Goal: Task Accomplishment & Management: Use online tool/utility

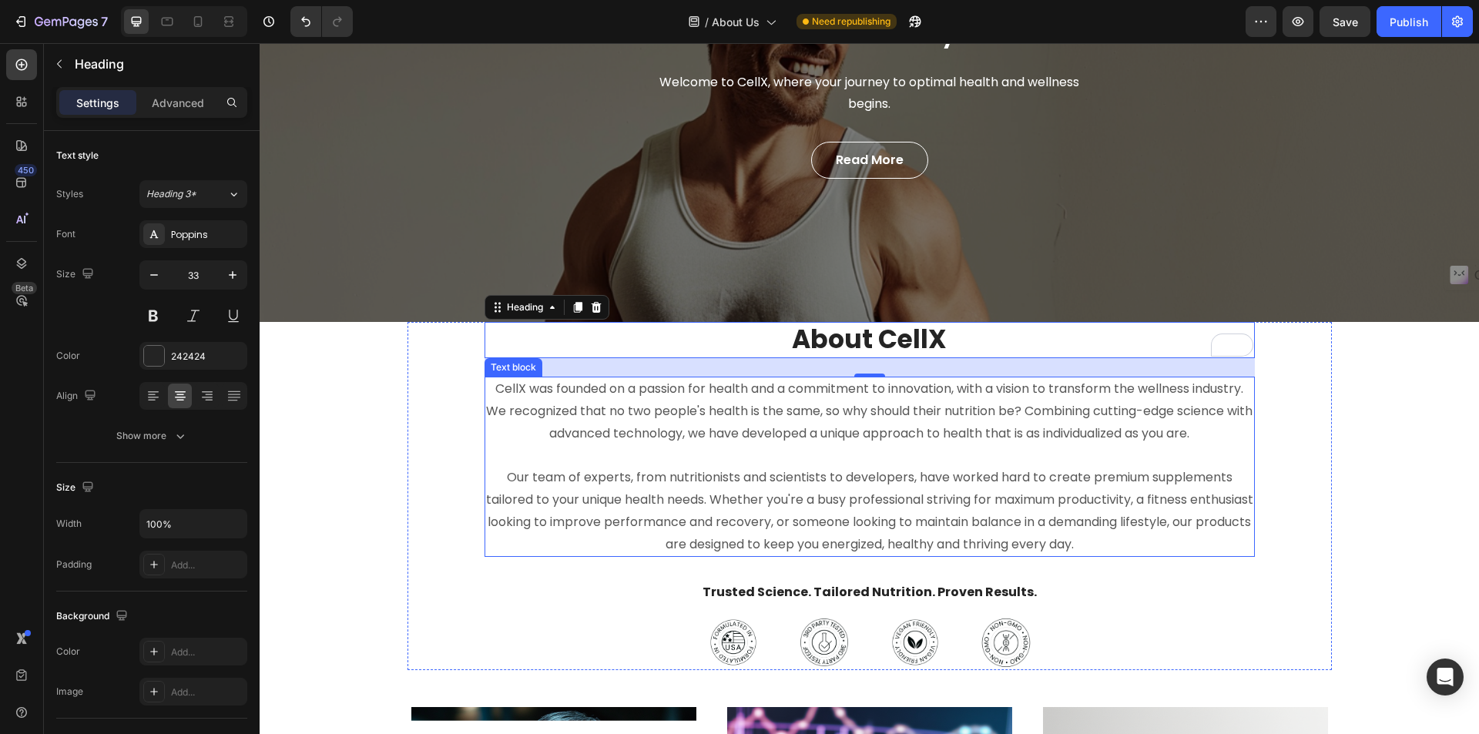
scroll to position [231, 0]
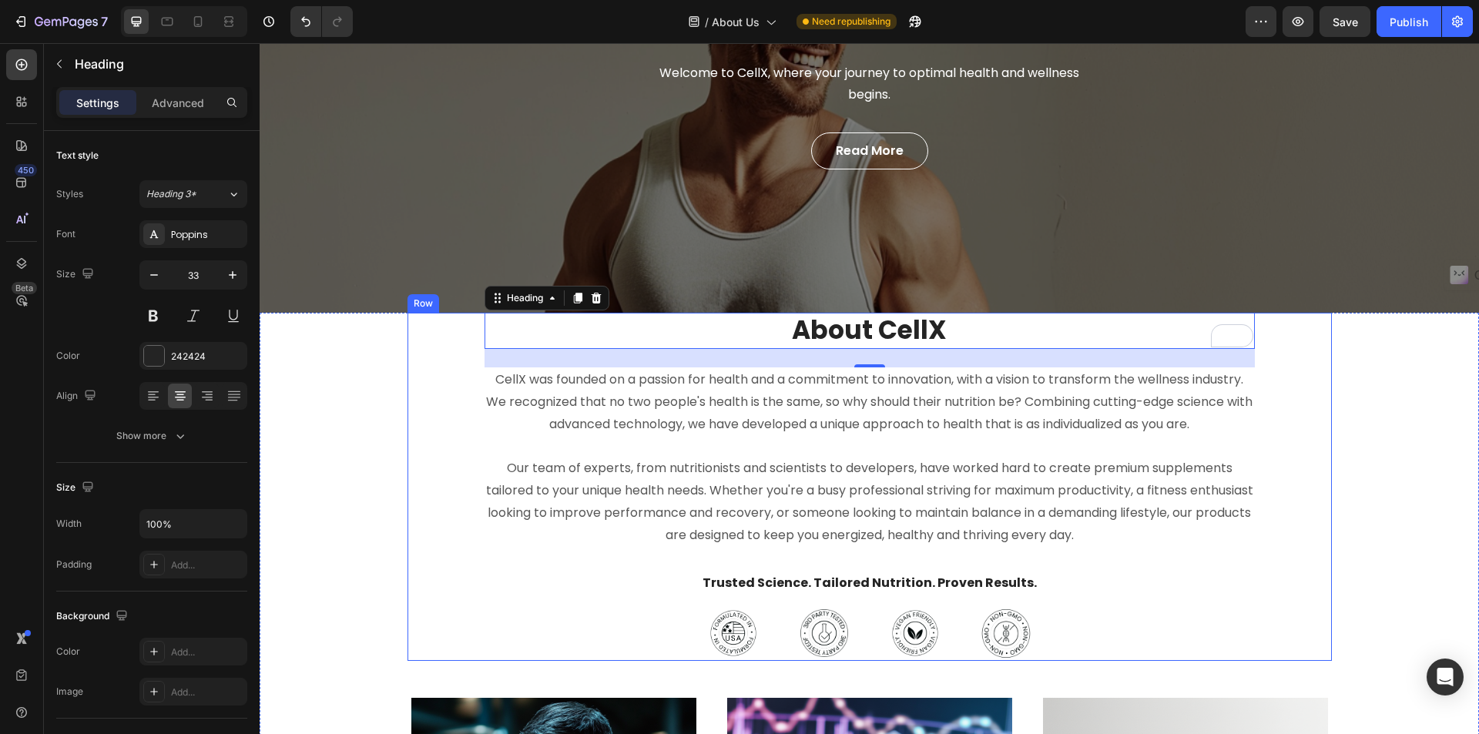
click at [1052, 512] on p "Our team of experts, from nutritionists and scientists to developers, have work…" at bounding box center [869, 490] width 767 height 111
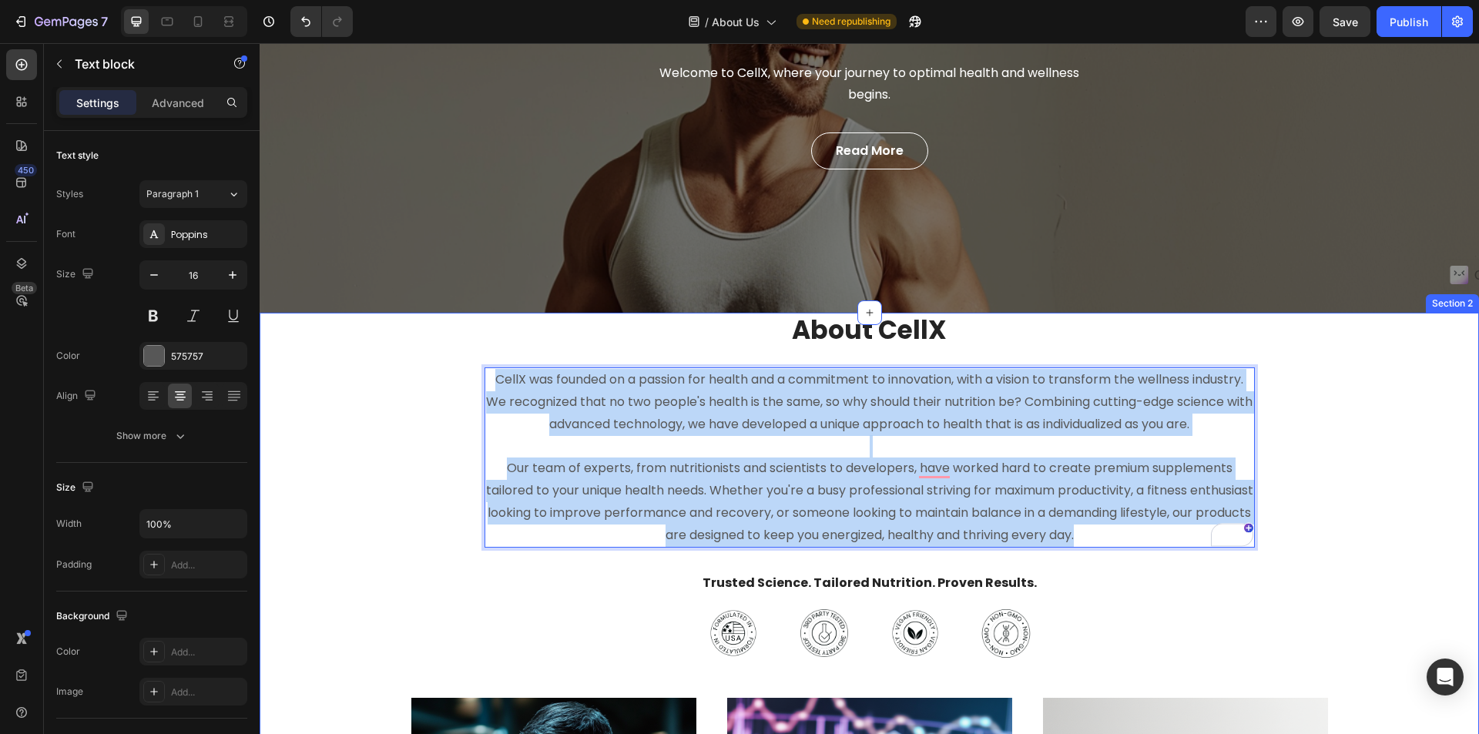
drag, startPoint x: 1122, startPoint y: 534, endPoint x: 386, endPoint y: 348, distance: 758.9
click at [386, 348] on div "⁠⁠⁠⁠⁠⁠⁠ About CellX Heading CellX was founded on a passion for health and a com…" at bounding box center [869, 716] width 1197 height 807
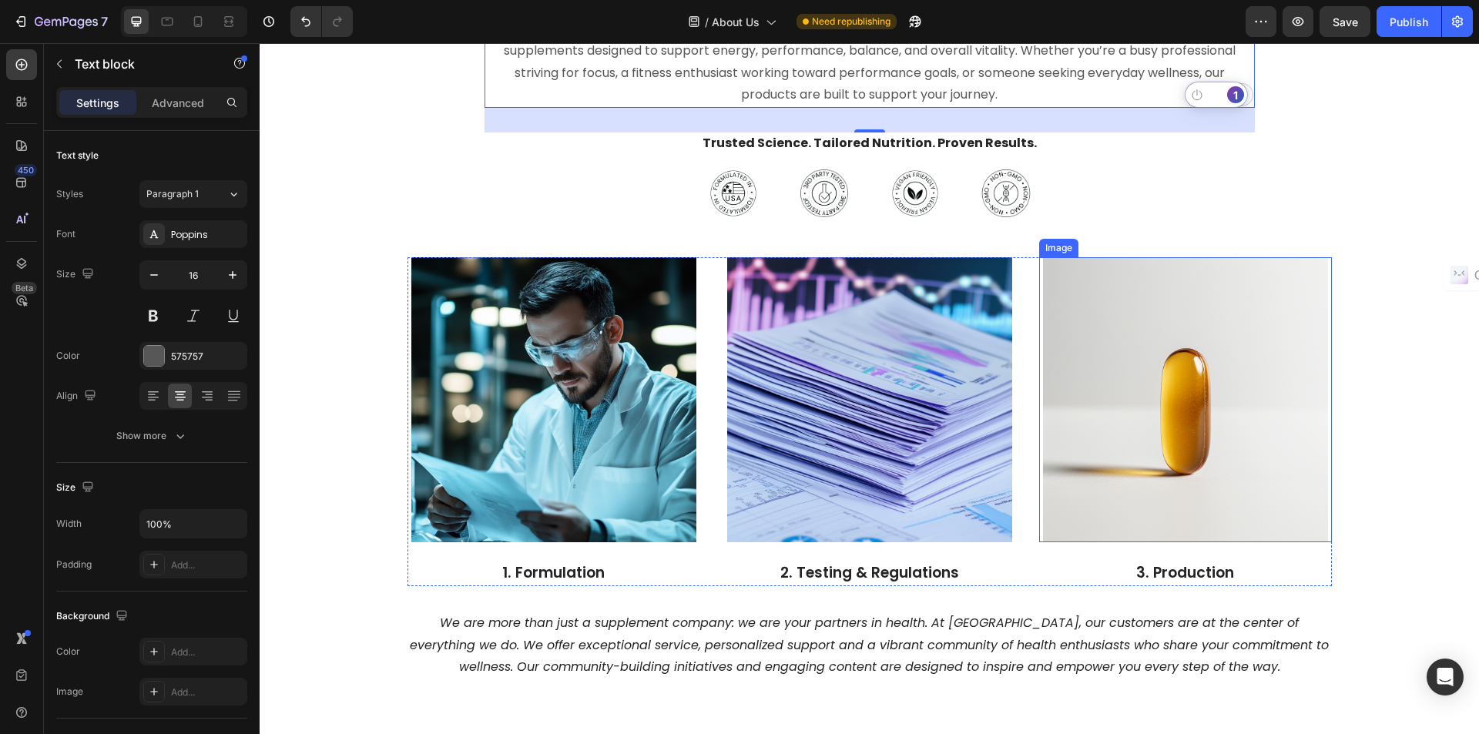
scroll to position [539, 0]
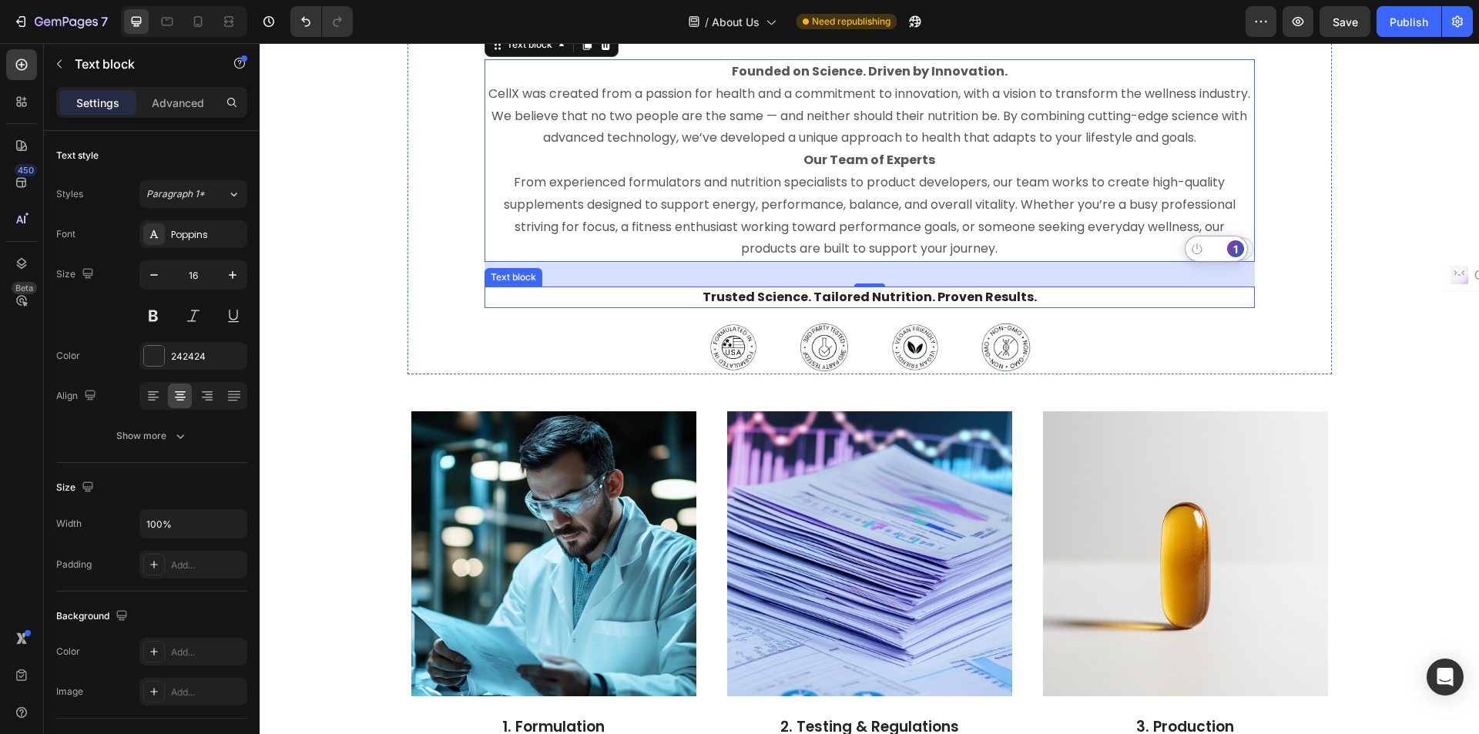
click at [955, 300] on p "Trusted Science. Tailored Nutrition. Proven Results." at bounding box center [869, 297] width 767 height 18
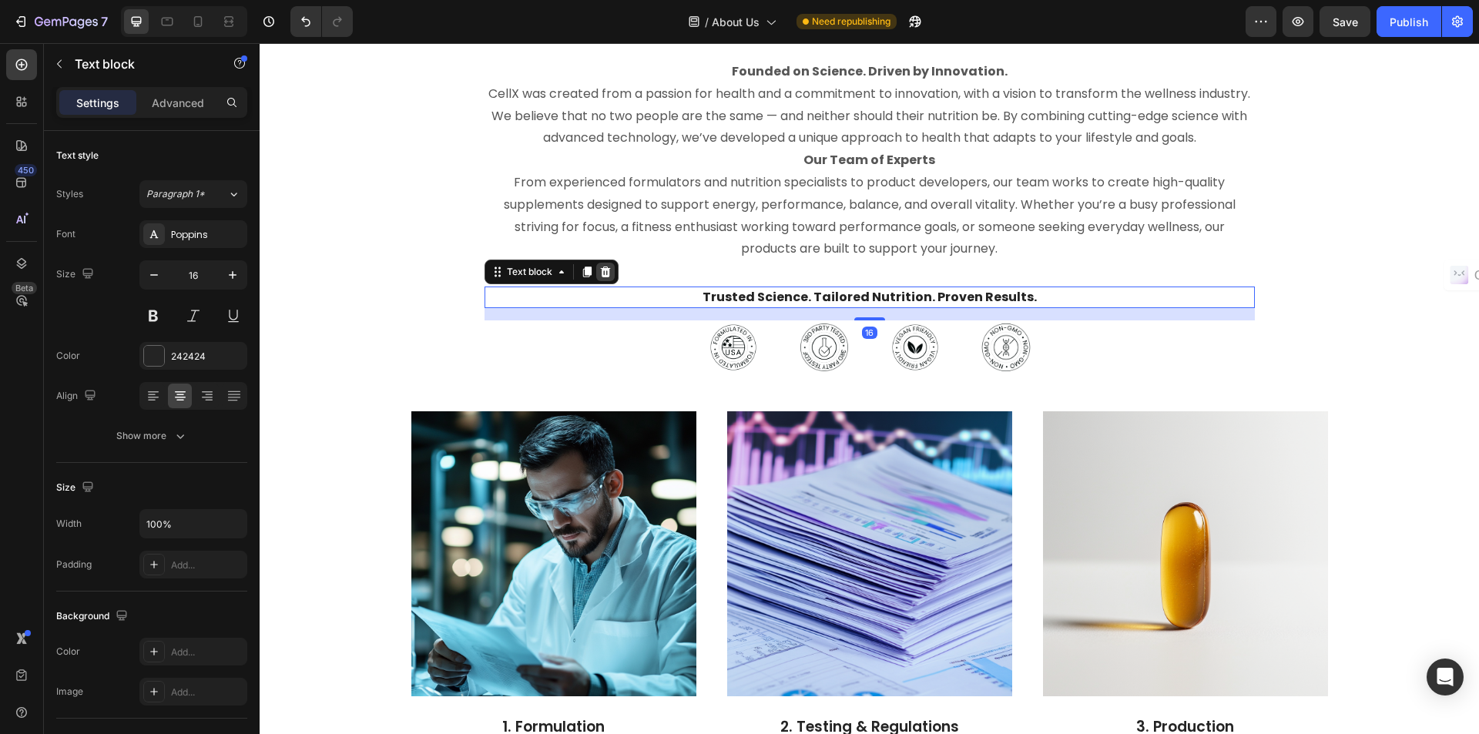
click at [600, 277] on icon at bounding box center [605, 272] width 10 height 11
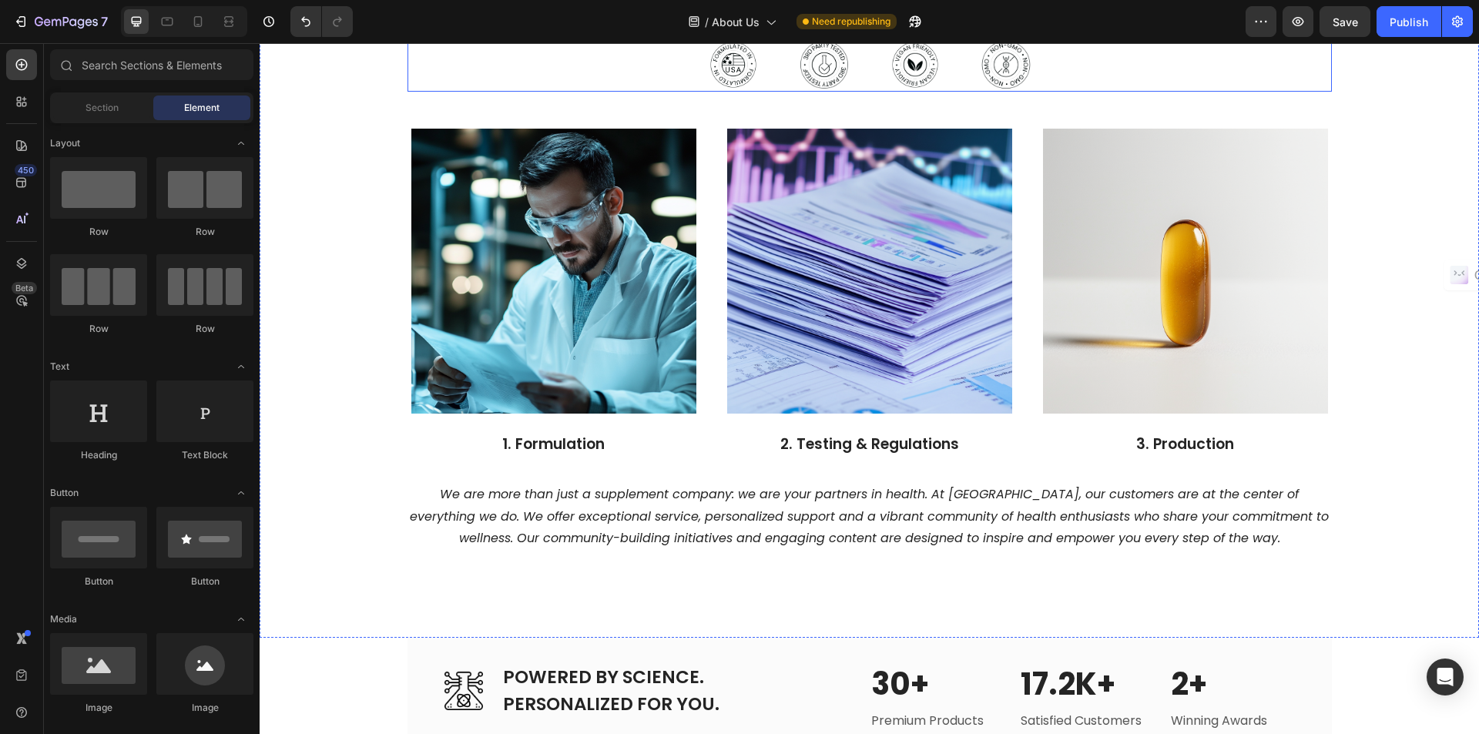
scroll to position [848, 0]
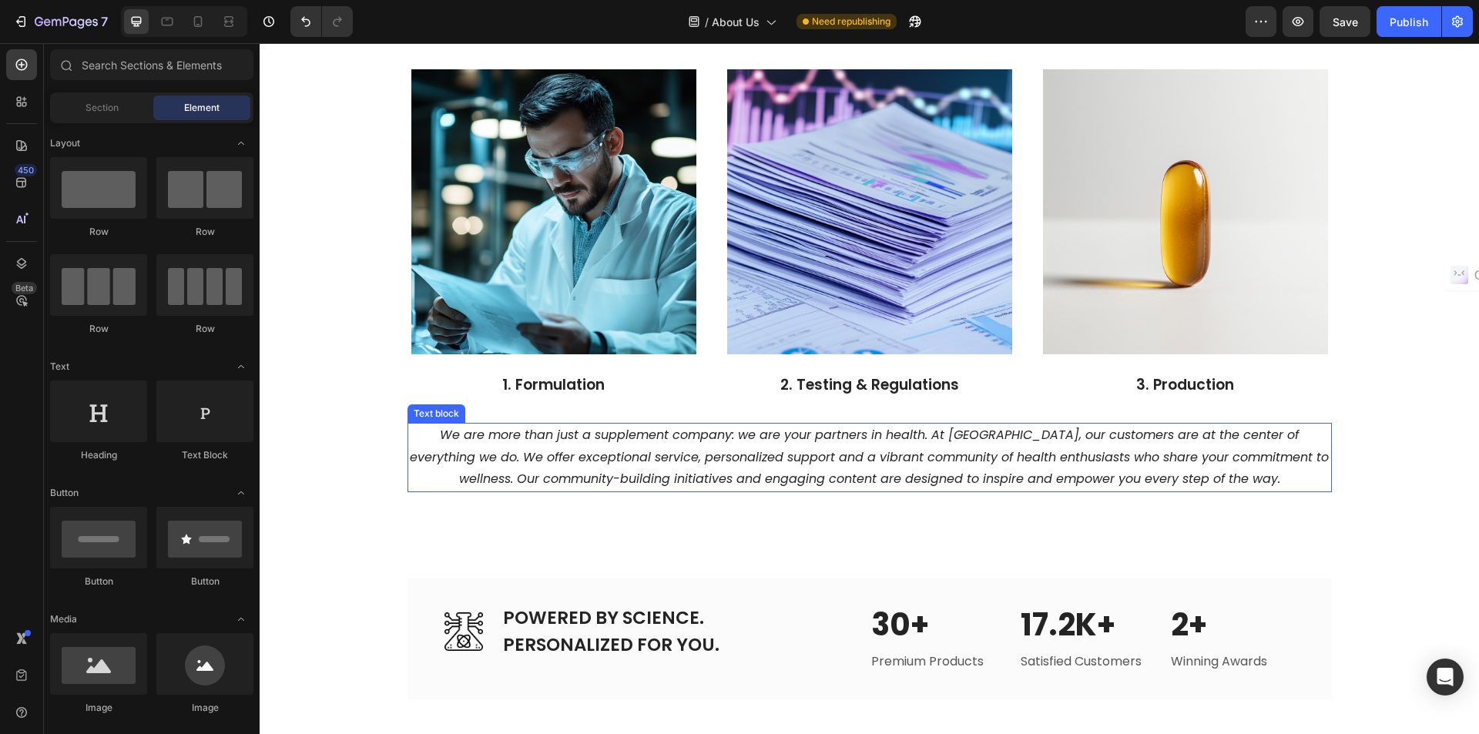
click at [1000, 445] on p "We are more than just a supplement company: we are your partners in health. At …" at bounding box center [869, 458] width 921 height 66
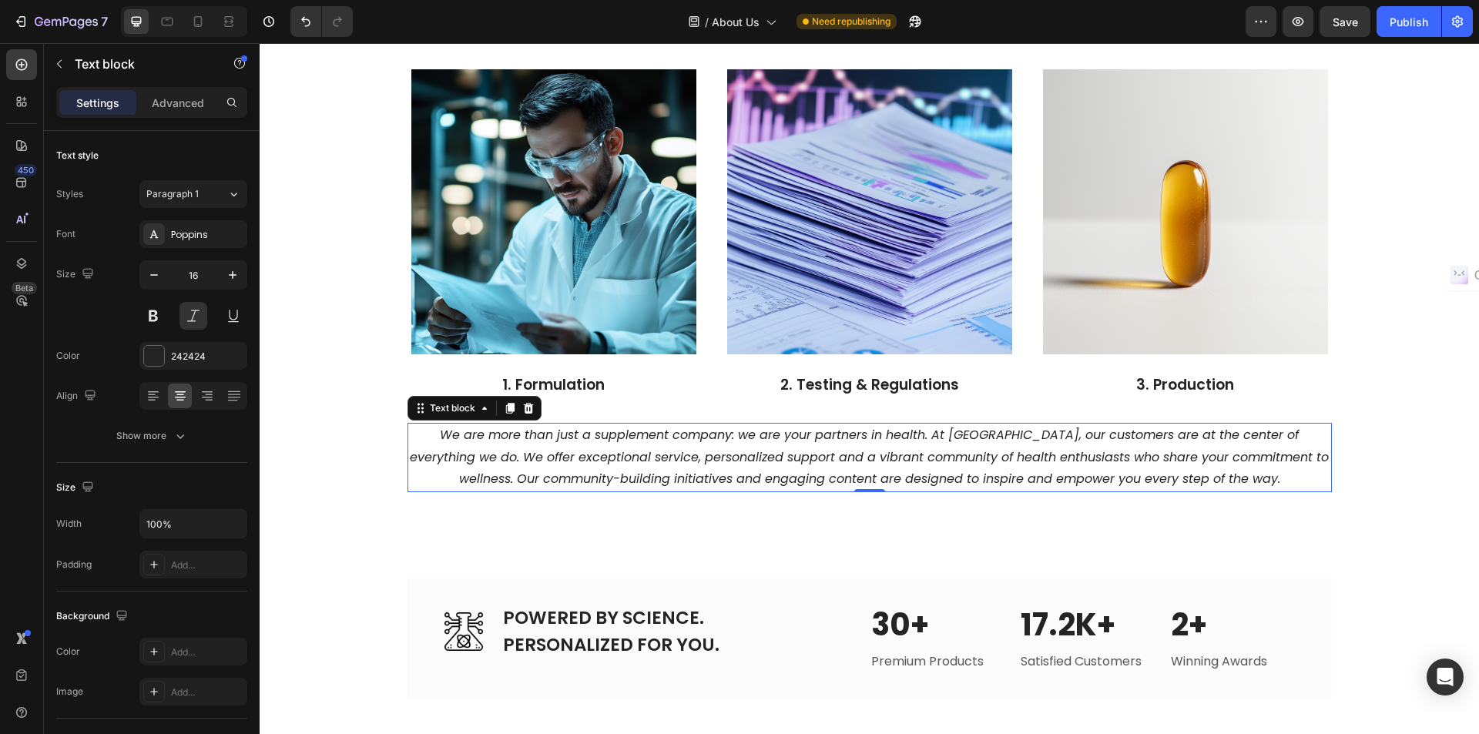
click at [1000, 445] on p "We are more than just a supplement company: we are your partners in health. At …" at bounding box center [869, 458] width 921 height 66
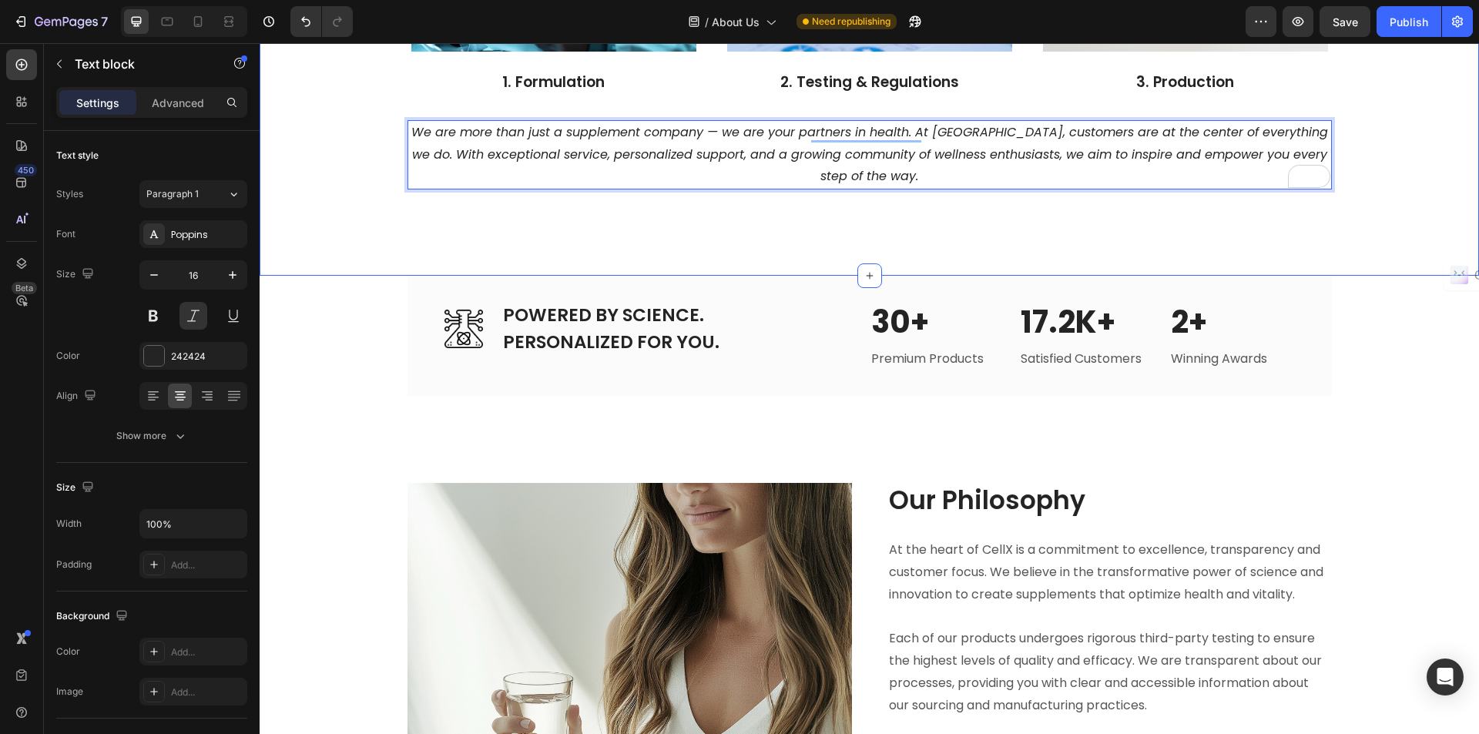
scroll to position [1156, 0]
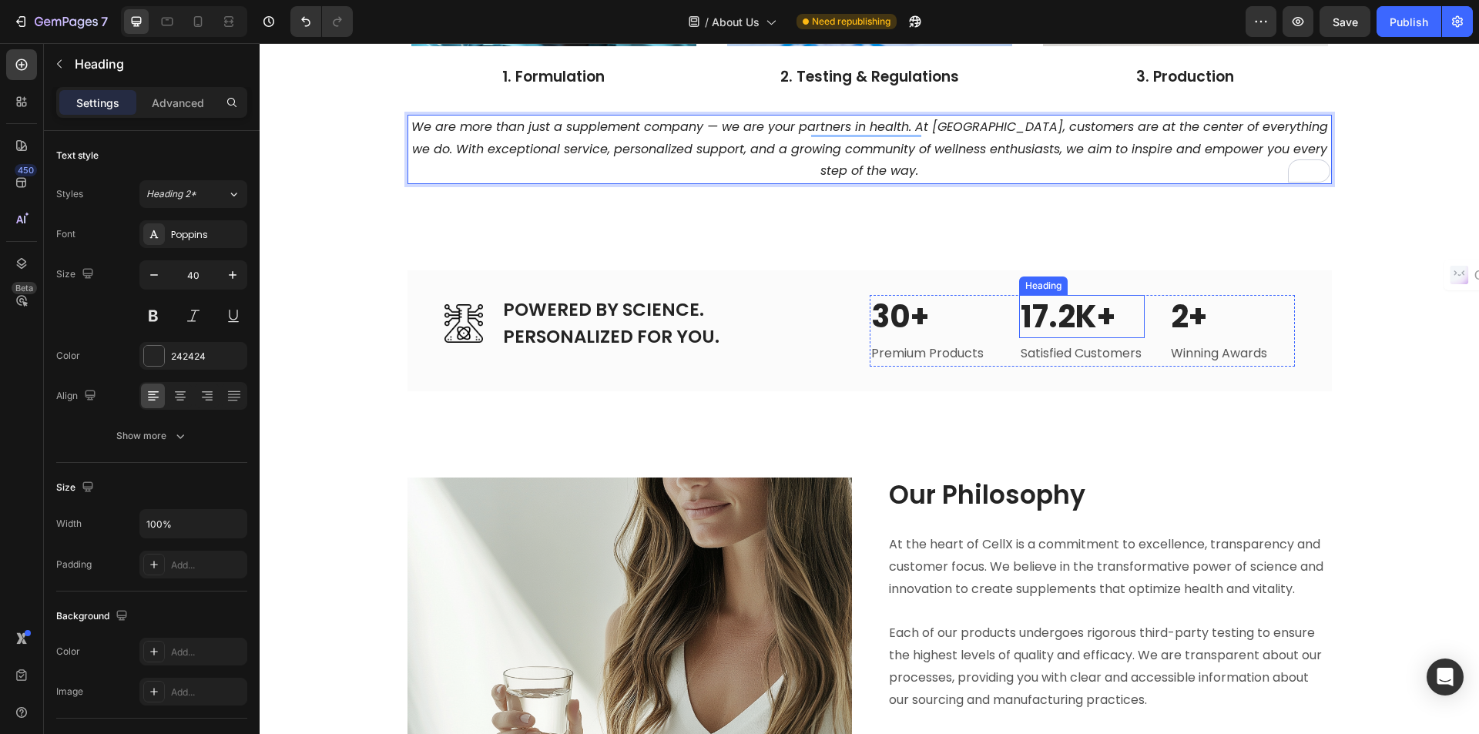
click at [1058, 310] on h2 "17.2K+" at bounding box center [1082, 316] width 126 height 43
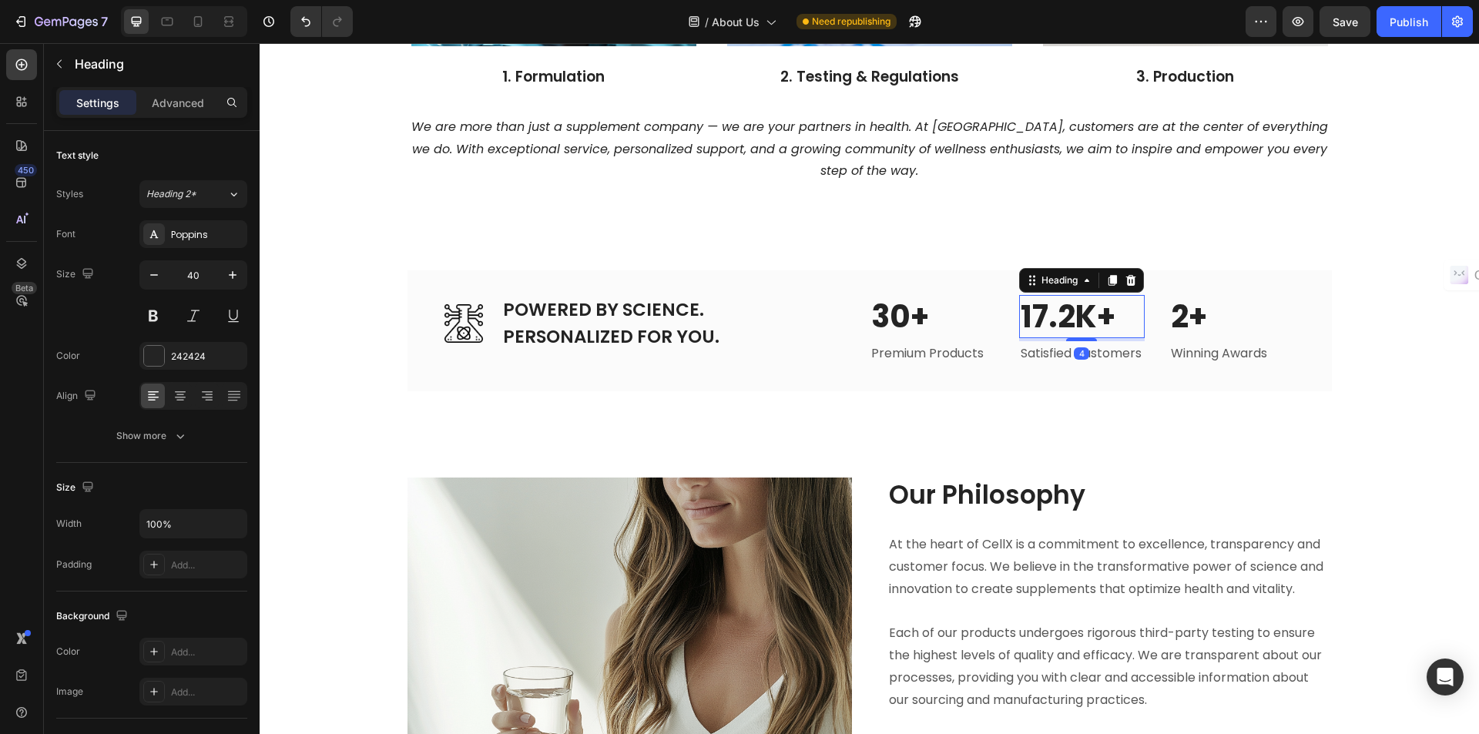
click at [1058, 310] on h2 "17.2K+" at bounding box center [1082, 316] width 126 height 43
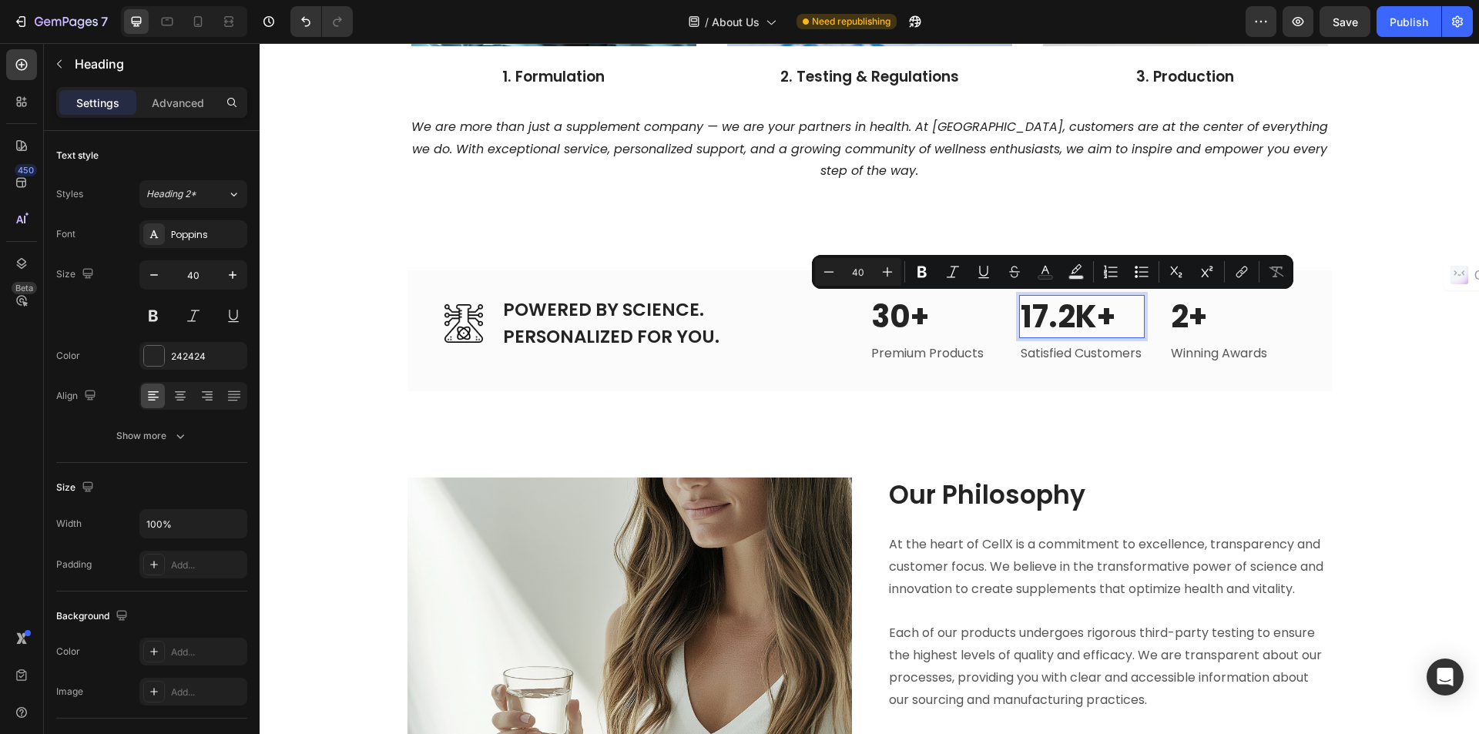
click at [1026, 317] on p "17.2K+" at bounding box center [1082, 317] width 123 height 40
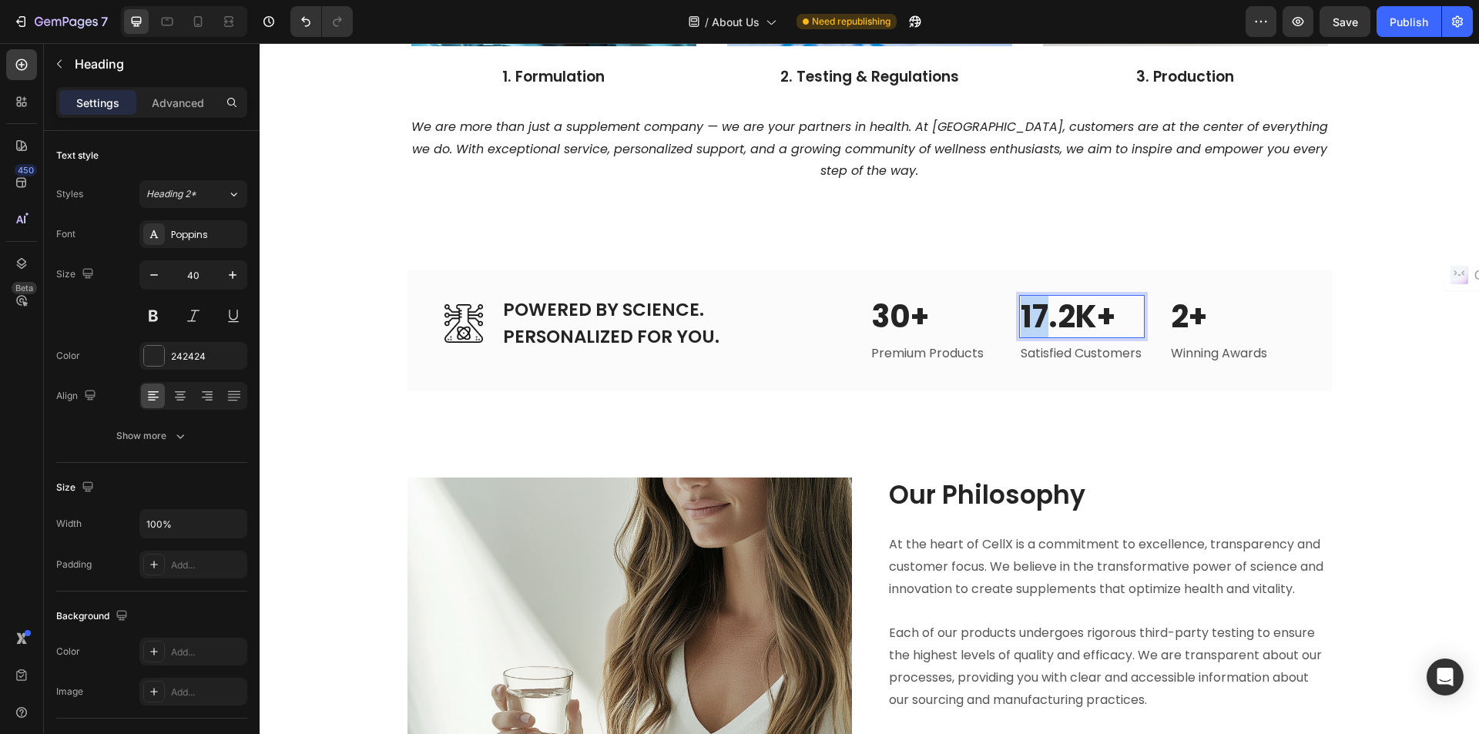
drag, startPoint x: 1042, startPoint y: 316, endPoint x: 1017, endPoint y: 310, distance: 25.4
click at [1021, 310] on p "17.2K+" at bounding box center [1082, 317] width 123 height 40
click at [1210, 311] on h2 "2+" at bounding box center [1233, 316] width 126 height 43
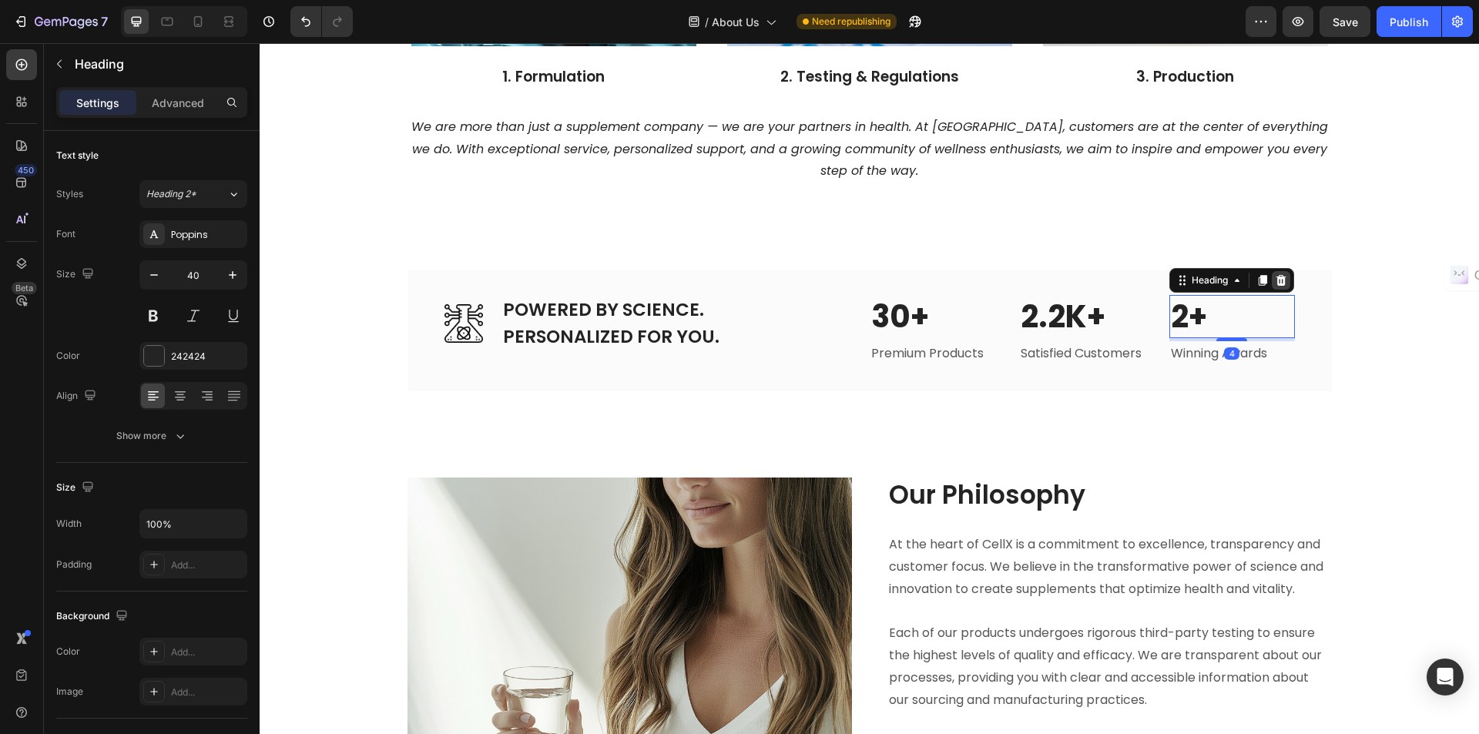
click at [1279, 276] on icon at bounding box center [1281, 280] width 12 height 12
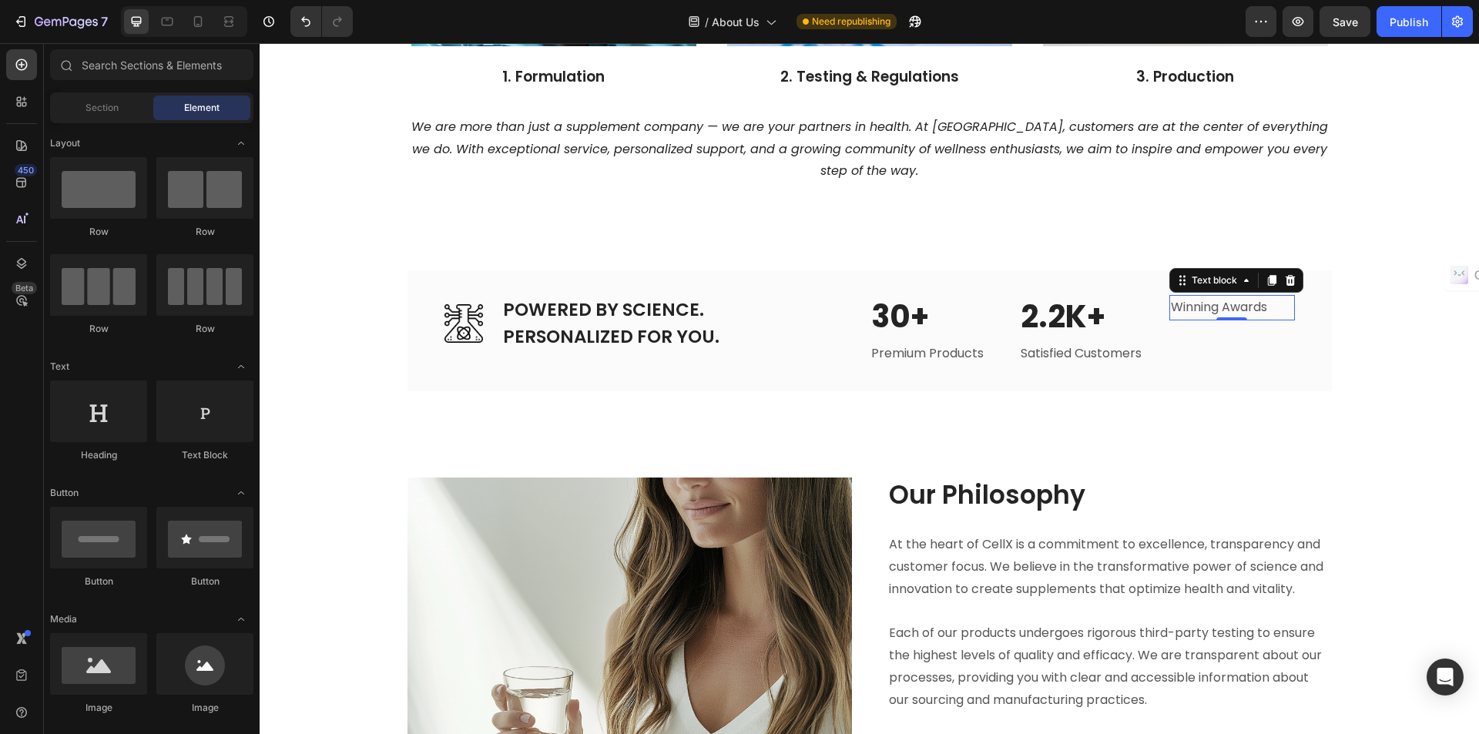
click at [1248, 313] on p "Winning Awards" at bounding box center [1232, 308] width 123 height 22
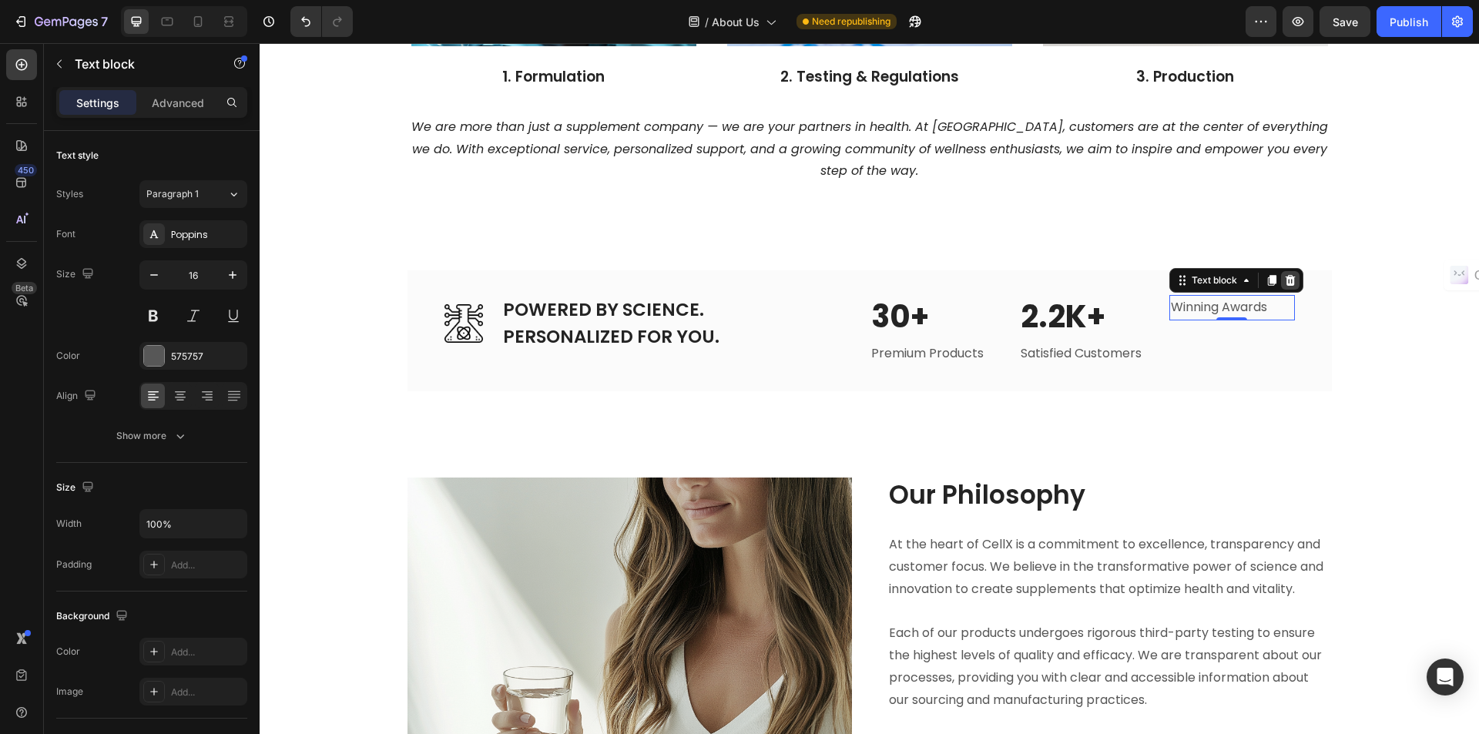
click at [1285, 277] on icon at bounding box center [1290, 280] width 10 height 11
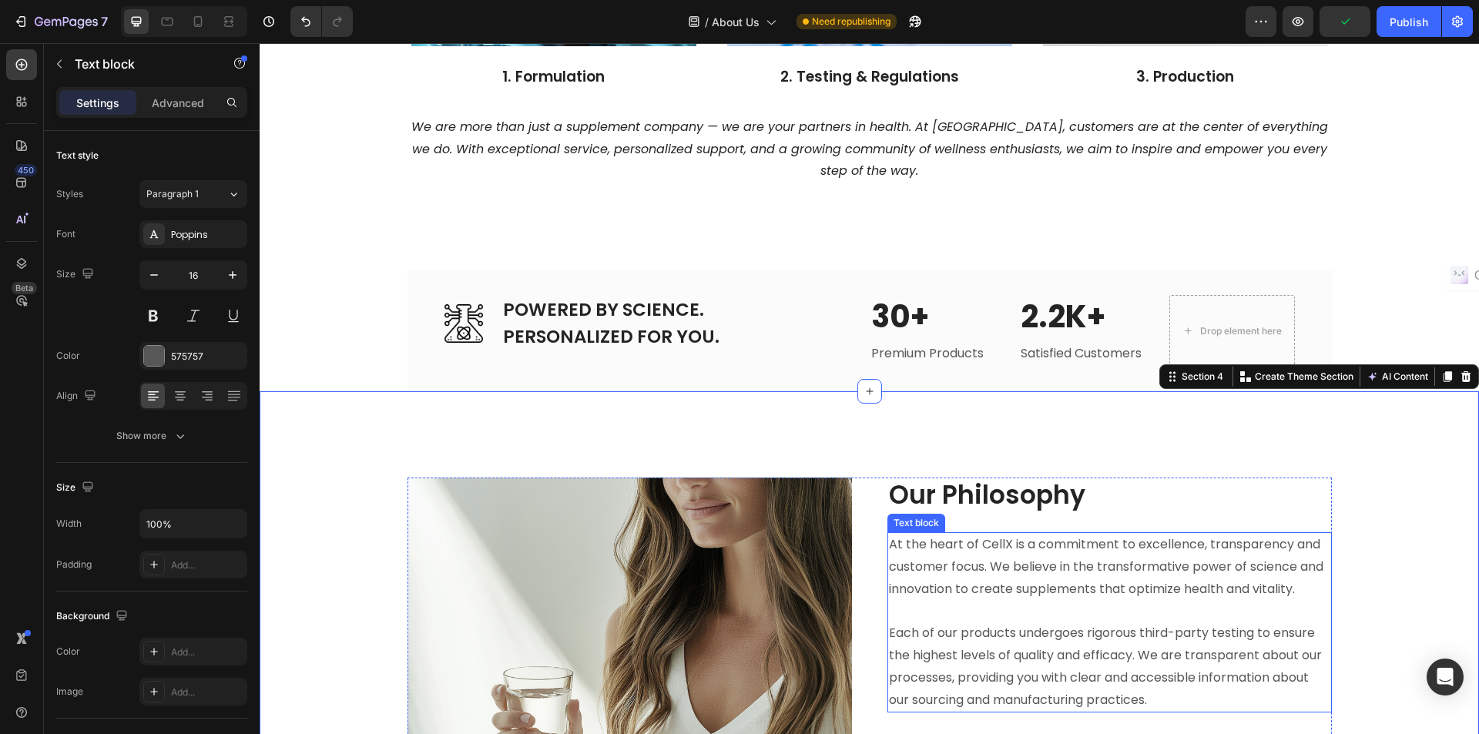
click at [1072, 600] on p "At the heart of CellX is a commitment to excellence, transparency and customer …" at bounding box center [1109, 567] width 441 height 66
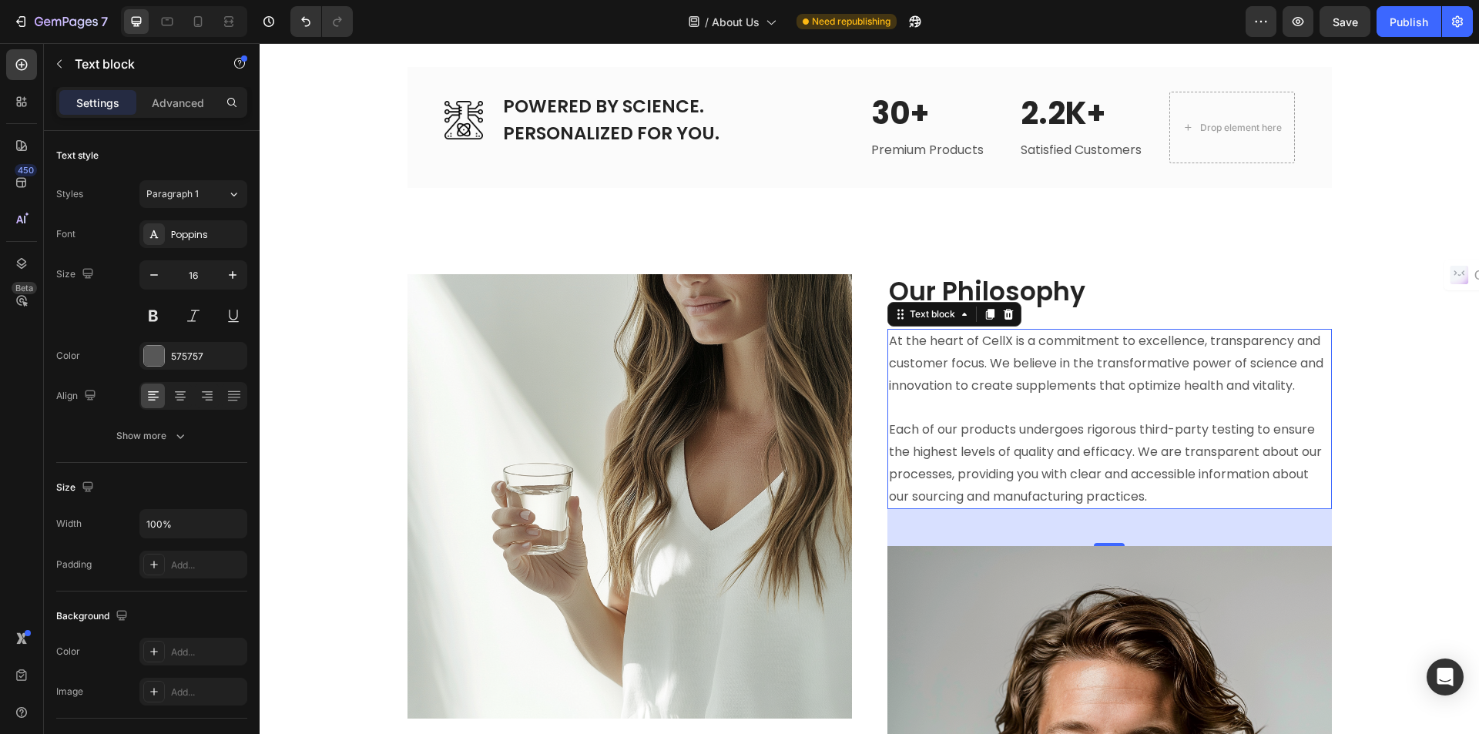
scroll to position [1387, 0]
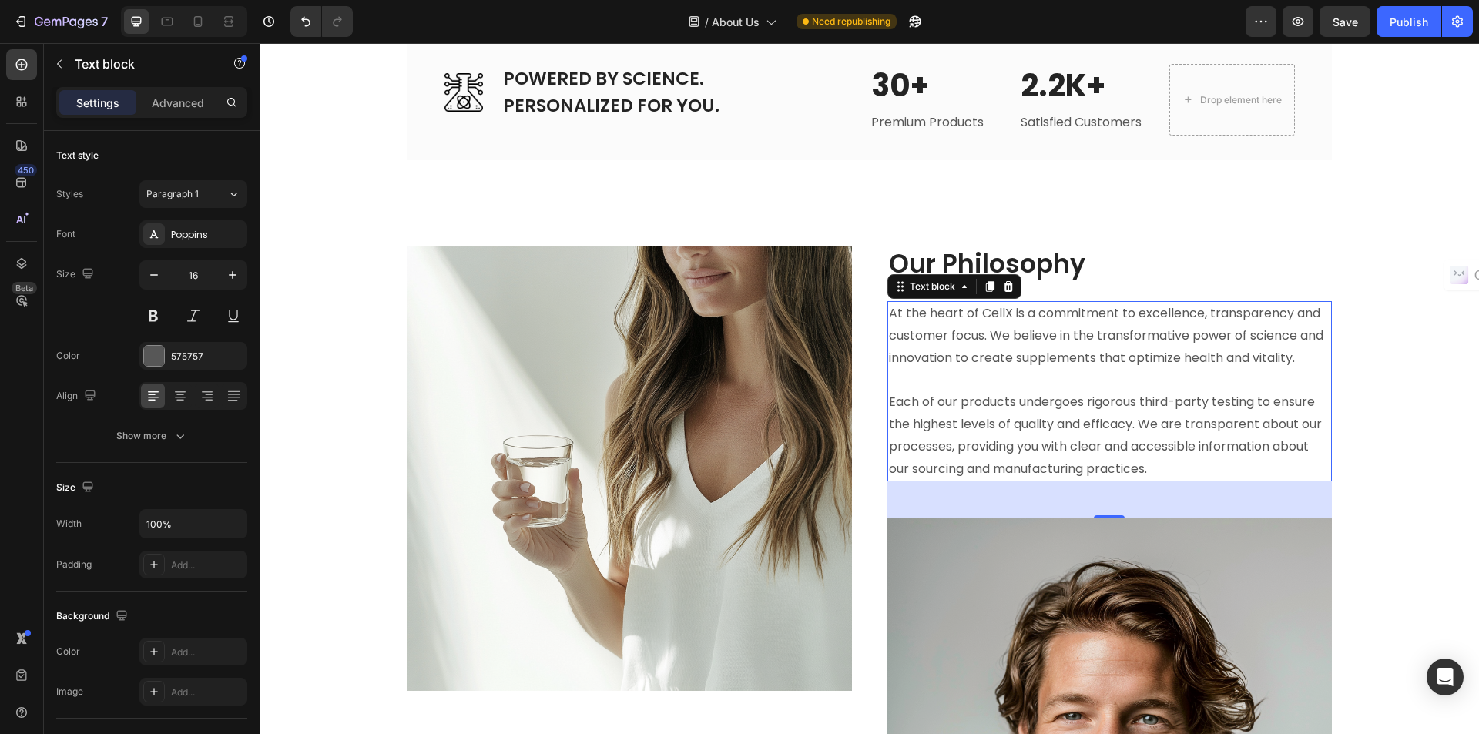
click at [1176, 417] on p "Each of our products undergoes rigorous third-party testing to ensure the highe…" at bounding box center [1109, 424] width 441 height 111
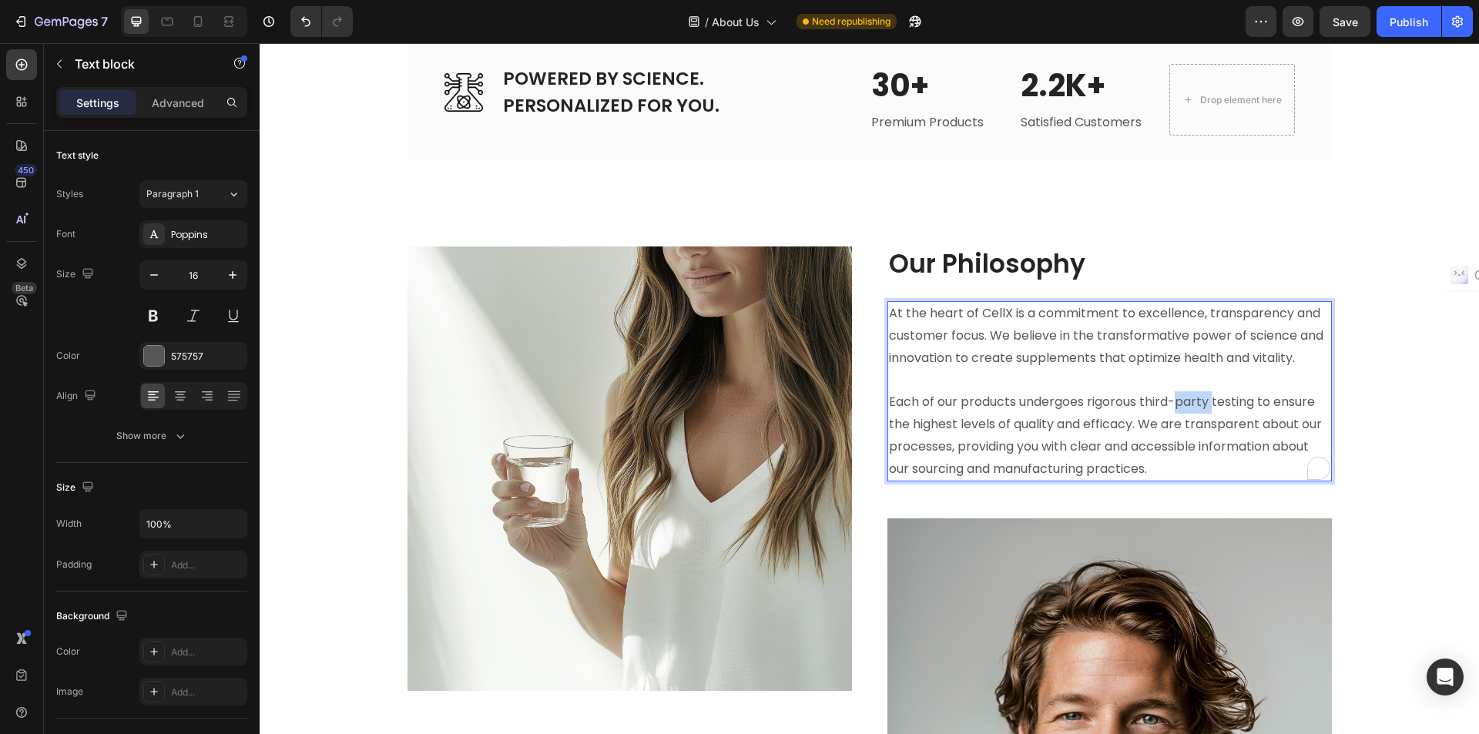
click at [1176, 417] on p "Each of our products undergoes rigorous third-party testing to ensure the highe…" at bounding box center [1109, 424] width 441 height 111
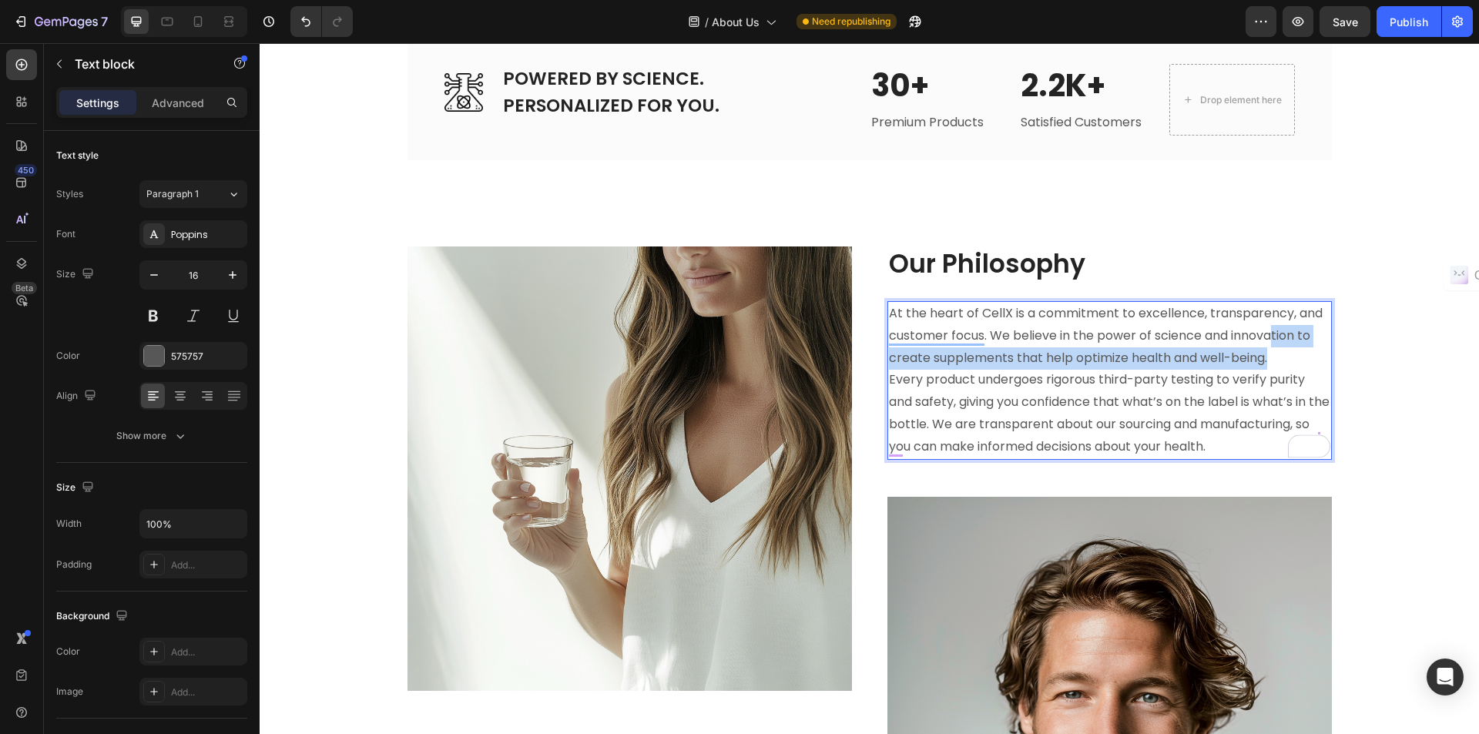
click at [1269, 369] on p "At the heart of CellX is a commitment to excellence, transparency, and customer…" at bounding box center [1109, 336] width 441 height 66
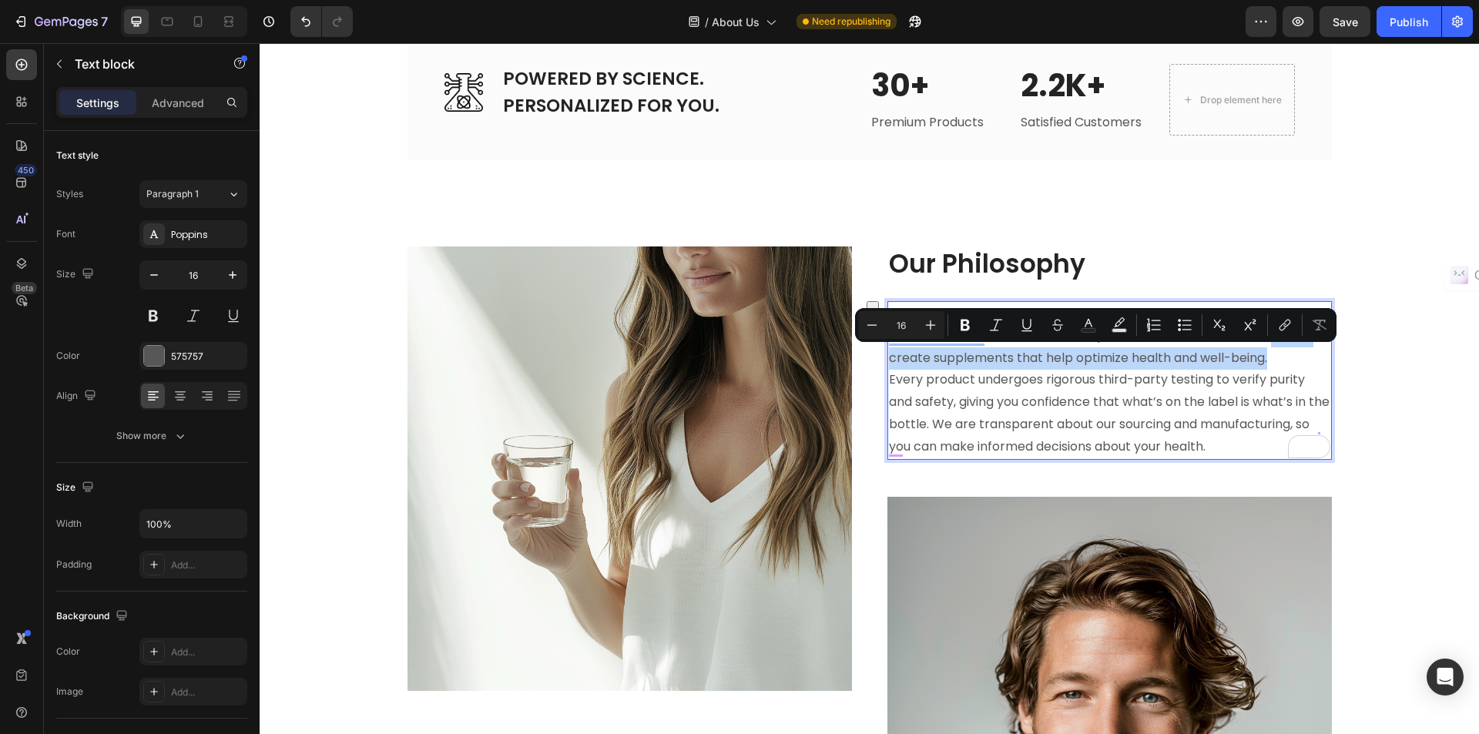
click at [1281, 369] on p "At the heart of CellX is a commitment to excellence, transparency, and customer…" at bounding box center [1109, 336] width 441 height 66
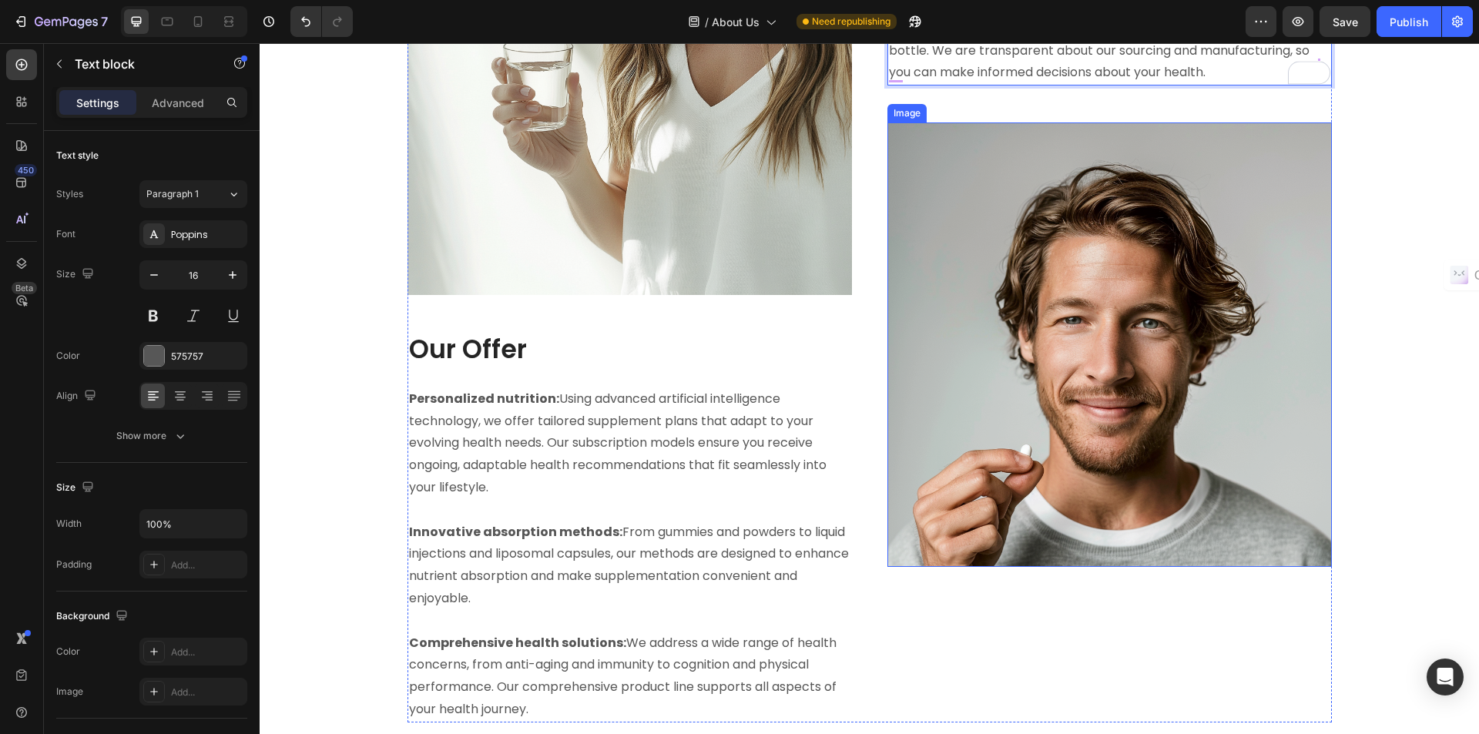
scroll to position [1849, 0]
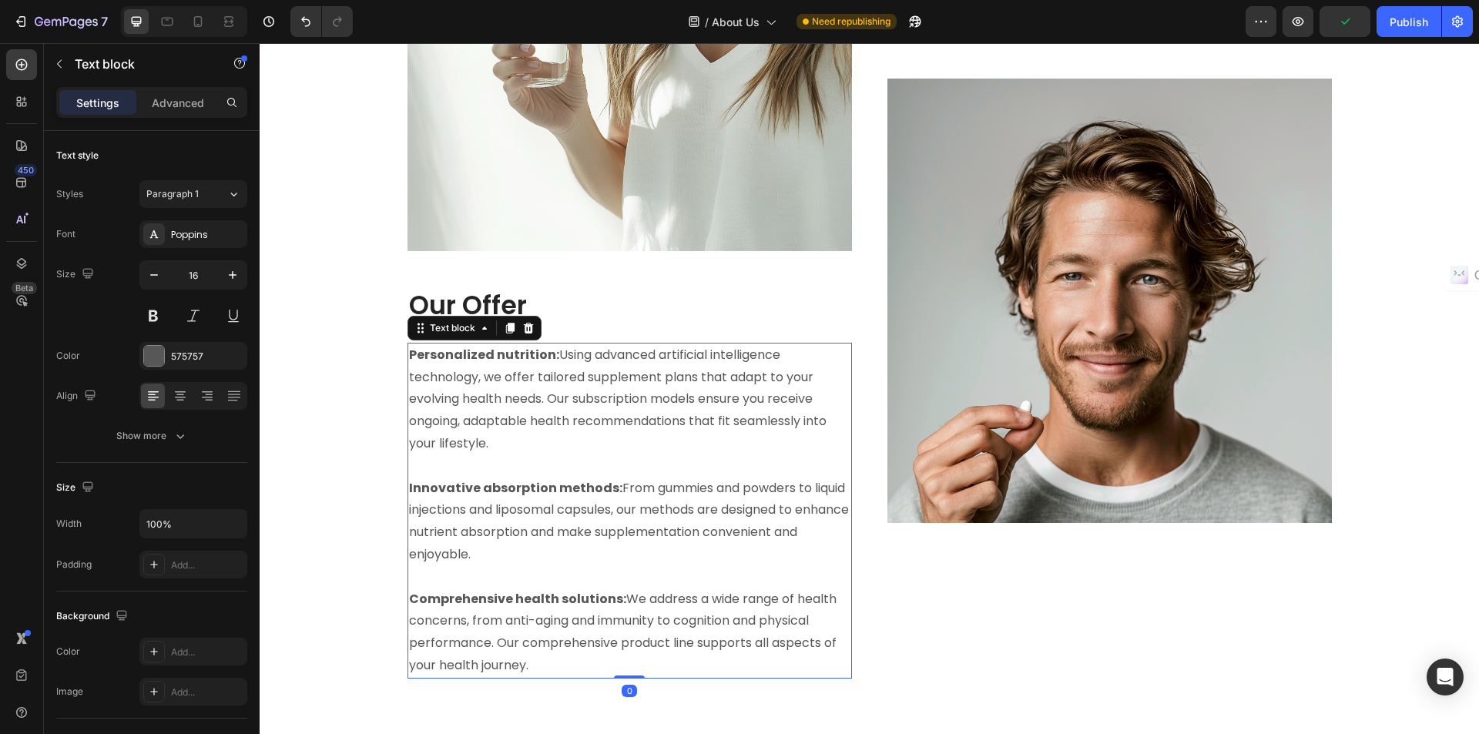
click at [485, 533] on p "Innovative absorption methods: From gummies and powders to liquid injections an…" at bounding box center [629, 533] width 441 height 111
click at [515, 519] on p "Innovative absorption methods: From gummies and powders to liquid injections an…" at bounding box center [629, 533] width 441 height 111
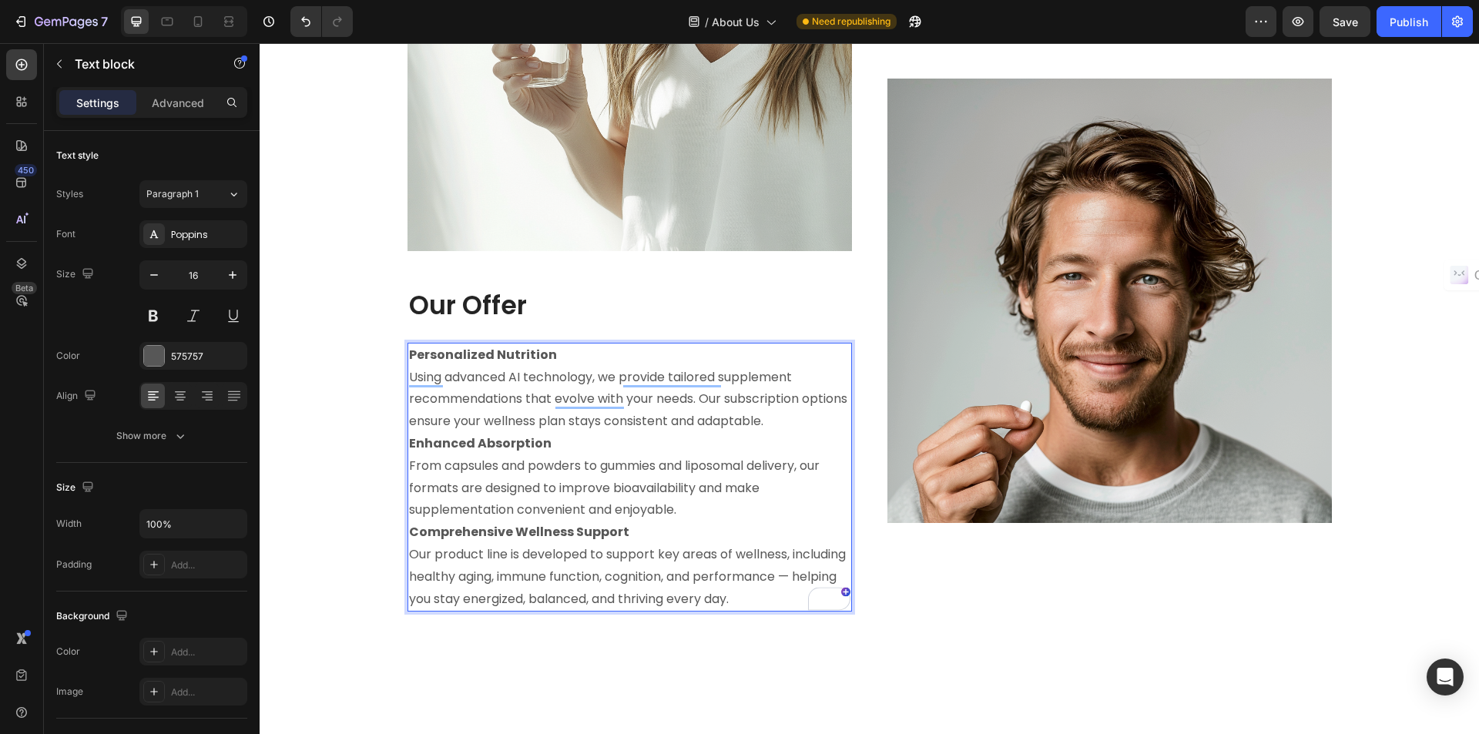
click at [840, 431] on p "Personalized Nutrition Using advanced AI technology, we provide tailored supple…" at bounding box center [629, 388] width 441 height 89
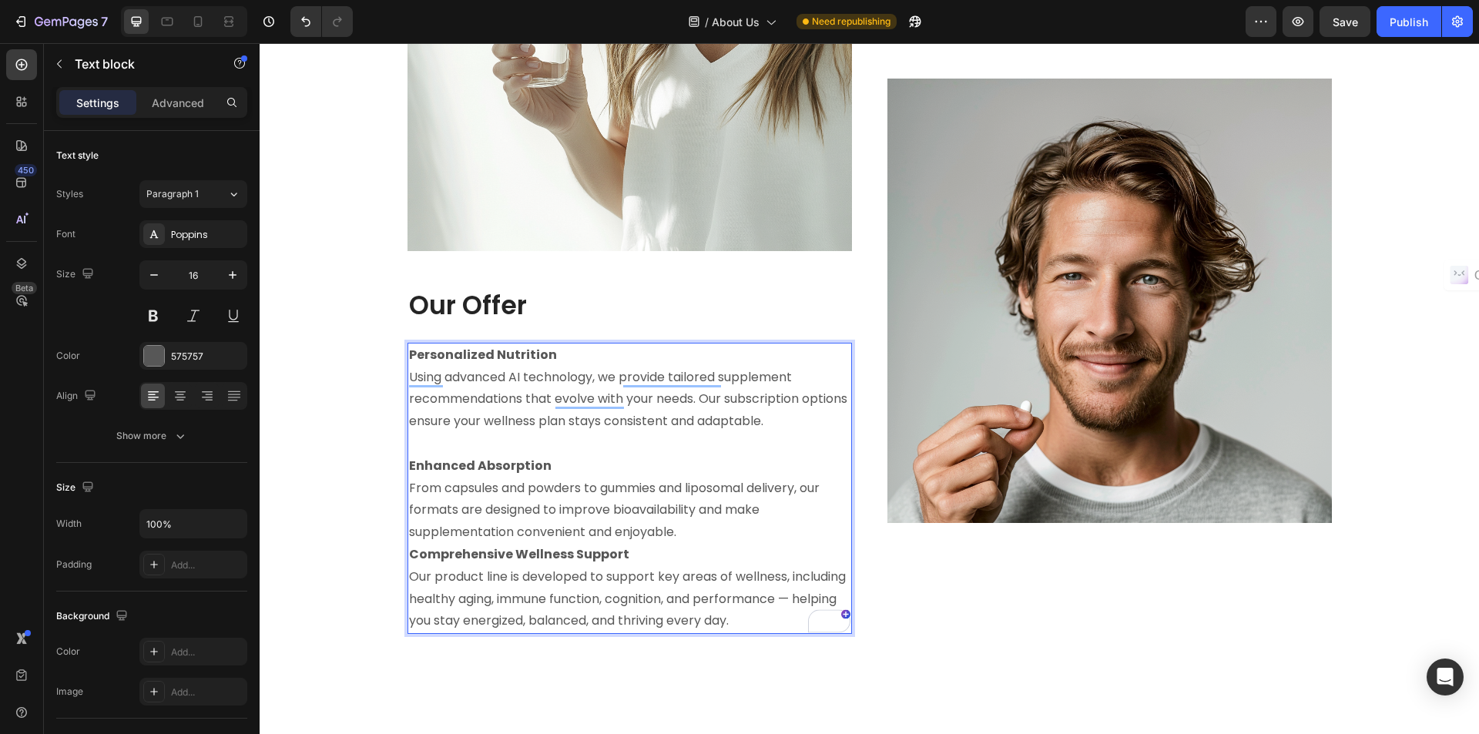
click at [770, 529] on p "Enhanced Absorption From capsules and powders to gummies and liposomal delivery…" at bounding box center [629, 499] width 441 height 89
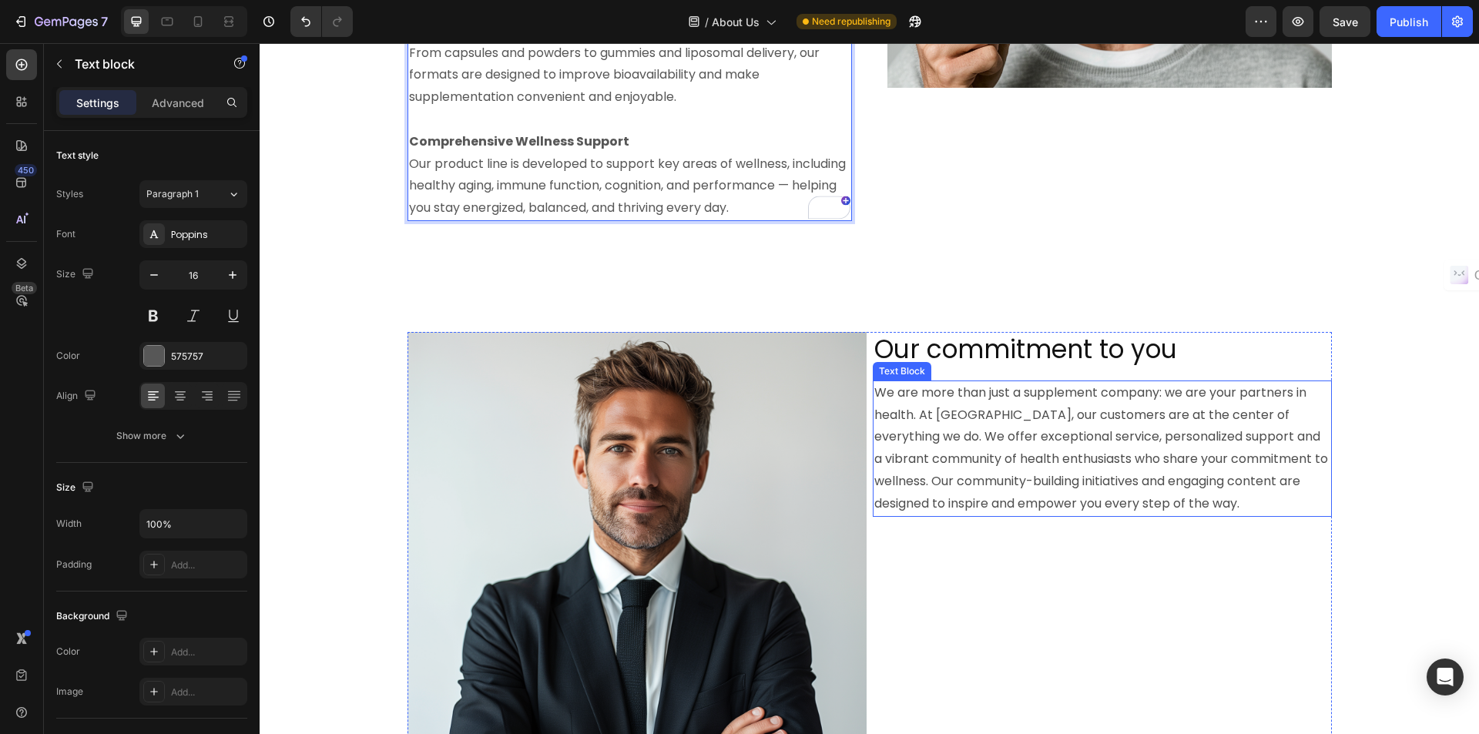
scroll to position [2311, 0]
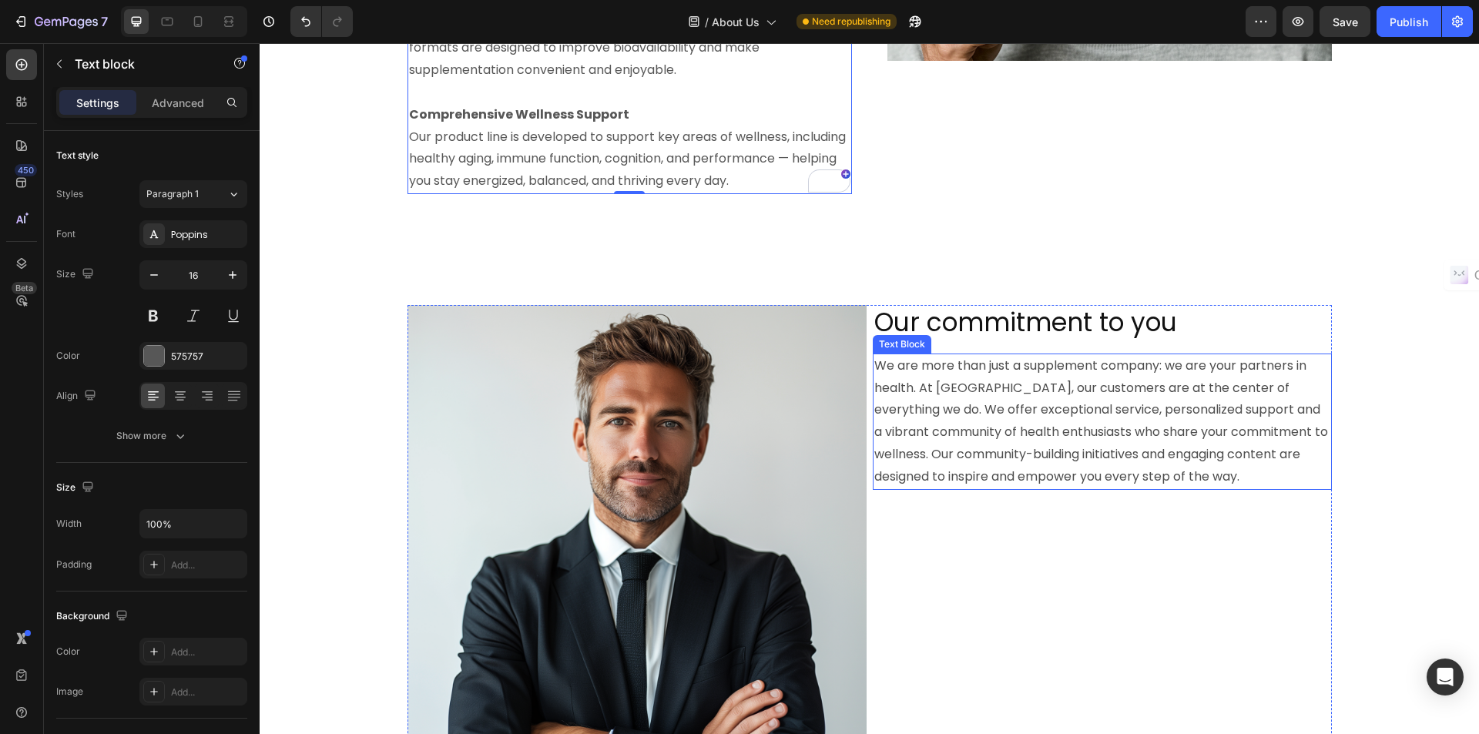
click at [999, 402] on p "We are more than just a supplement company: we are your partners in health. At …" at bounding box center [1102, 421] width 456 height 133
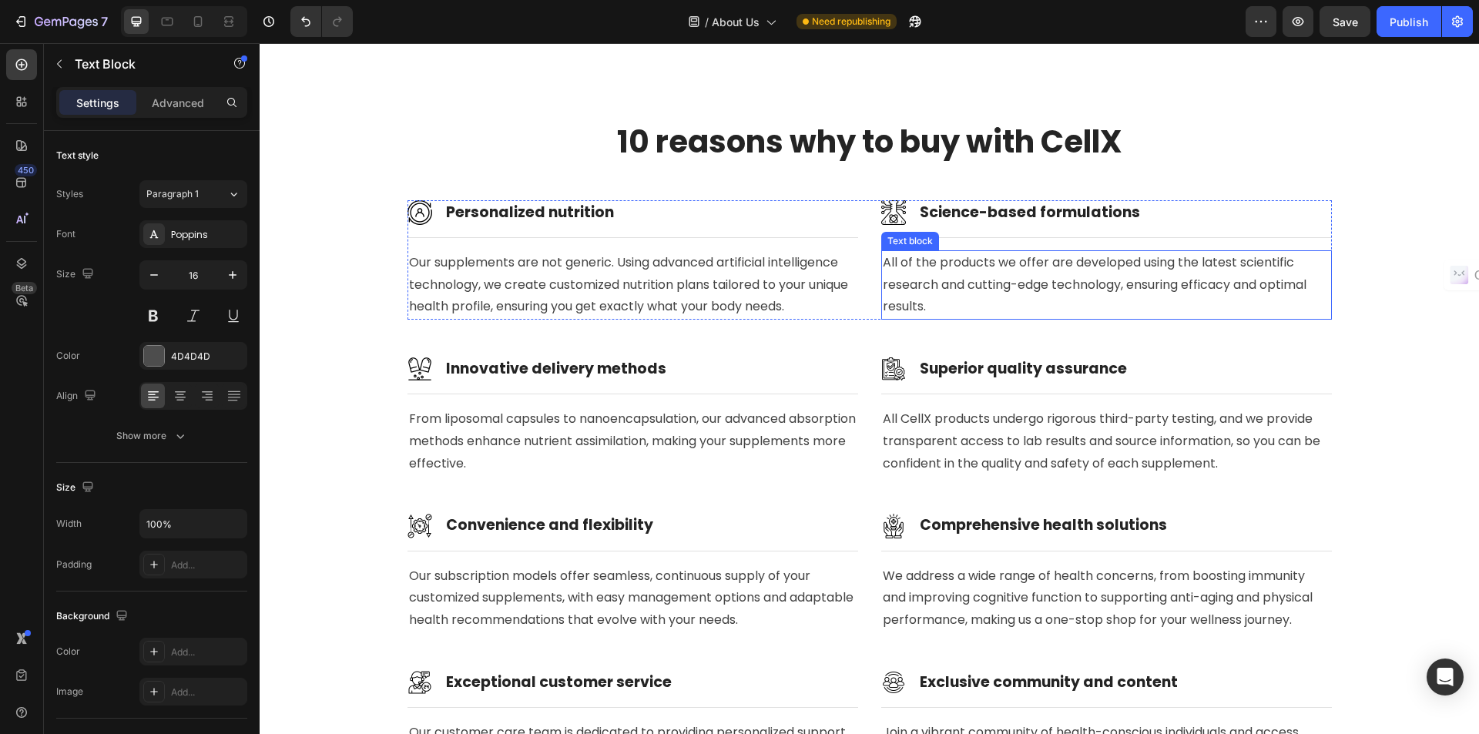
scroll to position [3082, 0]
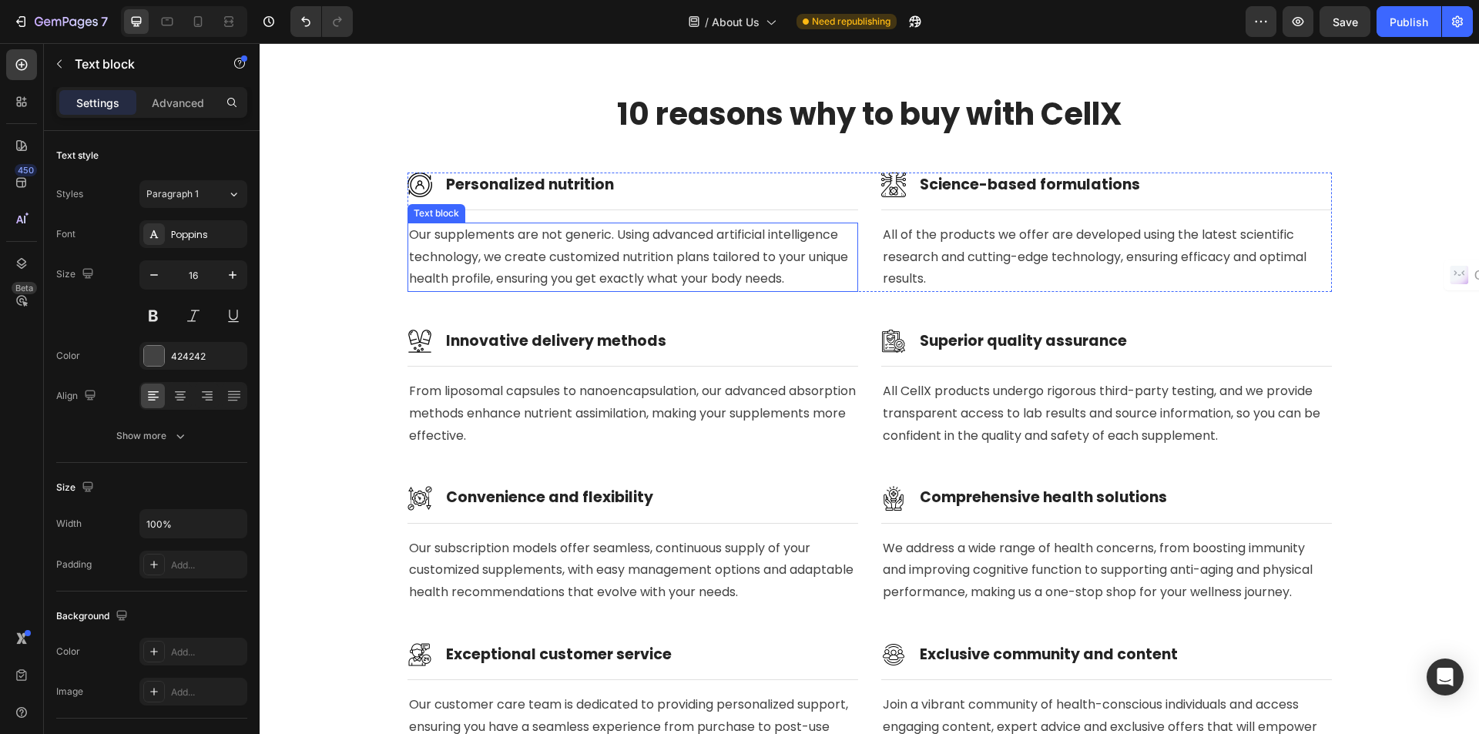
click at [655, 245] on p "Our supplements are not generic. Using advanced artificial intelligence technol…" at bounding box center [633, 257] width 448 height 66
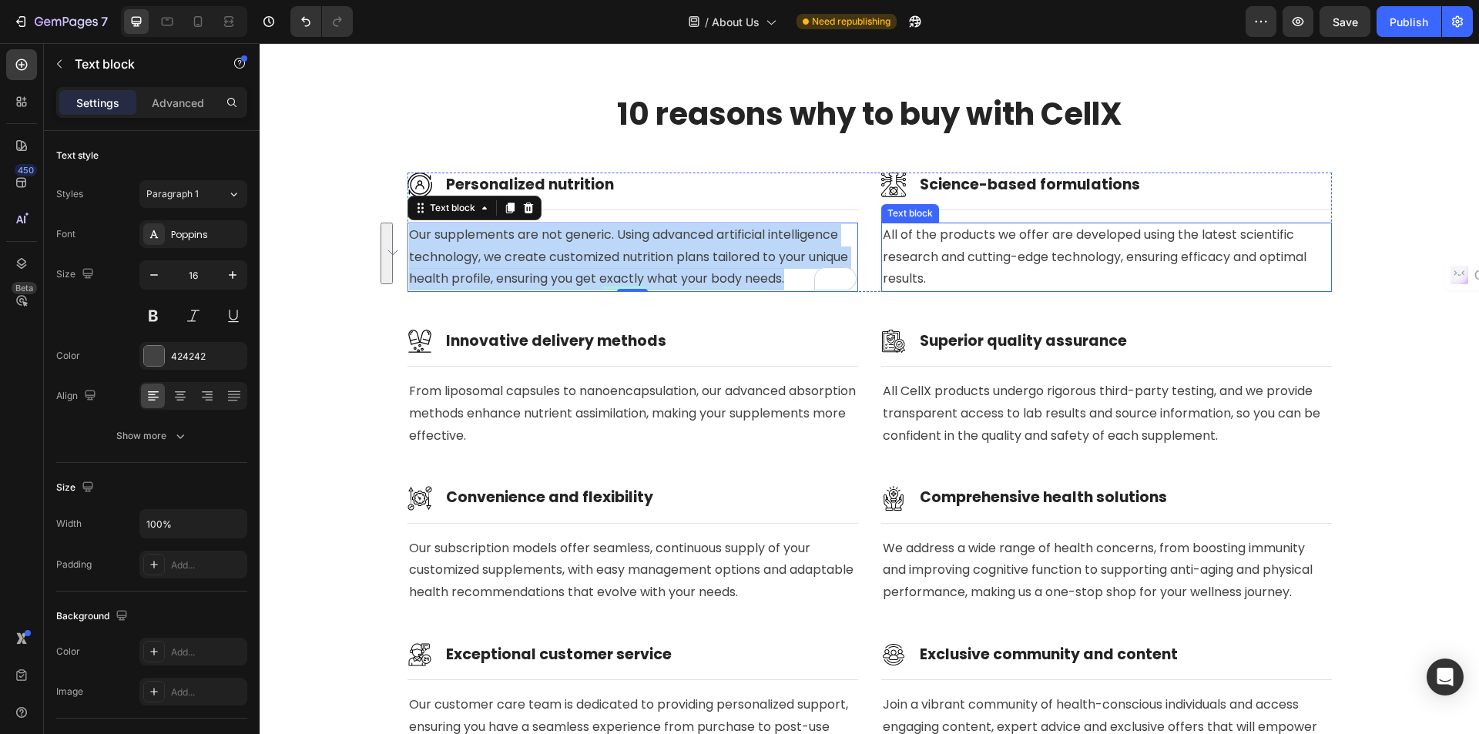
click at [999, 250] on p "All of the products we offer are developed using the latest scientific research…" at bounding box center [1107, 257] width 448 height 66
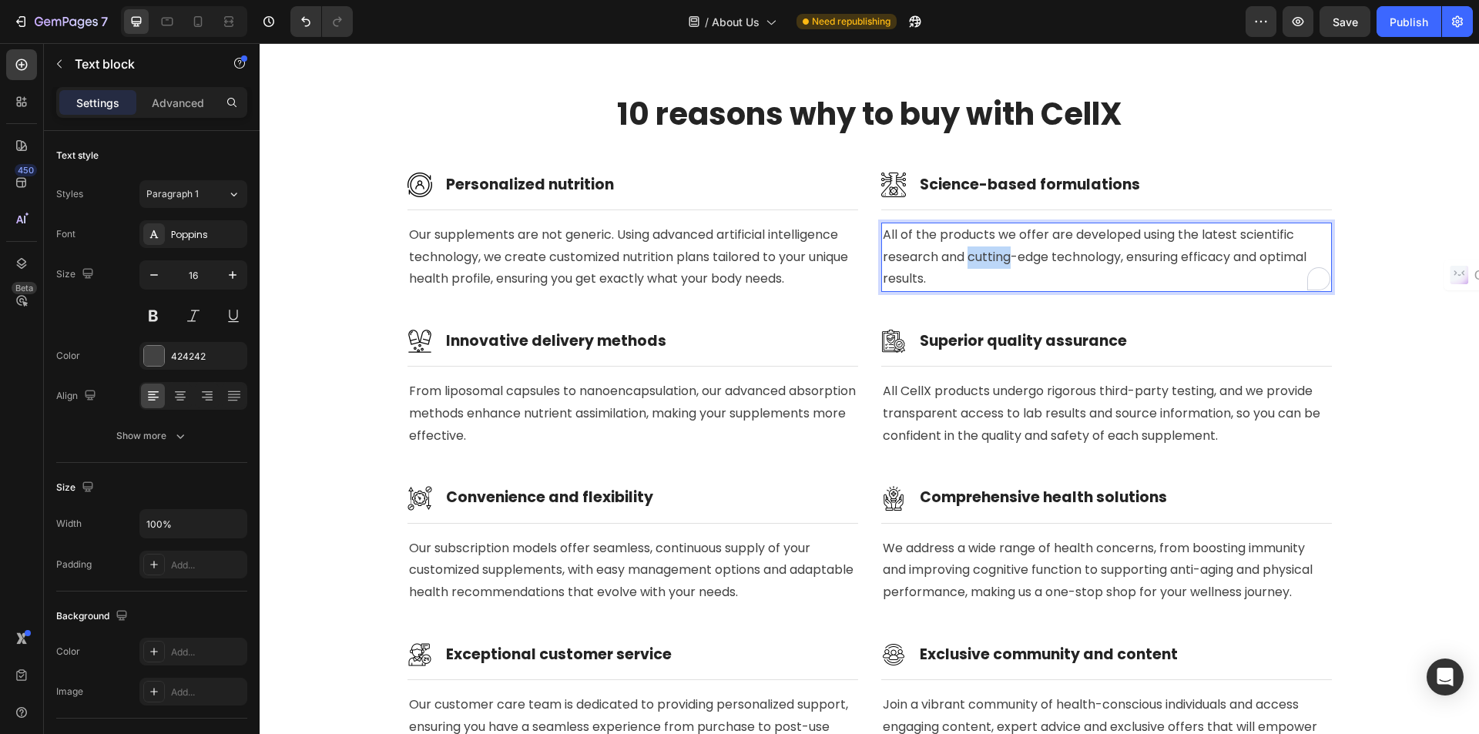
click at [999, 250] on p "All of the products we offer are developed using the latest scientific research…" at bounding box center [1107, 257] width 448 height 66
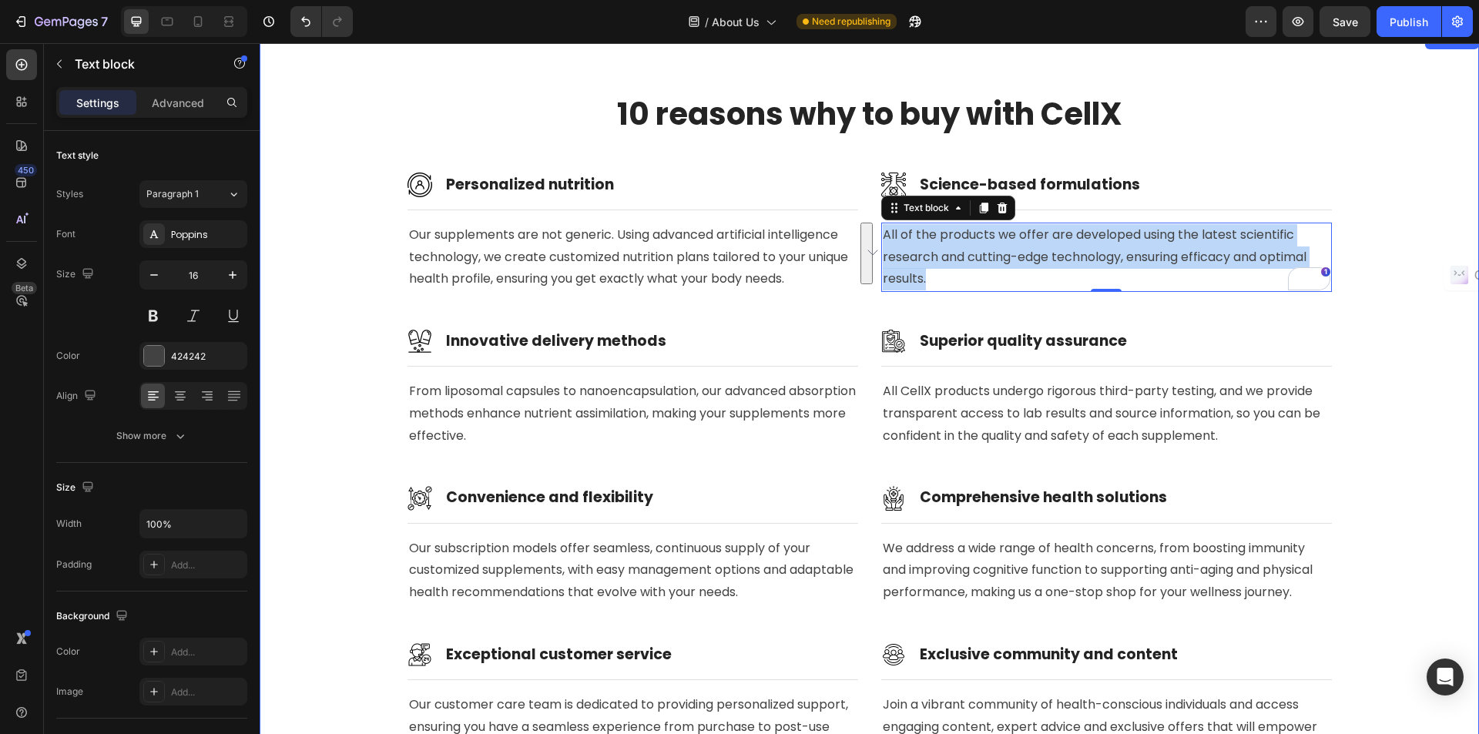
click at [659, 430] on p "From liposomal capsules to nanoencapsulation, our advanced absorption methods e…" at bounding box center [633, 414] width 448 height 66
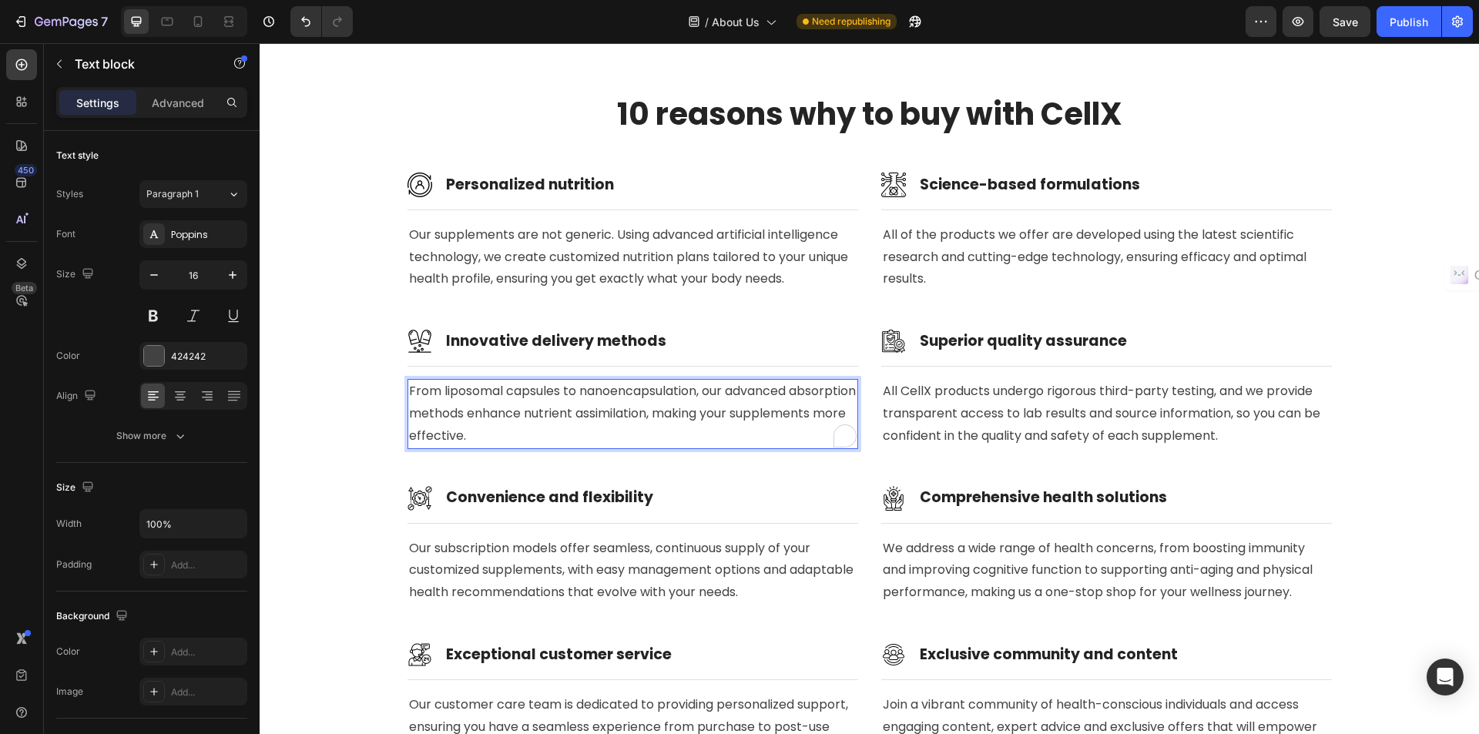
click at [659, 430] on p "From liposomal capsules to nanoencapsulation, our advanced absorption methods e…" at bounding box center [633, 414] width 448 height 66
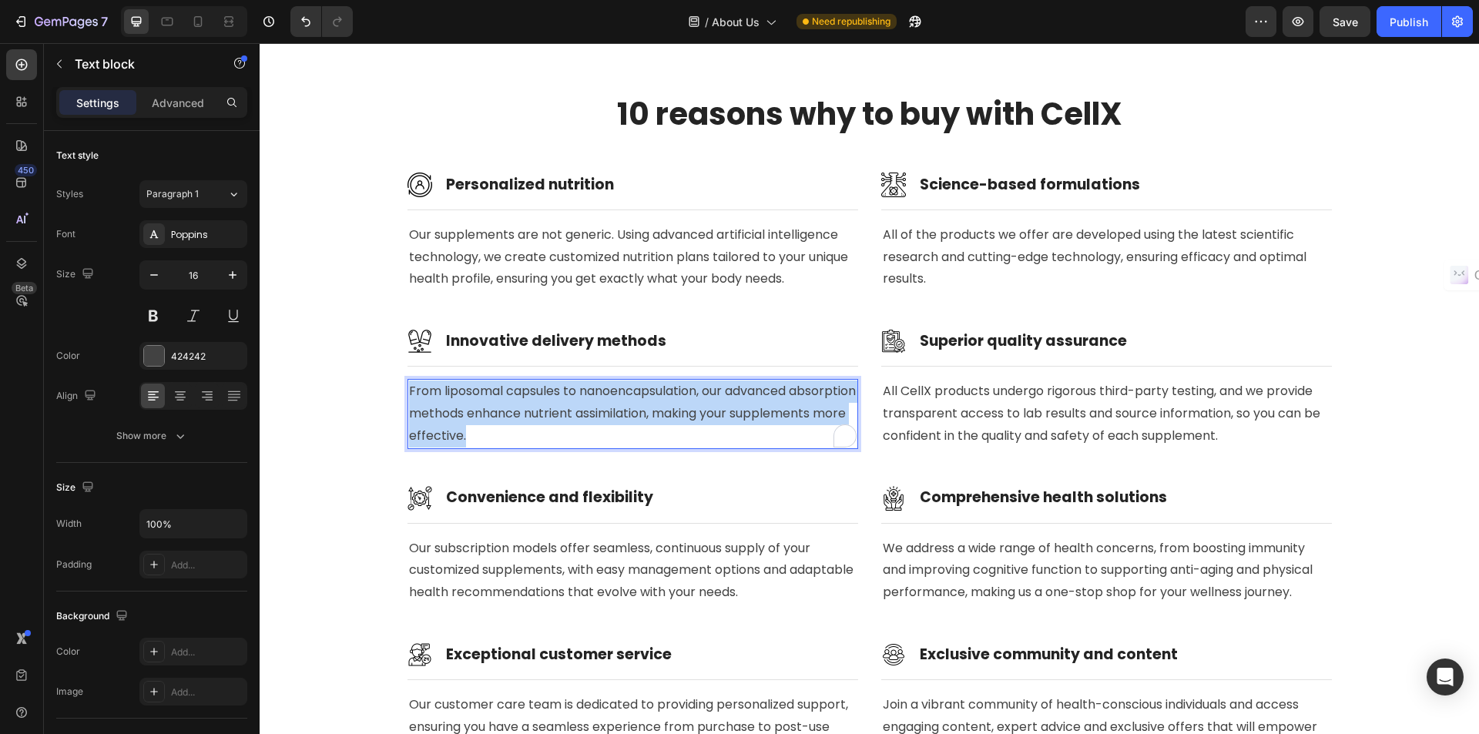
copy p "From liposomal capsules to nanoencapsulation, our advanced absorption methods e…"
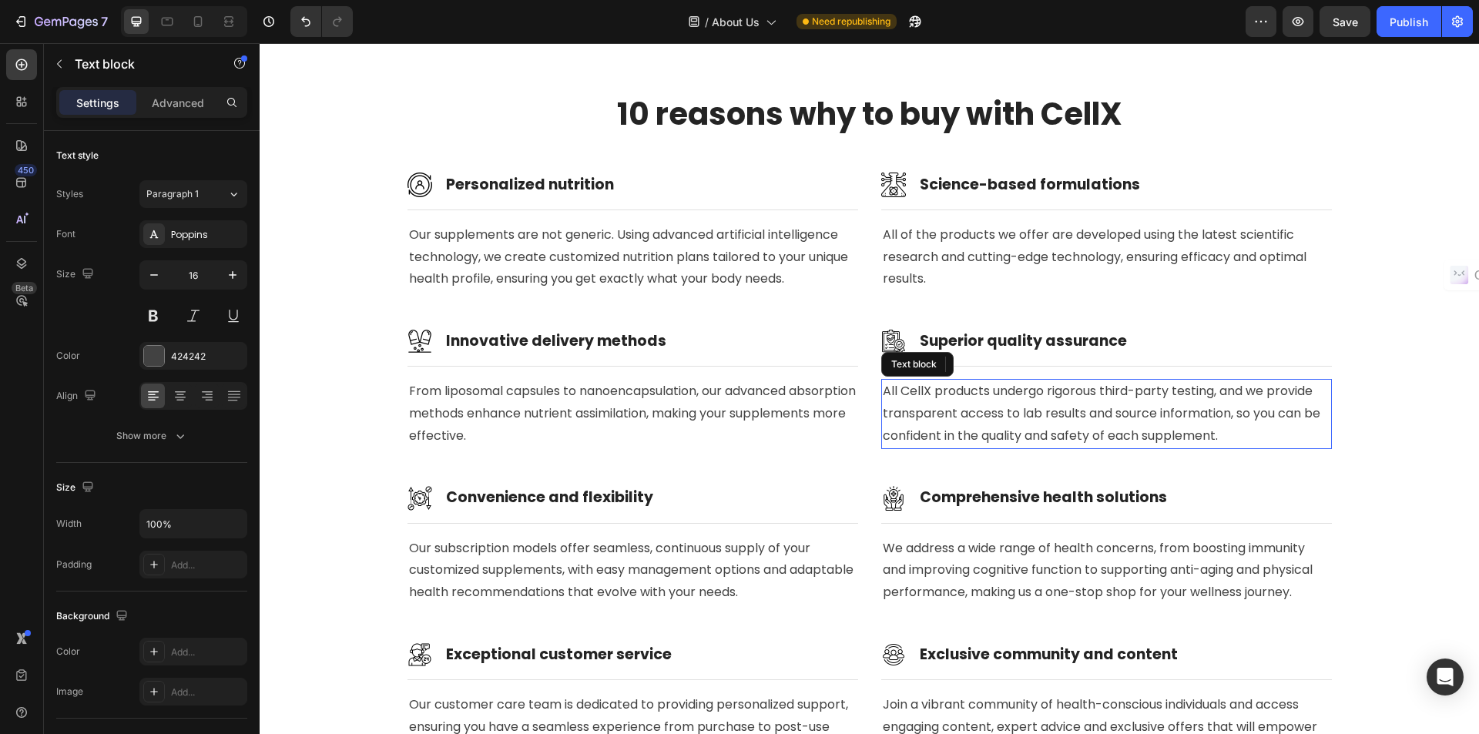
click at [1059, 437] on p "All CellX products undergo rigorous third-party testing, and we provide transpa…" at bounding box center [1107, 414] width 448 height 66
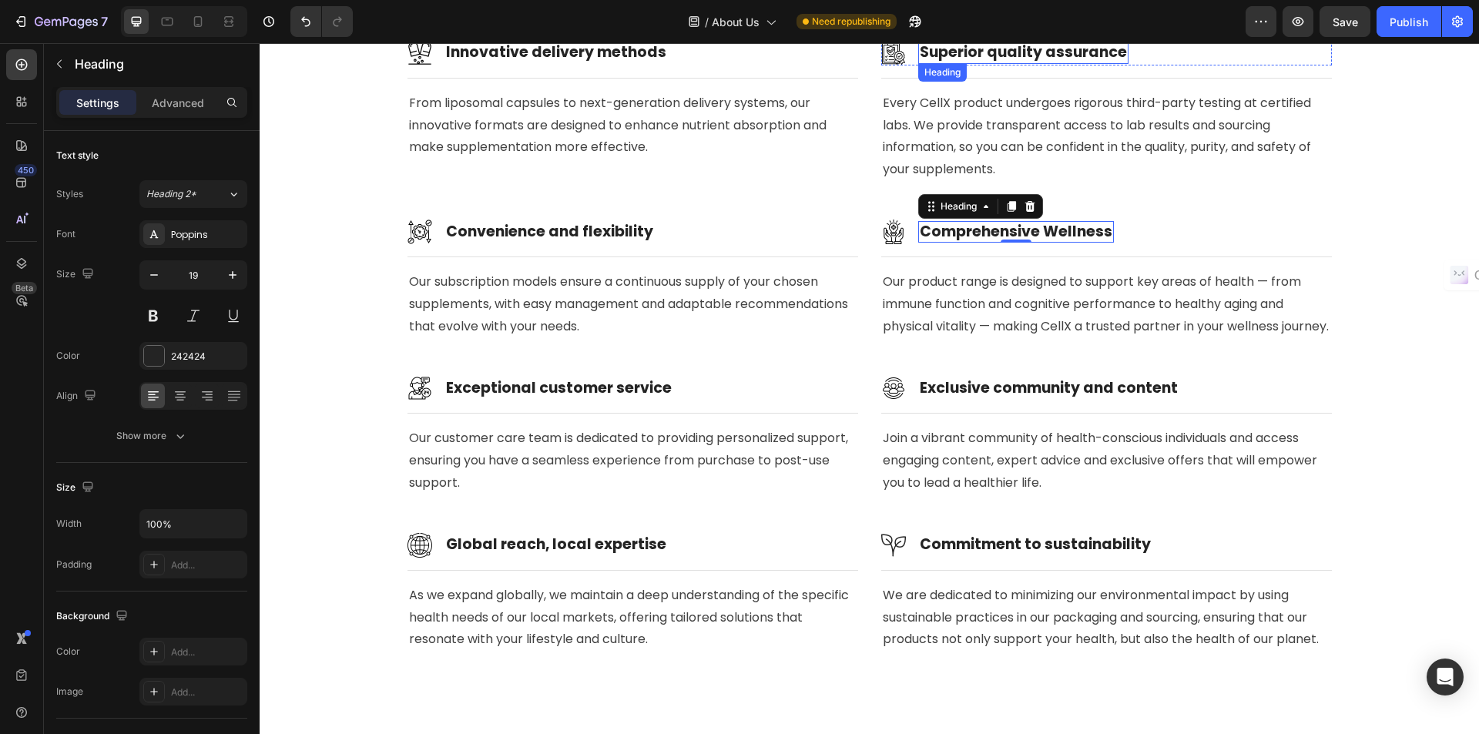
click at [1058, 57] on strong "Superior quality assurance" at bounding box center [1023, 52] width 207 height 21
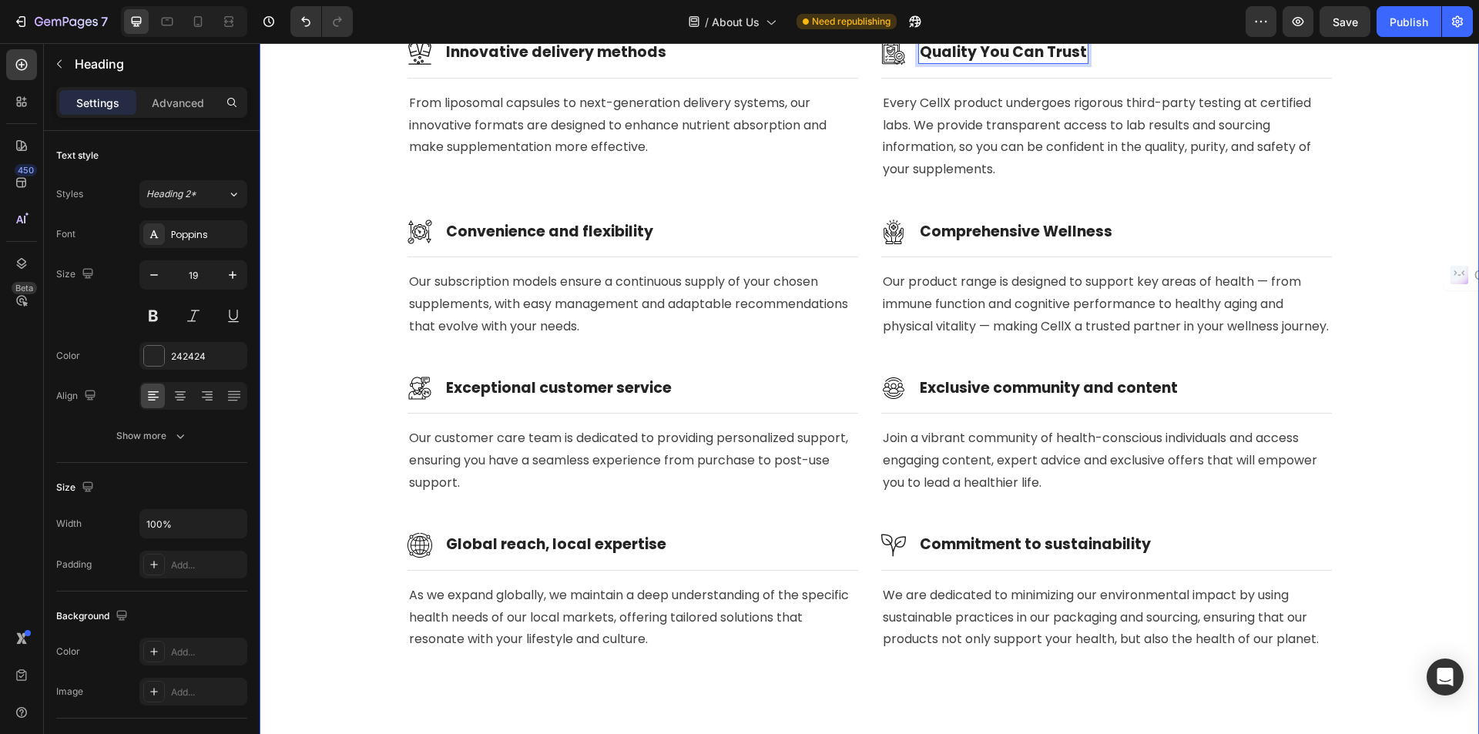
scroll to position [3376, 0]
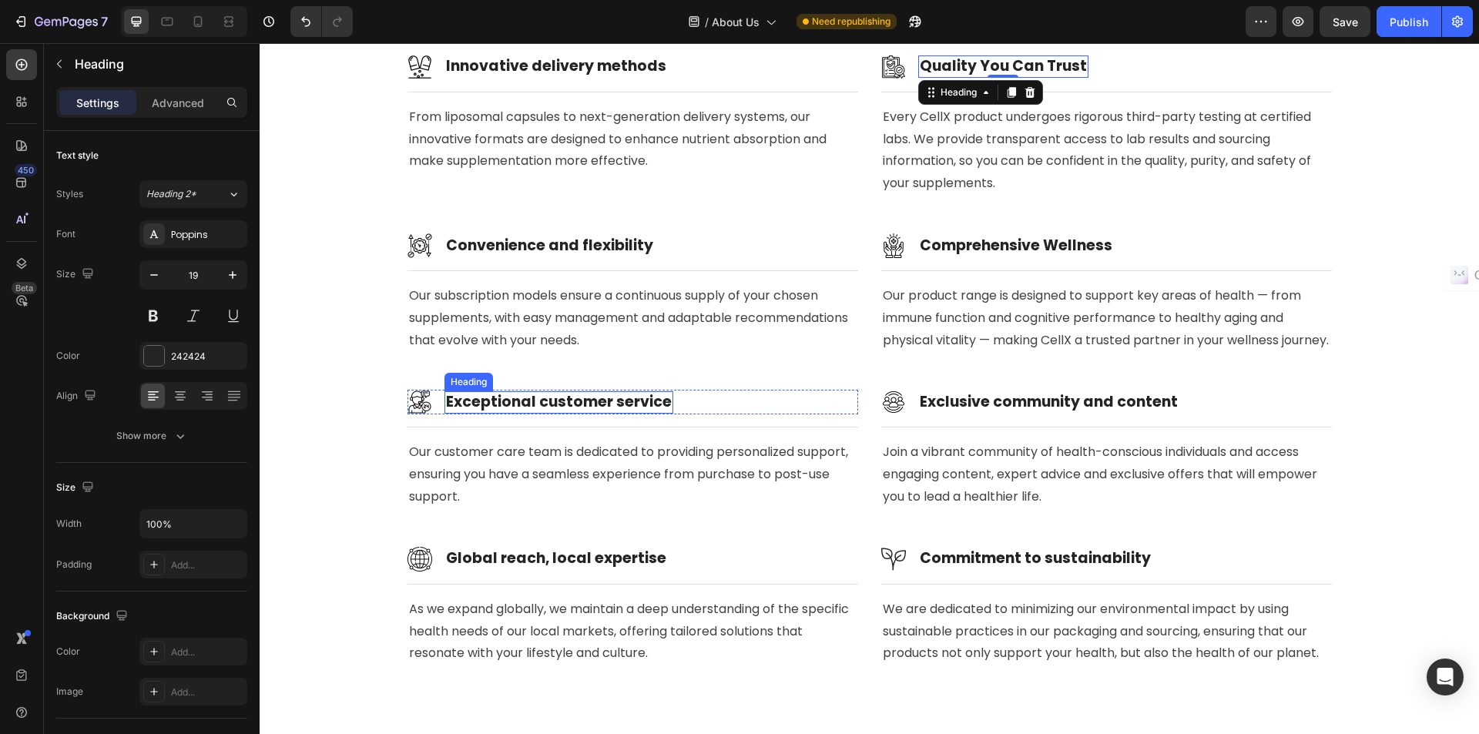
click at [486, 414] on div "Exceptional customer service Heading" at bounding box center [559, 402] width 229 height 22
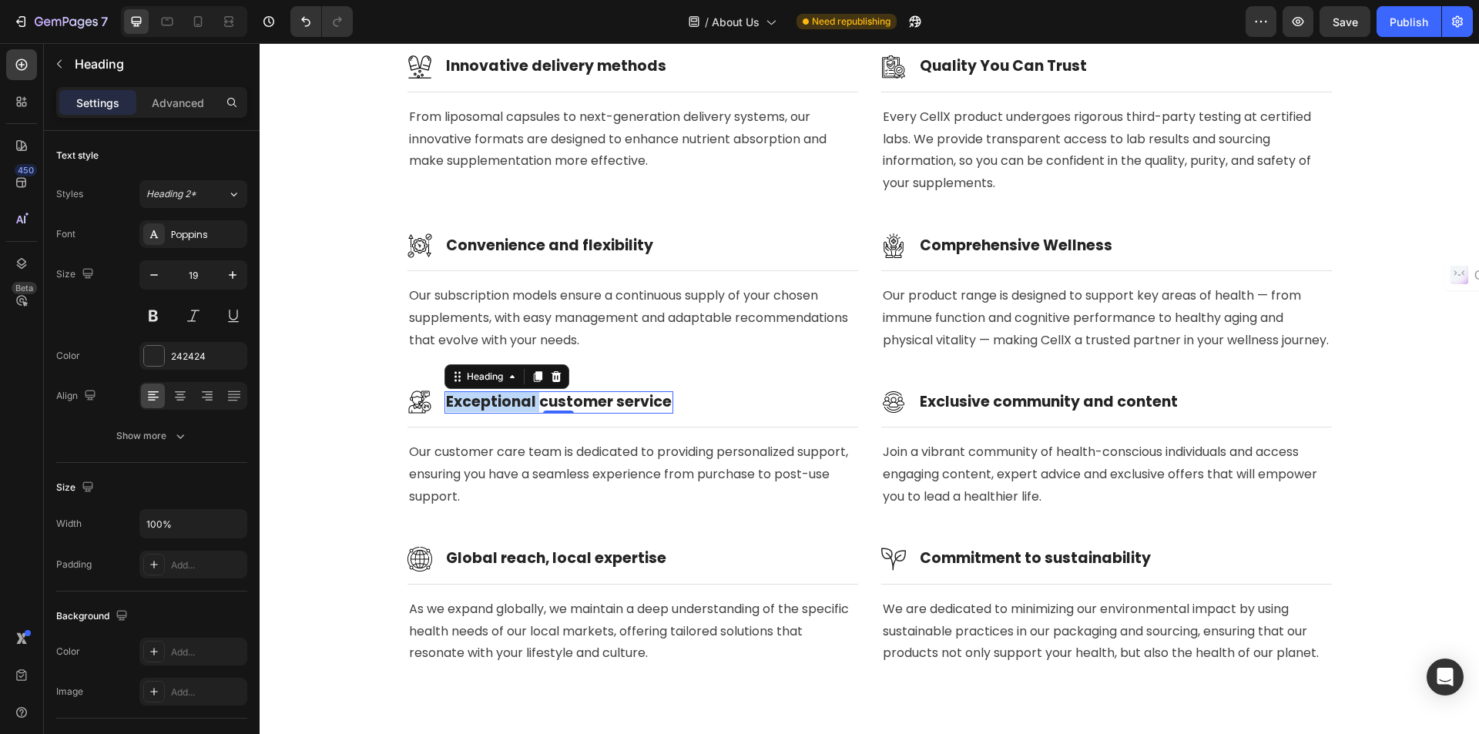
click at [486, 412] on strong "Exceptional customer service" at bounding box center [559, 401] width 226 height 21
click at [648, 500] on p "Our customer care team is dedicated to providing personalized support, ensuring…" at bounding box center [633, 474] width 448 height 66
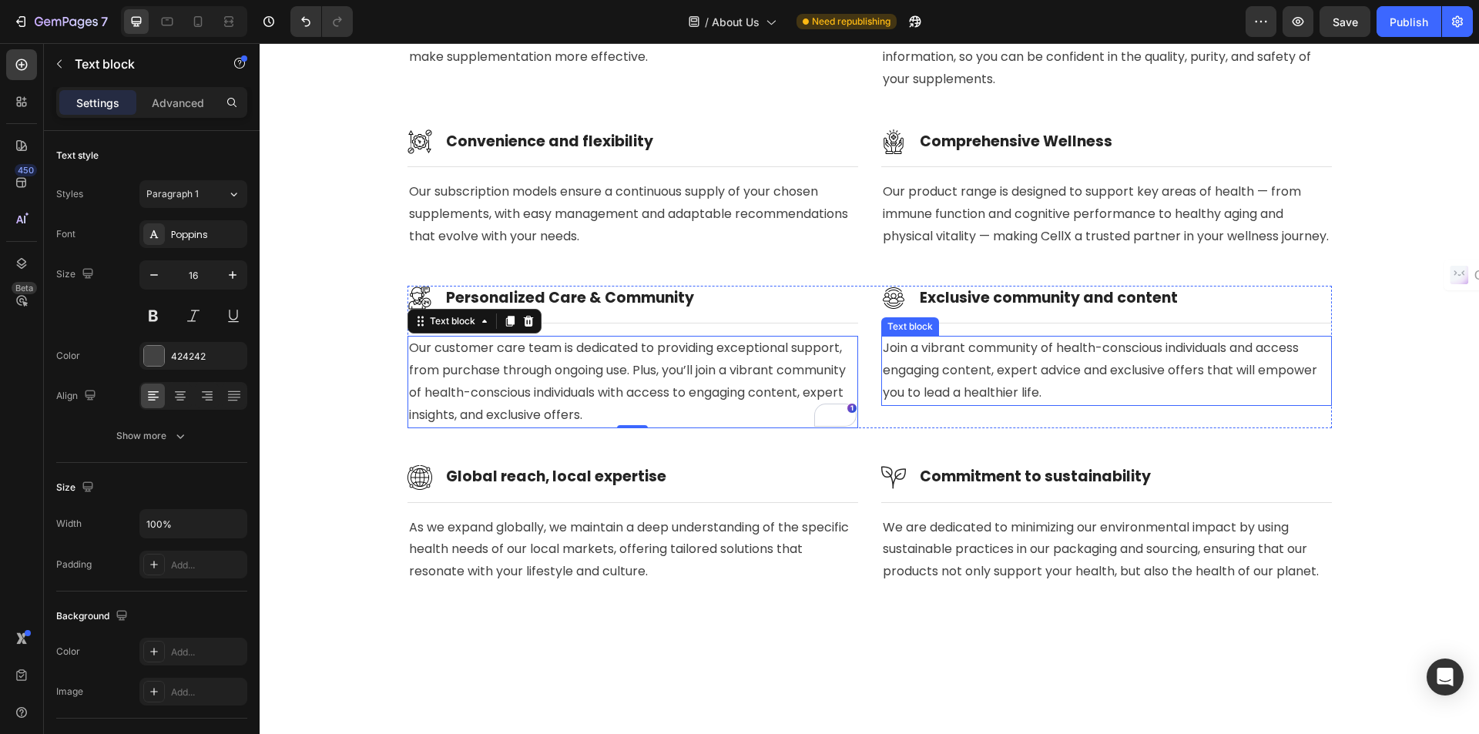
scroll to position [3453, 0]
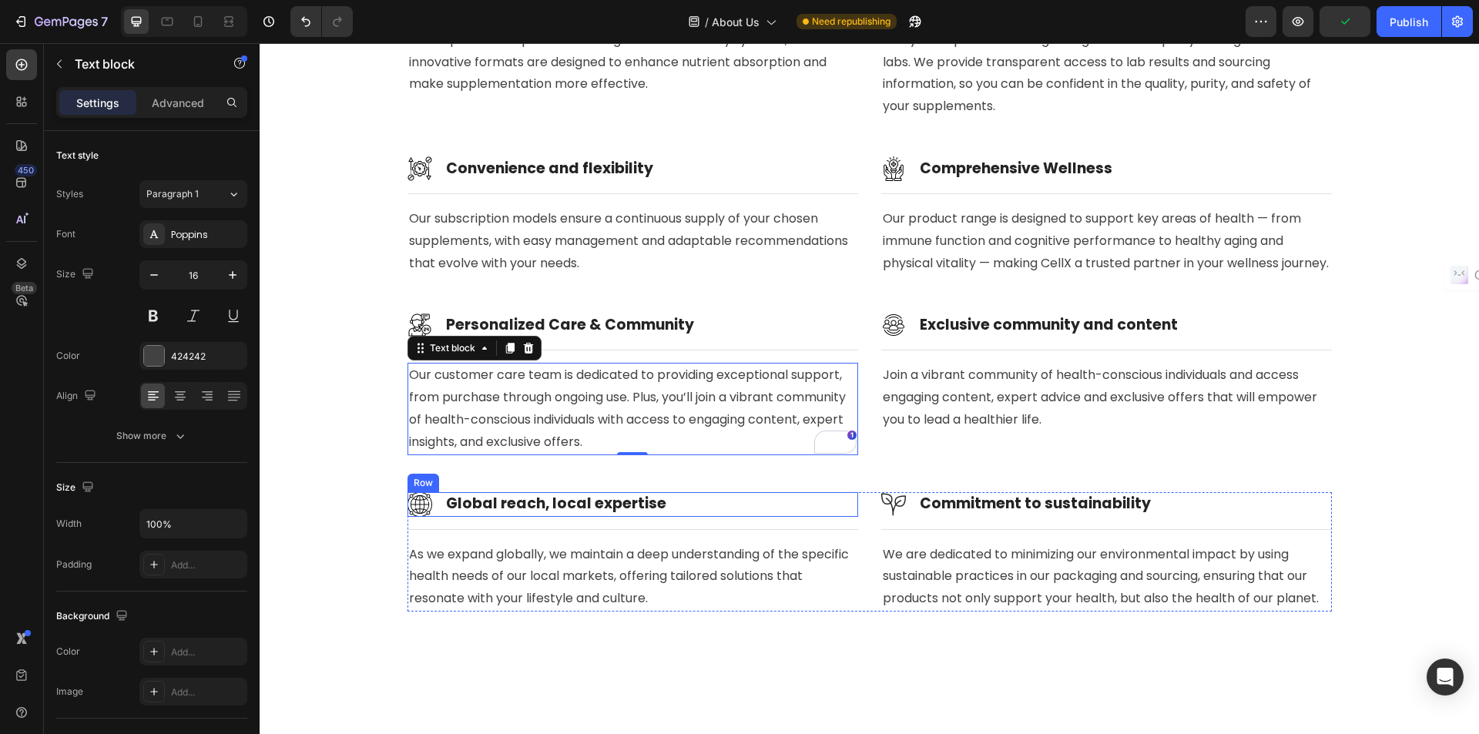
click at [613, 514] on strong "Global reach, local expertise" at bounding box center [556, 503] width 220 height 21
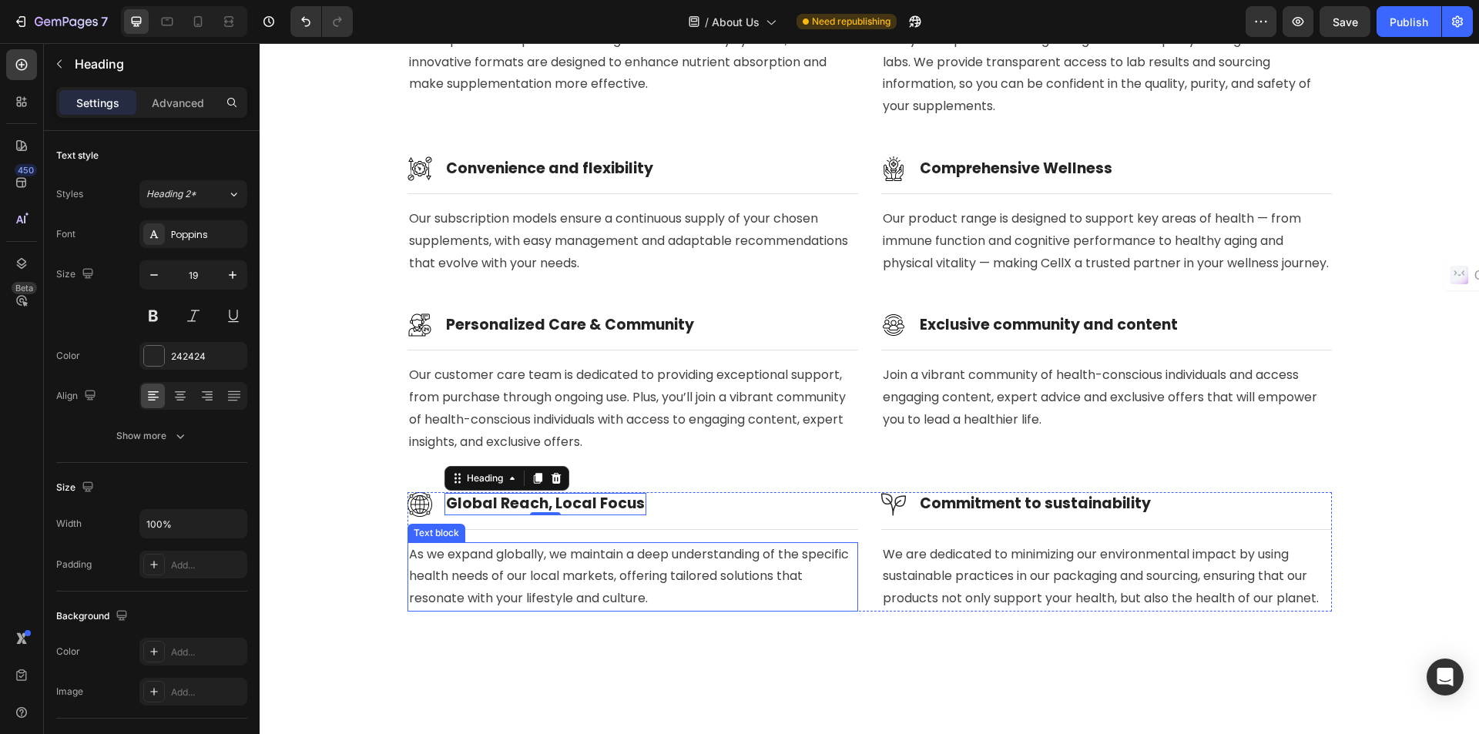
click at [613, 599] on p "As we expand globally, we maintain a deep understanding of the specific health …" at bounding box center [633, 577] width 448 height 66
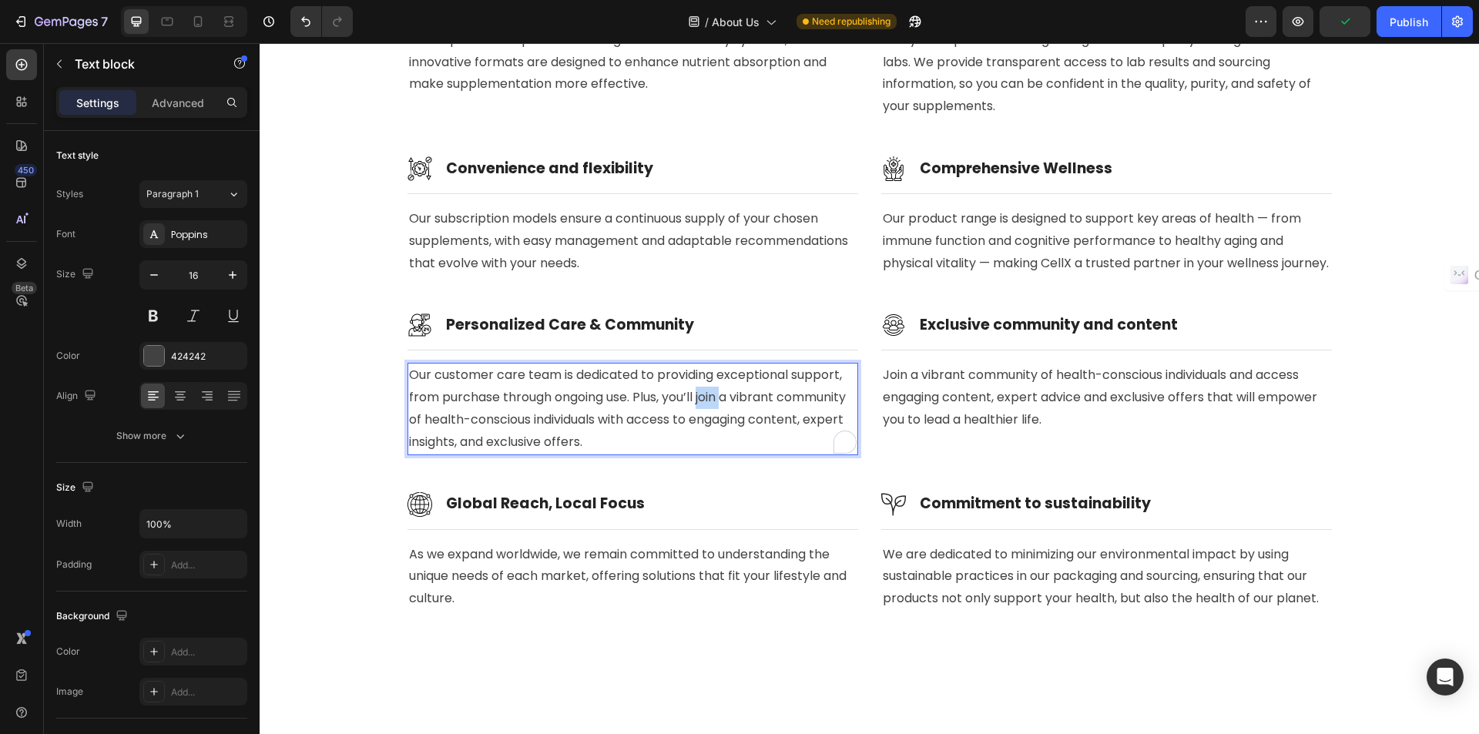
click at [699, 424] on p "Our customer care team is dedicated to providing exceptional support, from purc…" at bounding box center [633, 408] width 448 height 89
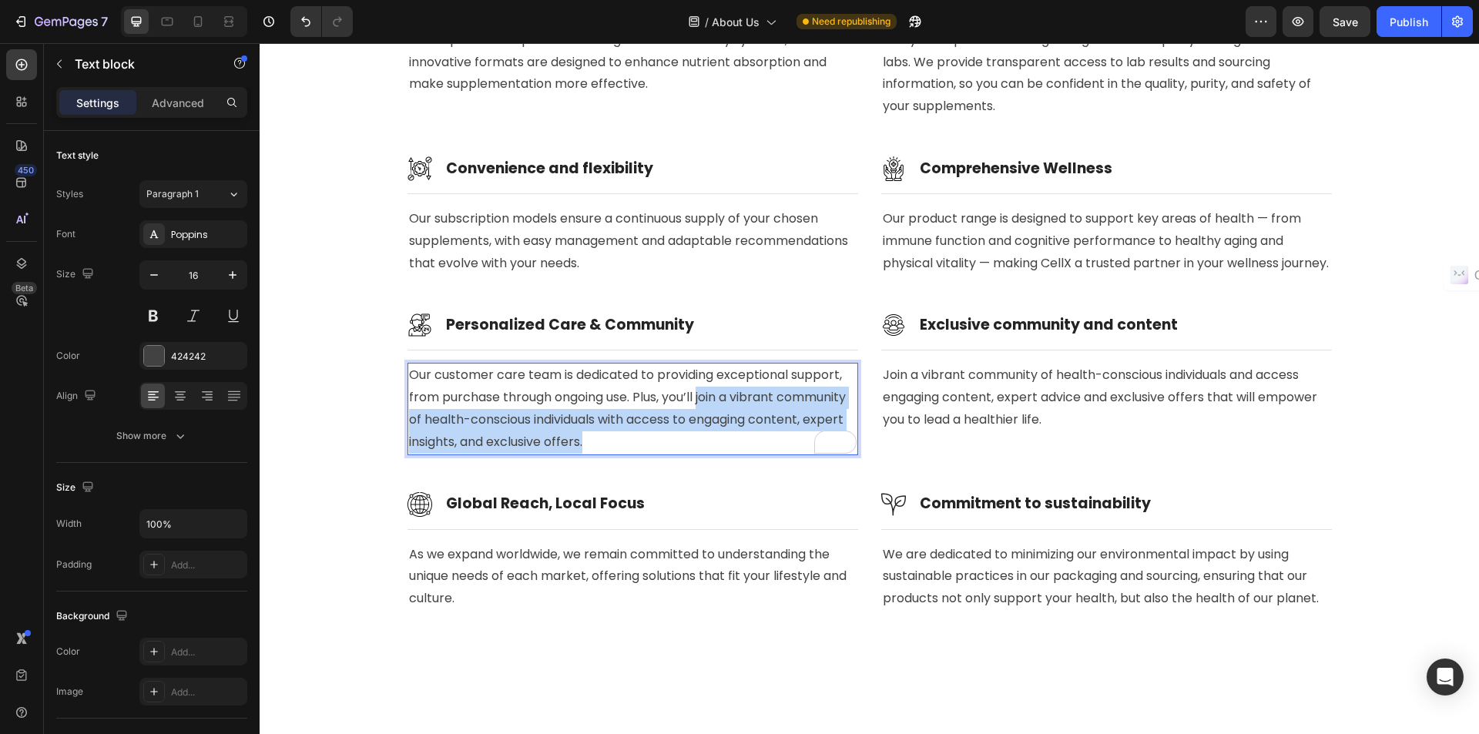
click at [696, 453] on p "Our customer care team is dedicated to providing exceptional support, from purc…" at bounding box center [633, 408] width 448 height 89
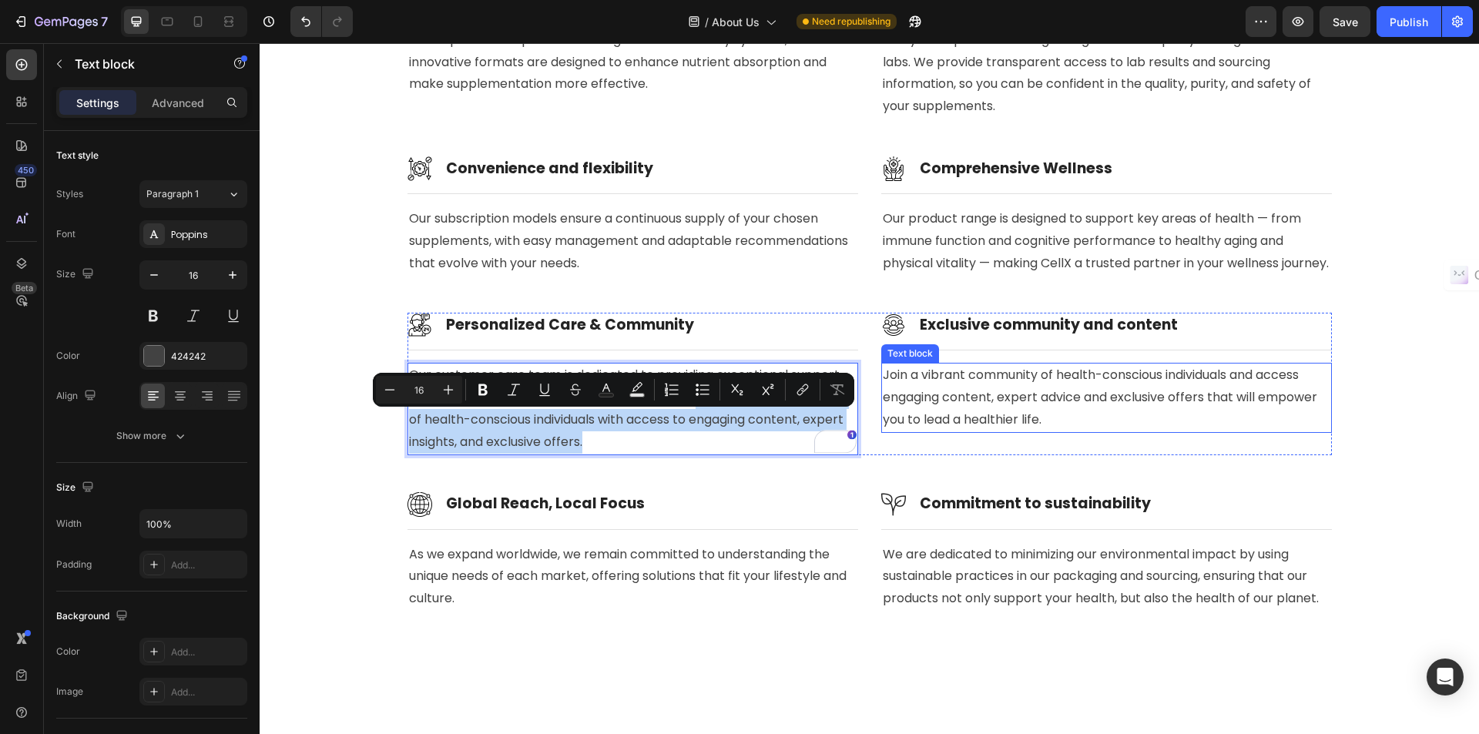
click at [1026, 431] on p "Join a vibrant community of health-conscious individuals and access engaging co…" at bounding box center [1107, 397] width 448 height 66
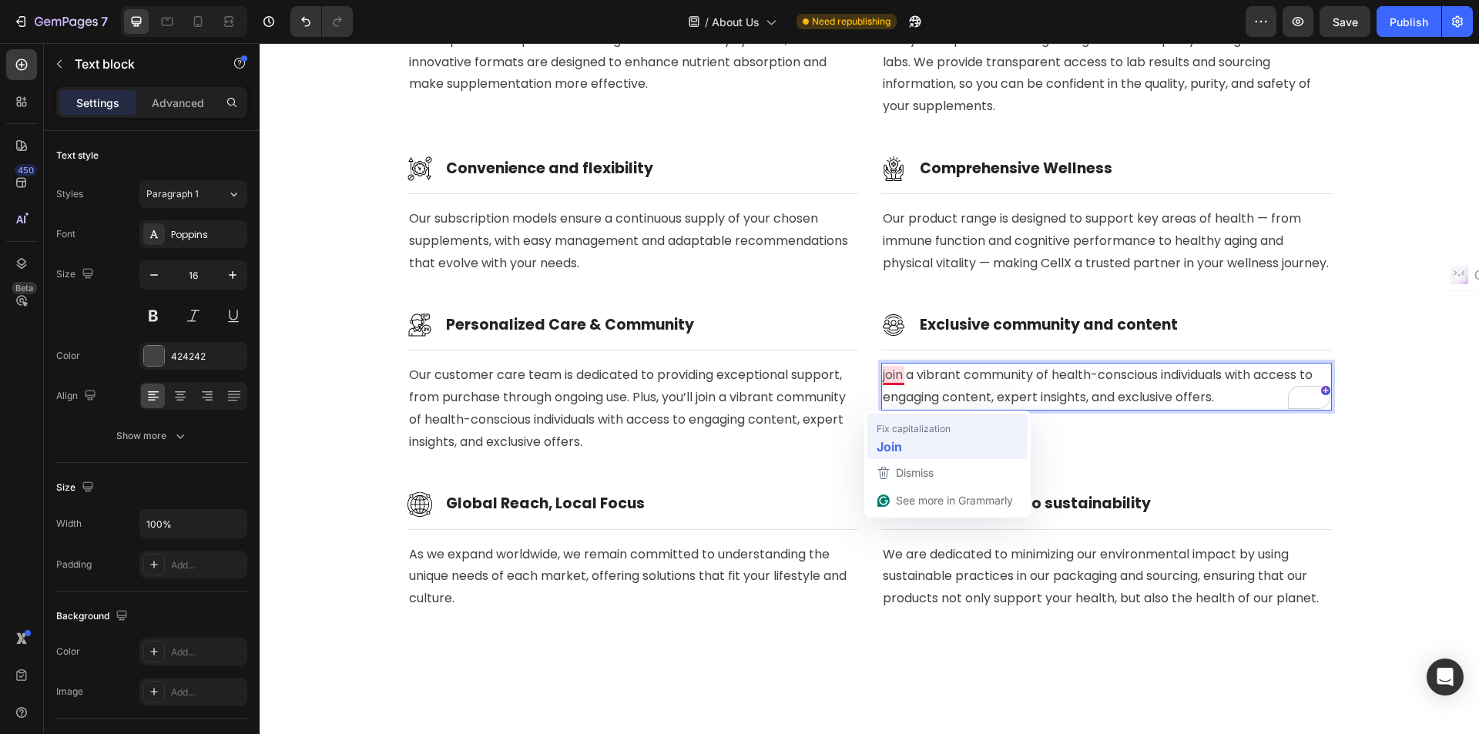
drag, startPoint x: 1026, startPoint y: 440, endPoint x: 1147, endPoint y: 476, distance: 126.3
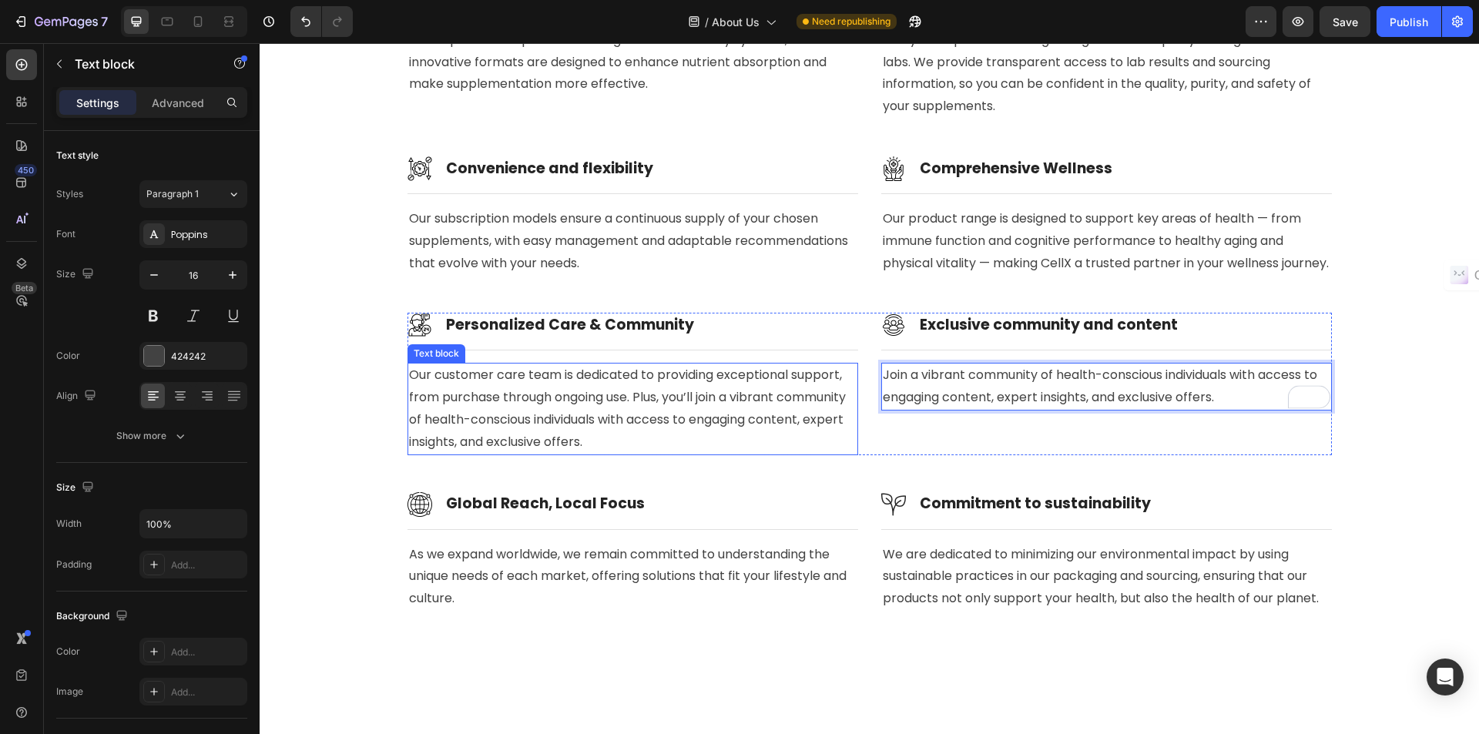
click at [706, 453] on p "Our customer care team is dedicated to providing exceptional support, from purc…" at bounding box center [633, 408] width 448 height 89
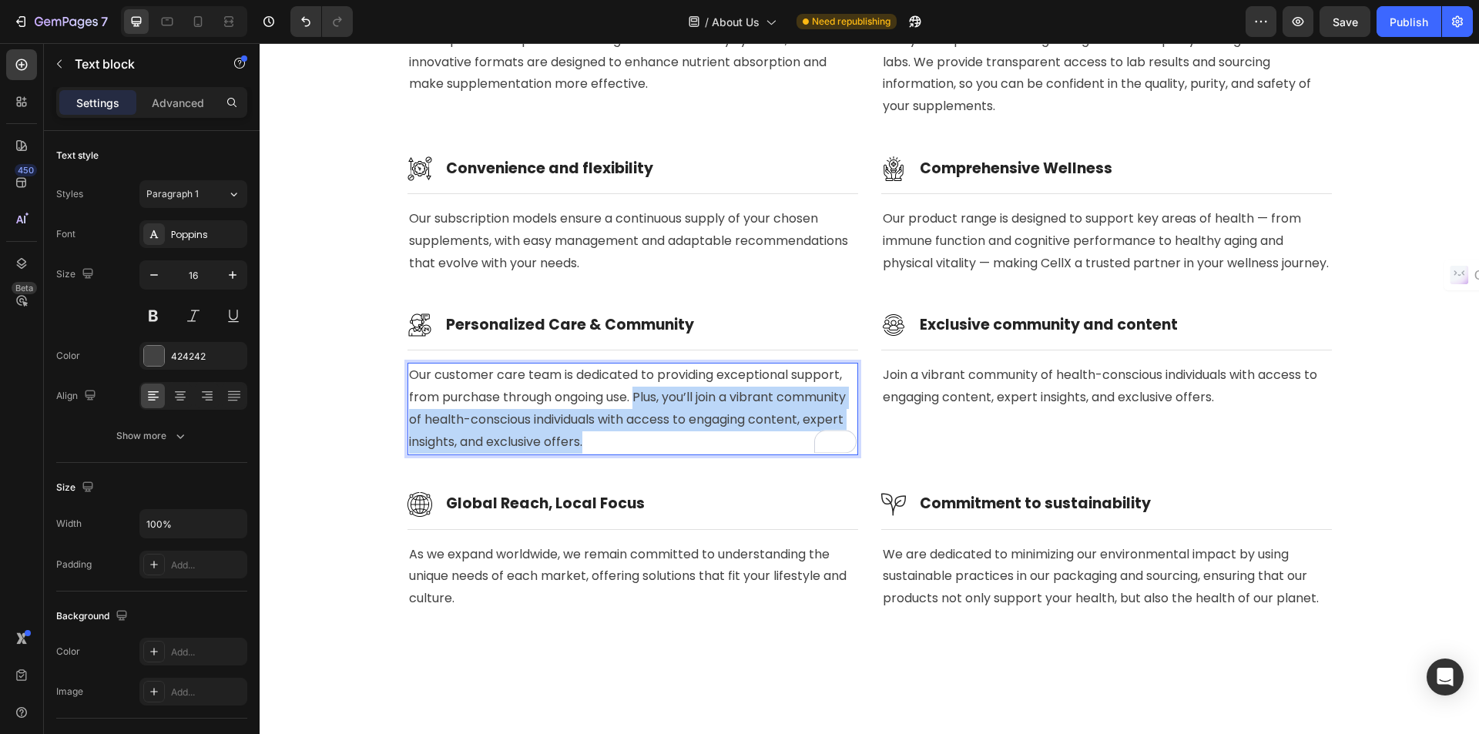
drag, startPoint x: 701, startPoint y: 460, endPoint x: 633, endPoint y: 417, distance: 81.0
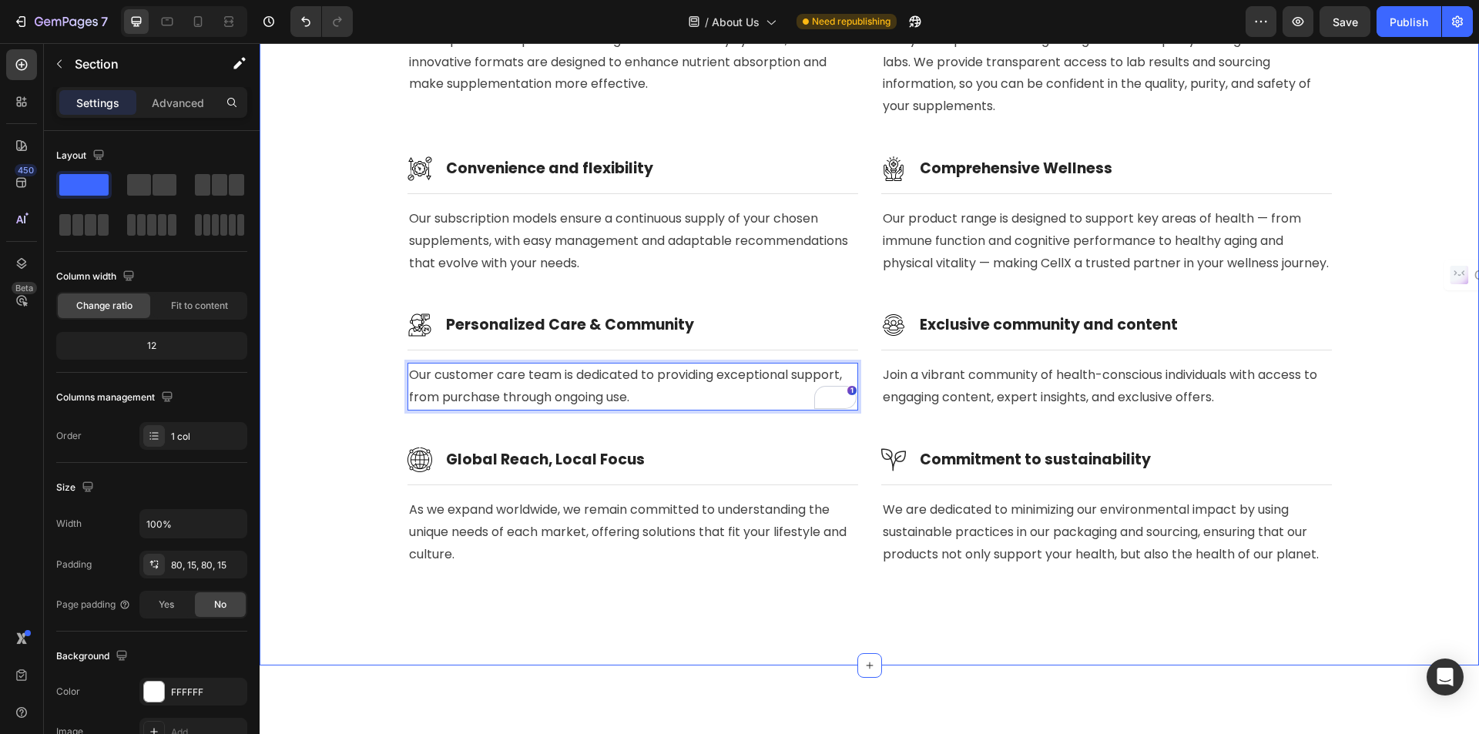
click at [958, 604] on div "10 reasons why to buy with CellX Heading Row Image Personalized nutrition Headi…" at bounding box center [869, 162] width 1197 height 883
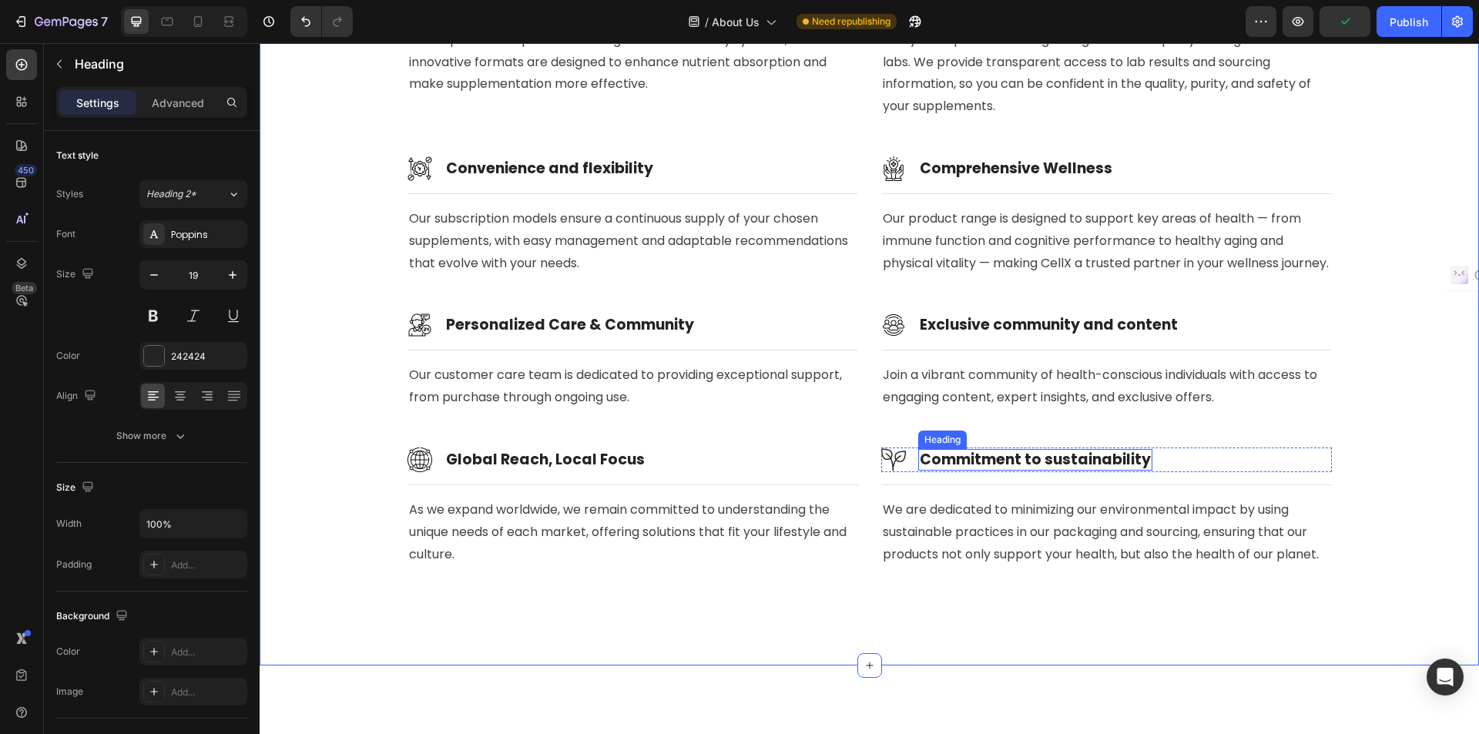
click at [1032, 470] on strong "Commitment to sustainability" at bounding box center [1035, 459] width 231 height 21
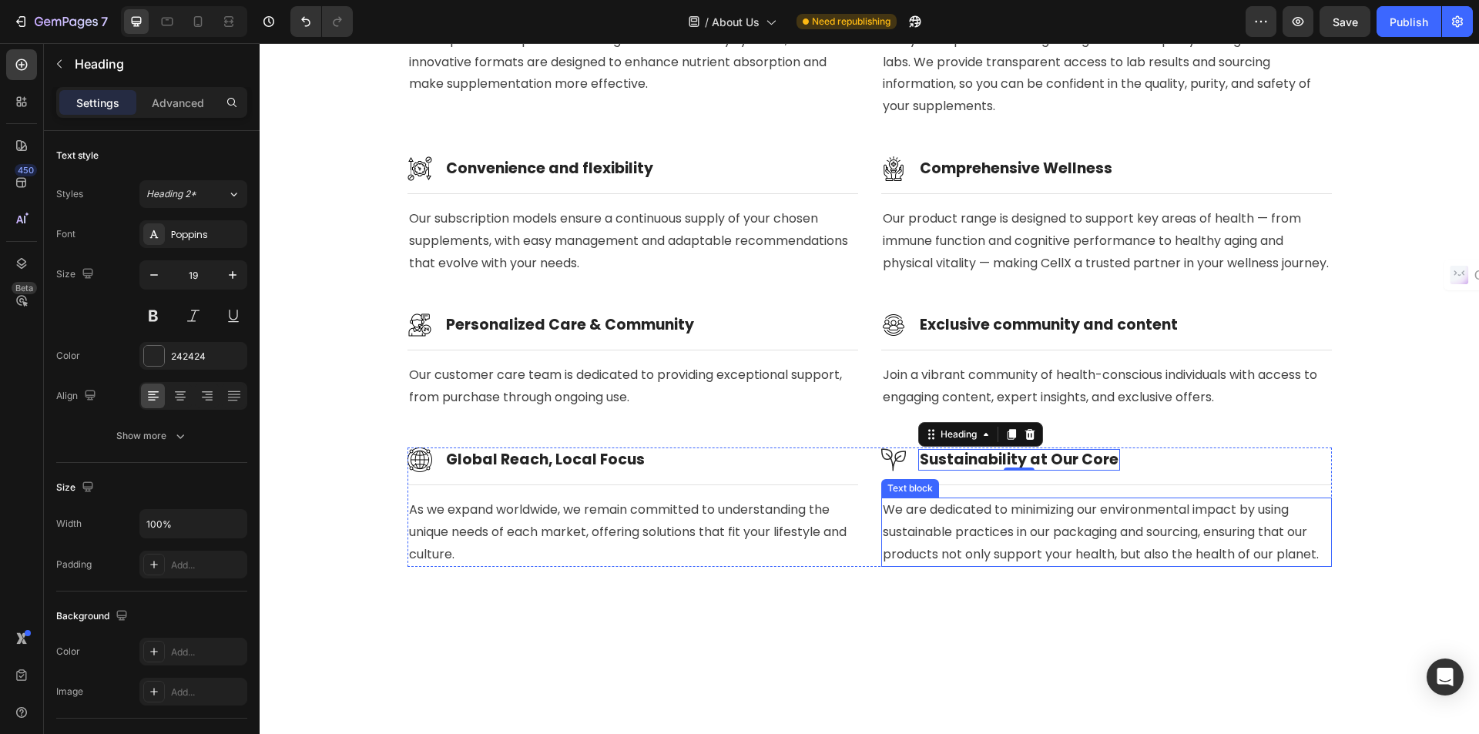
click at [976, 533] on p "We are dedicated to minimizing our environmental impact by using sustainable pr…" at bounding box center [1107, 532] width 448 height 66
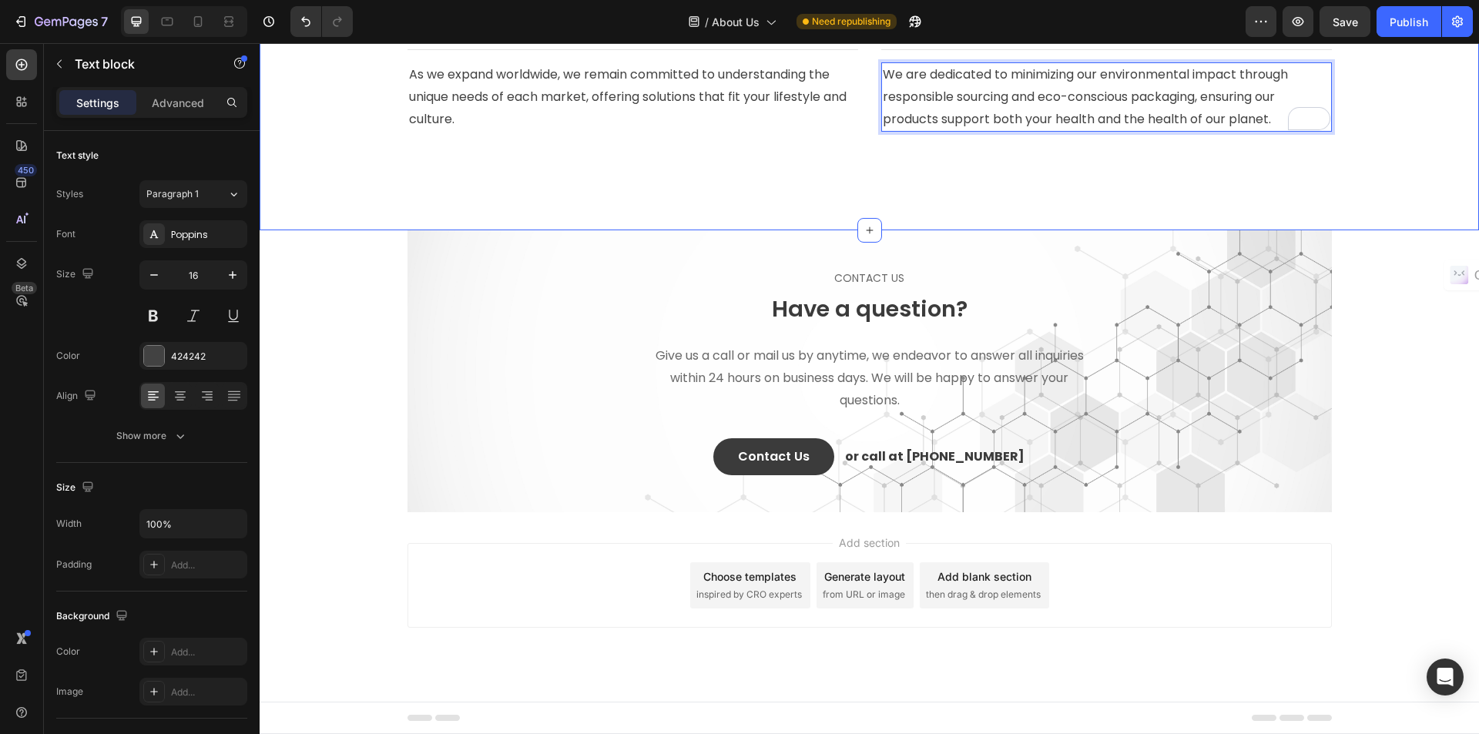
scroll to position [3913, 0]
click at [1402, 25] on div "Publish" at bounding box center [1409, 22] width 39 height 16
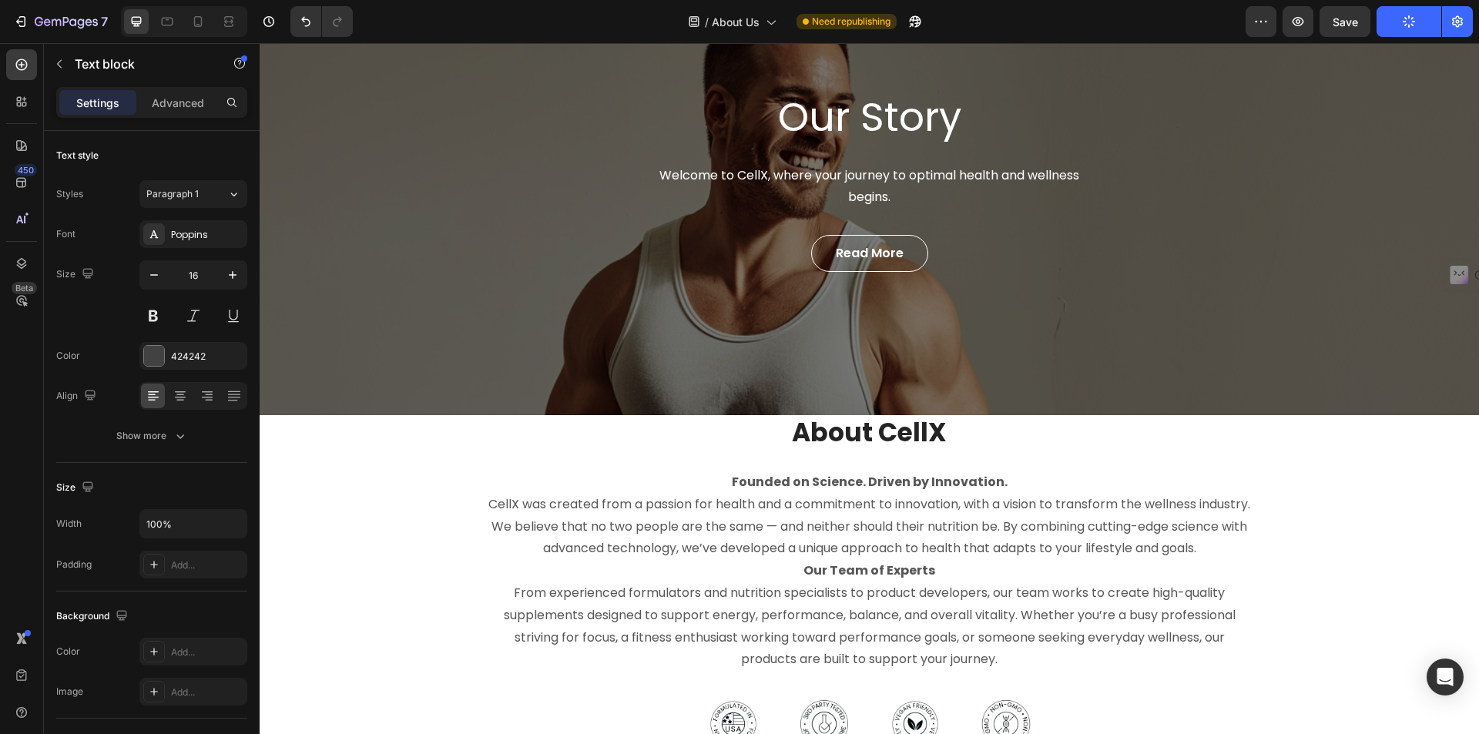
scroll to position [0, 0]
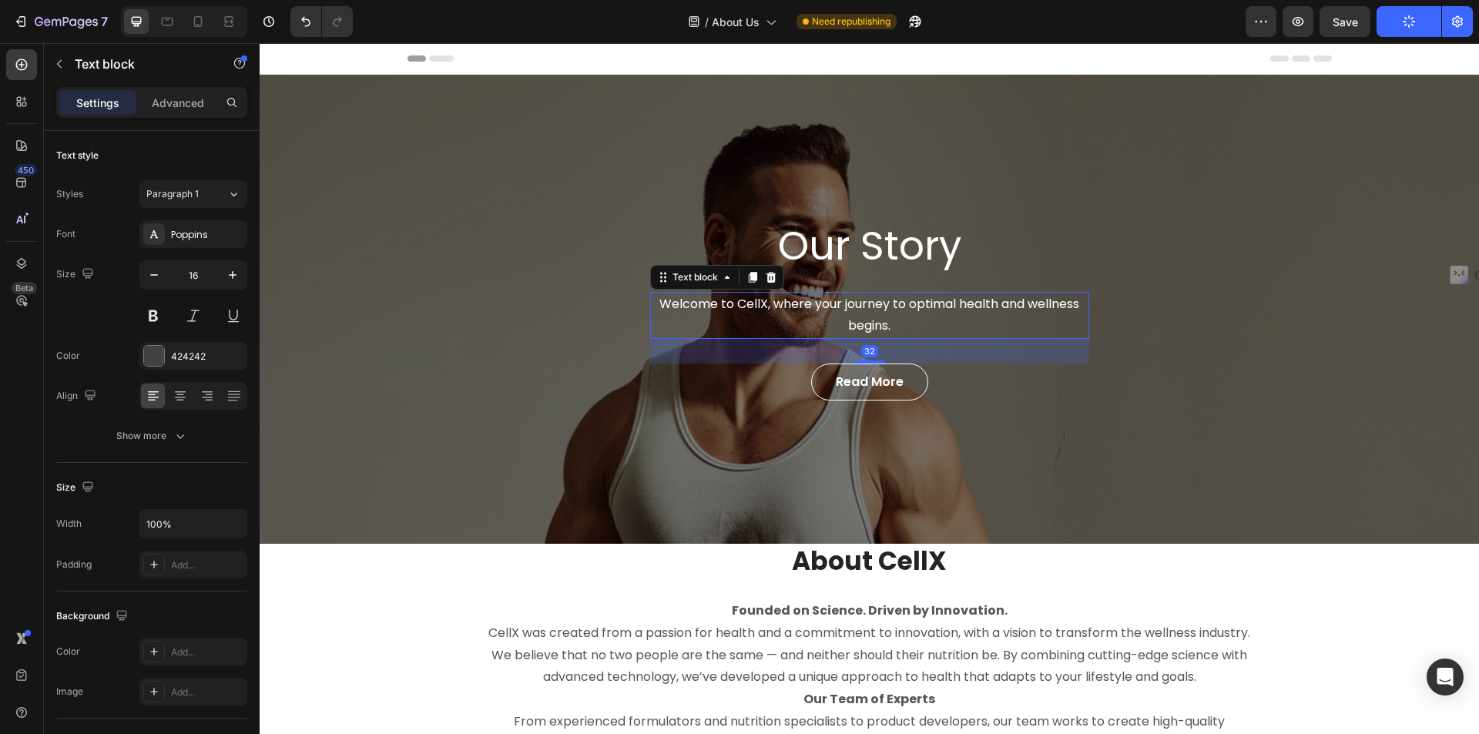
click at [845, 301] on p "Welcome to CellX, where your journey to optimal health and wellness begins." at bounding box center [870, 316] width 436 height 45
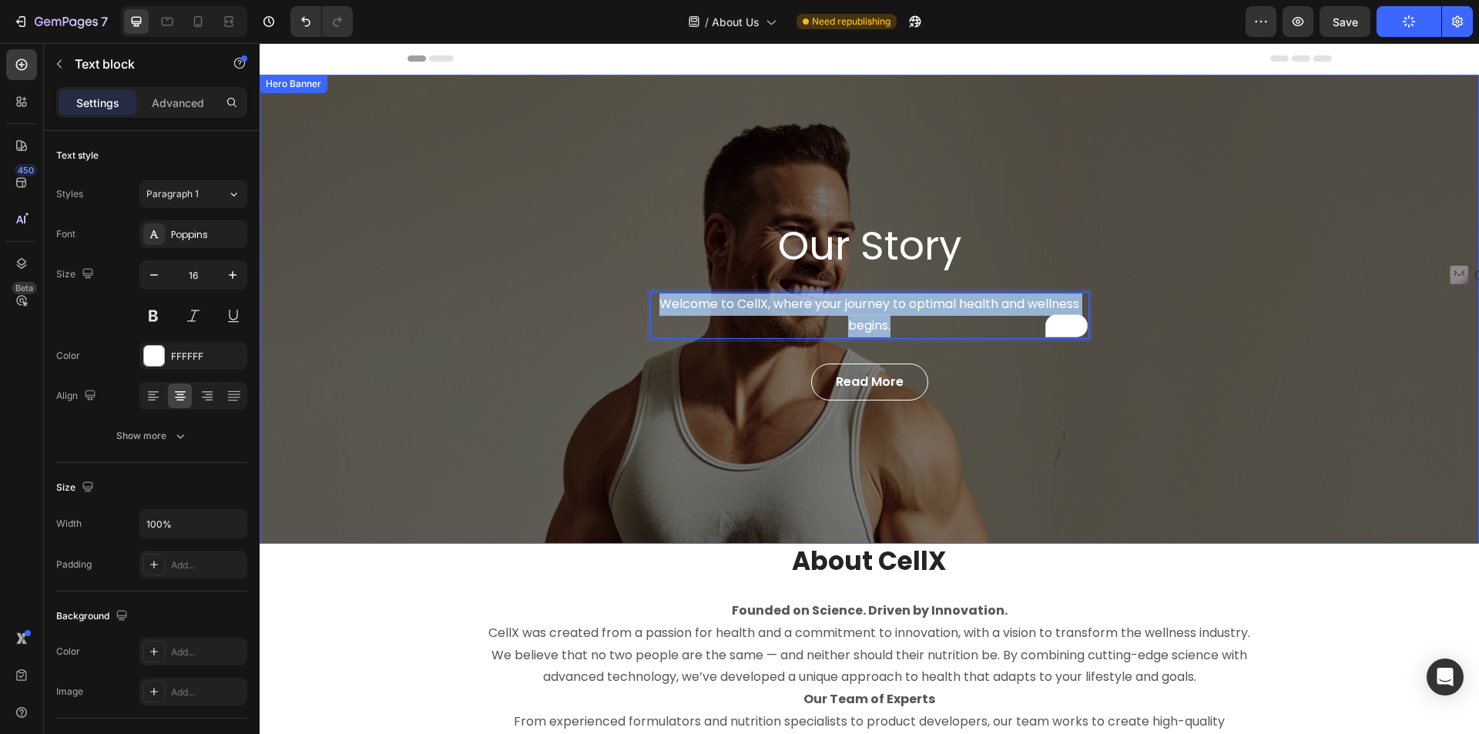
copy p "Welcome to CellX, where your journey to optimal health and wellness begins."
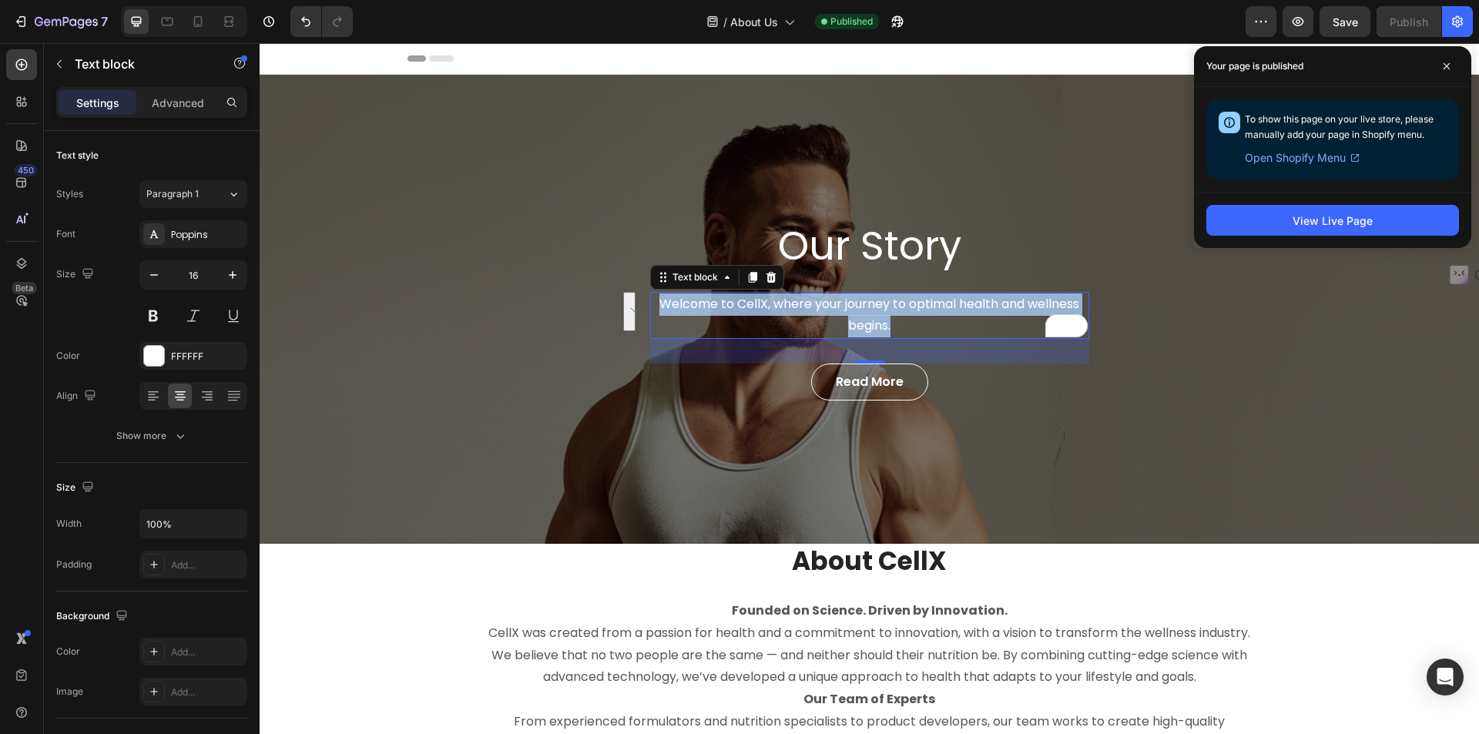
click at [871, 308] on p "Welcome to CellX, where your journey to optimal health and wellness begins." at bounding box center [870, 316] width 436 height 45
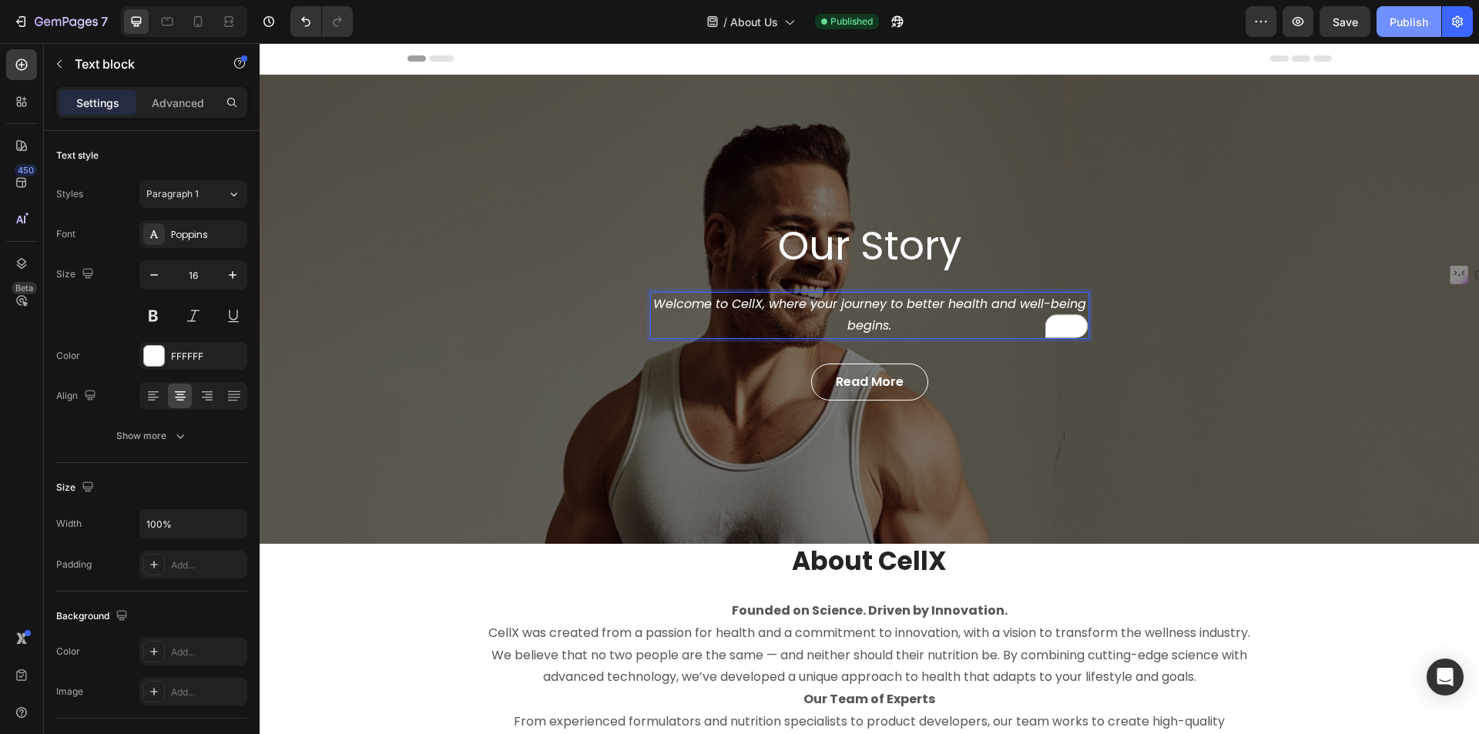
click at [1410, 23] on div "Publish" at bounding box center [1409, 22] width 39 height 16
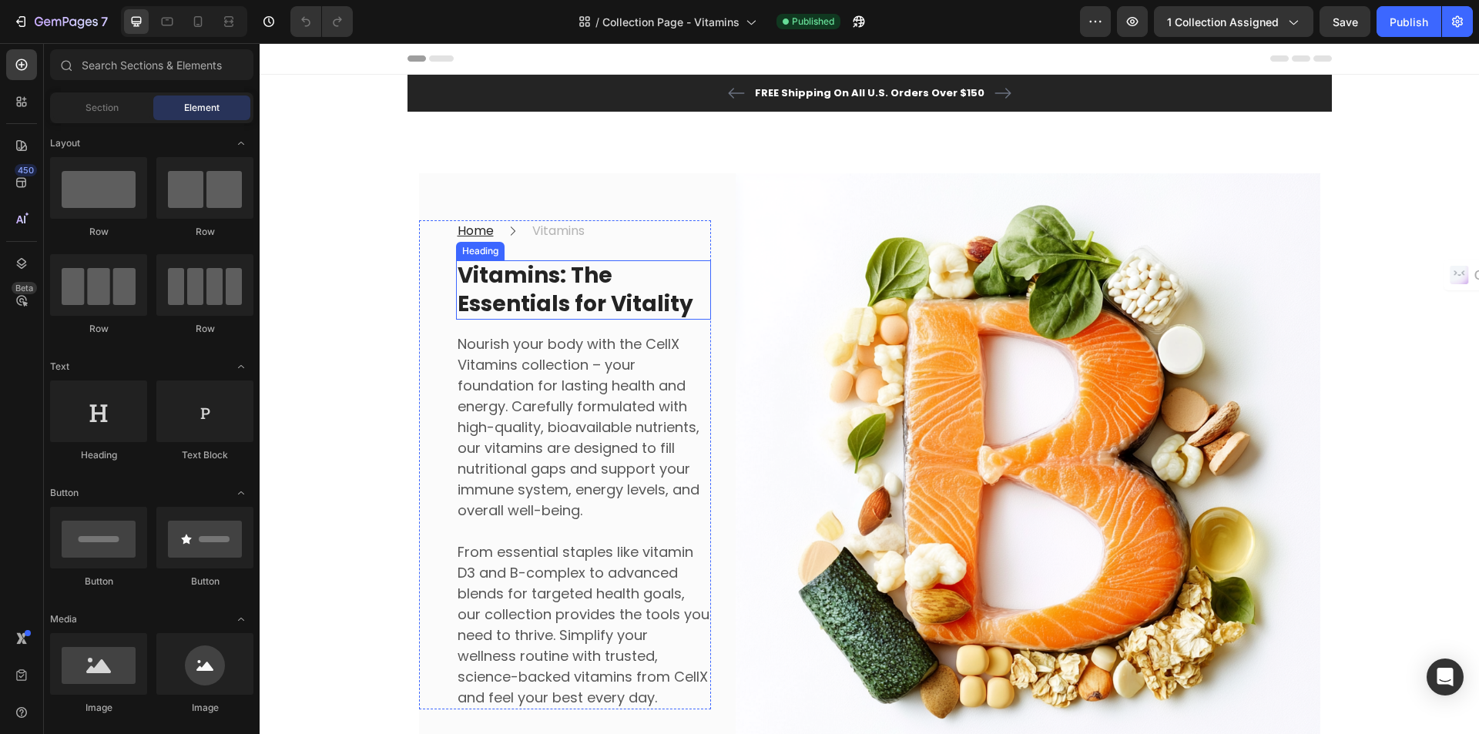
click at [592, 290] on strong "Vitamins: The Essentials for Vitality" at bounding box center [576, 289] width 236 height 58
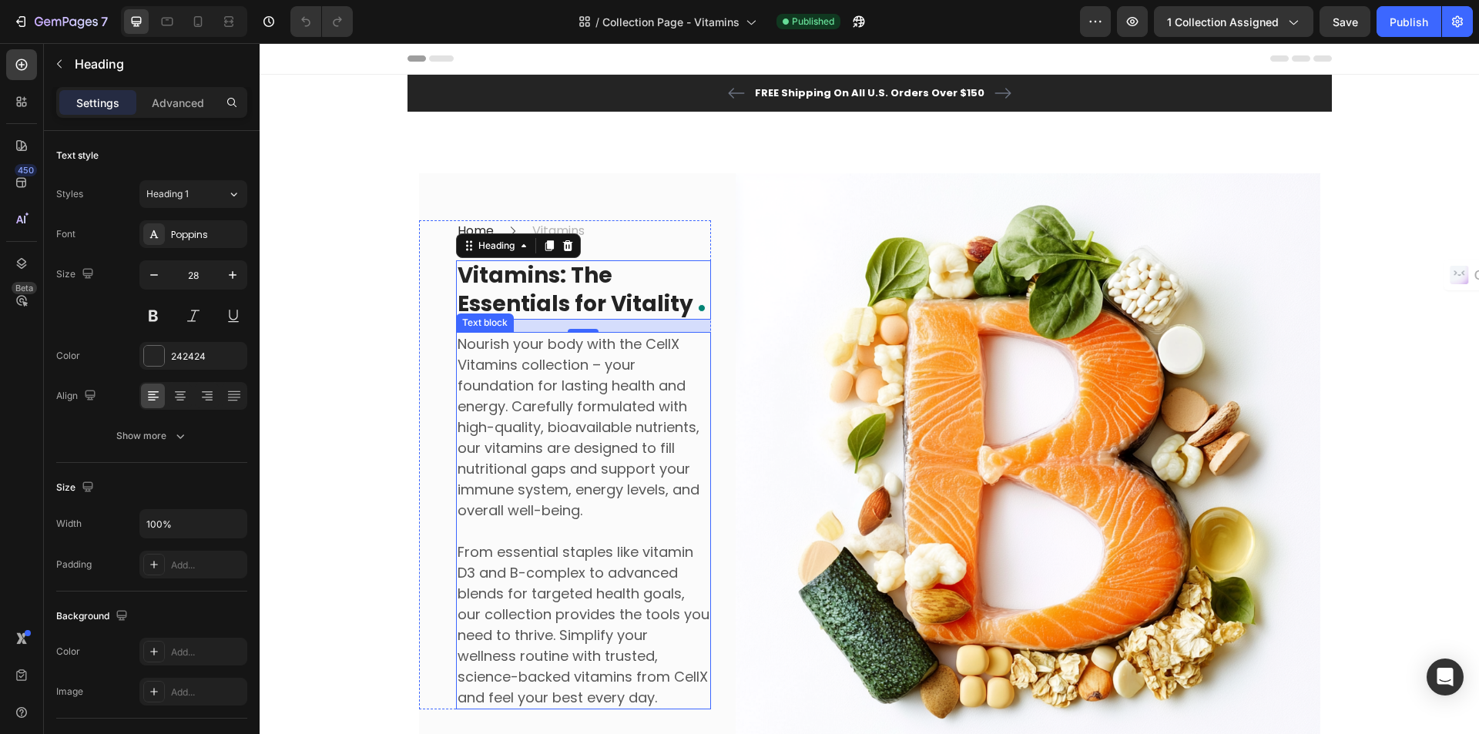
click at [639, 478] on p "Nourish your body with the CellX Vitamins collection – your foundation for last…" at bounding box center [584, 427] width 252 height 187
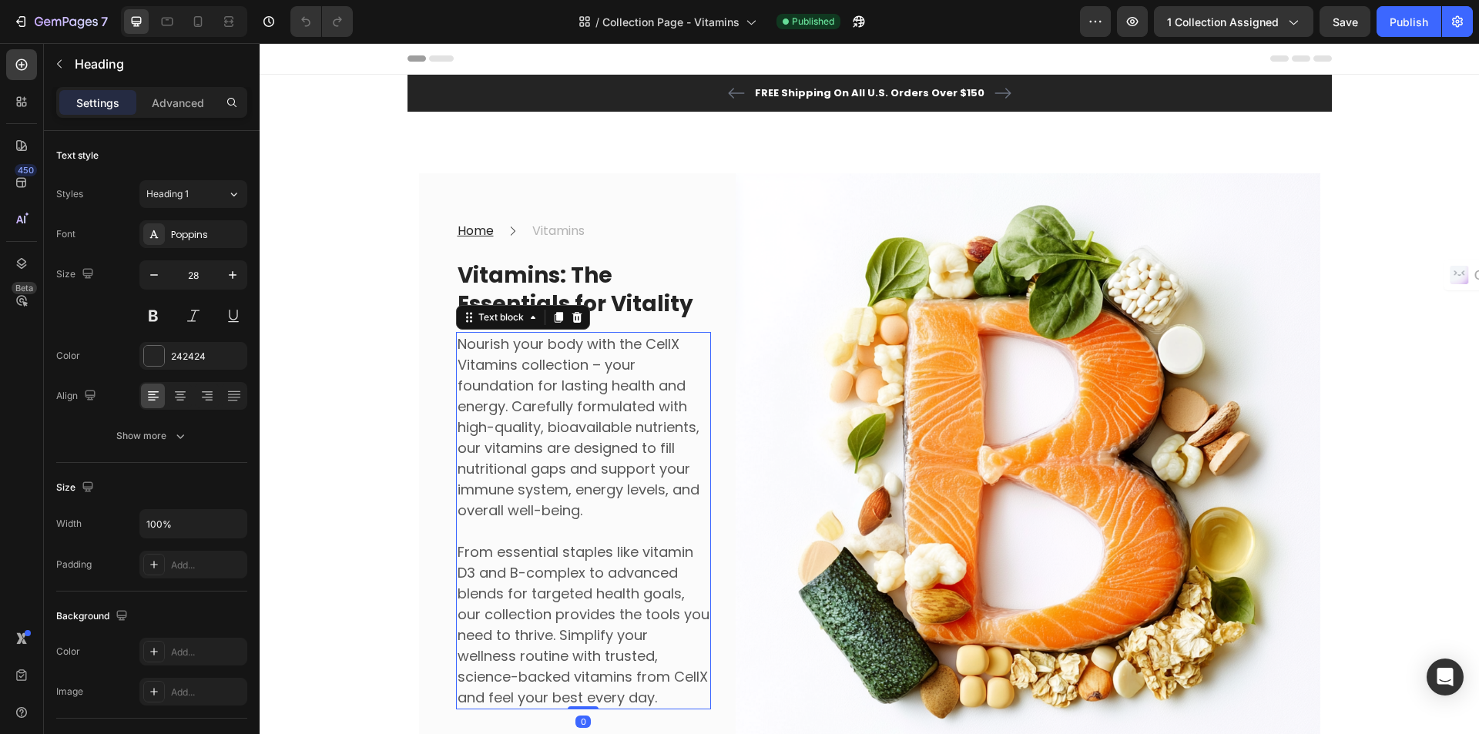
click at [638, 478] on p "Nourish your body with the CellX Vitamins collection – your foundation for last…" at bounding box center [584, 427] width 252 height 187
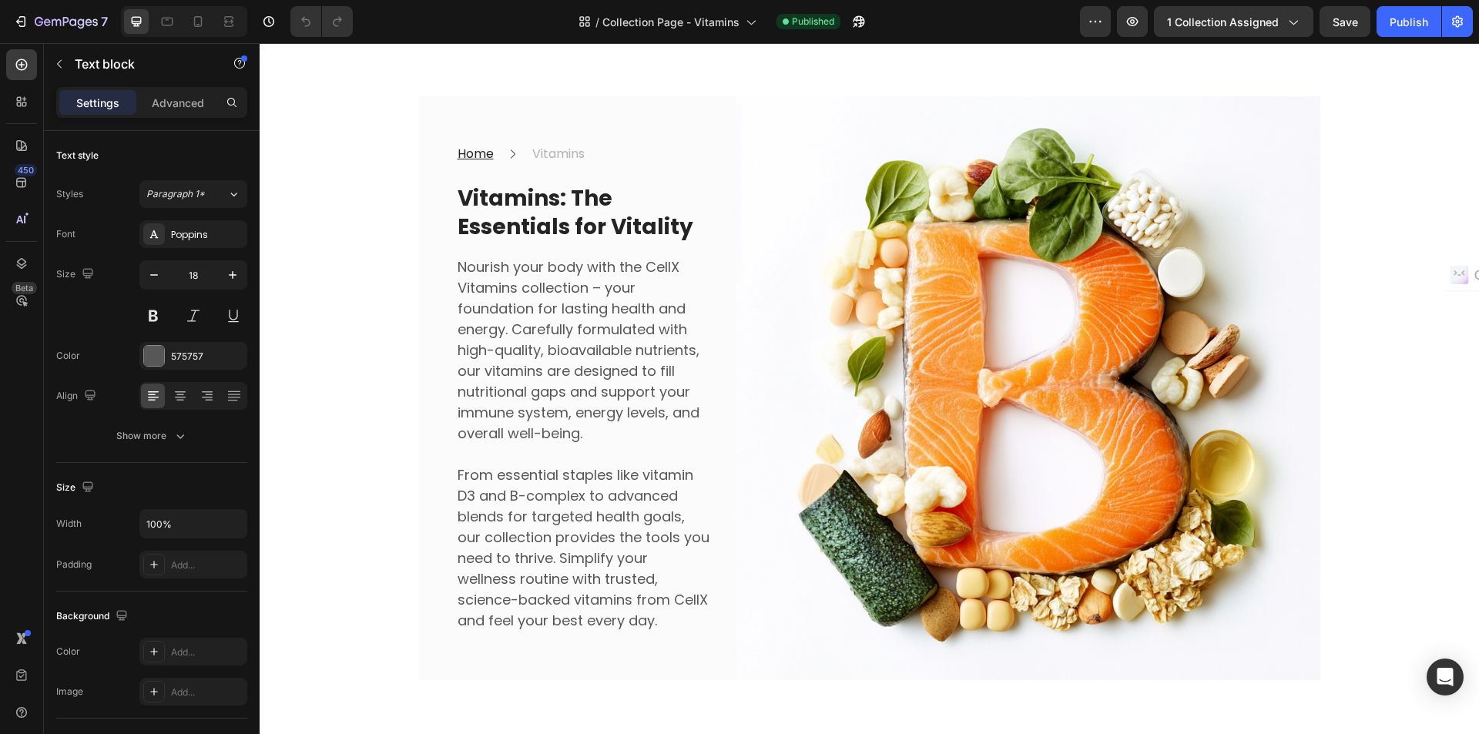
click at [572, 351] on p "Nourish your body with the CellX Vitamins collection – your foundation for last…" at bounding box center [584, 350] width 252 height 187
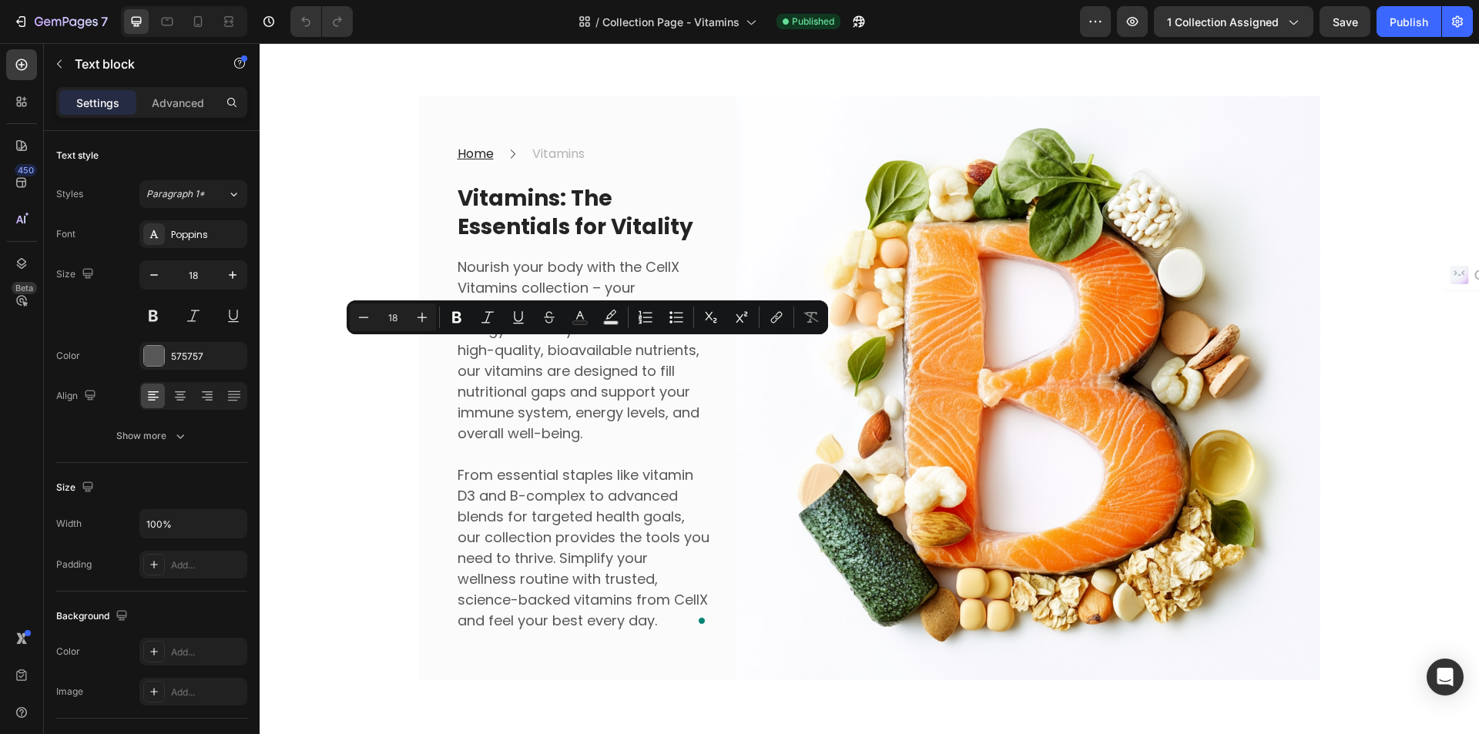
click at [472, 381] on p "Nourish your body with the CellX Vitamins collection – your foundation for last…" at bounding box center [584, 350] width 252 height 187
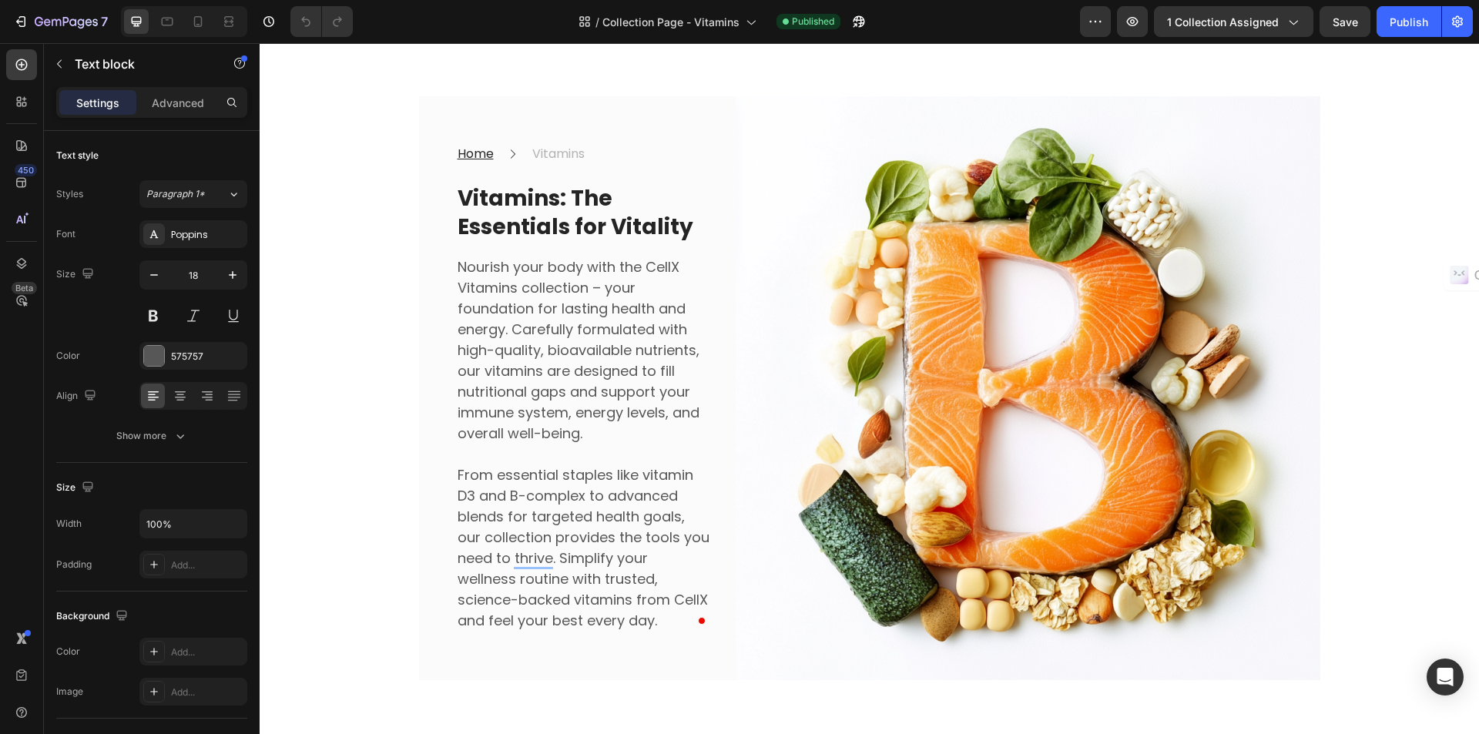
click at [493, 279] on p "Nourish your body with the CellX Vitamins collection – your foundation for last…" at bounding box center [584, 350] width 252 height 187
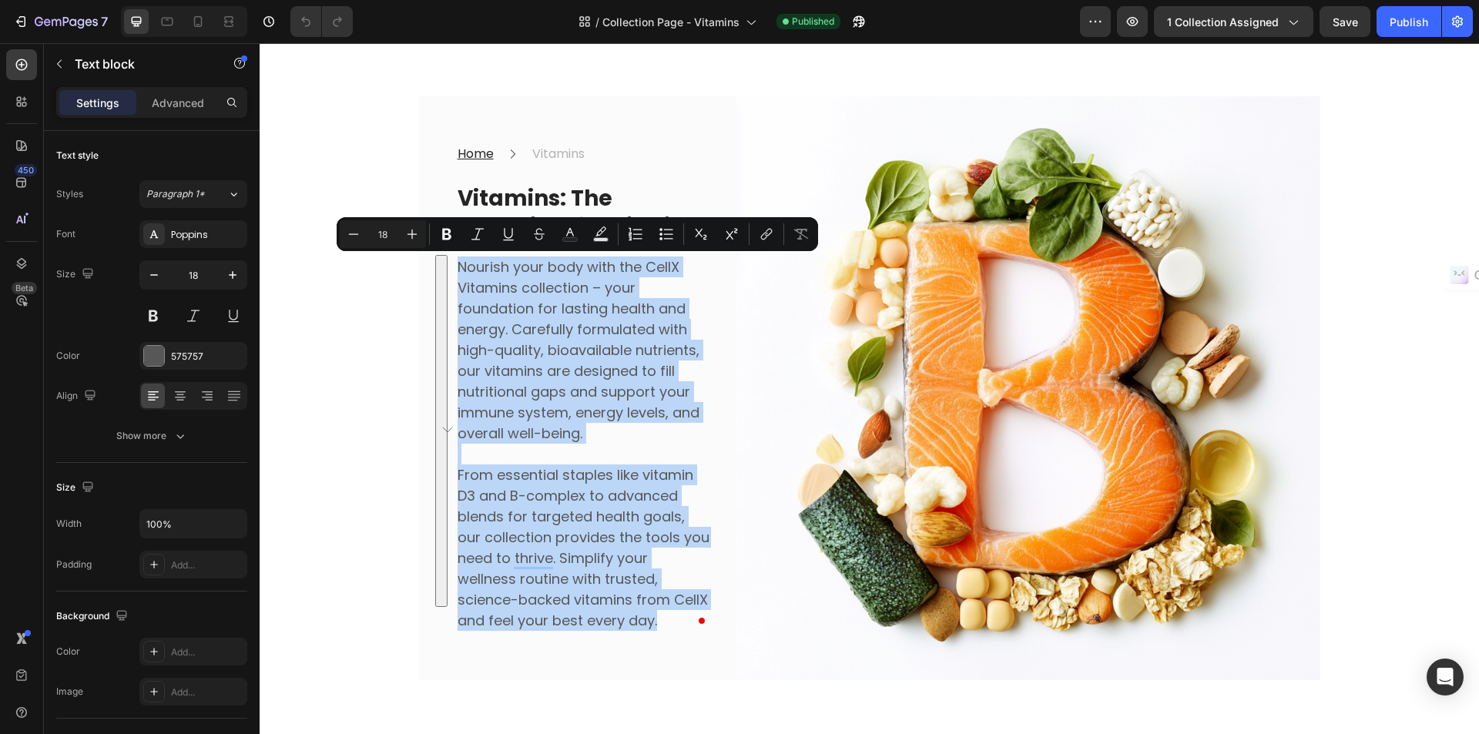
drag, startPoint x: 453, startPoint y: 265, endPoint x: 658, endPoint y: 617, distance: 407.4
click at [658, 617] on div "Nourish your body with the CellX Vitamins collection – your foundation for last…" at bounding box center [583, 444] width 255 height 378
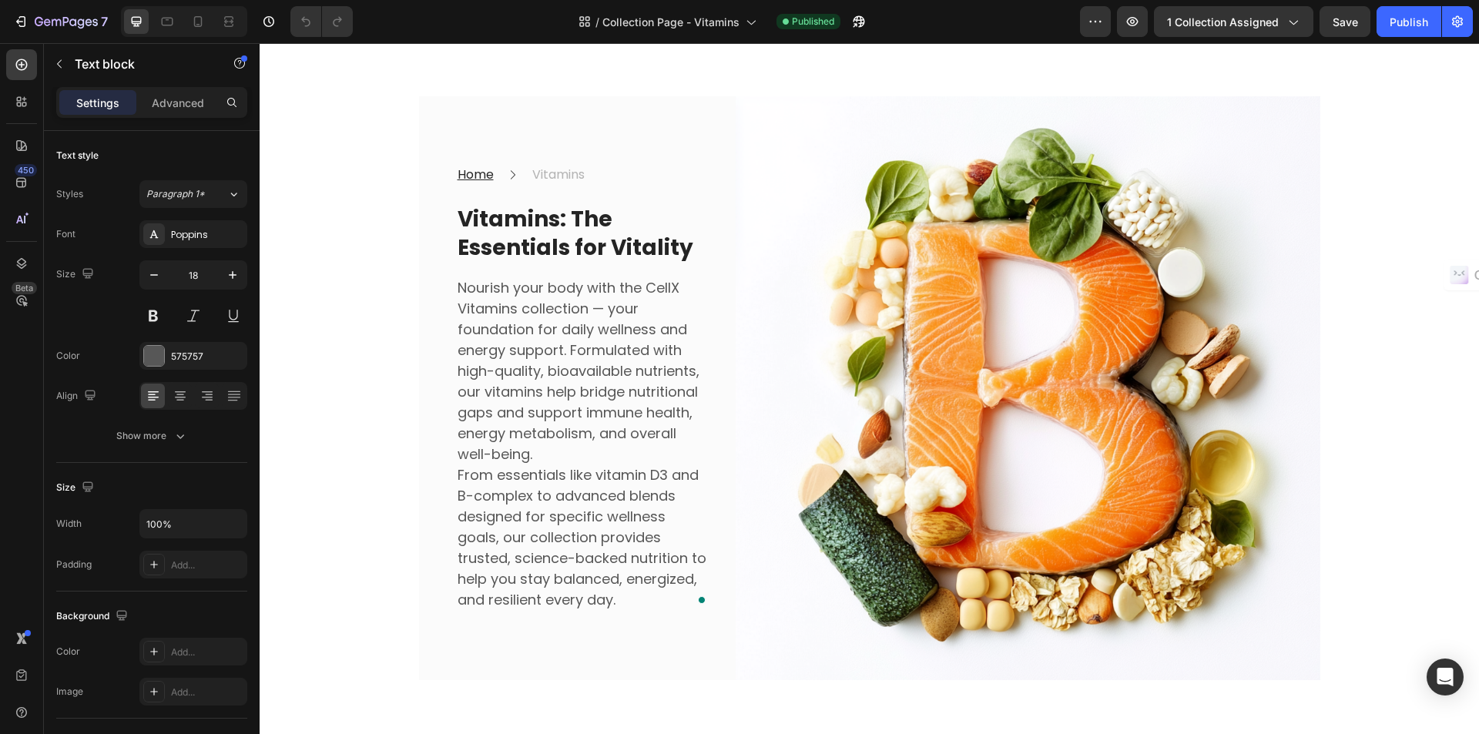
scroll to position [98, 0]
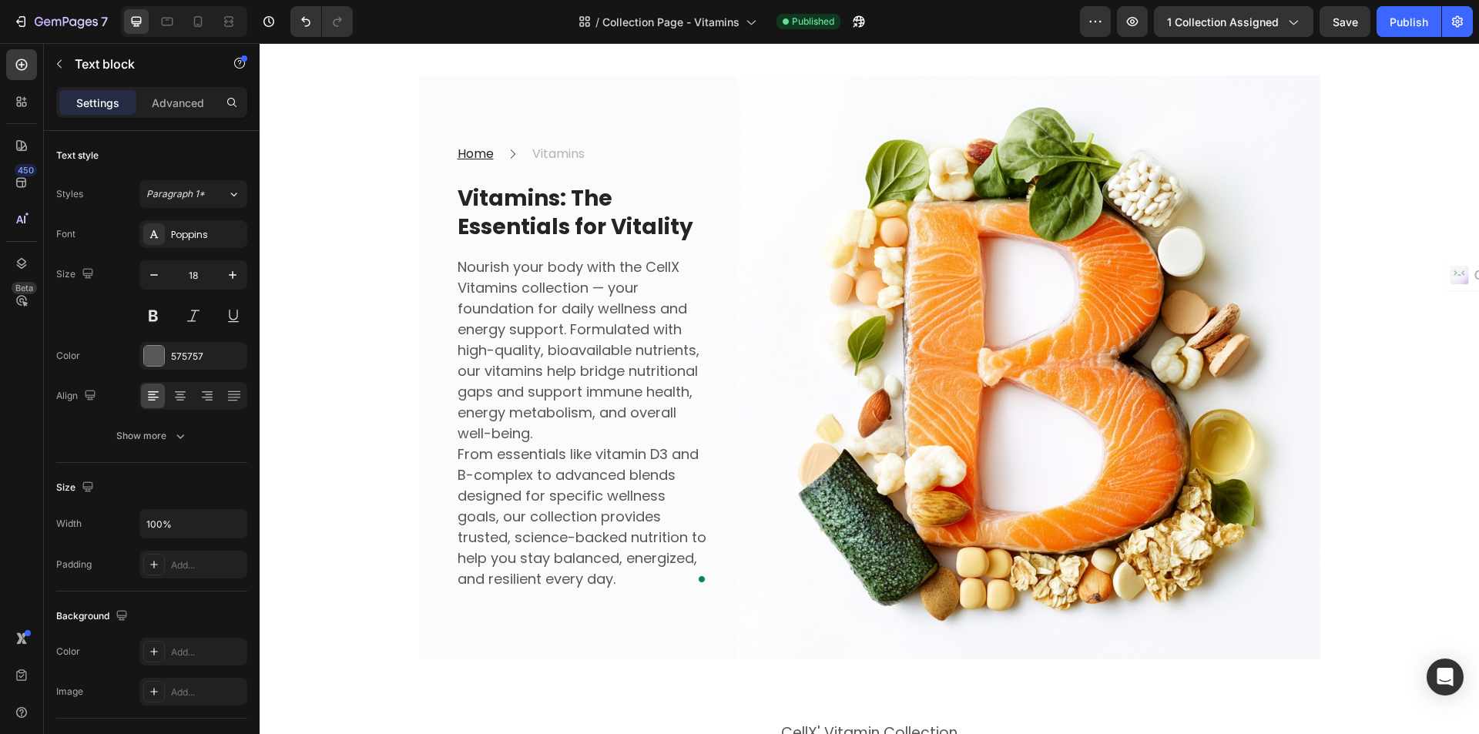
click at [600, 428] on p "Nourish your body with the CellX Vitamins collection — your foundation for dail…" at bounding box center [584, 350] width 252 height 187
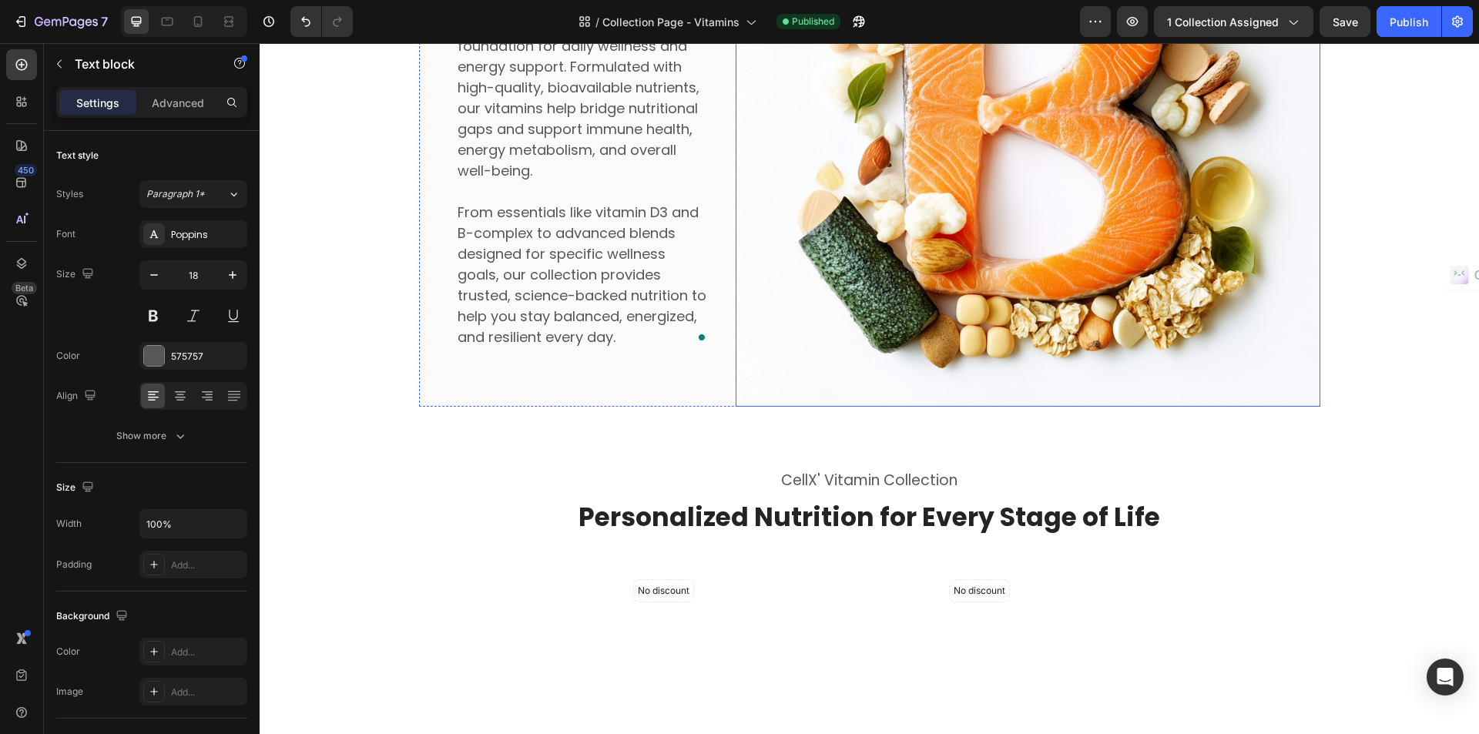
scroll to position [396, 0]
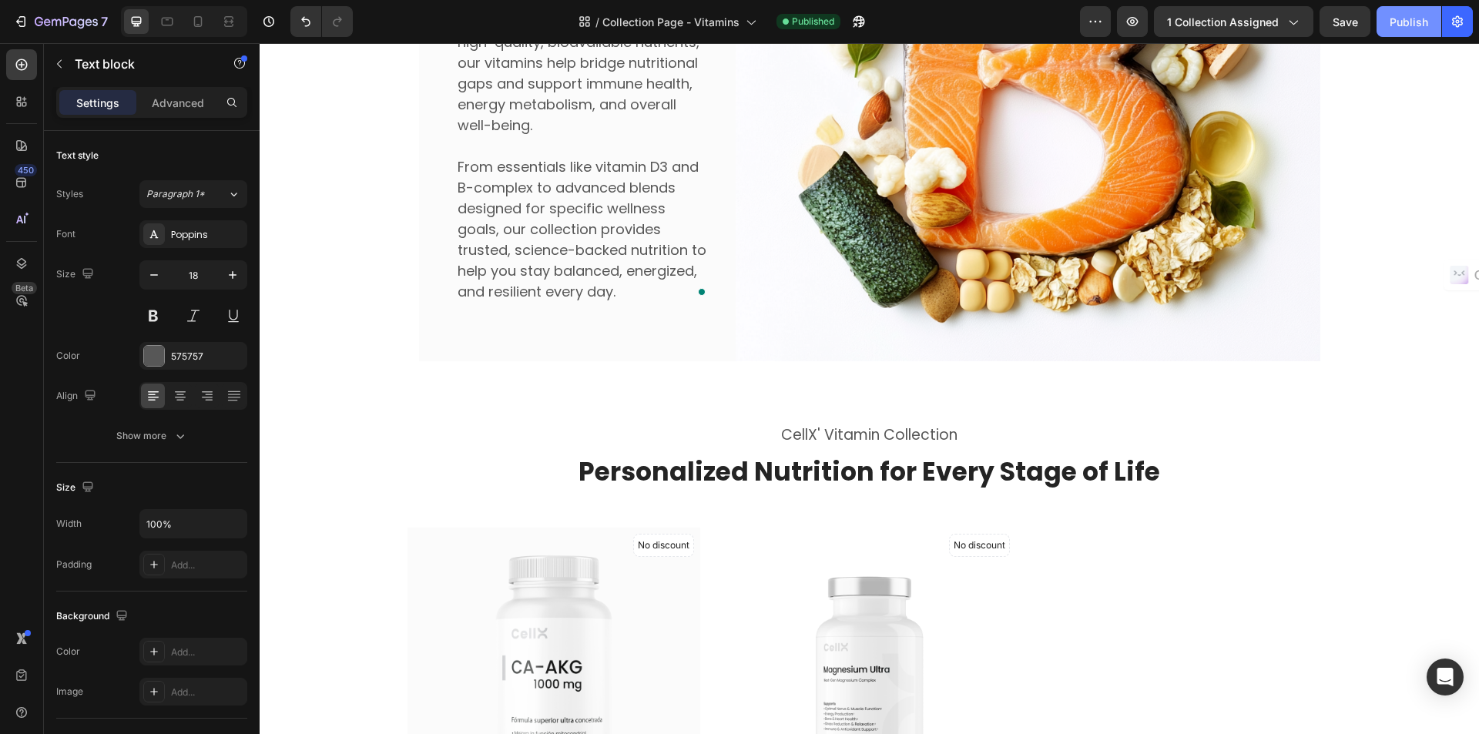
click at [1390, 27] on div "Publish" at bounding box center [1409, 22] width 39 height 16
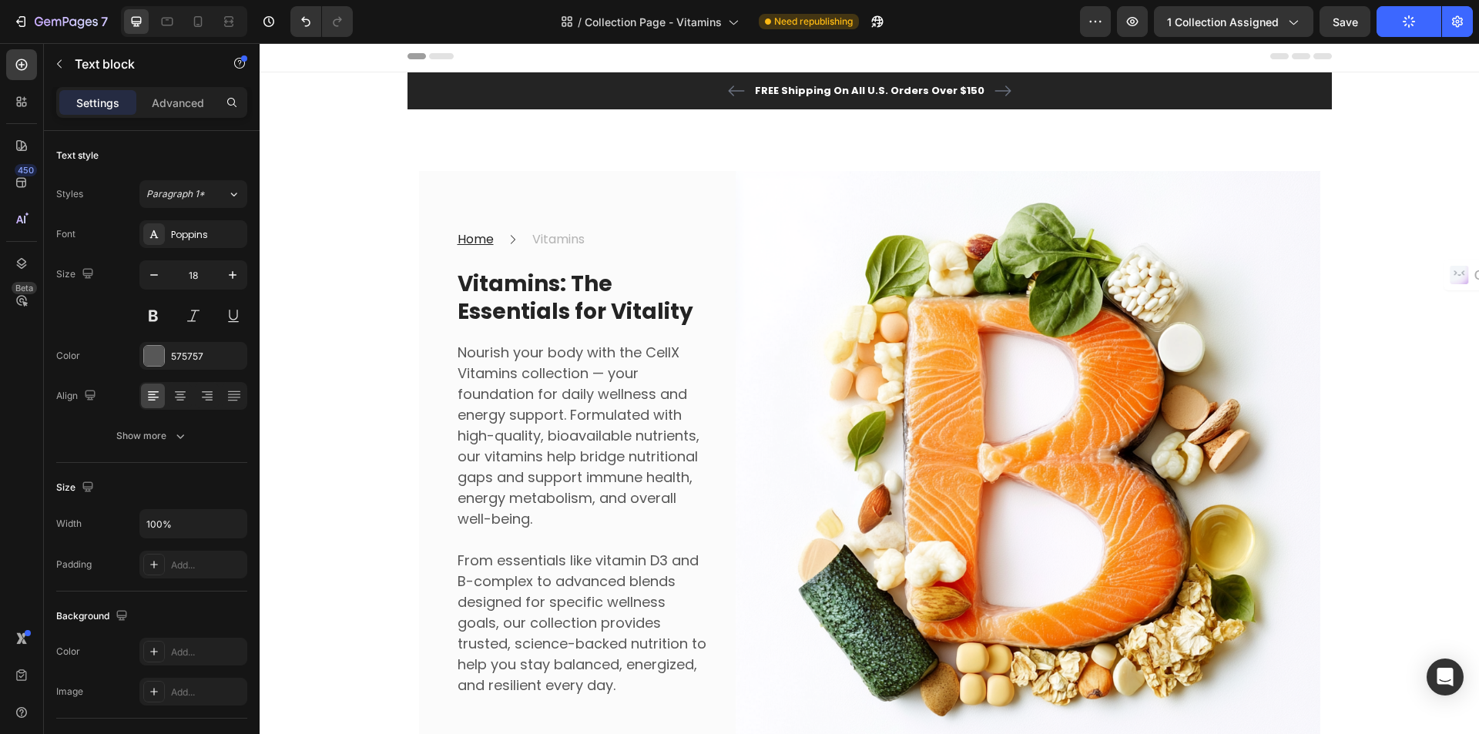
scroll to position [0, 0]
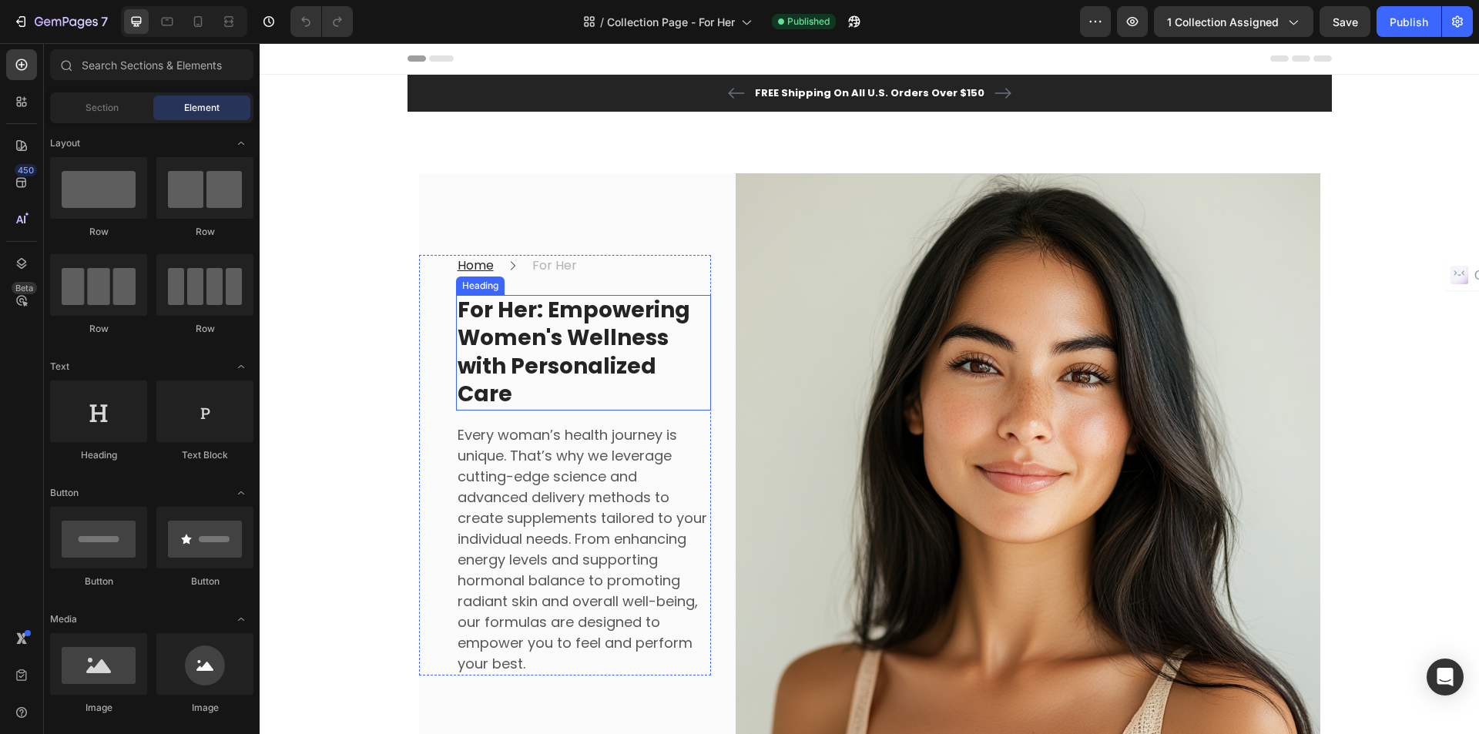
click at [535, 338] on strong "For Her: Empowering Women's Wellness with Personalized Care" at bounding box center [574, 352] width 233 height 114
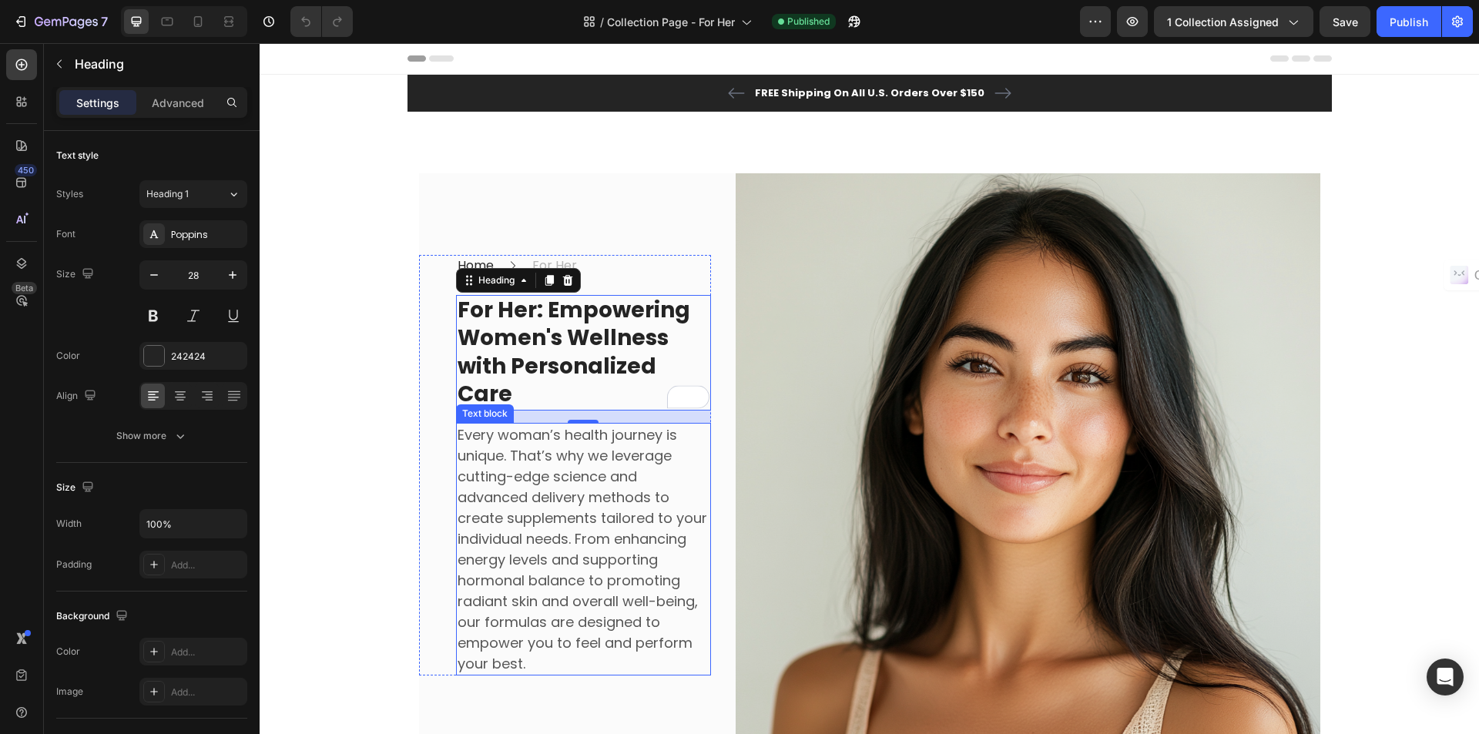
click at [589, 549] on p "Every woman’s health journey is unique. That’s why we leverage cutting-edge sci…" at bounding box center [584, 550] width 252 height 250
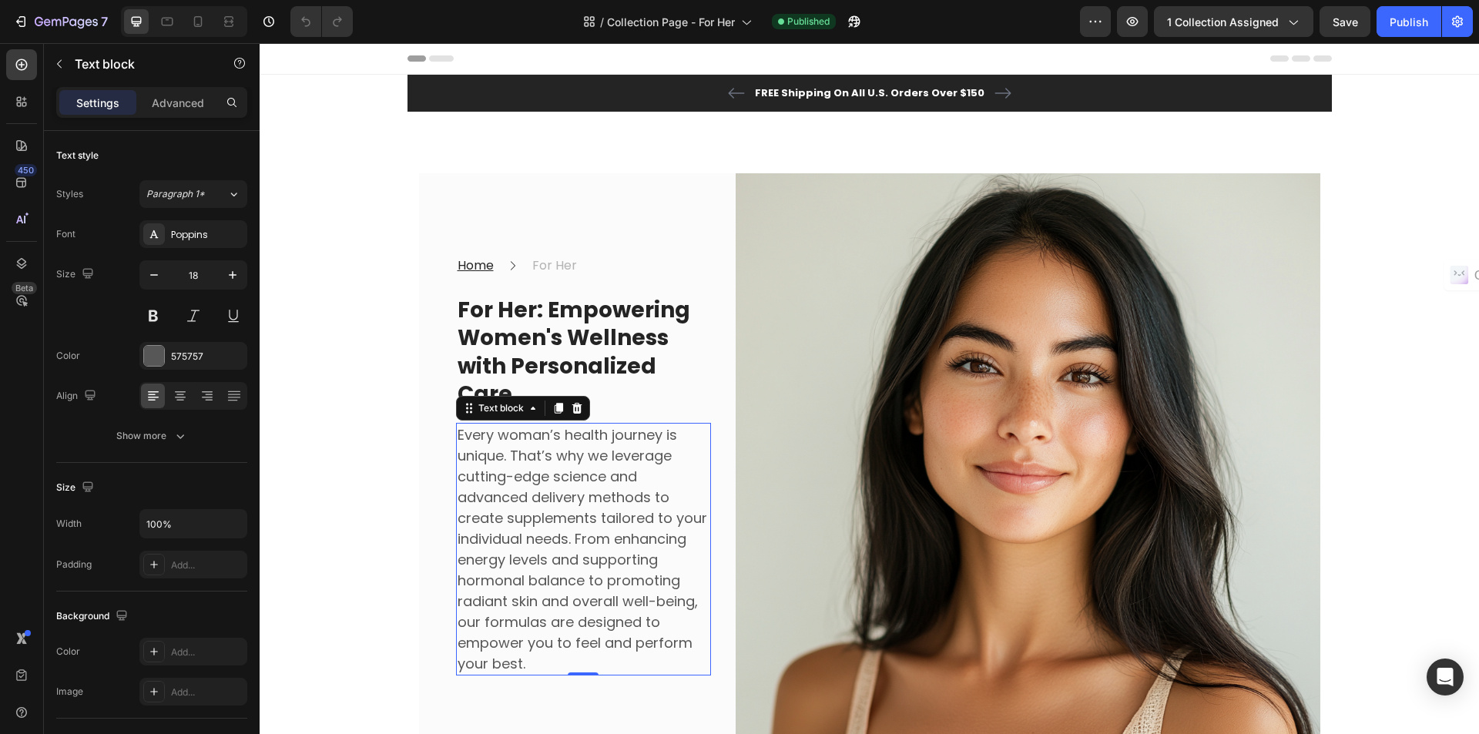
click at [589, 549] on p "Every woman’s health journey is unique. That’s why we leverage cutting-edge sci…" at bounding box center [584, 550] width 252 height 250
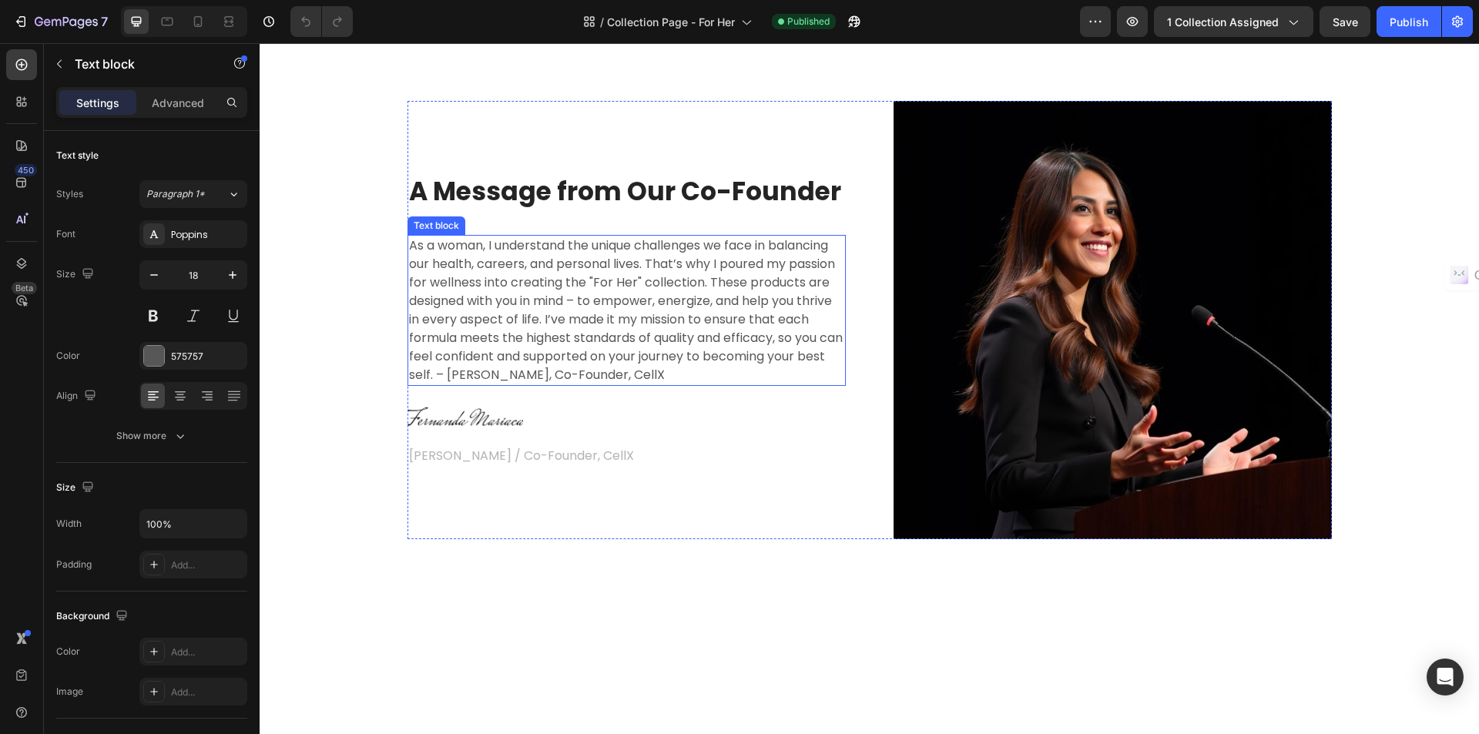
scroll to position [2620, 0]
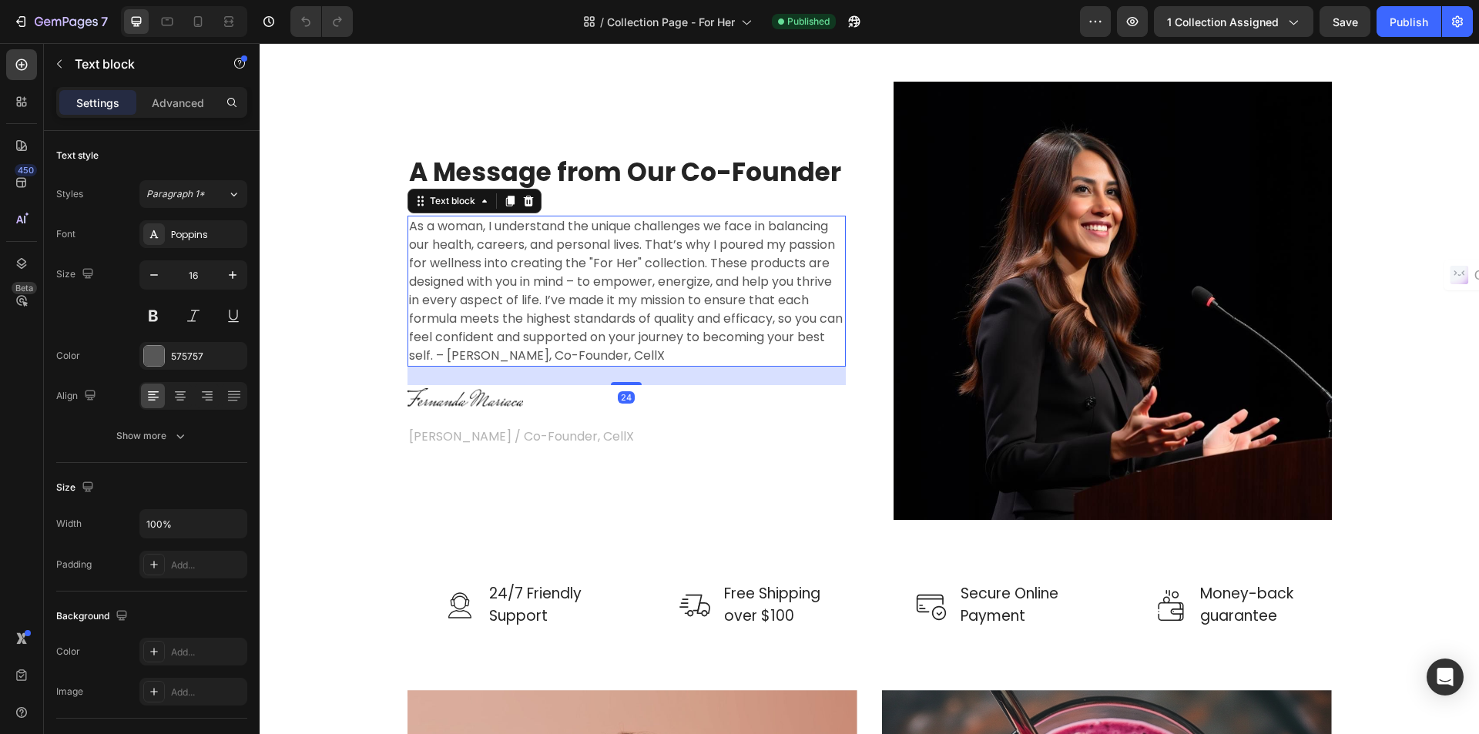
click at [814, 357] on p "As a woman, I understand the unique challenges we face in balancing our health,…" at bounding box center [626, 291] width 435 height 148
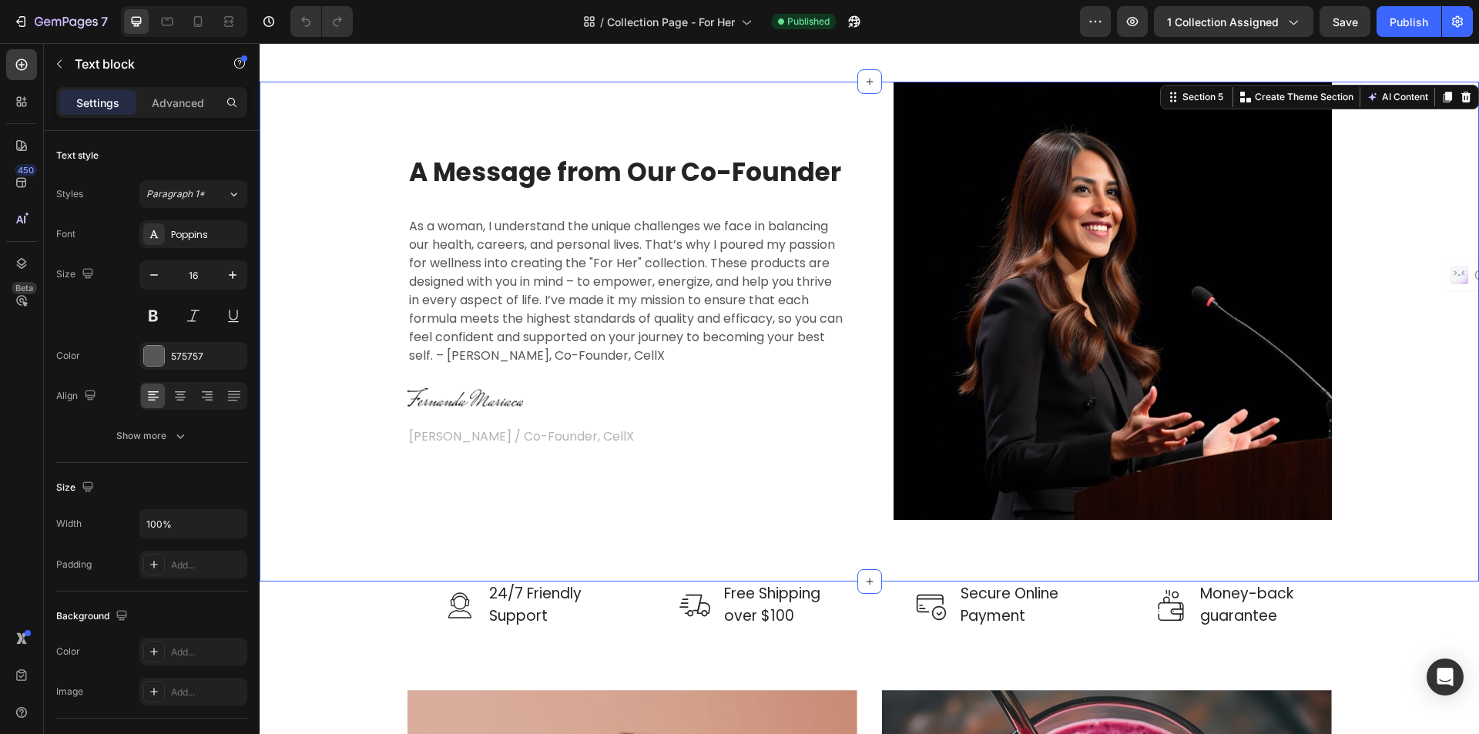
drag, startPoint x: 1378, startPoint y: 331, endPoint x: 1388, endPoint y: 309, distance: 24.5
click at [1377, 331] on div "A Message from Our Co-Founder Heading As a woman, I understand the unique chall…" at bounding box center [869, 301] width 1197 height 438
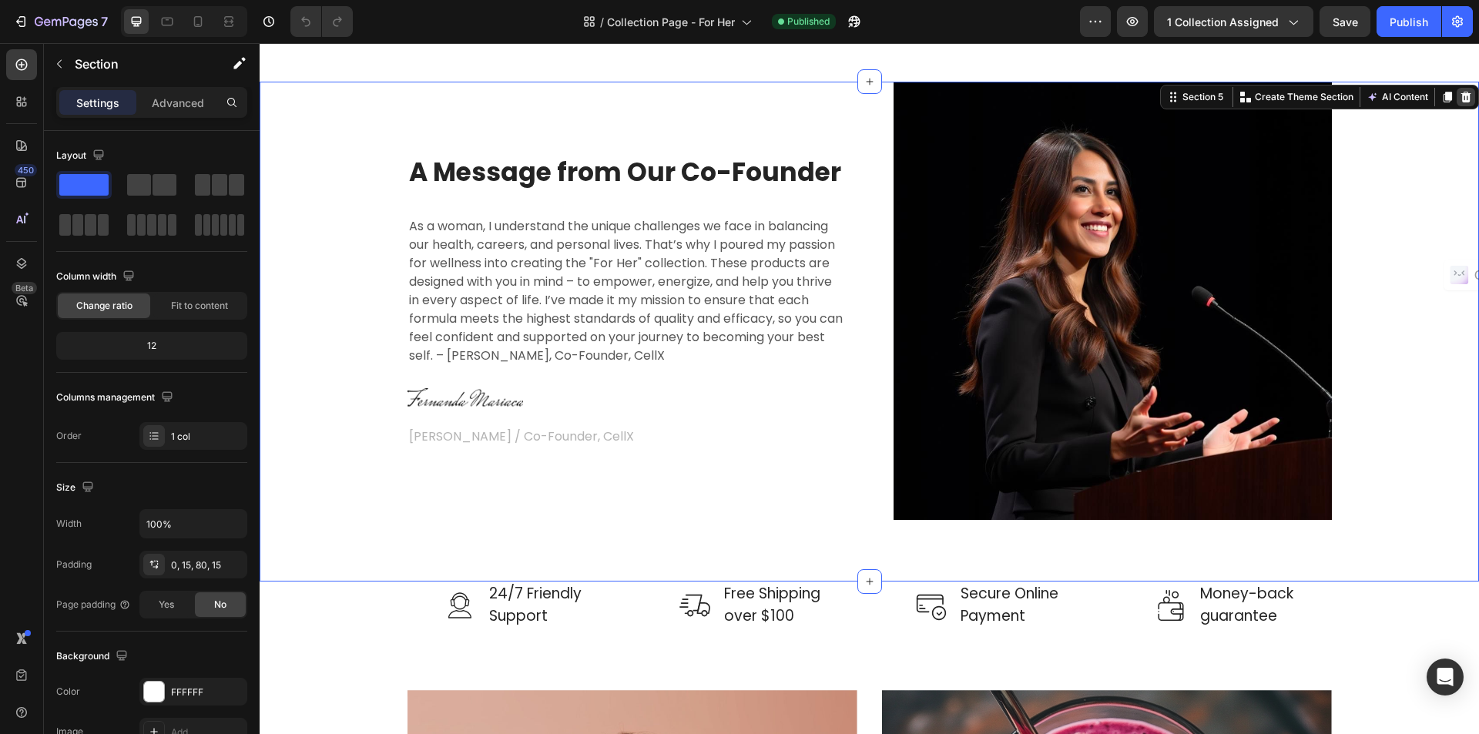
click at [1462, 95] on icon at bounding box center [1467, 97] width 10 height 11
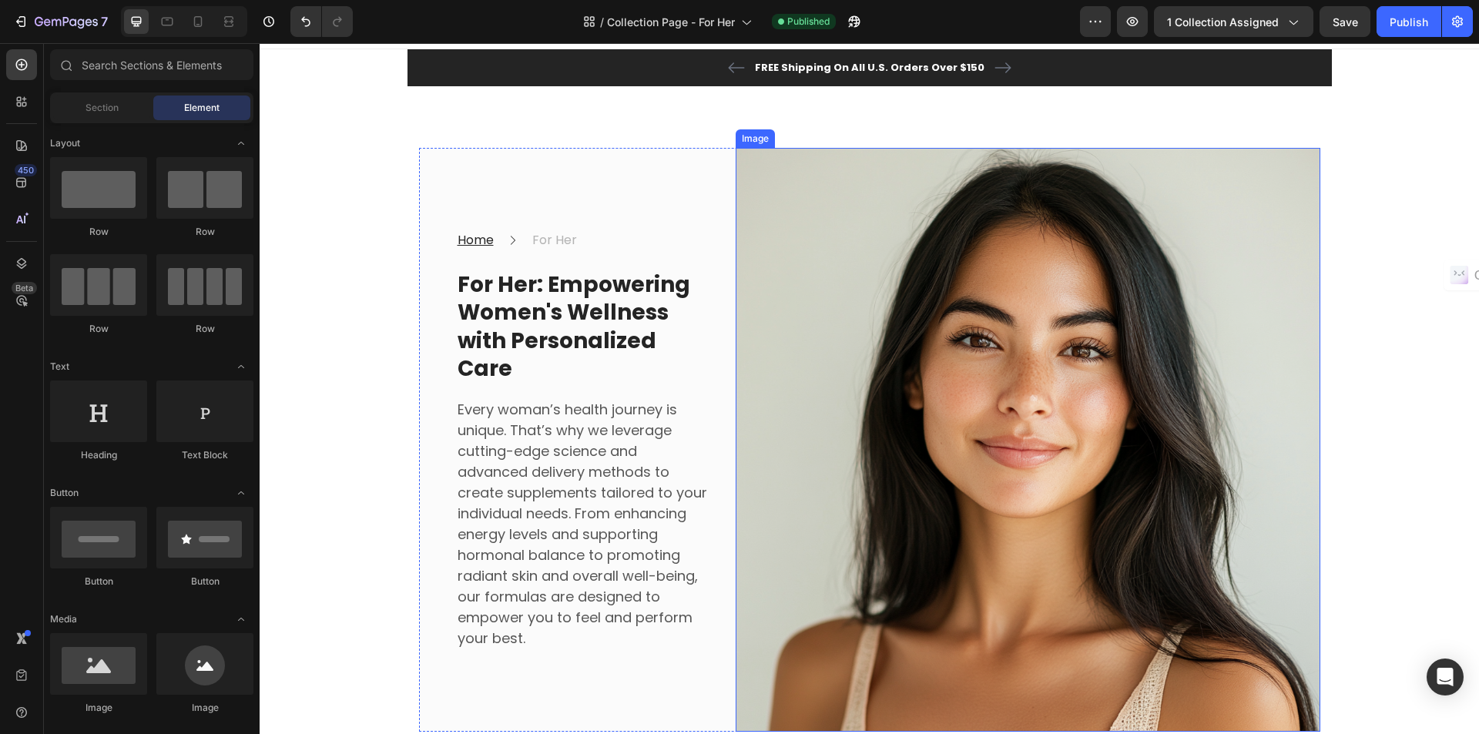
scroll to position [13, 0]
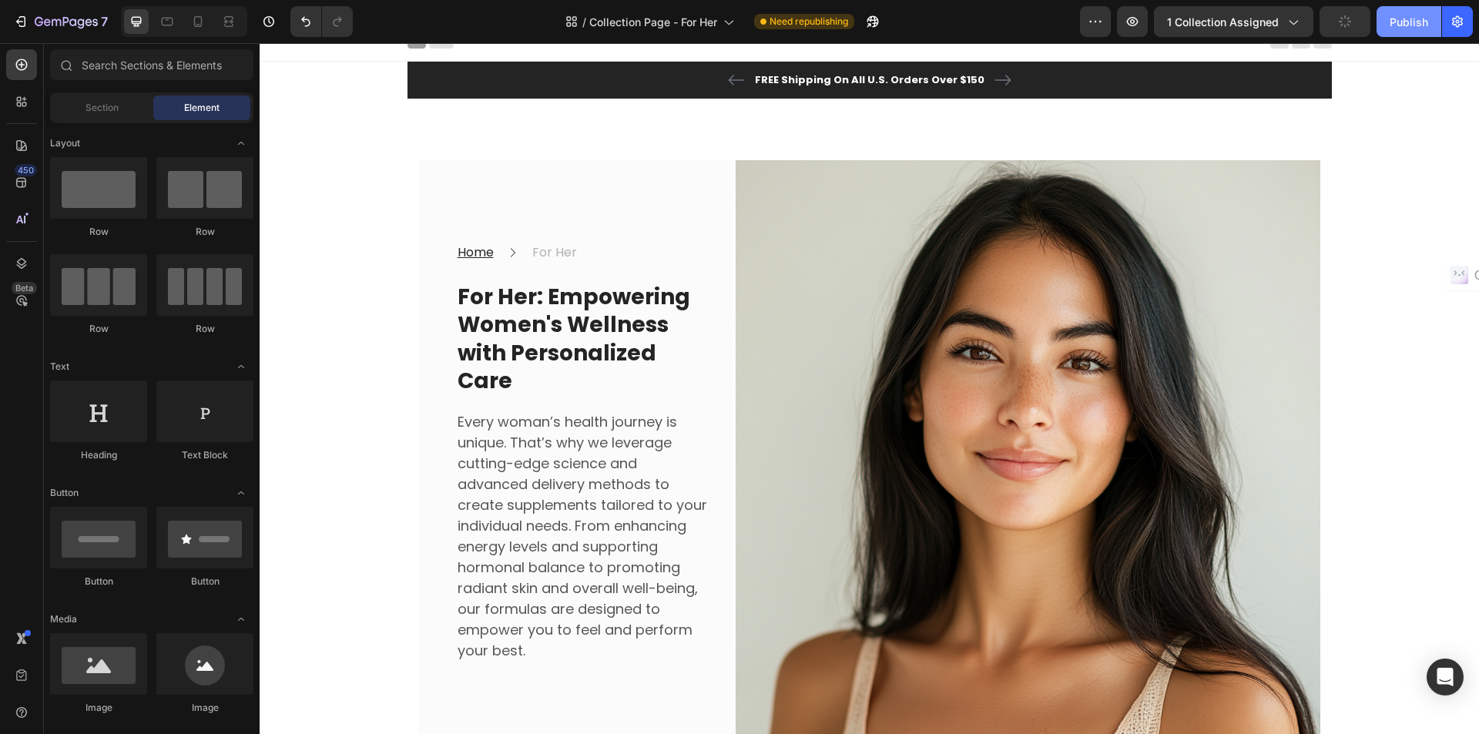
click at [1391, 27] on div "Publish" at bounding box center [1409, 22] width 39 height 16
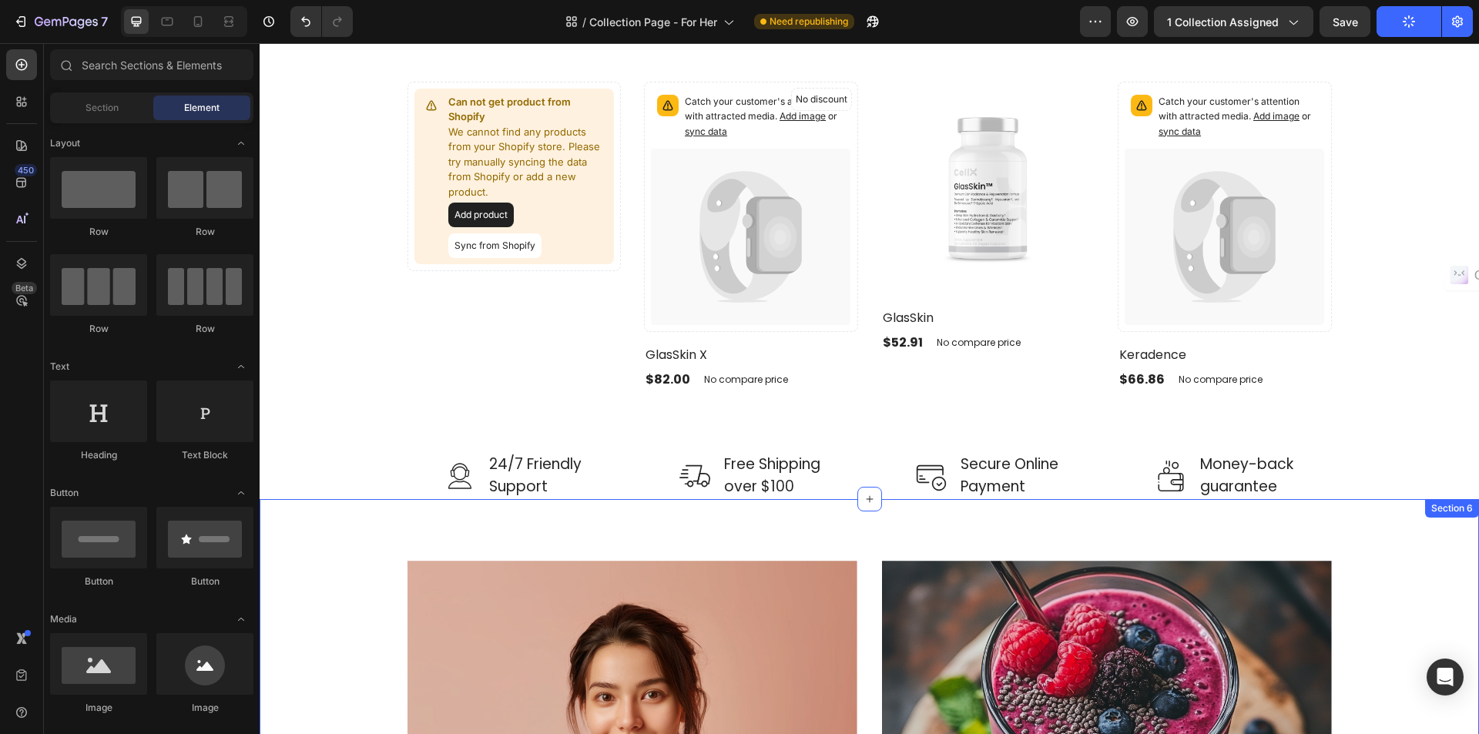
scroll to position [2247, 0]
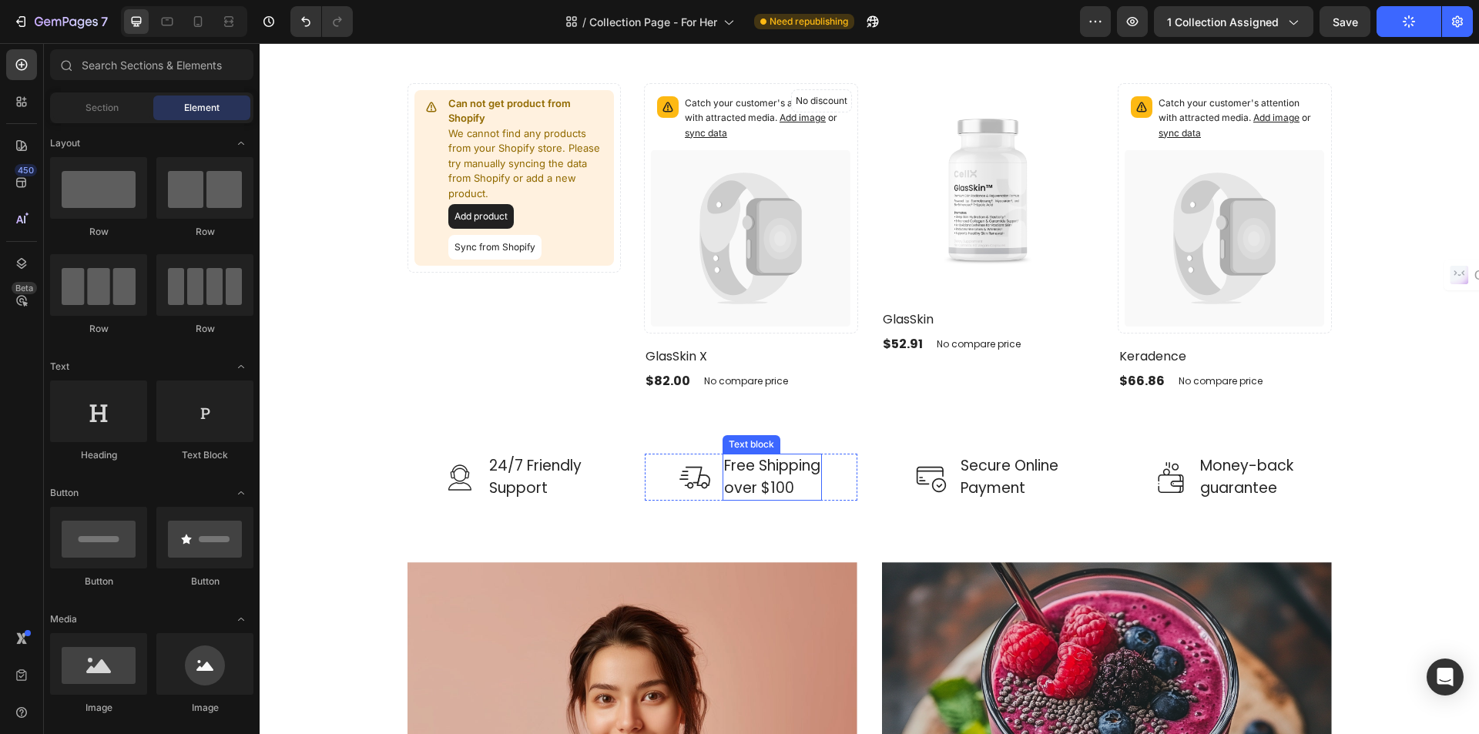
click at [741, 475] on p "Free Shipping over $100" at bounding box center [772, 477] width 96 height 44
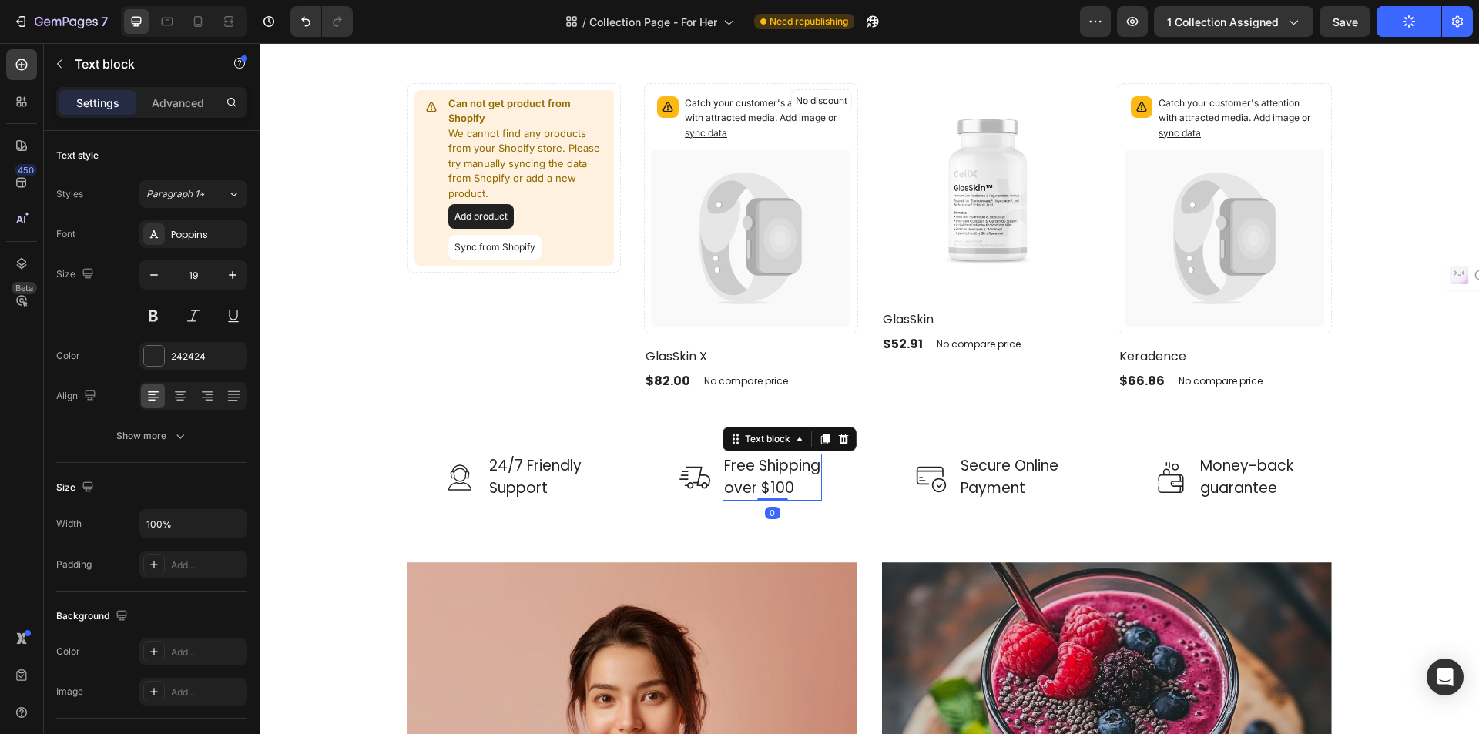
click at [741, 475] on p "Free Shipping over $100" at bounding box center [772, 477] width 96 height 44
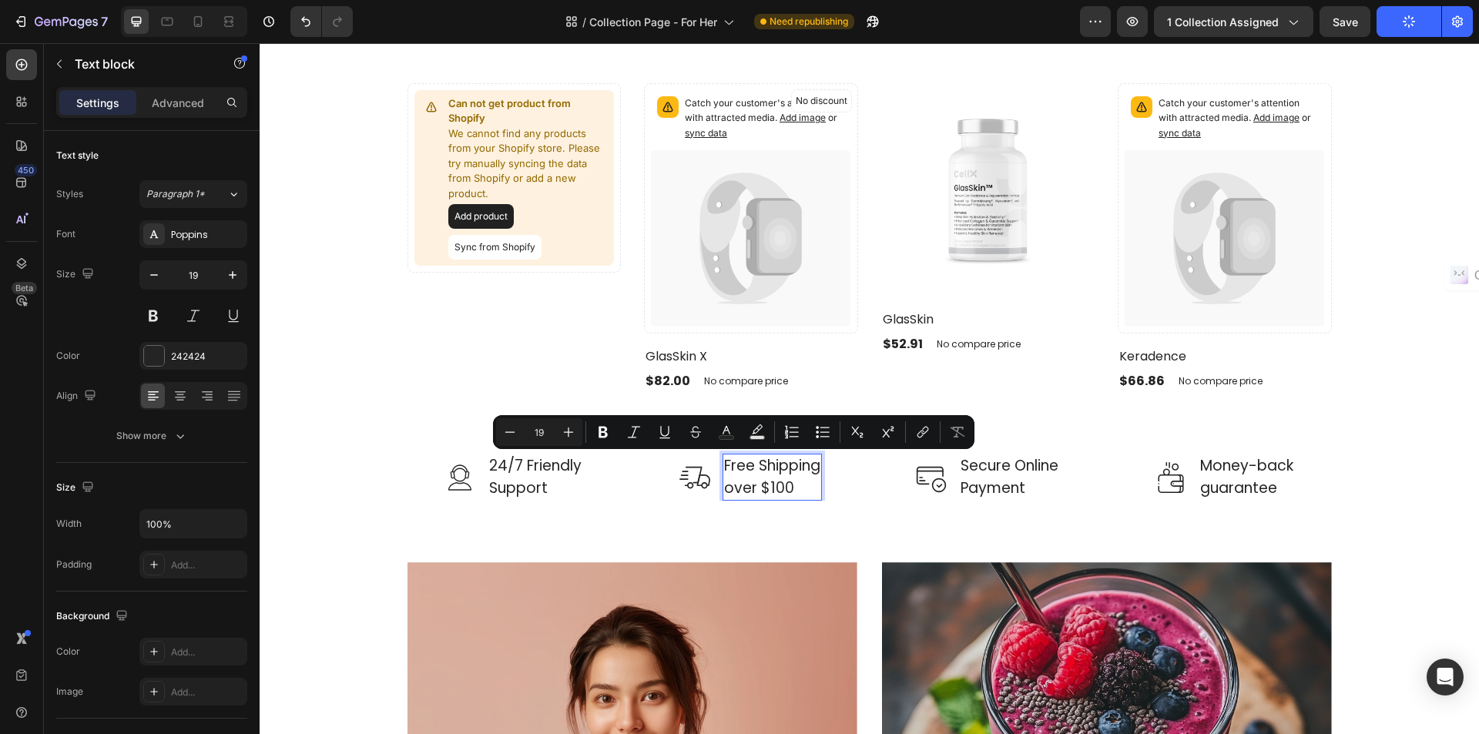
click at [767, 486] on p "Free Shipping over $100" at bounding box center [772, 477] width 96 height 44
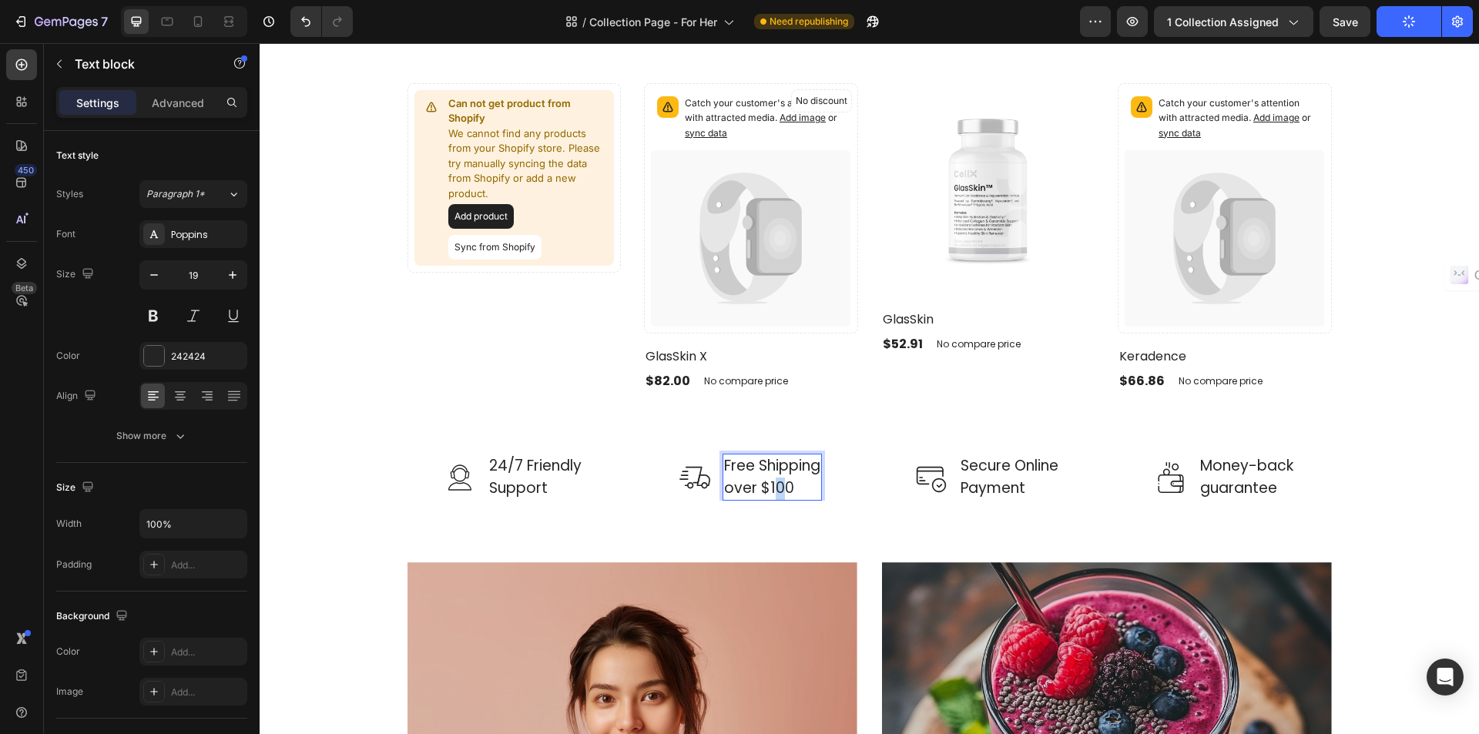
click at [776, 487] on p "Free Shipping over $100" at bounding box center [772, 477] width 96 height 44
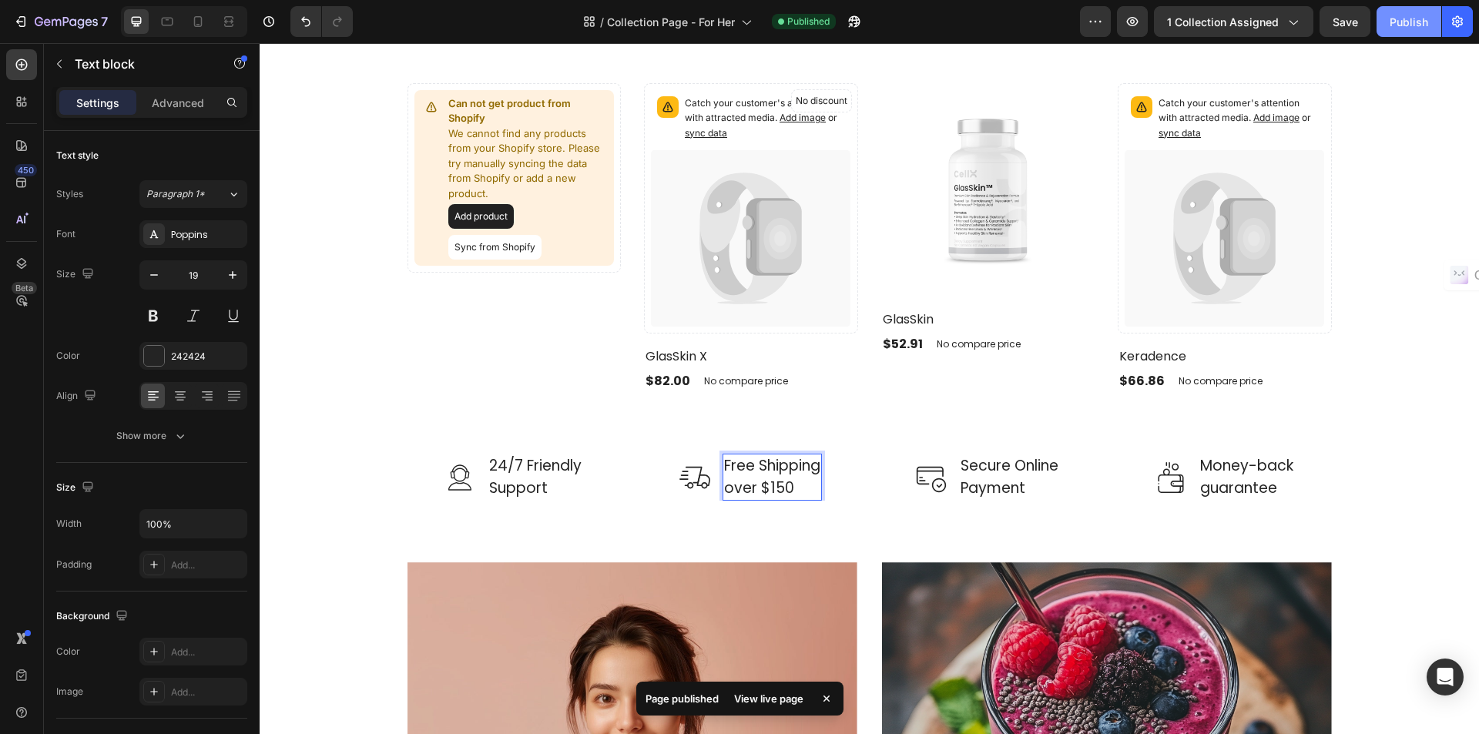
click at [1398, 22] on div "Publish" at bounding box center [1409, 22] width 39 height 16
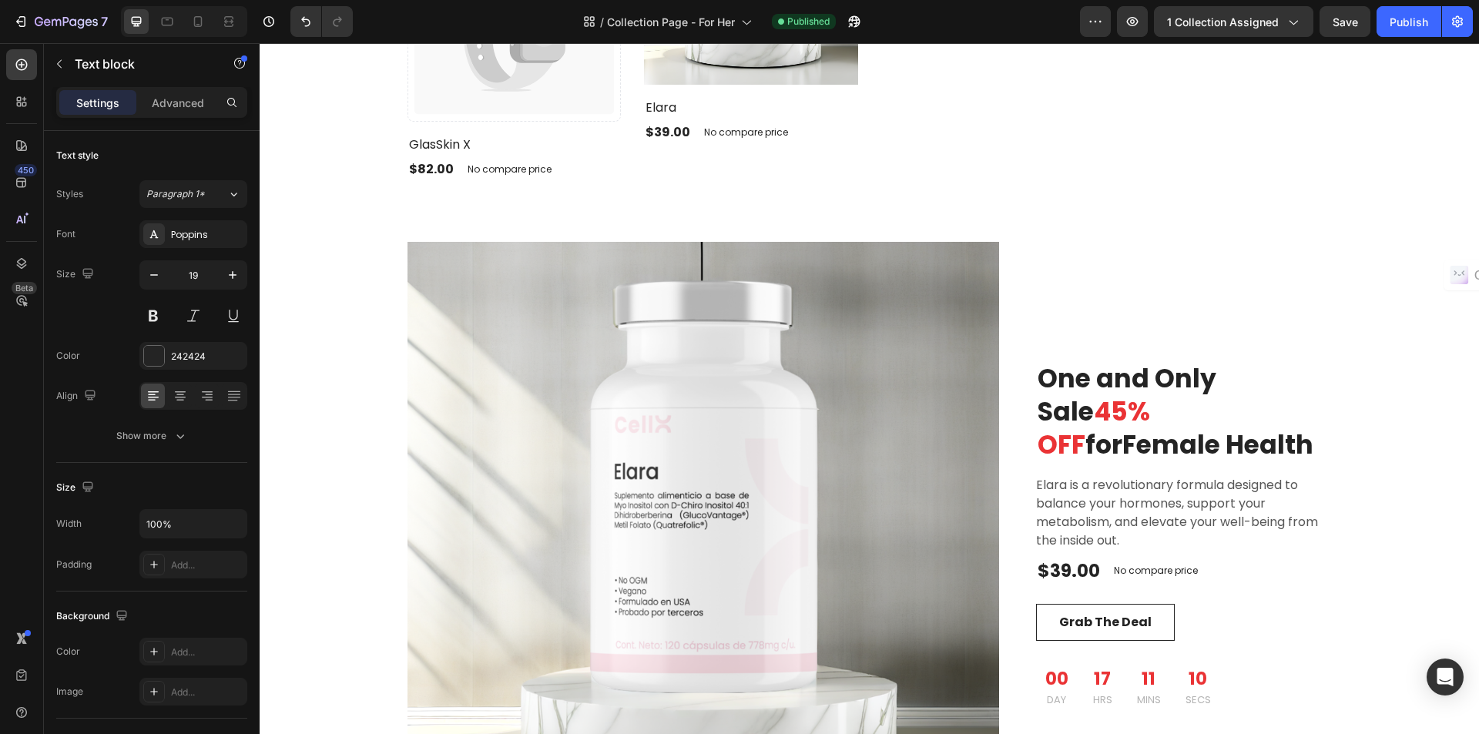
scroll to position [1400, 0]
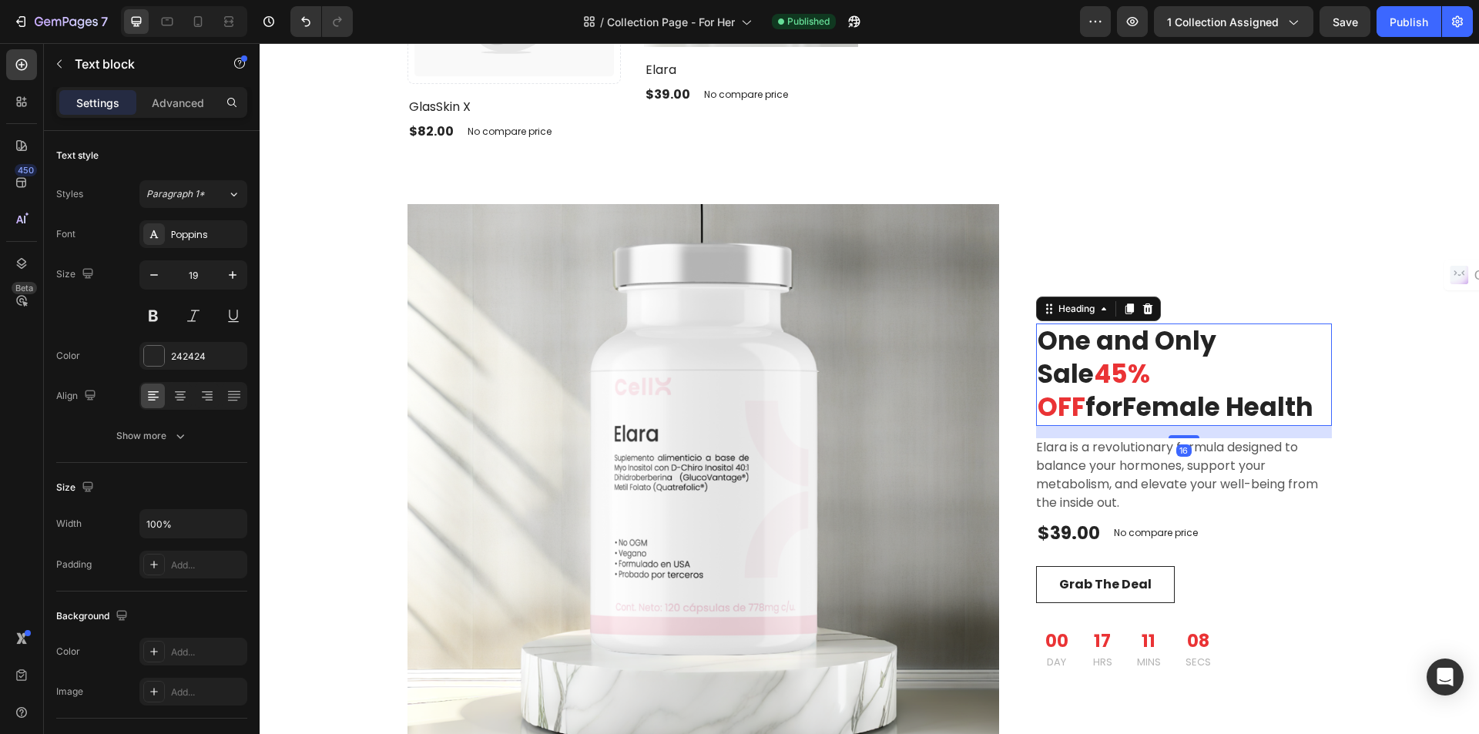
click at [1102, 375] on span "45% OFF" at bounding box center [1094, 390] width 112 height 69
click at [1069, 402] on p "One and Only Sale 45% OFF forFemale Health" at bounding box center [1184, 374] width 293 height 99
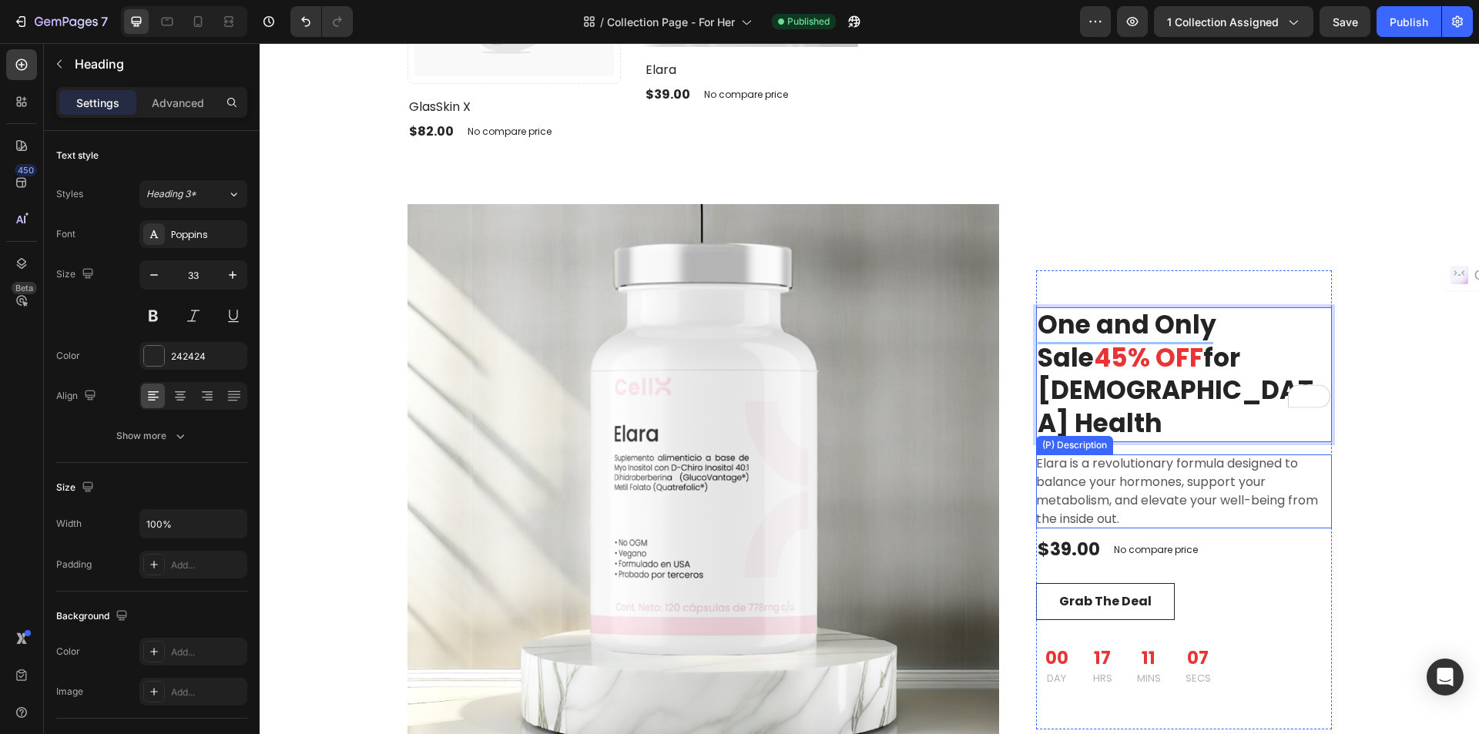
click at [1130, 480] on p "Elara is a revolutionary formula designed to balance your hormones, support you…" at bounding box center [1177, 491] width 282 height 73
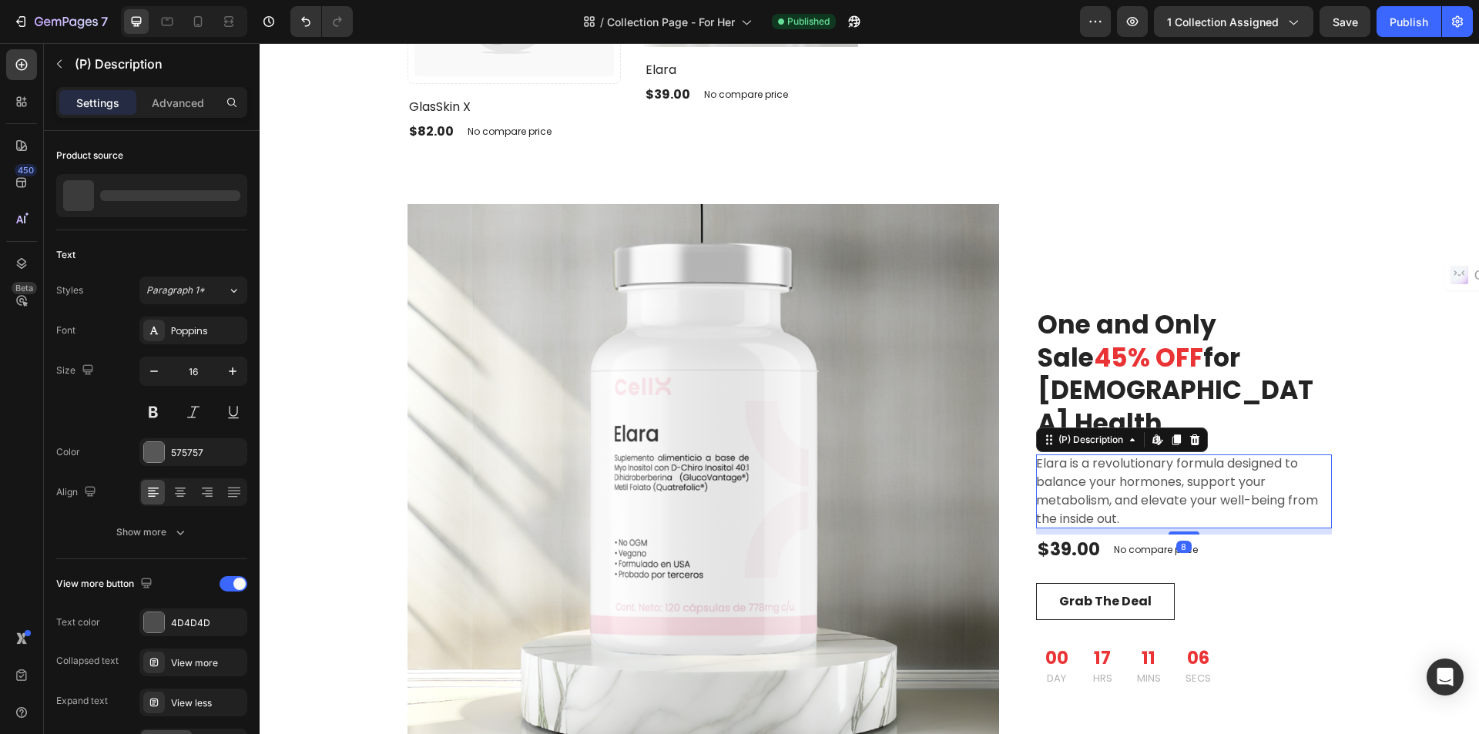
click at [1130, 481] on p "Elara is a revolutionary formula designed to balance your hormones, support you…" at bounding box center [1177, 491] width 282 height 73
click at [1164, 481] on p "Elara is a revolutionary formula designed to balance your hormones, support you…" at bounding box center [1177, 491] width 282 height 73
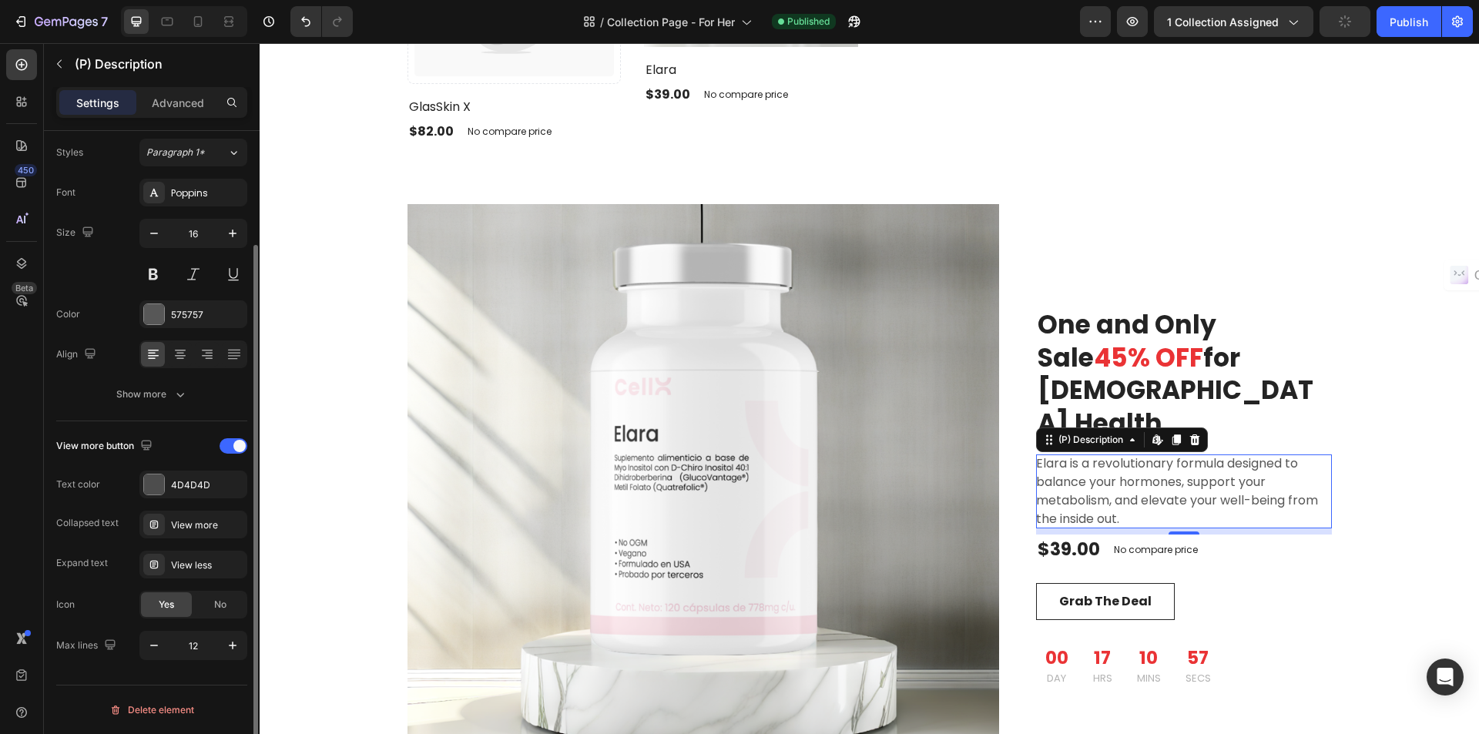
scroll to position [0, 0]
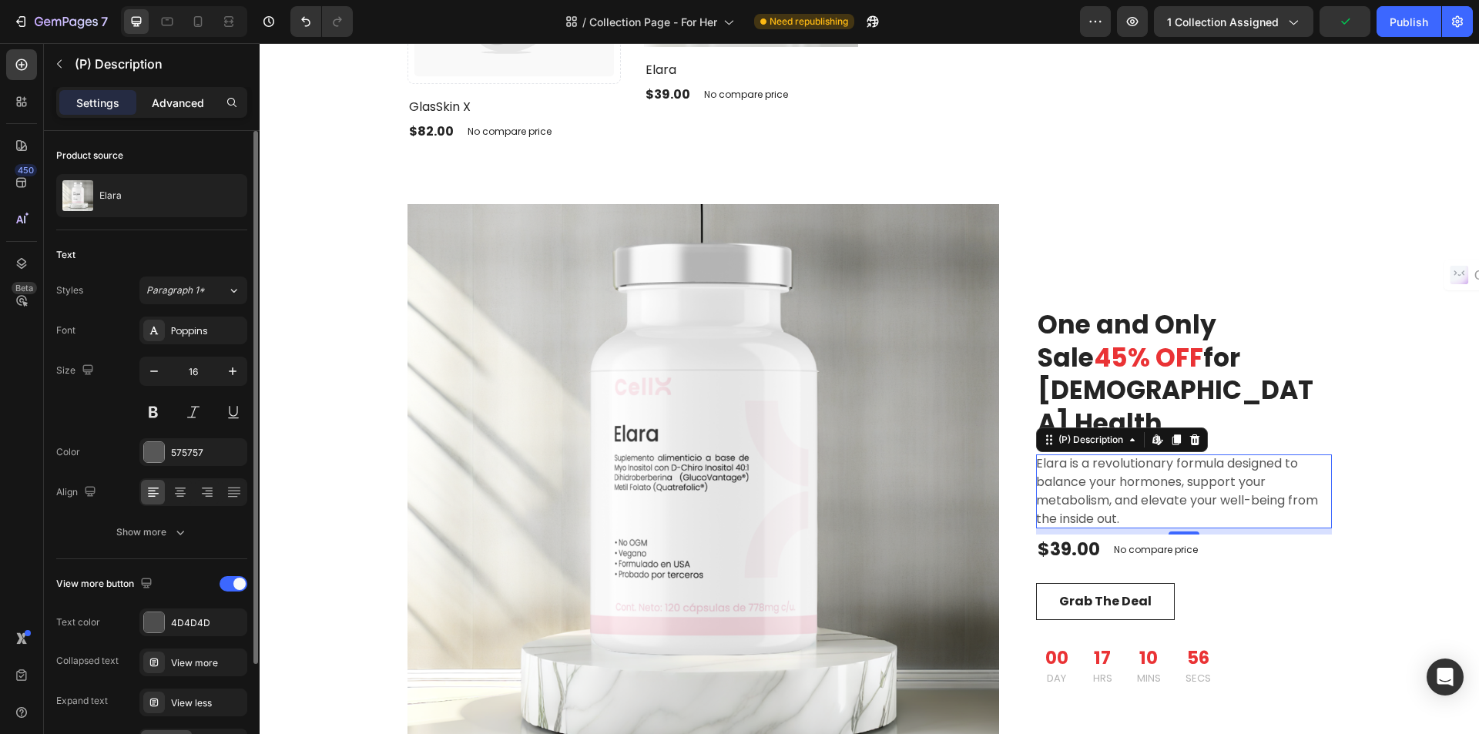
click at [173, 104] on p "Advanced" at bounding box center [178, 103] width 52 height 16
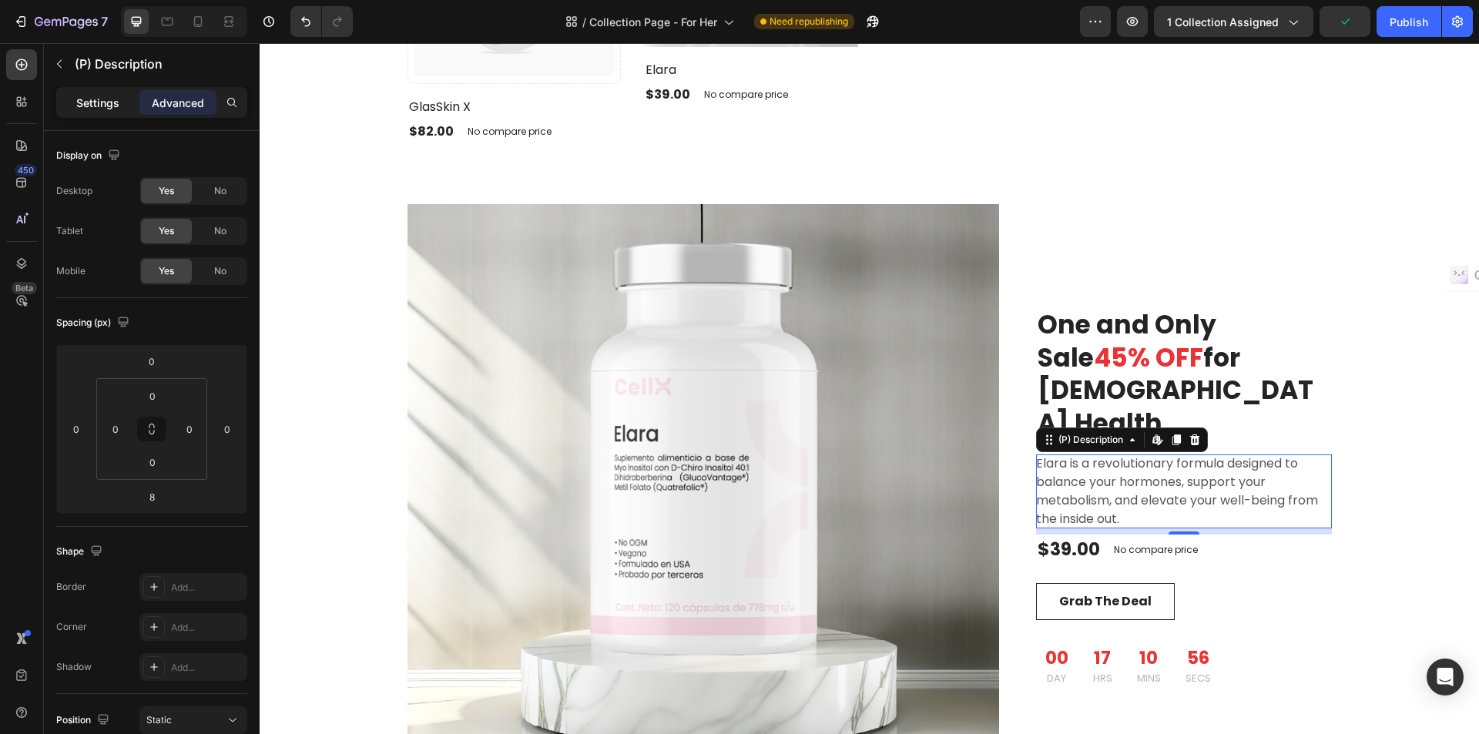
click at [82, 98] on p "Settings" at bounding box center [97, 103] width 43 height 16
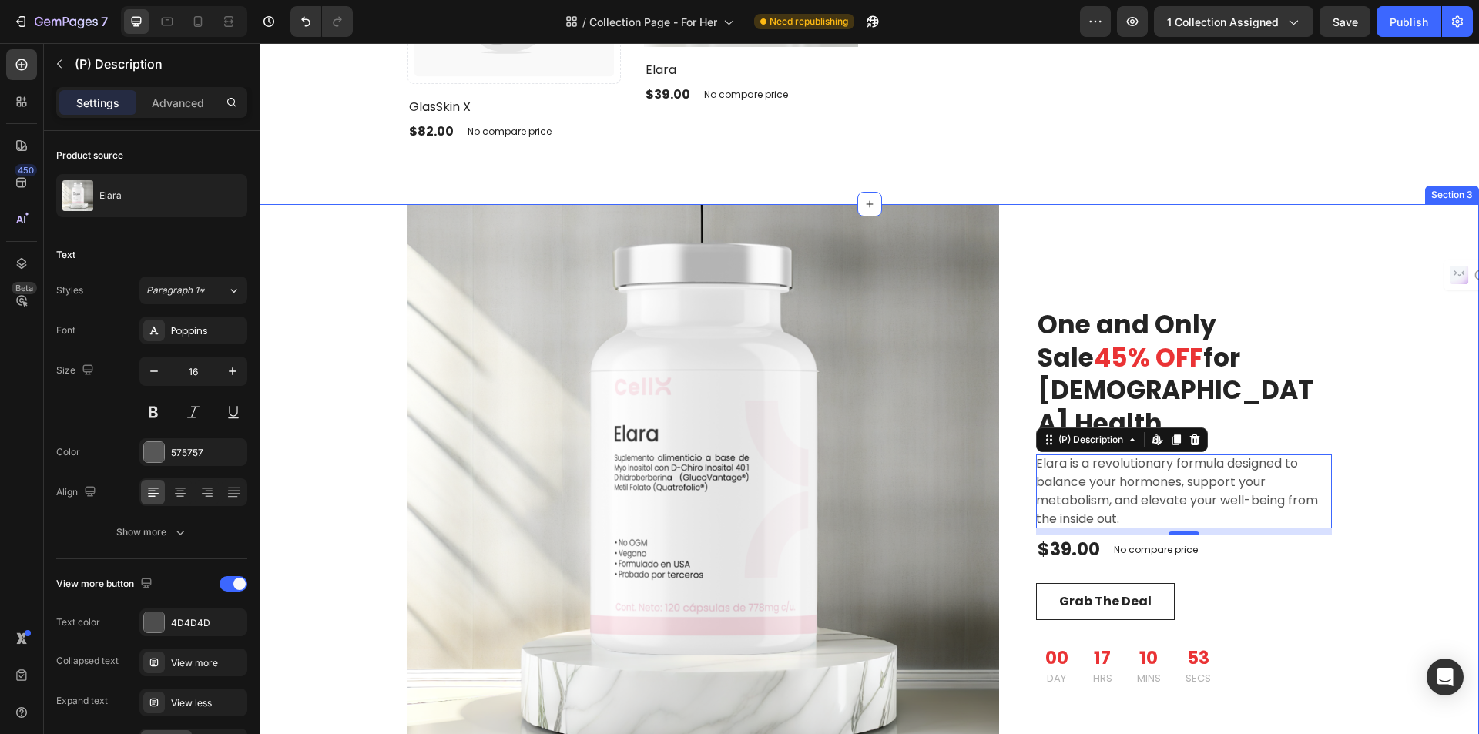
click at [1391, 242] on div "One and Only Sale 65% OFF for Ladies Gift Set Heading Product Images & Gallery …" at bounding box center [869, 500] width 1197 height 592
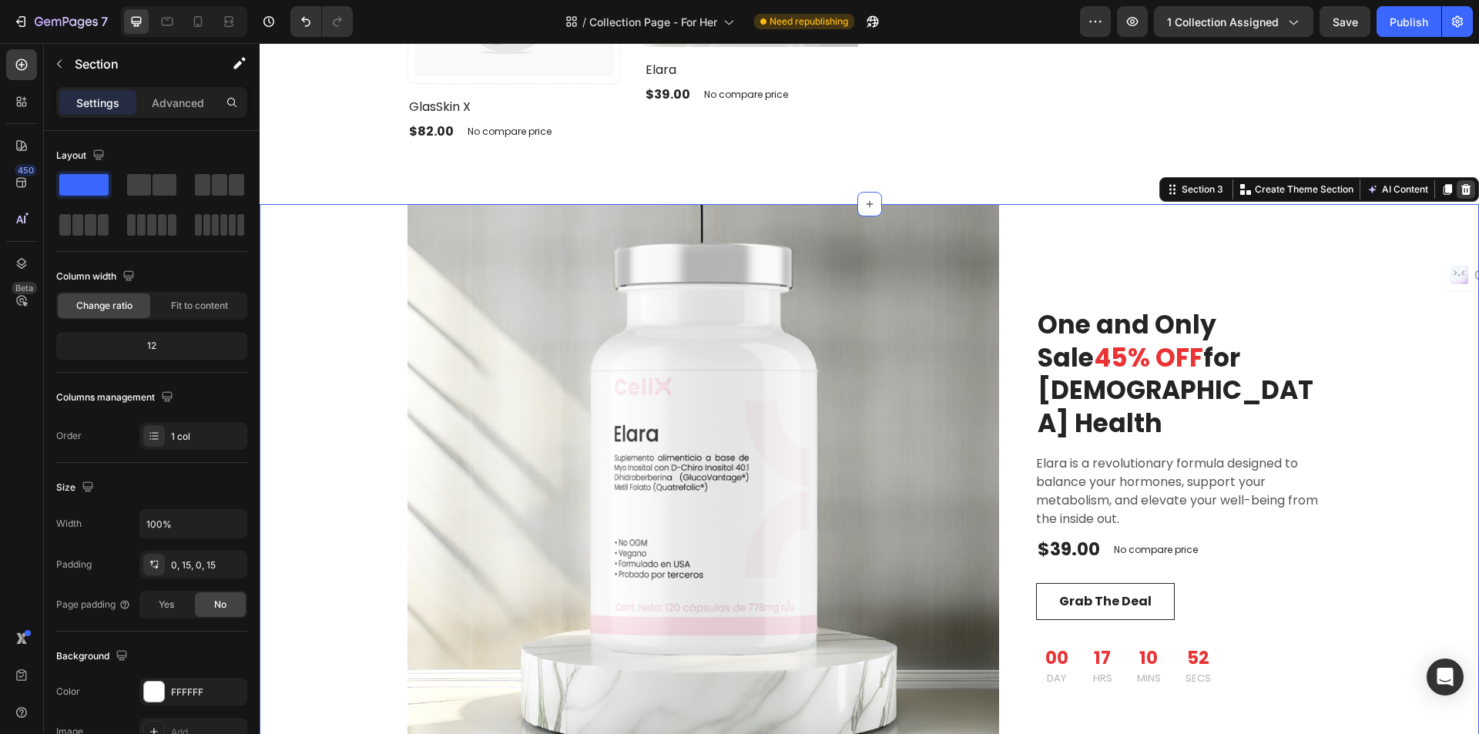
click at [1460, 188] on icon at bounding box center [1466, 189] width 12 height 12
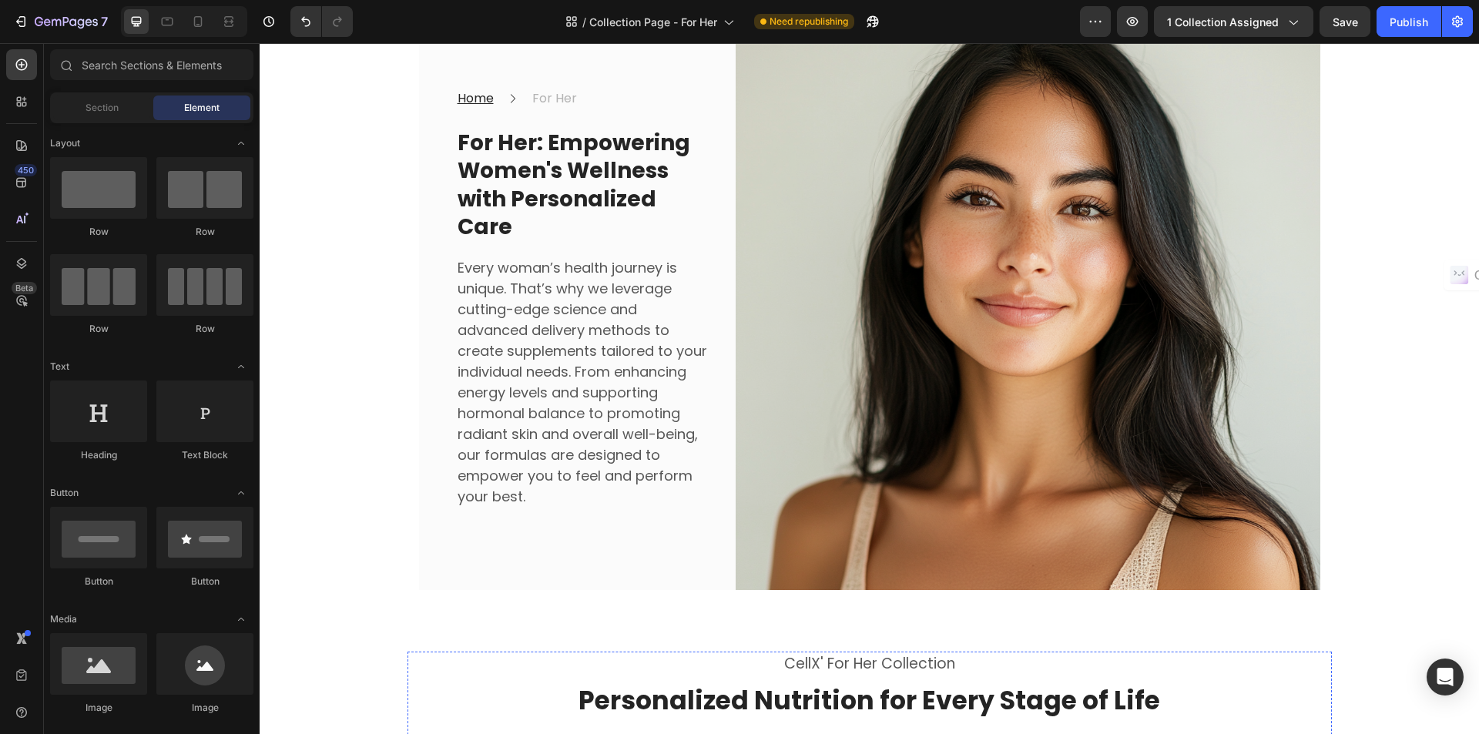
scroll to position [90, 0]
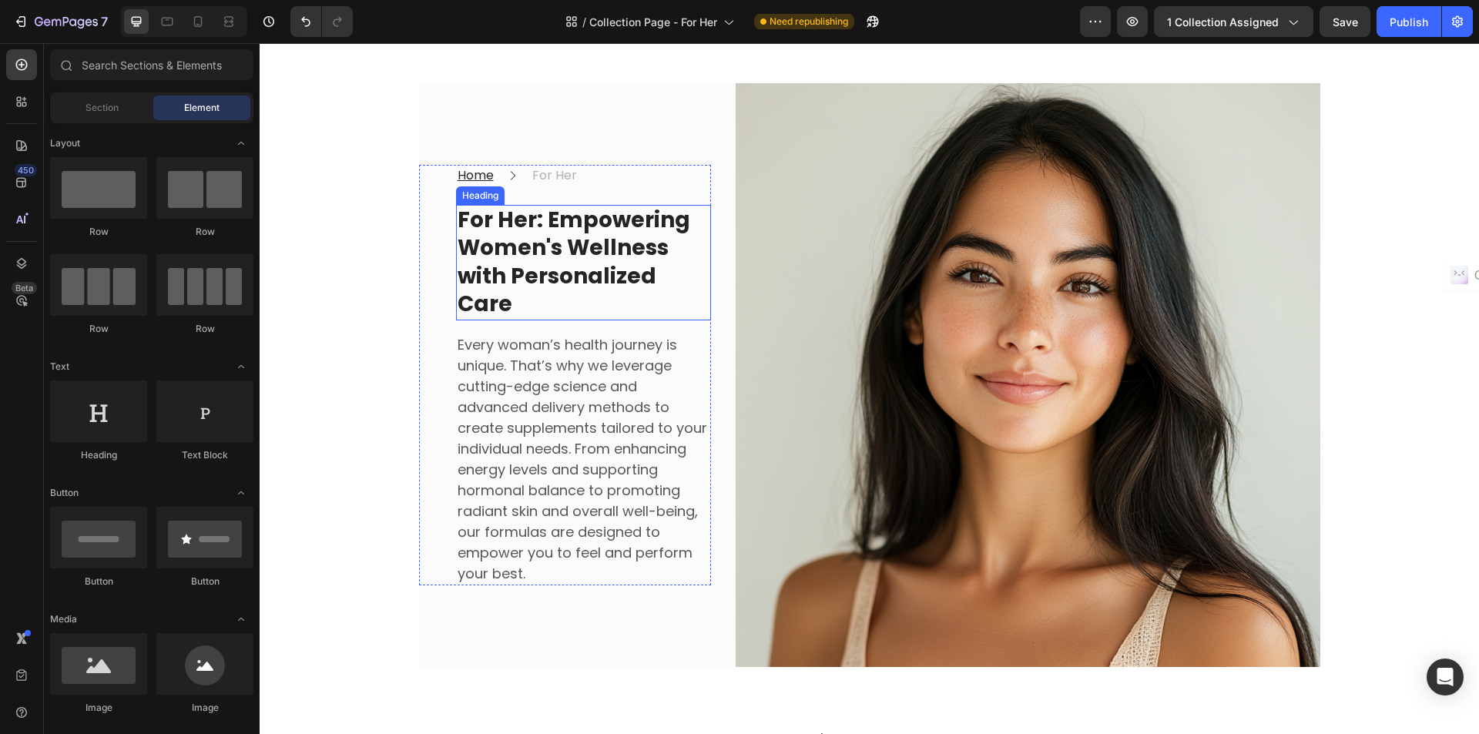
click at [590, 253] on strong "For Her: Empowering Women's Wellness with Personalized Care" at bounding box center [574, 262] width 233 height 114
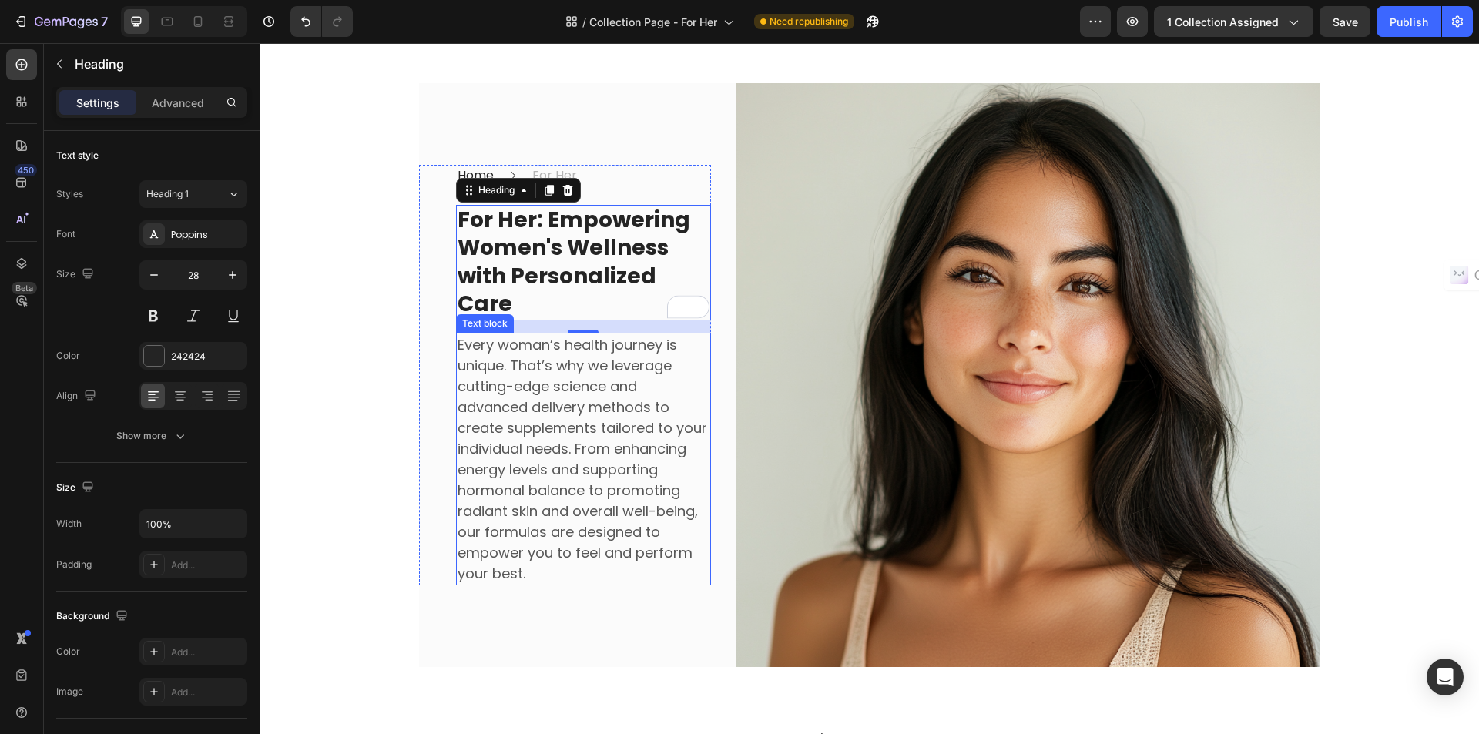
click at [585, 445] on p "Every woman’s health journey is unique. That’s why we leverage cutting-edge sci…" at bounding box center [584, 459] width 252 height 250
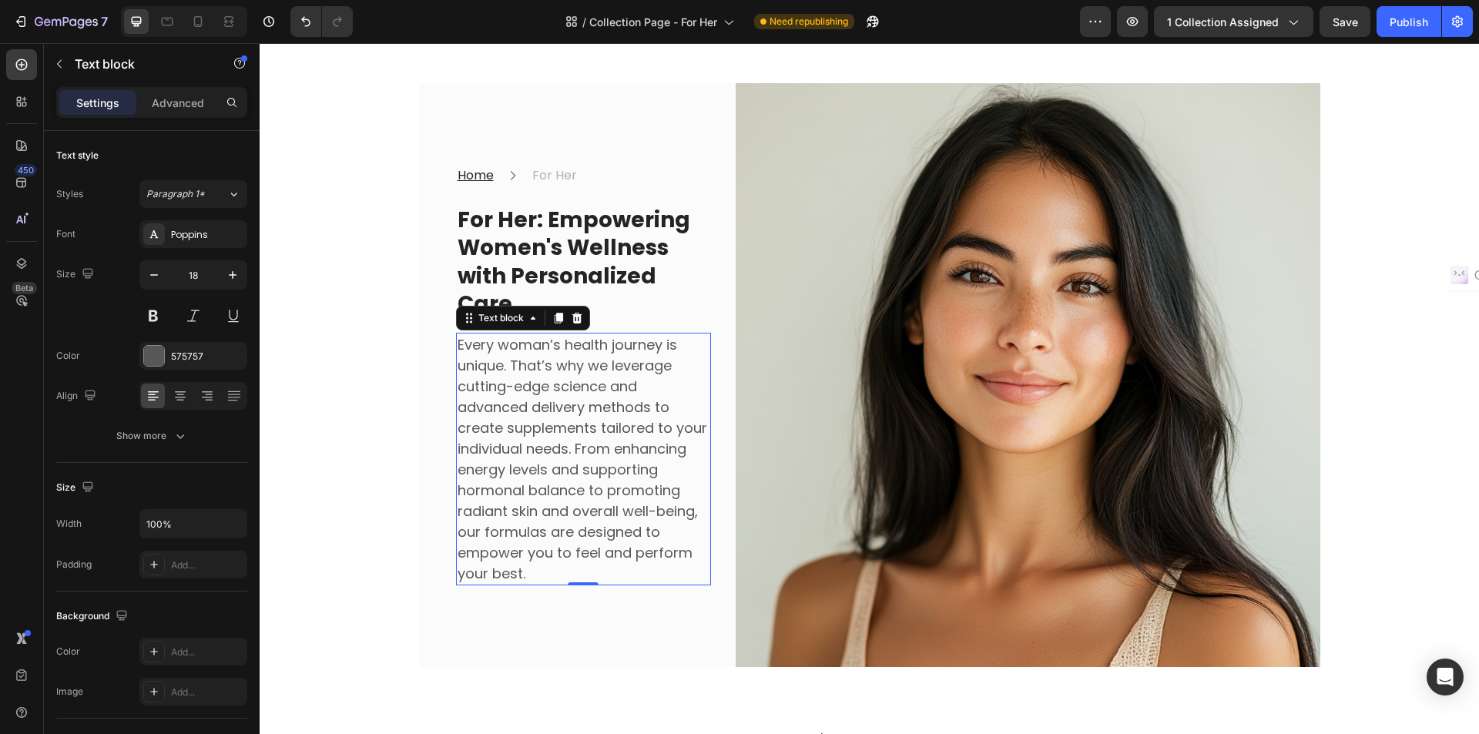
click at [585, 445] on p "Every woman’s health journey is unique. That’s why we leverage cutting-edge sci…" at bounding box center [584, 459] width 252 height 250
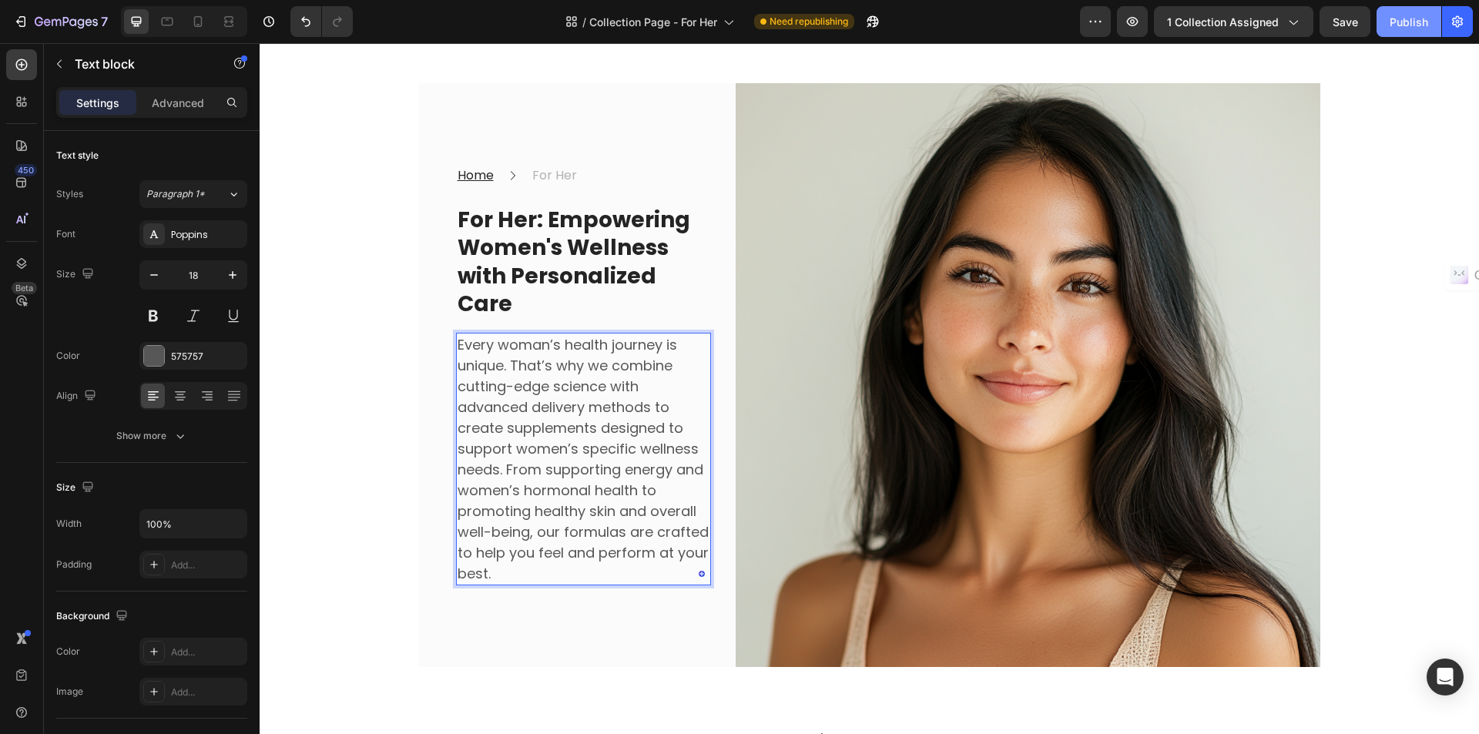
click at [1412, 22] on div "Publish" at bounding box center [1409, 22] width 39 height 16
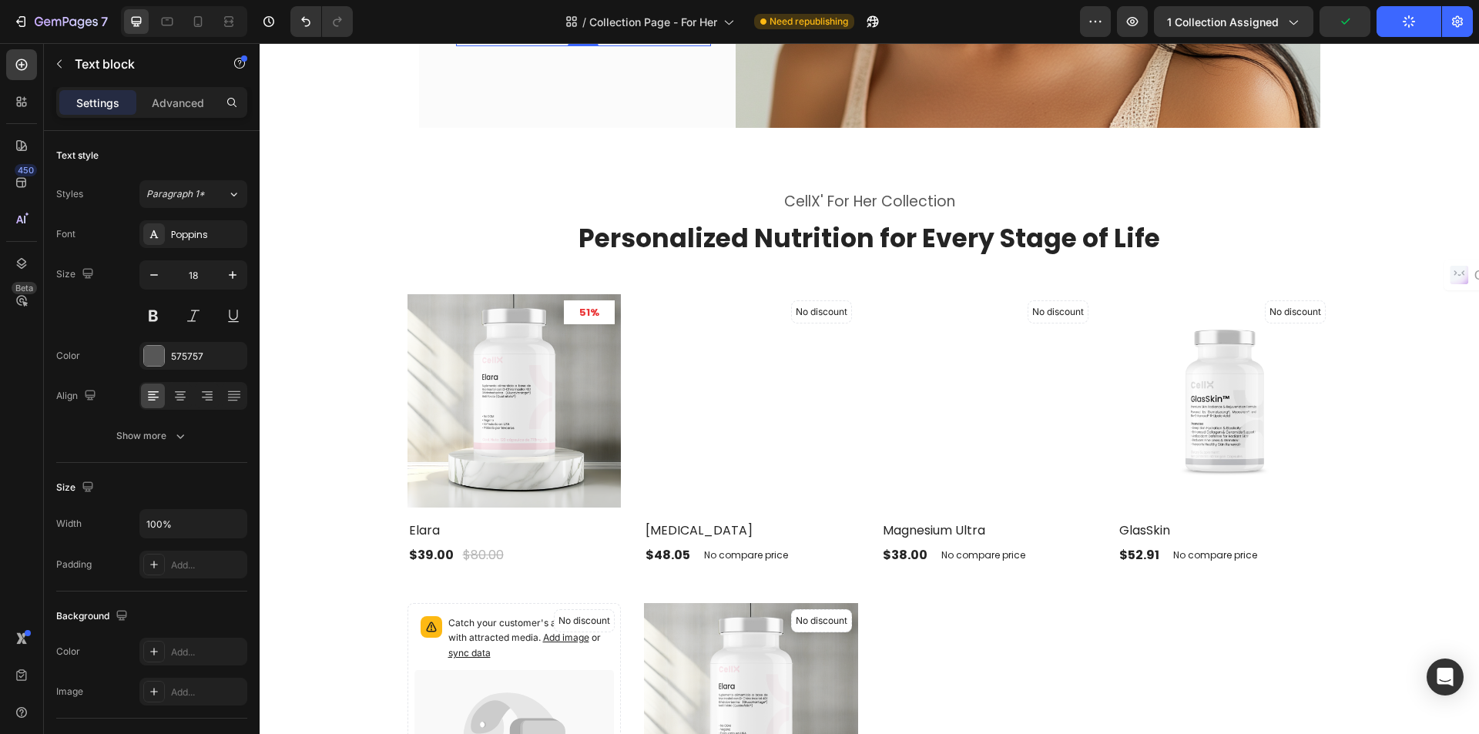
scroll to position [167, 0]
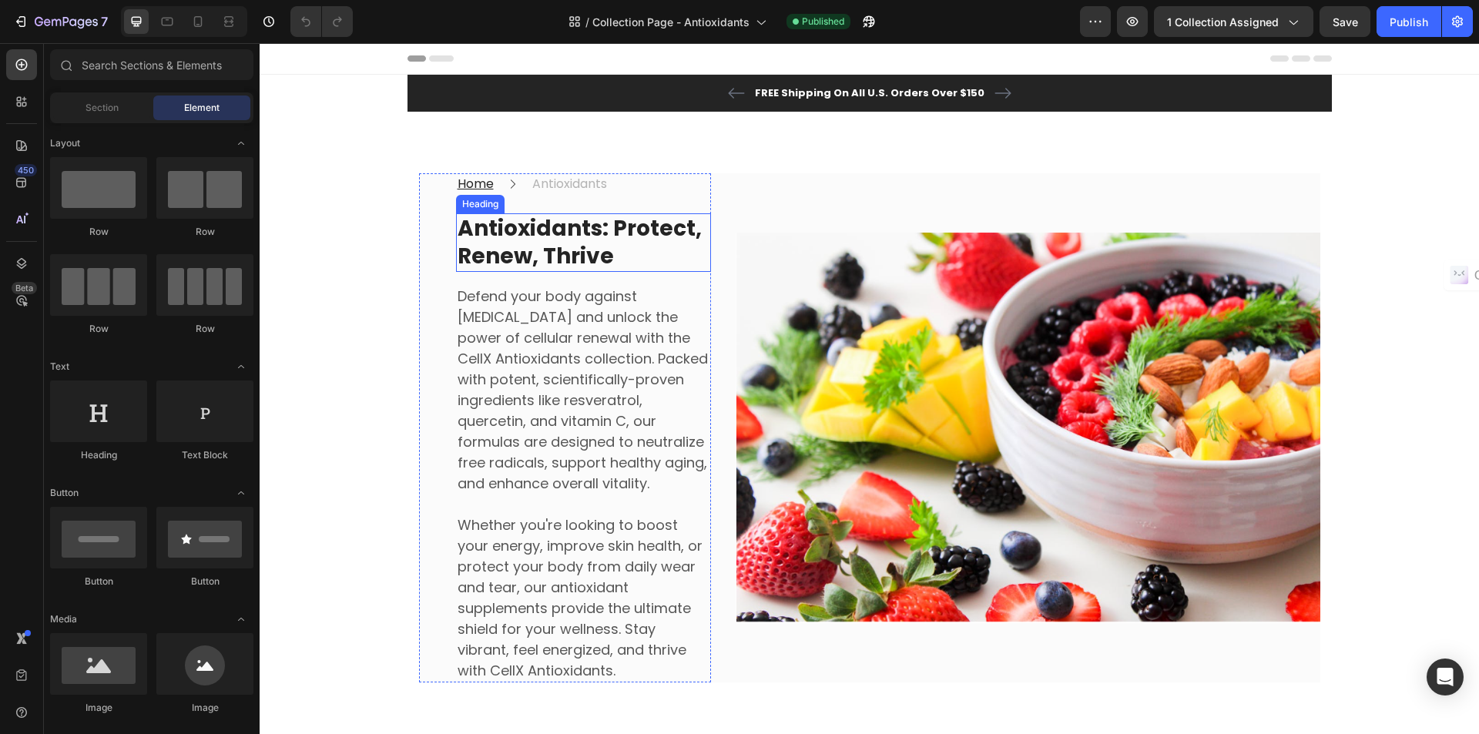
click at [507, 235] on strong "Antioxidants: Protect, Renew, Thrive" at bounding box center [580, 242] width 244 height 58
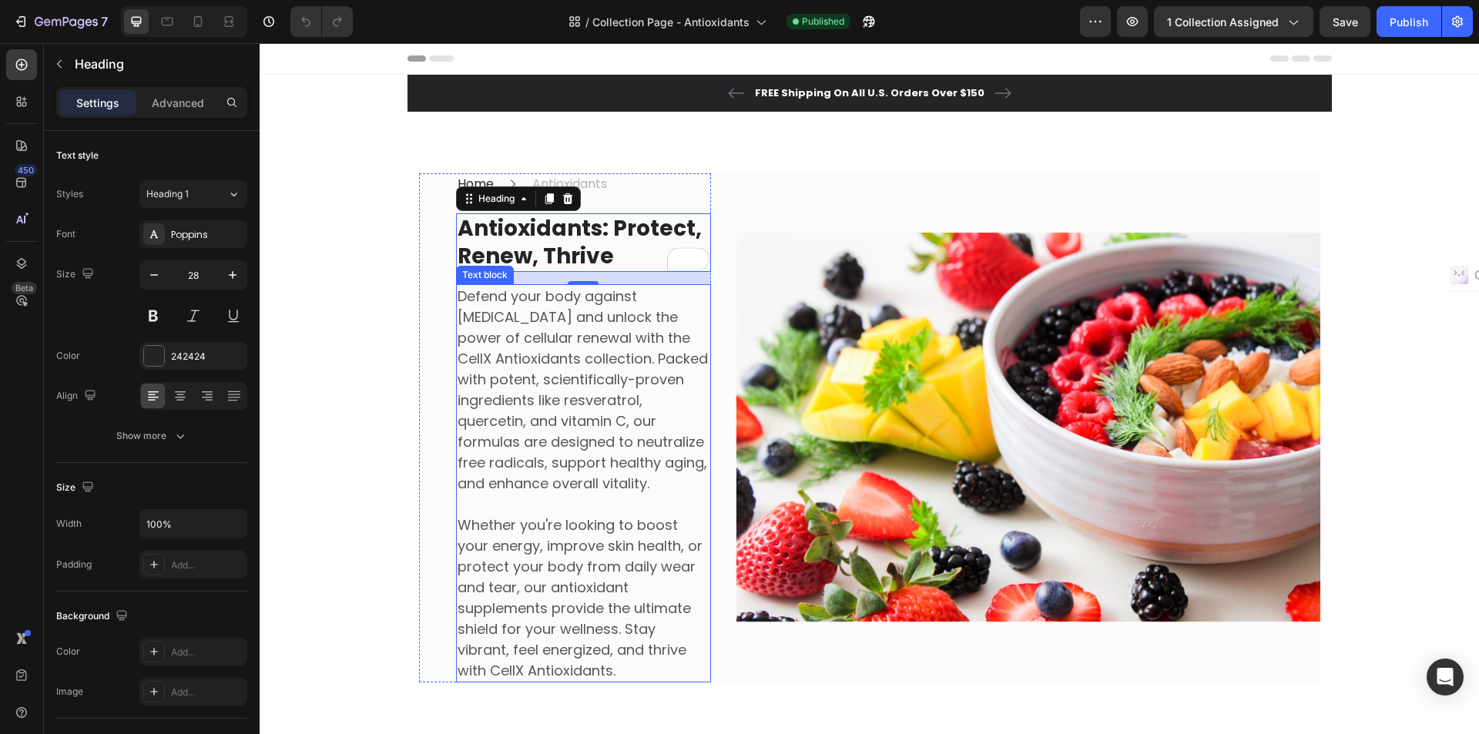
click at [616, 435] on p "Defend your body against [MEDICAL_DATA] and unlock the power of cellular renewa…" at bounding box center [584, 390] width 252 height 208
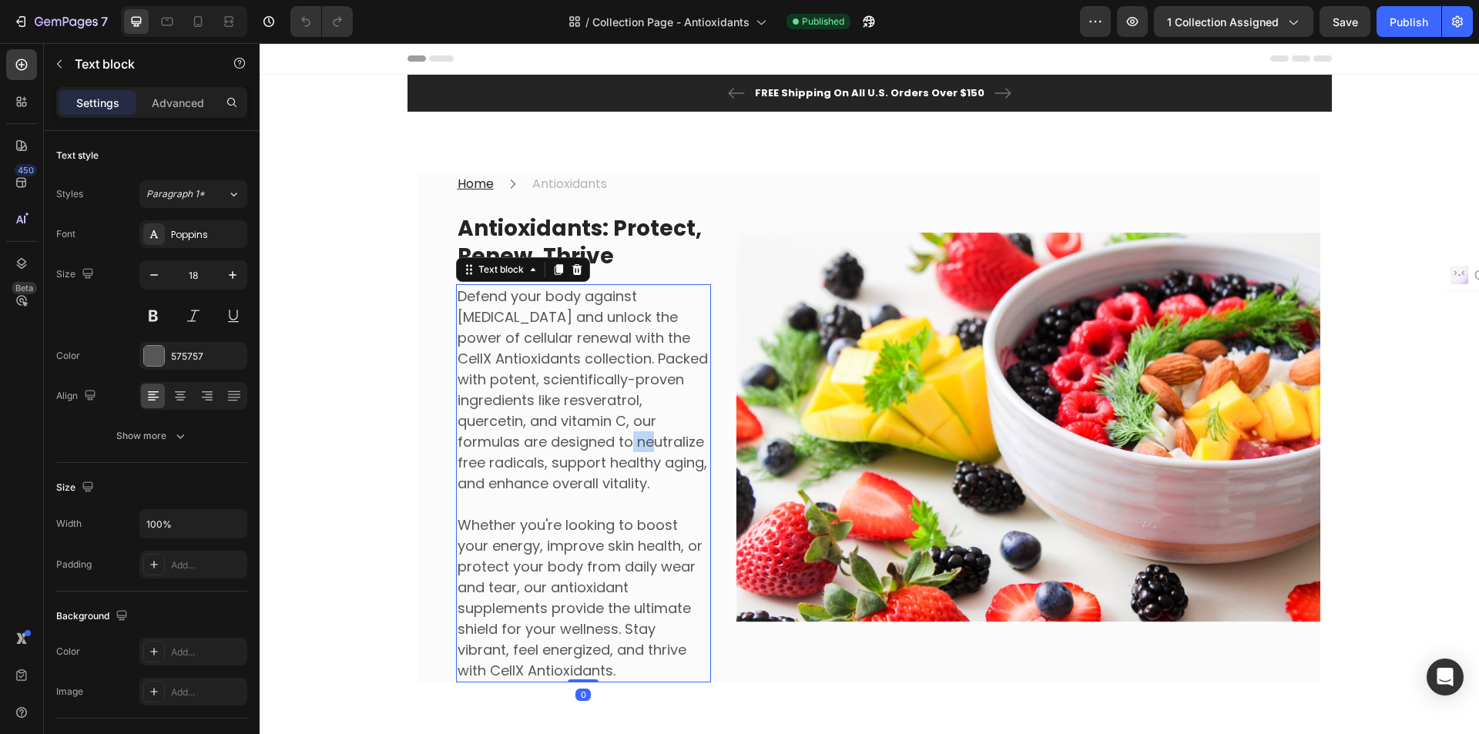
click at [616, 435] on p "Defend your body against [MEDICAL_DATA] and unlock the power of cellular renewa…" at bounding box center [584, 390] width 252 height 208
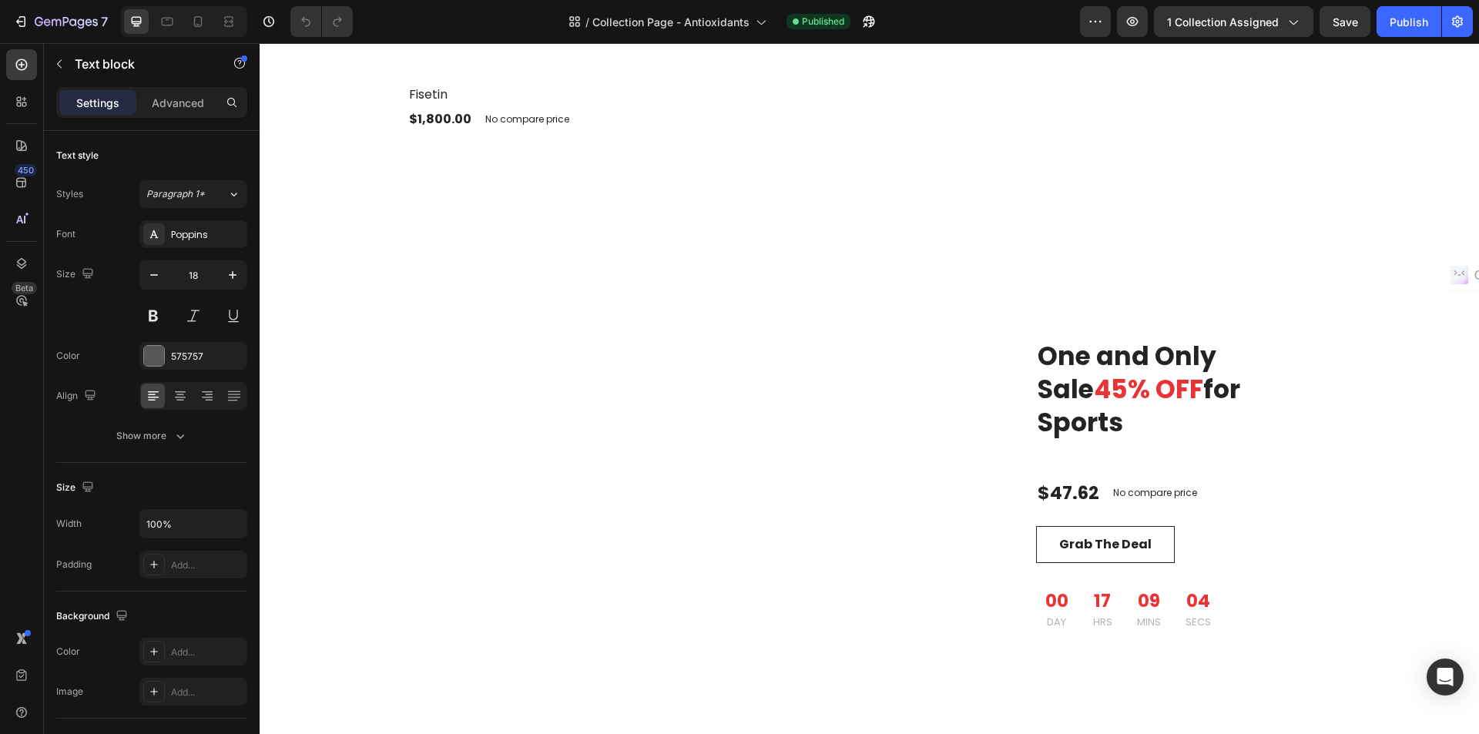
scroll to position [1849, 0]
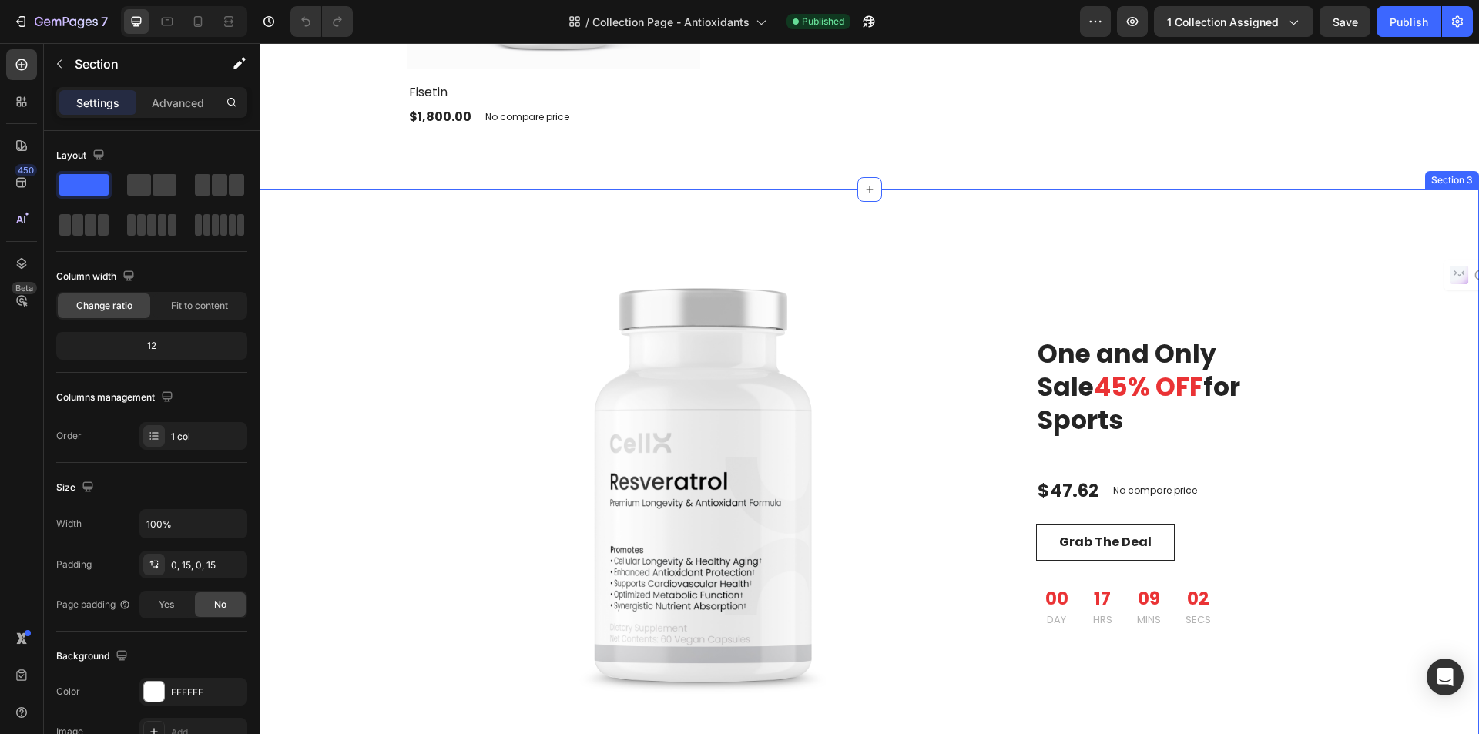
click at [1454, 196] on div "One and Only Sale 65% OFF for [DEMOGRAPHIC_DATA] Gift Set Heading Product Image…" at bounding box center [869, 486] width 1197 height 592
click at [1462, 178] on icon at bounding box center [1467, 175] width 10 height 11
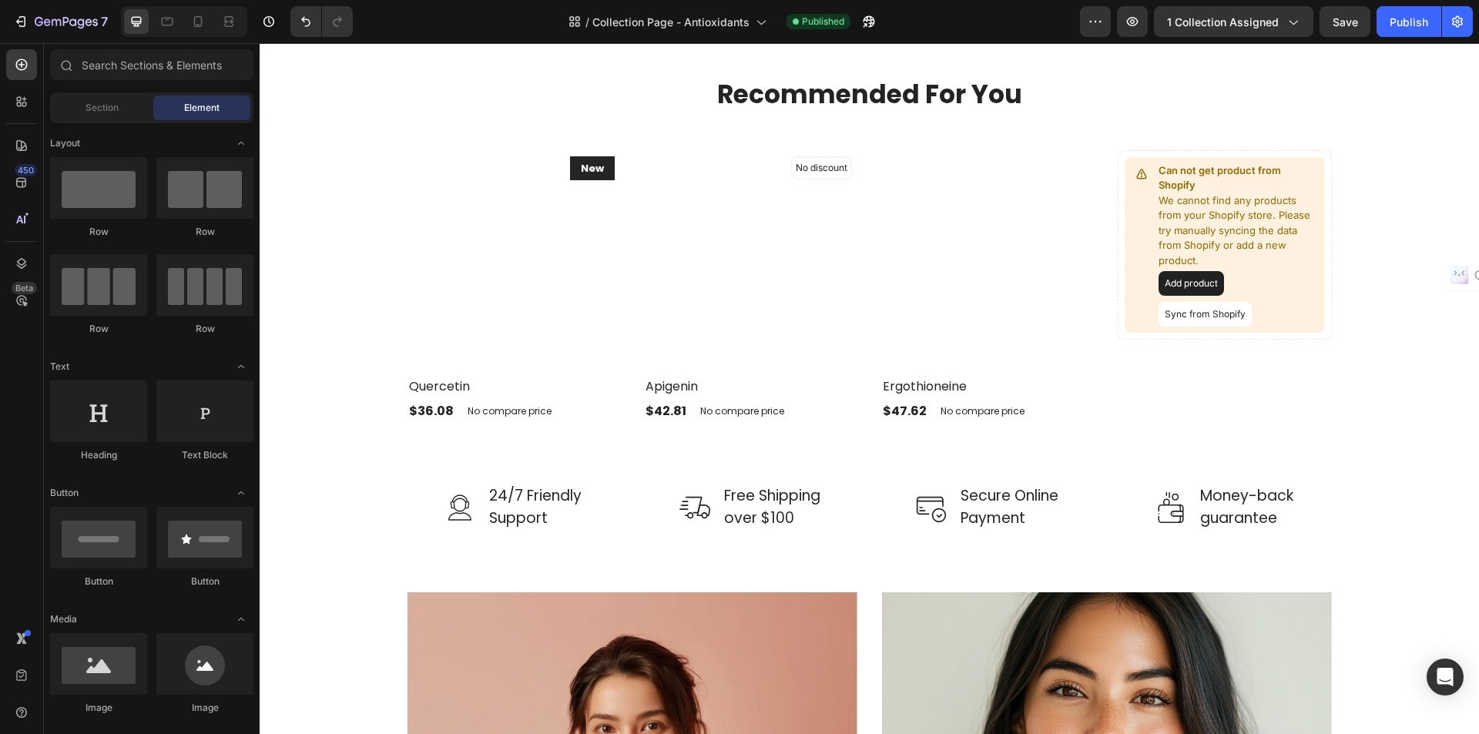
scroll to position [1976, 0]
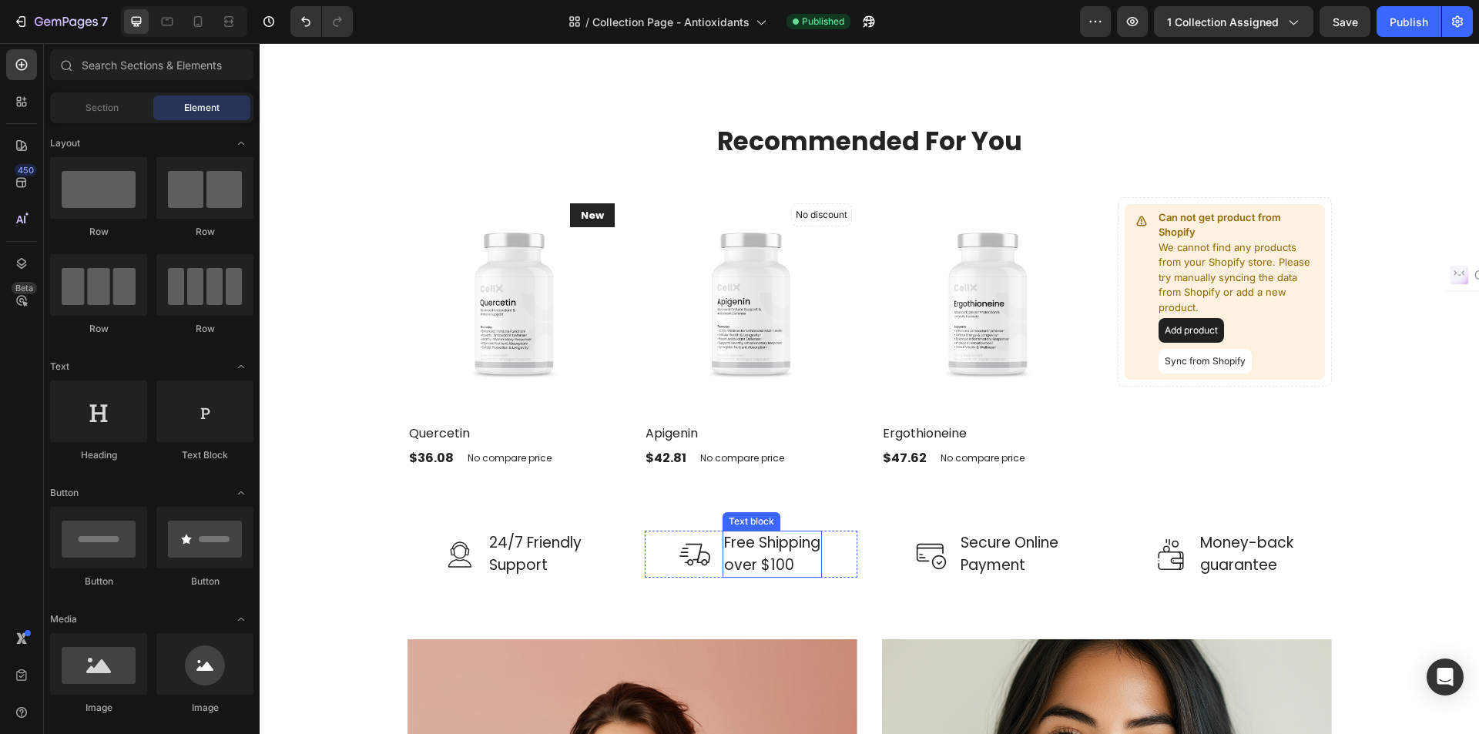
click at [754, 562] on p "Free Shipping over $100" at bounding box center [772, 554] width 96 height 44
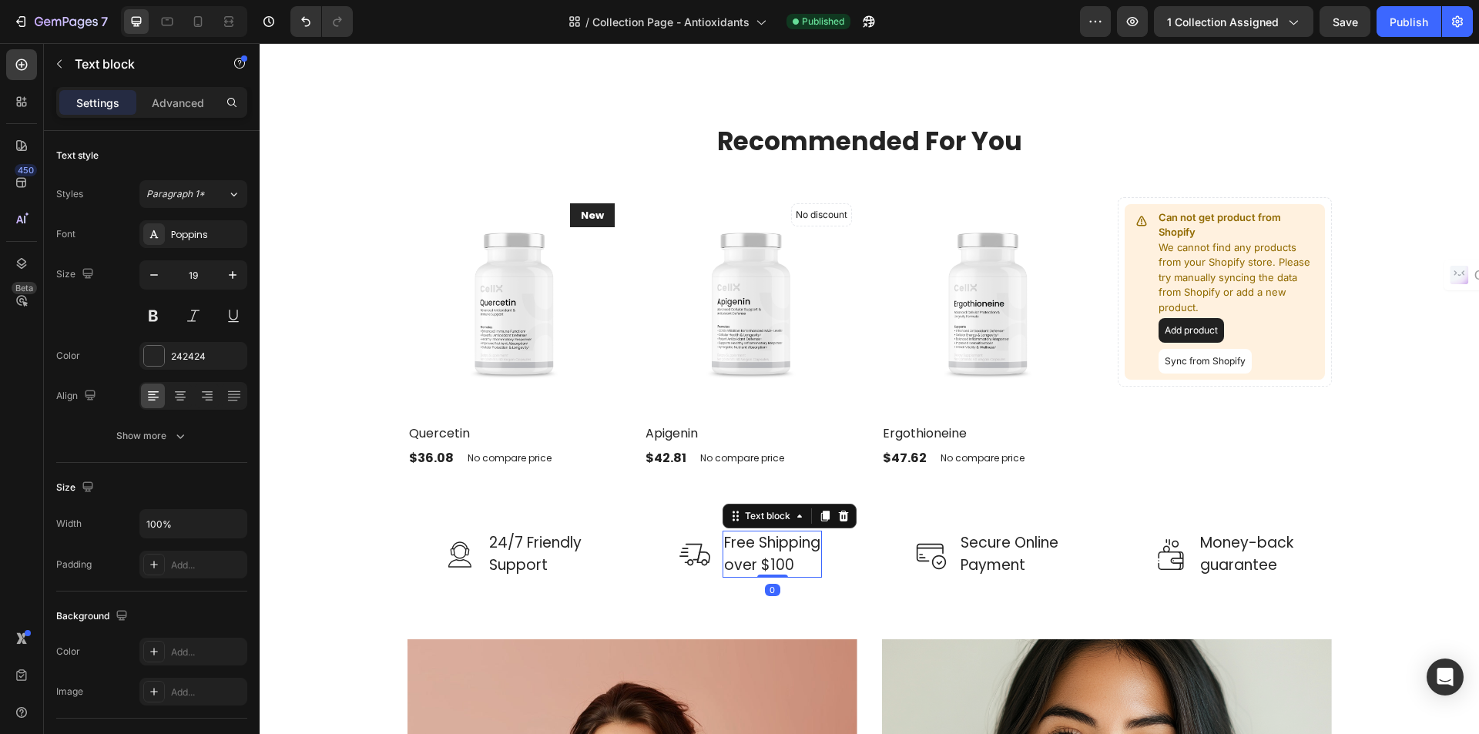
click at [754, 562] on p "Free Shipping over $100" at bounding box center [772, 554] width 96 height 44
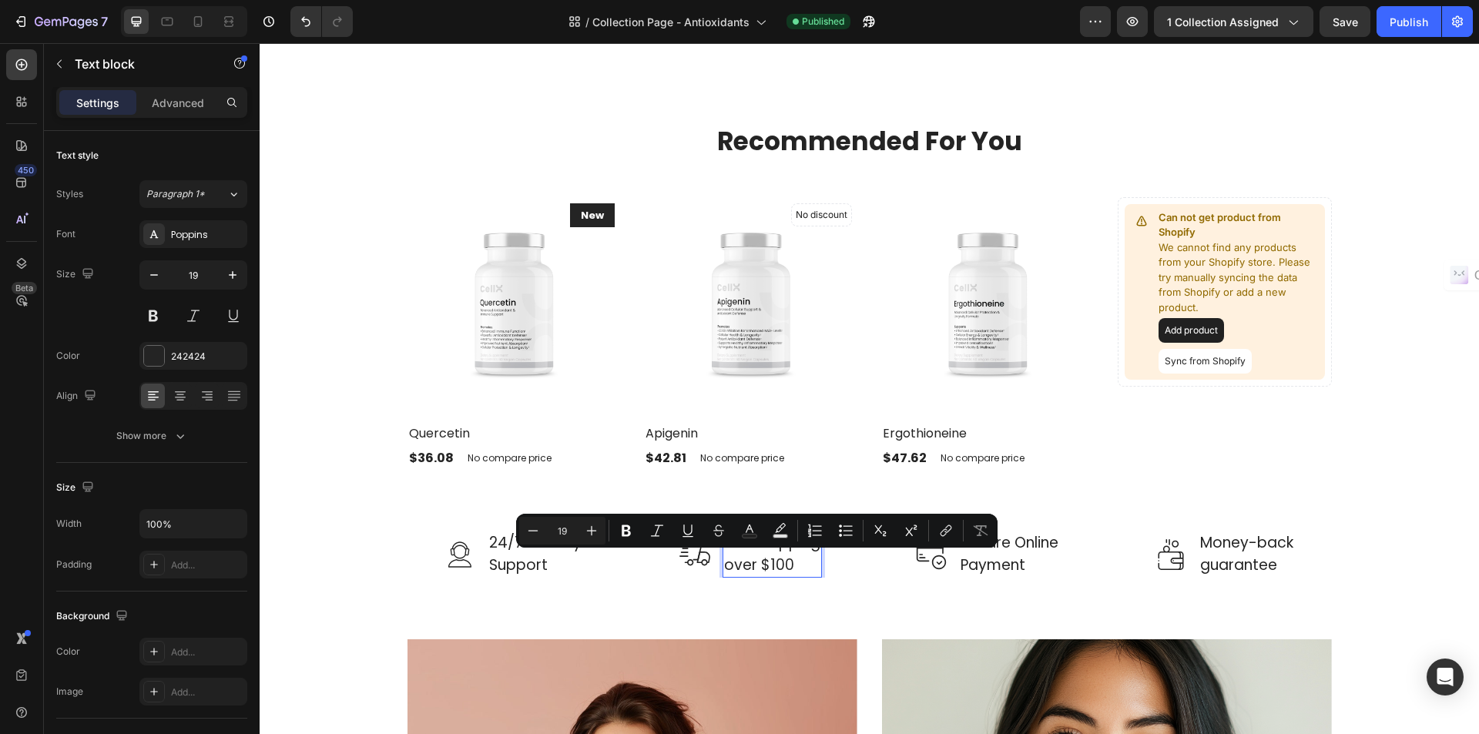
click at [780, 564] on p "Free Shipping over $100" at bounding box center [772, 554] width 96 height 44
drag, startPoint x: 775, startPoint y: 564, endPoint x: 767, endPoint y: 562, distance: 8.8
click at [767, 562] on p "Free Shipping over $100" at bounding box center [772, 554] width 96 height 44
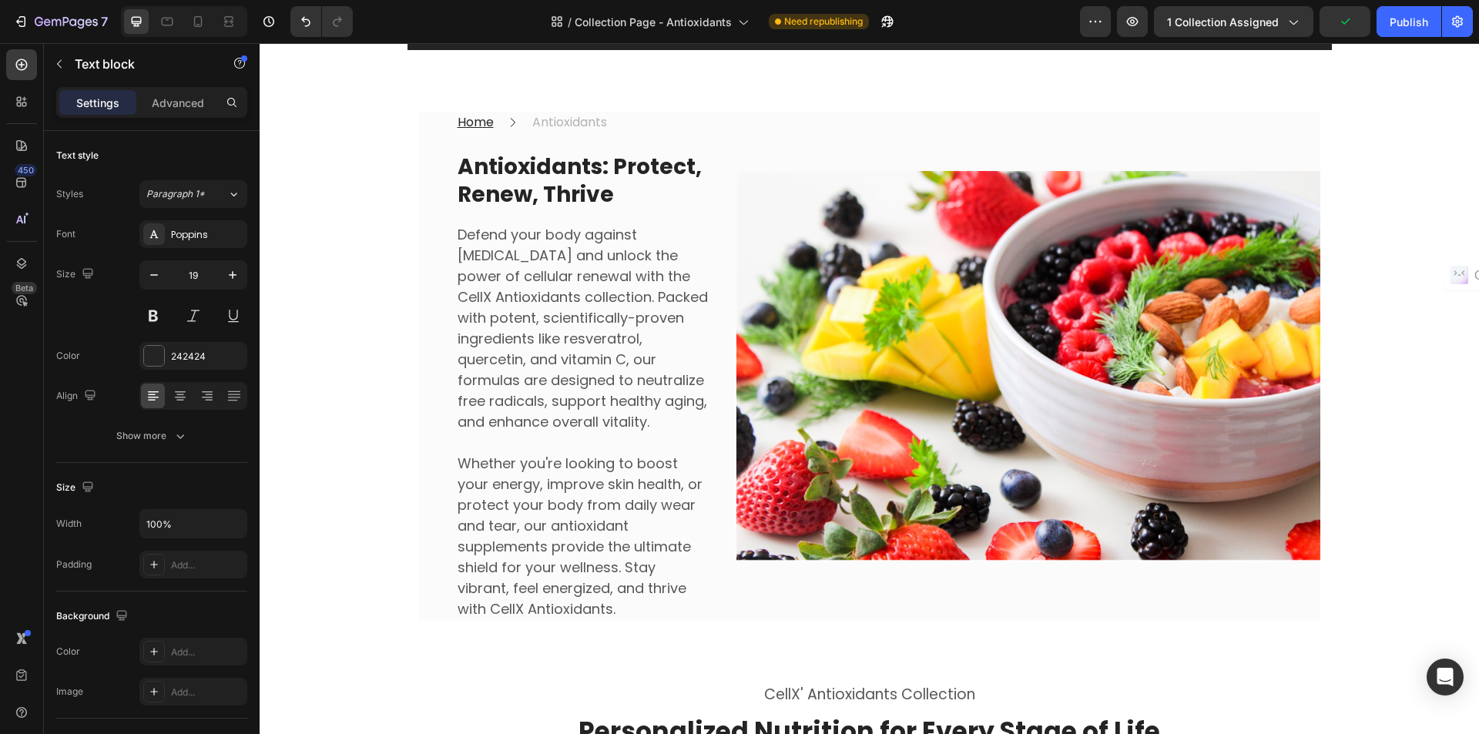
scroll to position [0, 0]
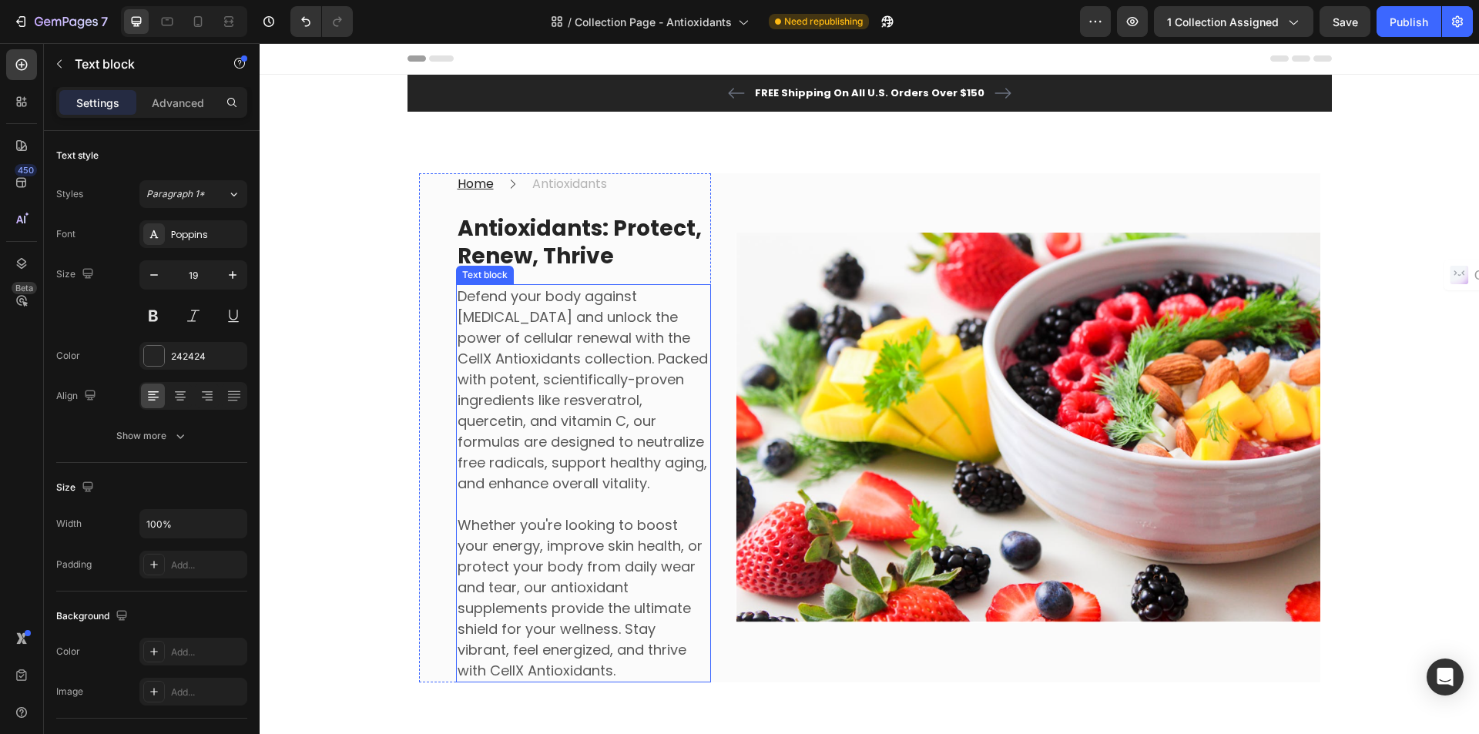
click at [582, 425] on p "Defend your body against [MEDICAL_DATA] and unlock the power of cellular renewa…" at bounding box center [584, 390] width 252 height 208
click at [582, 425] on p "Defend your body against oxidative stress and unlock the power of cellular rene…" at bounding box center [584, 390] width 252 height 208
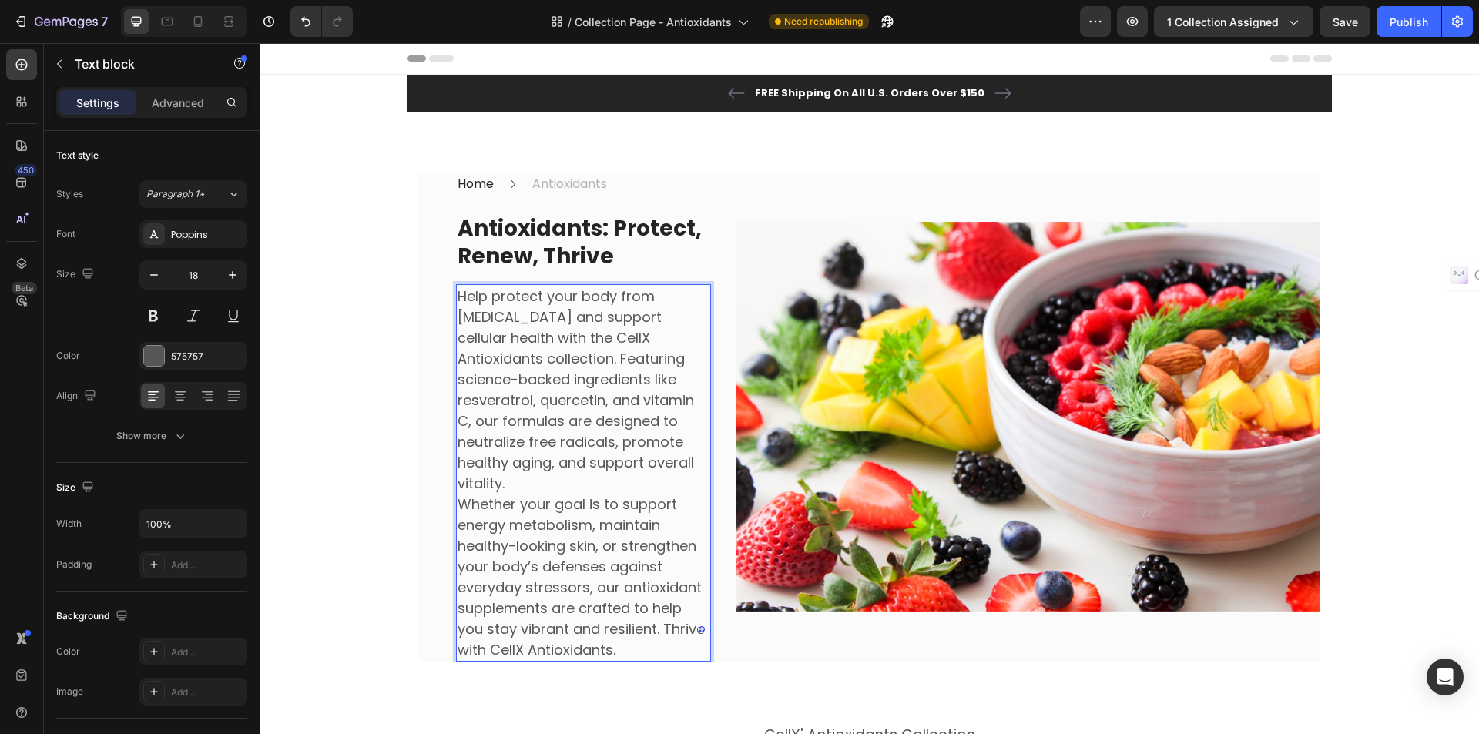
click at [693, 458] on p "Help protect your body from oxidative stress and support cellular health with t…" at bounding box center [584, 390] width 252 height 208
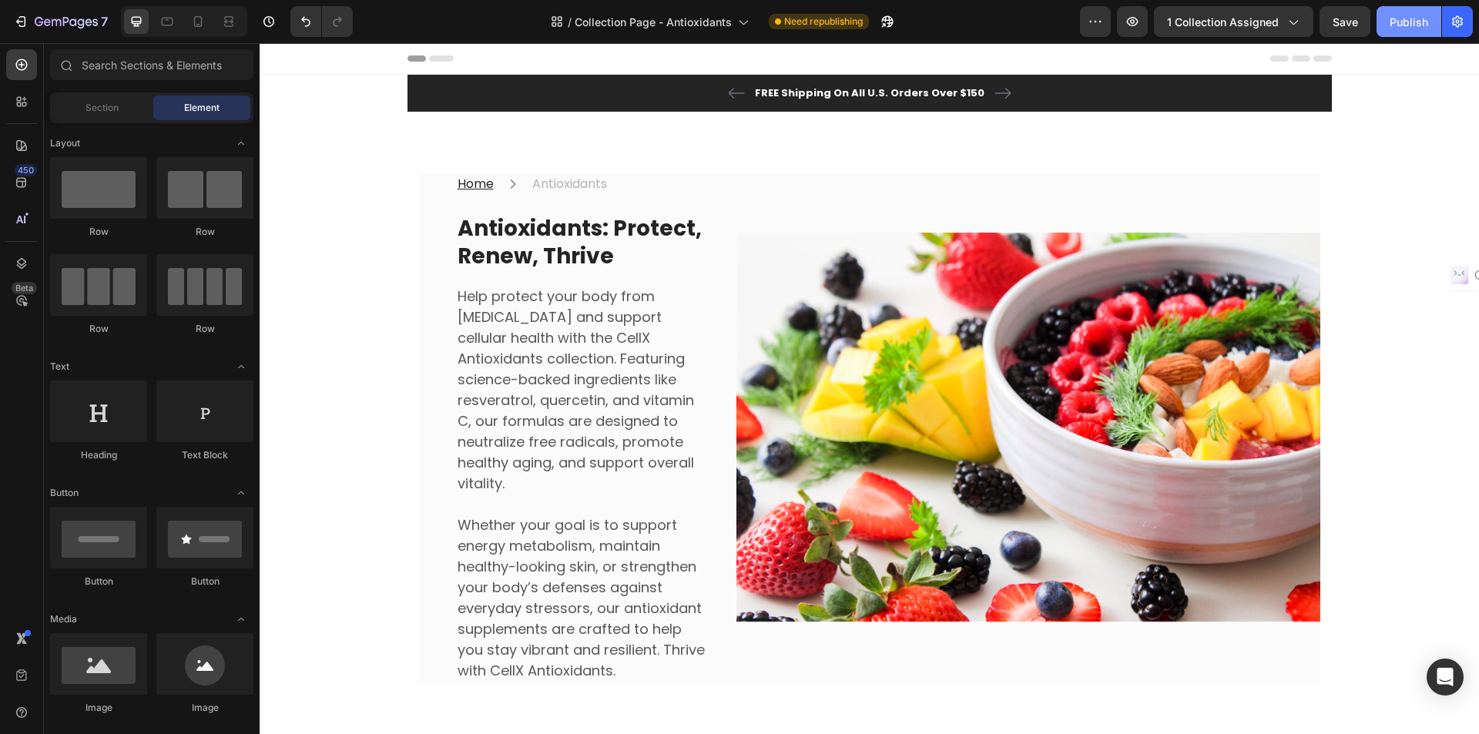
click at [1395, 18] on div "Publish" at bounding box center [1409, 22] width 39 height 16
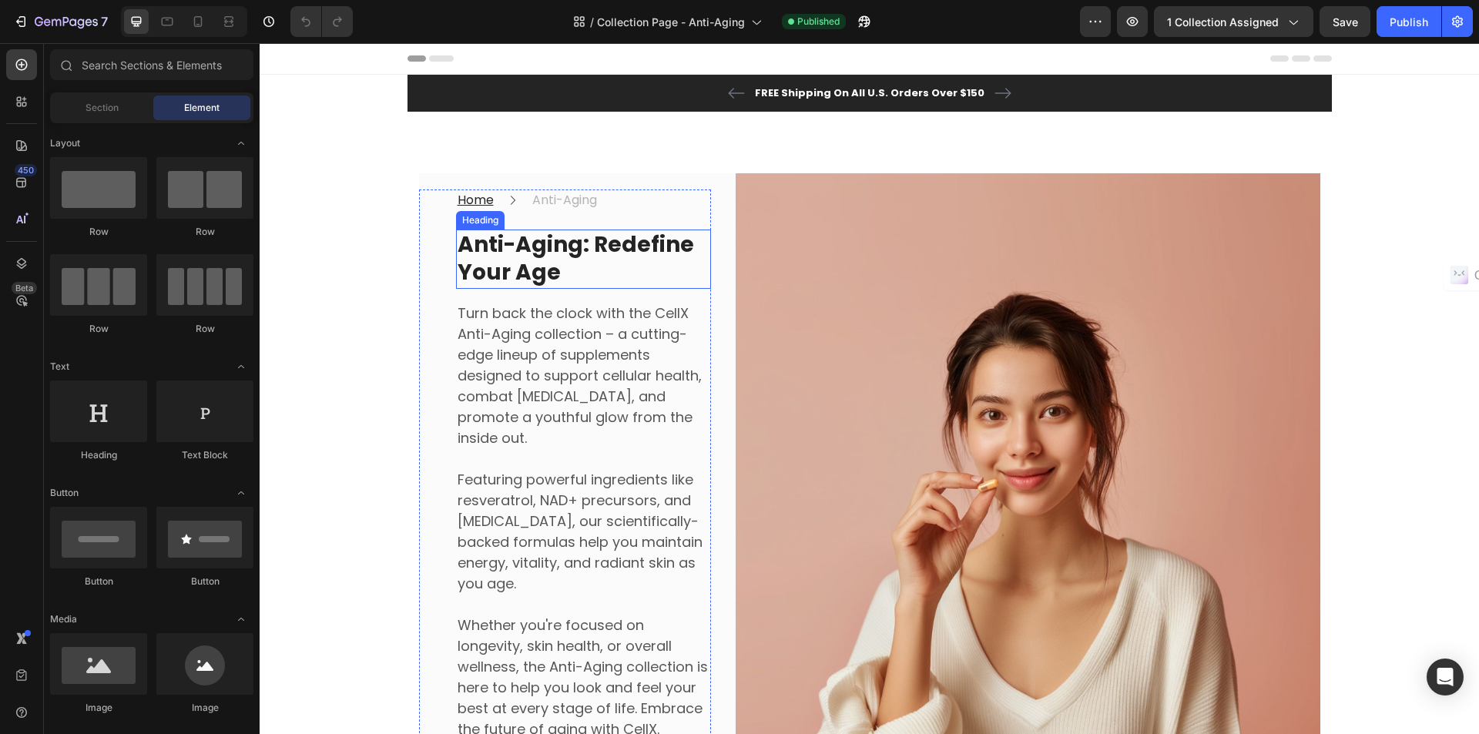
click at [498, 259] on strong "Anti-Aging: Redefine Your Age" at bounding box center [576, 259] width 237 height 58
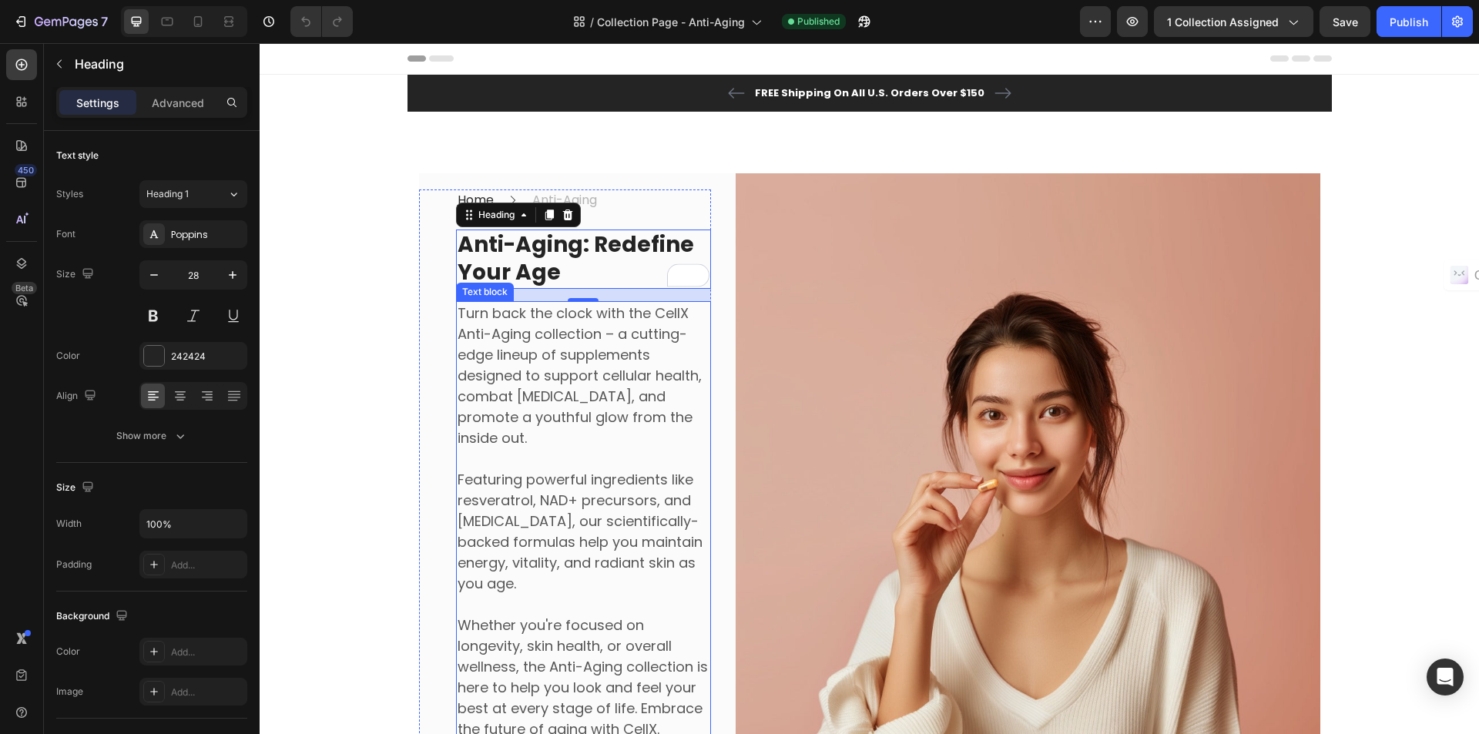
click at [596, 510] on p "Featuring powerful ingredients like resveratrol, NAD+ precursors, and hyaluroni…" at bounding box center [584, 531] width 252 height 125
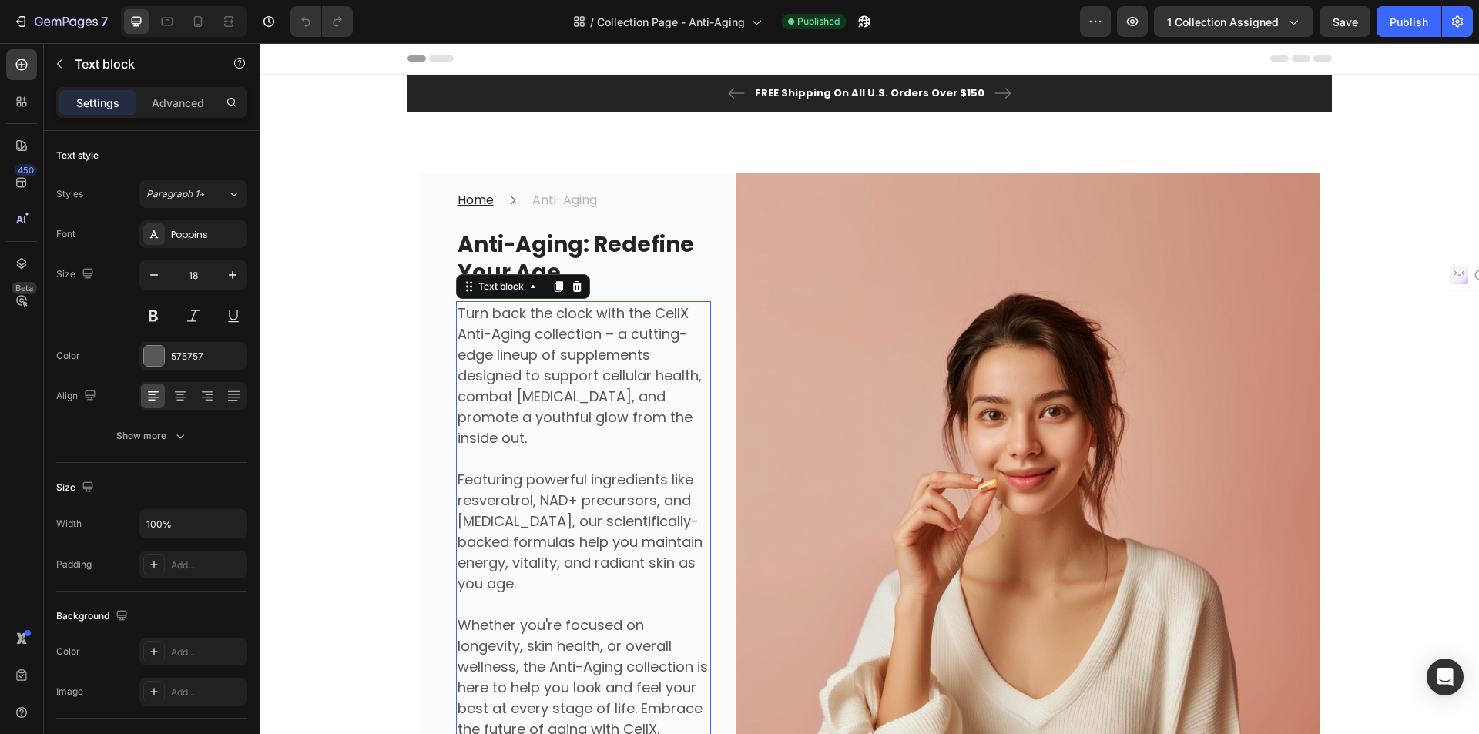
click at [596, 510] on p "Featuring powerful ingredients like resveratrol, NAD+ precursors, and hyaluroni…" at bounding box center [584, 531] width 252 height 125
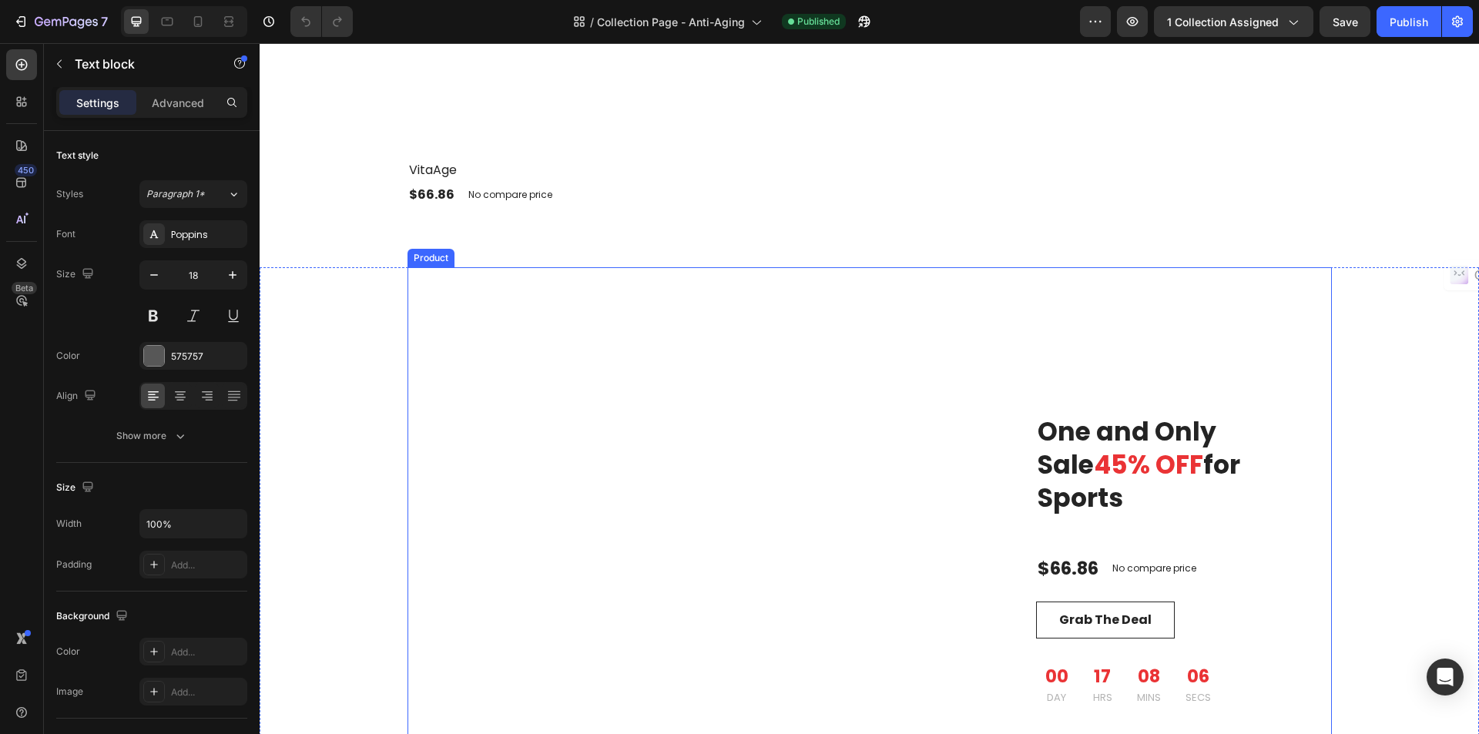
scroll to position [2003, 0]
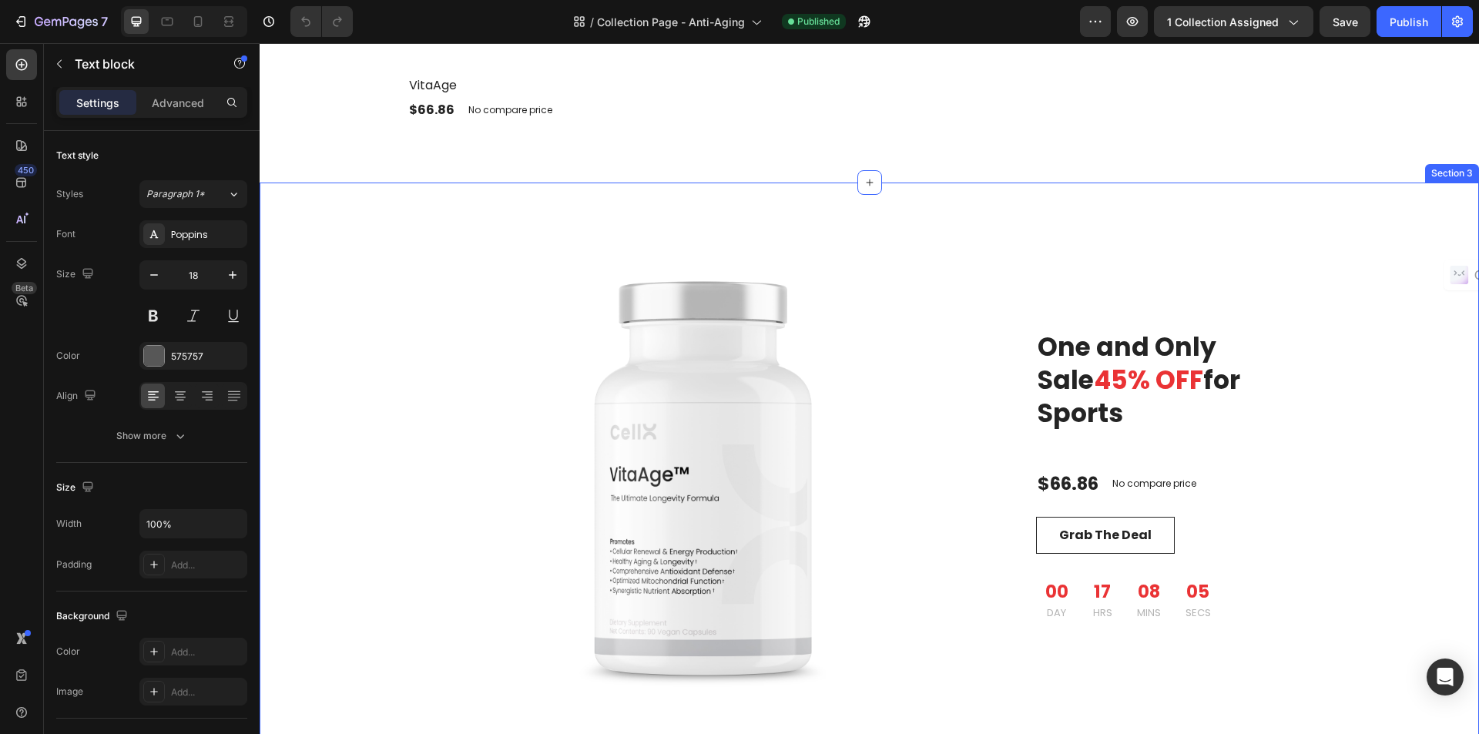
click at [1348, 317] on div "One and Only Sale 65% OFF for Ladies Gift Set Heading Product Images & Gallery …" at bounding box center [869, 479] width 1197 height 592
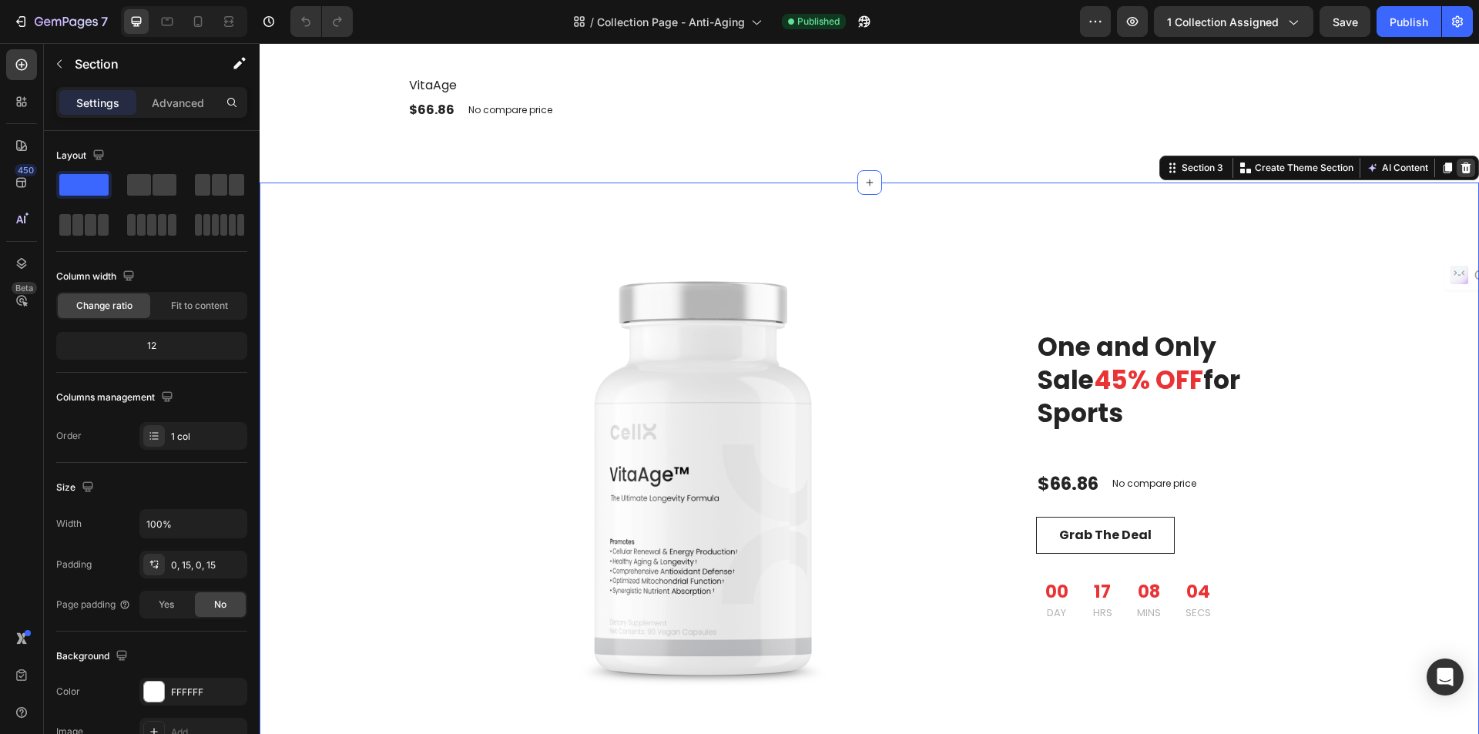
click at [1462, 166] on icon at bounding box center [1467, 167] width 10 height 11
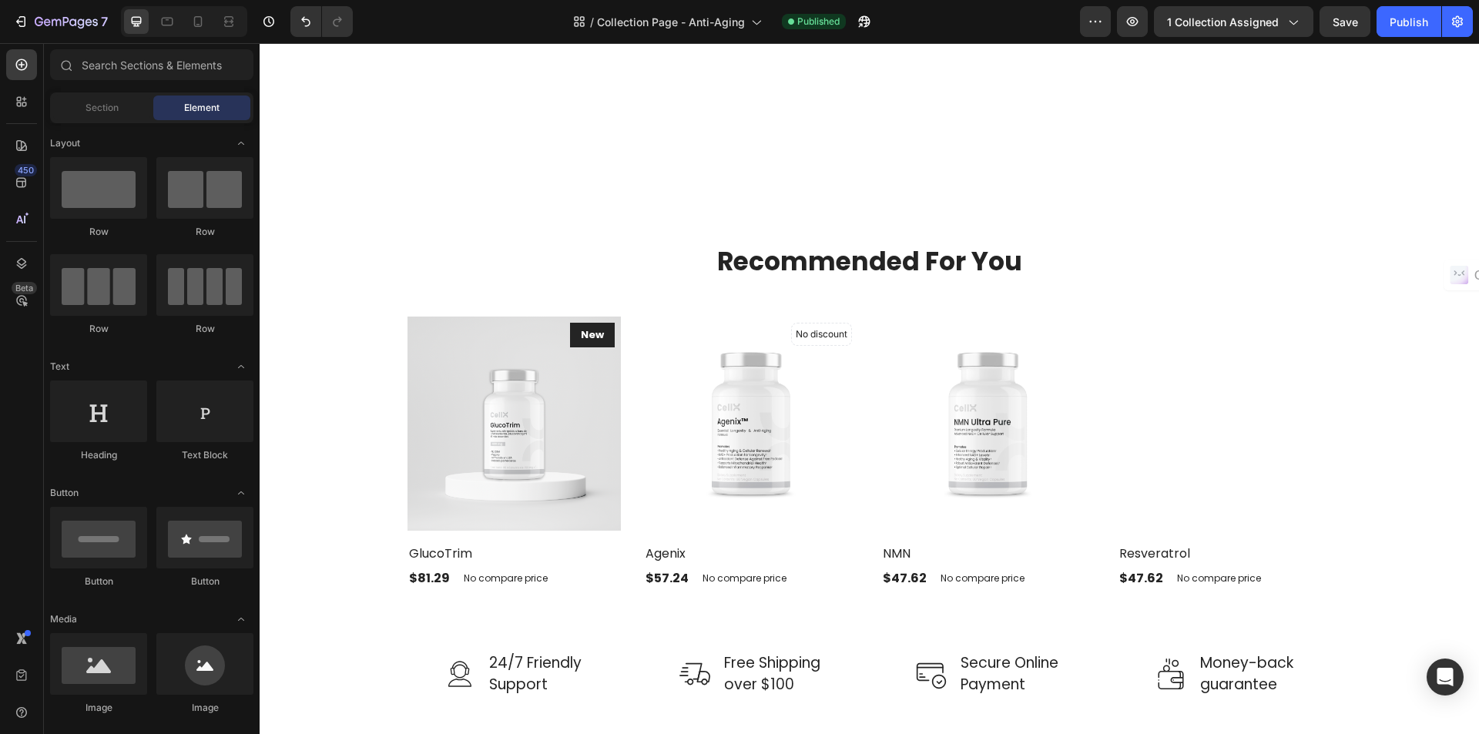
scroll to position [2234, 0]
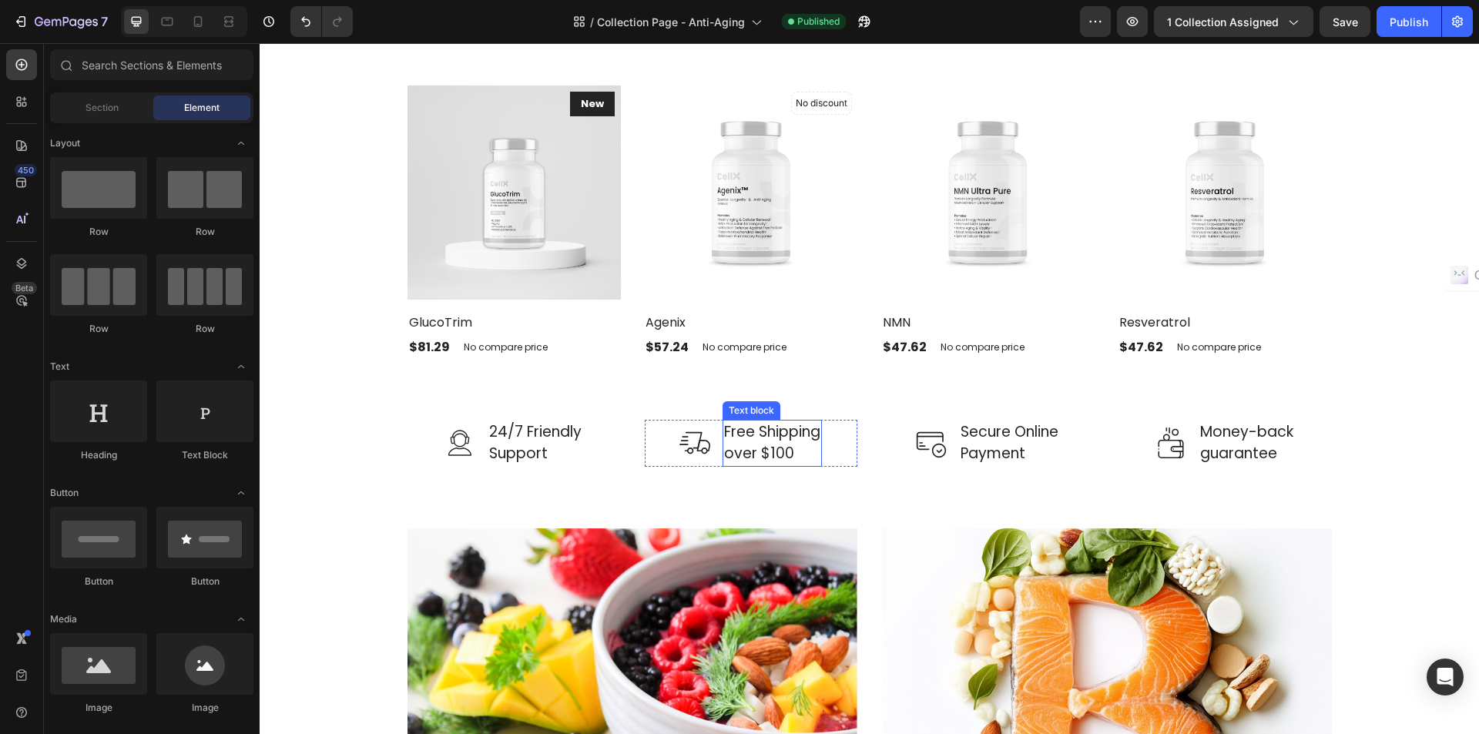
click at [724, 445] on p "Free Shipping over $100" at bounding box center [772, 443] width 96 height 44
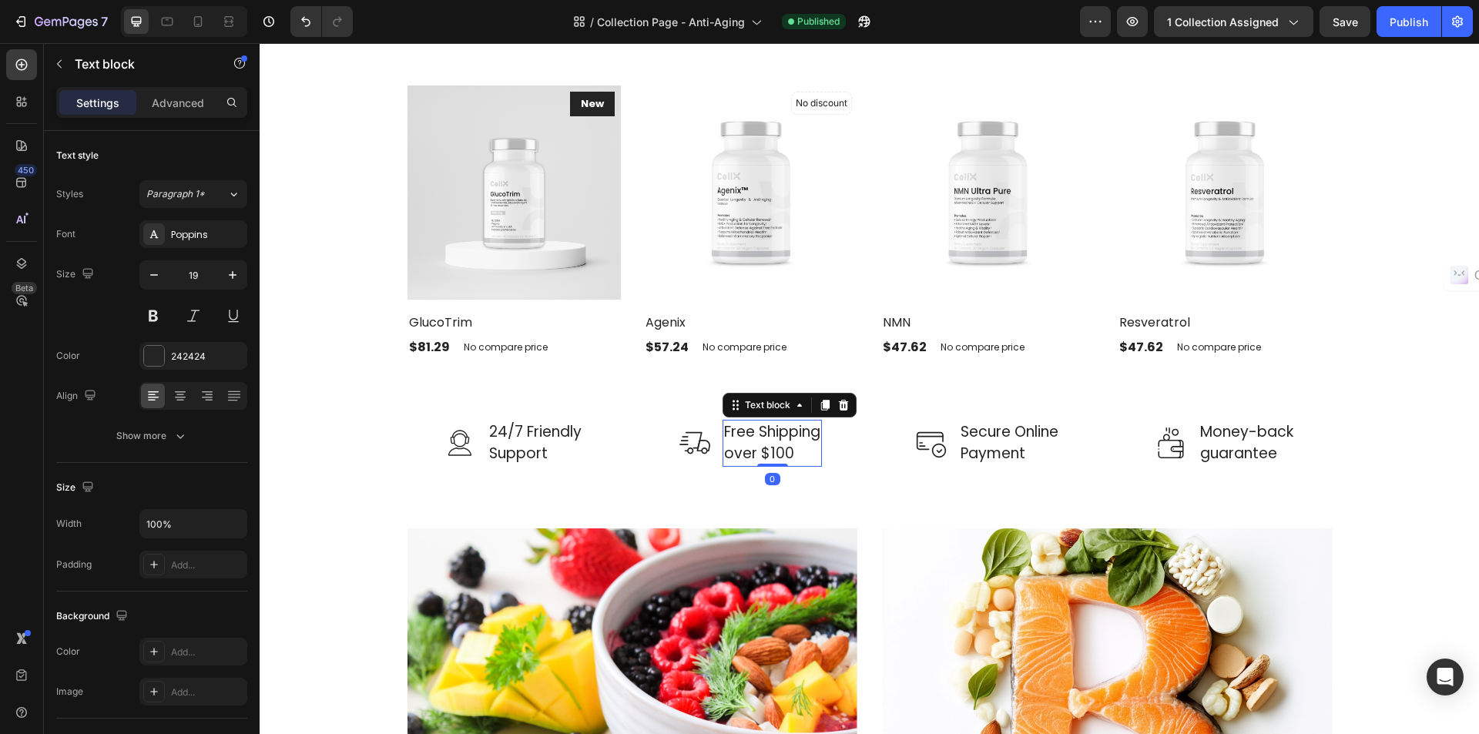
click at [759, 455] on p "Free Shipping over $100" at bounding box center [772, 443] width 96 height 44
drag, startPoint x: 775, startPoint y: 452, endPoint x: 767, endPoint y: 451, distance: 7.9
click at [767, 451] on p "Free Shipping over $100" at bounding box center [772, 443] width 96 height 44
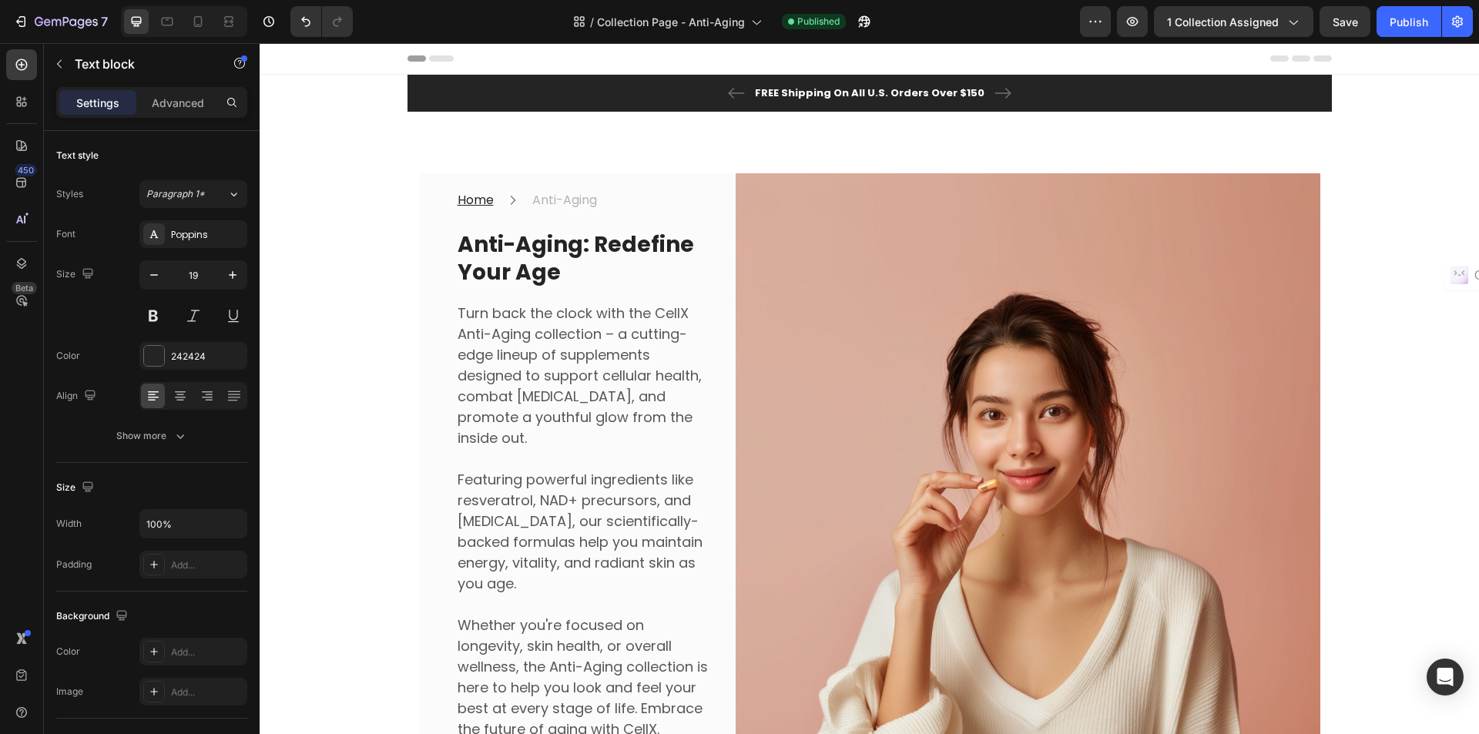
scroll to position [154, 0]
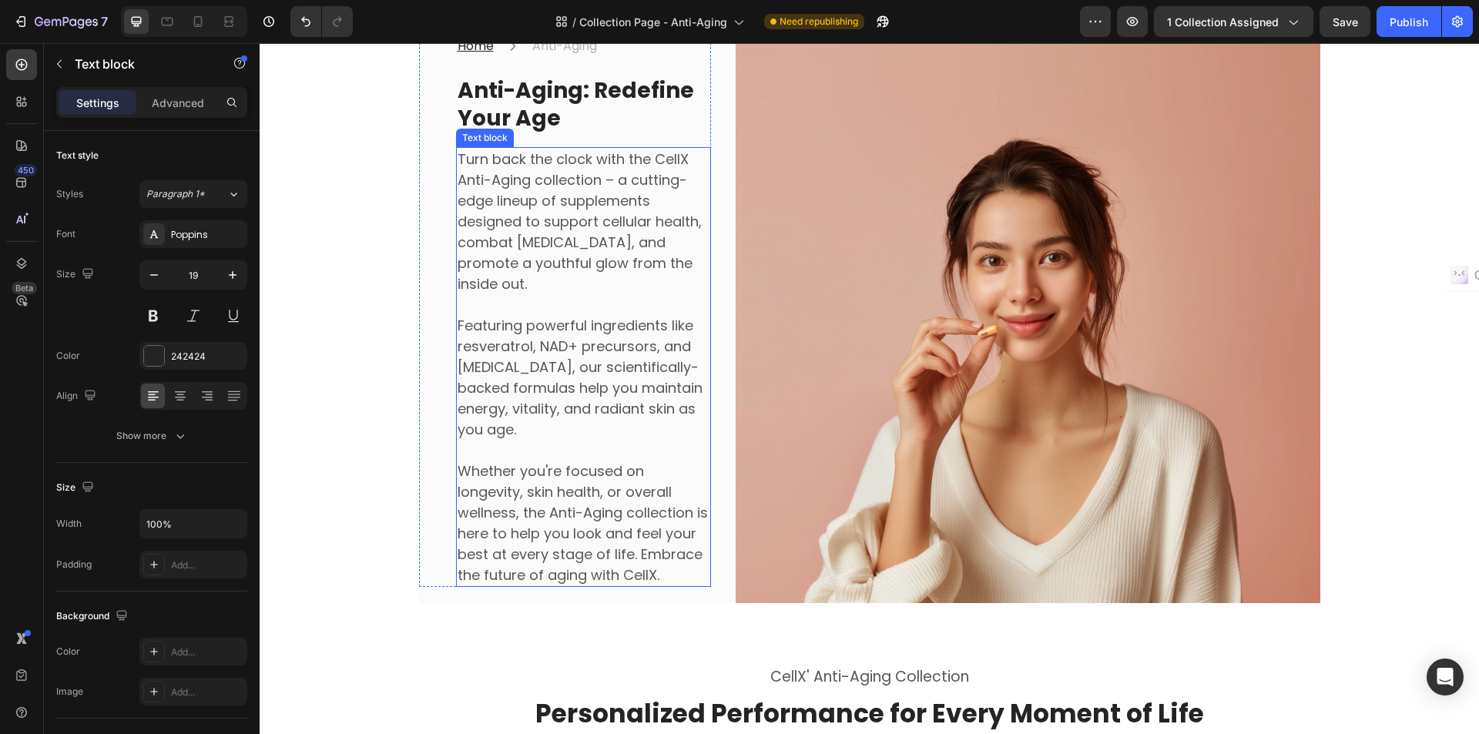
click at [605, 366] on p "Featuring powerful ingredients like resveratrol, NAD+ precursors, and hyaluroni…" at bounding box center [584, 377] width 252 height 125
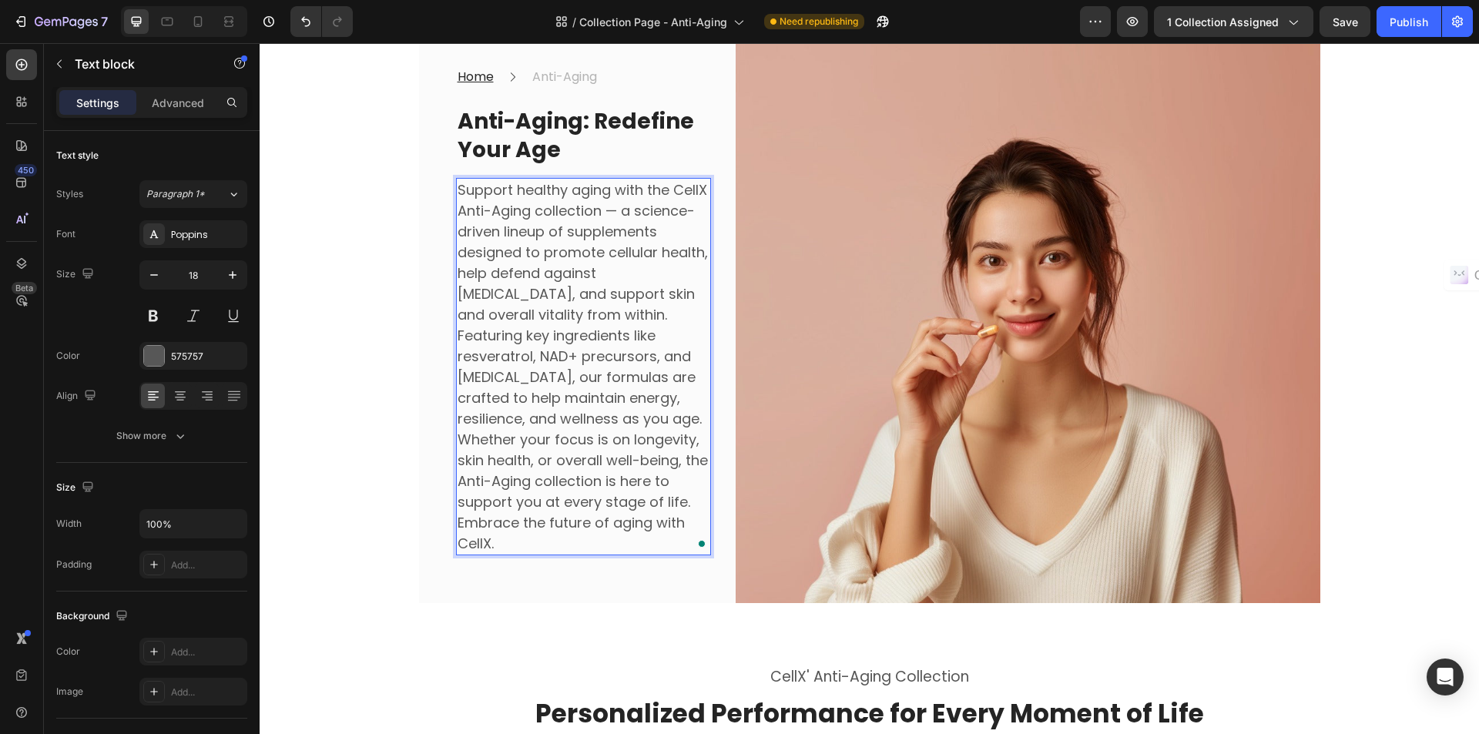
scroll to position [185, 0]
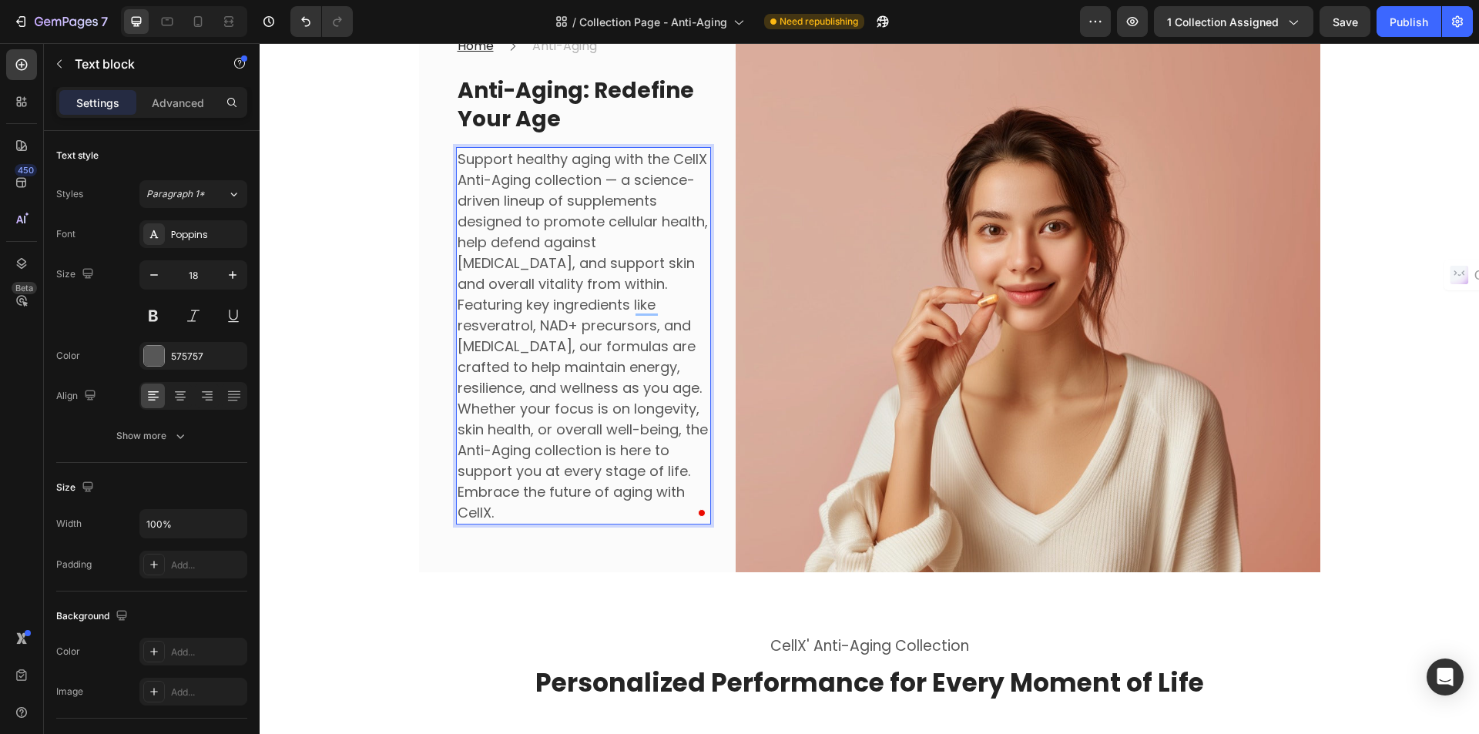
click at [614, 275] on p "Support healthy aging with the CellX Anti-Aging collection — a science-driven l…" at bounding box center [584, 222] width 252 height 146
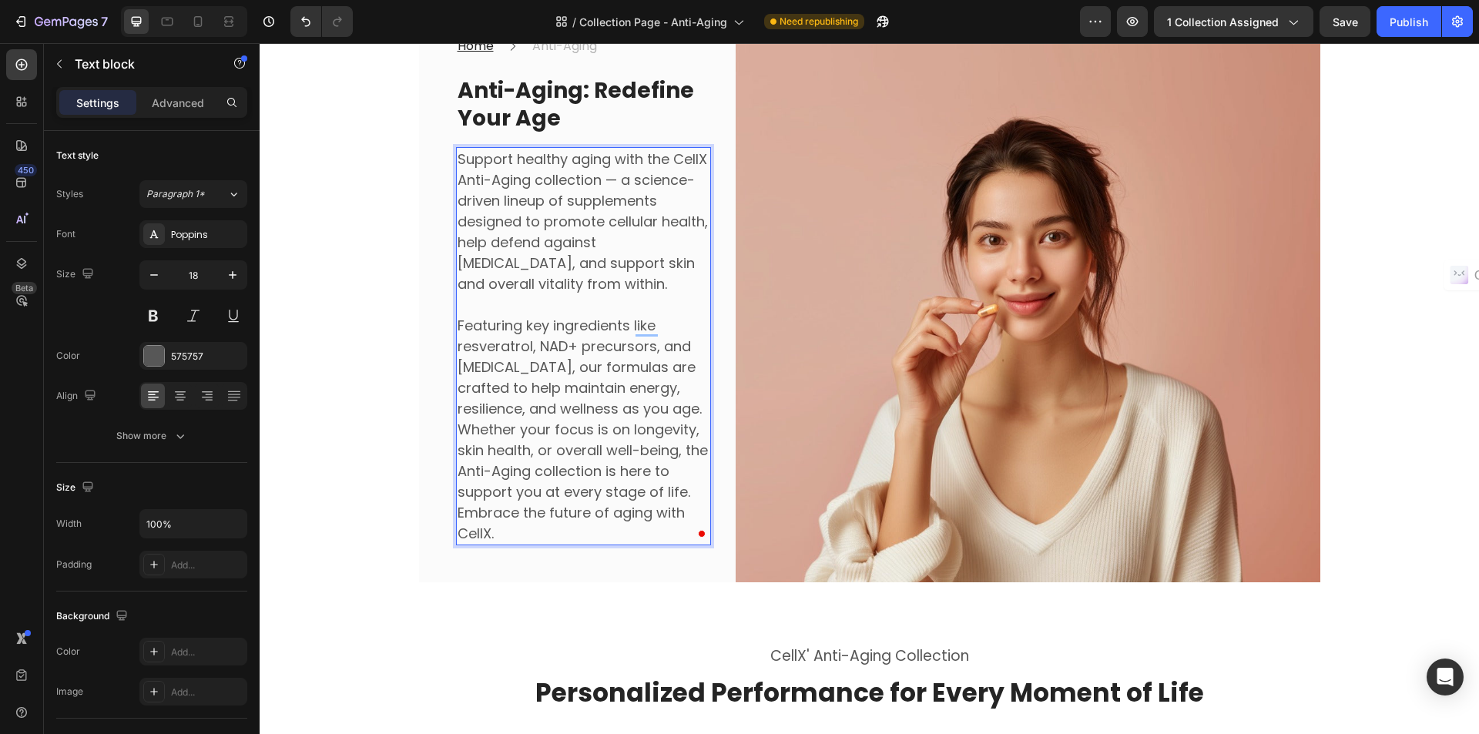
click at [700, 408] on p "Featuring key ingredients like resveratrol, NAD+ precursors, and hyaluronic aci…" at bounding box center [584, 367] width 252 height 104
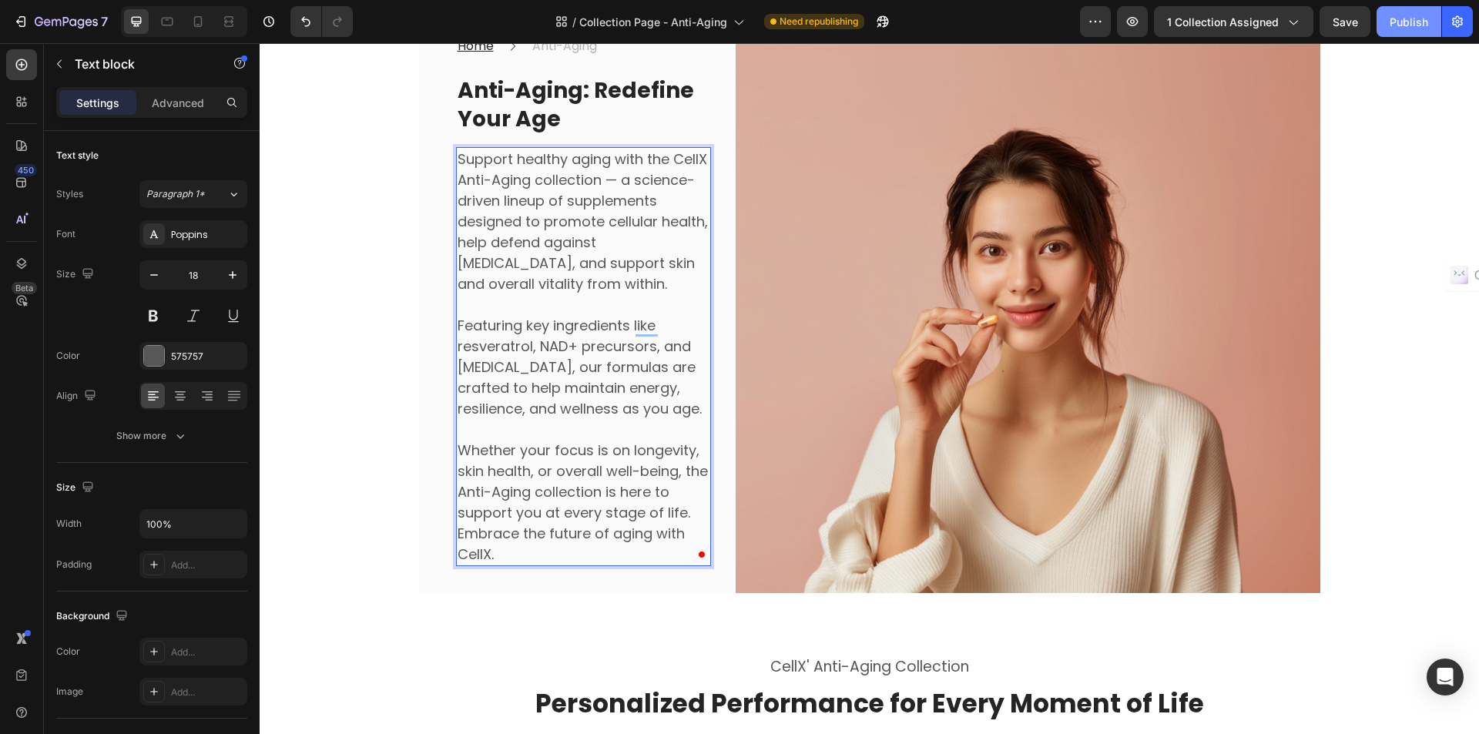
click at [1411, 20] on div "Publish" at bounding box center [1409, 22] width 39 height 16
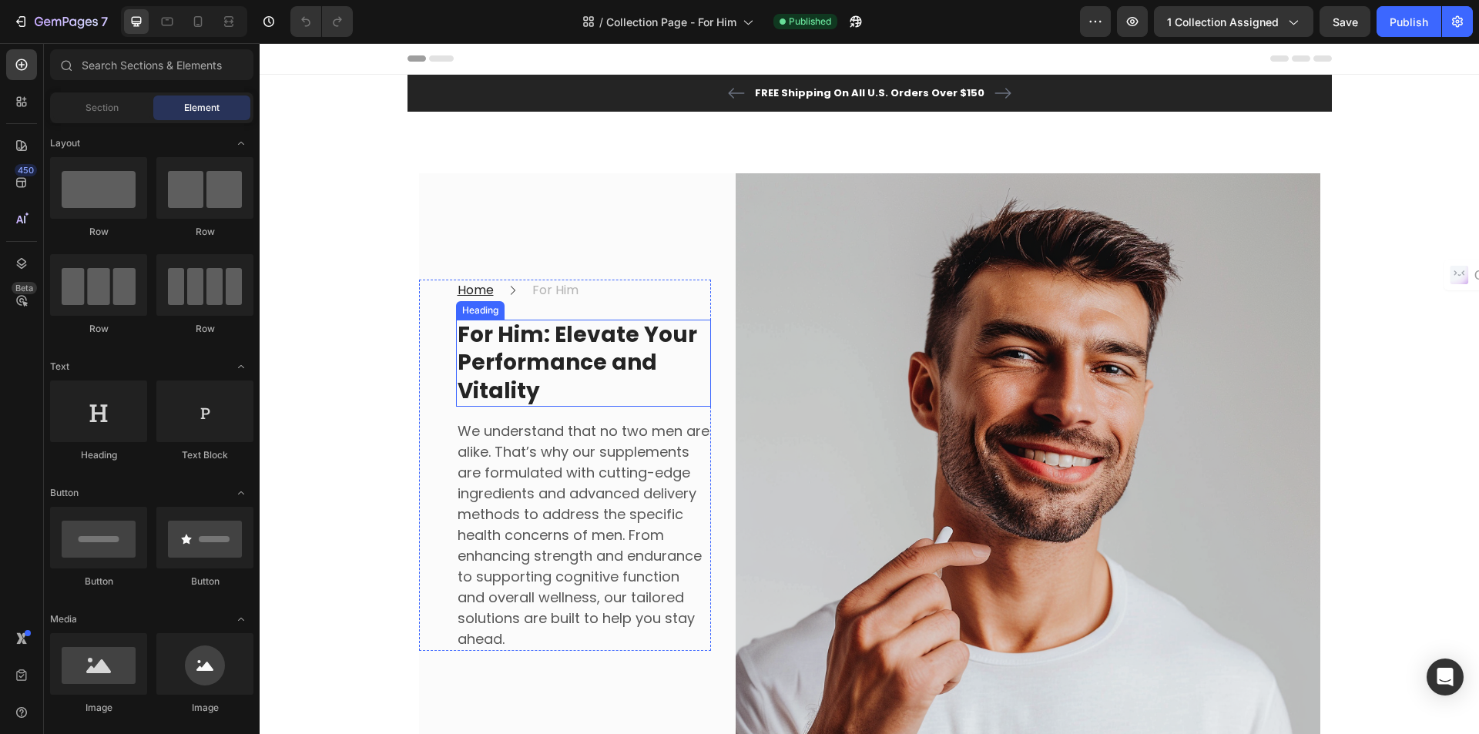
click at [502, 352] on strong "For Him: Elevate Your Performance and Vitality" at bounding box center [578, 363] width 240 height 86
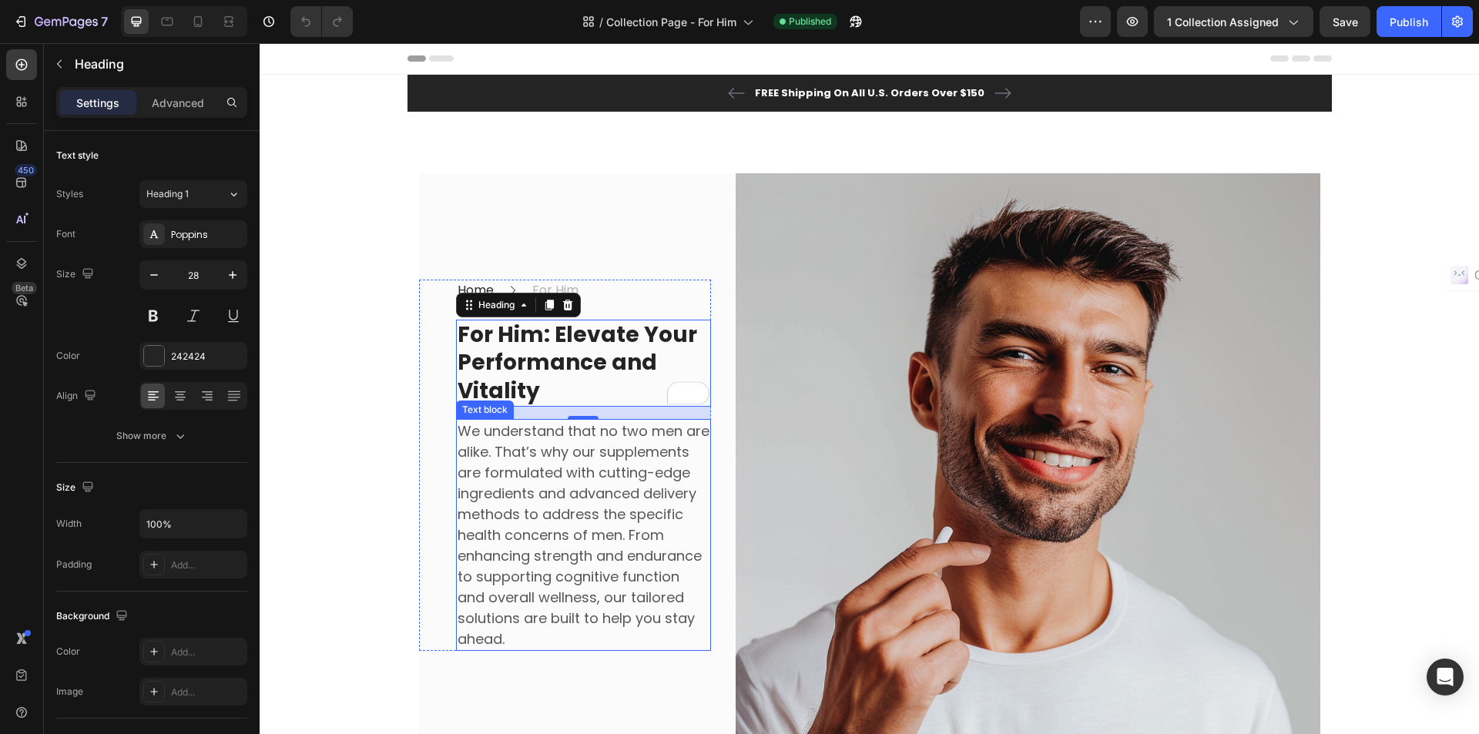
click at [645, 557] on p "We understand that no two men are alike. That’s why our supplements are formula…" at bounding box center [584, 535] width 252 height 229
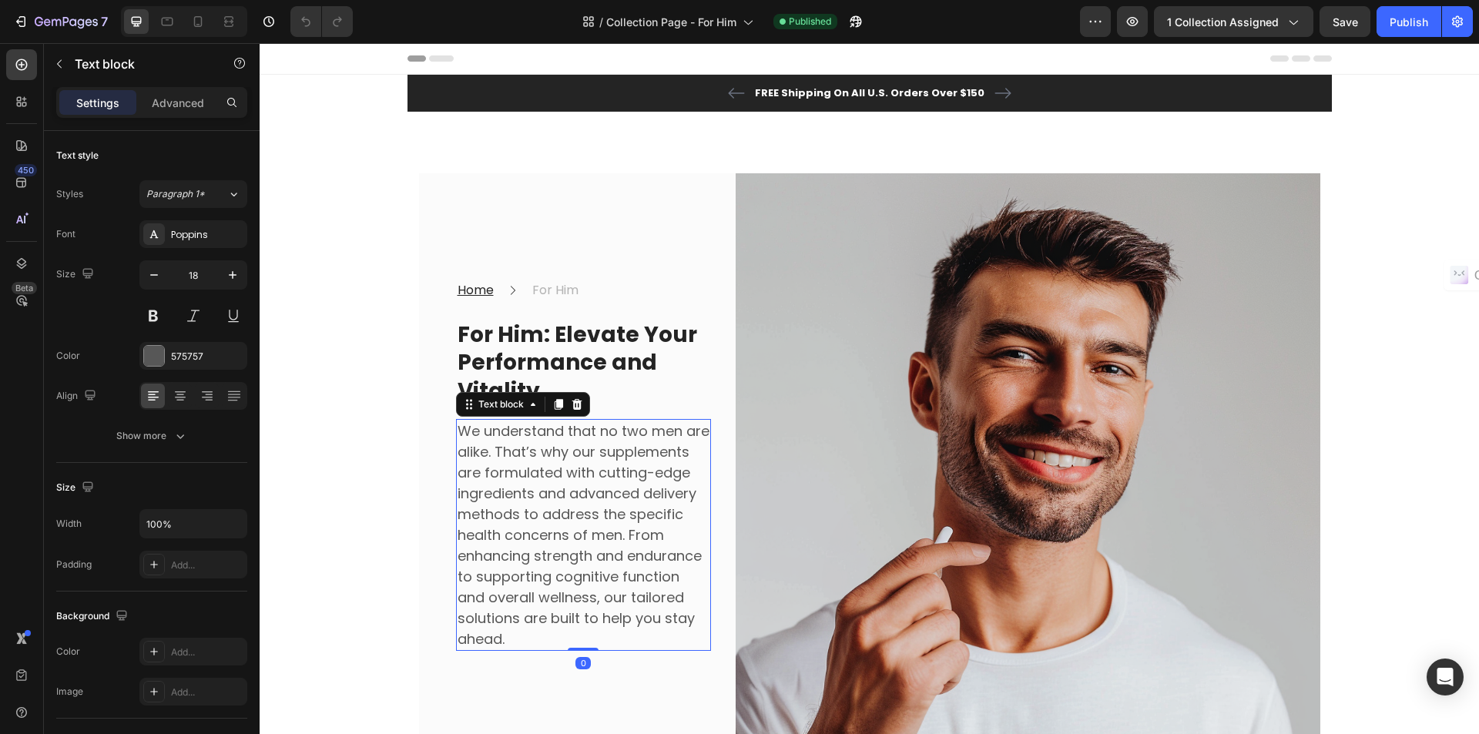
click at [645, 557] on p "We understand that no two men are alike. That’s why our supplements are formula…" at bounding box center [584, 535] width 252 height 229
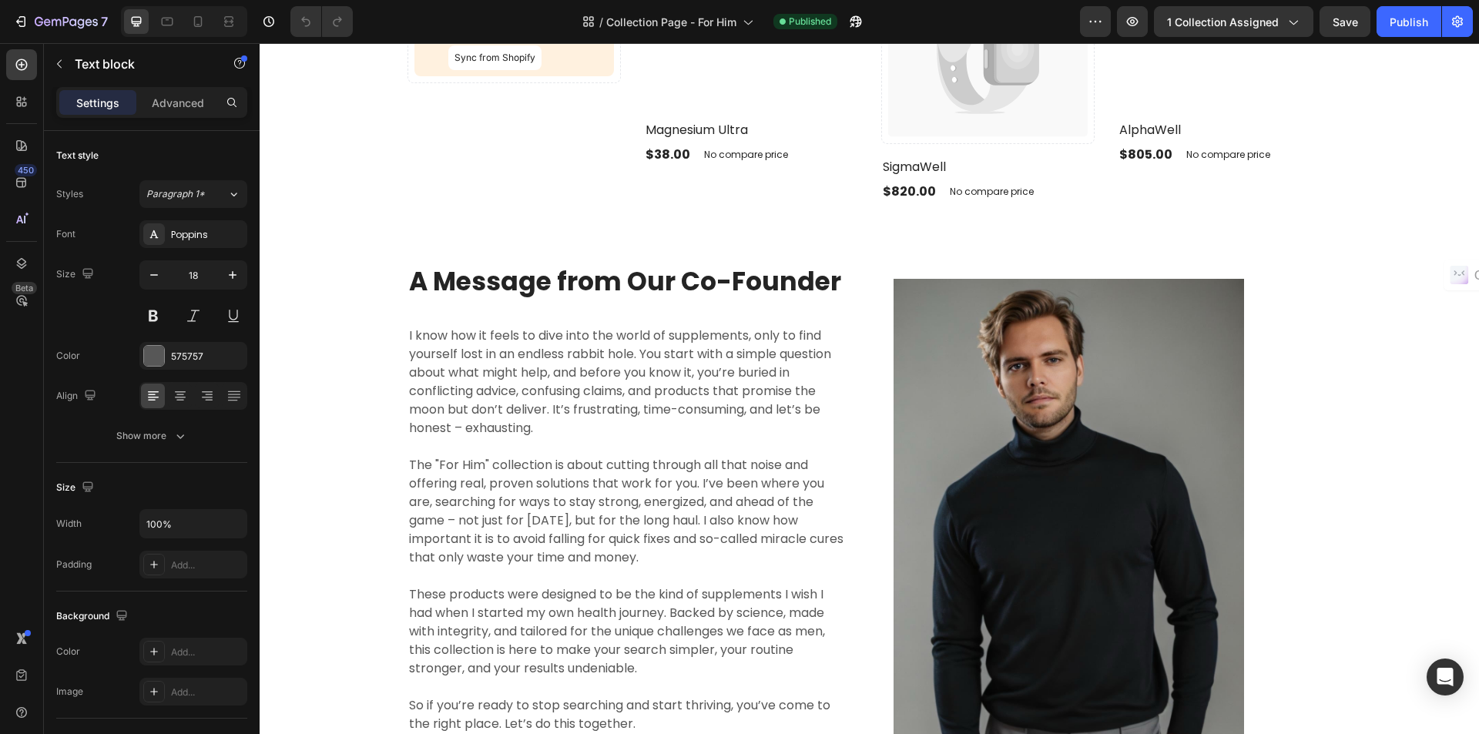
scroll to position [2234, 0]
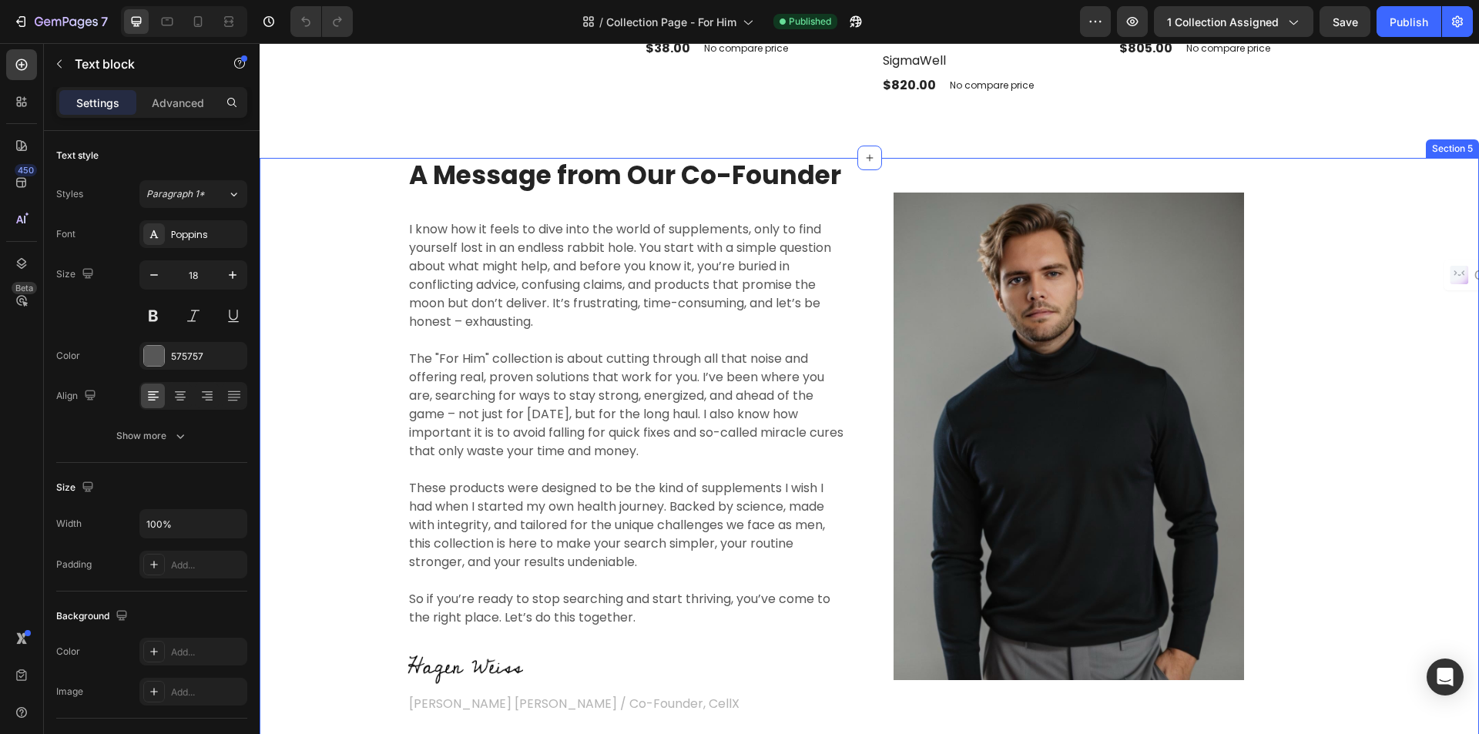
click at [1426, 203] on div "A Message from Our Co-Founder Heading I know how it feels to dive into the worl…" at bounding box center [869, 436] width 1197 height 557
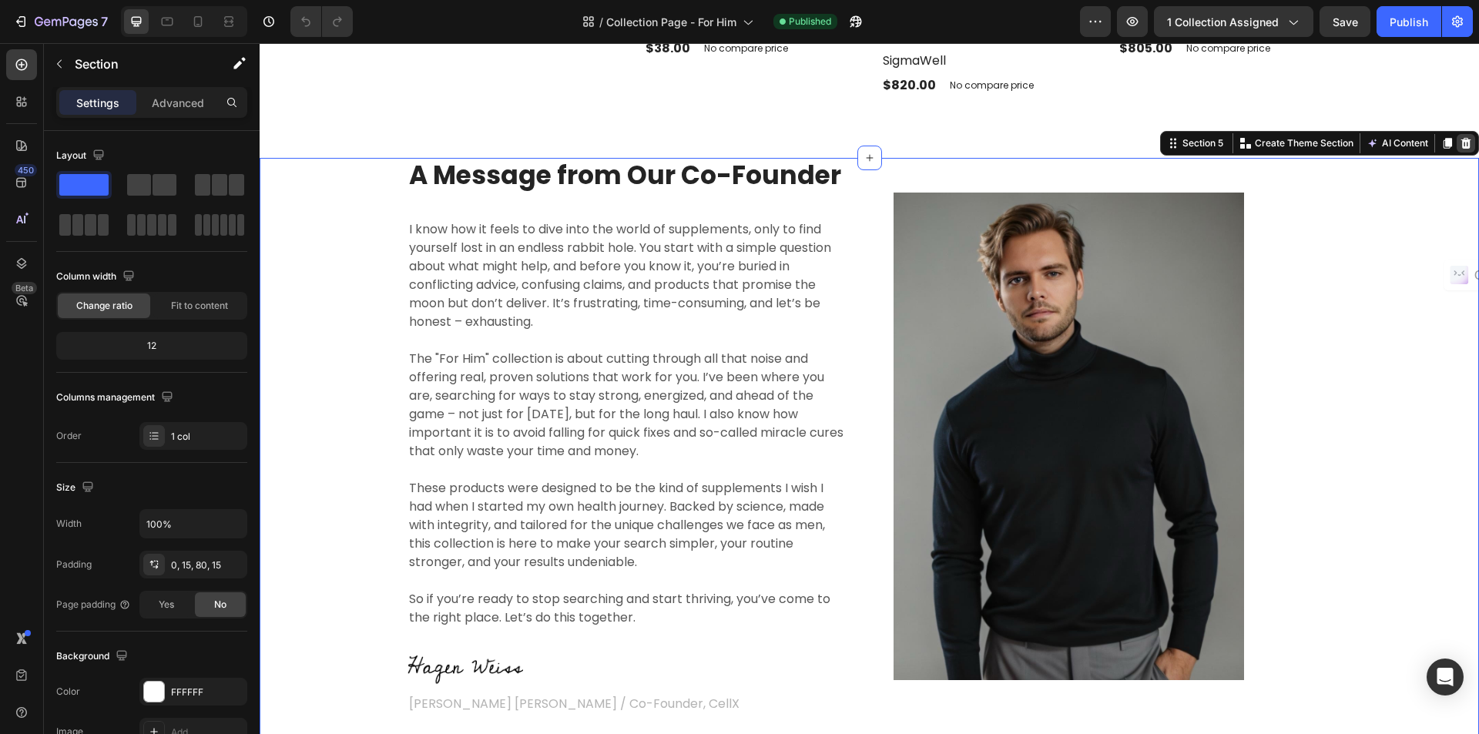
click at [1462, 146] on icon at bounding box center [1467, 143] width 10 height 11
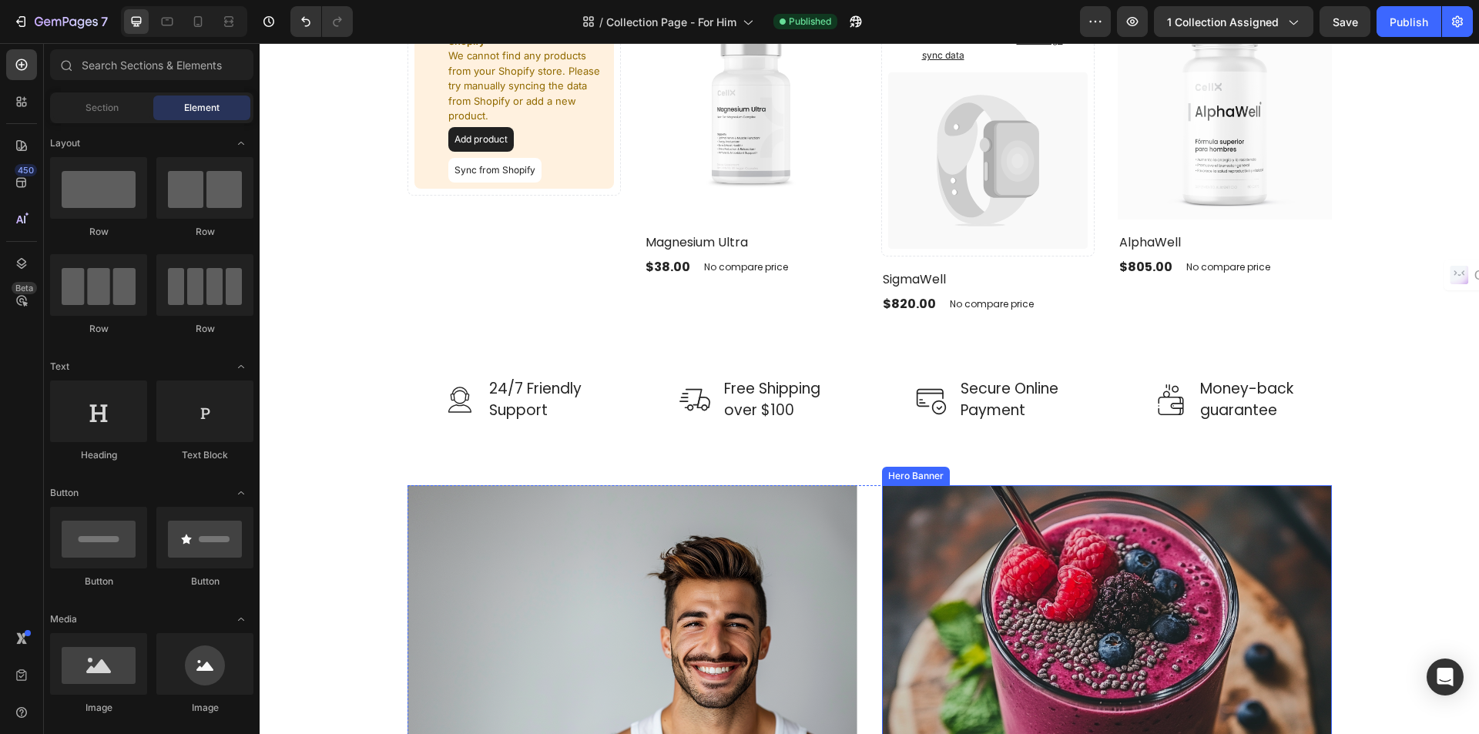
scroll to position [1784, 0]
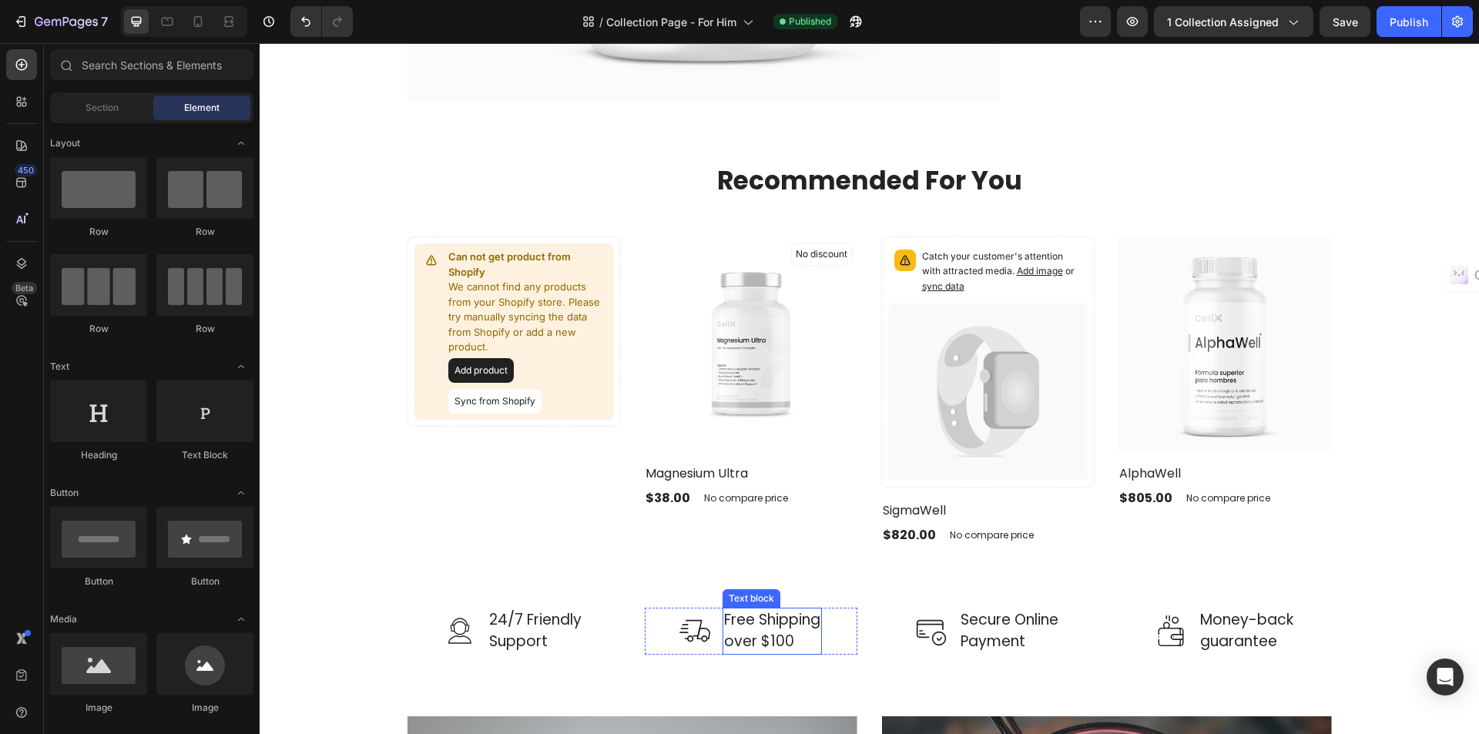
click at [767, 635] on p "Free Shipping over $100" at bounding box center [772, 631] width 96 height 44
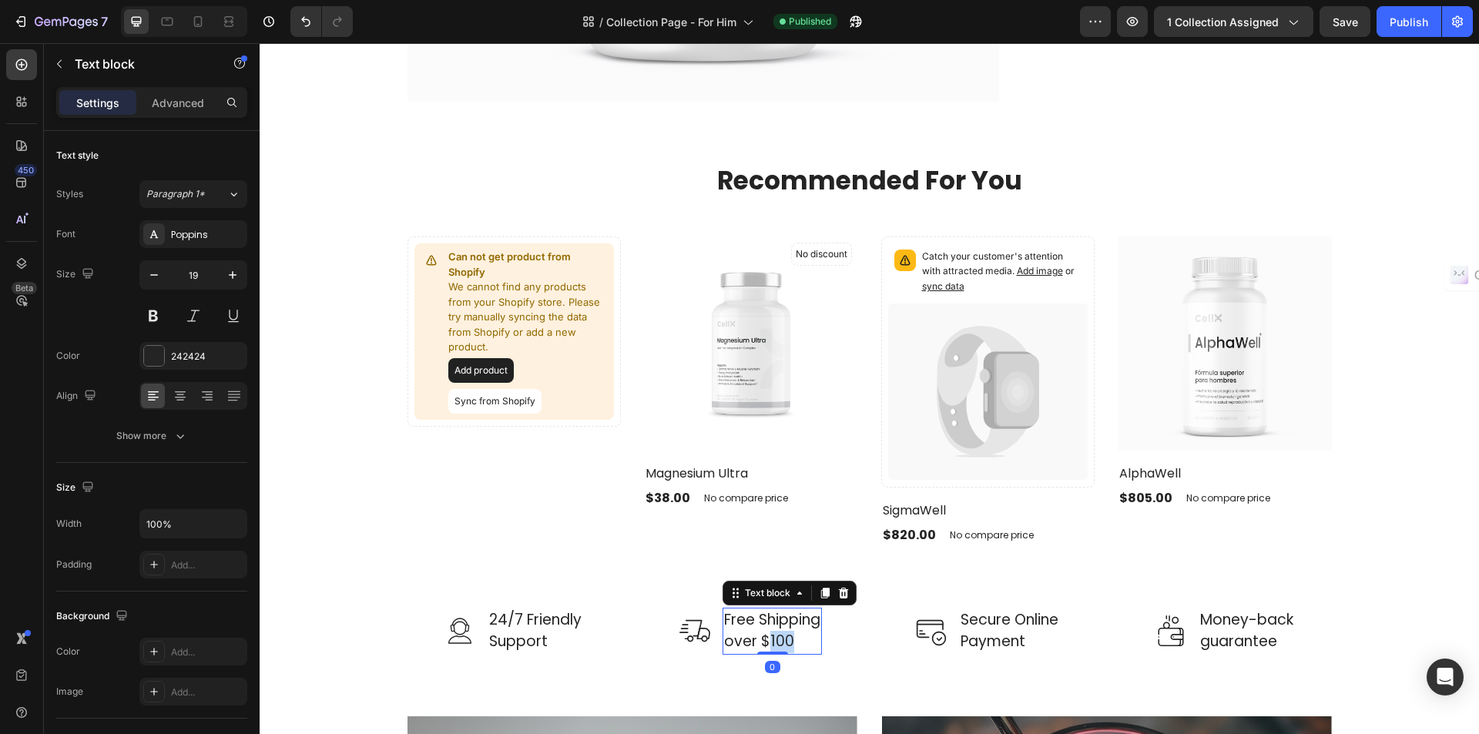
click at [767, 635] on p "Free Shipping over $100" at bounding box center [772, 631] width 96 height 44
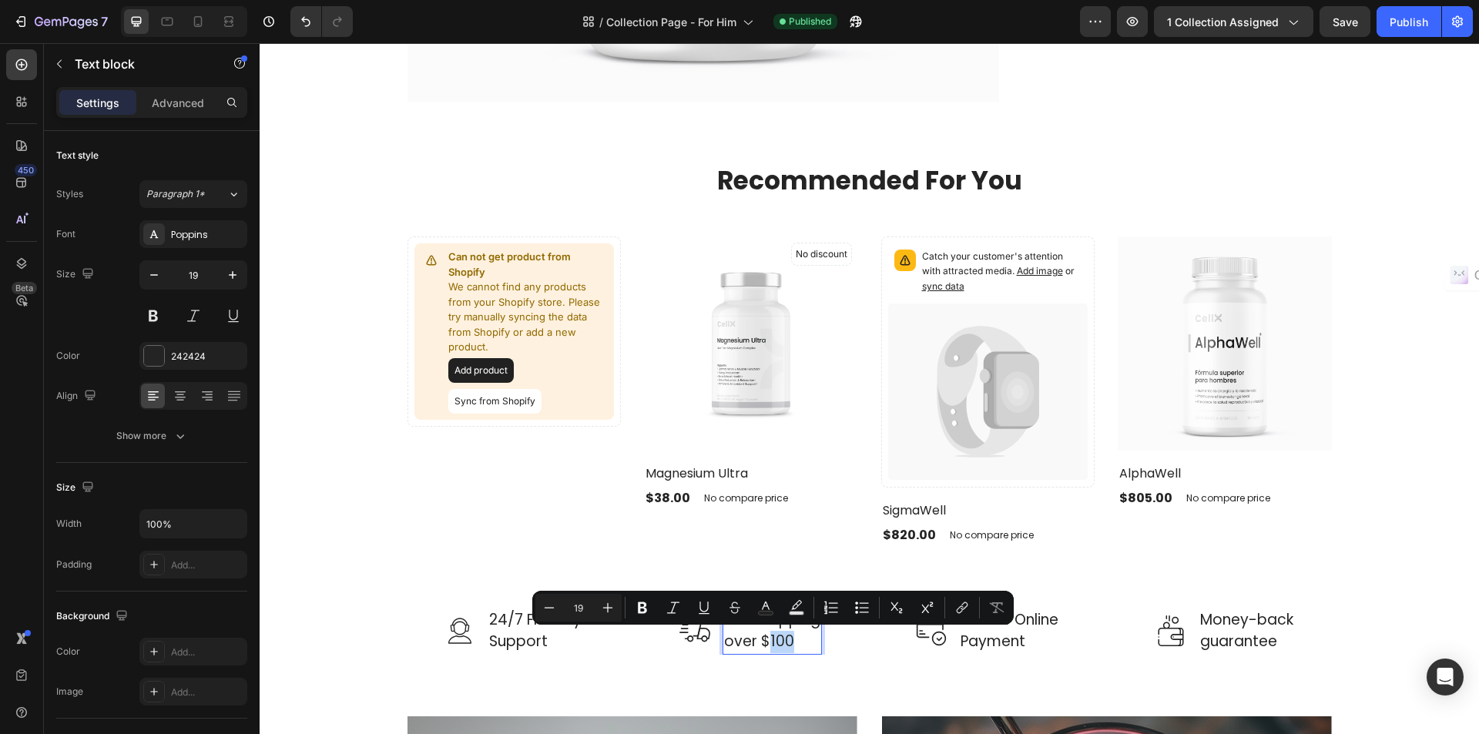
click at [774, 640] on p "Free Shipping over $100" at bounding box center [772, 631] width 96 height 44
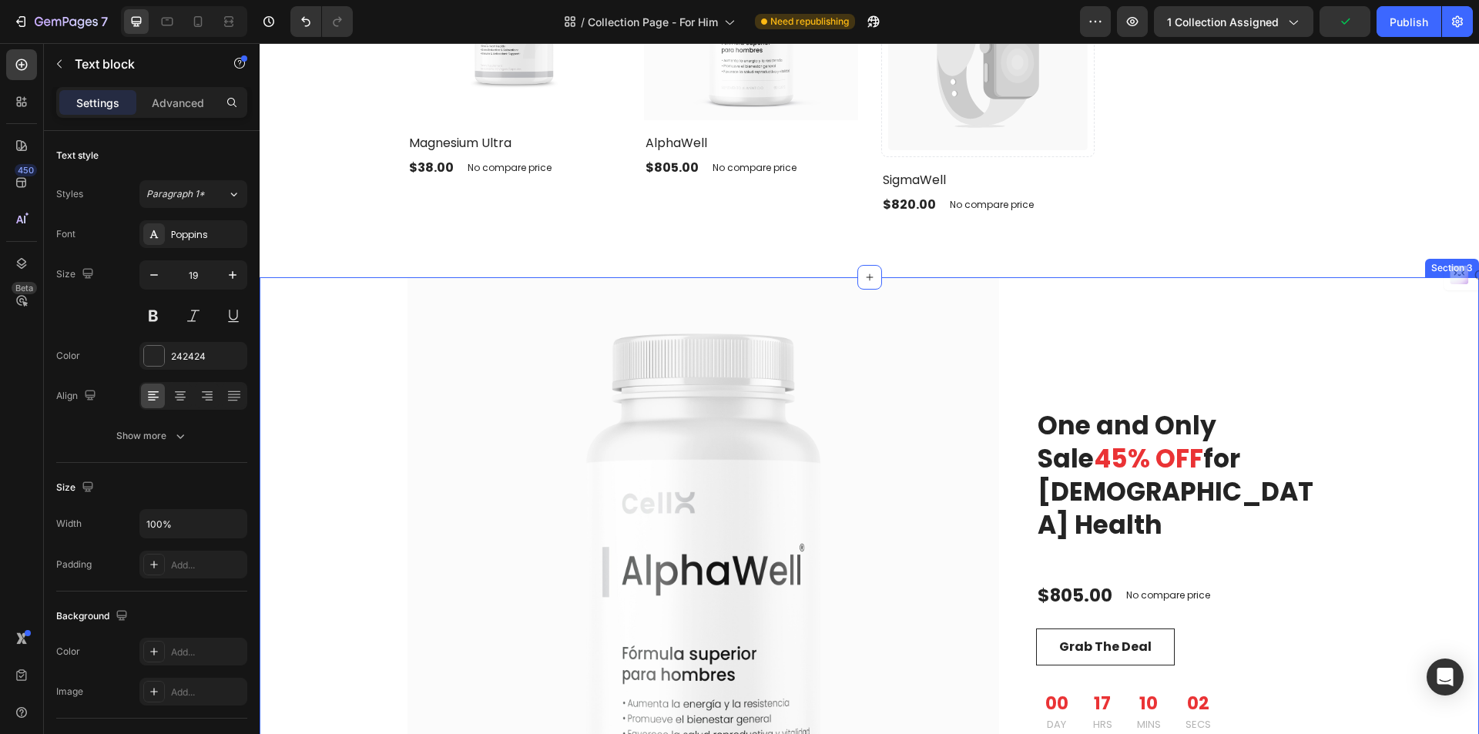
scroll to position [1002, 0]
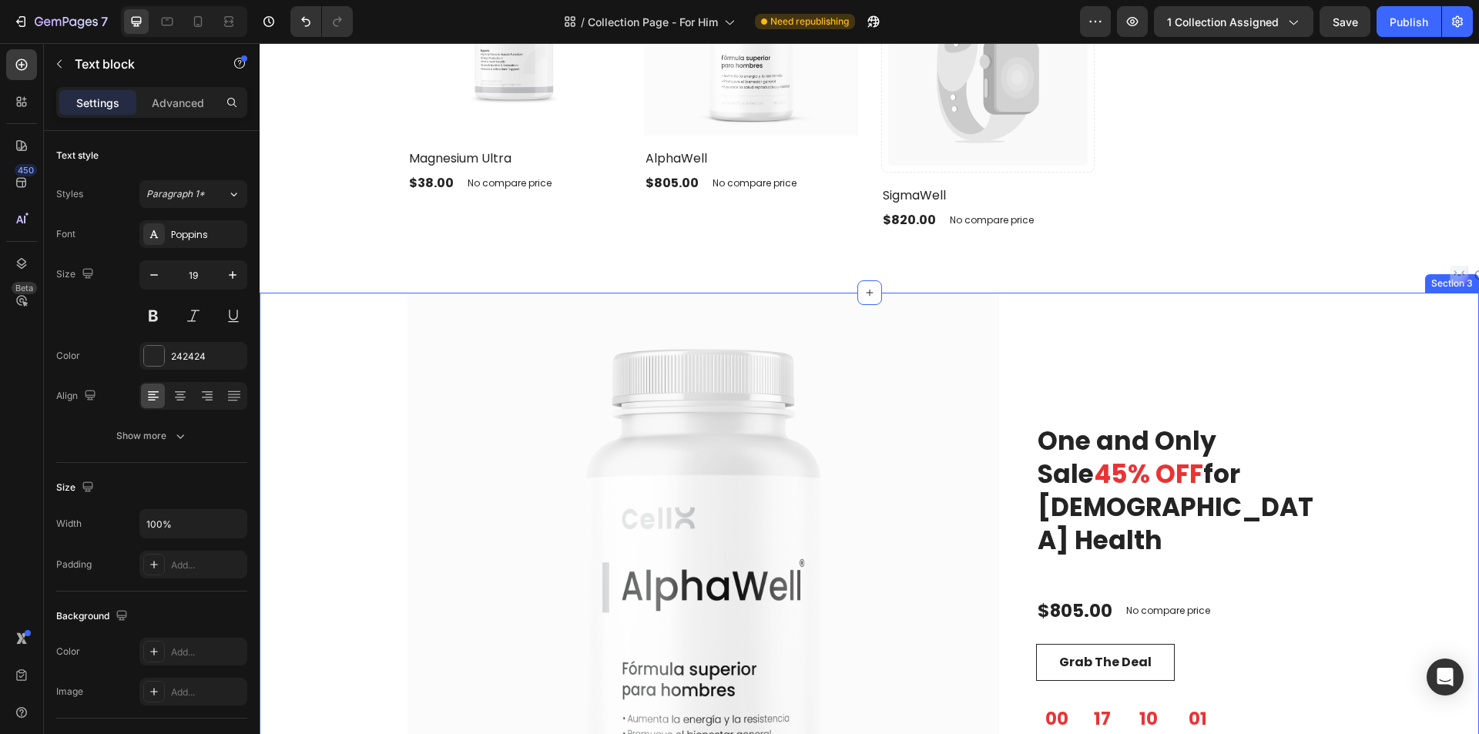
click at [1447, 304] on div "One and Only Sale 65% OFF for Ladies Gift Set Heading Product Images & Gallery …" at bounding box center [869, 589] width 1197 height 592
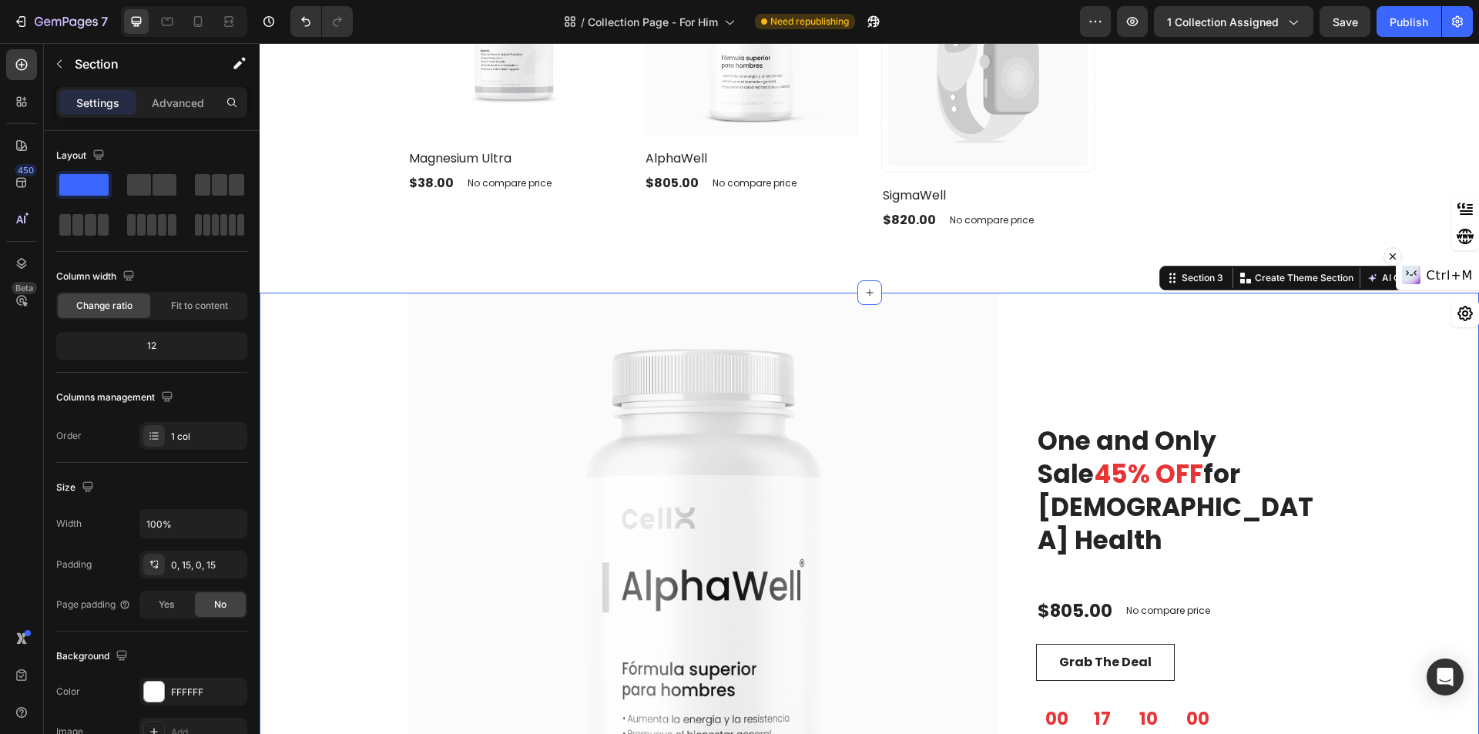
click at [1455, 284] on div "Ctrl+M" at bounding box center [1437, 275] width 83 height 31
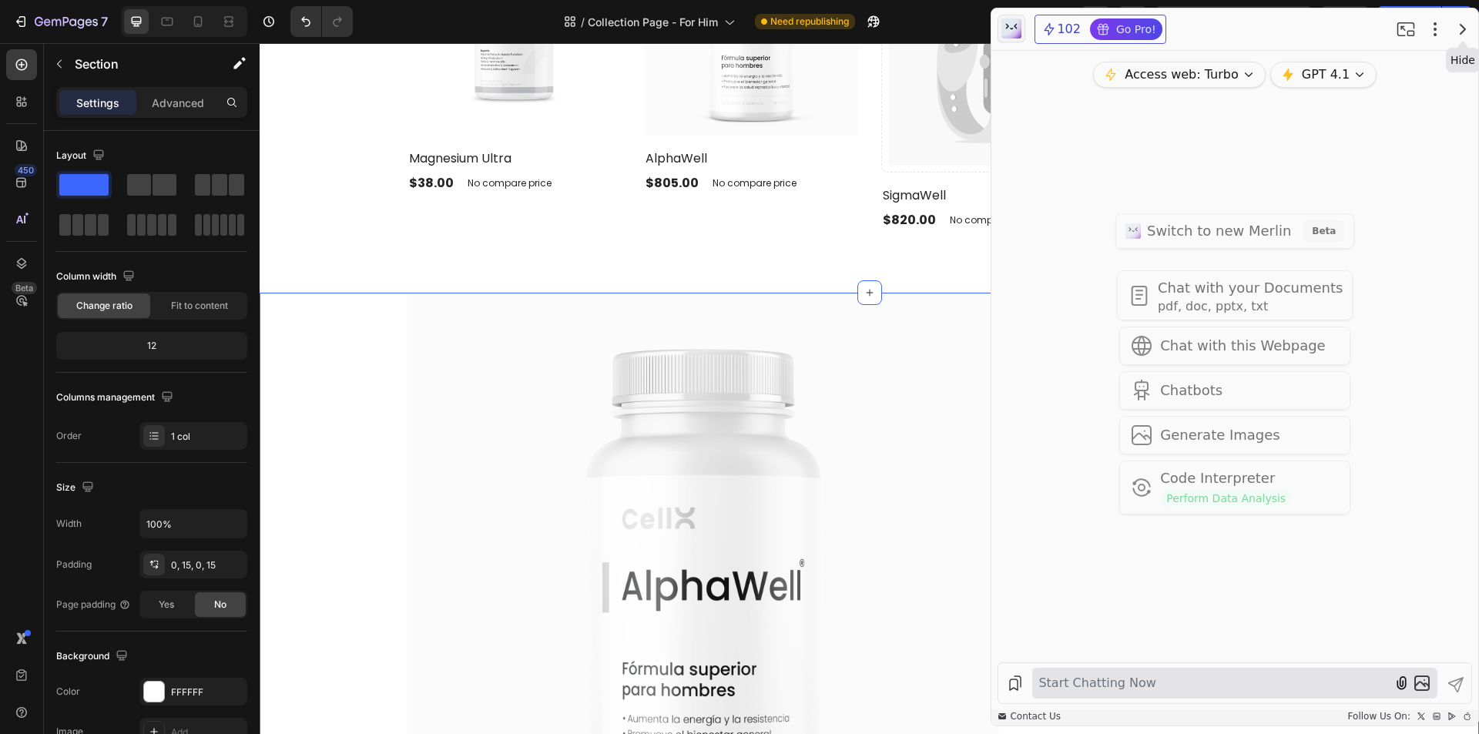
click at [1462, 25] on icon "button" at bounding box center [1463, 29] width 5 height 9
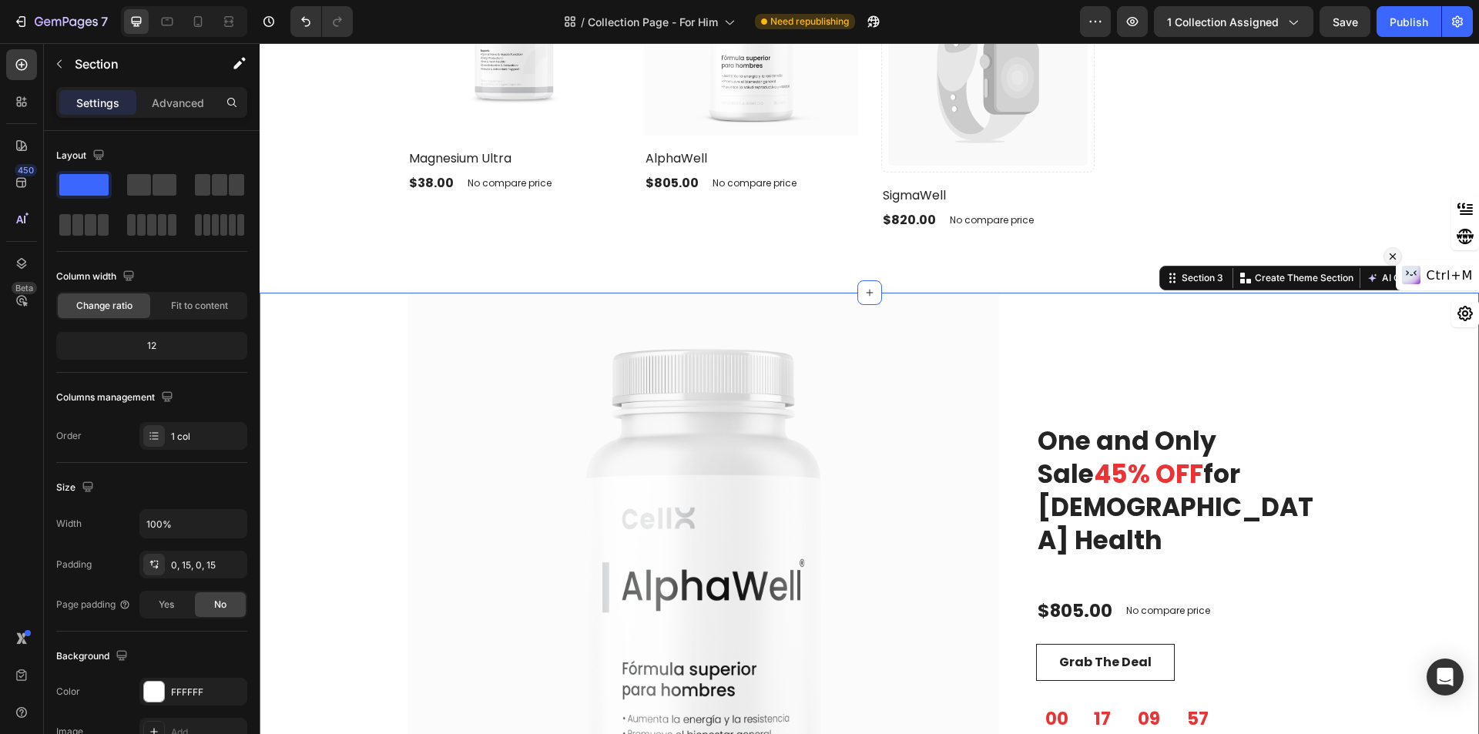
click at [1398, 256] on icon at bounding box center [1393, 256] width 11 height 18
click at [1460, 281] on icon at bounding box center [1466, 278] width 12 height 12
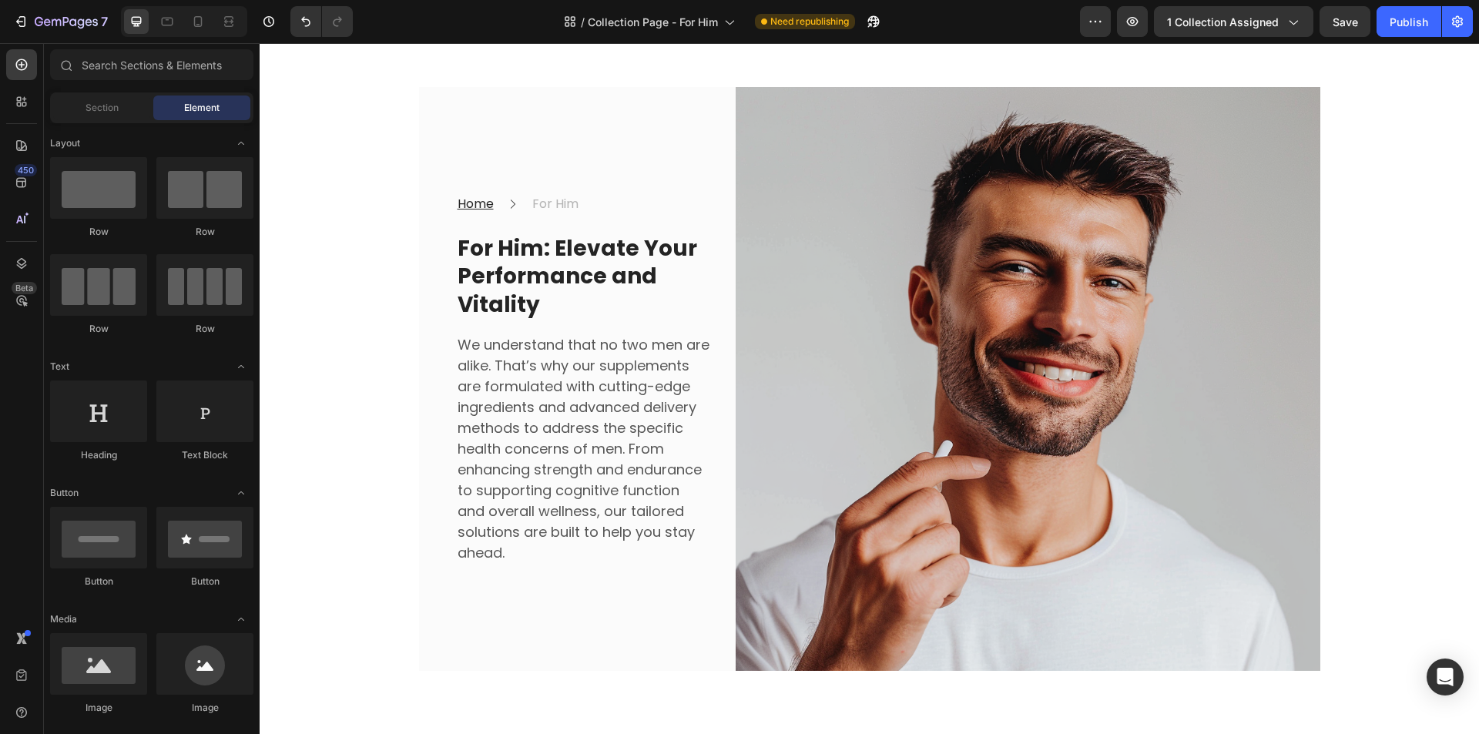
scroll to position [0, 0]
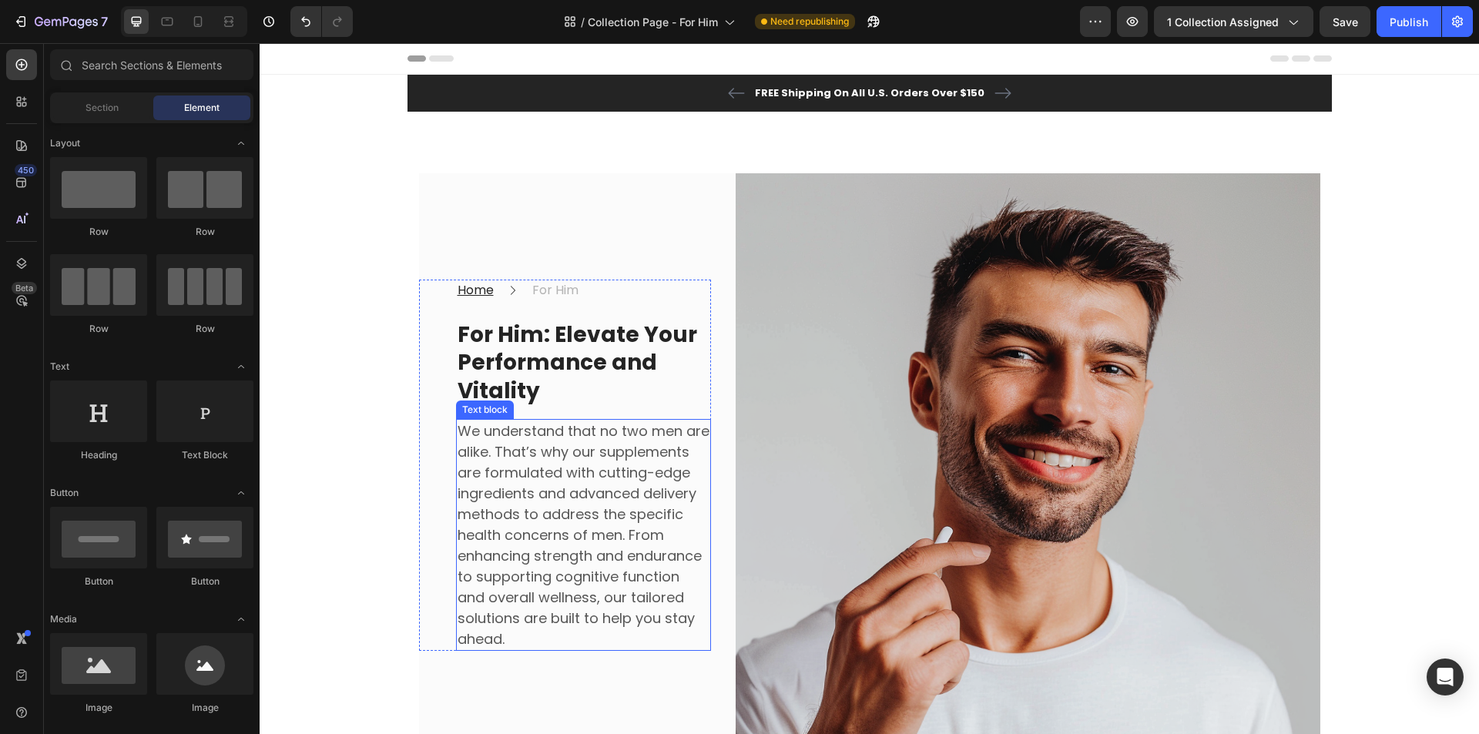
click at [553, 525] on p "We understand that no two men are alike. That’s why our supplements are formula…" at bounding box center [584, 535] width 252 height 229
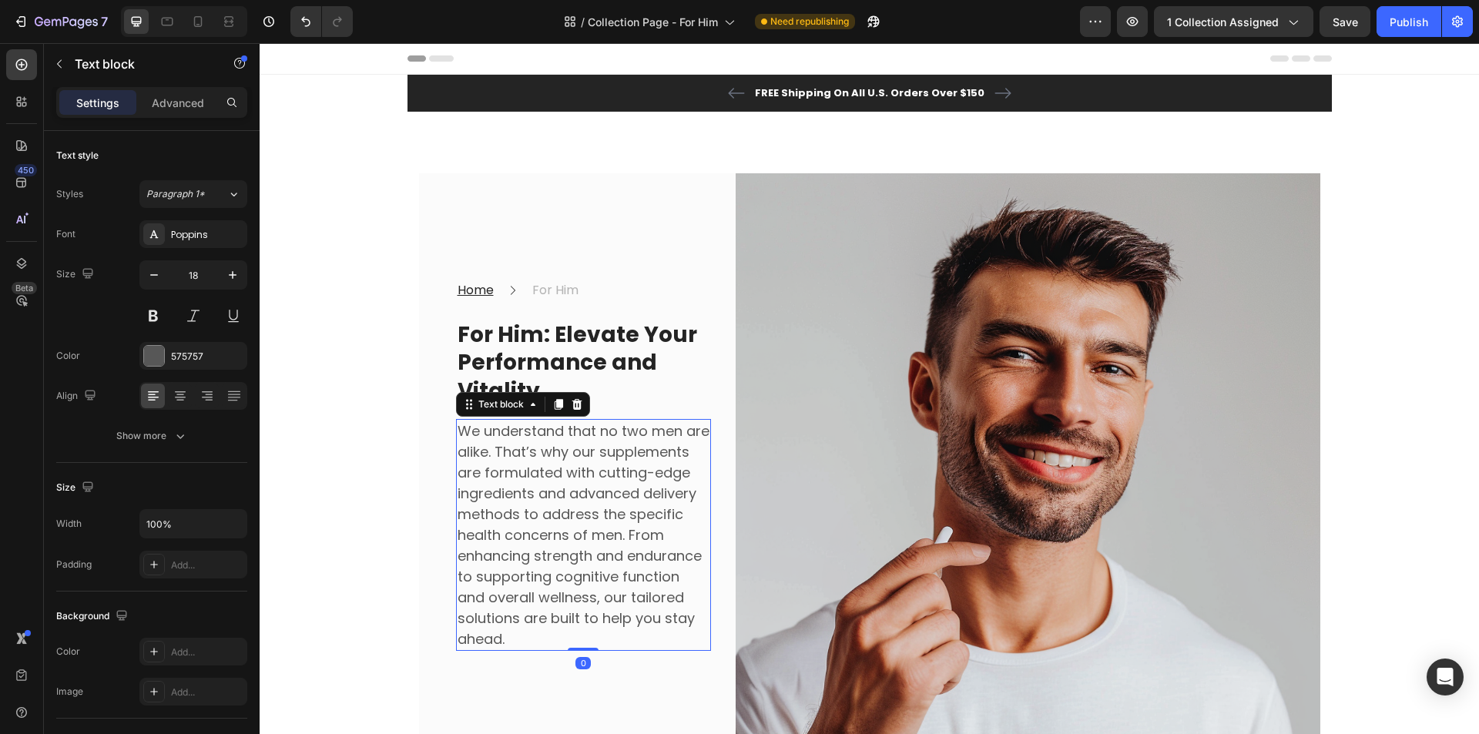
click at [553, 525] on p "We understand that no two men are alike. That’s why our supplements are formula…" at bounding box center [584, 535] width 252 height 229
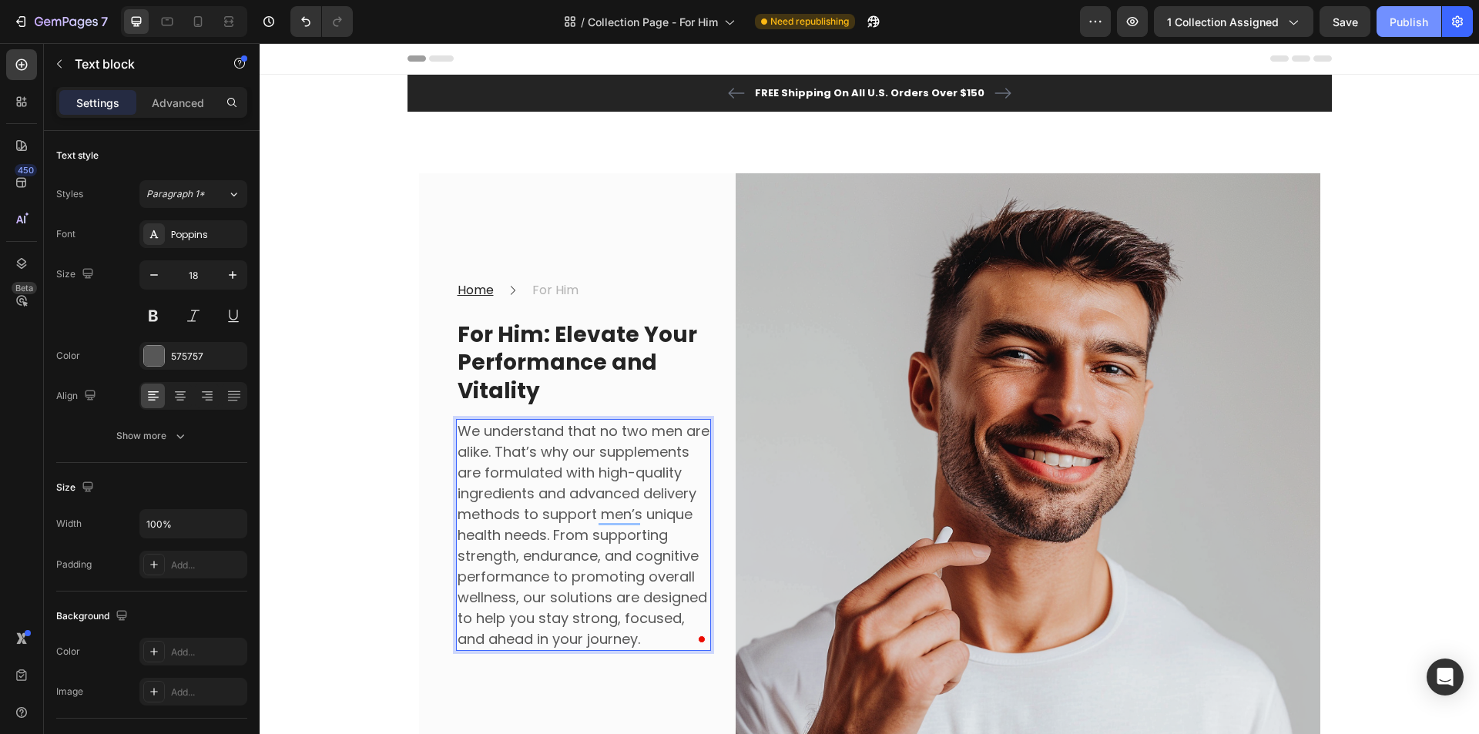
click at [1396, 32] on button "Publish" at bounding box center [1409, 21] width 65 height 31
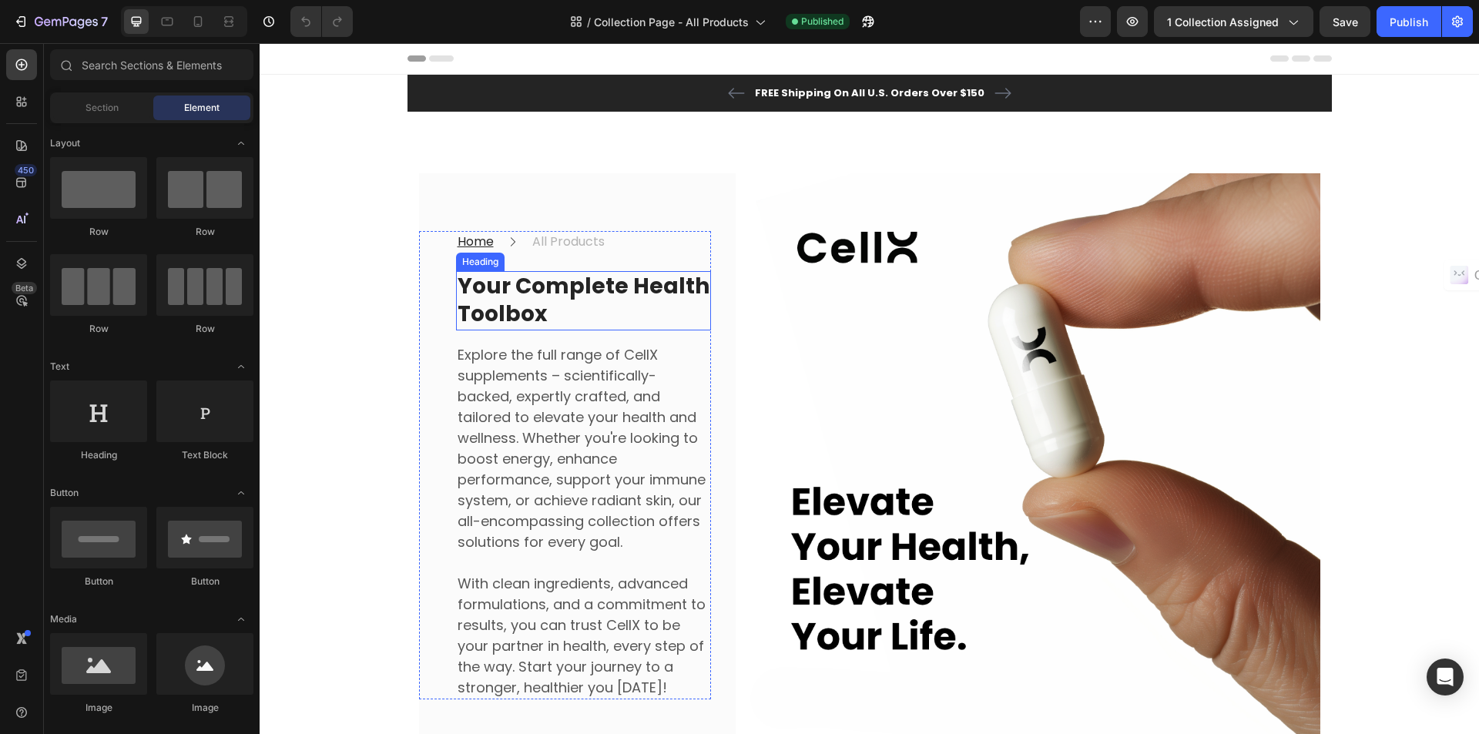
click at [574, 297] on strong "Your Complete Health Toolbox" at bounding box center [584, 300] width 252 height 58
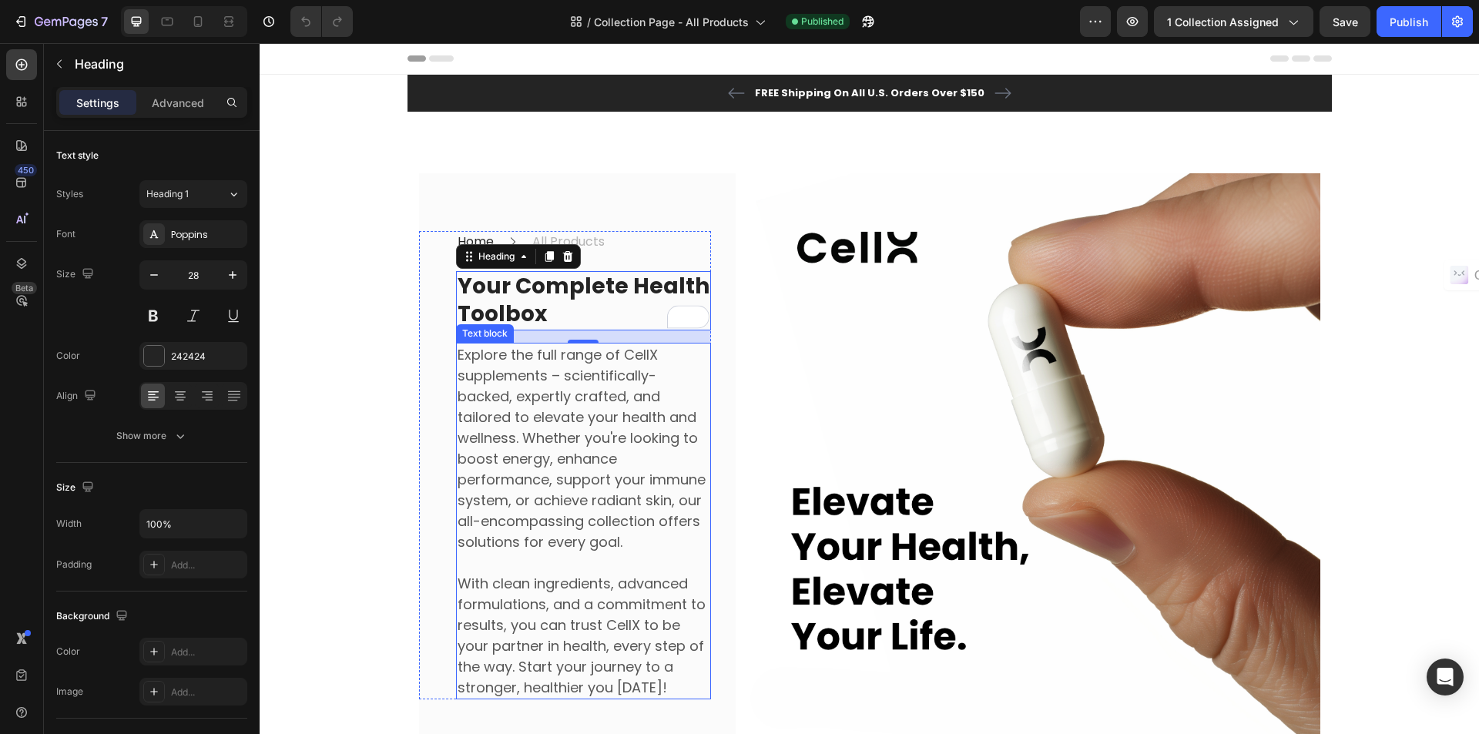
click at [516, 511] on p "Explore the full range of CellX supplements – scientifically-backed, expertly c…" at bounding box center [584, 448] width 252 height 208
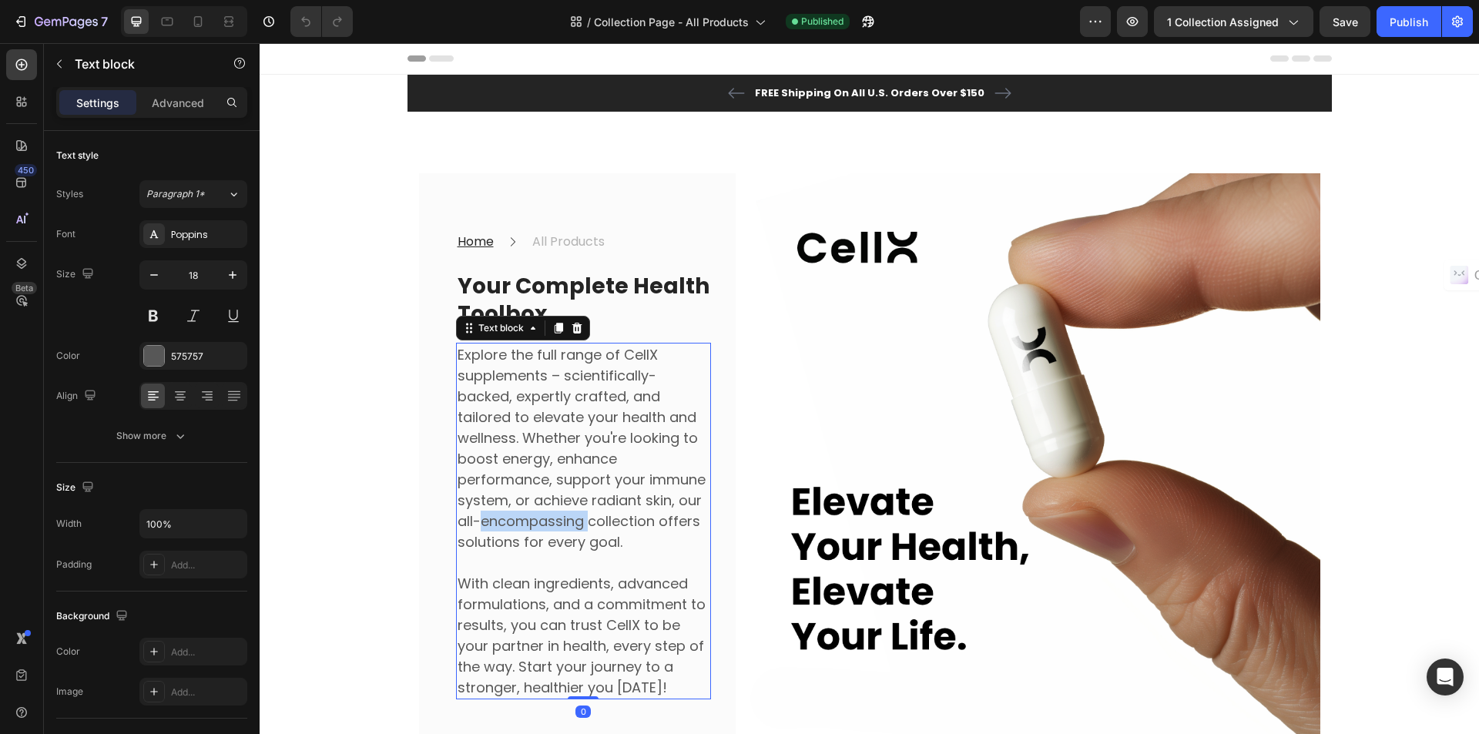
click at [516, 511] on p "Explore the full range of CellX supplements – scientifically-backed, expertly c…" at bounding box center [584, 448] width 252 height 208
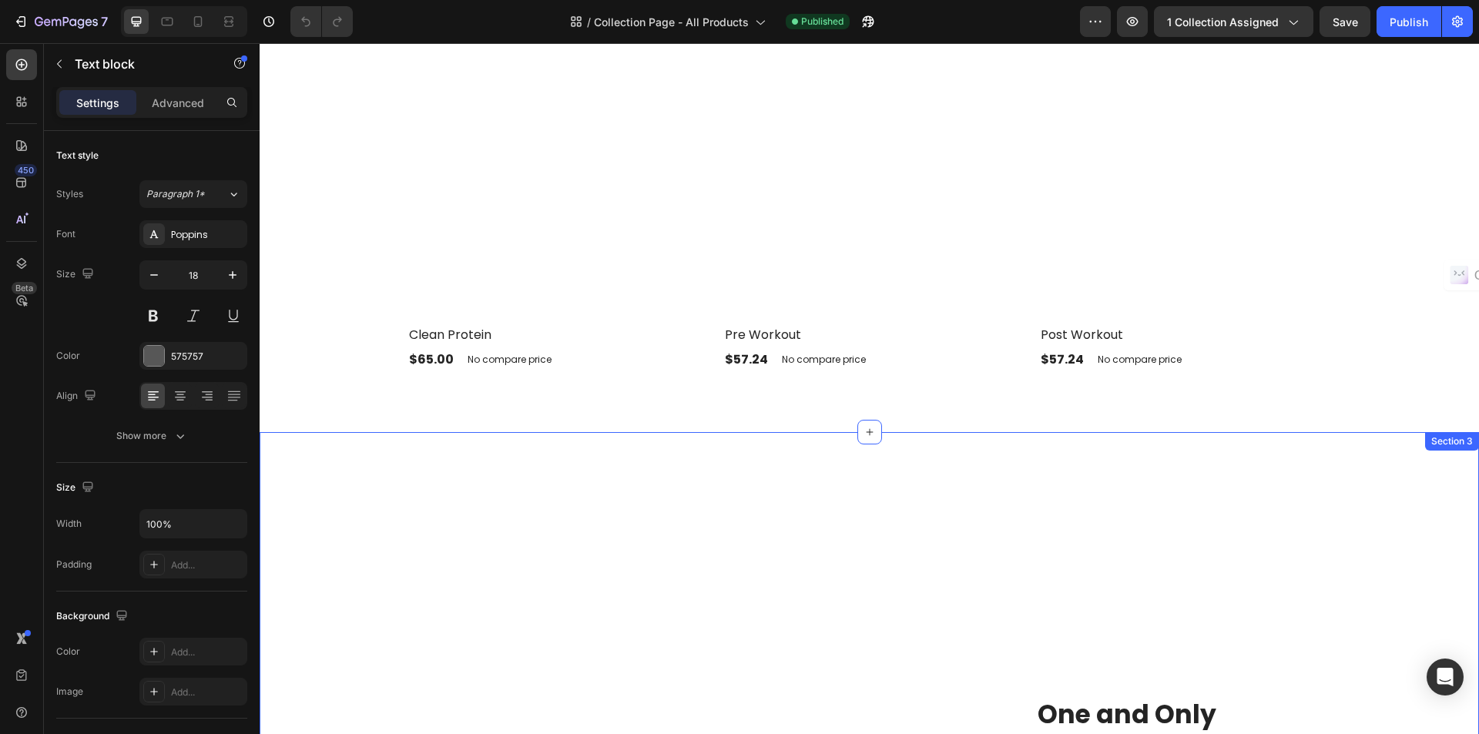
scroll to position [5393, 0]
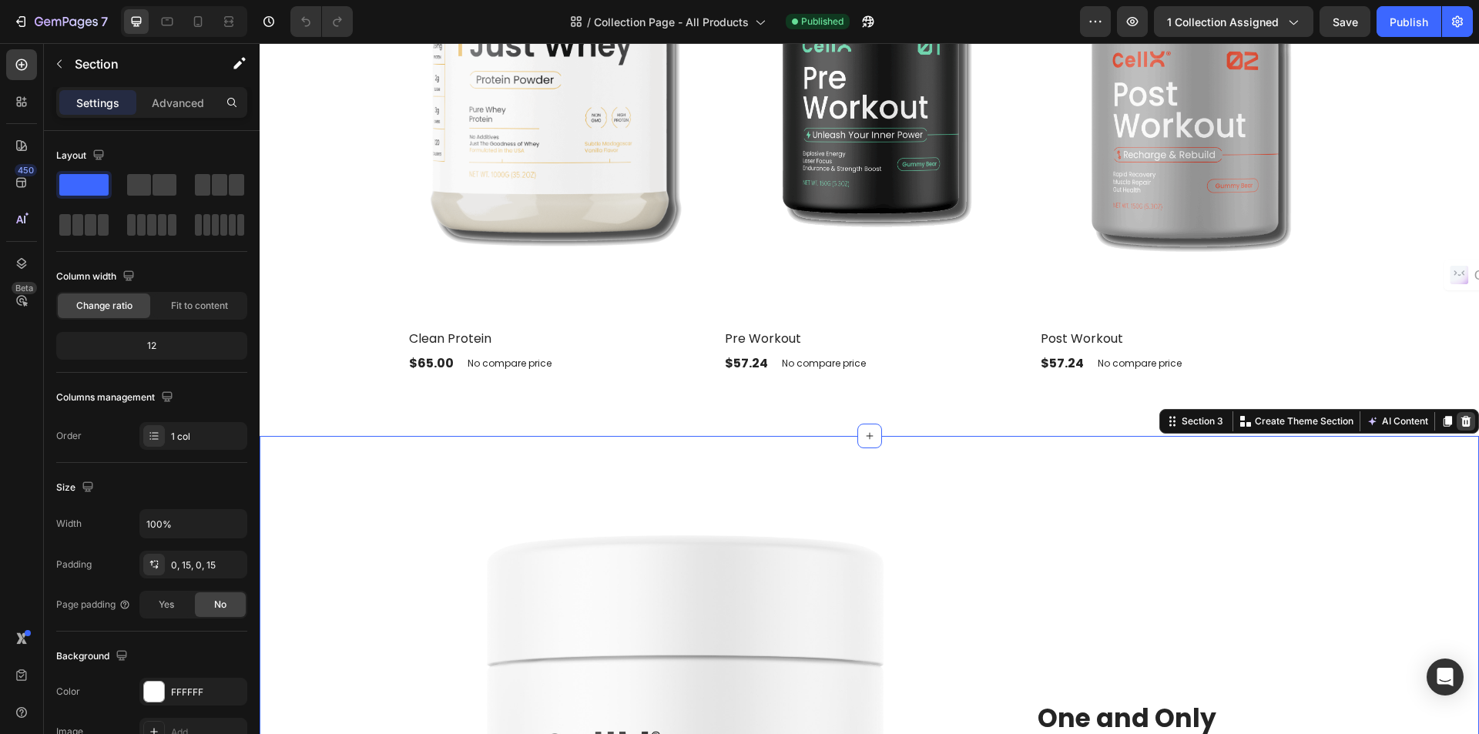
click at [1460, 425] on icon at bounding box center [1466, 421] width 12 height 12
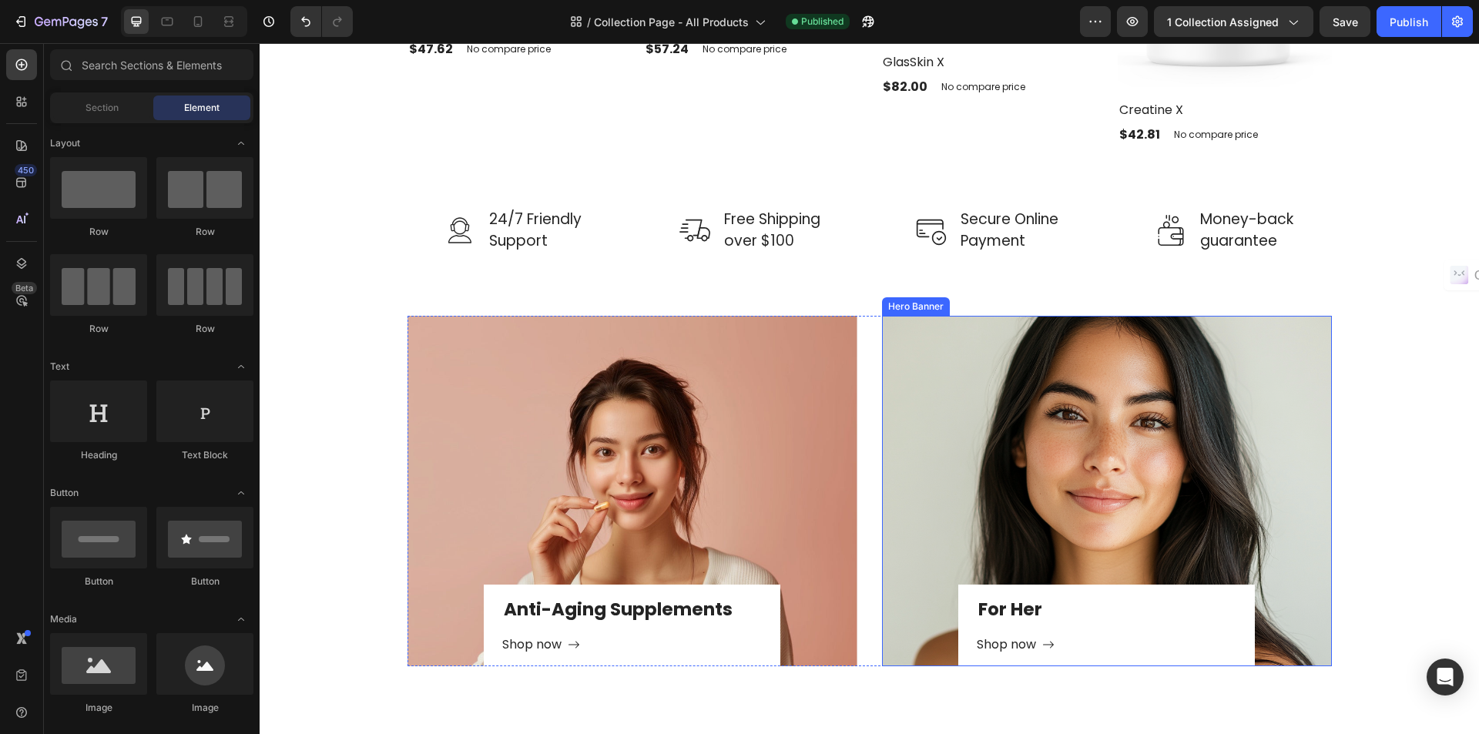
scroll to position [6241, 0]
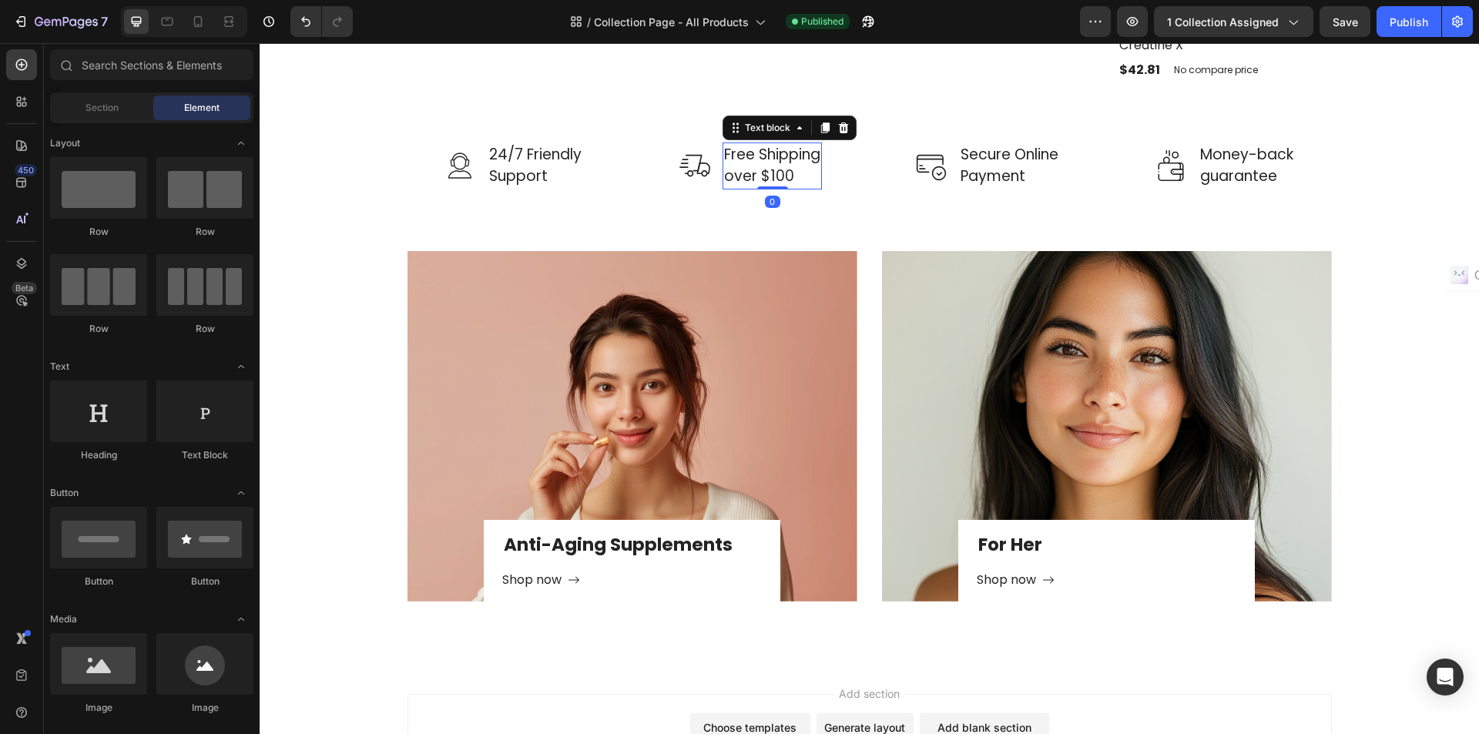
click at [754, 180] on p "Free Shipping over $100" at bounding box center [772, 166] width 96 height 44
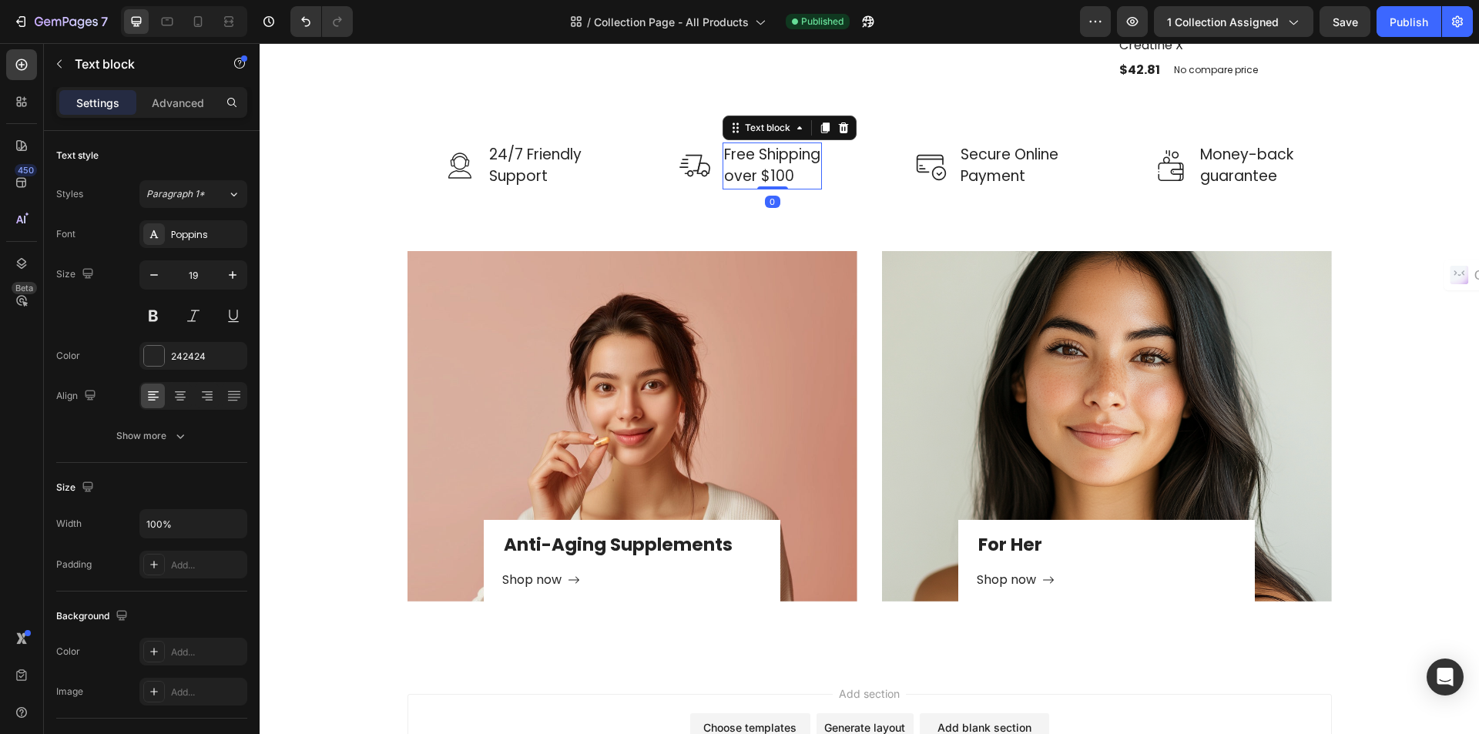
click at [766, 176] on p "Free Shipping over $100" at bounding box center [772, 166] width 96 height 44
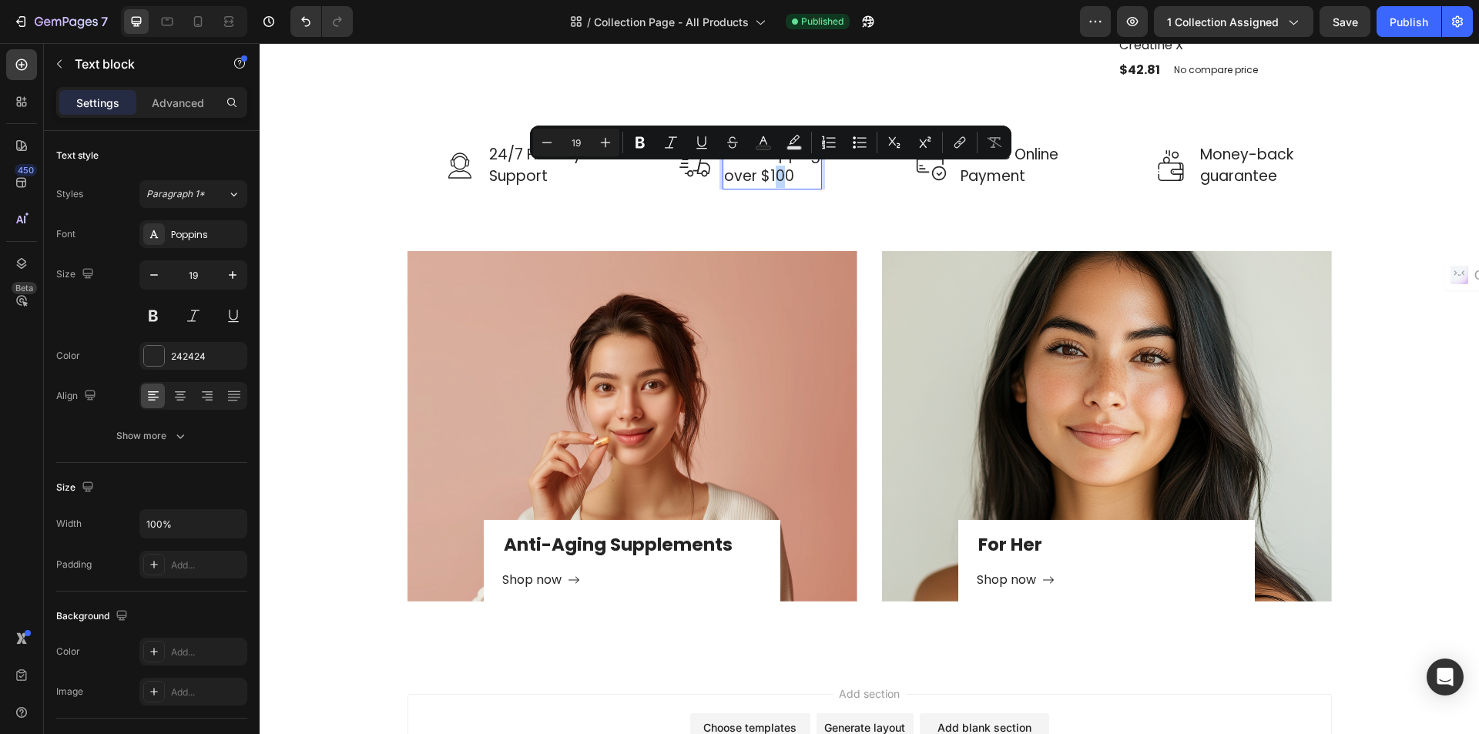
click at [767, 174] on p "Free Shipping over $100" at bounding box center [772, 166] width 96 height 44
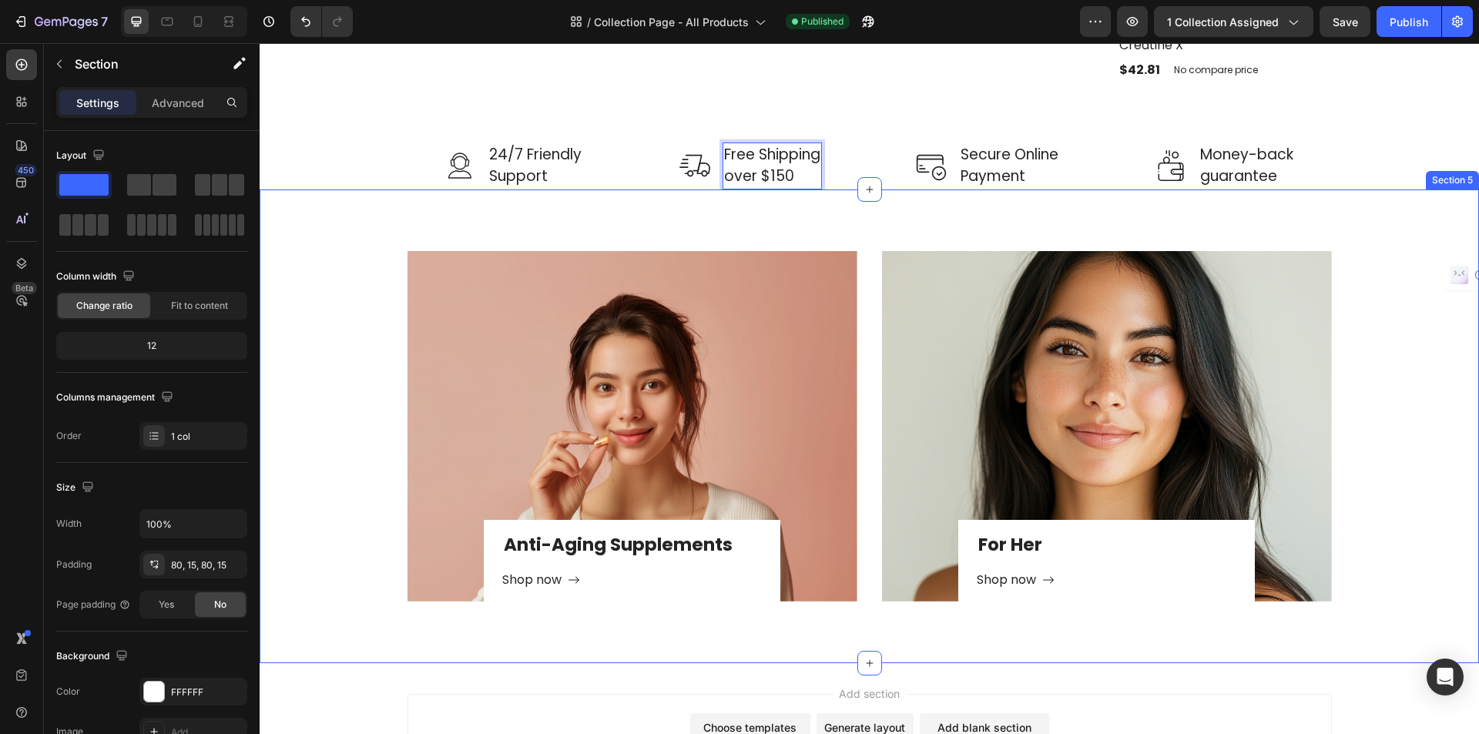
click at [1408, 330] on div "Anti-Aging Supplements Heading Shop now Button Row Hero Banner For Her Heading …" at bounding box center [869, 426] width 1197 height 351
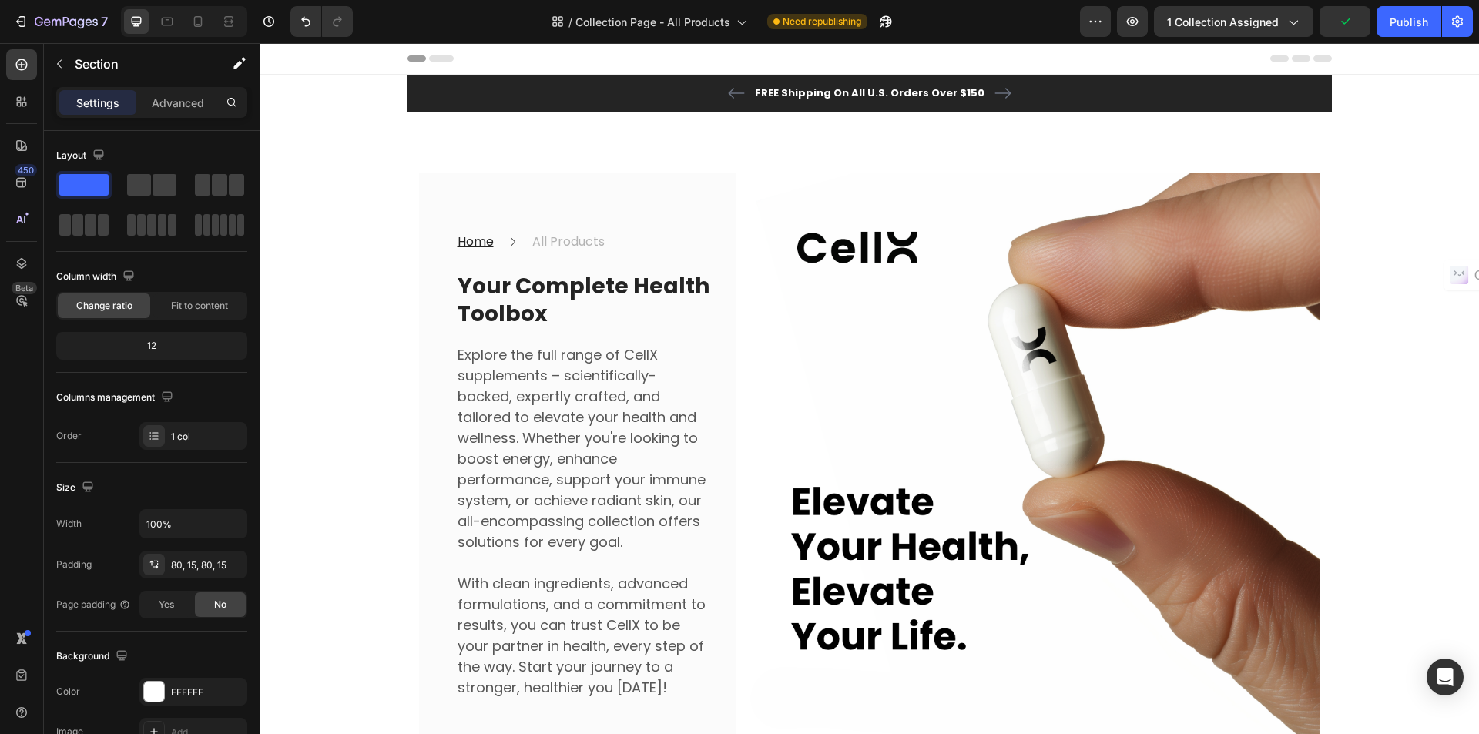
scroll to position [77, 0]
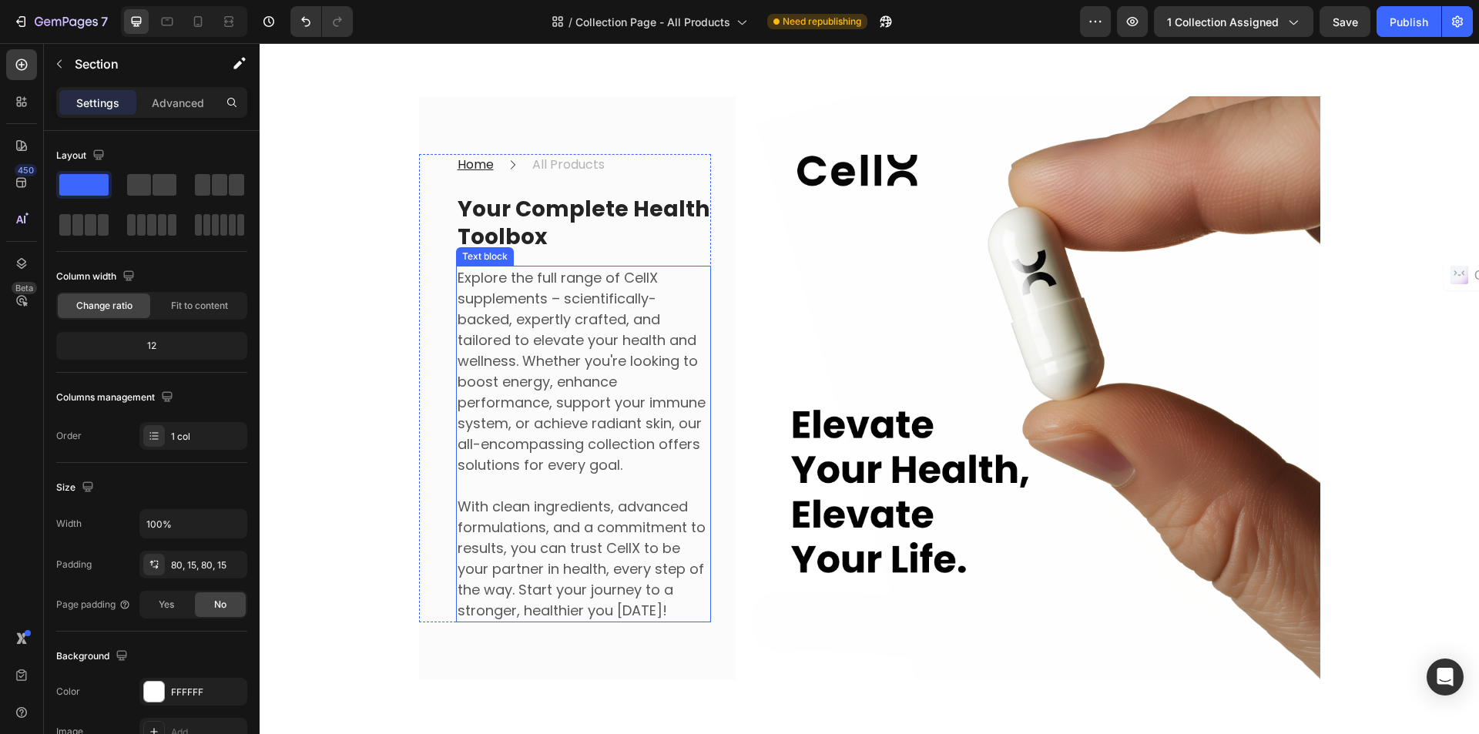
click at [575, 375] on p "Explore the full range of CellX supplements – scientifically-backed, expertly c…" at bounding box center [584, 371] width 252 height 208
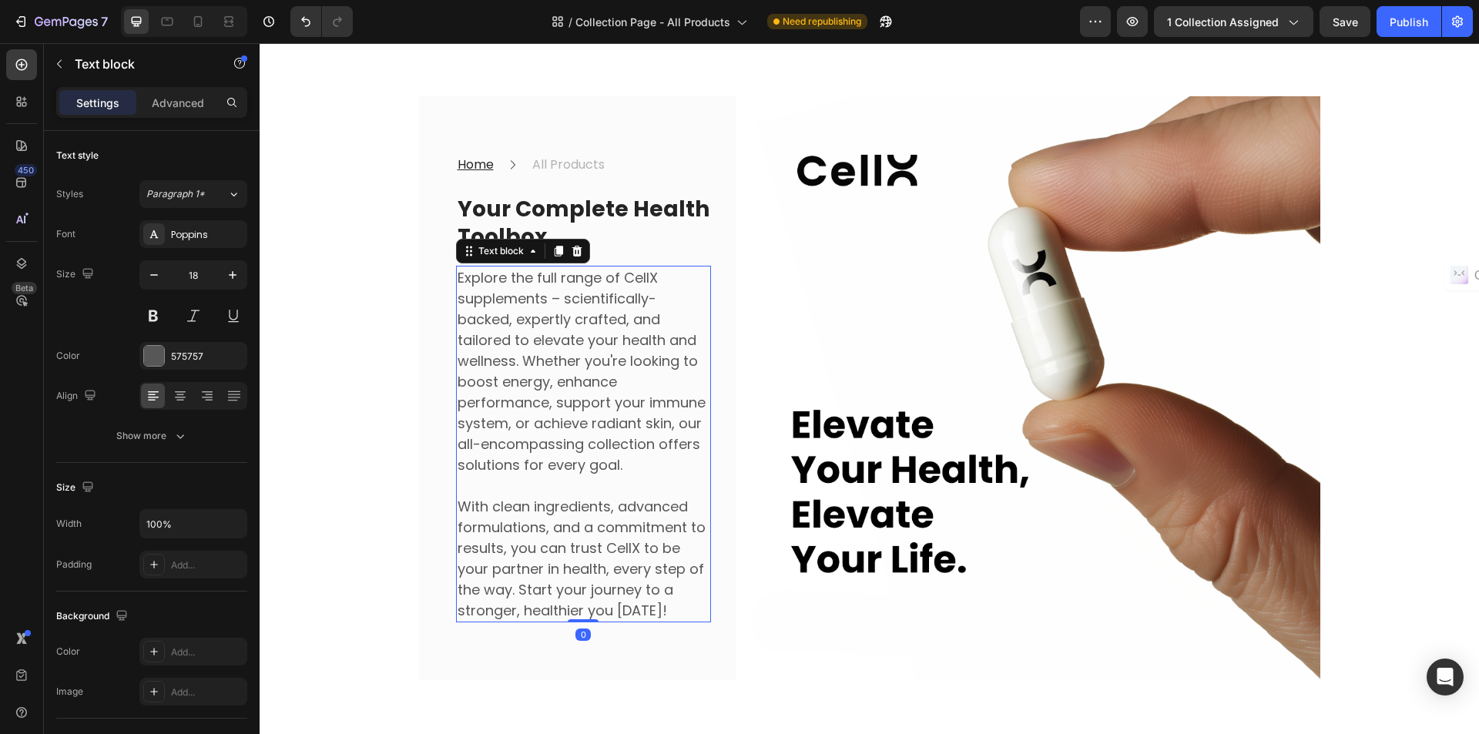
click at [575, 374] on p "Explore the full range of CellX supplements – scientifically-backed, expertly c…" at bounding box center [584, 371] width 252 height 208
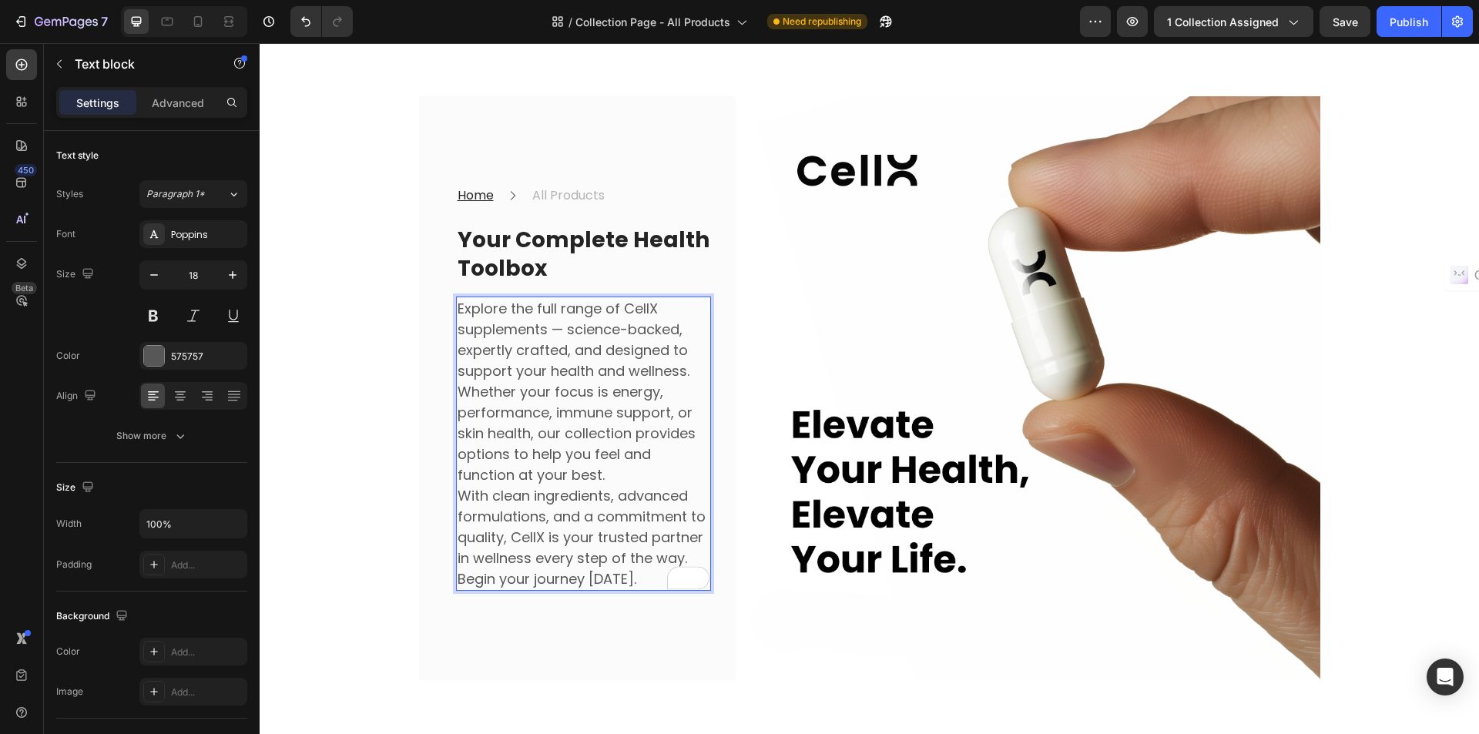
click at [622, 469] on p "Explore the full range of CellX supplements — science-backed, expertly crafted,…" at bounding box center [584, 391] width 252 height 187
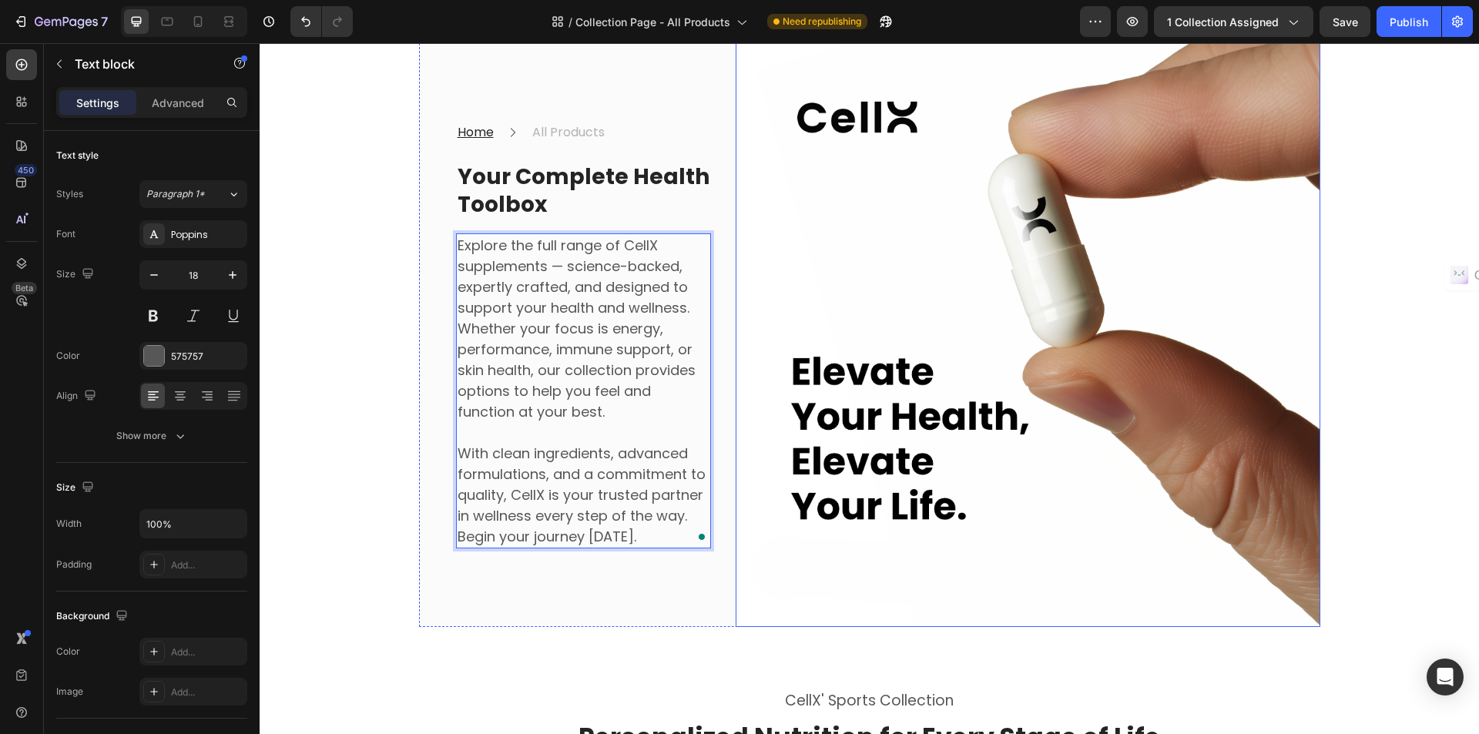
scroll to position [154, 0]
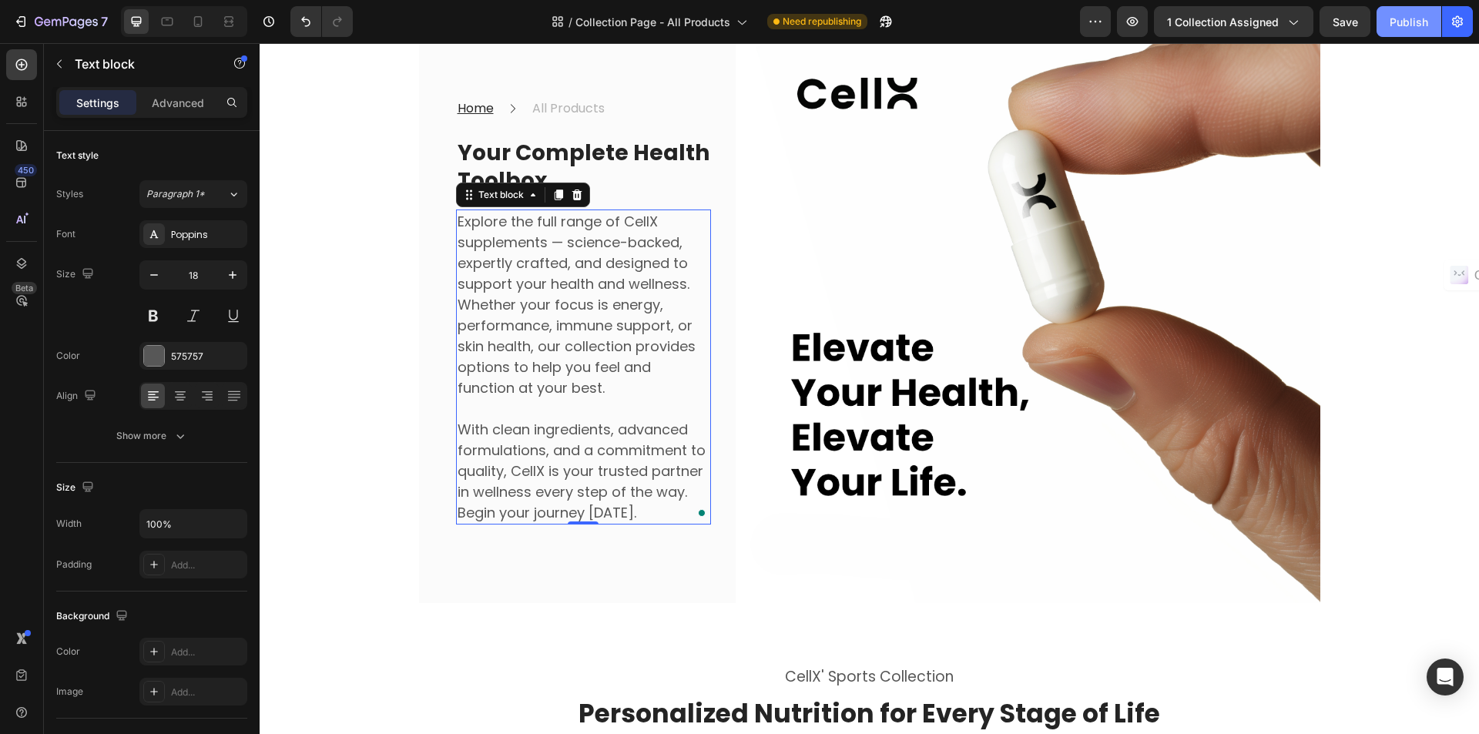
click at [1402, 22] on div "Publish" at bounding box center [1409, 22] width 39 height 16
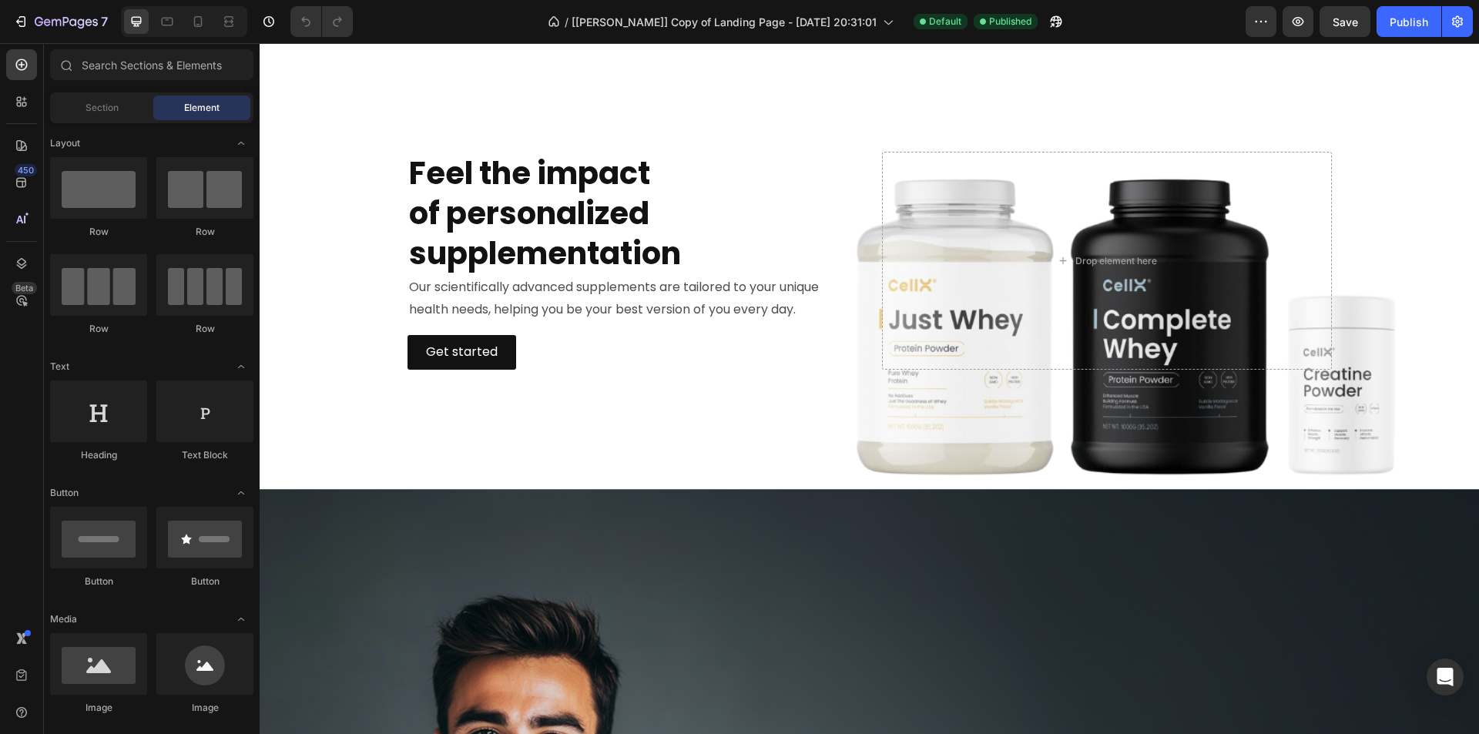
scroll to position [1156, 0]
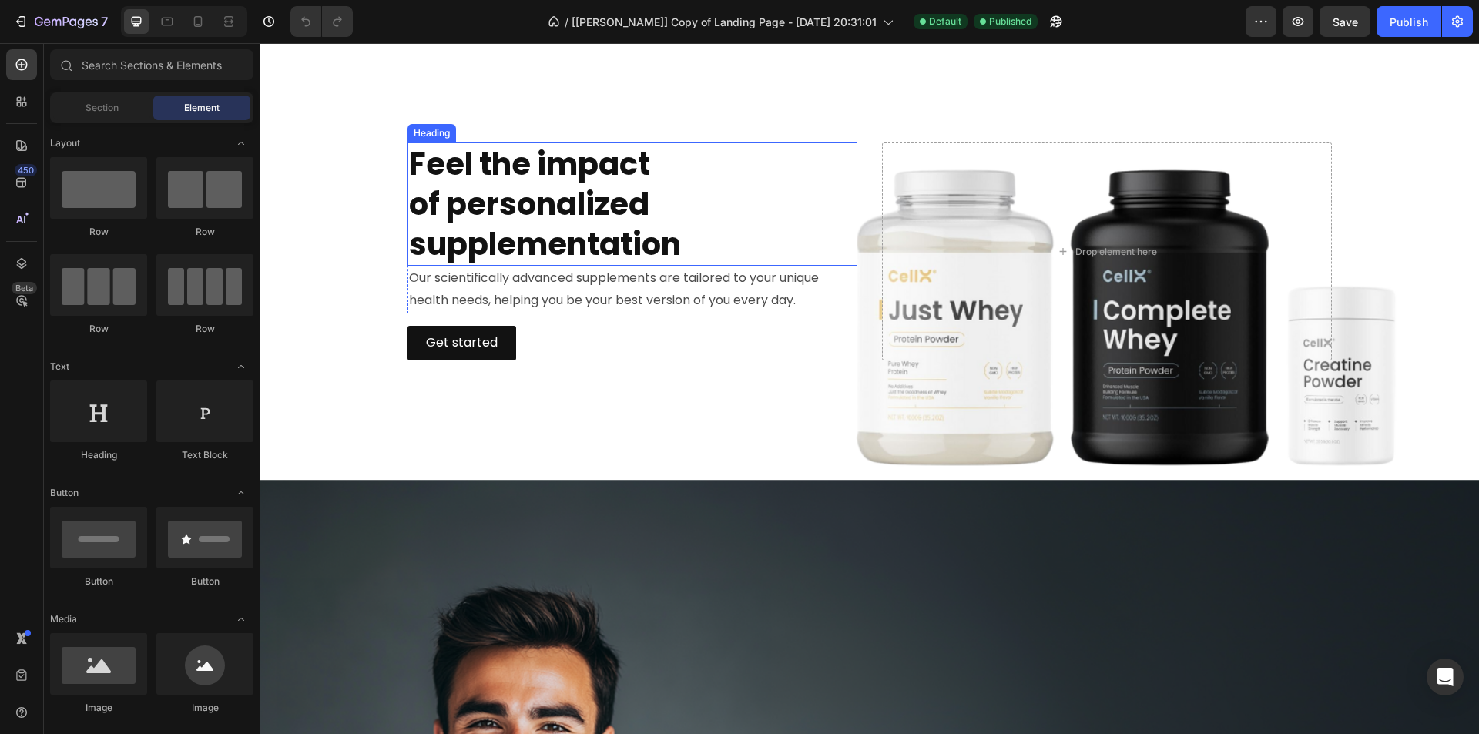
click at [536, 218] on h2 "Feel the impact of personalized supplementation" at bounding box center [633, 204] width 450 height 123
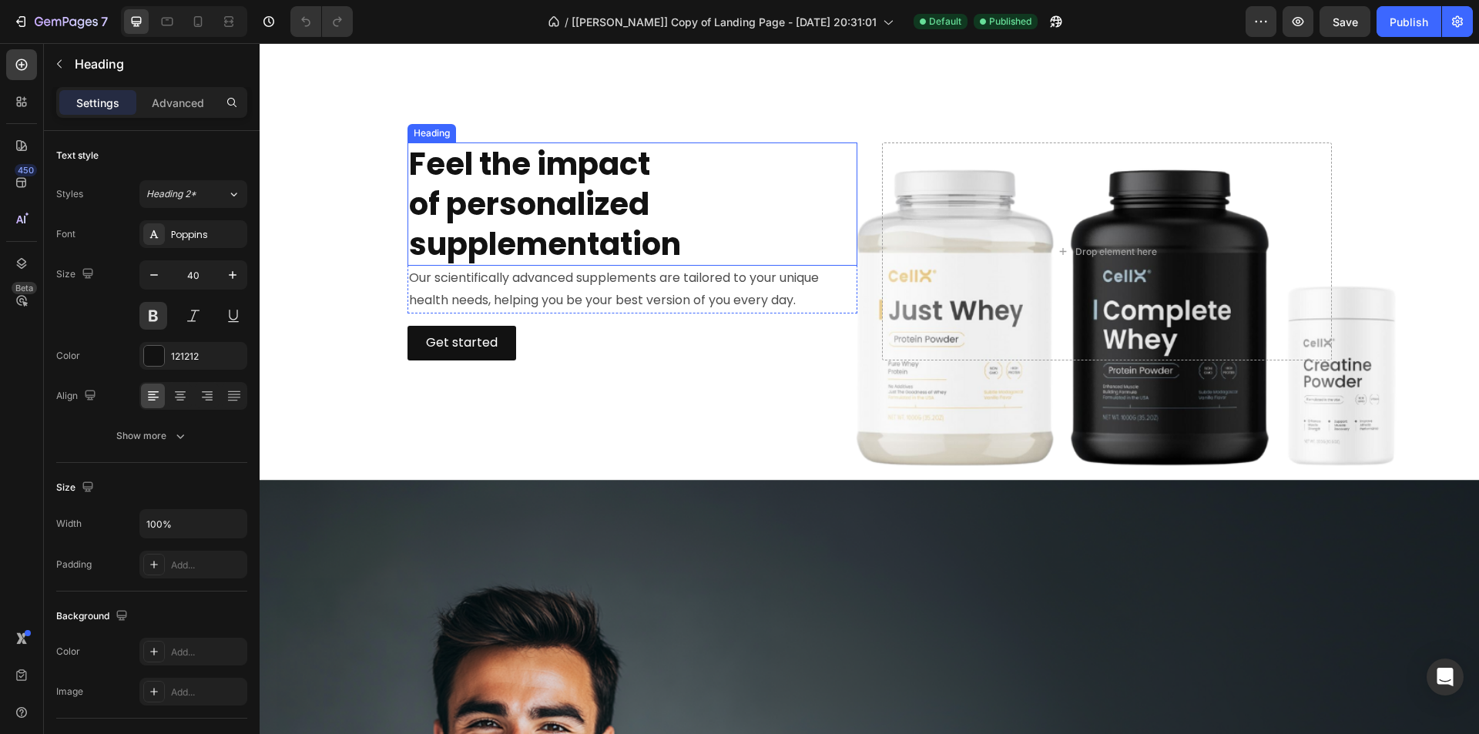
click at [536, 218] on h2 "Feel the impact of personalized supplementation" at bounding box center [633, 204] width 450 height 123
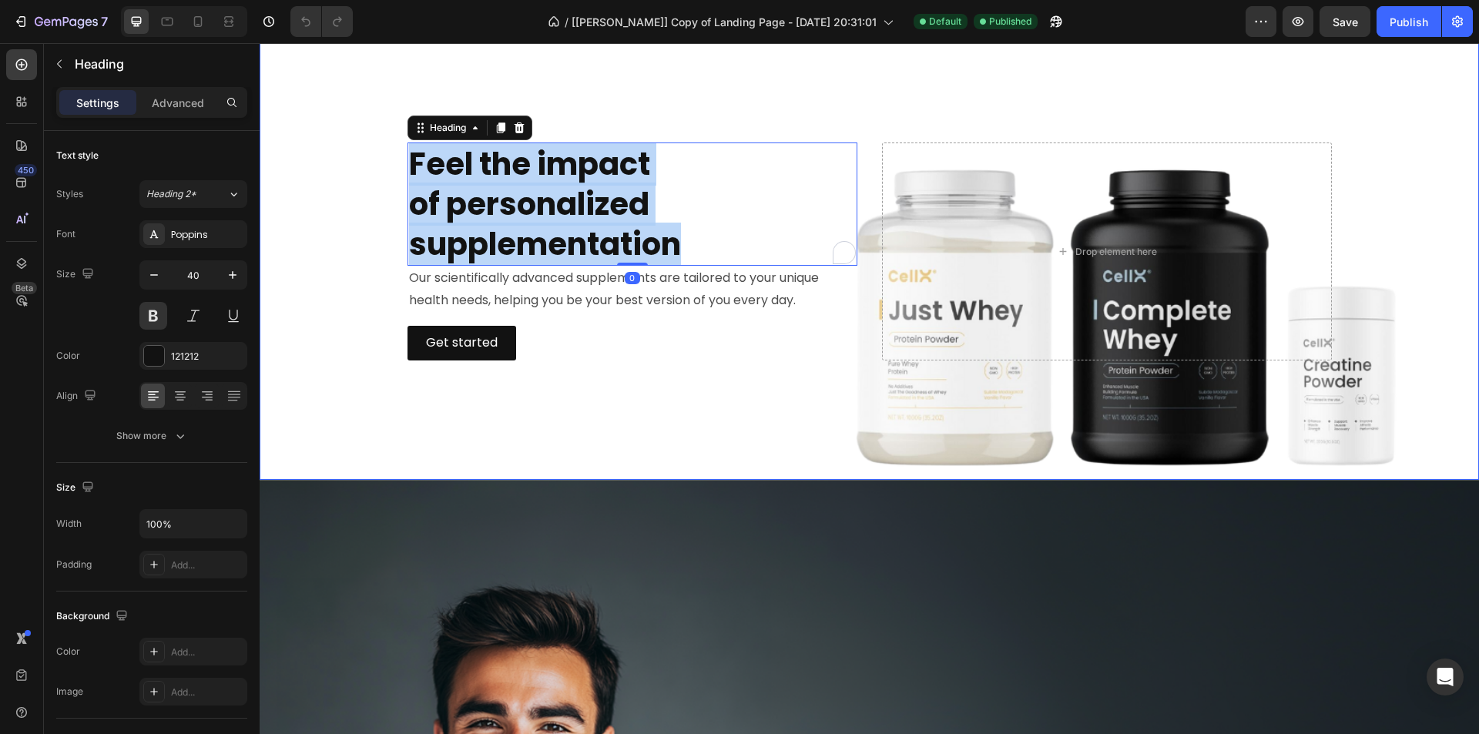
click at [682, 302] on p "Our scientifically advanced supplements are tailored to your unique health need…" at bounding box center [632, 289] width 447 height 45
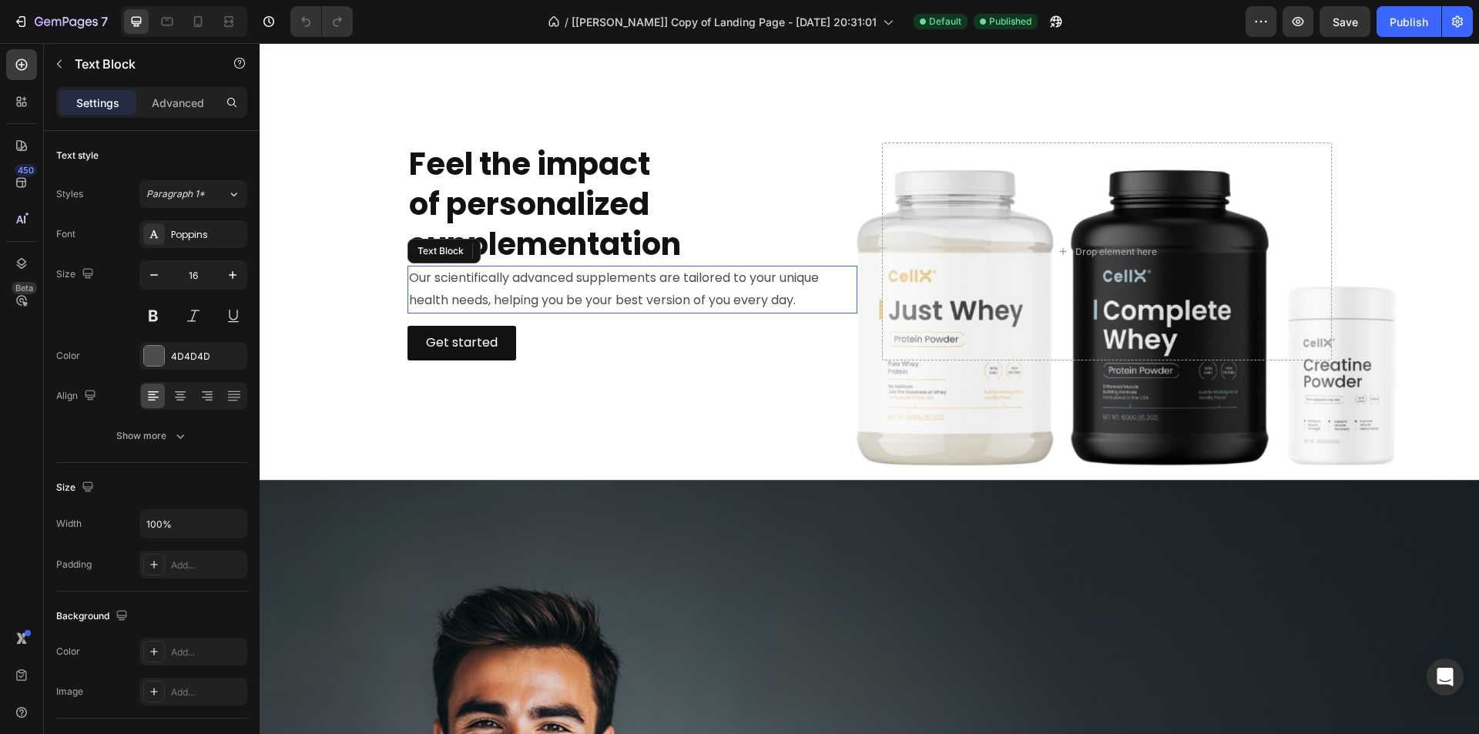
click at [682, 302] on p "Our scientifically advanced supplements are tailored to your unique health need…" at bounding box center [632, 289] width 447 height 45
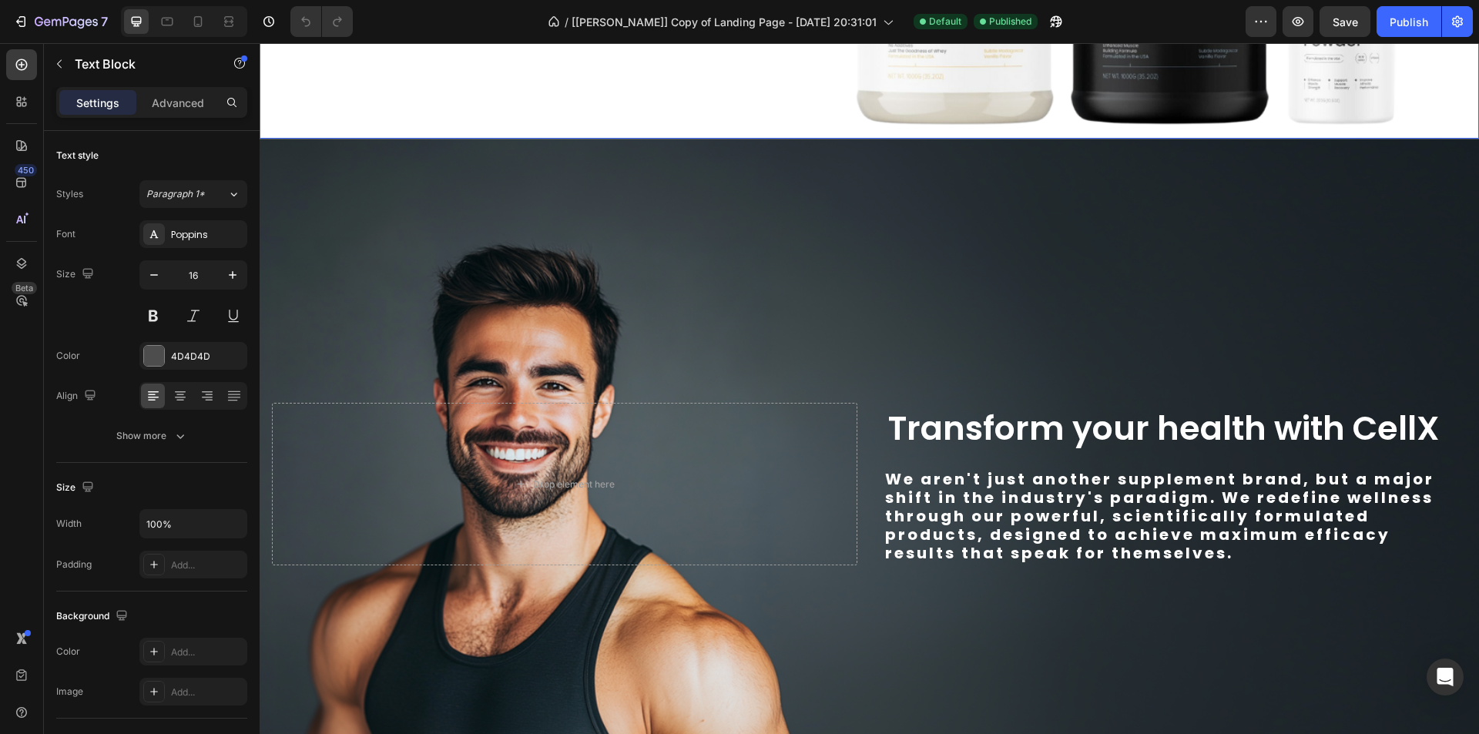
scroll to position [1541, 0]
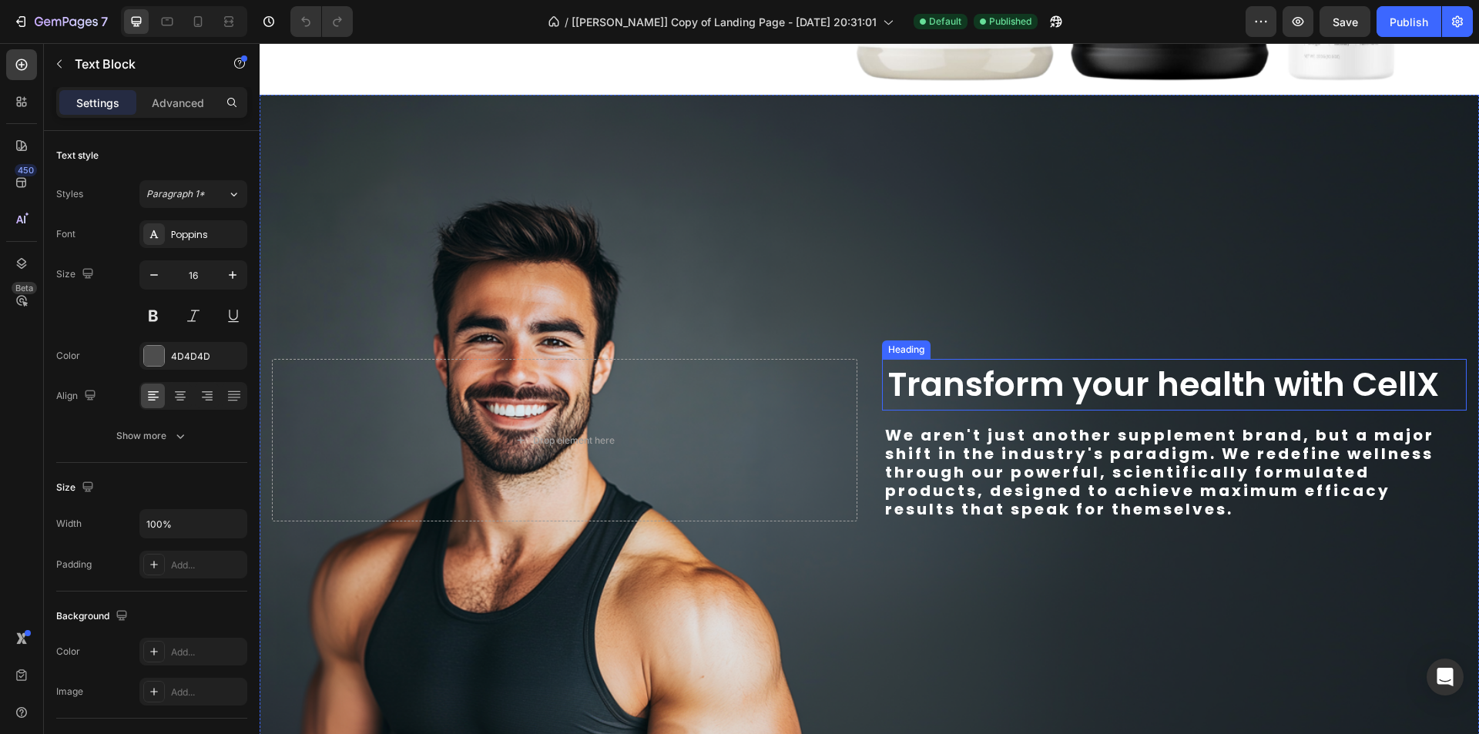
click at [996, 385] on h2 "Transform your health with CellX" at bounding box center [1175, 385] width 586 height 52
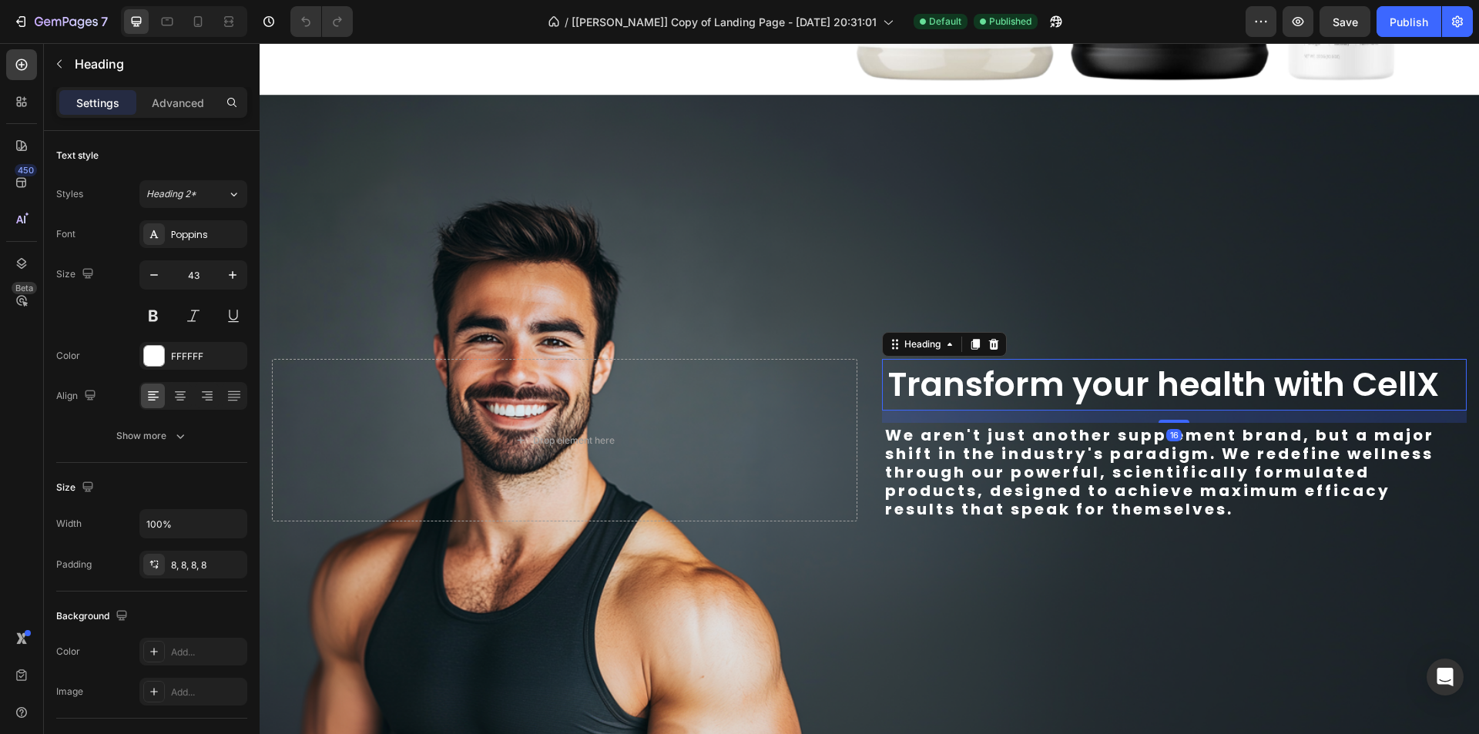
click at [996, 385] on h2 "Transform your health with CellX" at bounding box center [1175, 385] width 586 height 52
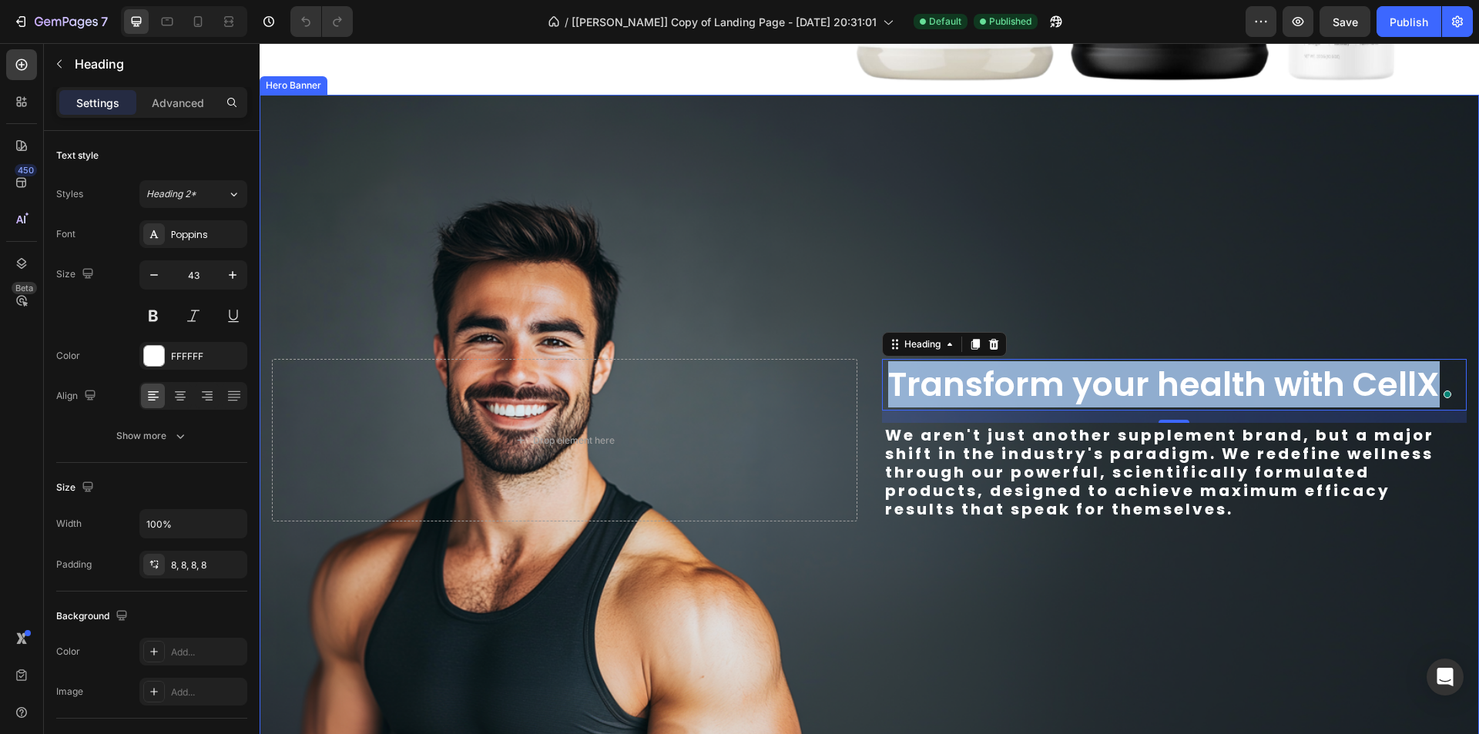
click at [1242, 492] on p "We aren't just another supplement brand, but a major shift in the industry's pa…" at bounding box center [1174, 472] width 579 height 92
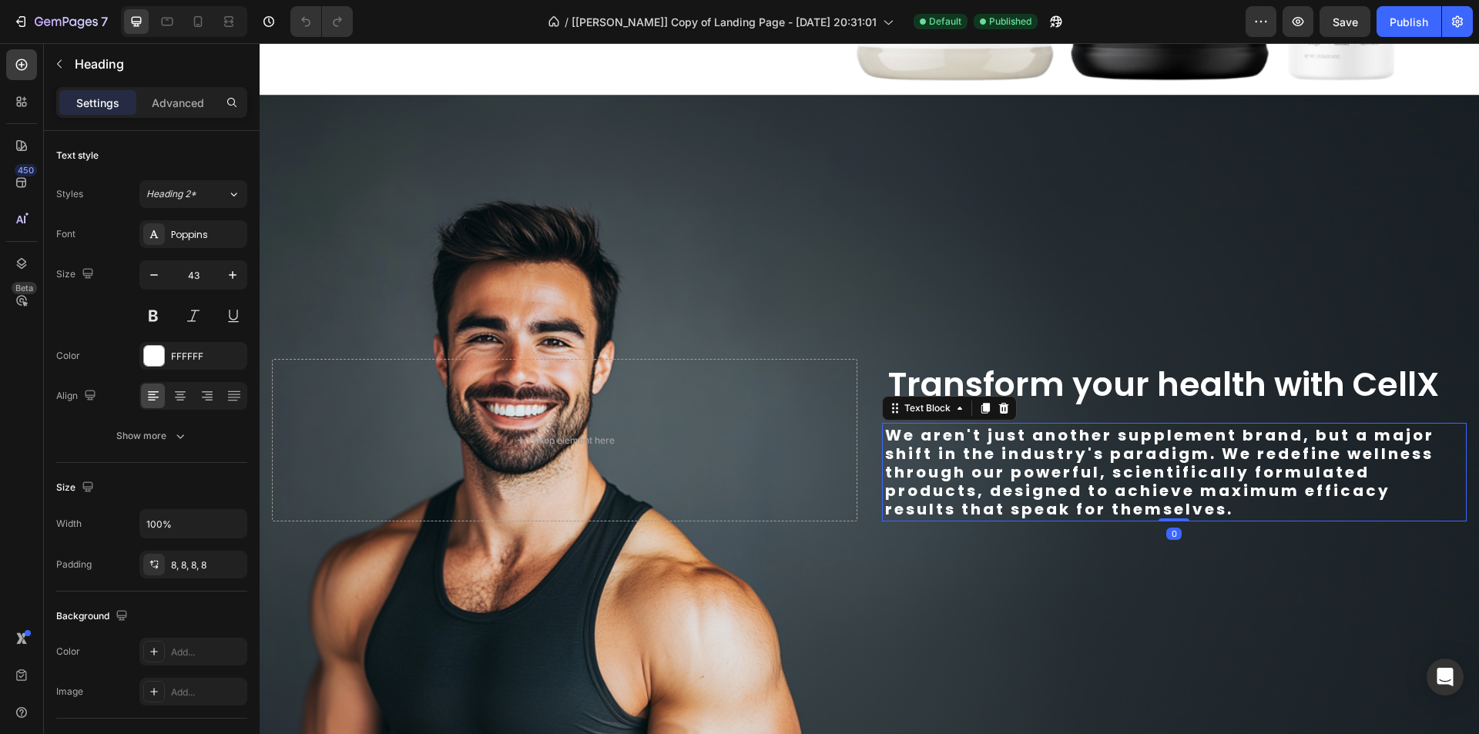
click at [1242, 492] on p "We aren't just another supplement brand, but a major shift in the industry's pa…" at bounding box center [1174, 472] width 579 height 92
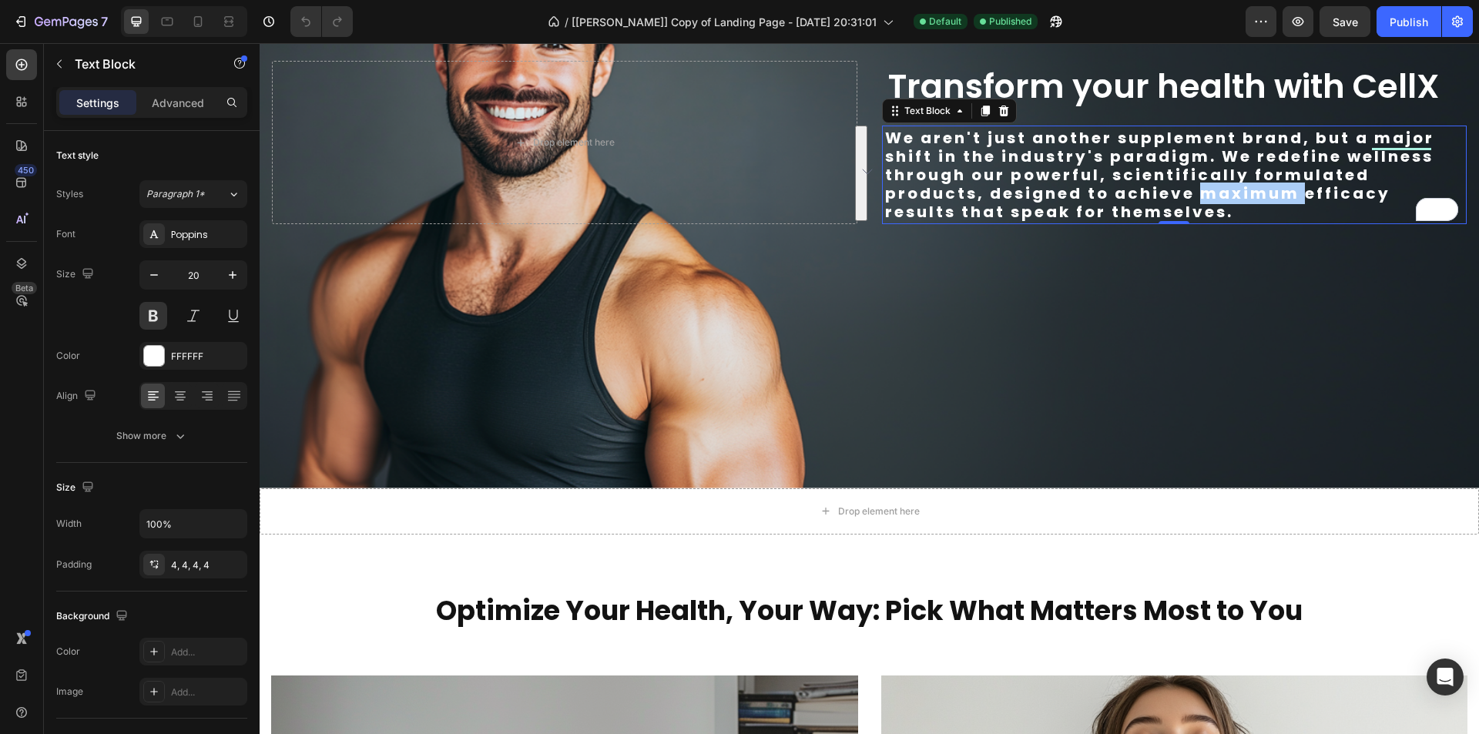
scroll to position [2003, 0]
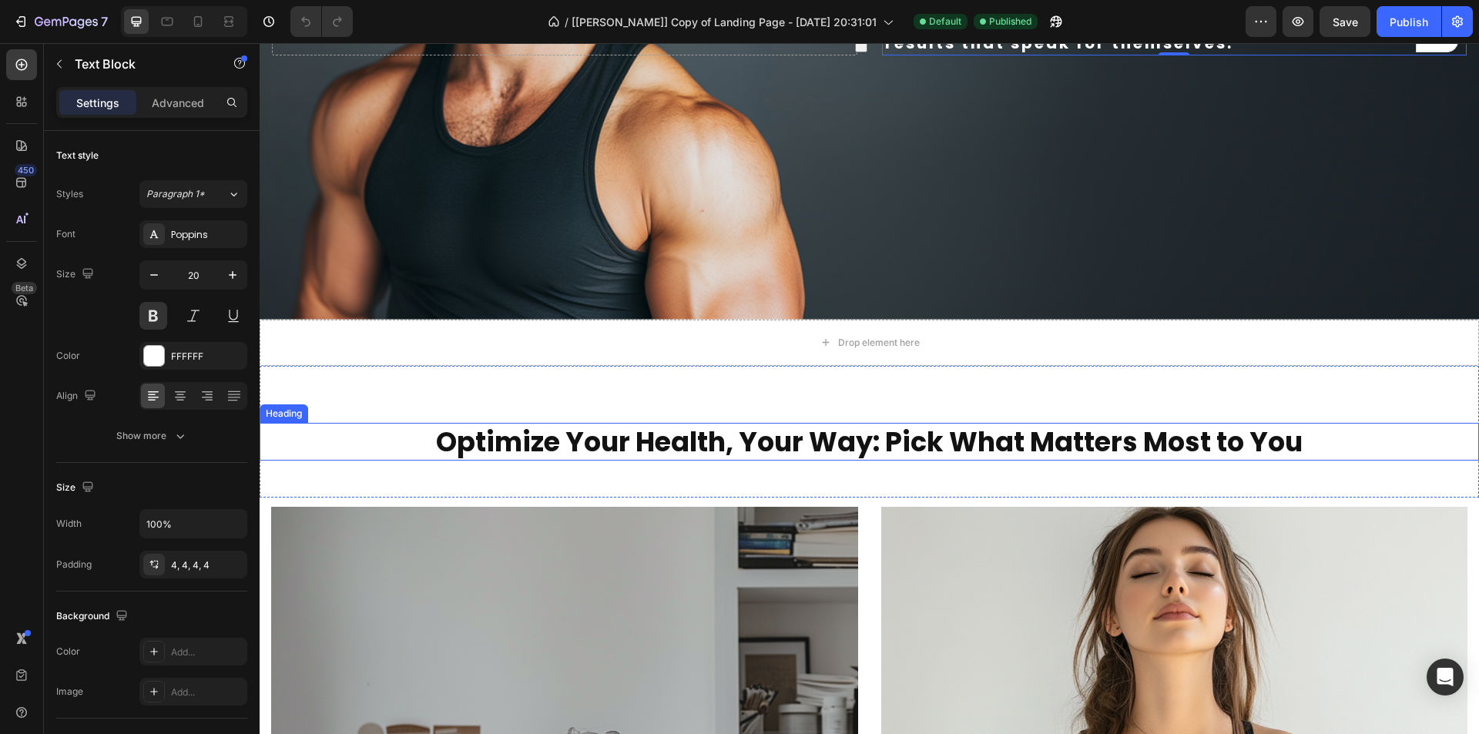
click at [606, 444] on h2 "Optimize Your Health, Your Way: Pick What Matters Most to You" at bounding box center [870, 442] width 925 height 39
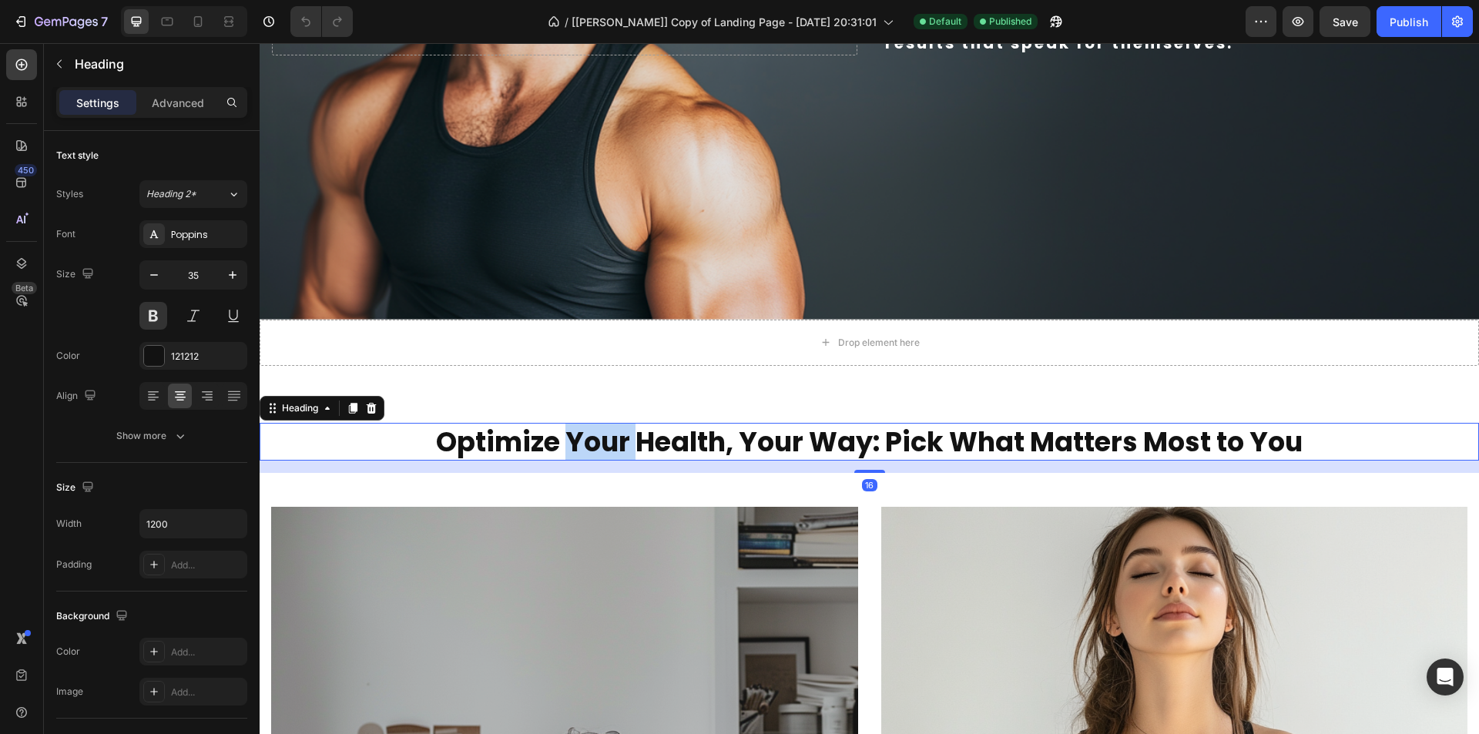
click at [606, 444] on h2 "Optimize Your Health, Your Way: Pick What Matters Most to You" at bounding box center [870, 442] width 925 height 39
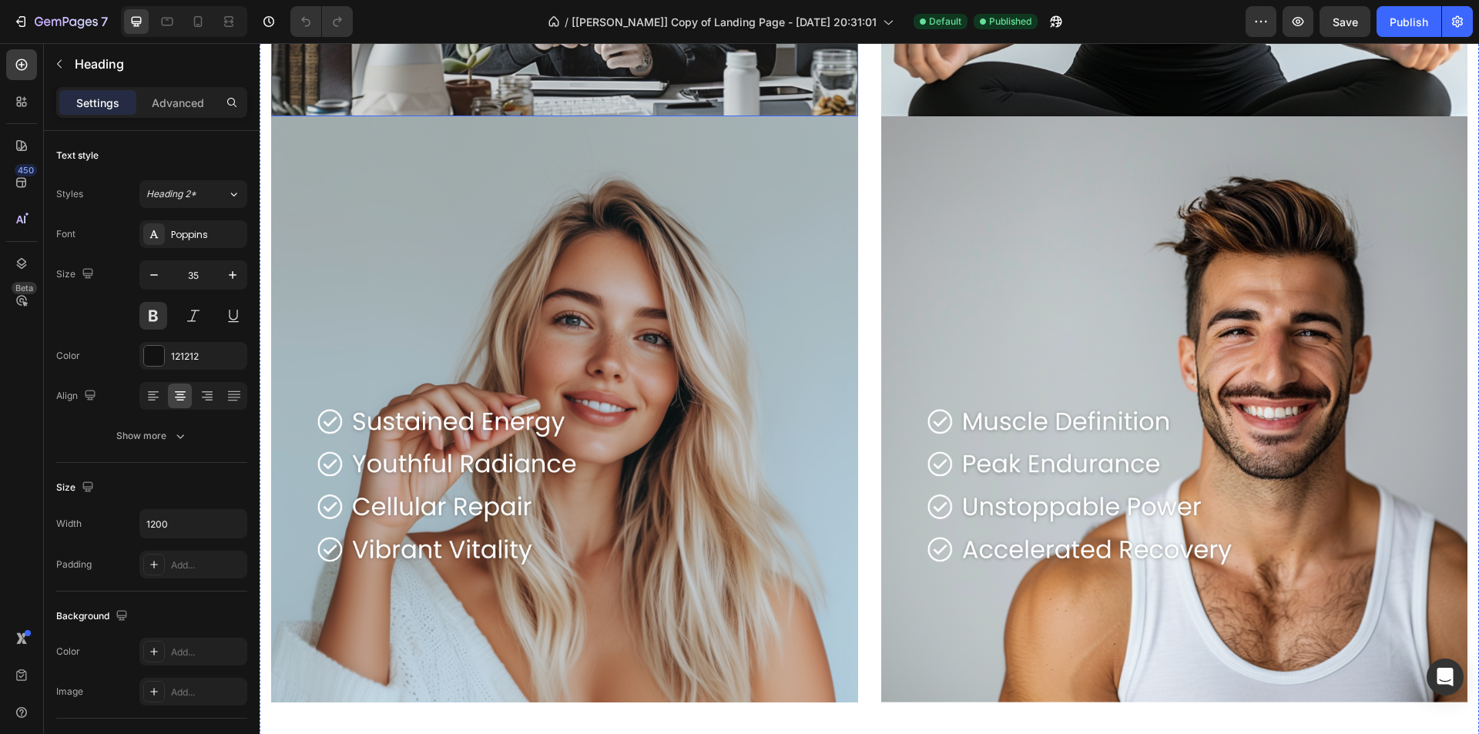
scroll to position [3005, 0]
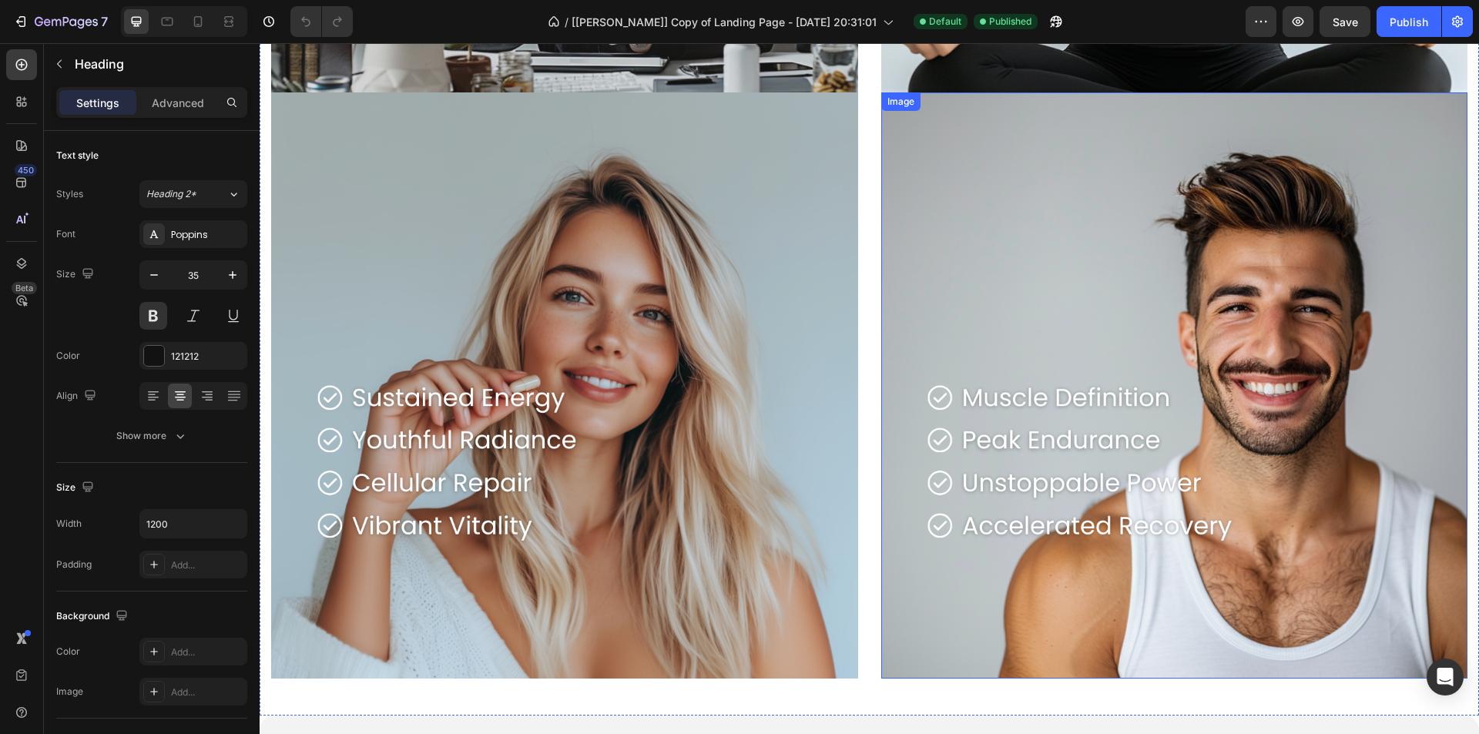
click at [1013, 475] on img at bounding box center [1174, 385] width 587 height 587
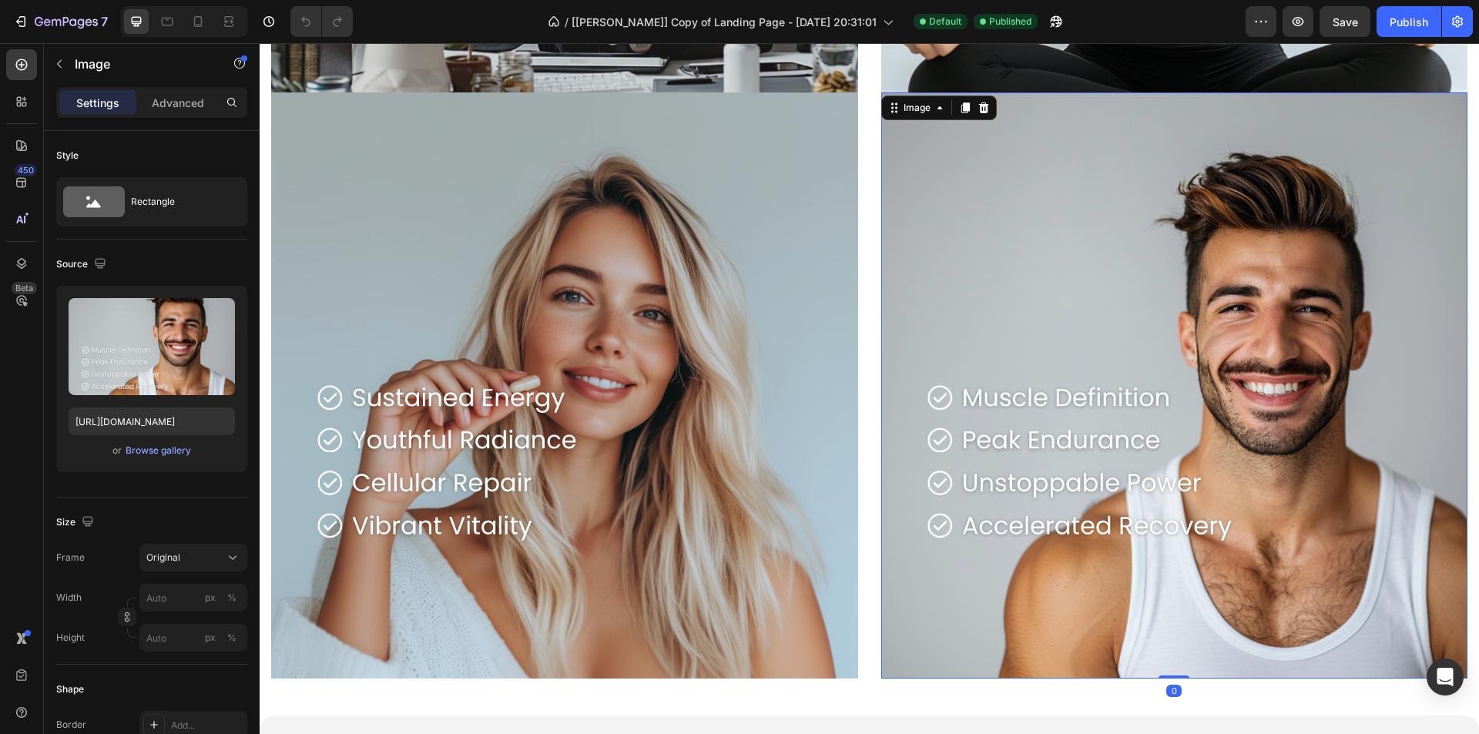
click at [1013, 475] on img at bounding box center [1174, 385] width 587 height 587
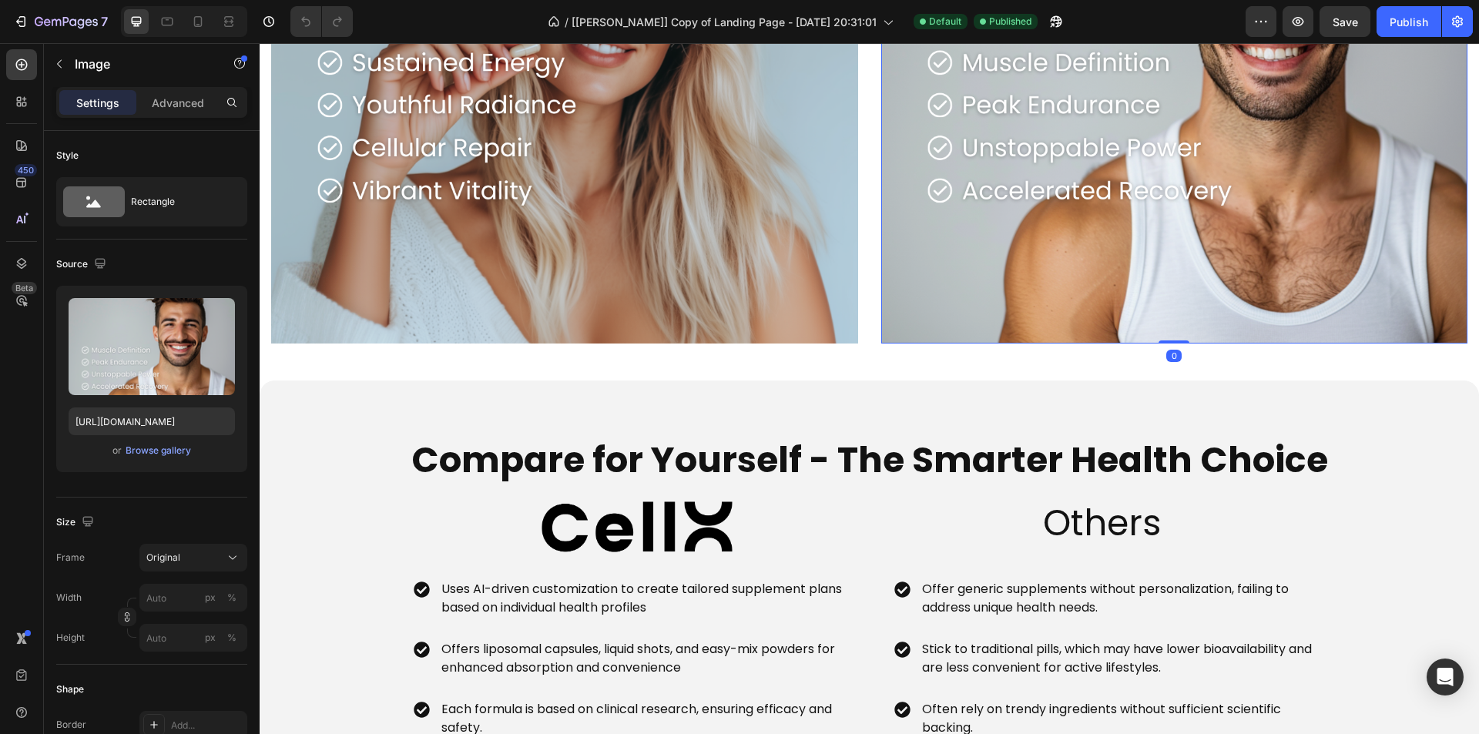
scroll to position [3390, 0]
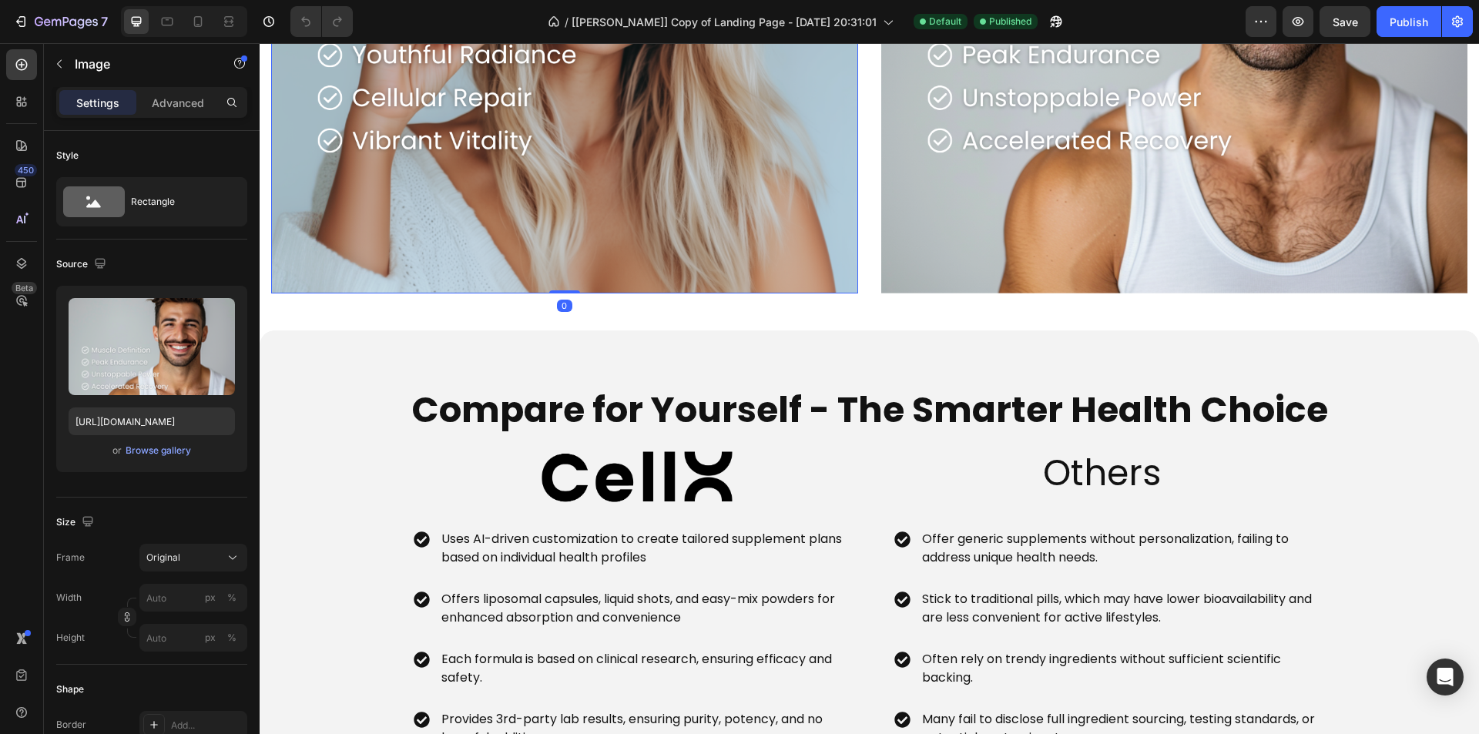
click at [746, 225] on img at bounding box center [564, 0] width 587 height 587
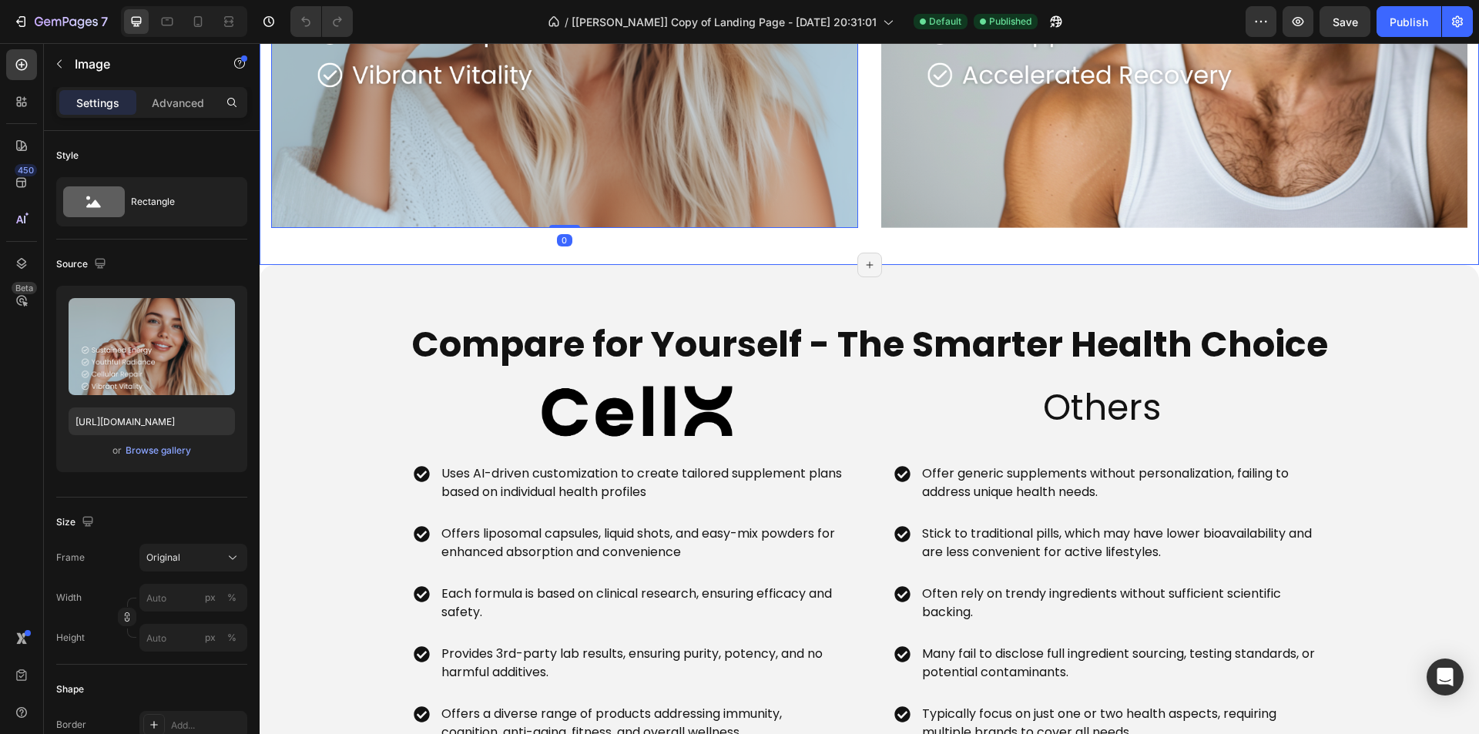
scroll to position [3621, 0]
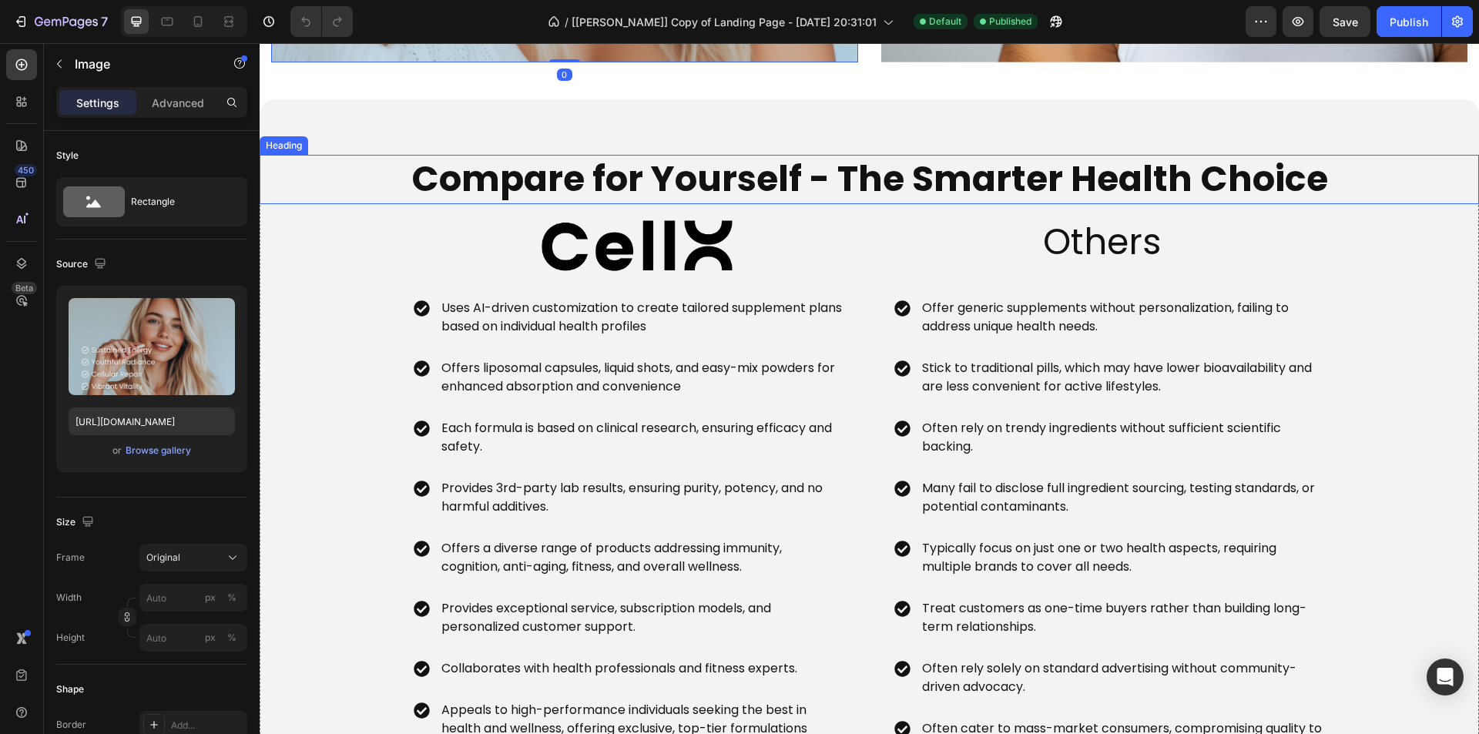
click at [703, 177] on strong "Compare for Yourself - The Smarter Health Choice" at bounding box center [869, 178] width 917 height 49
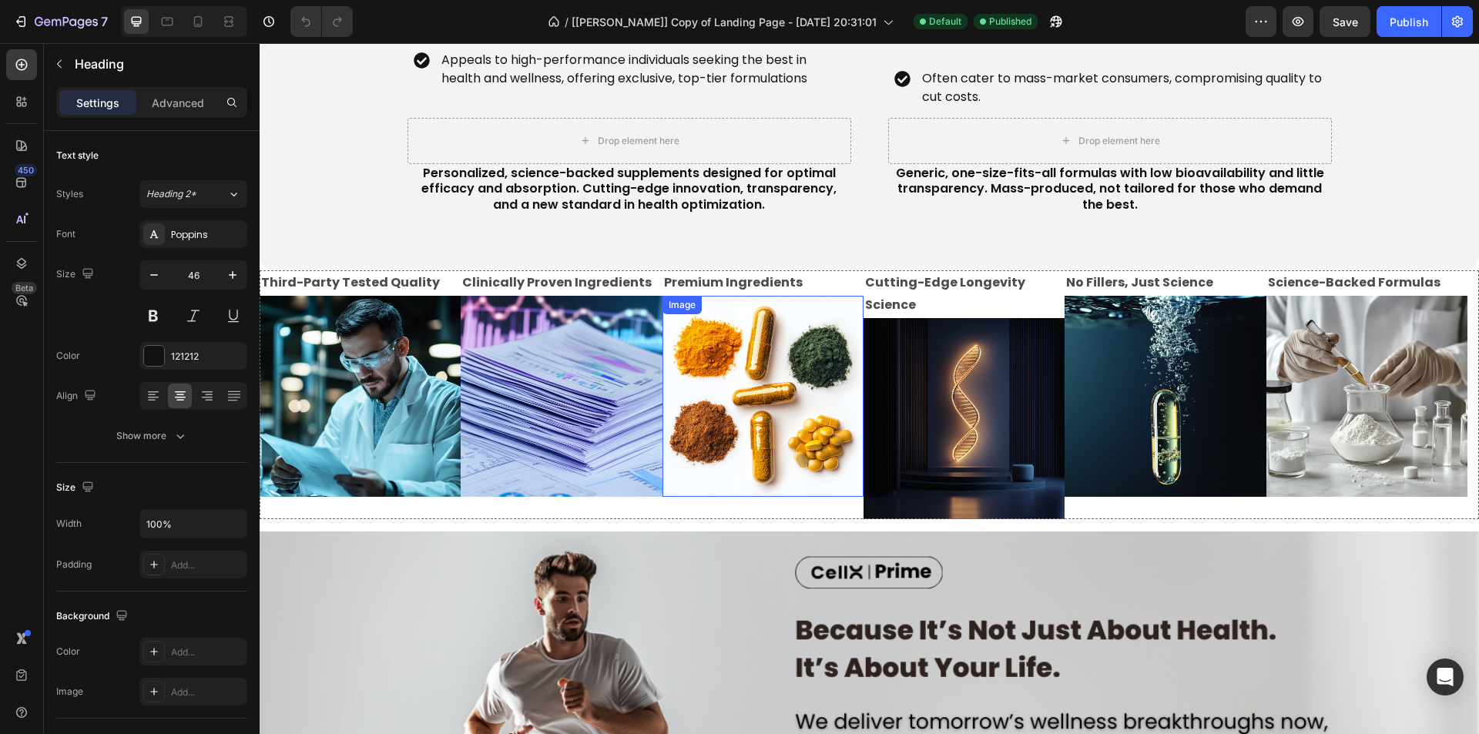
scroll to position [4238, 0]
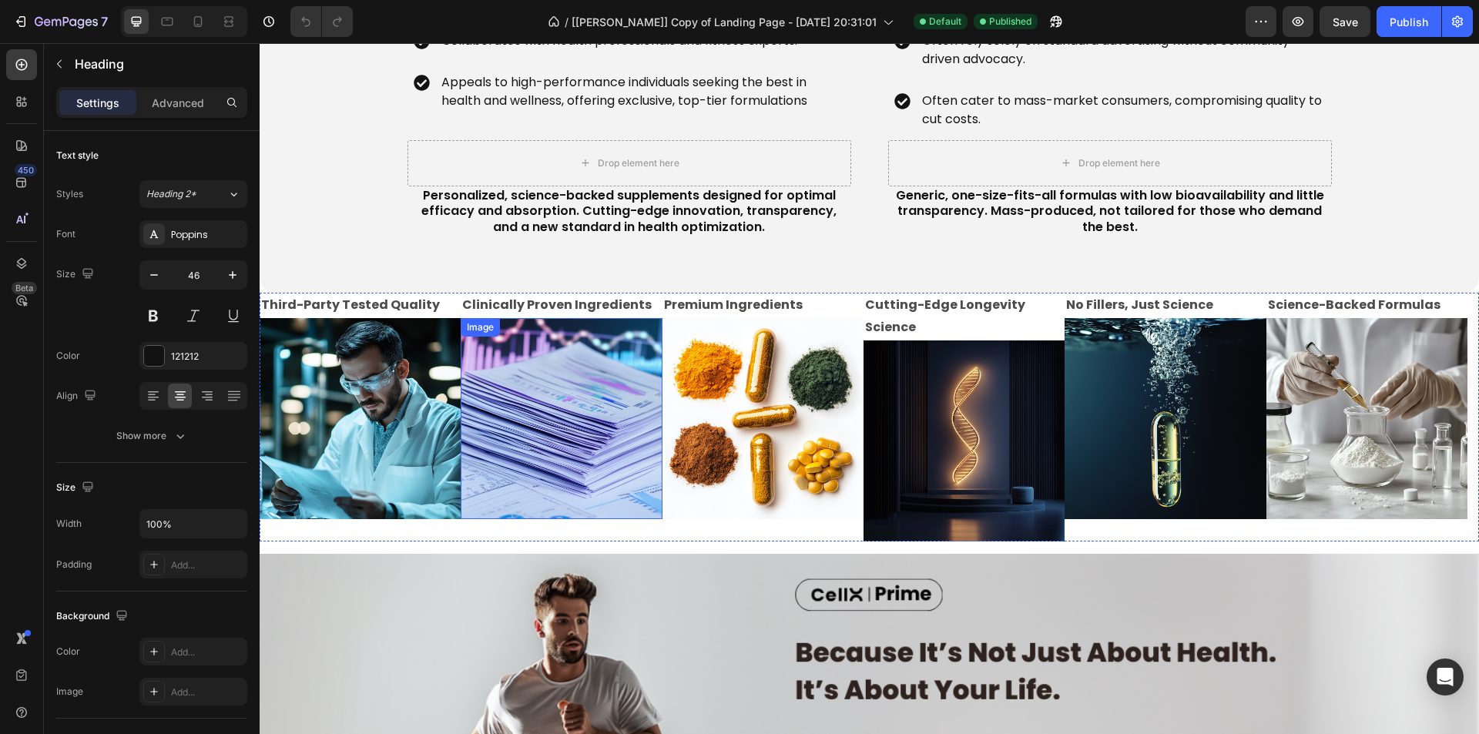
click at [537, 307] on p "Clinically Proven Ingredients" at bounding box center [561, 305] width 198 height 22
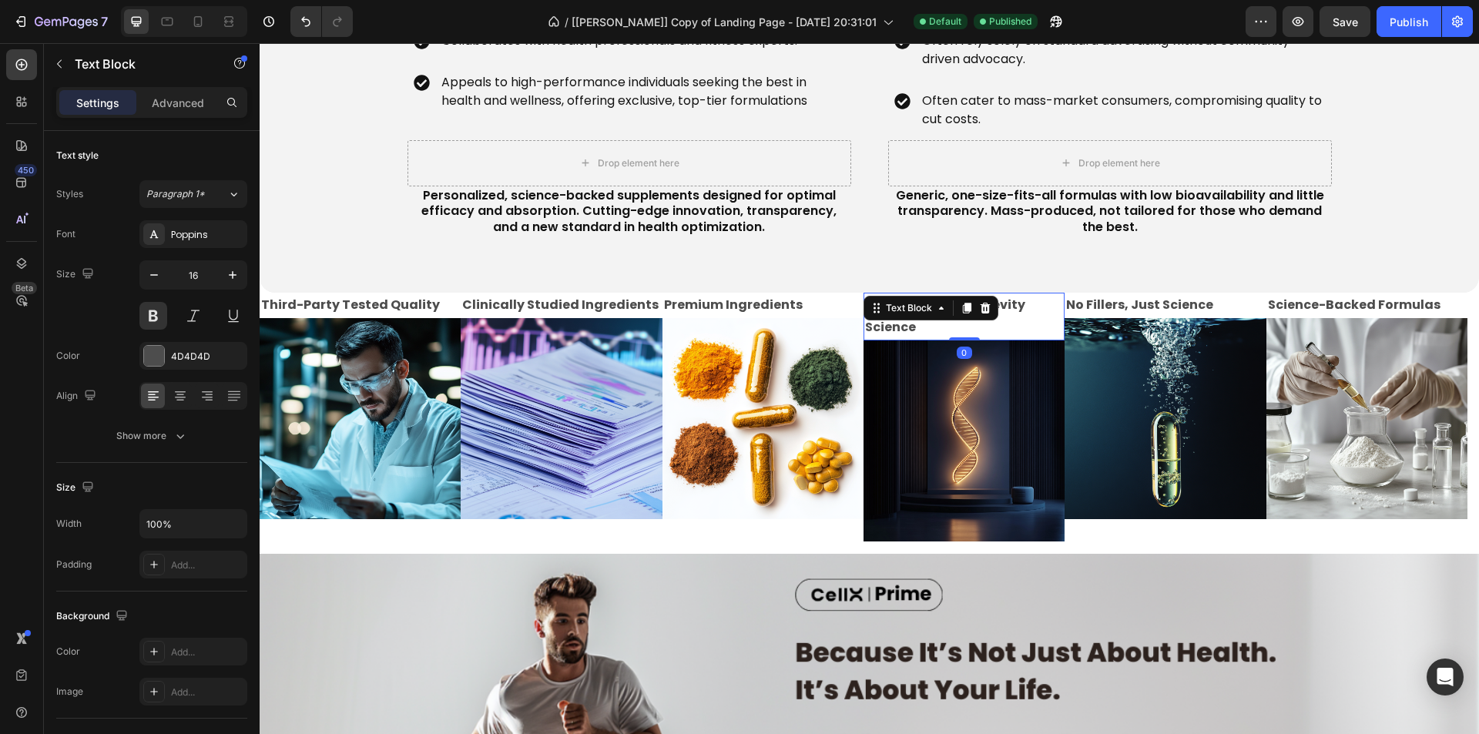
click at [953, 302] on div "Cutting-Edge Longevity Science Text Block 0" at bounding box center [964, 317] width 201 height 48
click at [951, 302] on div "Text Block" at bounding box center [909, 308] width 83 height 18
click at [1010, 304] on p "Cutting-Edge Longevity Science" at bounding box center [964, 316] width 198 height 45
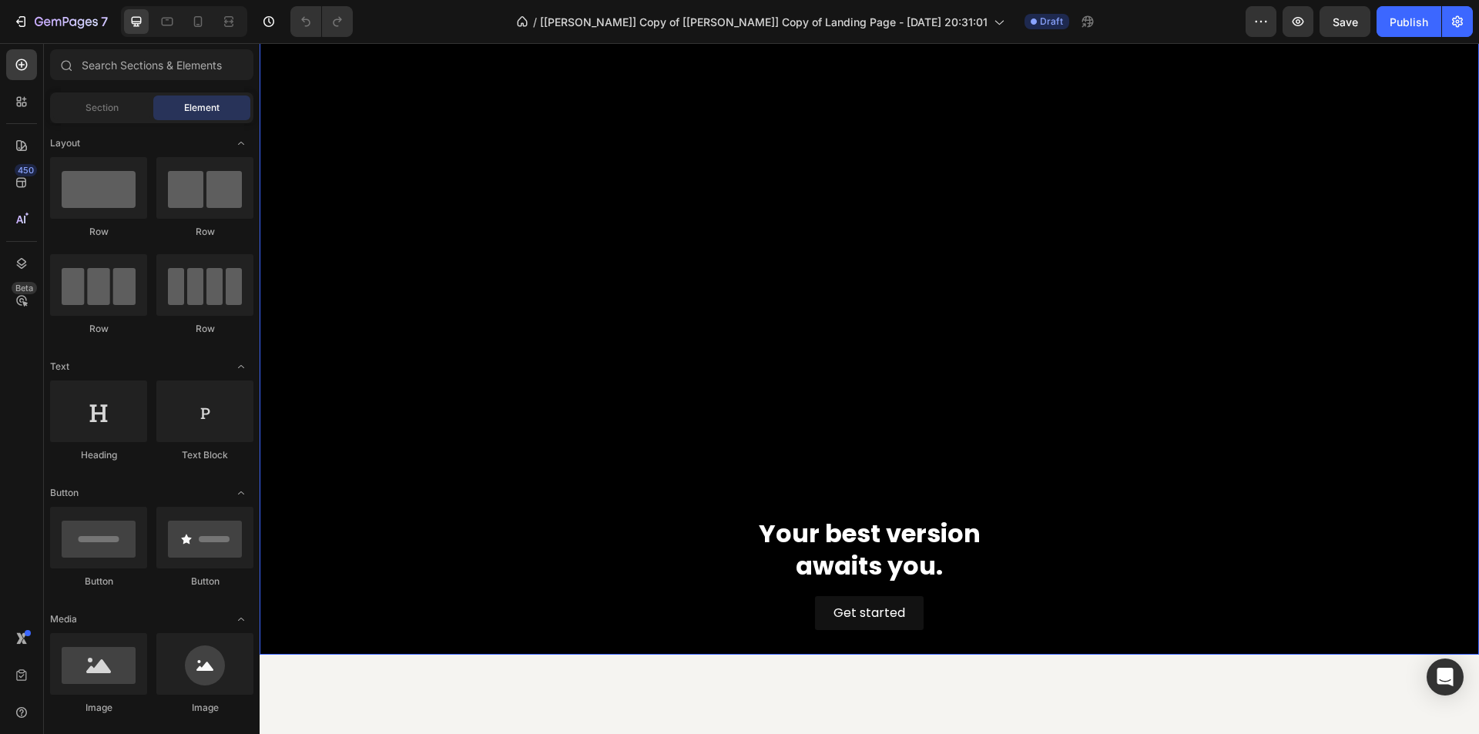
scroll to position [308, 0]
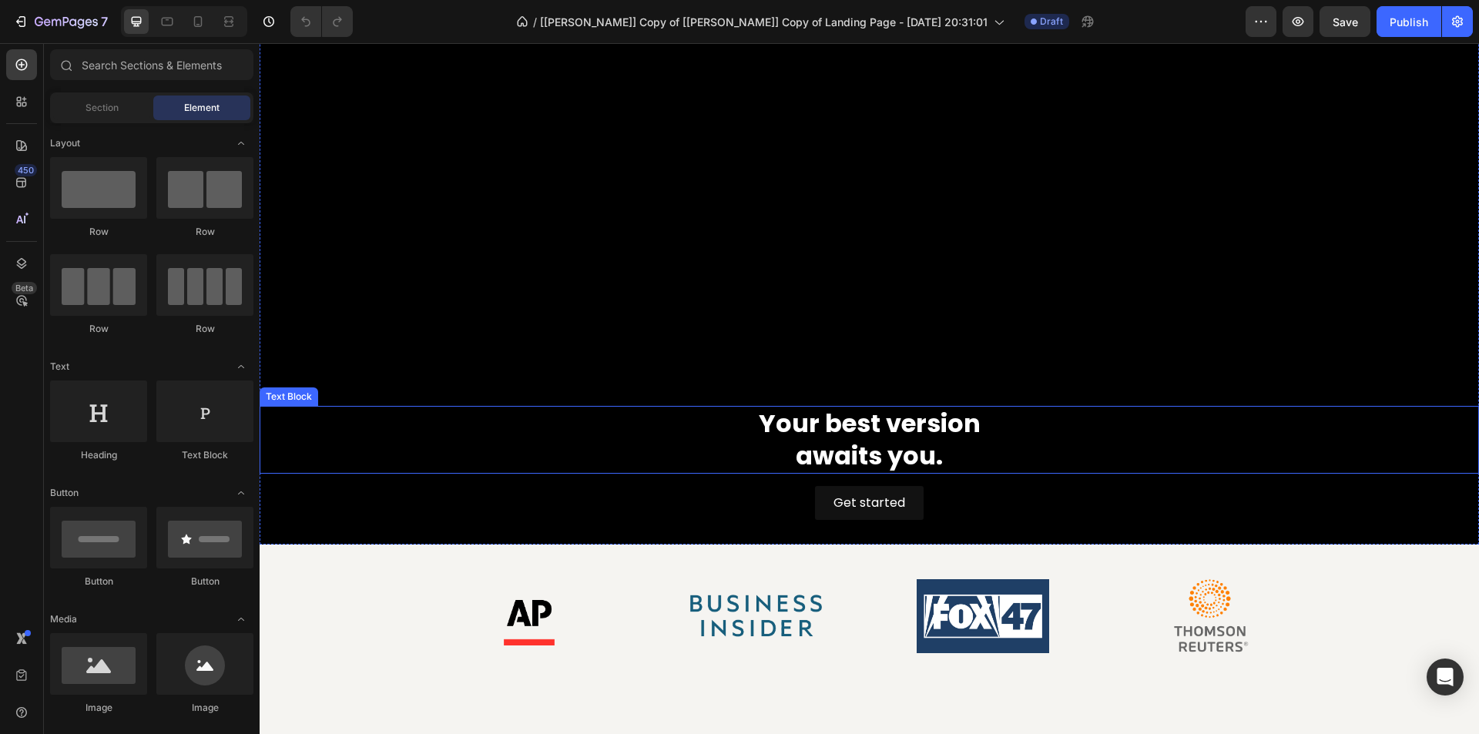
click at [841, 431] on p "Your best version" at bounding box center [869, 424] width 1217 height 32
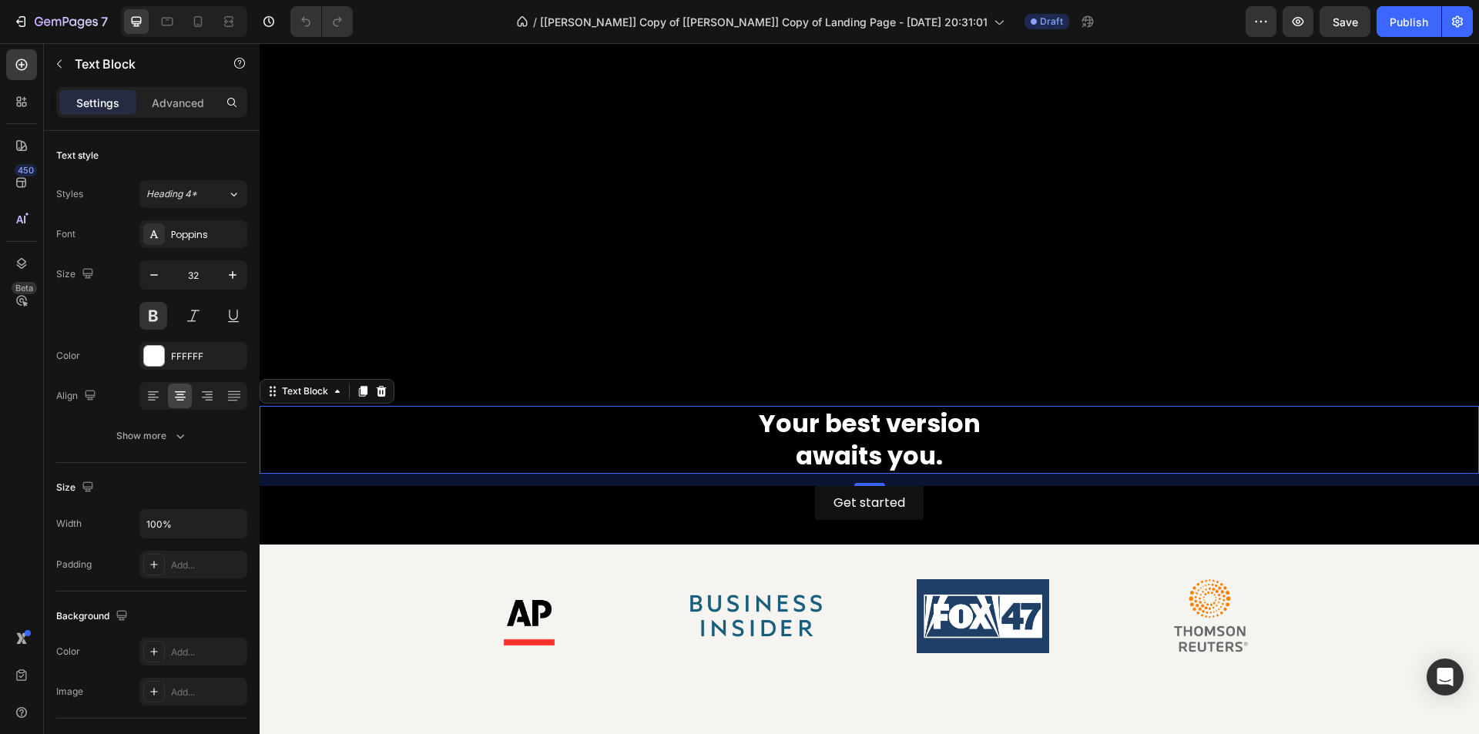
click at [841, 431] on p "Your best version" at bounding box center [869, 424] width 1217 height 32
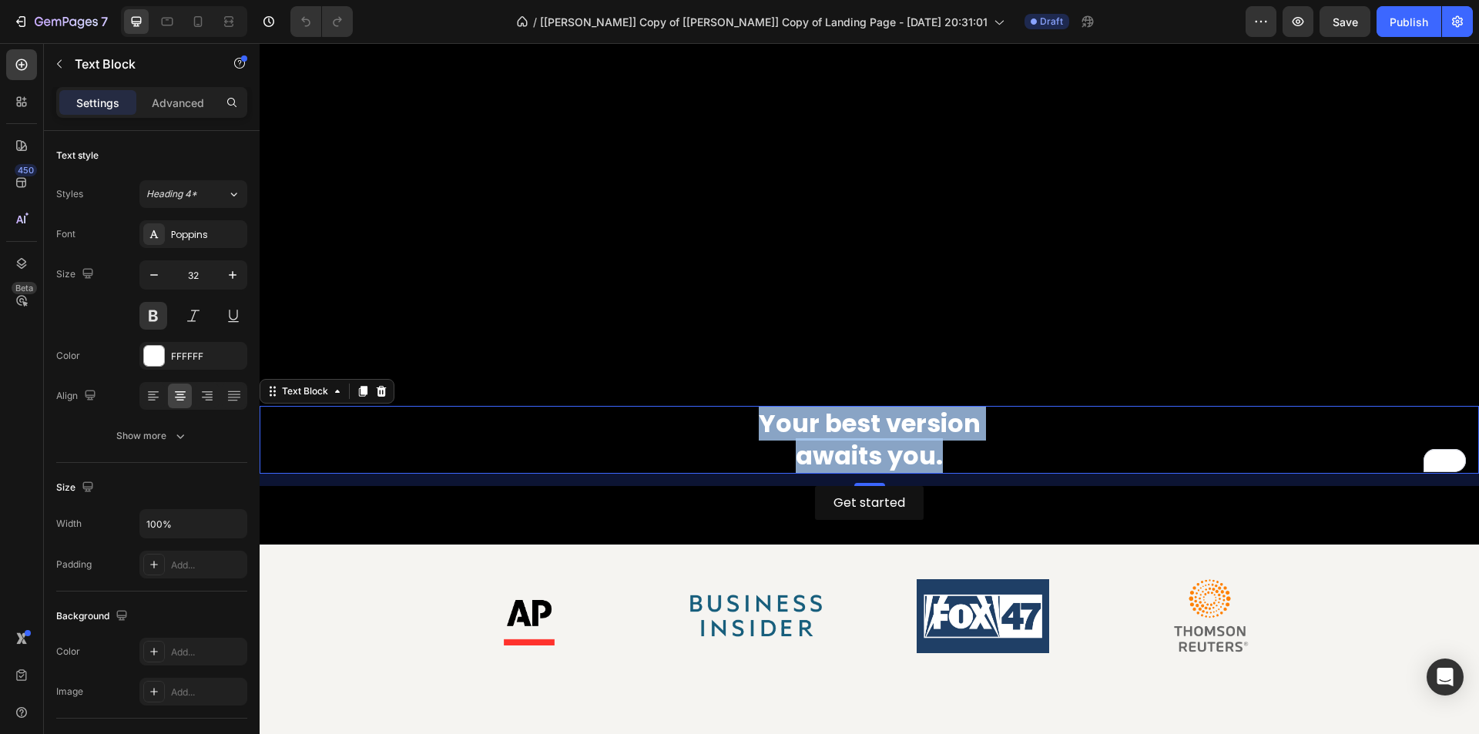
click at [883, 415] on p "Your best version" at bounding box center [869, 424] width 1217 height 32
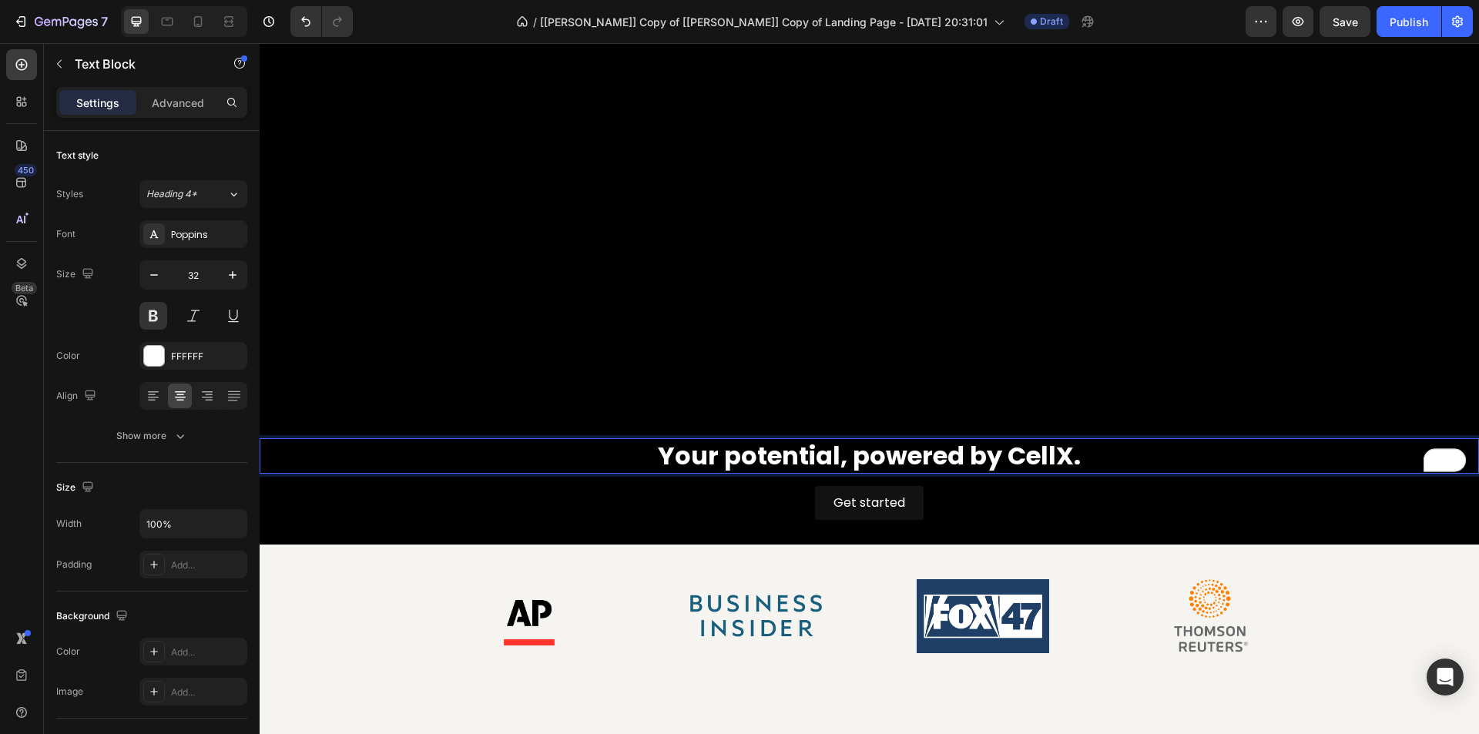
click at [849, 449] on p "Your potential, powered by CellX." at bounding box center [869, 456] width 1217 height 32
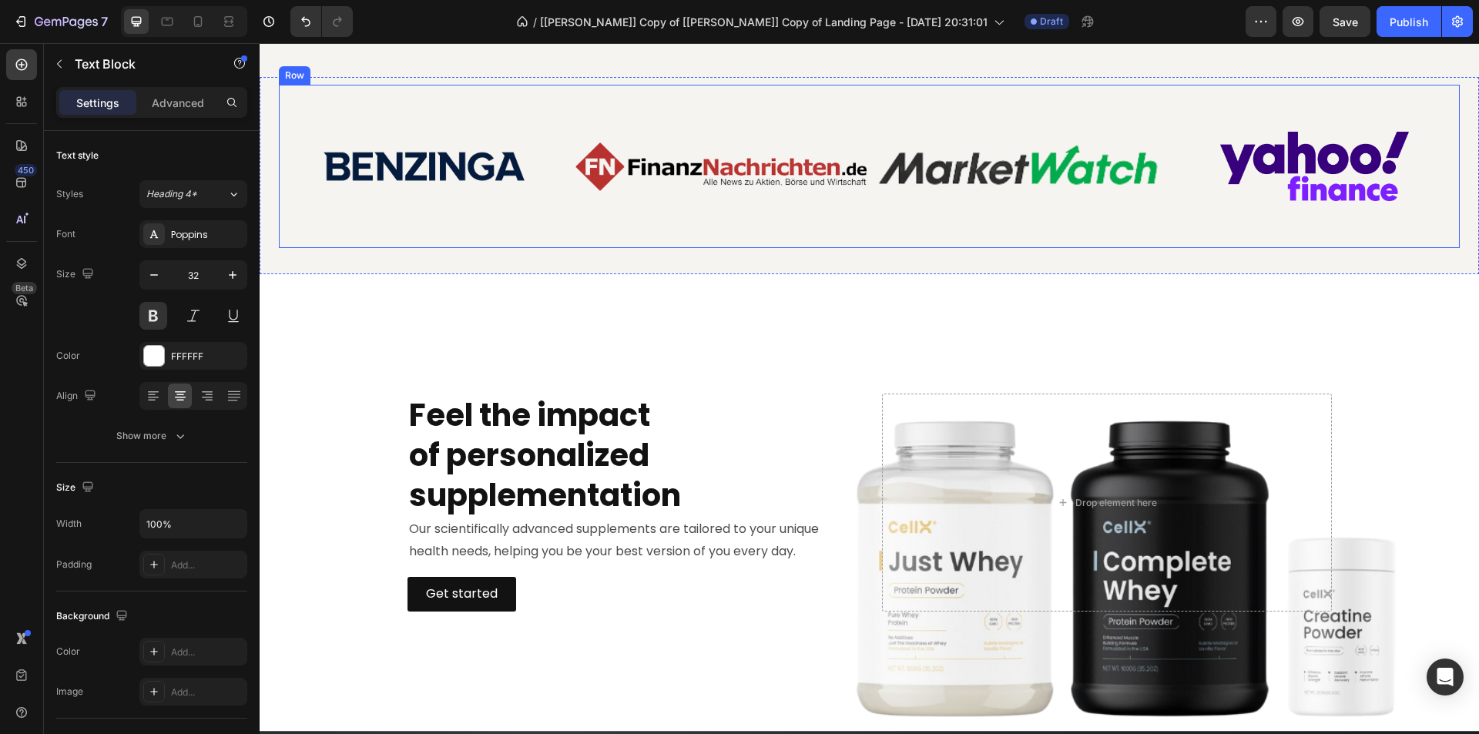
scroll to position [1002, 0]
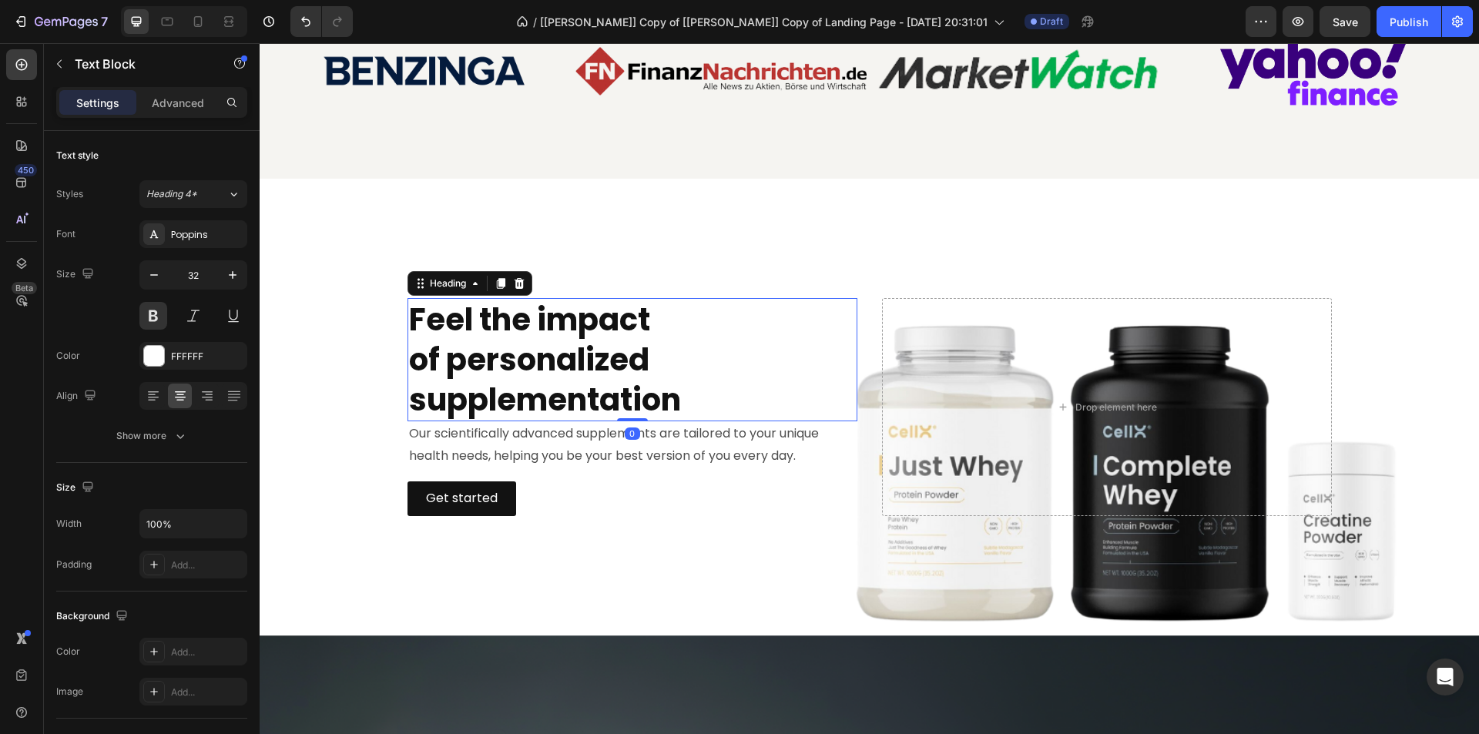
click at [569, 352] on h2 "Feel the impact of personalized supplementation" at bounding box center [633, 359] width 450 height 123
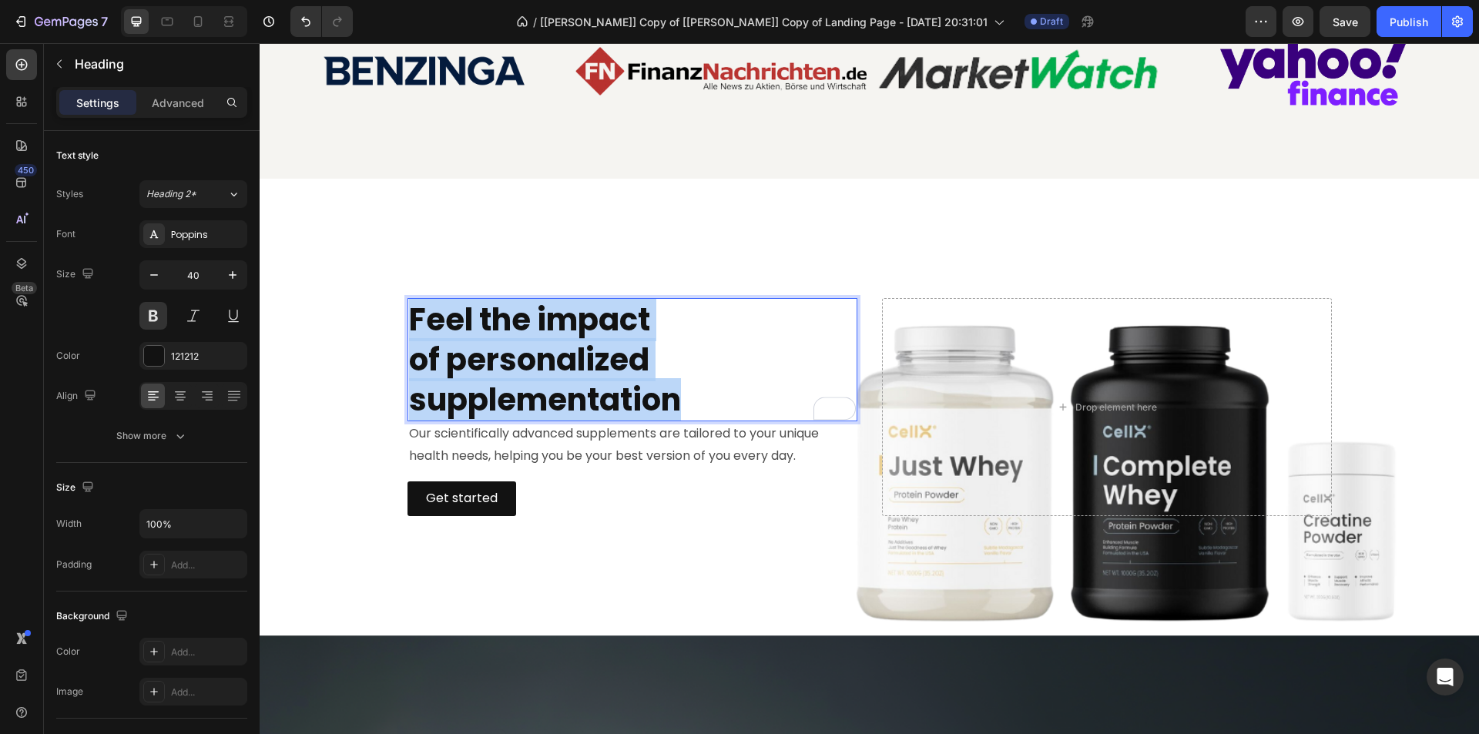
copy p "Feel the impact of personalized supplementation"
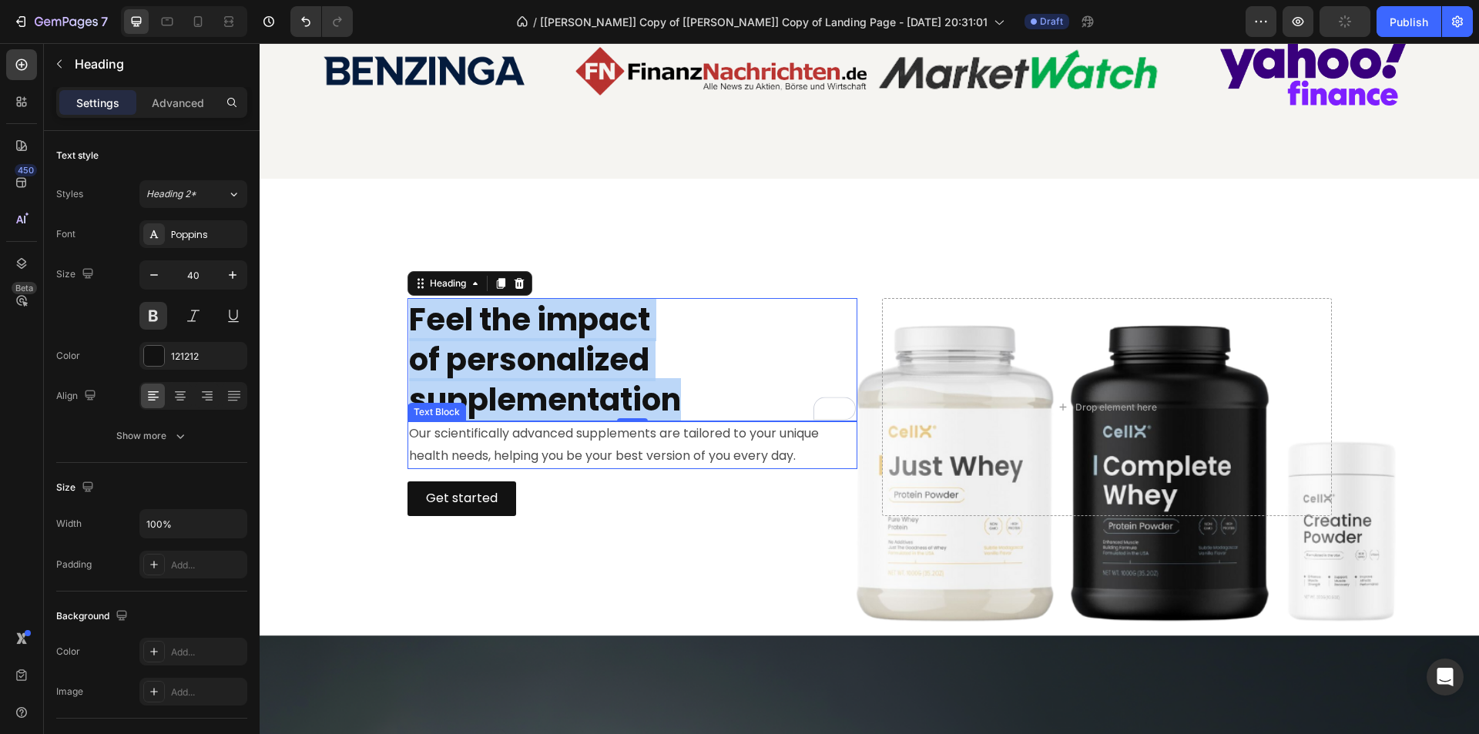
click at [647, 446] on p "Our scientifically advanced supplements are tailored to your unique health need…" at bounding box center [632, 445] width 447 height 45
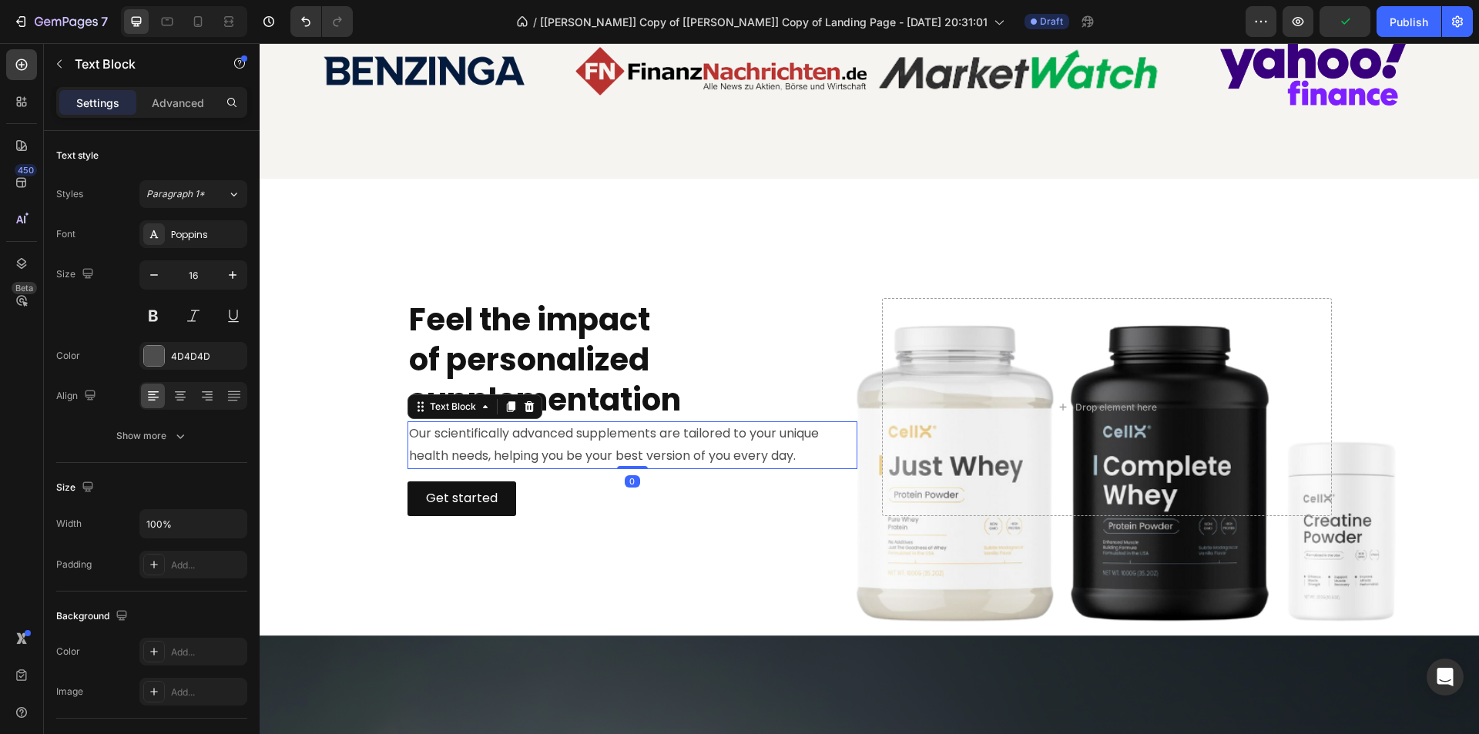
click at [647, 446] on p "Our scientifically advanced supplements are tailored to your unique health need…" at bounding box center [632, 445] width 447 height 45
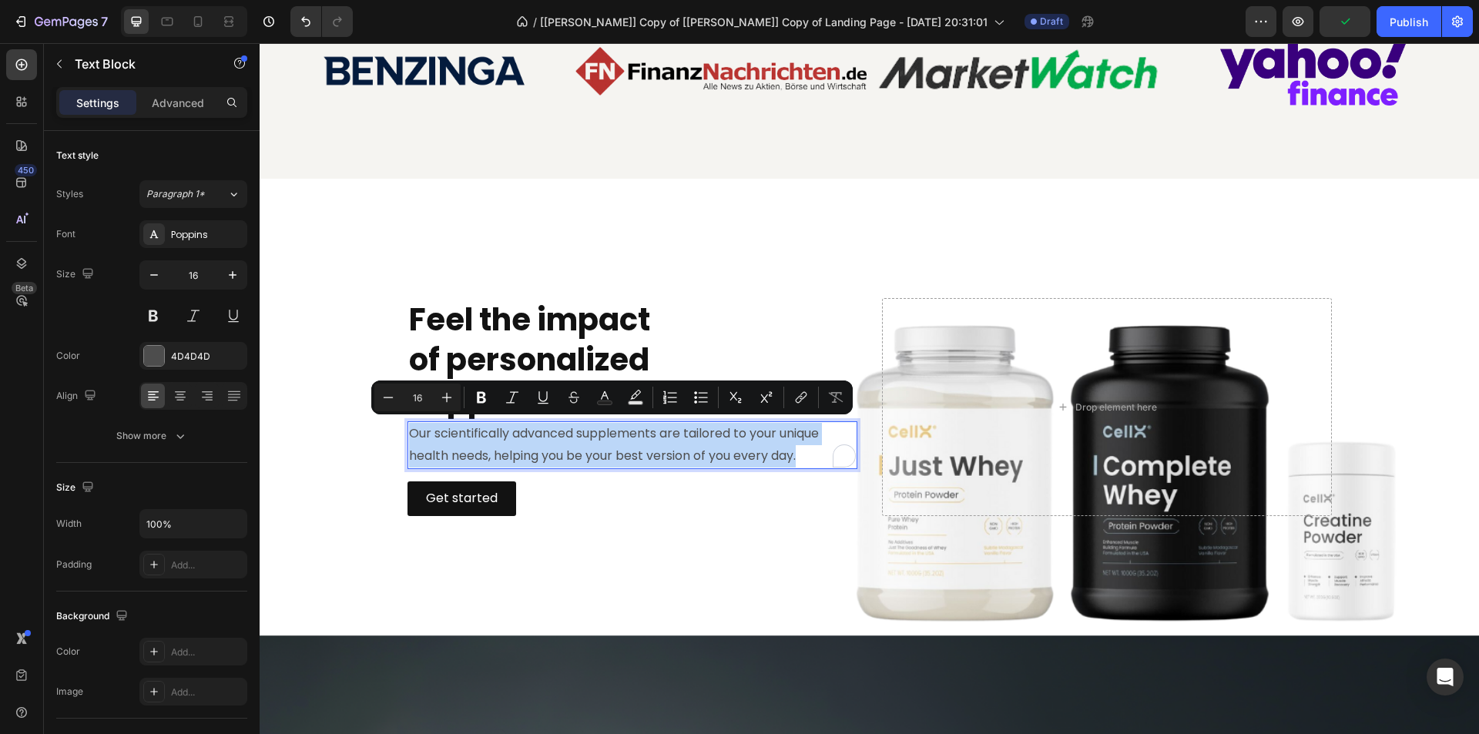
copy p "Our scientifically advanced supplements are tailored to your unique health need…"
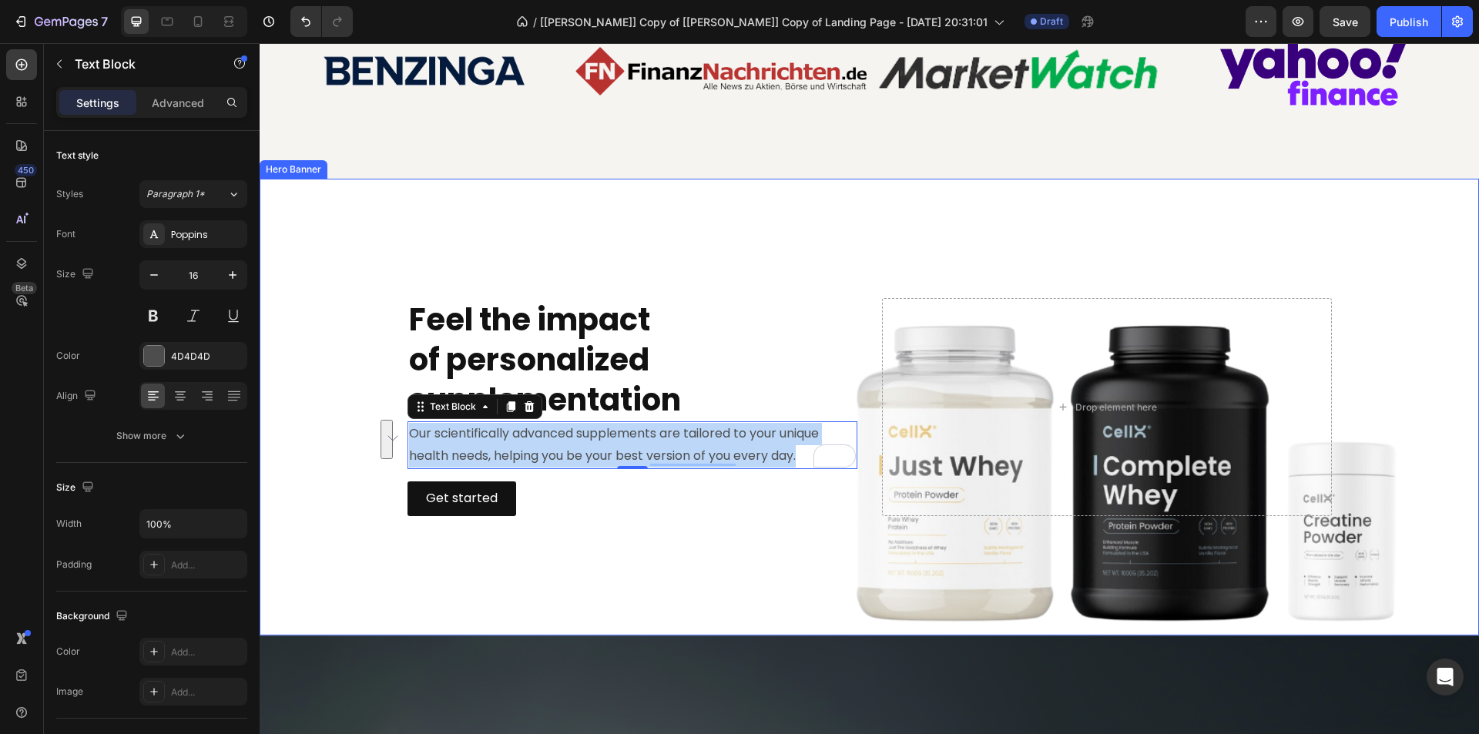
click at [723, 448] on p "Our scientifically advanced supplements are tailored to your unique health need…" at bounding box center [632, 445] width 447 height 45
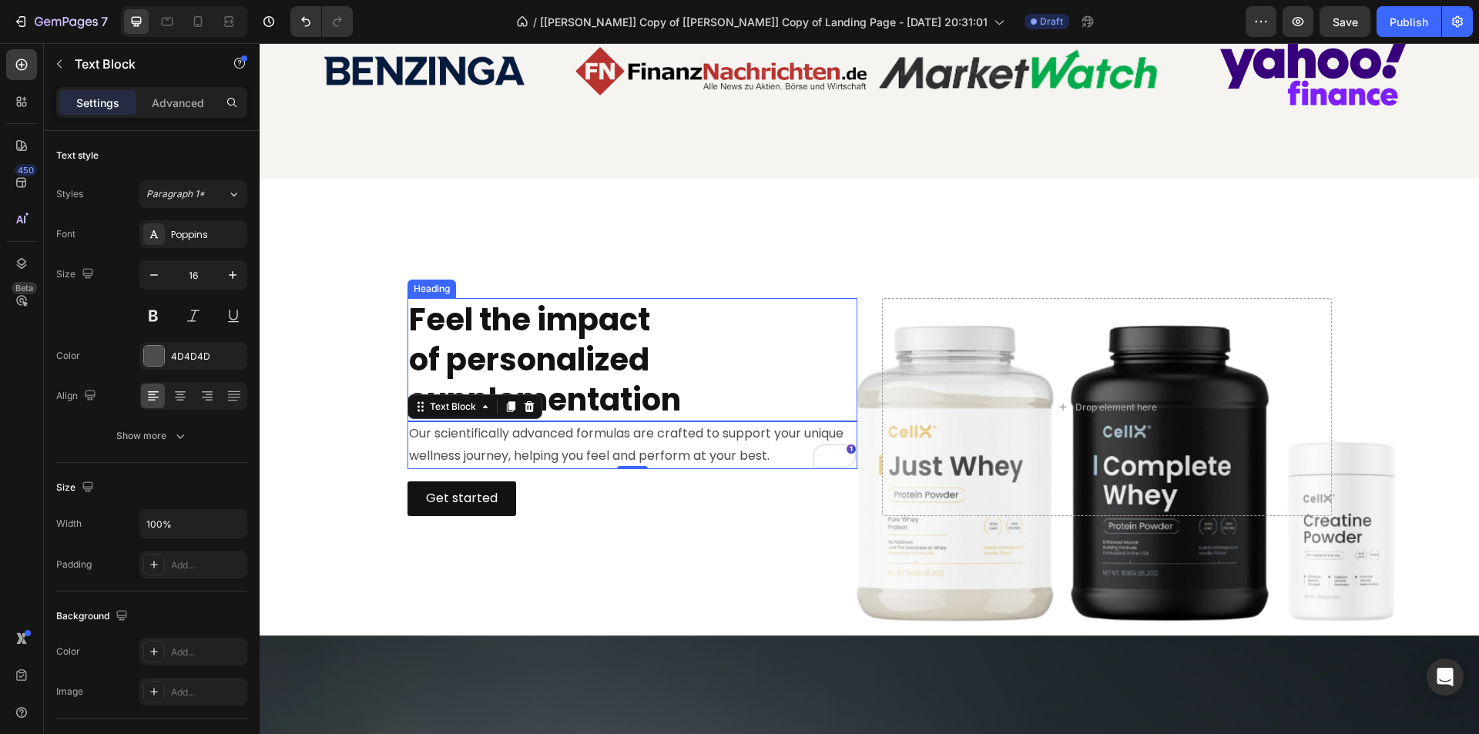
click at [596, 349] on p "Feel the impact of personalized supplementation" at bounding box center [632, 360] width 447 height 120
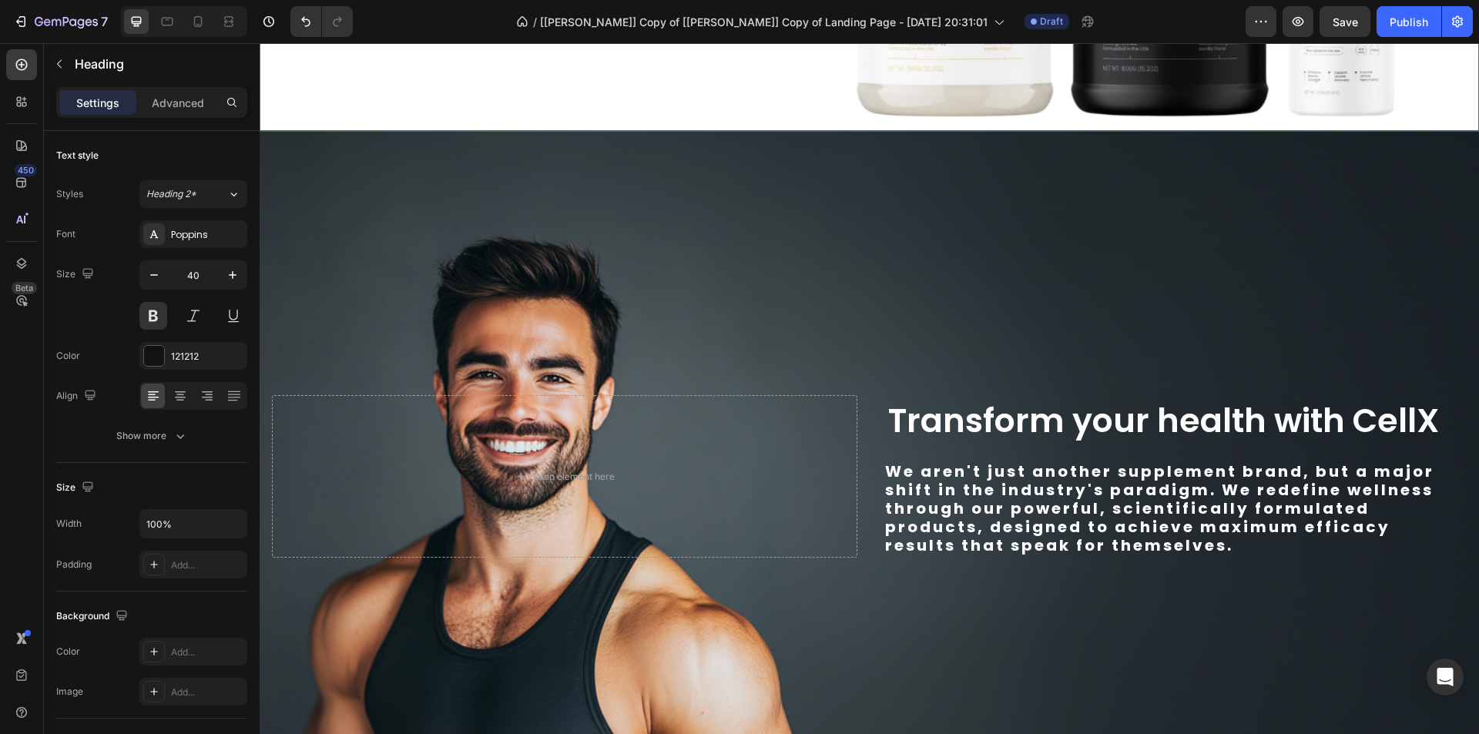
scroll to position [1541, 0]
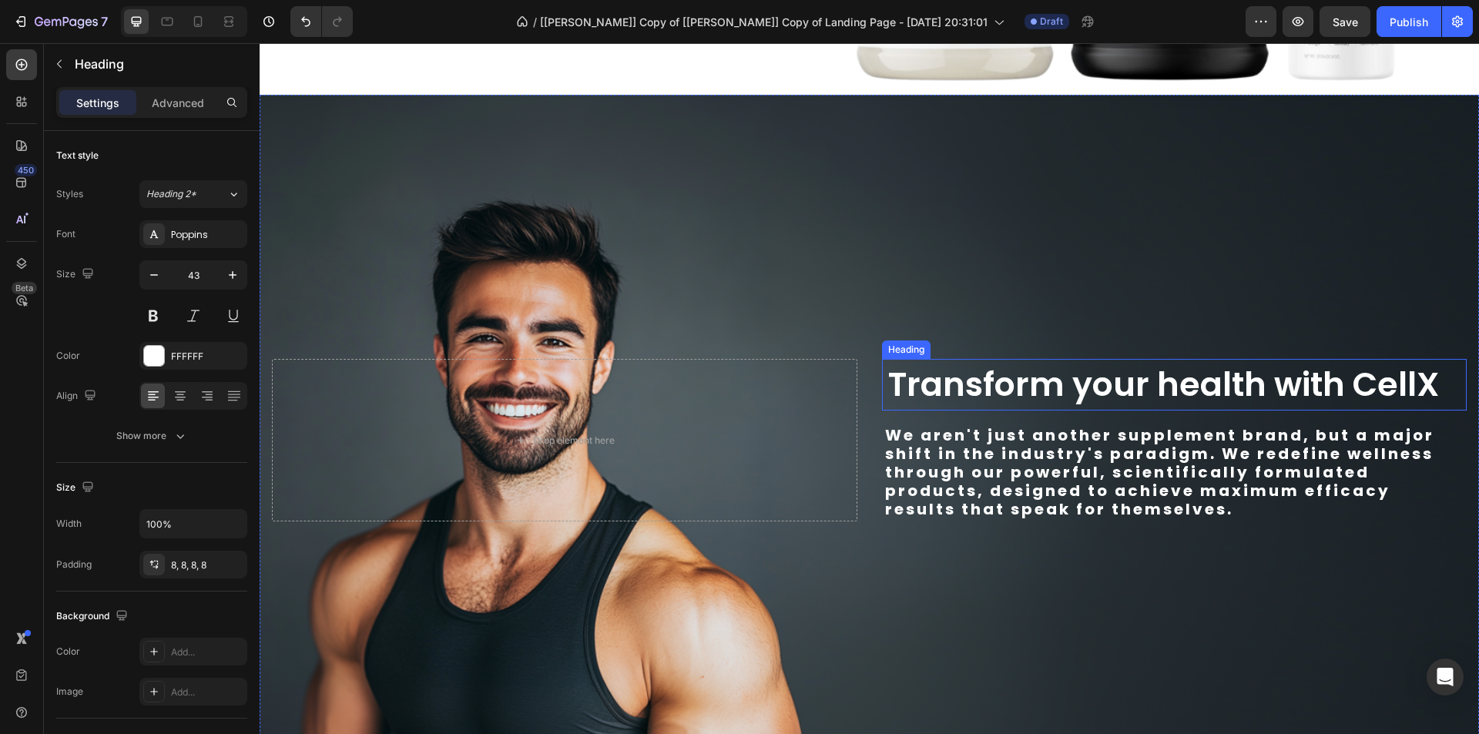
click at [1234, 375] on h2 "Transform your health with CellX" at bounding box center [1175, 385] width 586 height 52
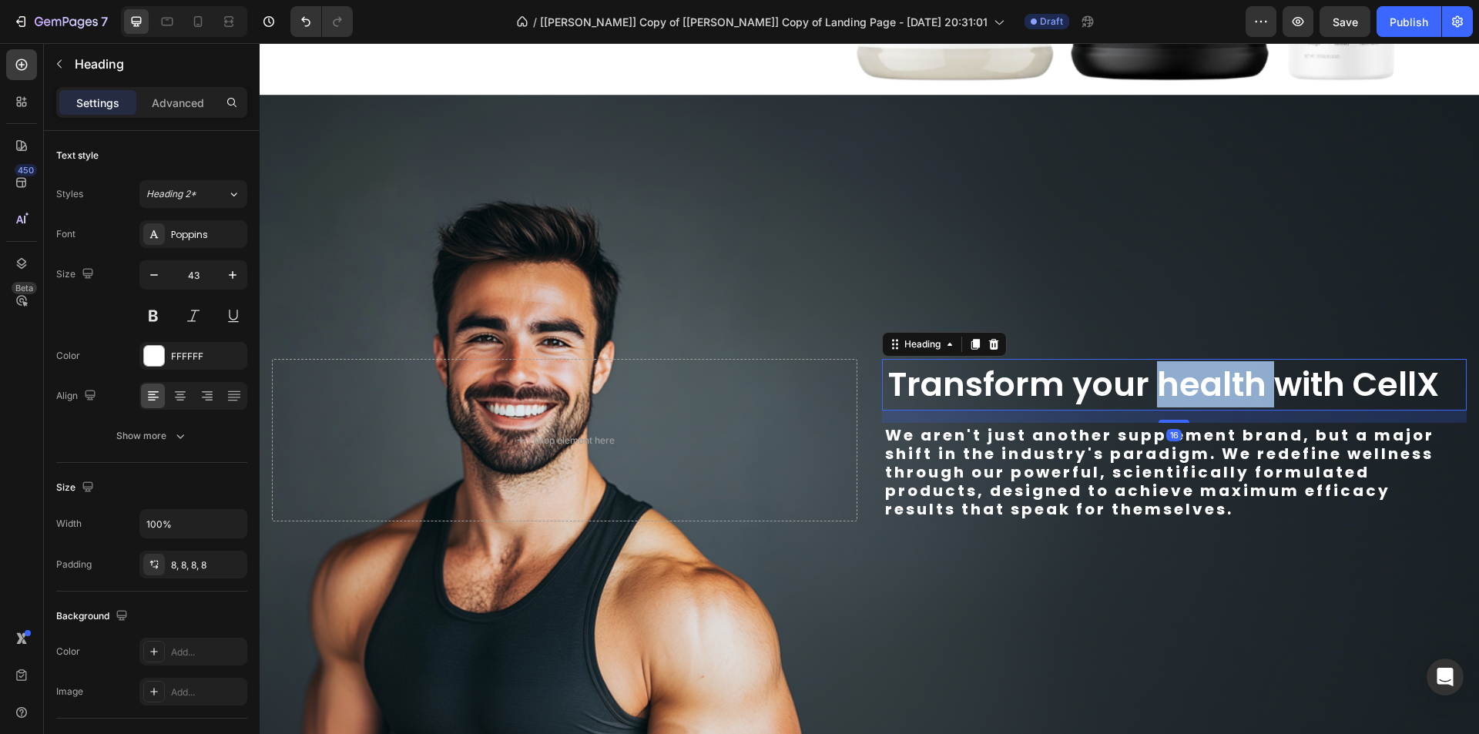
click at [1234, 375] on h2 "Transform your health with CellX" at bounding box center [1175, 385] width 586 height 52
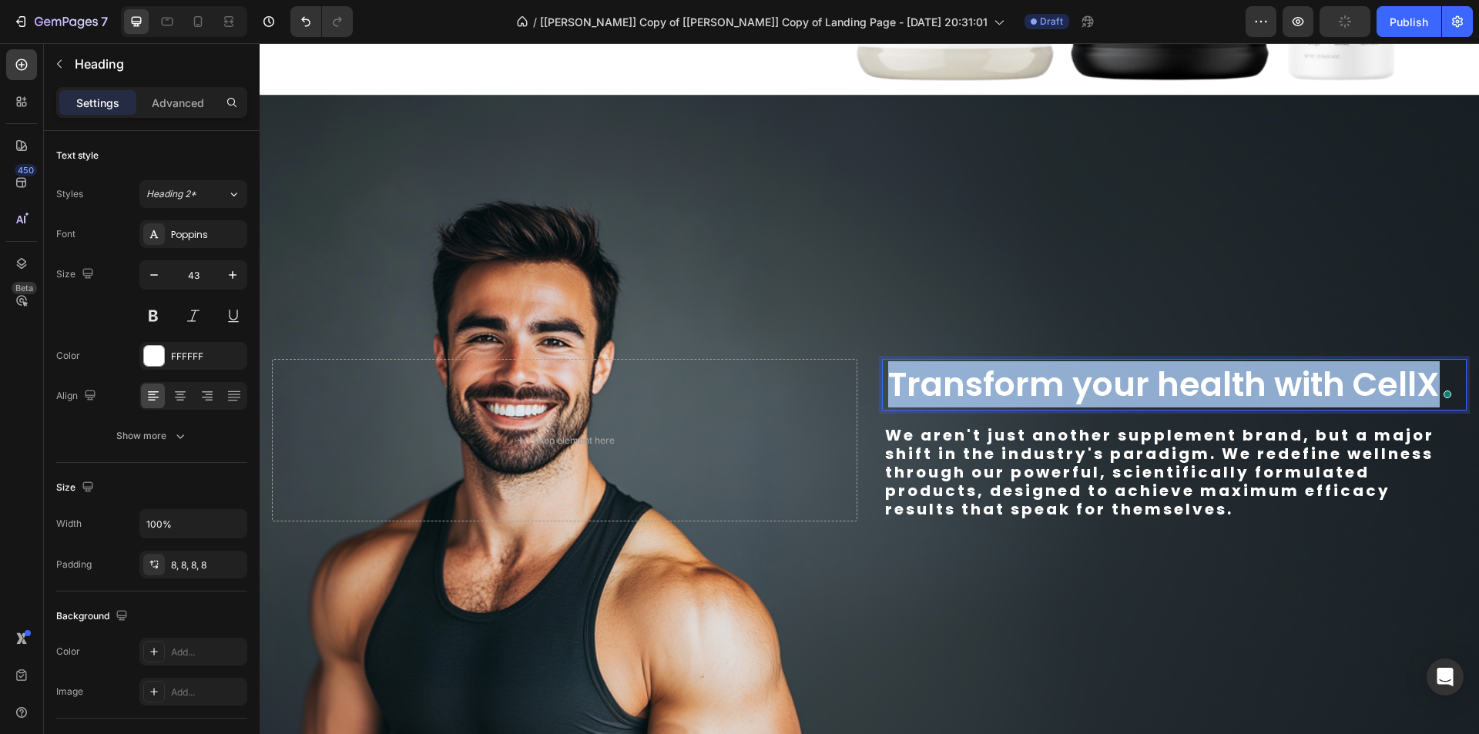
copy p "Transform your health with CellX"
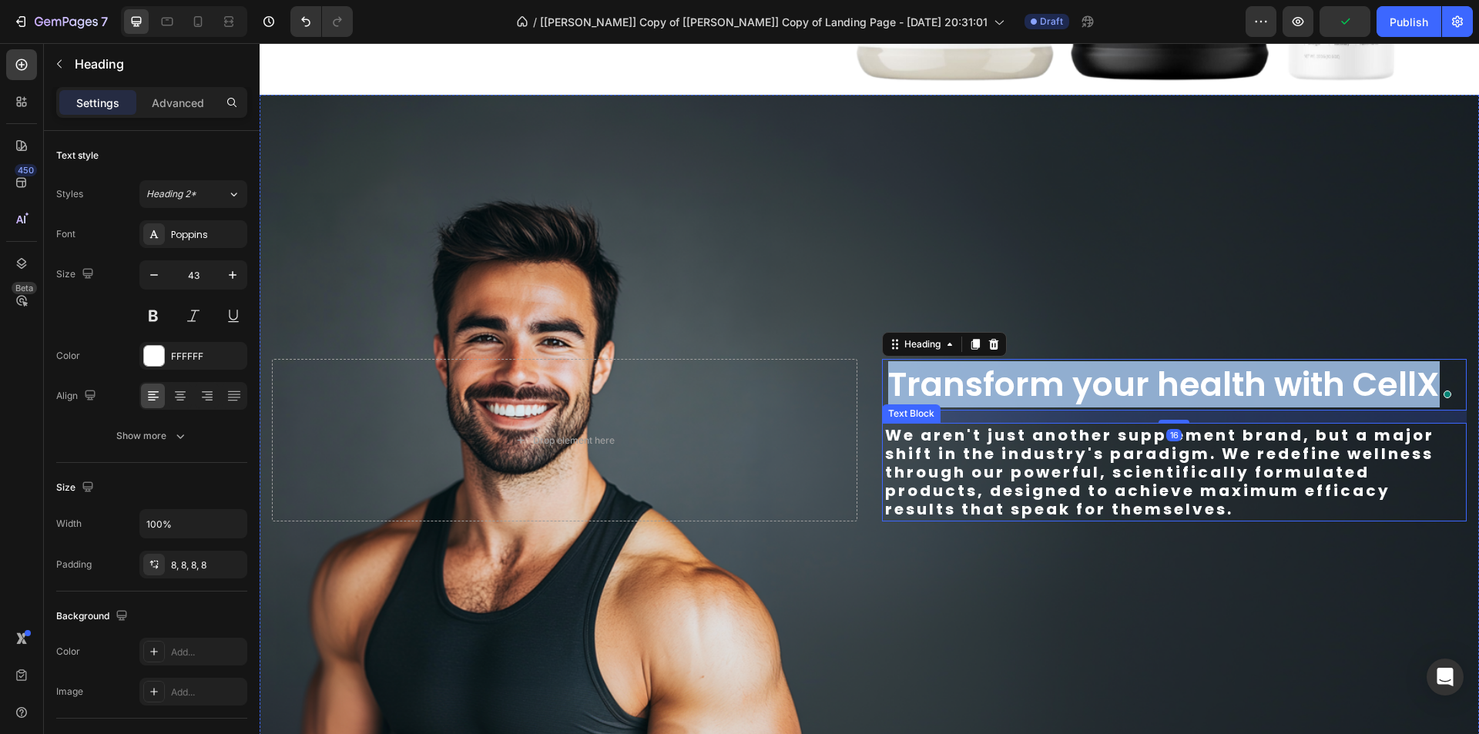
click at [1114, 492] on p "We aren't just another supplement brand, but a major shift in the industry's pa…" at bounding box center [1174, 472] width 579 height 92
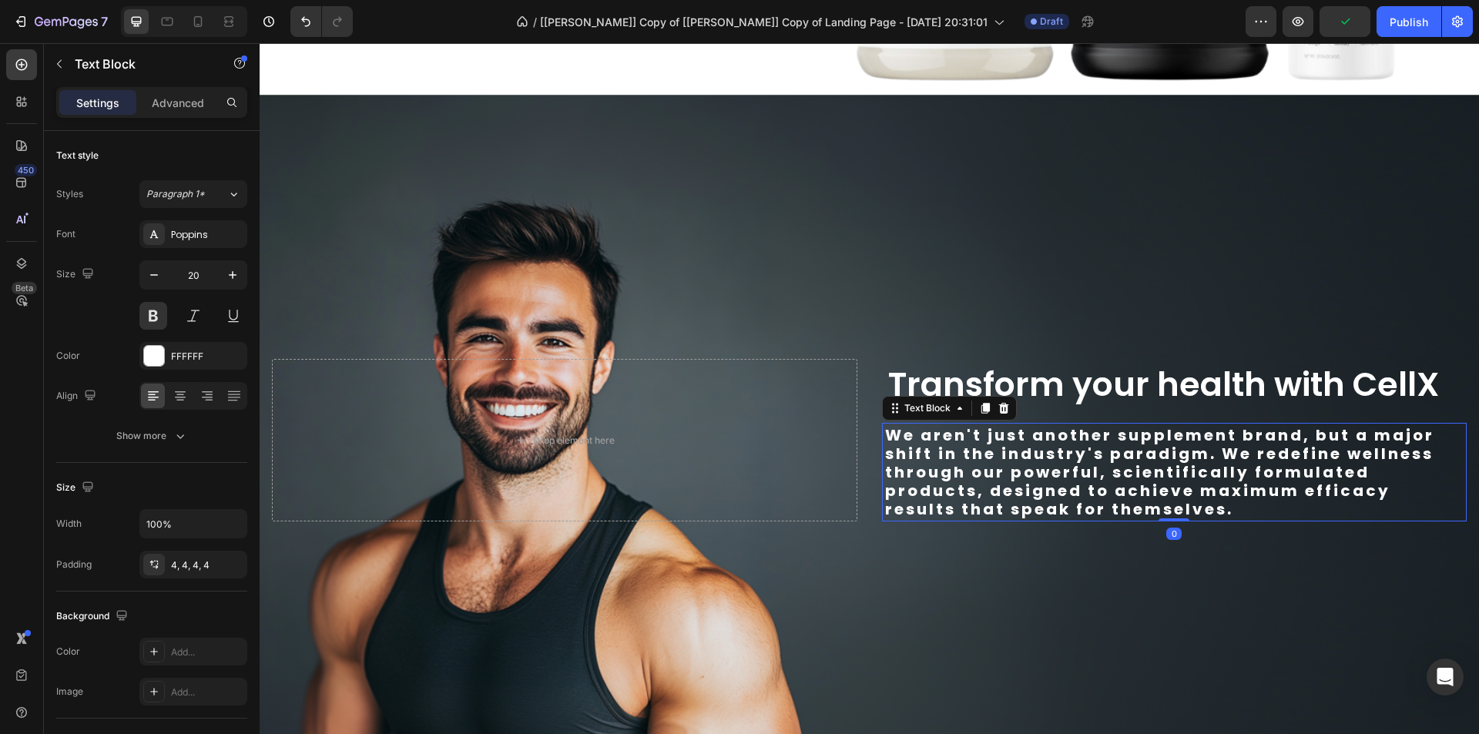
click at [1114, 492] on p "We aren't just another supplement brand, but a major shift in the industry's pa…" at bounding box center [1174, 472] width 579 height 92
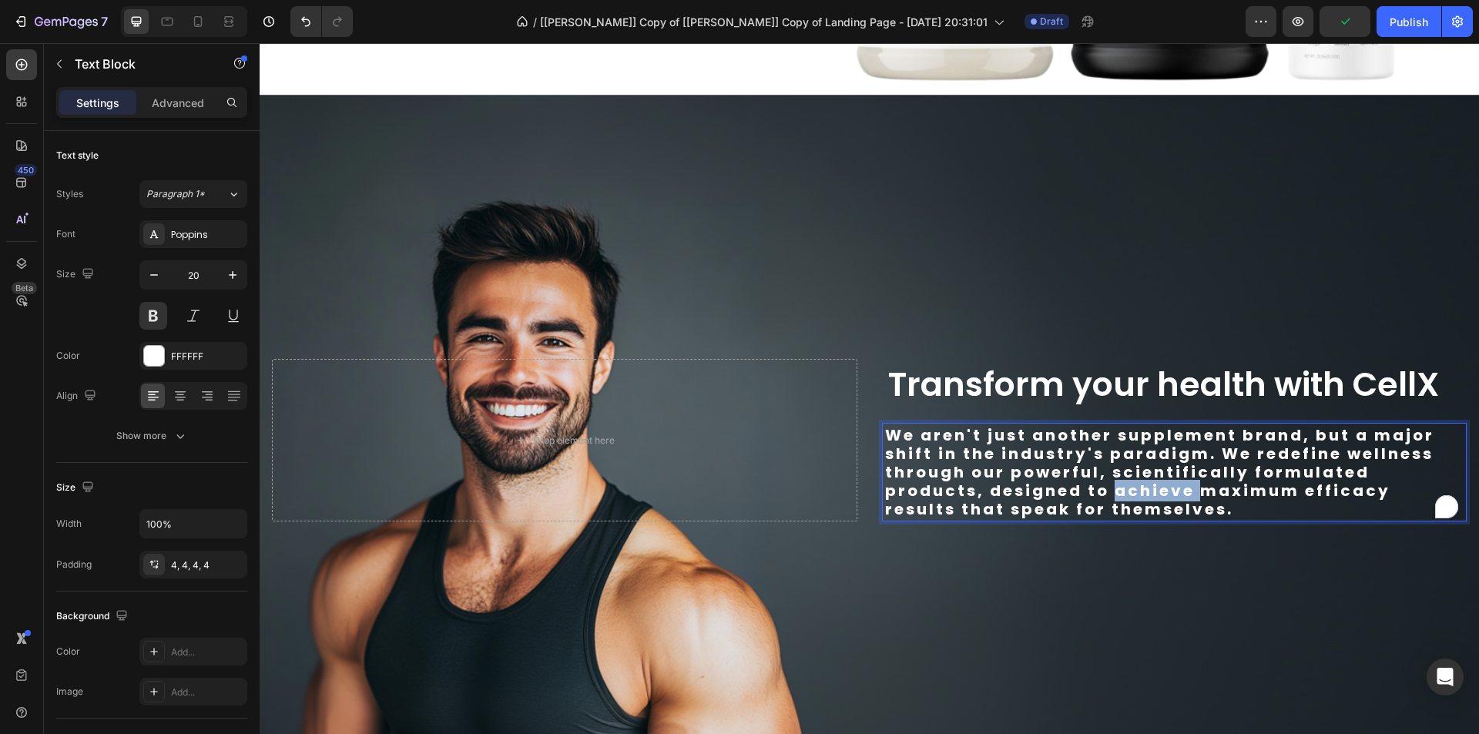
copy p "We aren't just another supplement brand, but a major shift in the industry's pa…"
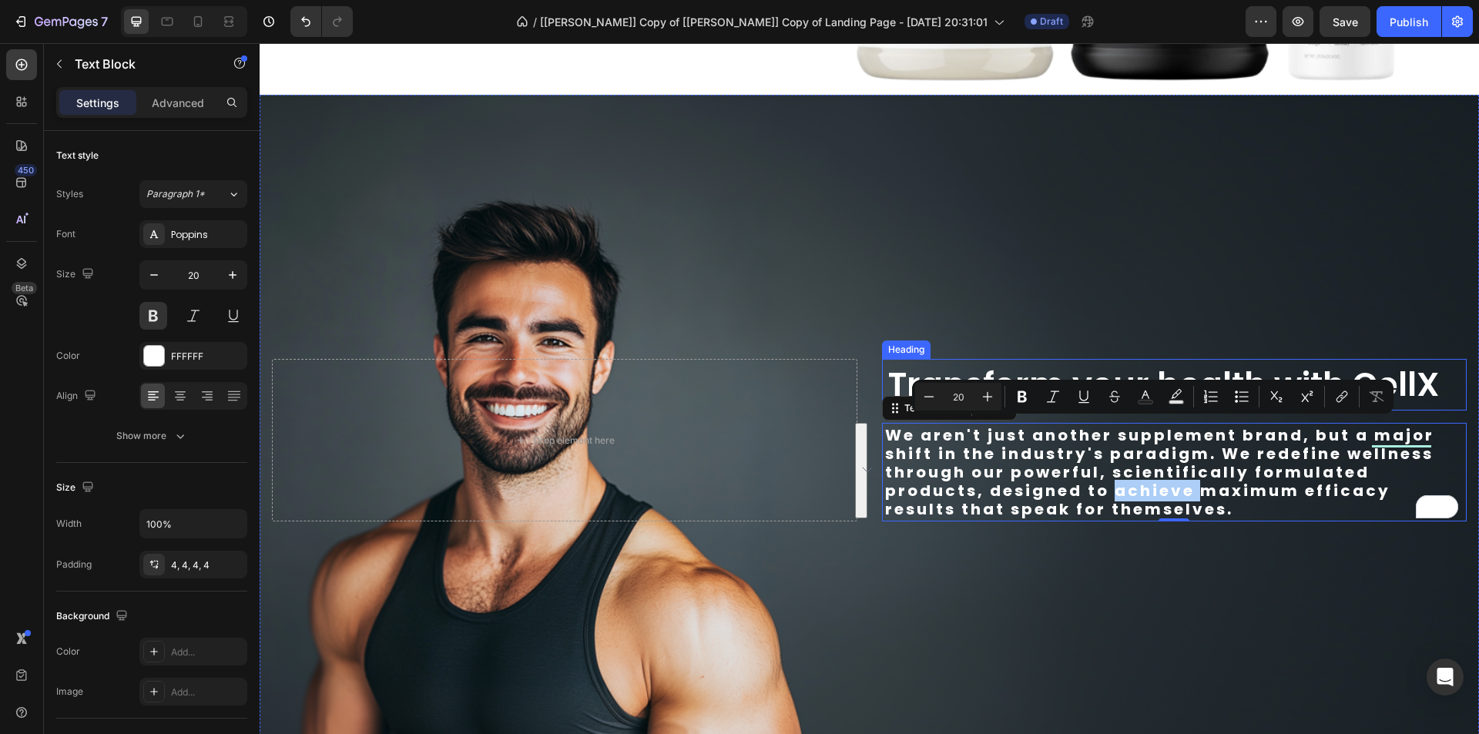
click at [1288, 386] on button "Subscript" at bounding box center [1277, 397] width 28 height 28
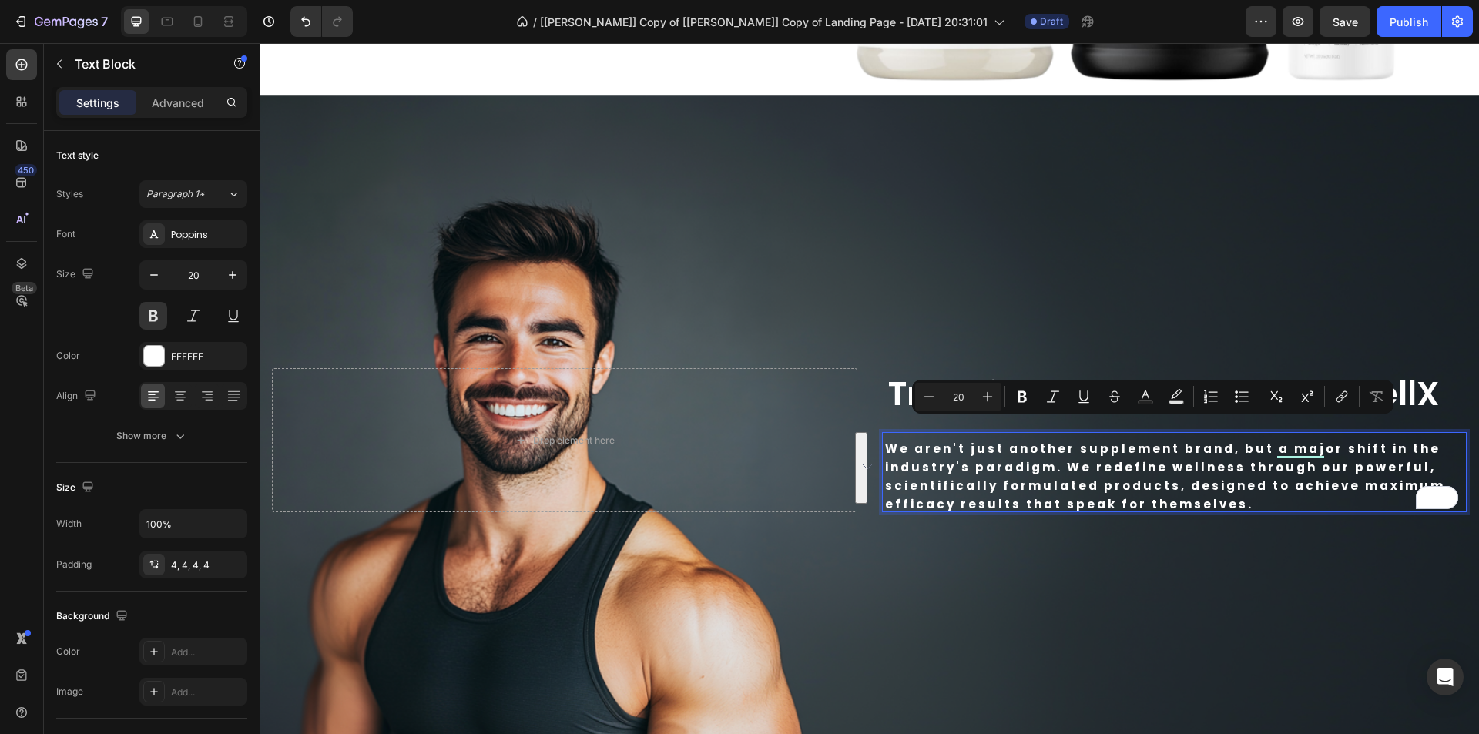
click at [1288, 386] on button "Subscript" at bounding box center [1277, 397] width 28 height 28
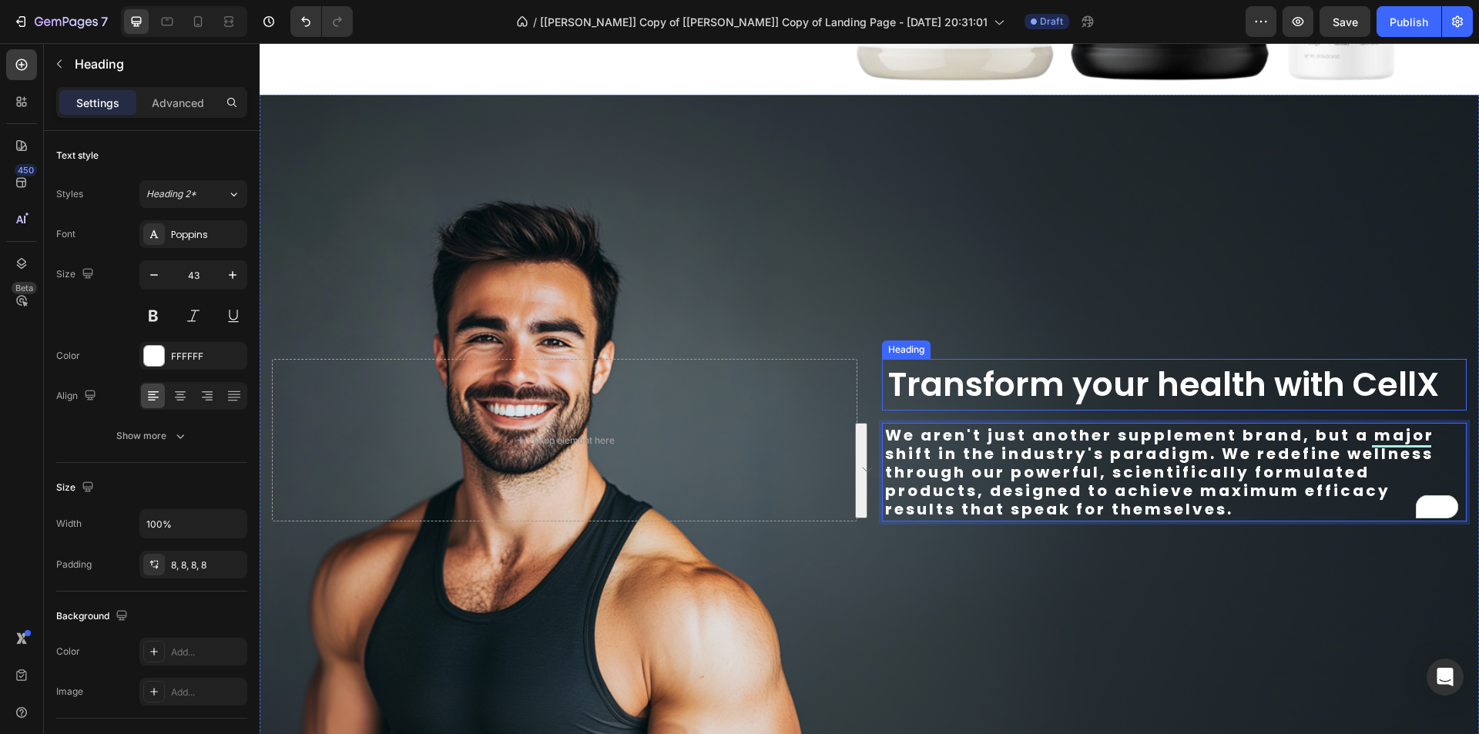
click at [1294, 373] on p "Transform your health with CellX" at bounding box center [1174, 385] width 573 height 40
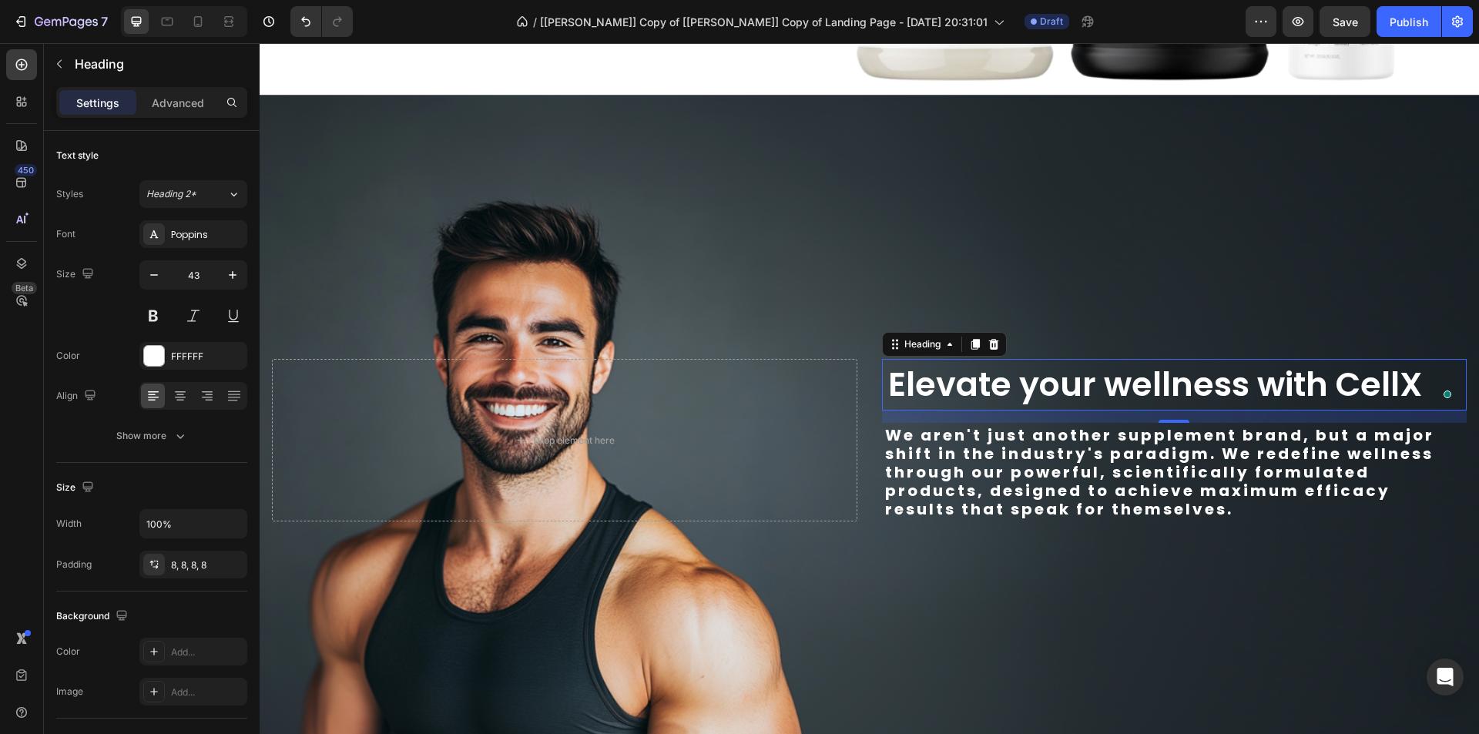
click at [1220, 433] on p "We aren't just another supplement brand, but a major shift in the industry's pa…" at bounding box center [1174, 472] width 579 height 92
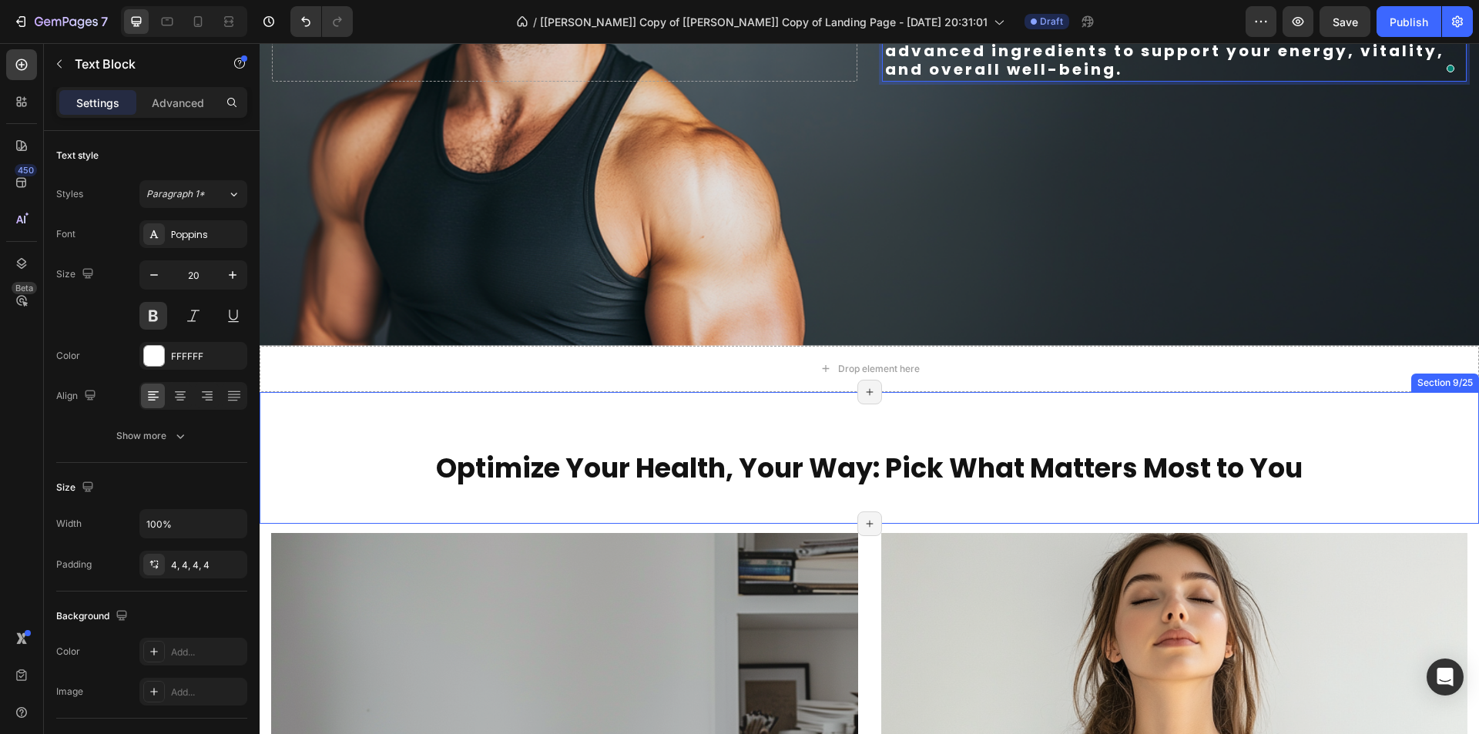
scroll to position [2157, 0]
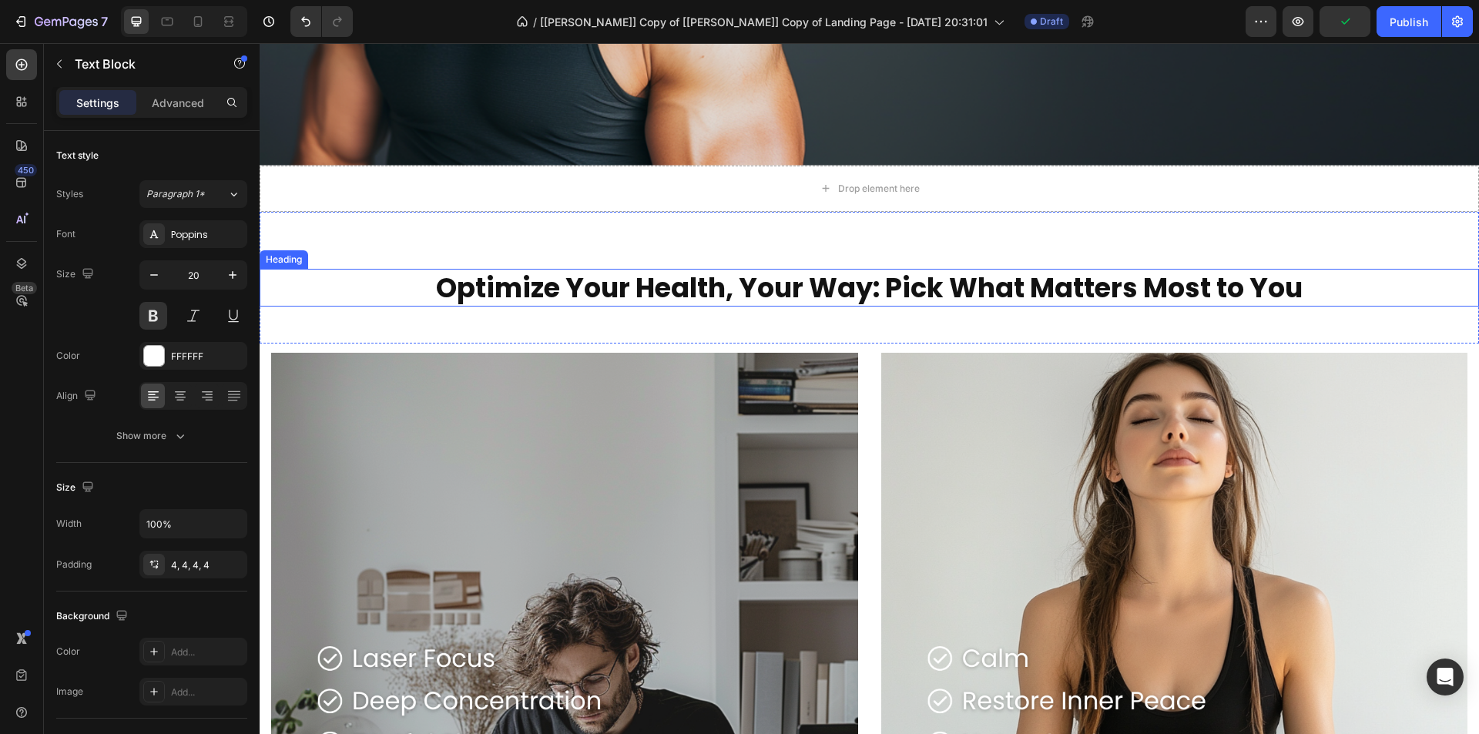
click at [764, 285] on h2 "Optimize Your Health, Your Way: Pick What Matters Most to You" at bounding box center [870, 288] width 925 height 39
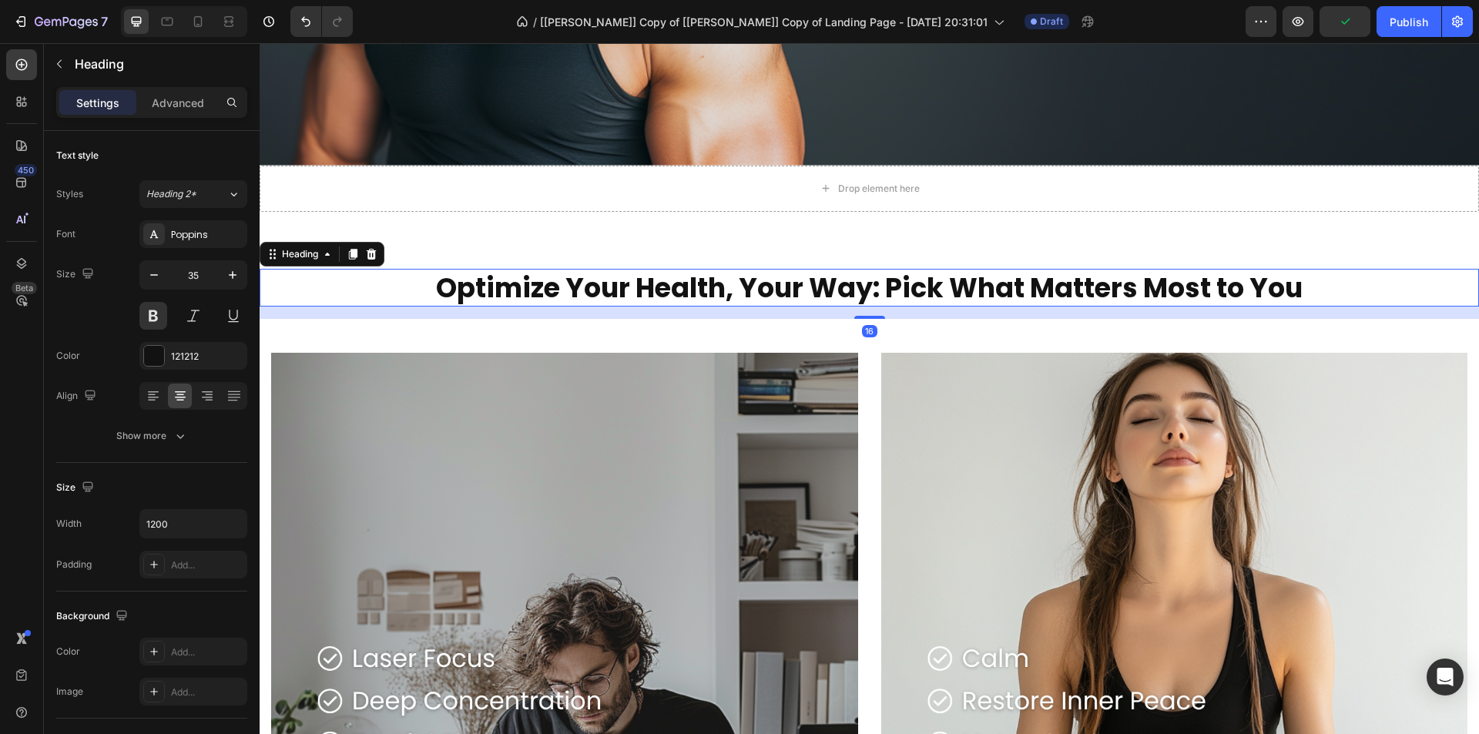
click at [764, 285] on h2 "Optimize Your Health, Your Way: Pick What Matters Most to You" at bounding box center [870, 288] width 925 height 39
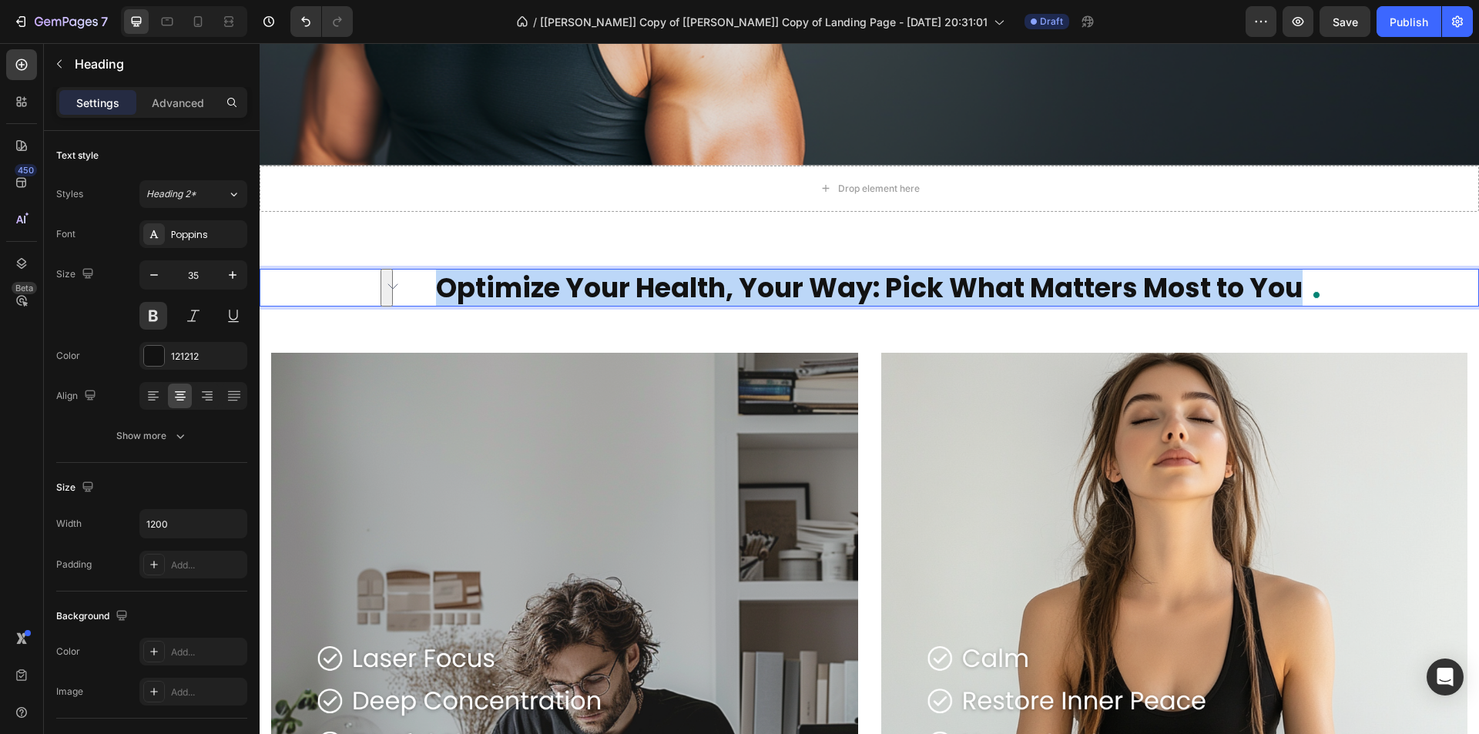
click at [740, 285] on p "Optimize Your Health, Your Way: Pick What Matters Most to You" at bounding box center [869, 287] width 921 height 35
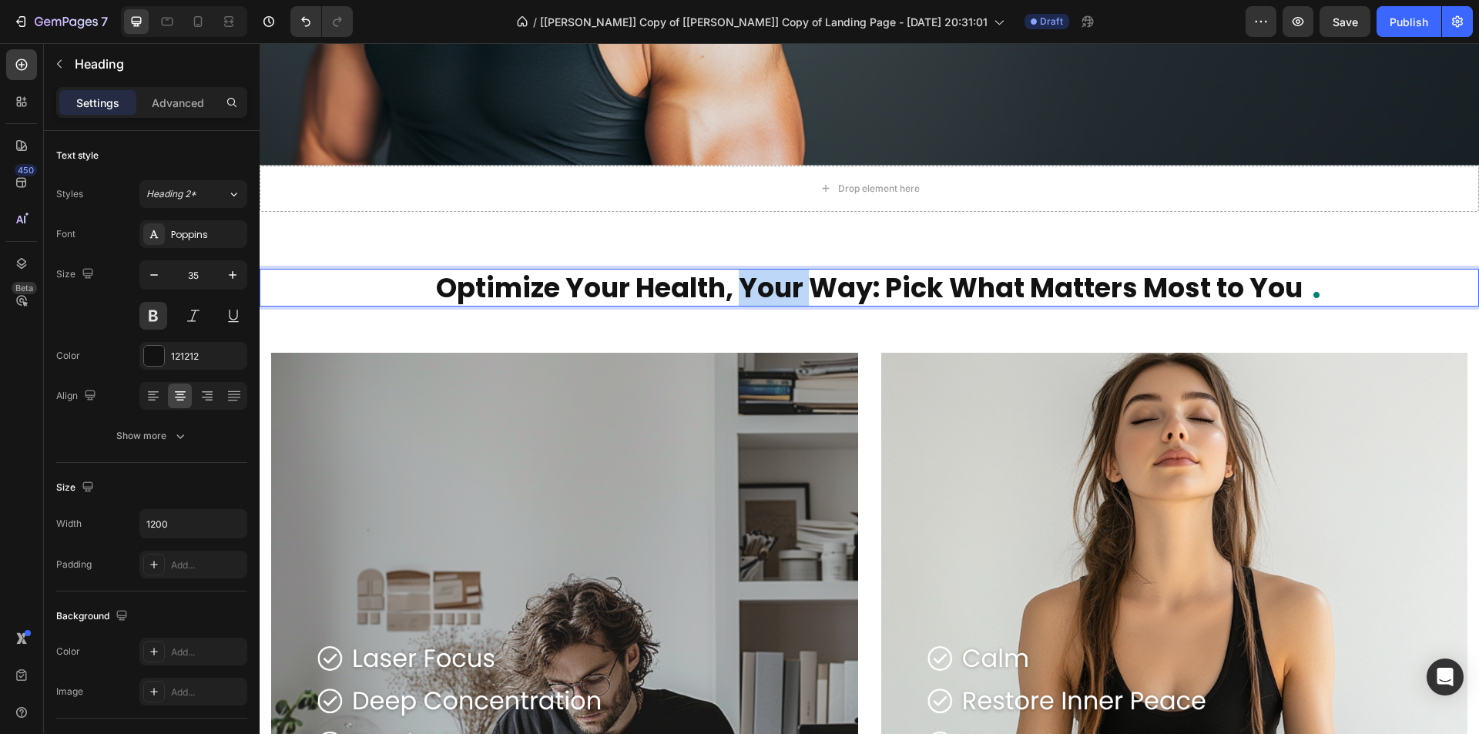
click at [740, 285] on p "Optimize Your Health, Your Way: Pick What Matters Most to You" at bounding box center [869, 287] width 921 height 35
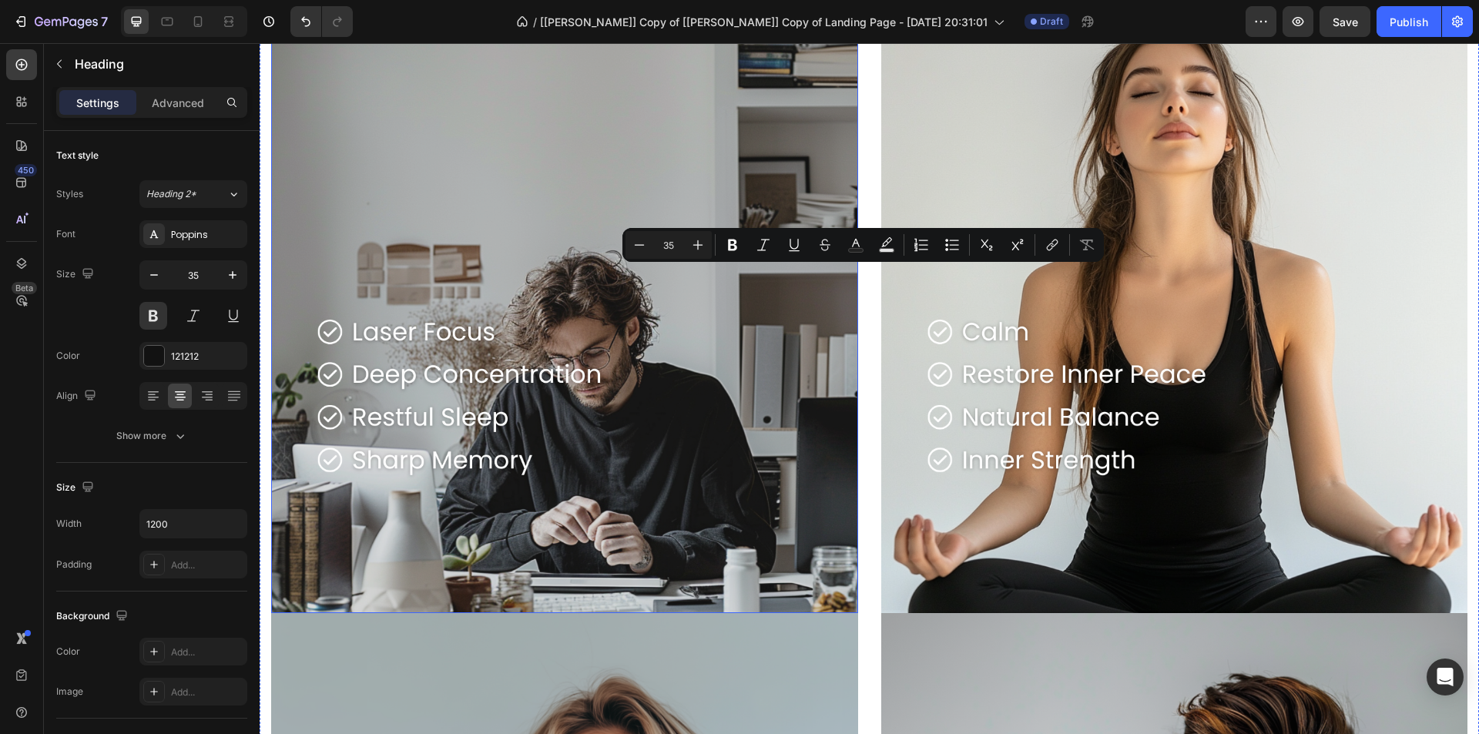
type input "16"
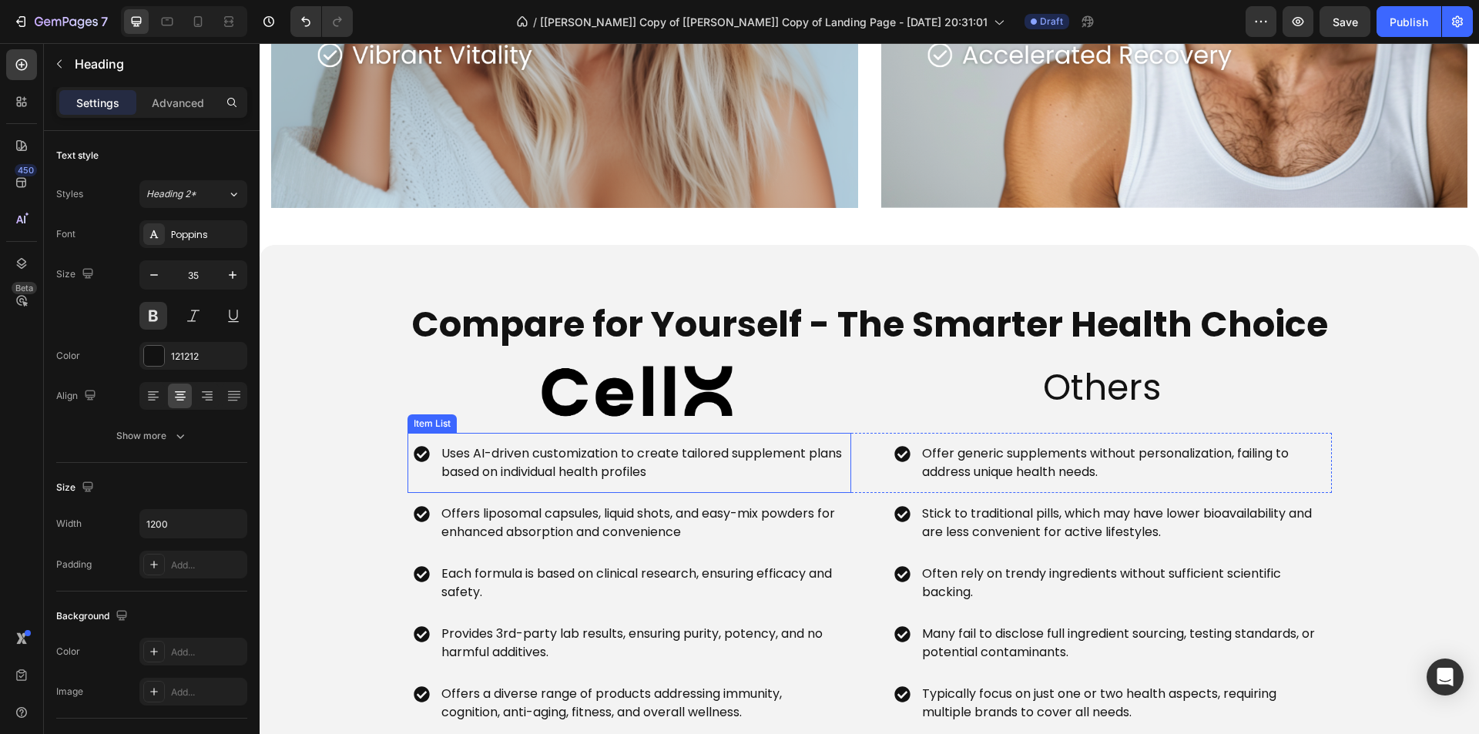
scroll to position [3544, 0]
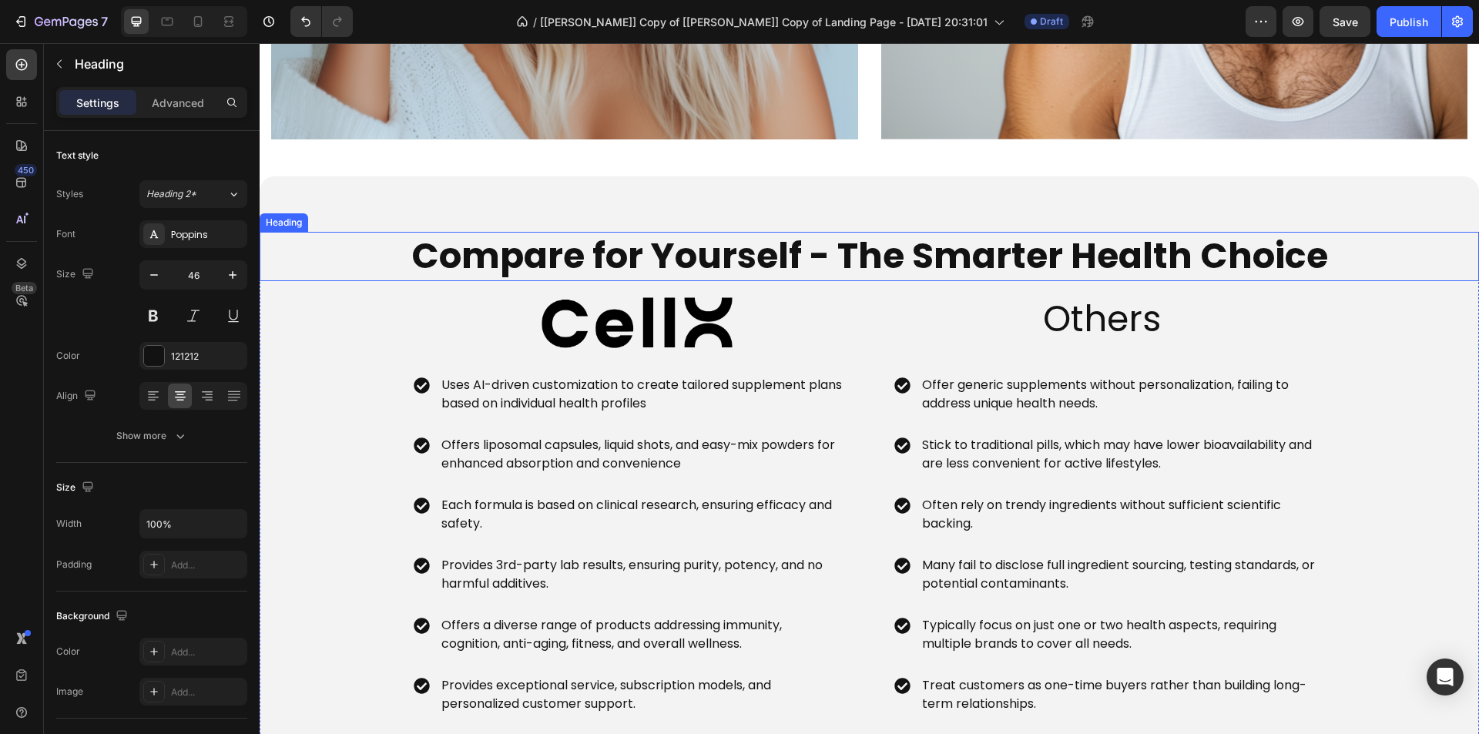
click at [847, 244] on strong "Compare for Yourself - The Smarter Health Choice" at bounding box center [869, 255] width 917 height 49
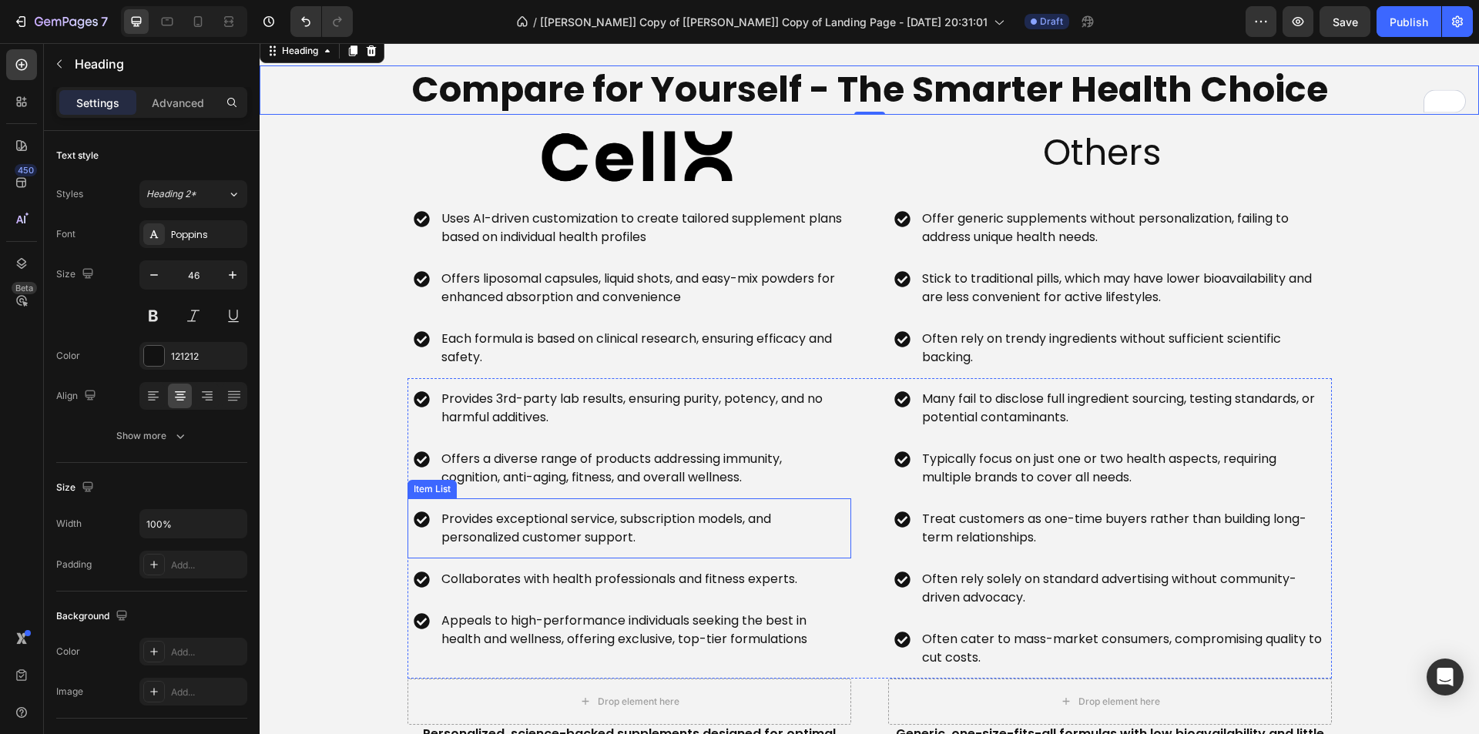
scroll to position [3698, 0]
click at [613, 244] on p "Uses AI-driven customization to create tailored supplement plans based on indiv…" at bounding box center [641, 228] width 401 height 37
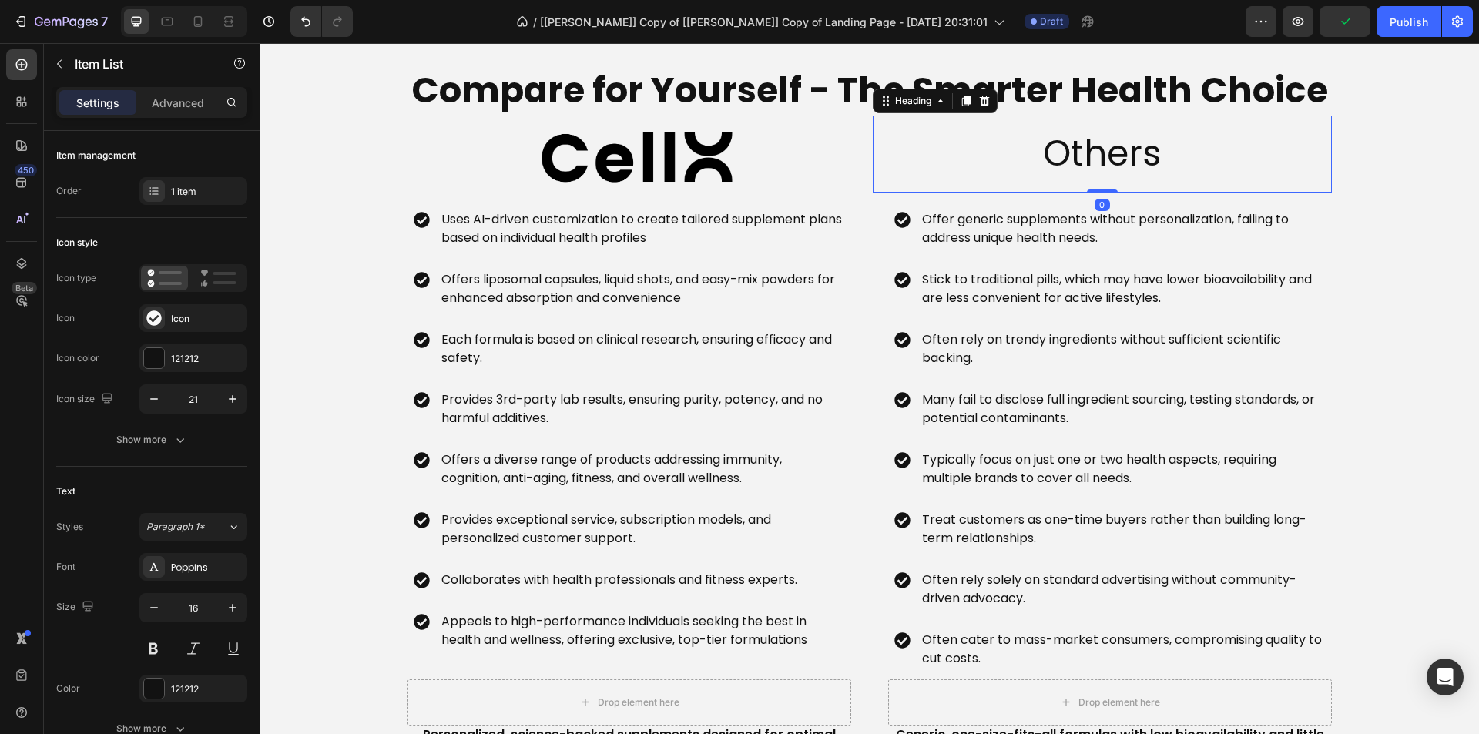
click at [884, 146] on h2 "Others" at bounding box center [1102, 154] width 459 height 77
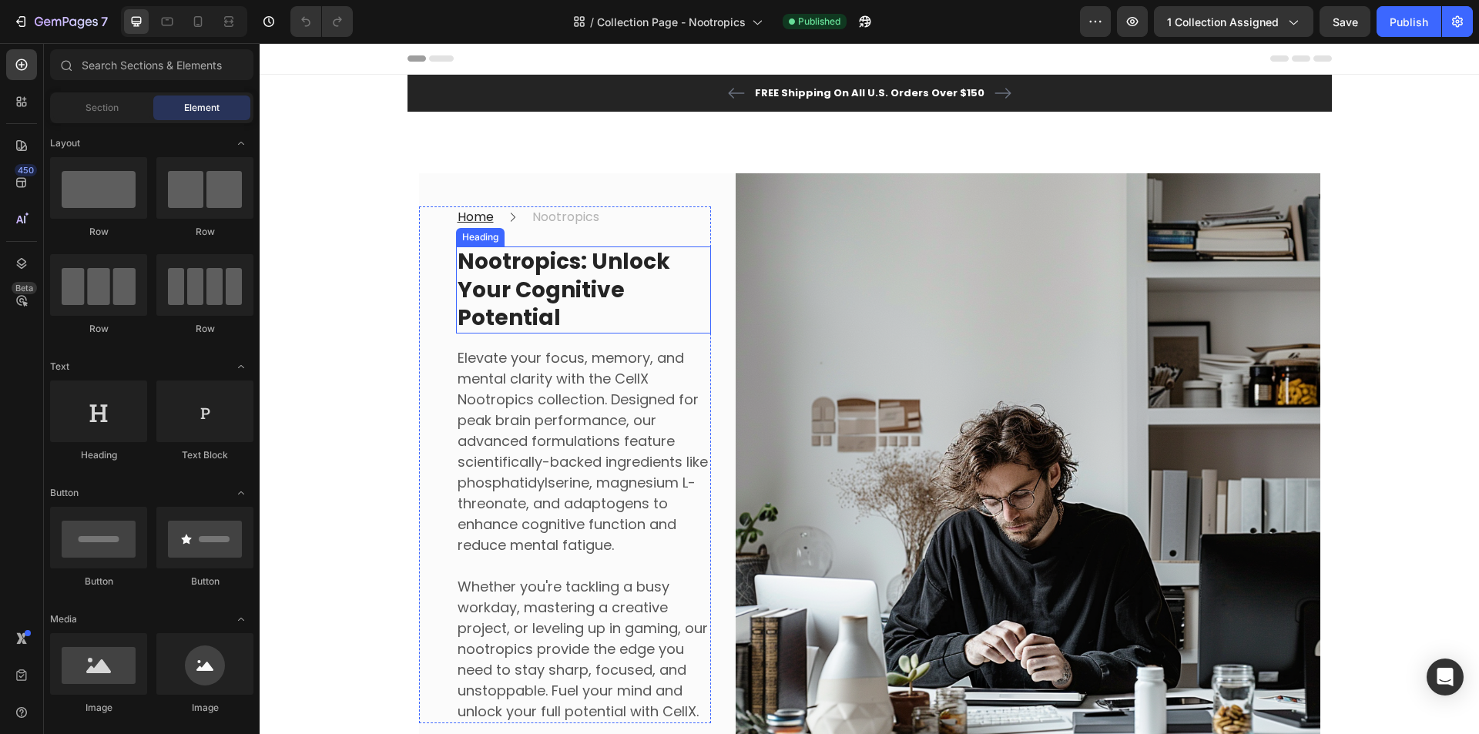
click at [501, 287] on strong "Nootropics: Unlock Your Cognitive Potential" at bounding box center [564, 290] width 213 height 86
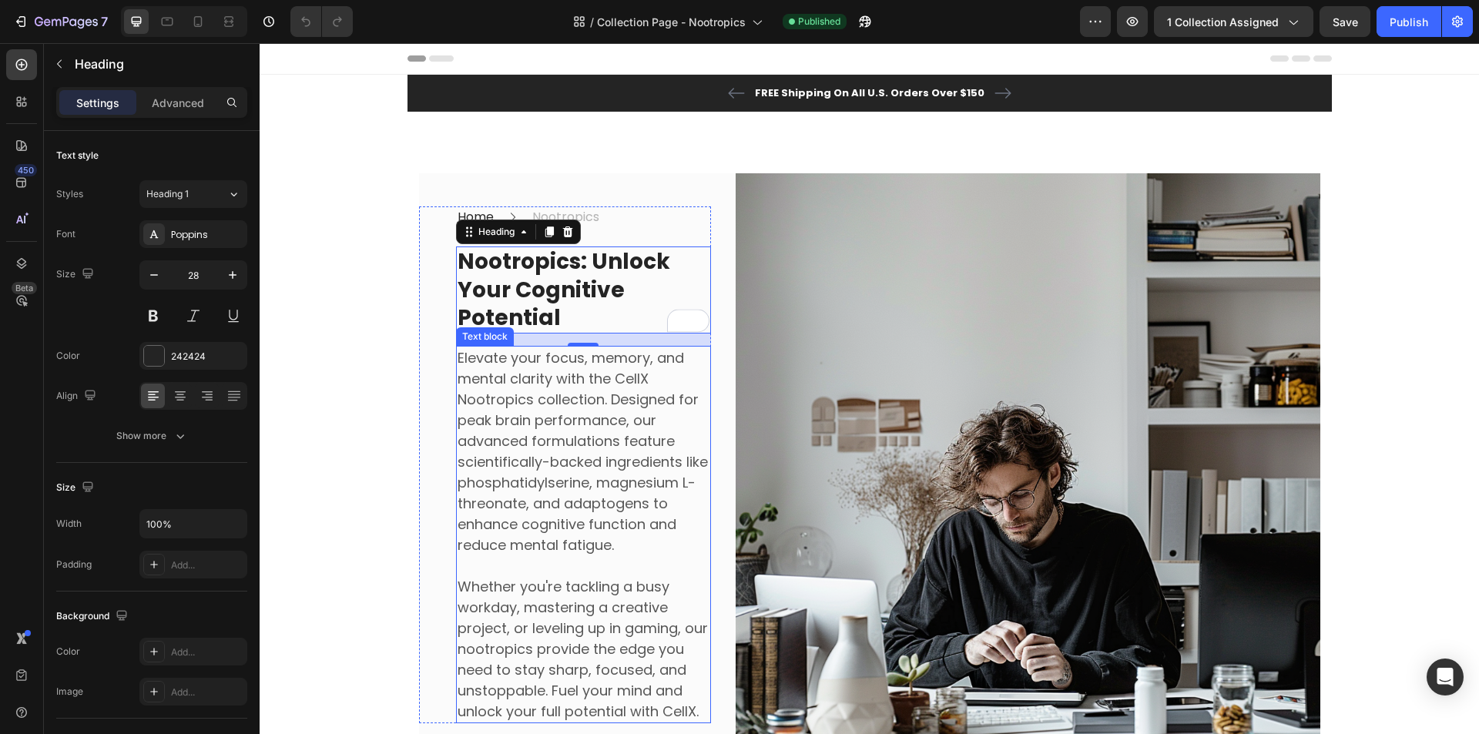
click at [538, 458] on p "Elevate your focus, memory, and mental clarity with the CellX Nootropics collec…" at bounding box center [584, 451] width 252 height 208
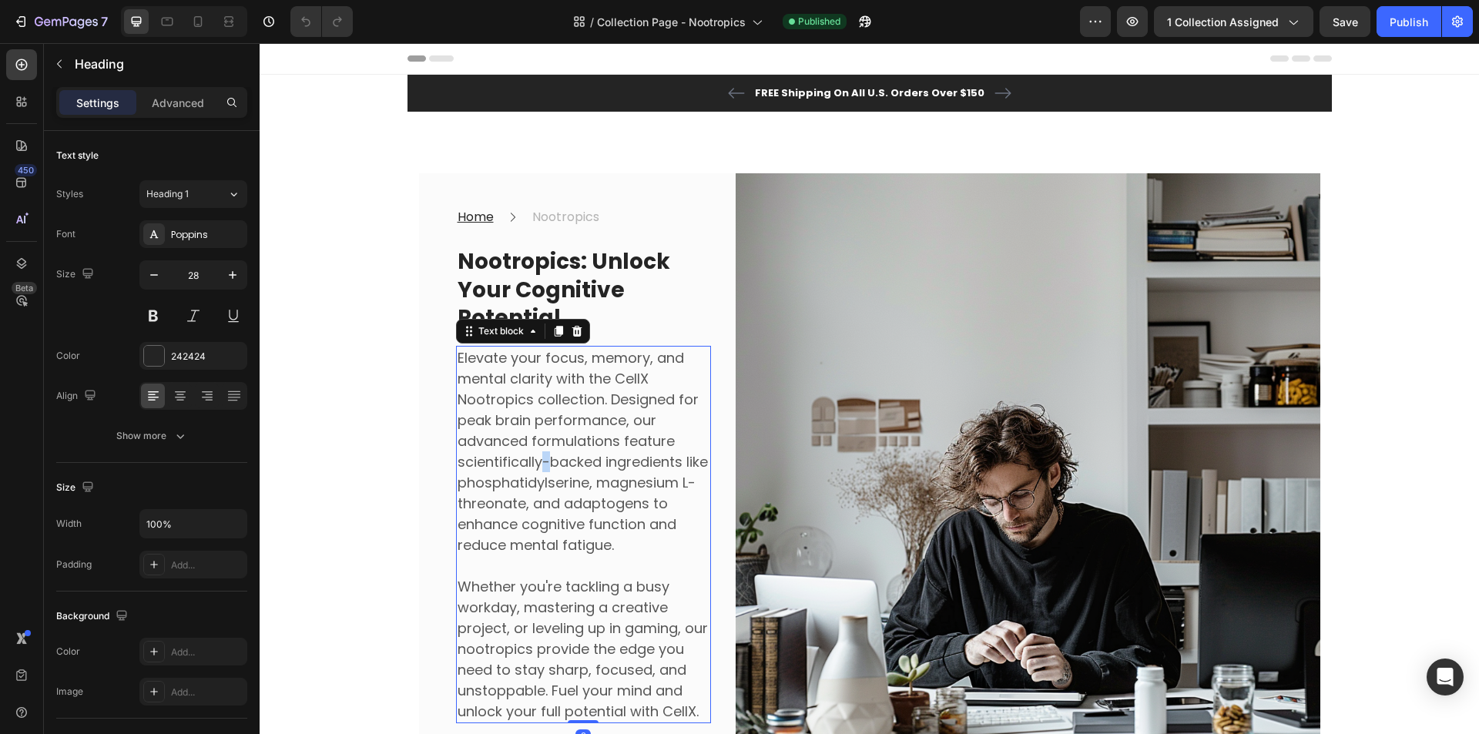
click at [538, 458] on p "Elevate your focus, memory, and mental clarity with the CellX Nootropics collec…" at bounding box center [584, 451] width 252 height 208
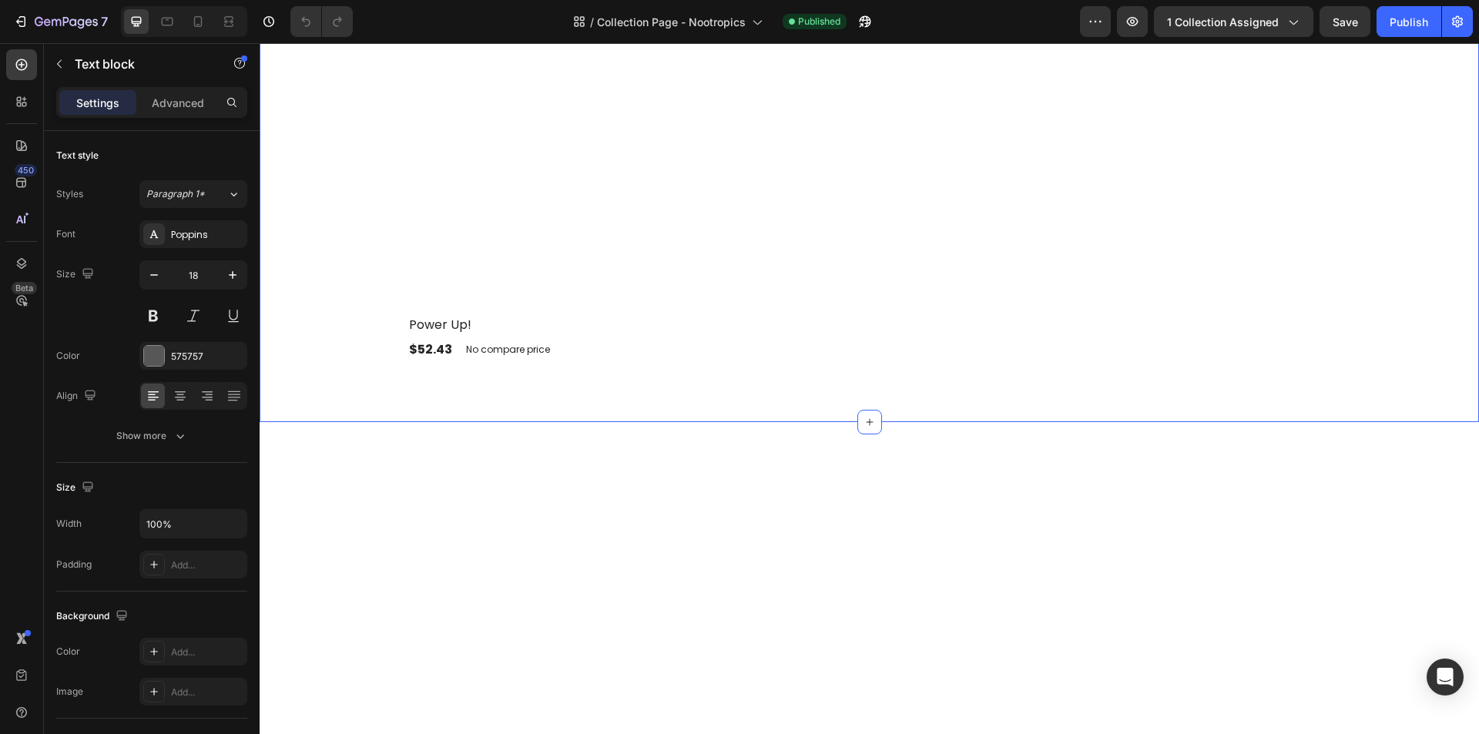
scroll to position [1541, 0]
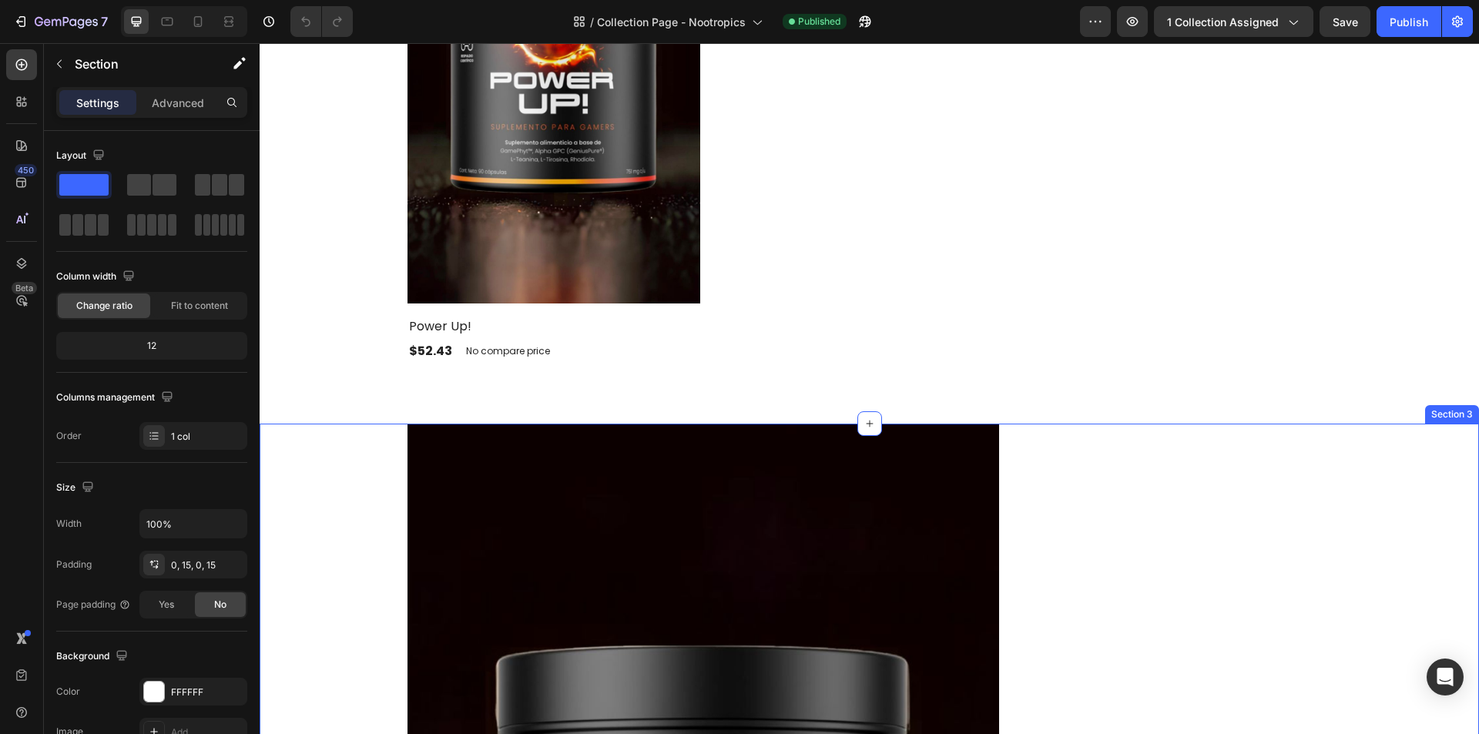
drag, startPoint x: 1432, startPoint y: 441, endPoint x: 1450, endPoint y: 435, distance: 18.8
click at [1461, 411] on div at bounding box center [1466, 409] width 18 height 18
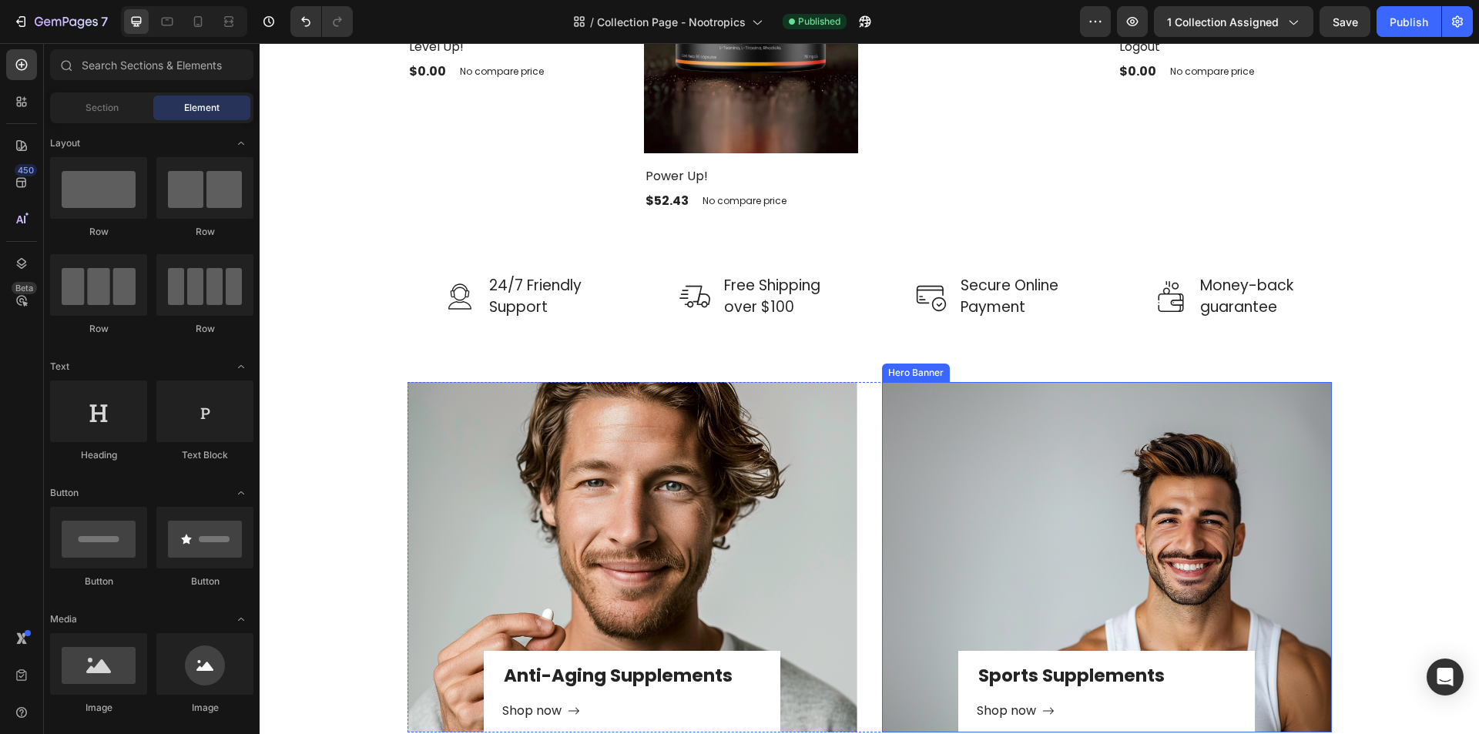
scroll to position [2311, 0]
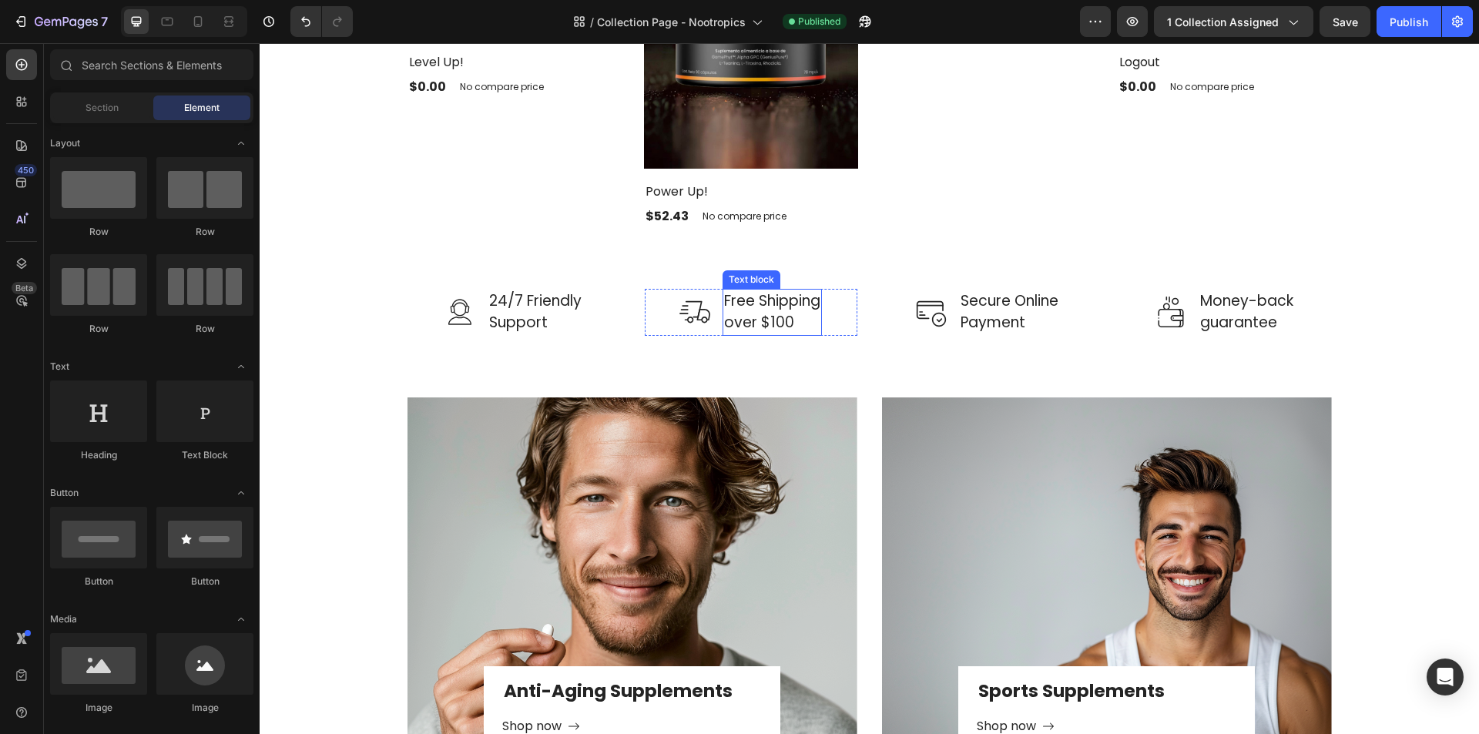
click at [784, 300] on p "Free Shipping over $100" at bounding box center [772, 312] width 96 height 44
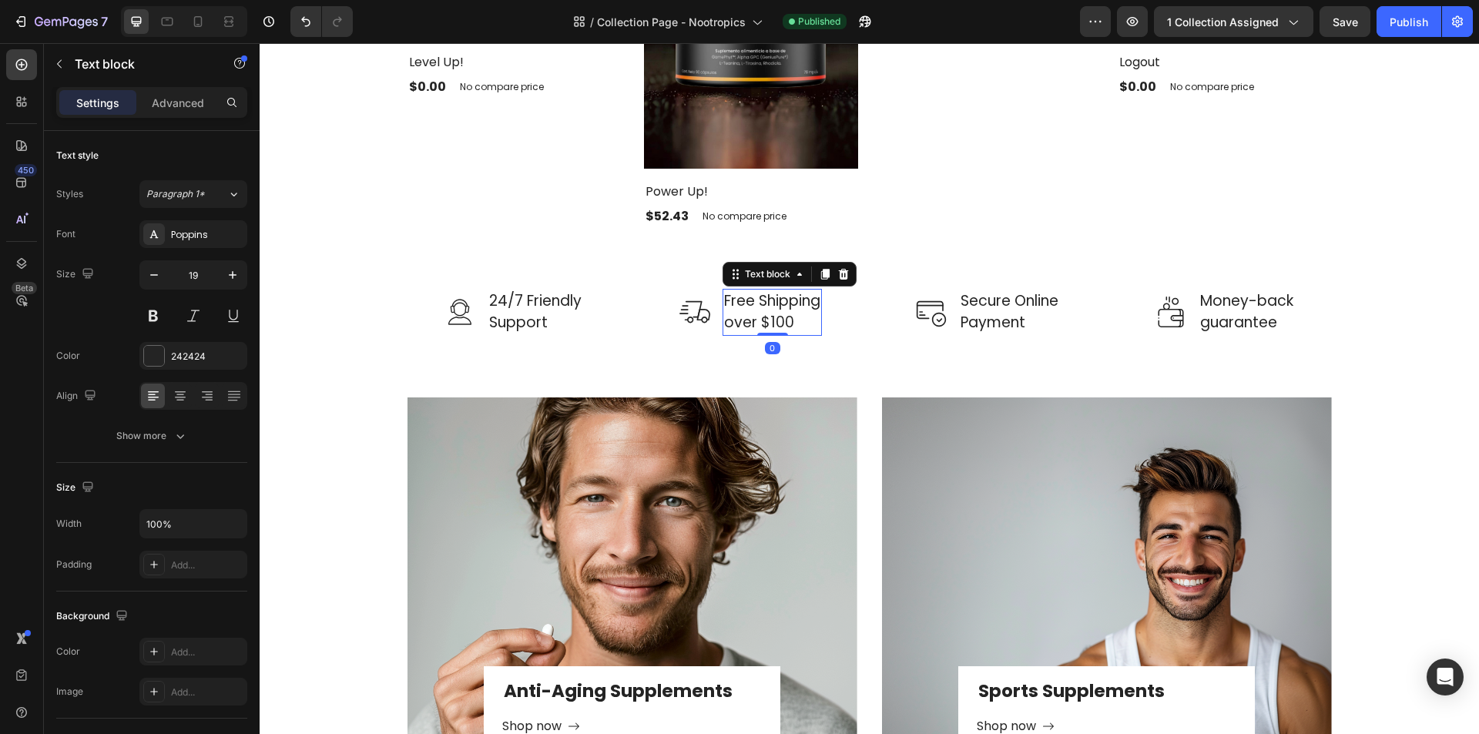
click at [774, 319] on p "Free Shipping over $100" at bounding box center [772, 312] width 96 height 44
click at [770, 320] on p "Free Shipping over $100" at bounding box center [772, 312] width 96 height 44
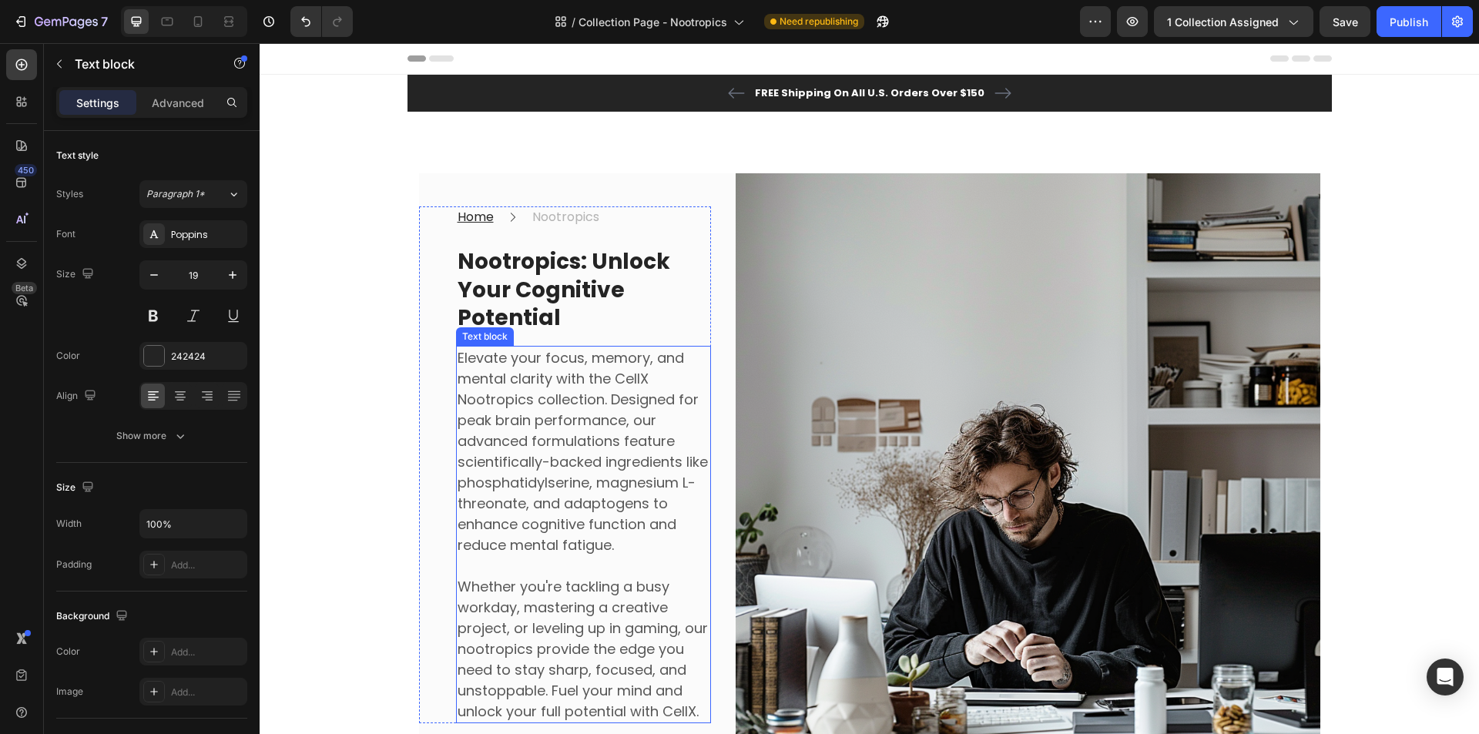
scroll to position [77, 0]
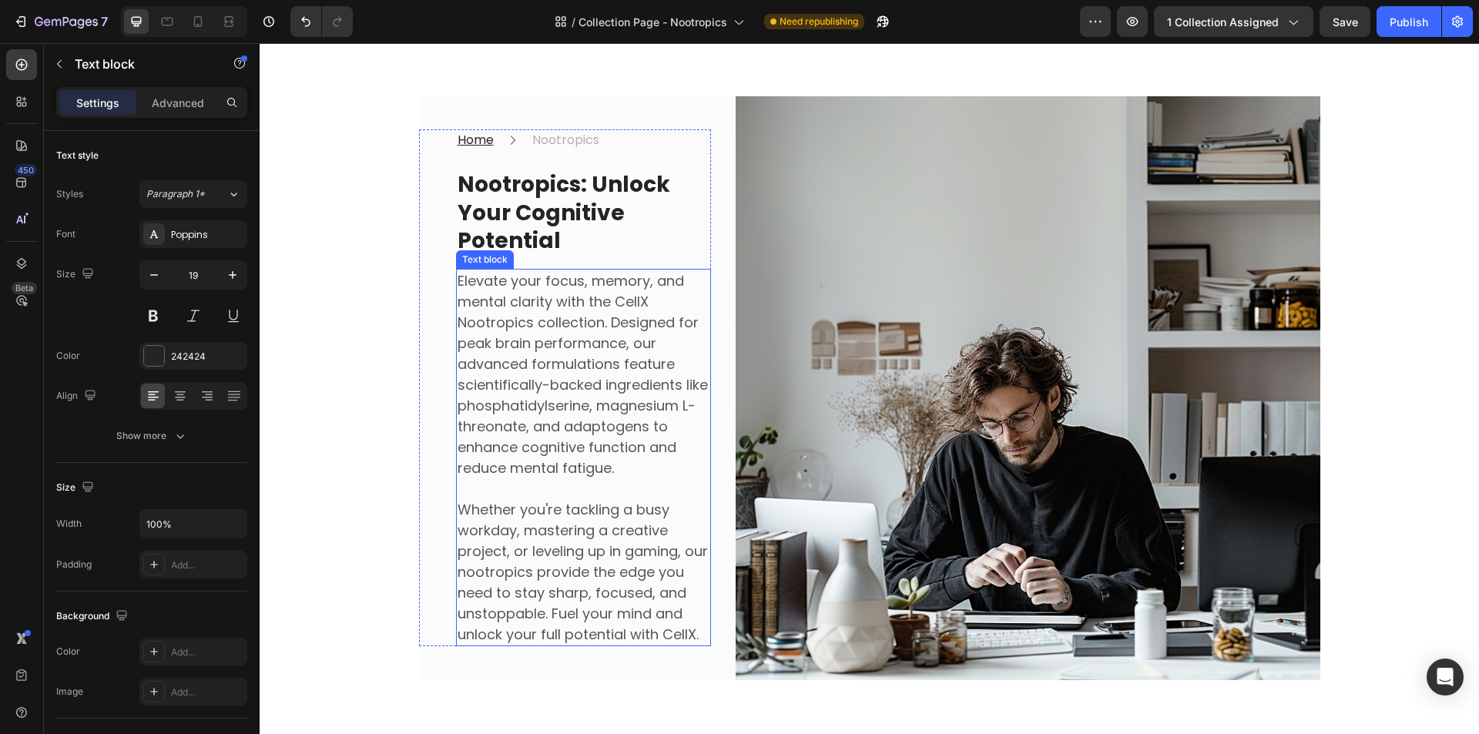
click at [604, 339] on p "Elevate your focus, memory, and mental clarity with the CellX Nootropics collec…" at bounding box center [584, 374] width 252 height 208
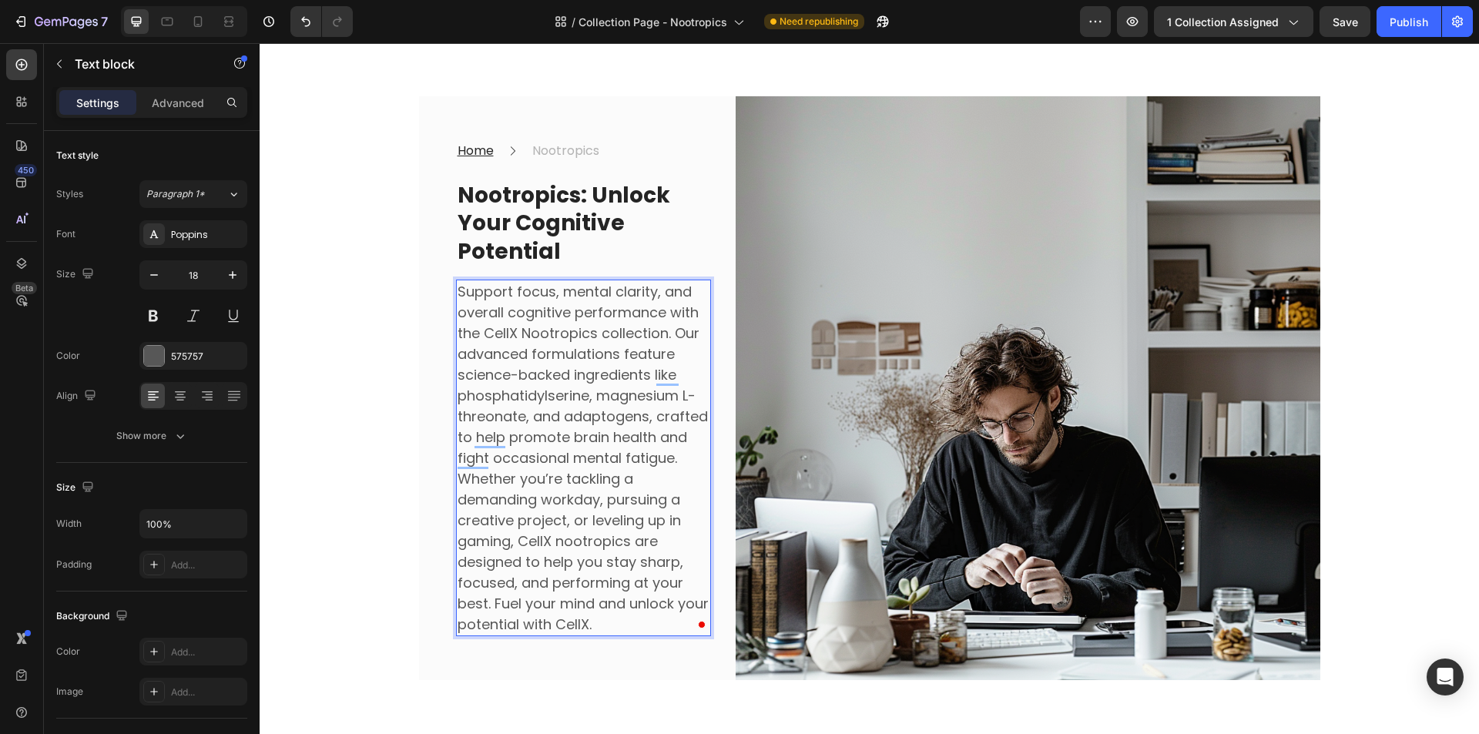
click at [673, 459] on p "Support focus, mental clarity, and overall cognitive performance with the CellX…" at bounding box center [584, 374] width 252 height 187
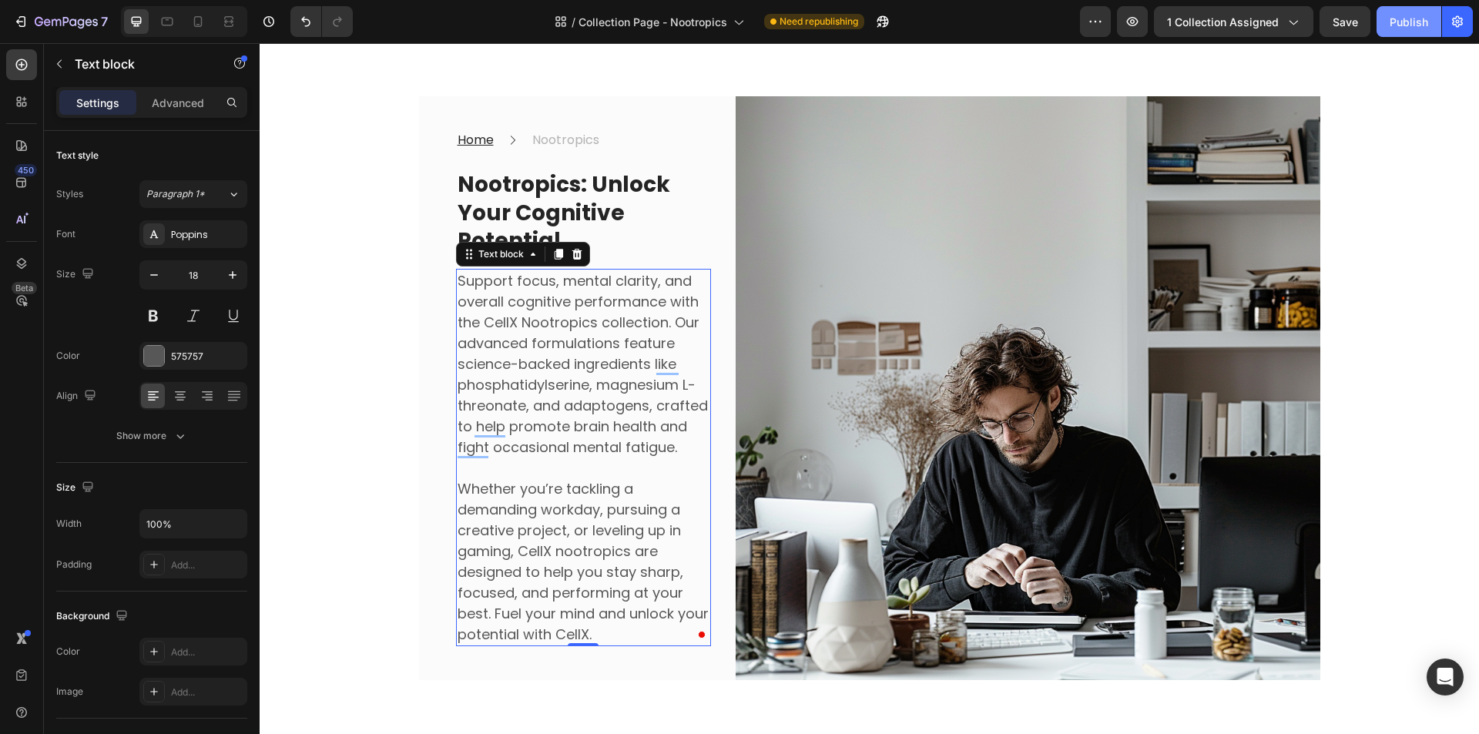
drag, startPoint x: 1400, startPoint y: 26, endPoint x: 1082, endPoint y: 48, distance: 318.9
click at [1400, 26] on div "Publish" at bounding box center [1409, 22] width 39 height 16
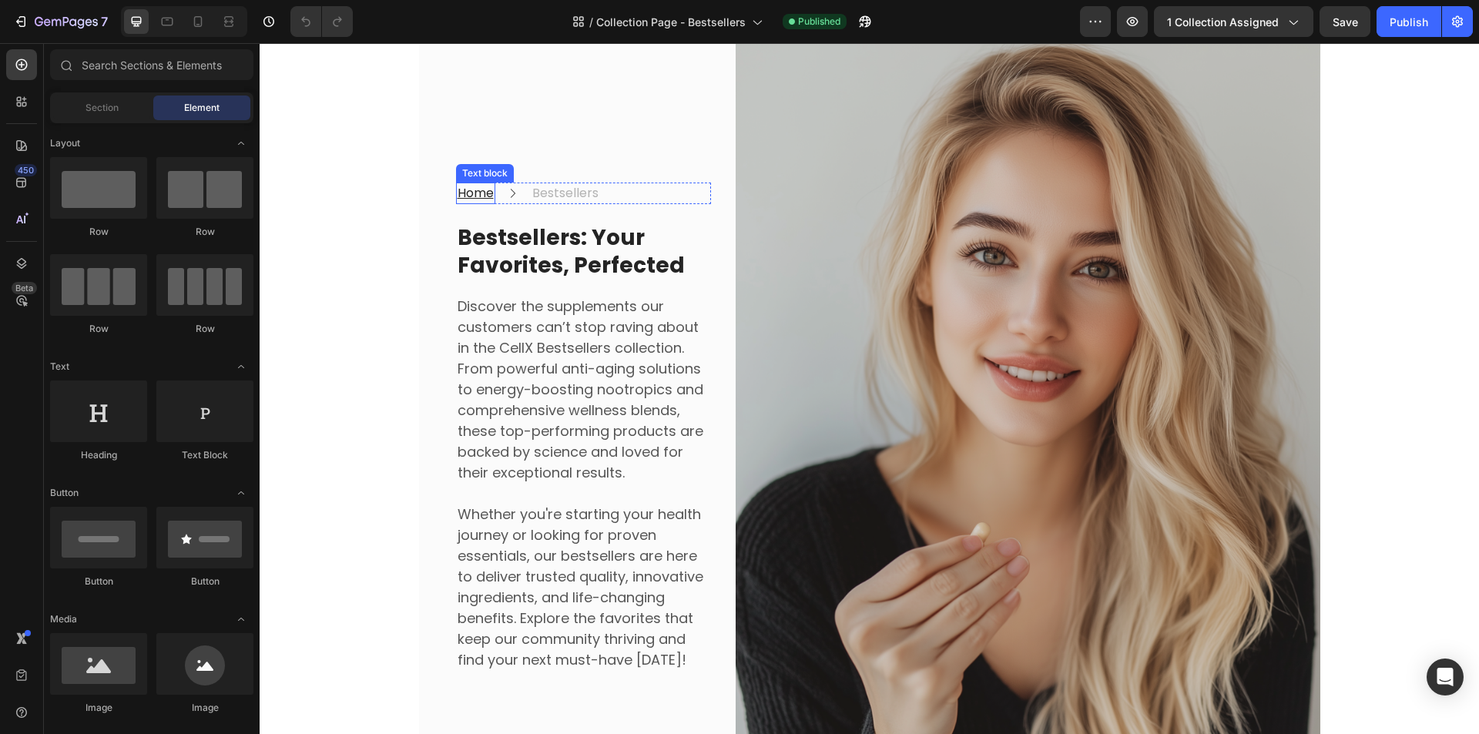
scroll to position [154, 0]
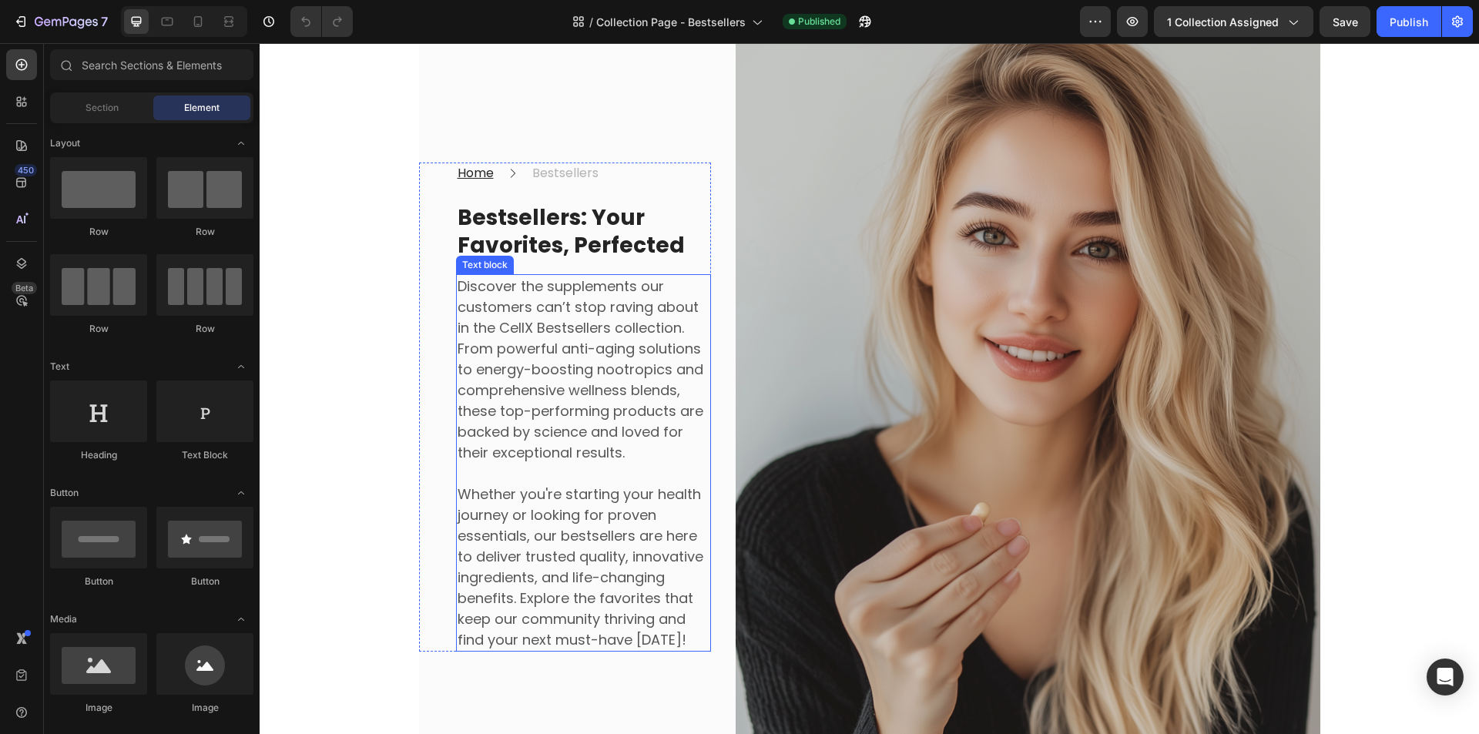
click at [526, 319] on p "Discover the supplements our customers can’t stop raving about in the CellX Bes…" at bounding box center [584, 369] width 252 height 187
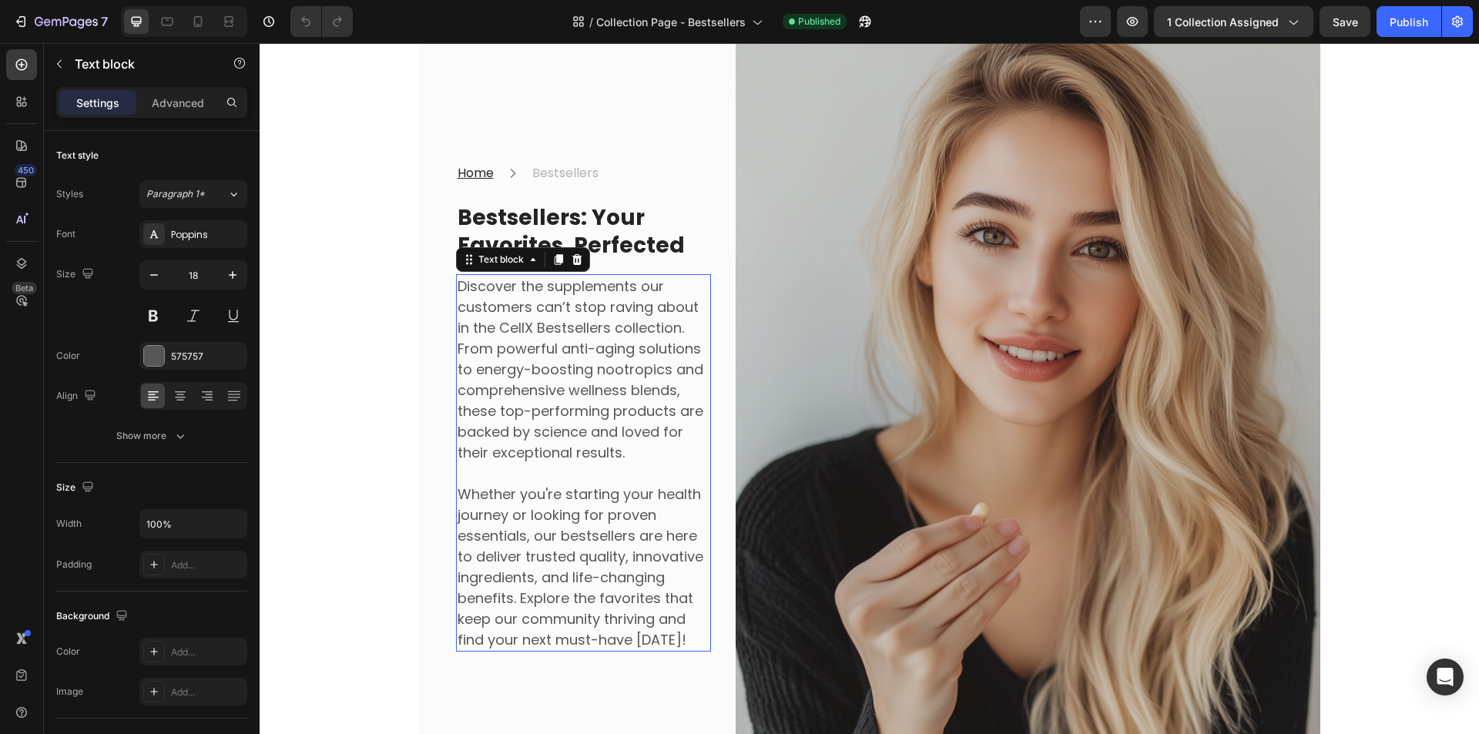
click at [526, 319] on p "Discover the supplements our customers can’t stop raving about in the CellX Bes…" at bounding box center [584, 369] width 252 height 187
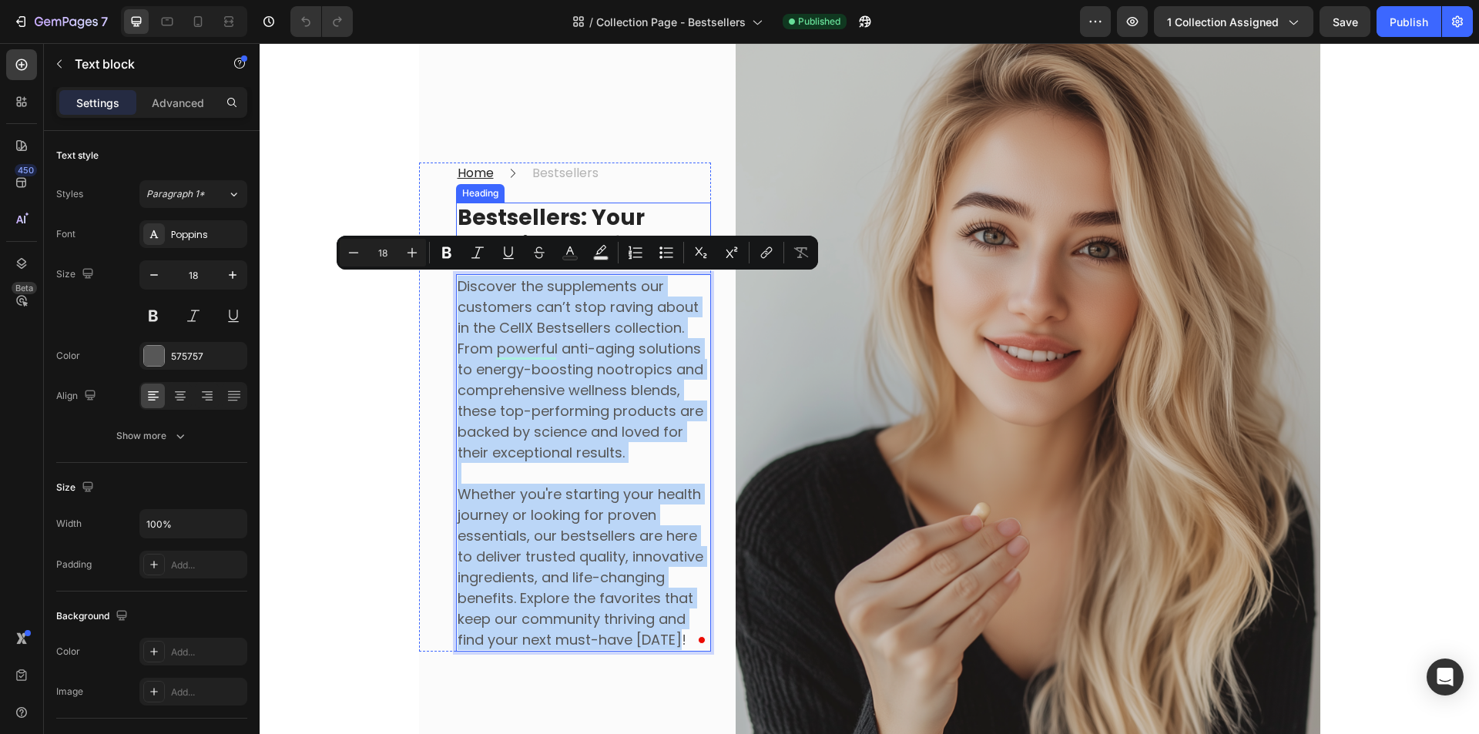
click at [604, 220] on strong "Bestsellers: Your Favorites, Perfected" at bounding box center [571, 232] width 227 height 58
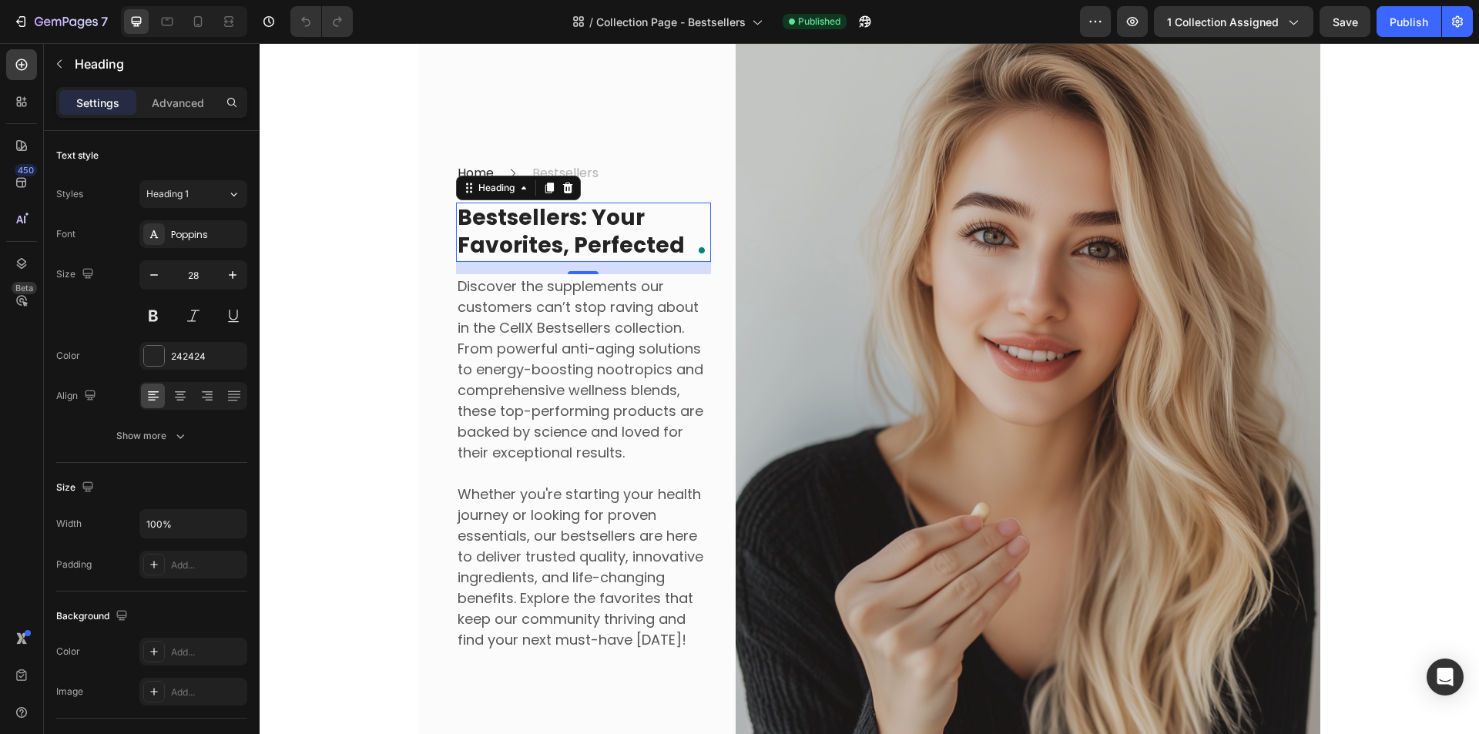
click at [591, 385] on p "Discover the supplements our customers can’t stop raving about in the CellX Bes…" at bounding box center [584, 369] width 252 height 187
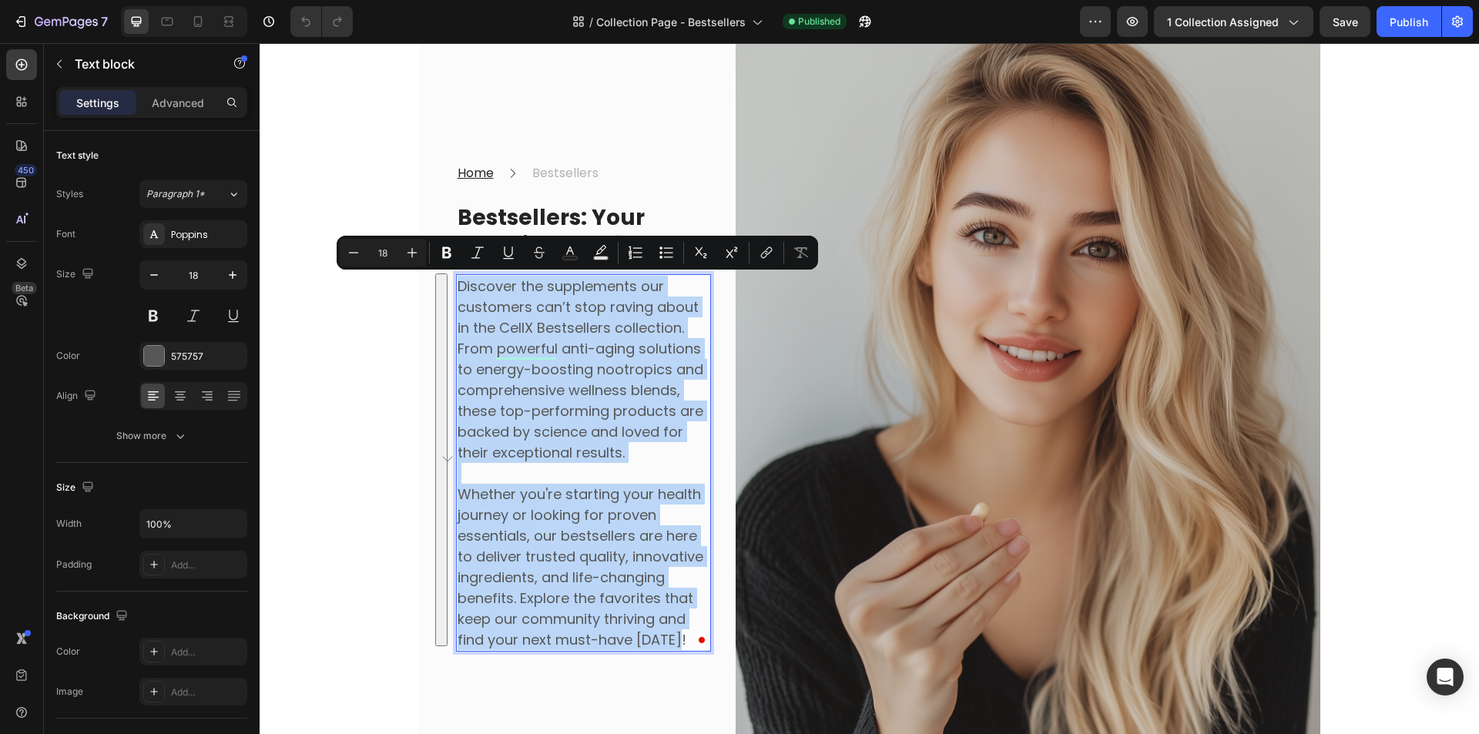
click at [470, 464] on p "To enrich screen reader interactions, please activate Accessibility in Grammarl…" at bounding box center [584, 473] width 252 height 21
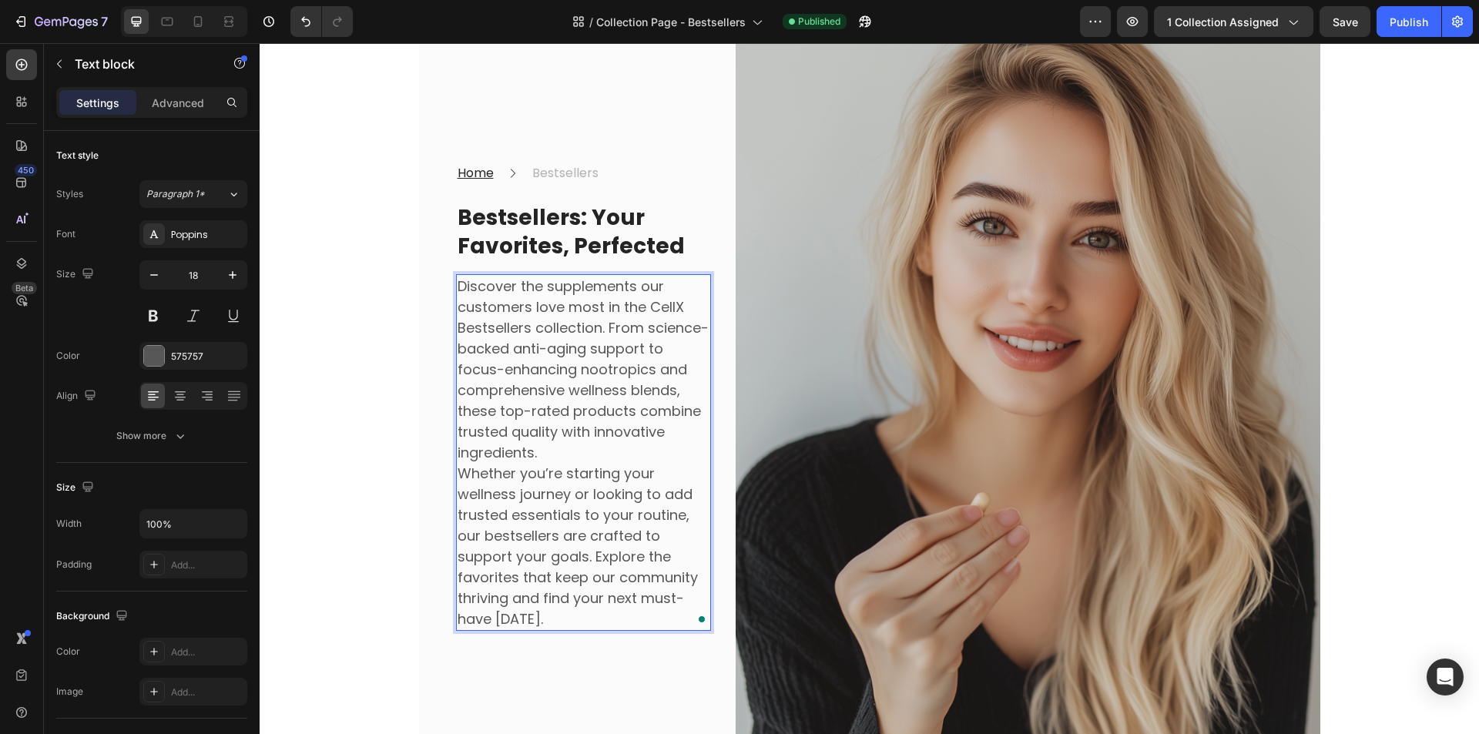
click at [606, 456] on p "Discover the supplements our customers love most in the CellX Bestsellers colle…" at bounding box center [584, 369] width 252 height 187
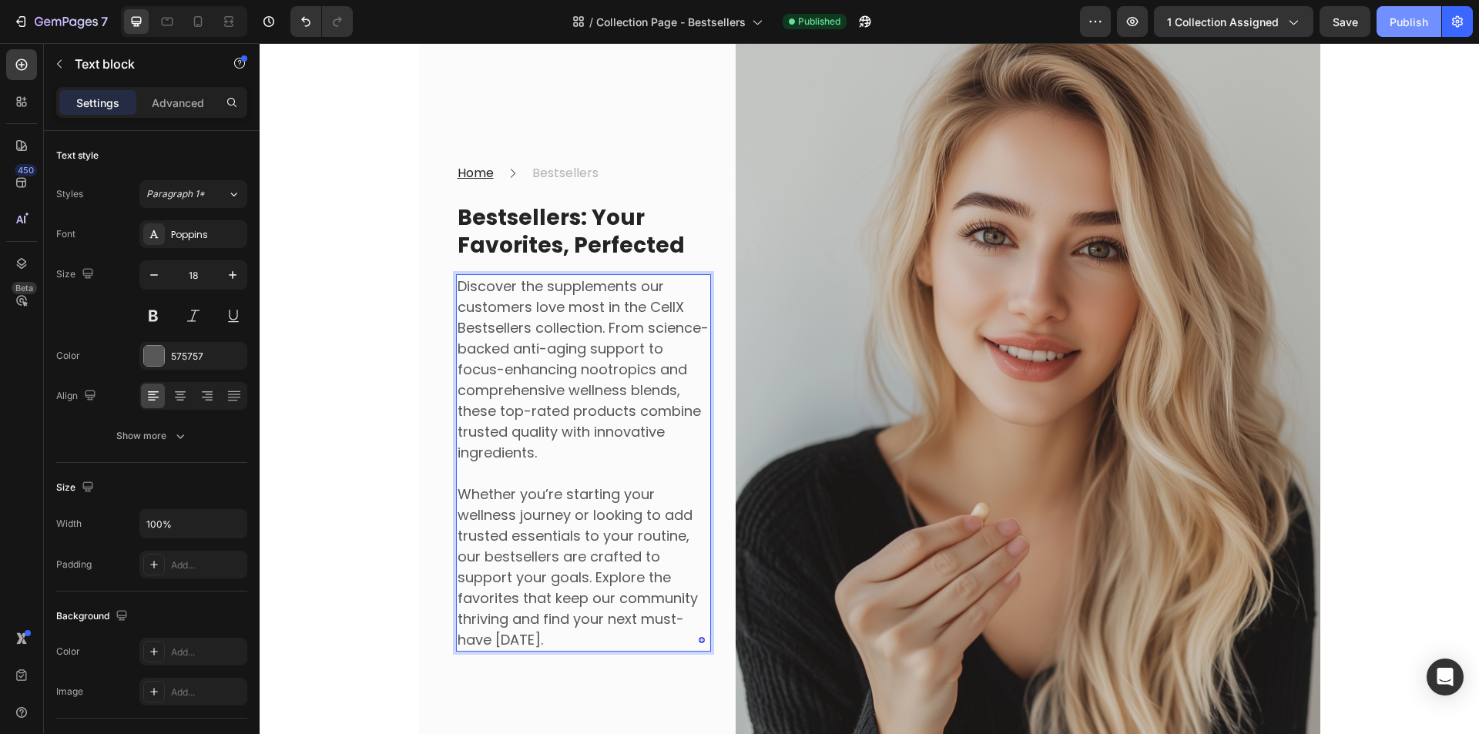
click at [1424, 22] on div "Publish" at bounding box center [1409, 22] width 39 height 16
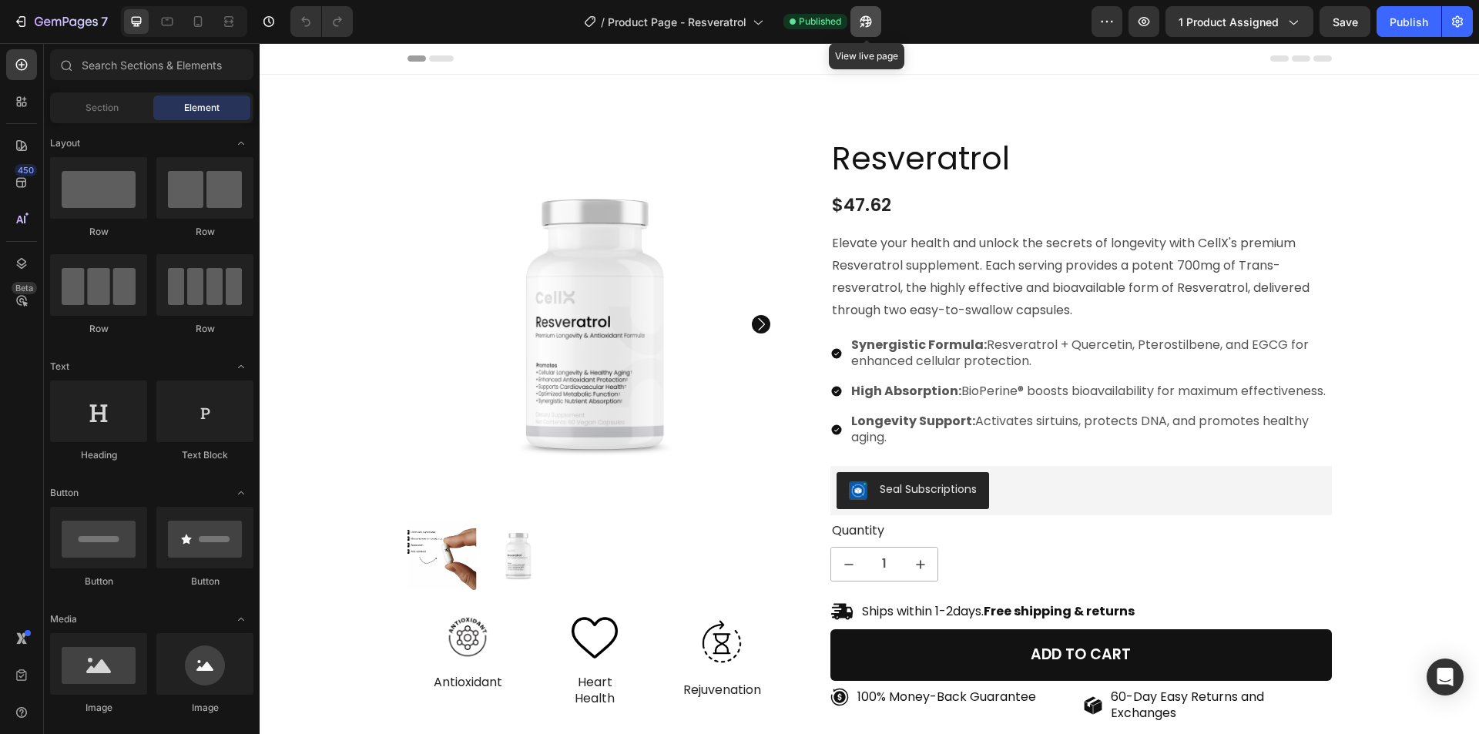
click at [864, 23] on icon "button" at bounding box center [862, 25] width 4 height 4
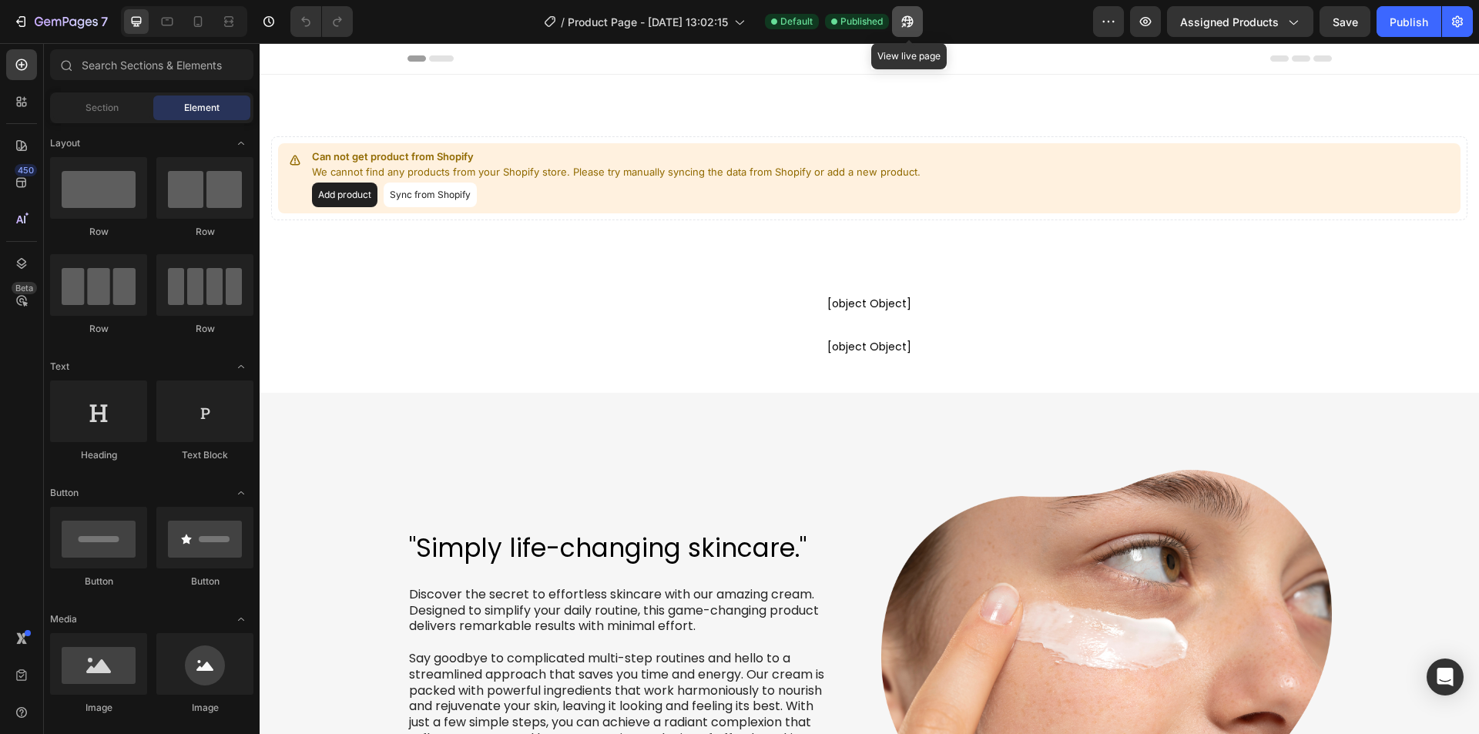
click at [905, 23] on icon "button" at bounding box center [903, 25] width 4 height 4
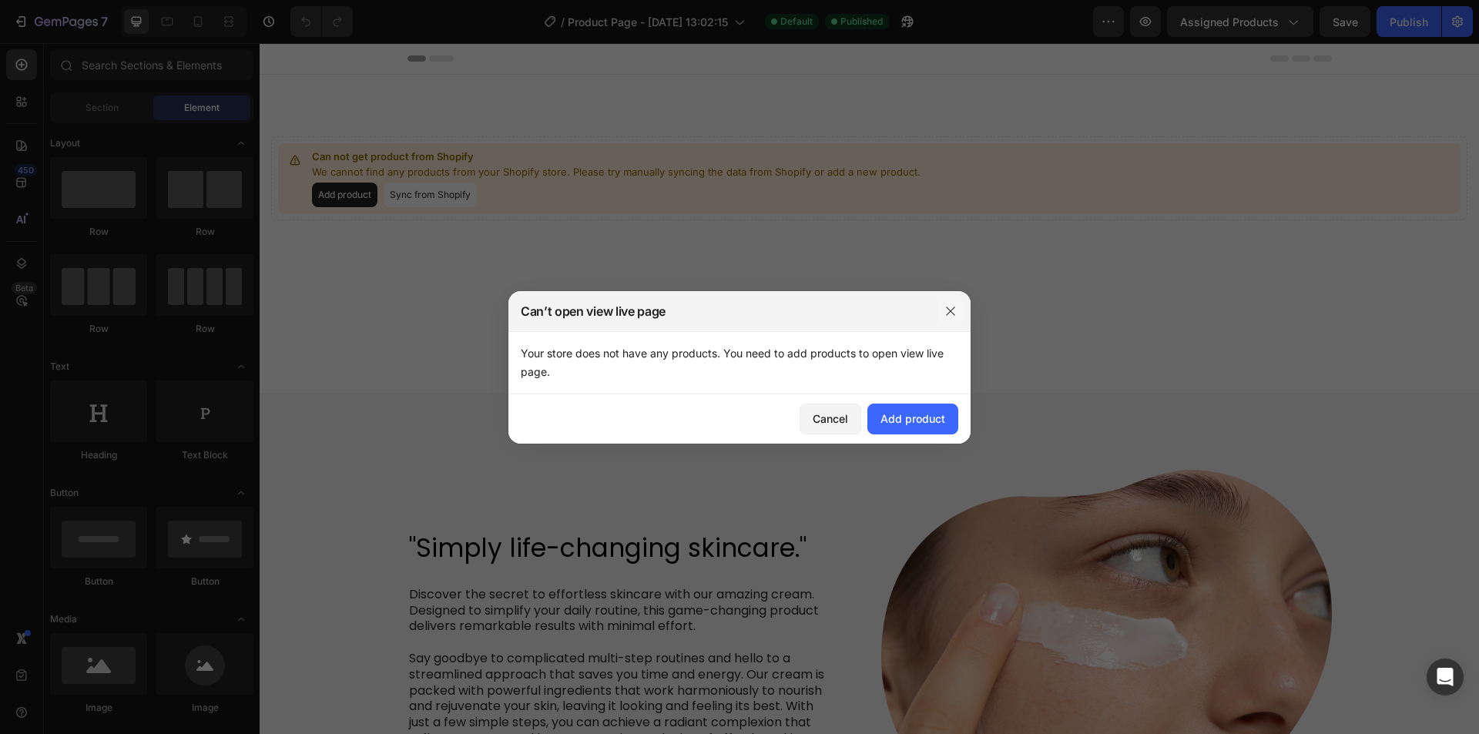
click at [961, 309] on button "button" at bounding box center [950, 311] width 25 height 25
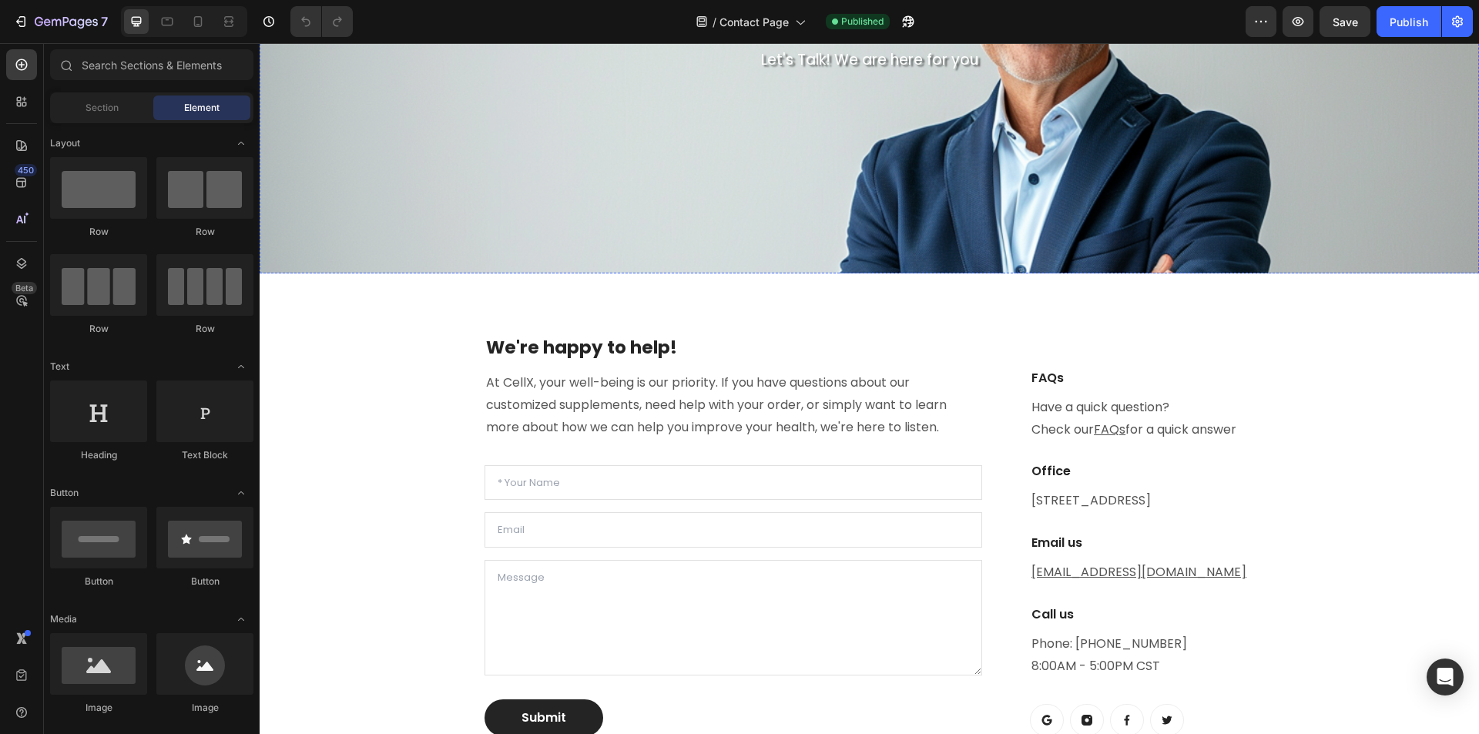
scroll to position [308, 0]
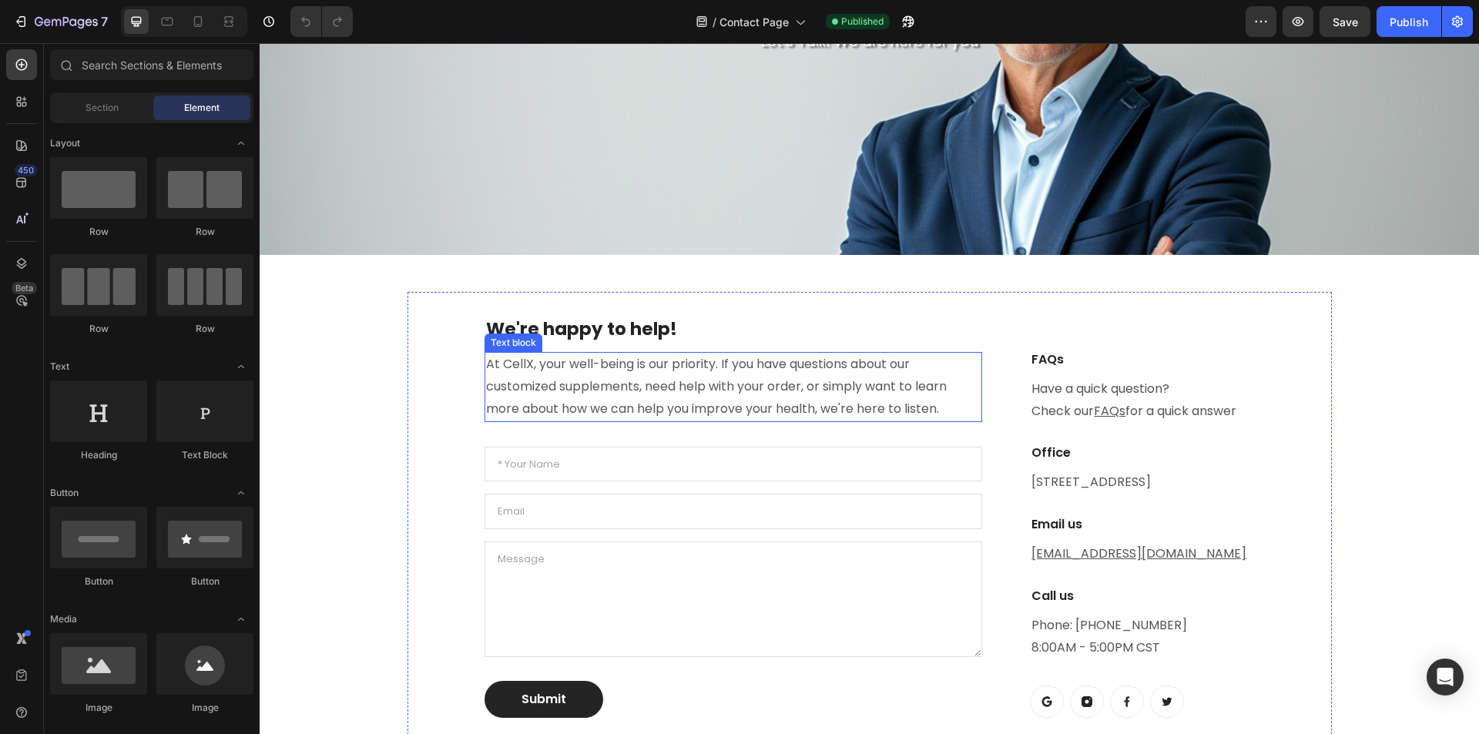
click at [683, 364] on p "At CellX, your well-being is our priority. If you have questions about our cust…" at bounding box center [733, 387] width 495 height 66
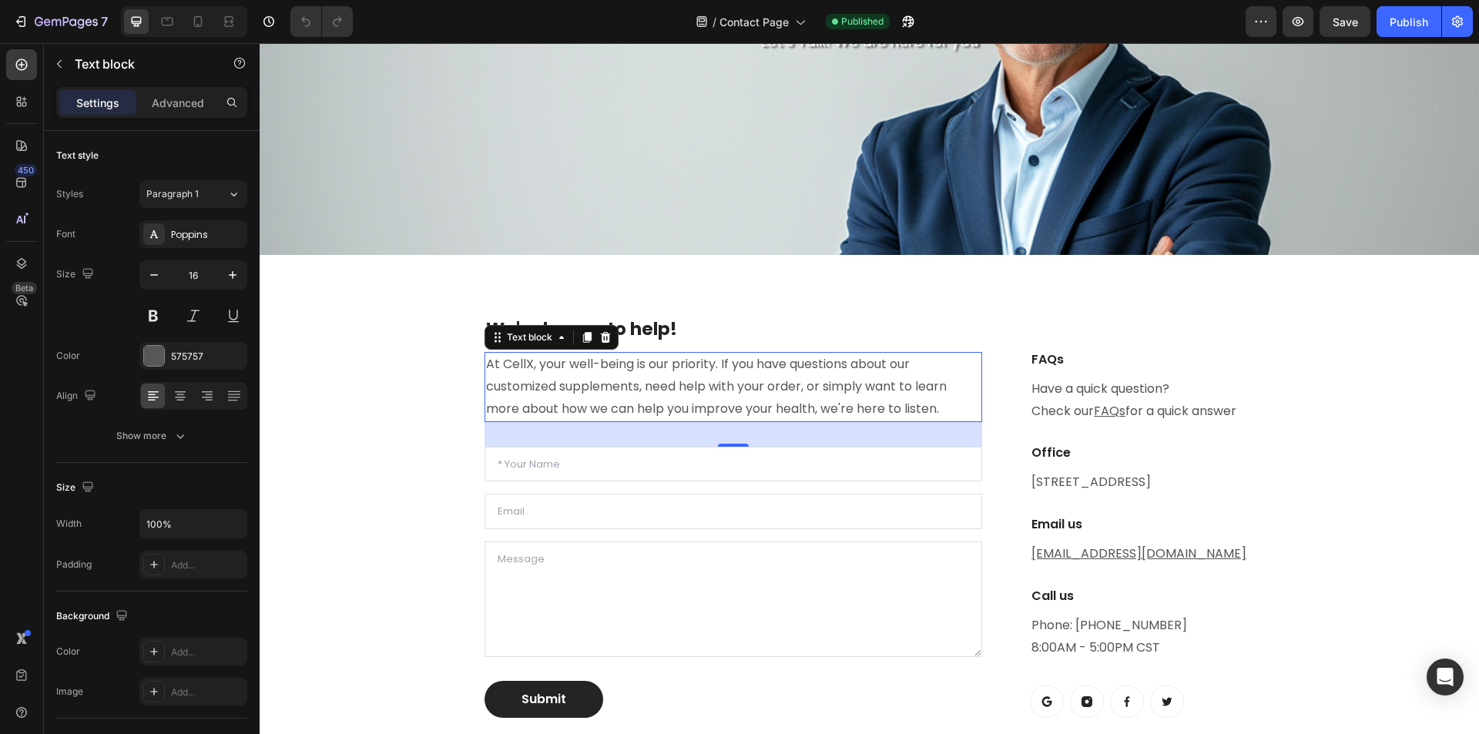
click at [683, 364] on p "At CellX, your well-being is our priority. If you have questions about our cust…" at bounding box center [733, 387] width 495 height 66
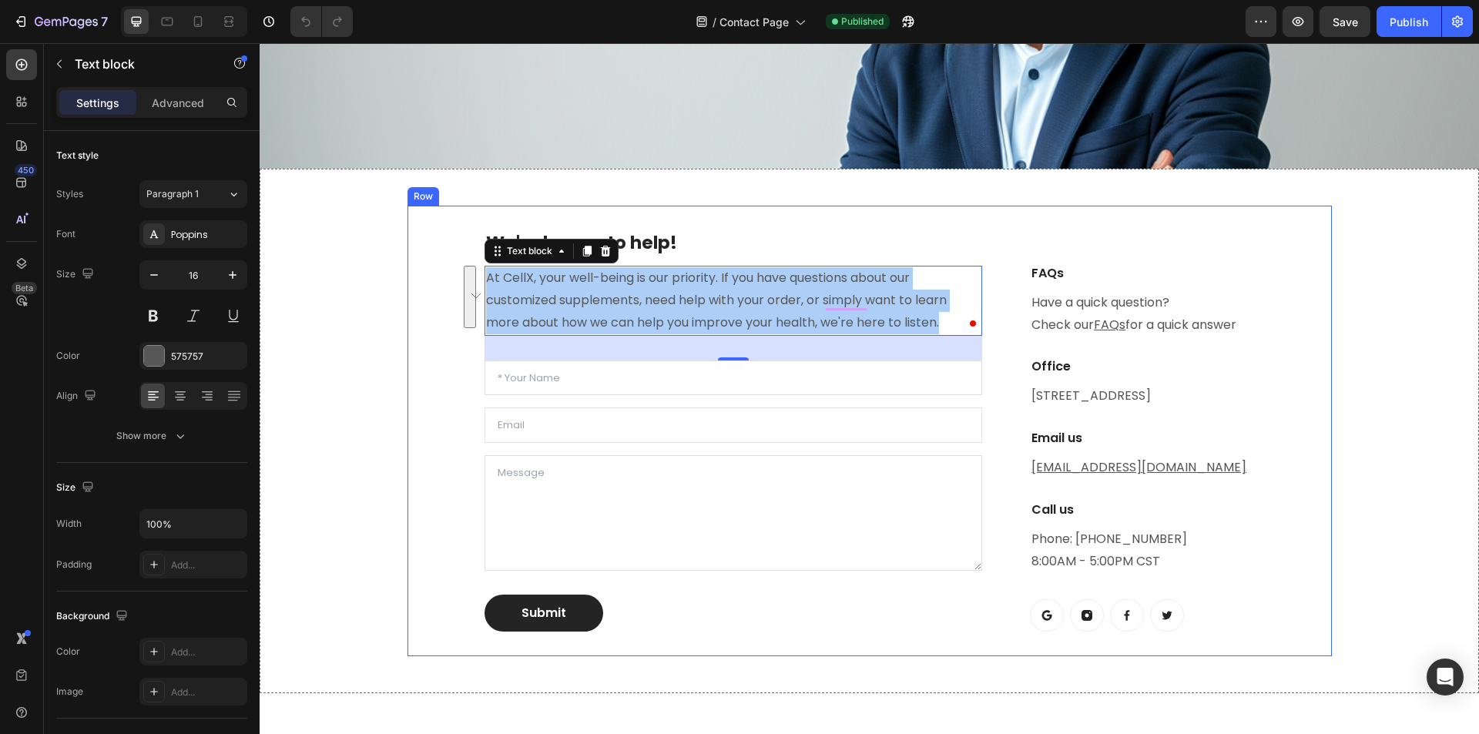
scroll to position [539, 0]
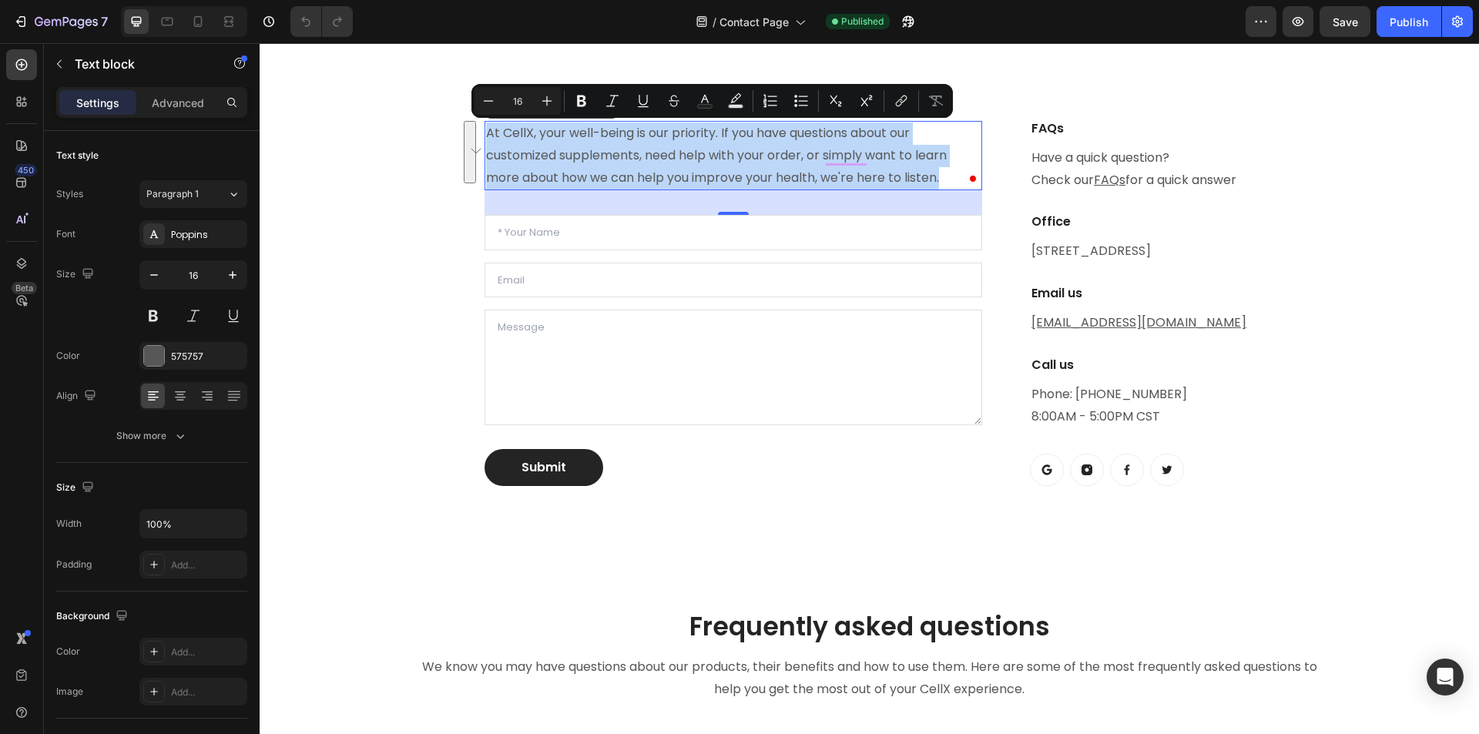
click at [690, 161] on p "At CellX, your well-being is our priority. If you have questions about our cust…" at bounding box center [733, 156] width 495 height 66
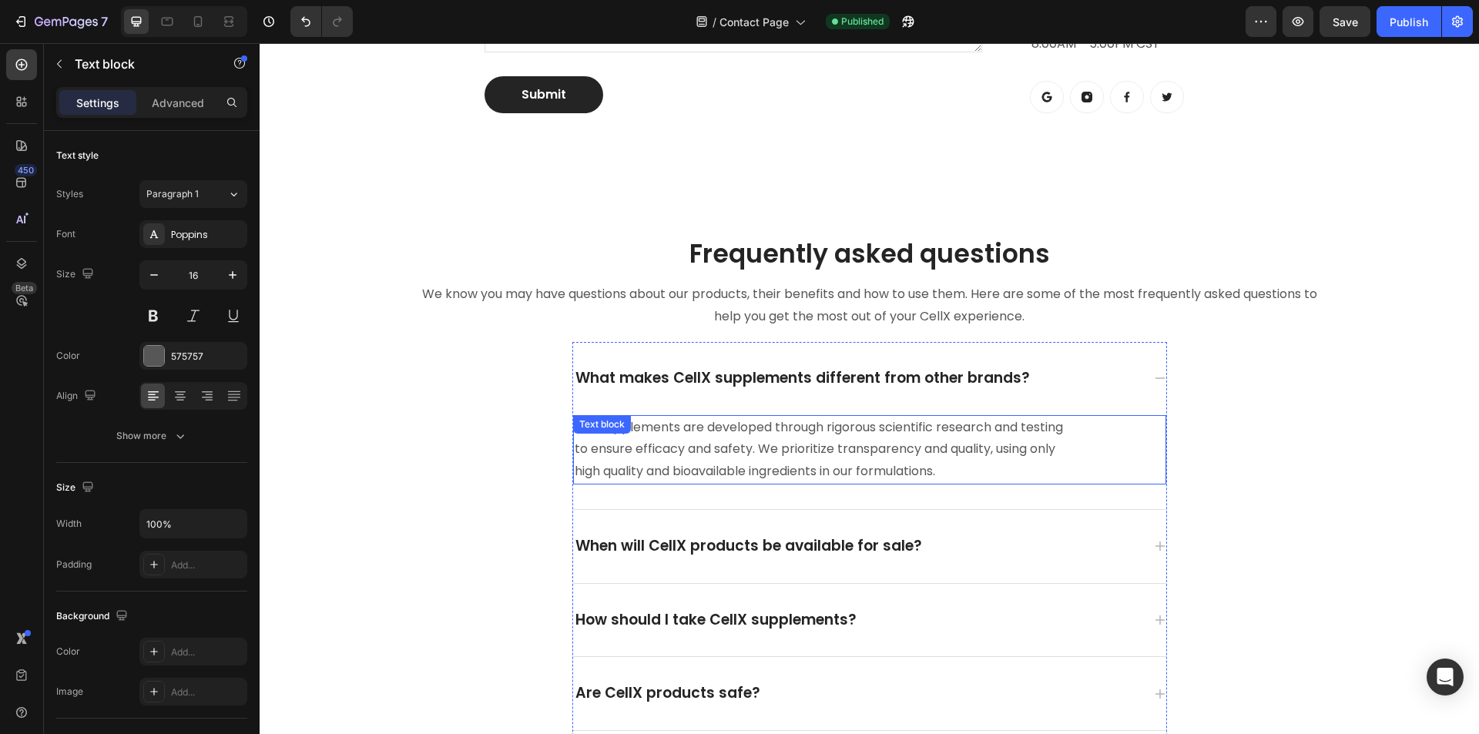
scroll to position [925, 0]
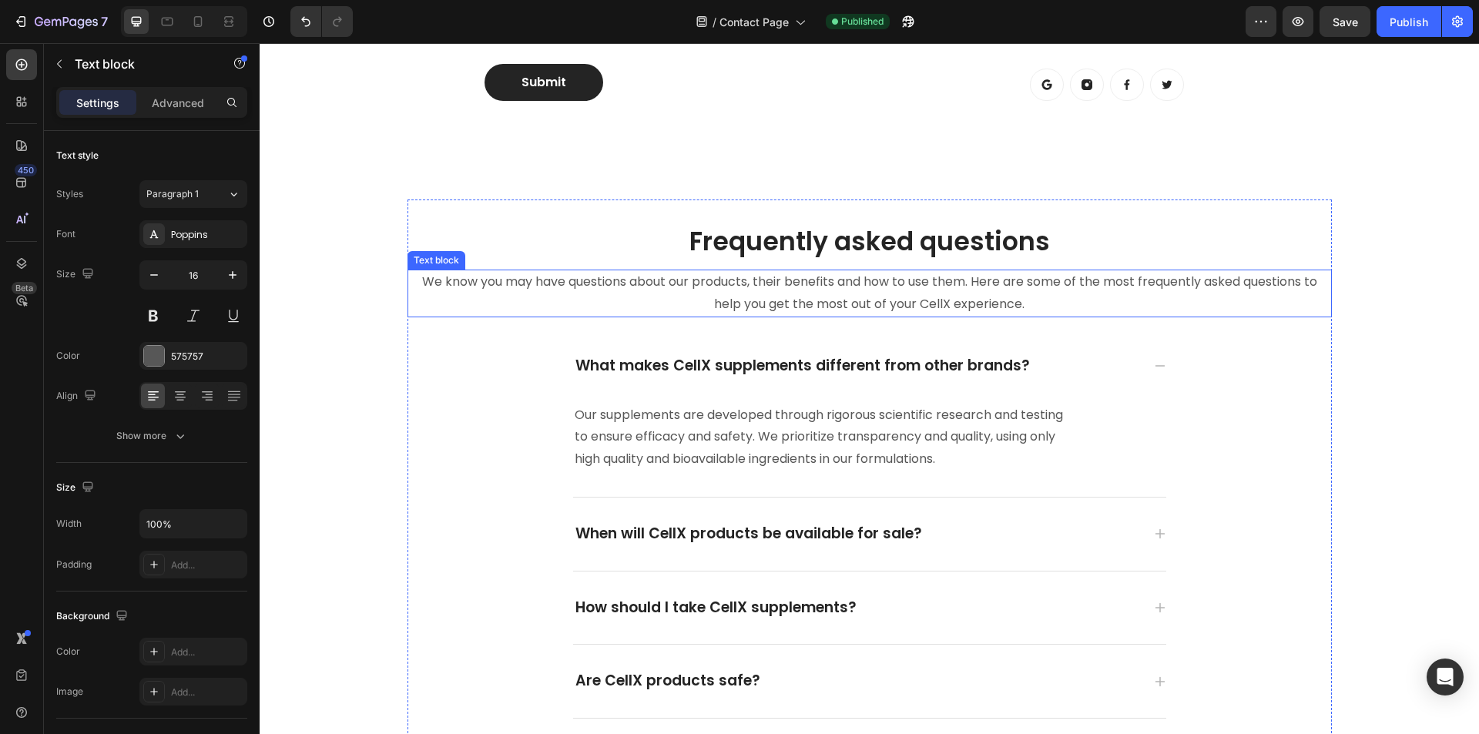
click at [823, 297] on p "We know you may have questions about our products, their benefits and how to us…" at bounding box center [869, 293] width 921 height 45
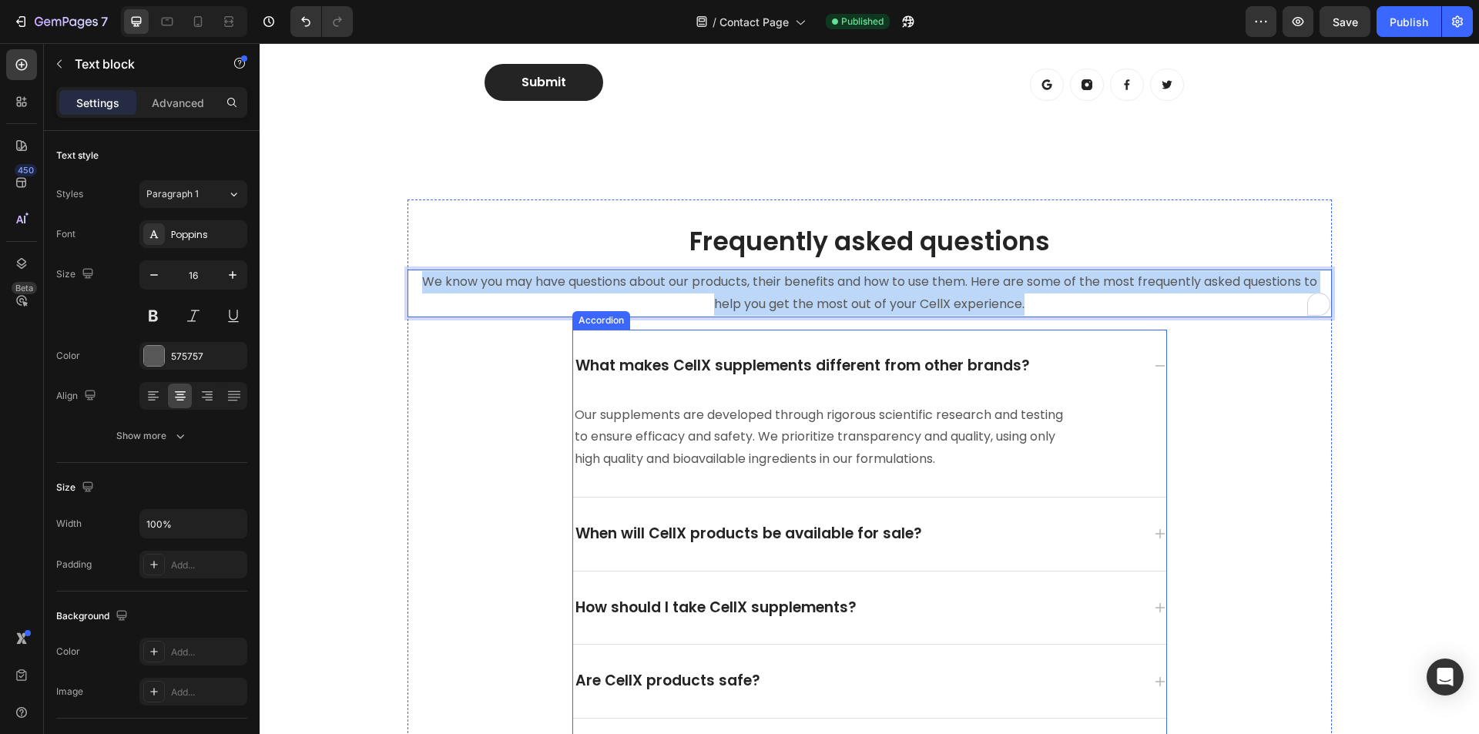
copy p "We know you may have questions about our products, their benefits and how to us…"
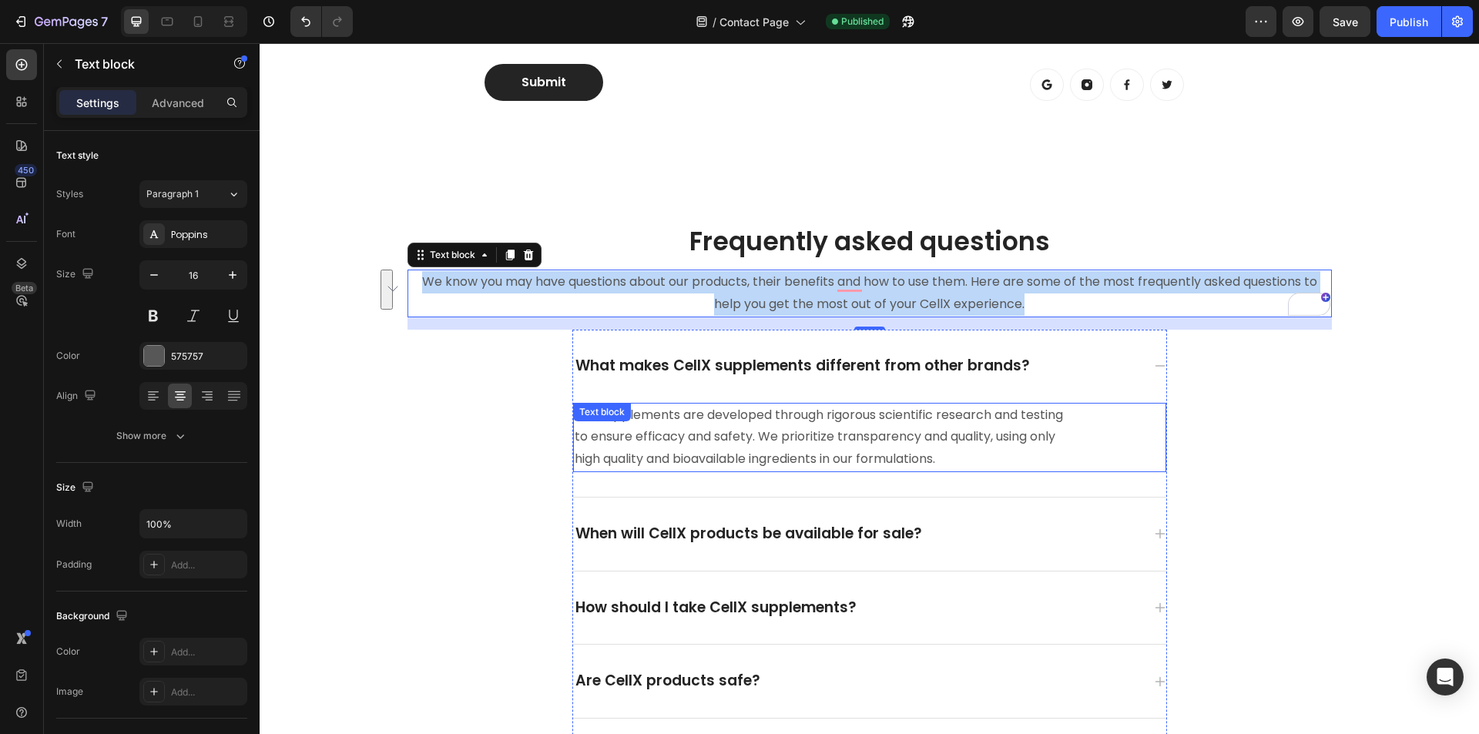
click at [712, 438] on p "Our supplements are developed through rigorous scientific research and testing …" at bounding box center [827, 438] width 504 height 66
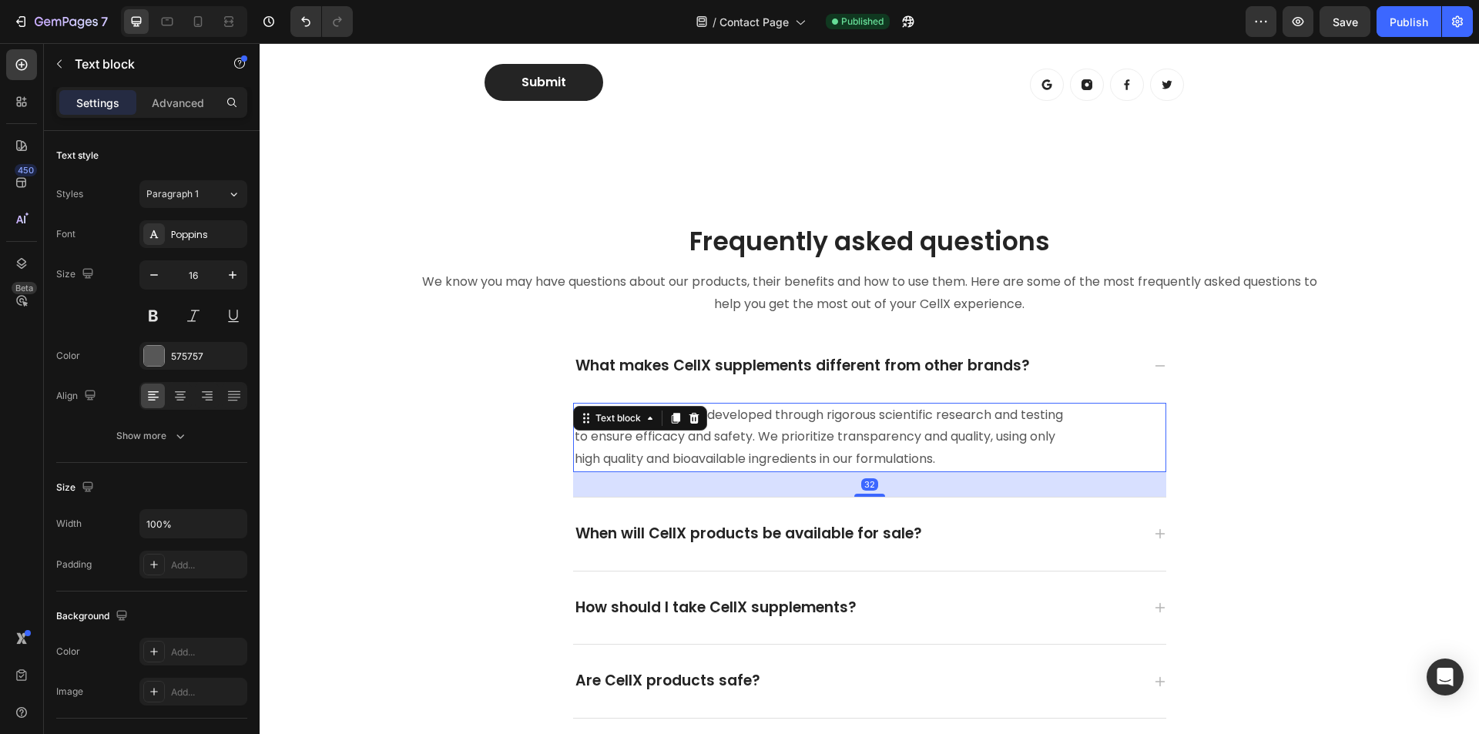
click at [868, 435] on p "Our supplements are developed through rigorous scientific research and testing …" at bounding box center [827, 438] width 504 height 66
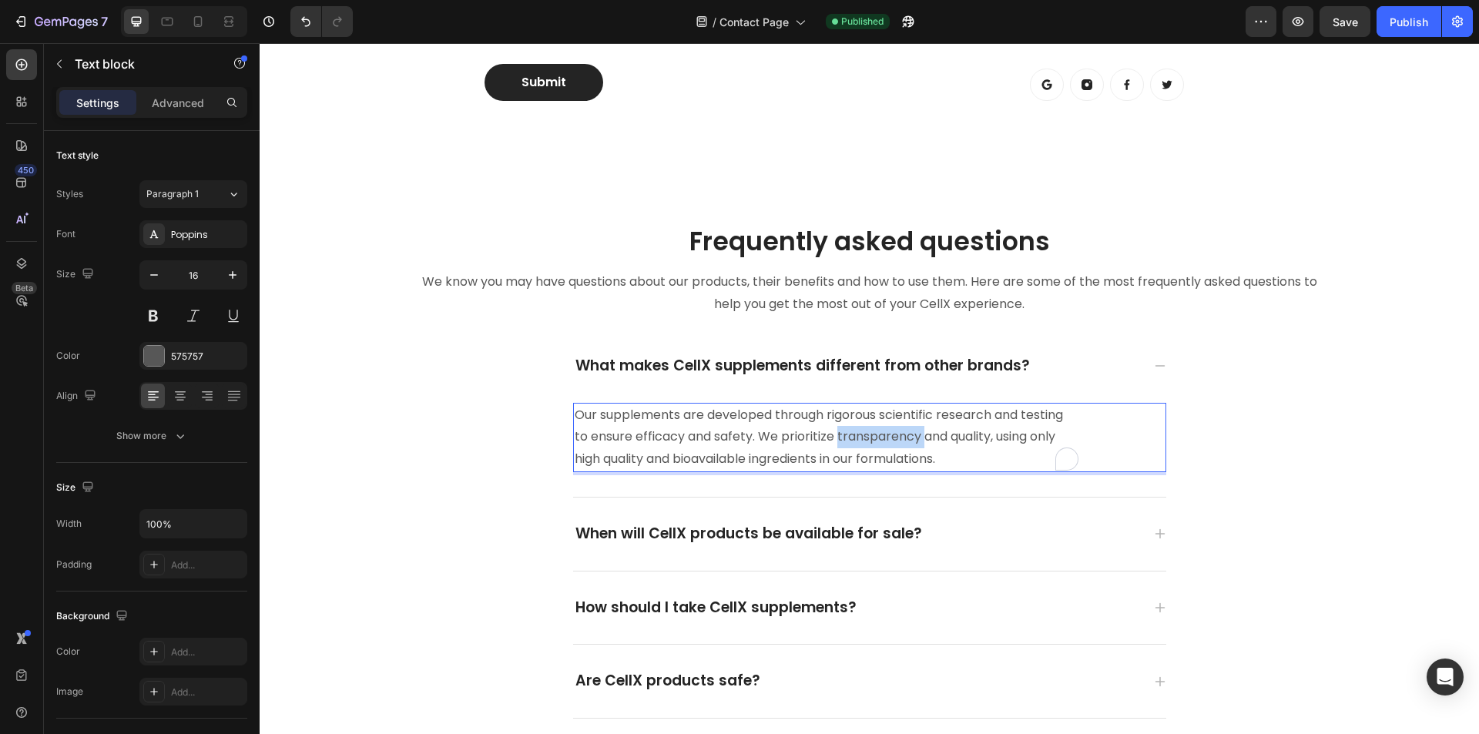
click at [868, 435] on p "Our supplements are developed through rigorous scientific research and testing …" at bounding box center [827, 438] width 504 height 66
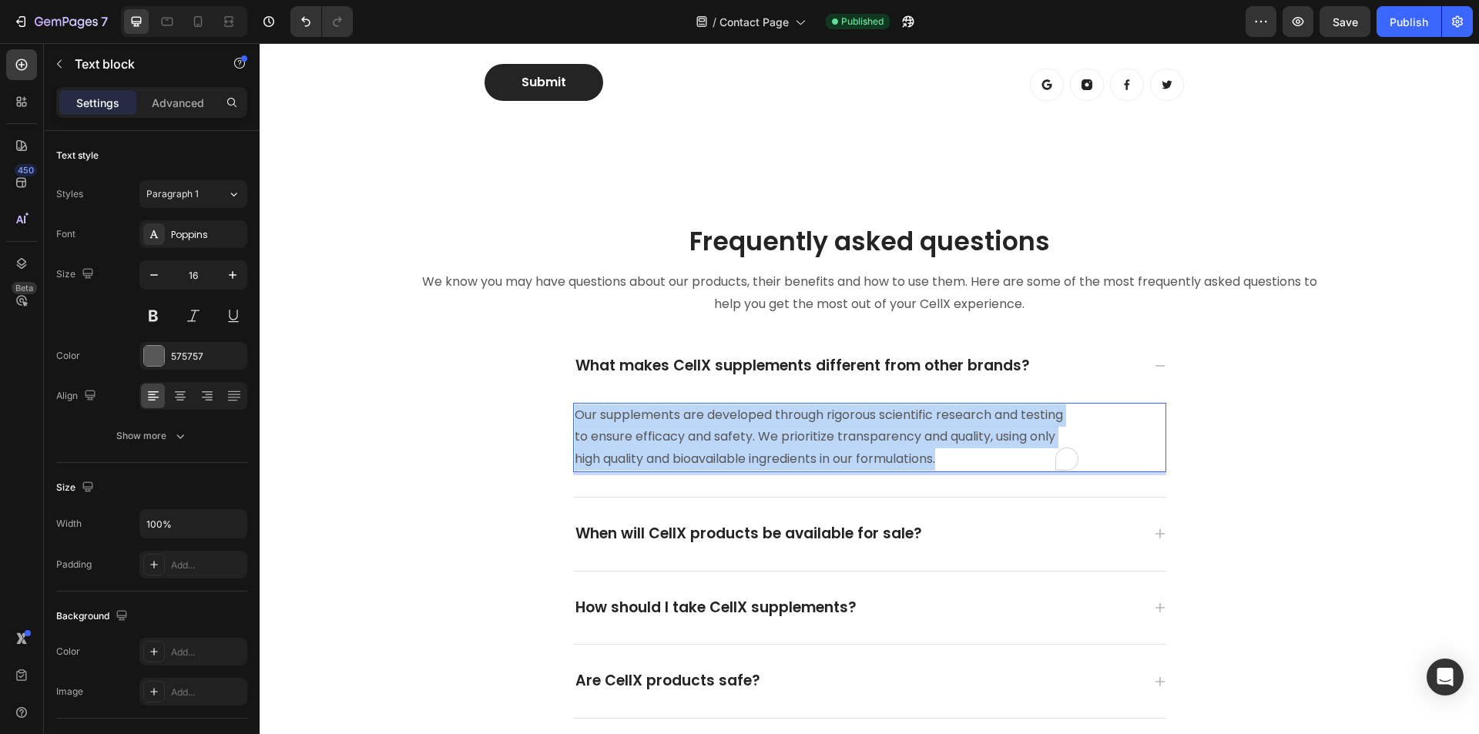
copy p "Our supplements are developed through rigorous scientific research and testing …"
click at [897, 445] on p "Our supplements are developed through rigorous scientific research and testing …" at bounding box center [827, 438] width 504 height 66
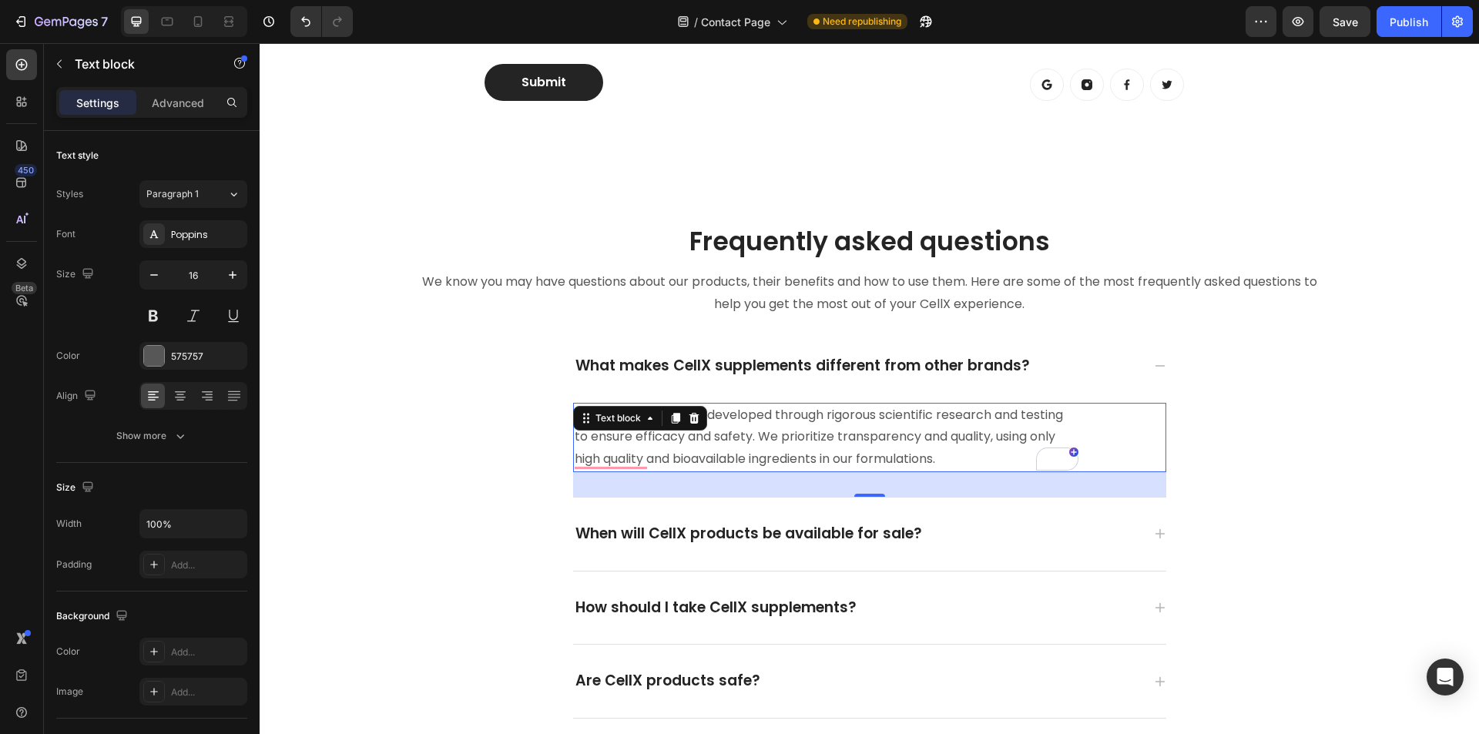
click at [817, 439] on p "Our supplements are developed through rigorous scientific research and testing …" at bounding box center [827, 438] width 504 height 66
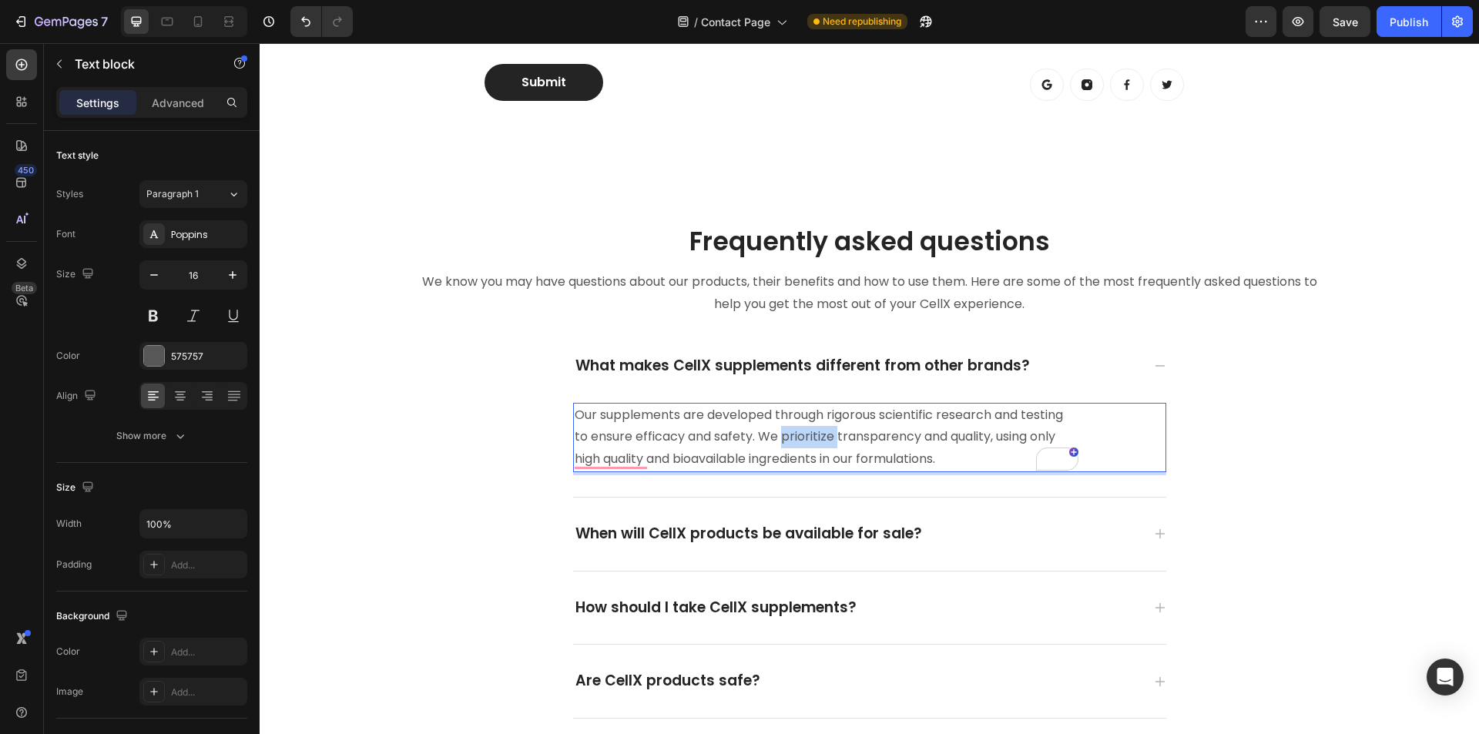
click at [817, 439] on p "Our supplements are developed through rigorous scientific research and testing …" at bounding box center [827, 438] width 504 height 66
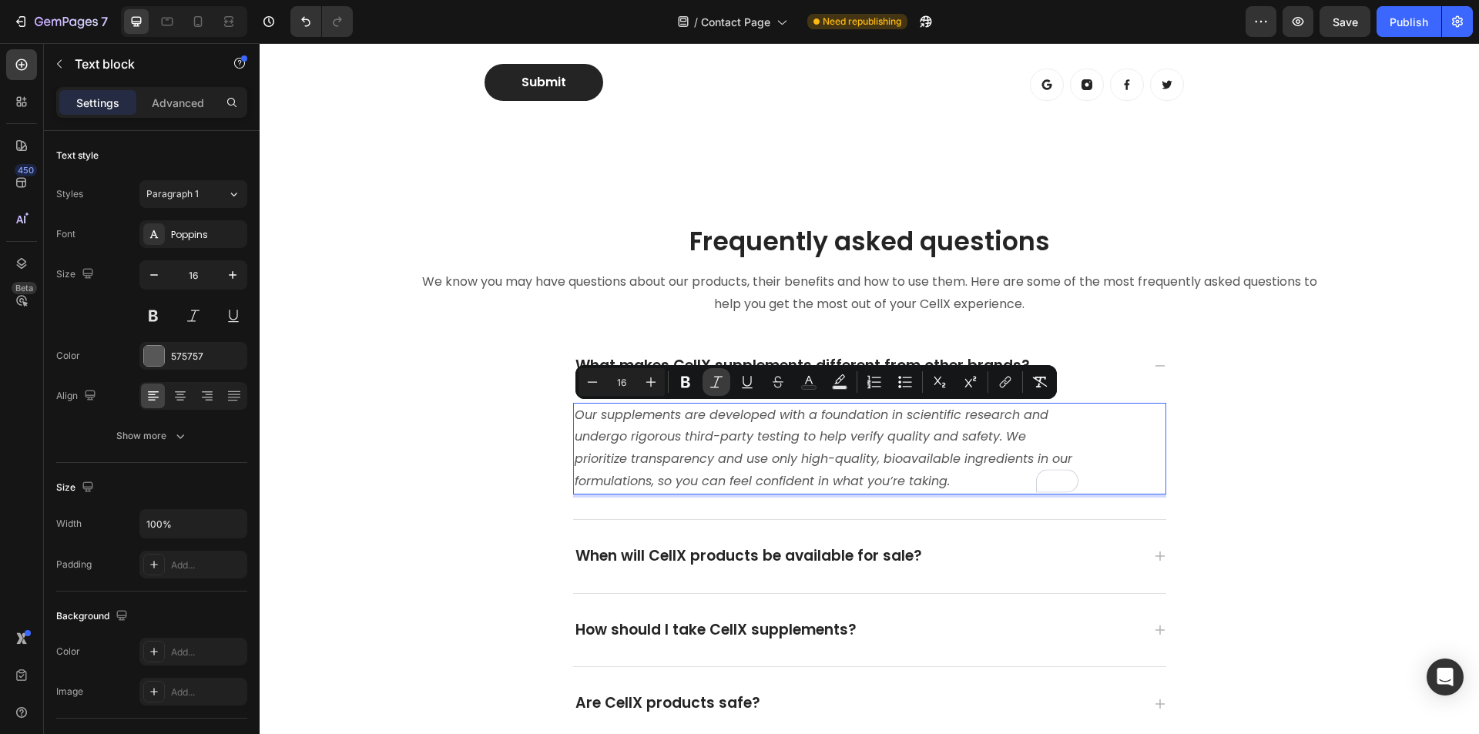
click at [710, 381] on icon "Editor contextual toolbar" at bounding box center [716, 381] width 15 height 15
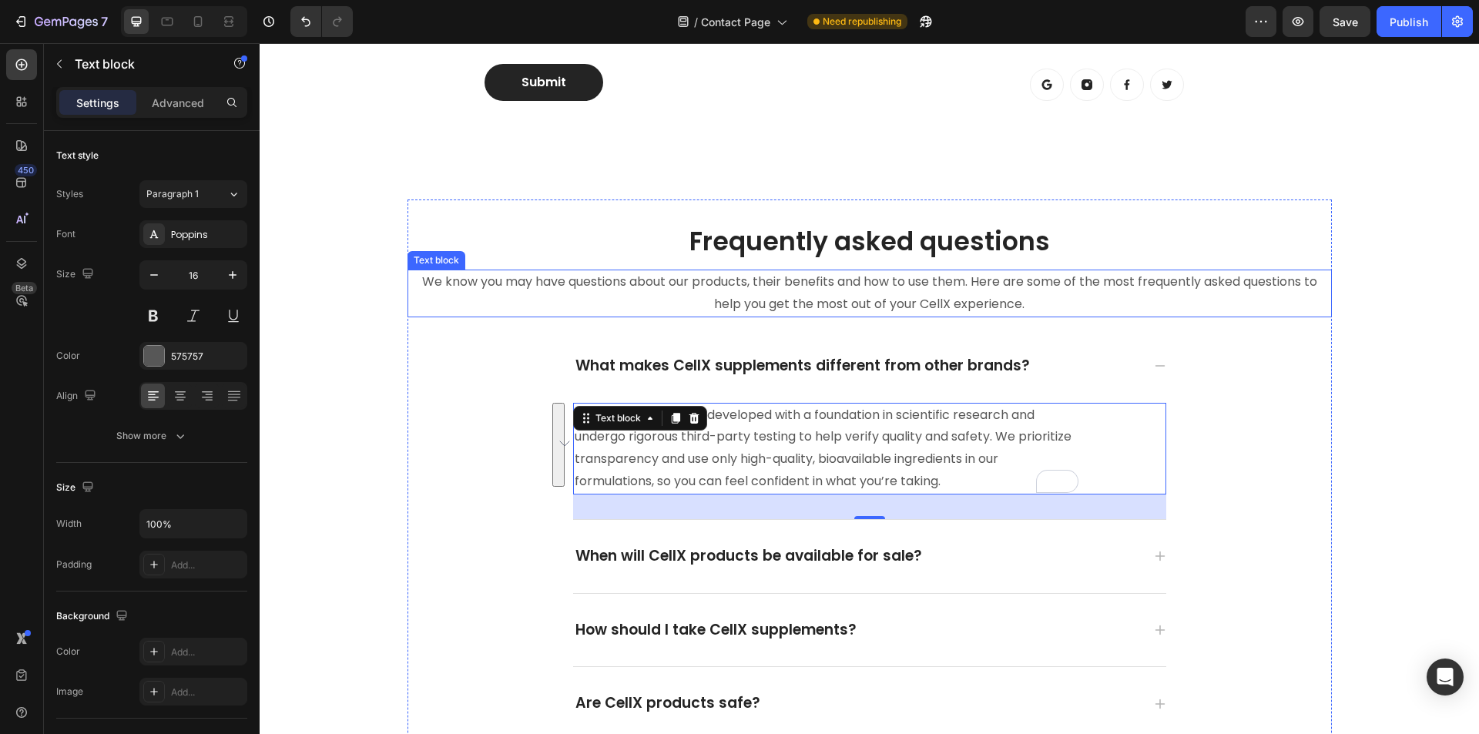
click at [706, 290] on p "We know you may have questions about our products, their benefits and how to us…" at bounding box center [869, 293] width 921 height 45
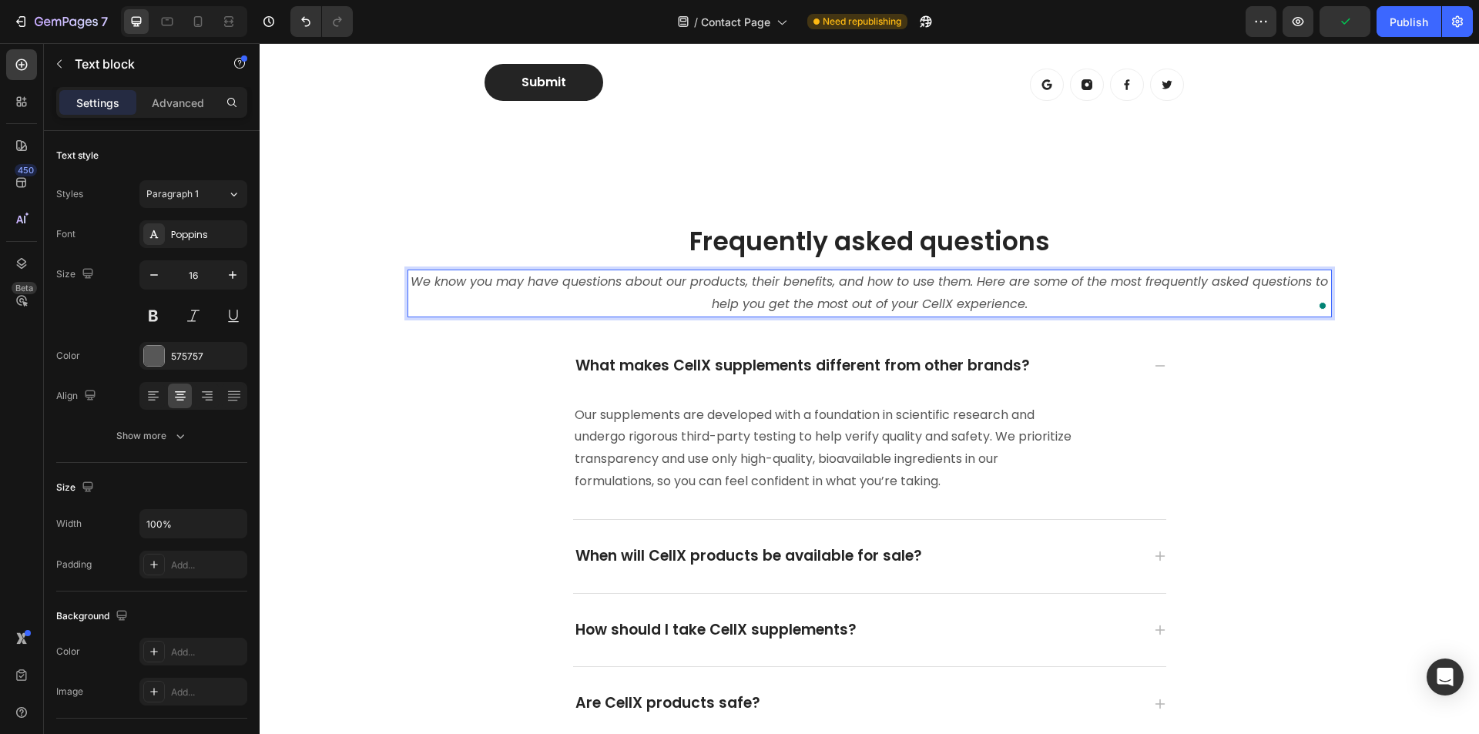
click at [753, 289] on icon "We know you may have questions about our products, their benefits, and how to u…" at bounding box center [870, 293] width 918 height 40
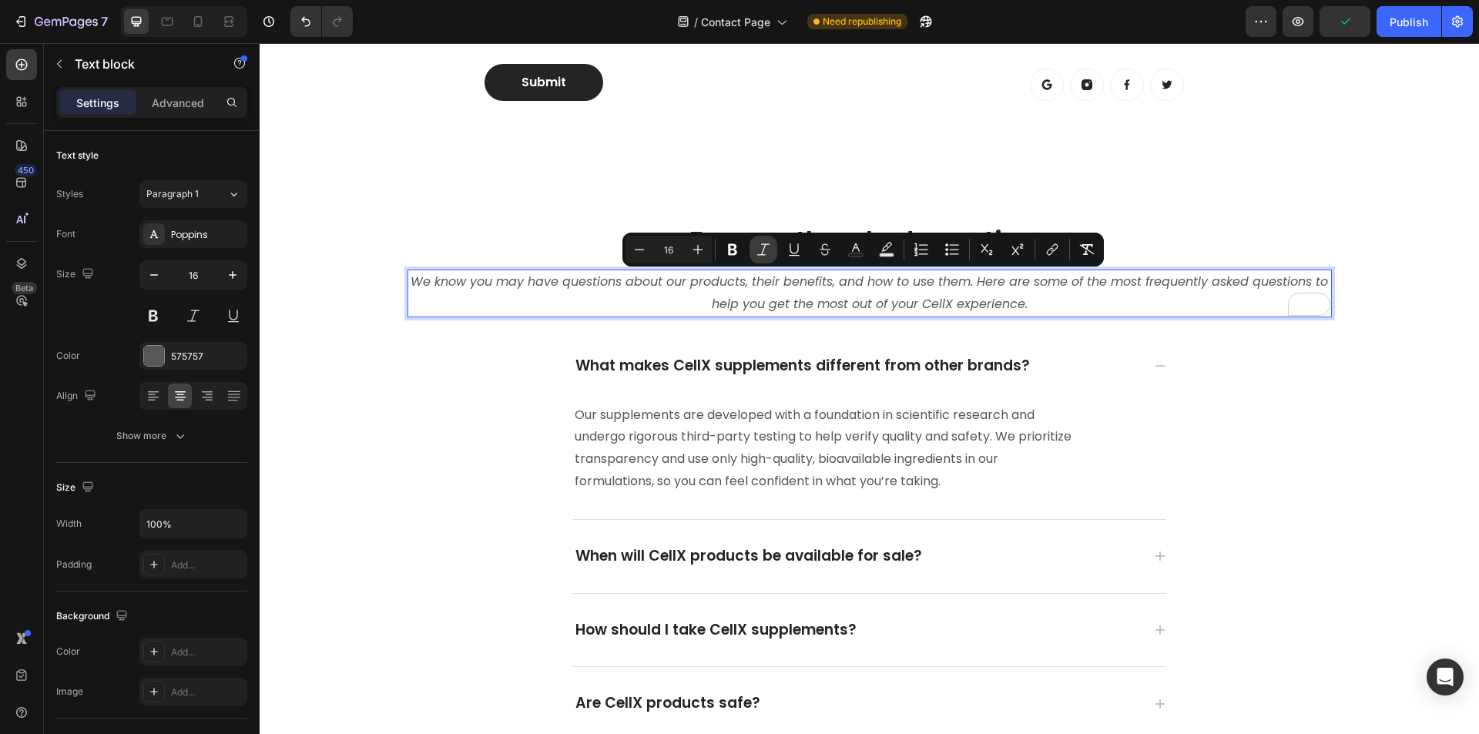
click at [757, 251] on icon "Editor contextual toolbar" at bounding box center [763, 249] width 15 height 15
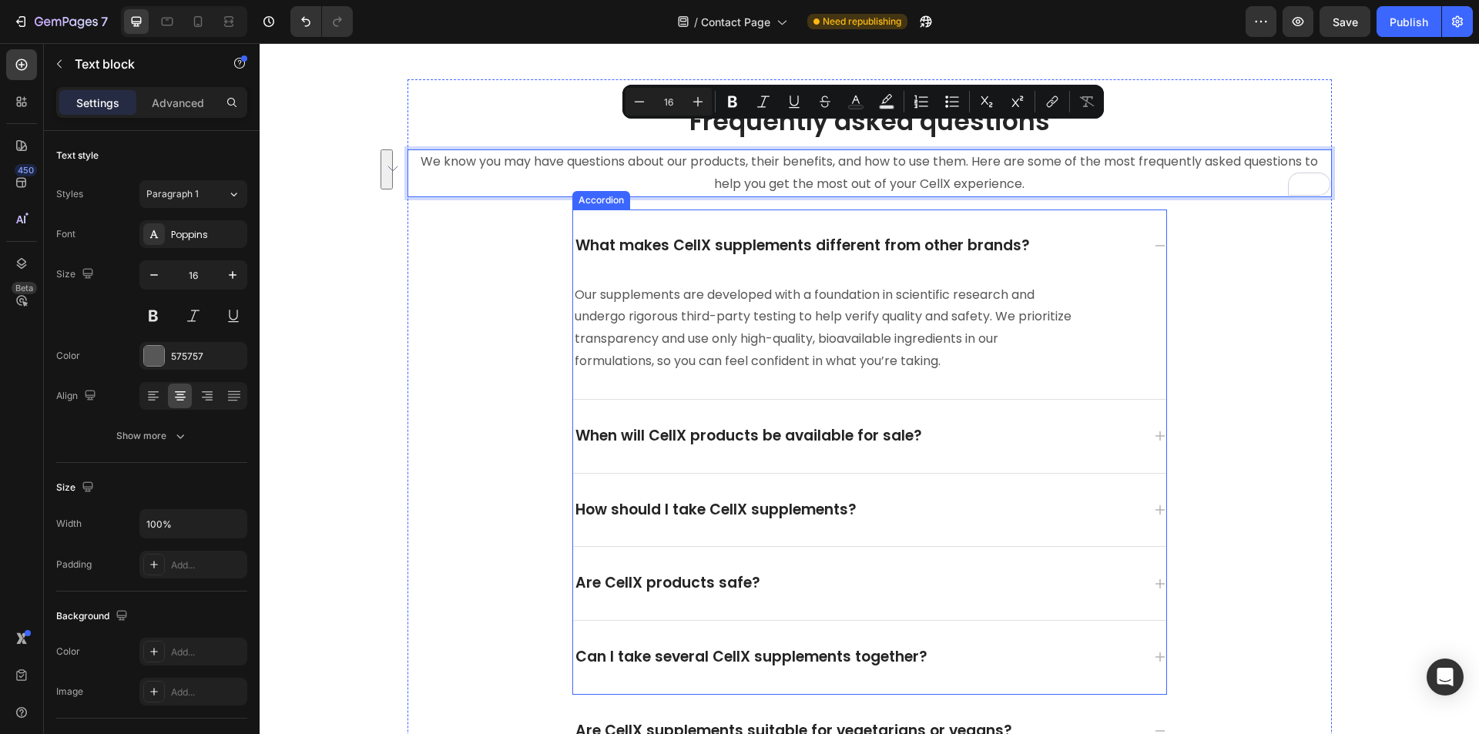
scroll to position [1079, 0]
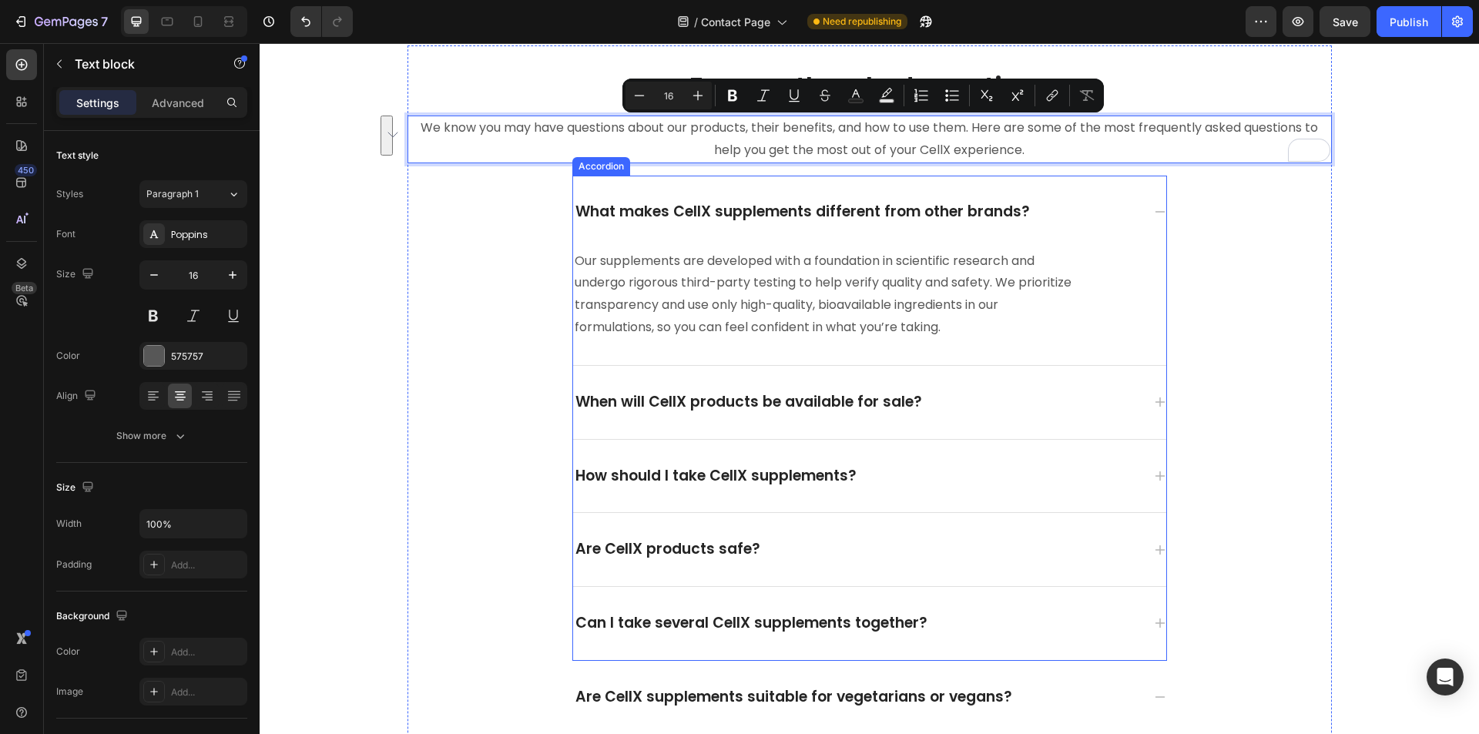
click at [1015, 399] on div "When will CellX products be available for sale?" at bounding box center [857, 403] width 569 height 24
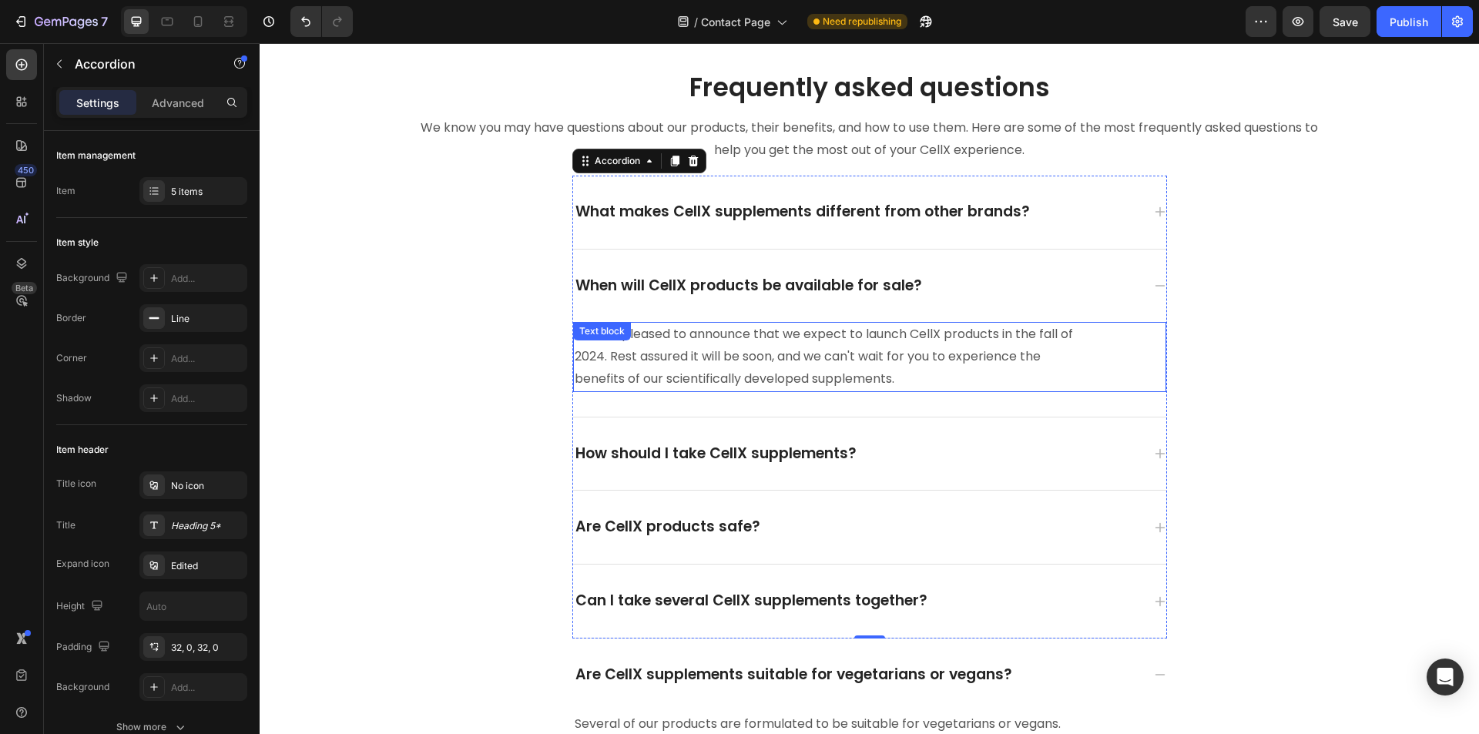
click at [796, 359] on p "We are pleased to announce that we expect to launch CellX products in the fall …" at bounding box center [827, 357] width 504 height 66
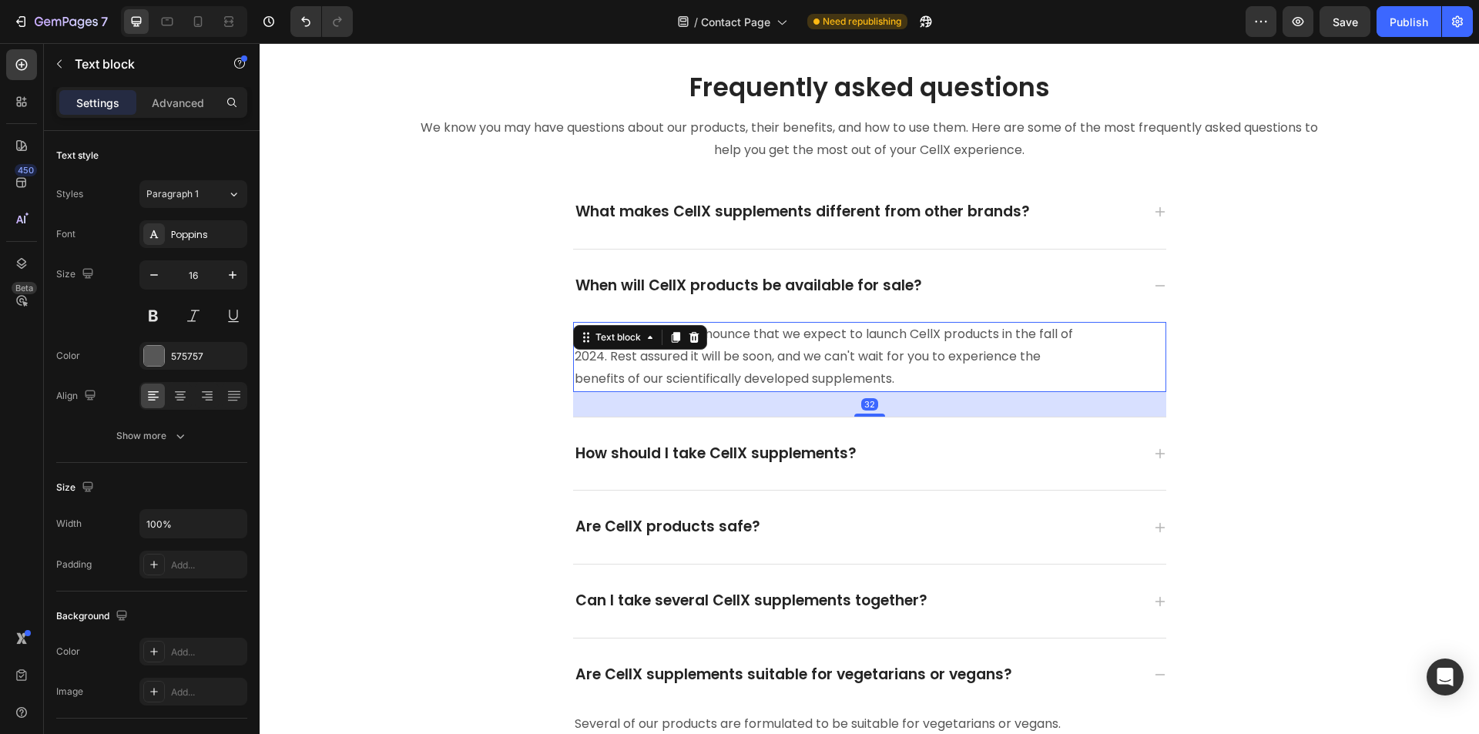
click at [796, 359] on p "We are pleased to announce that we expect to launch CellX products in the fall …" at bounding box center [827, 357] width 504 height 66
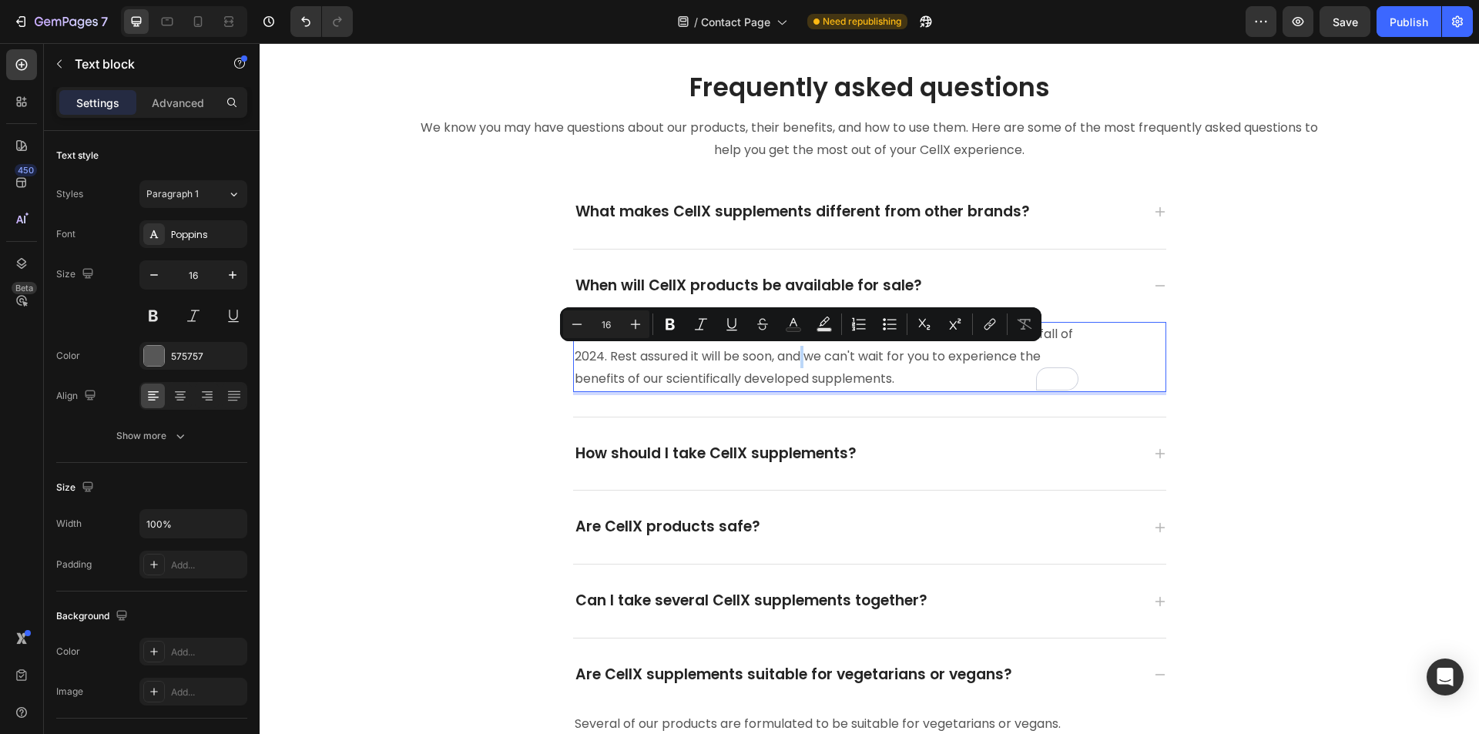
click at [799, 358] on p "We are pleased to announce that we expect to launch CellX products in the fall …" at bounding box center [827, 357] width 504 height 66
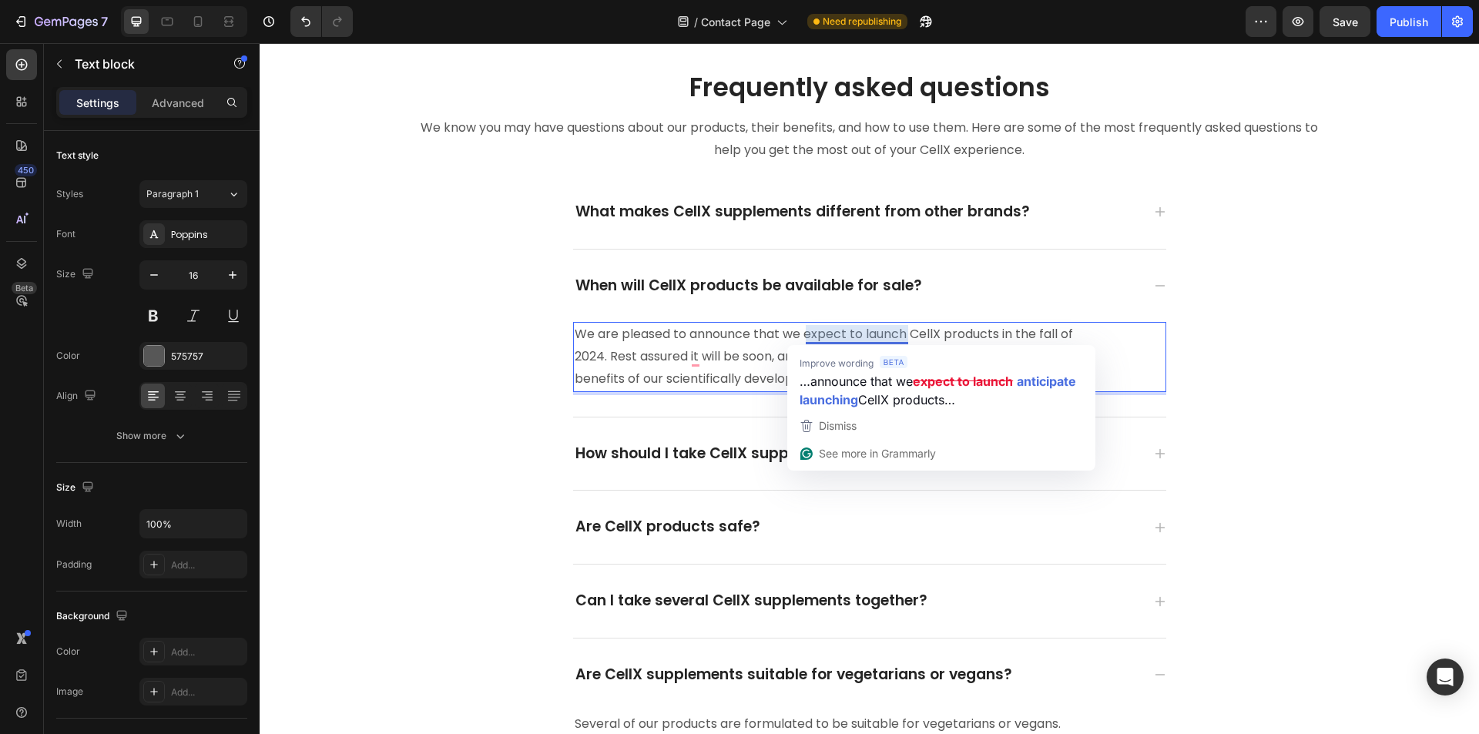
click at [938, 327] on p "We are pleased to announce that we expect to launch CellX products in the fall …" at bounding box center [827, 357] width 504 height 66
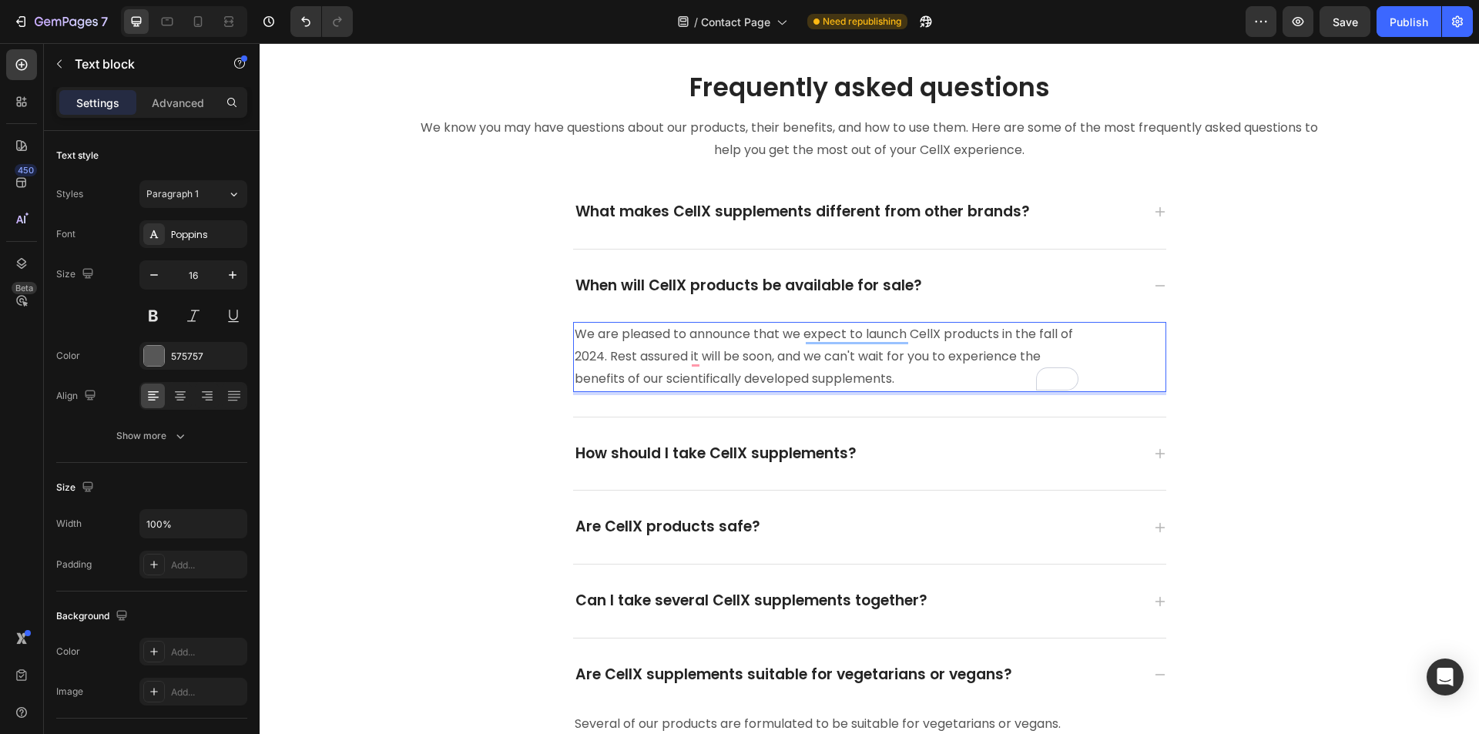
click at [962, 331] on p "We are pleased to announce that we expect to launch CellX products in the fall …" at bounding box center [827, 357] width 504 height 66
click at [1000, 337] on p "We are pleased to announce that we expect to launch CellX products in the fall …" at bounding box center [827, 357] width 504 height 66
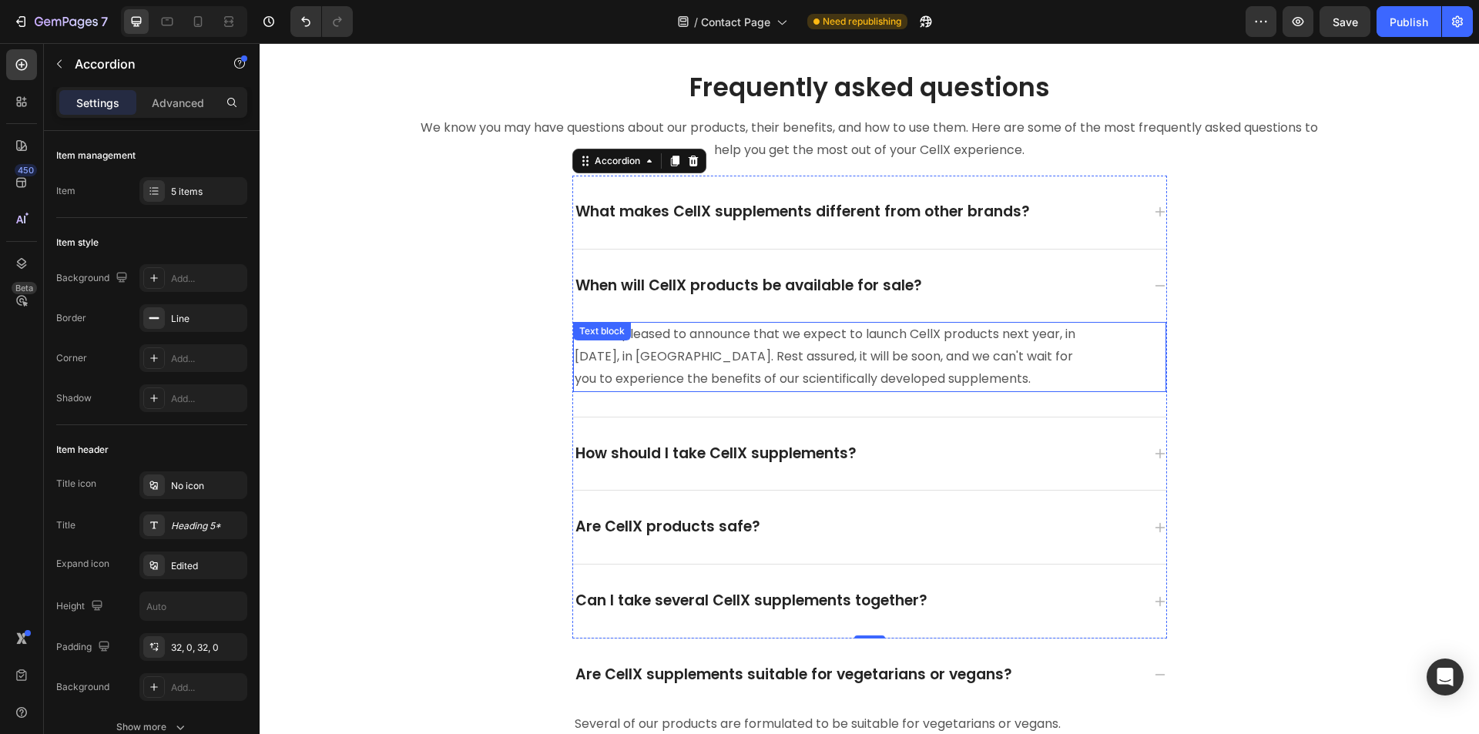
click at [866, 355] on p "We are pleased to announce that we expect to launch CellX products next year, i…" at bounding box center [827, 357] width 504 height 66
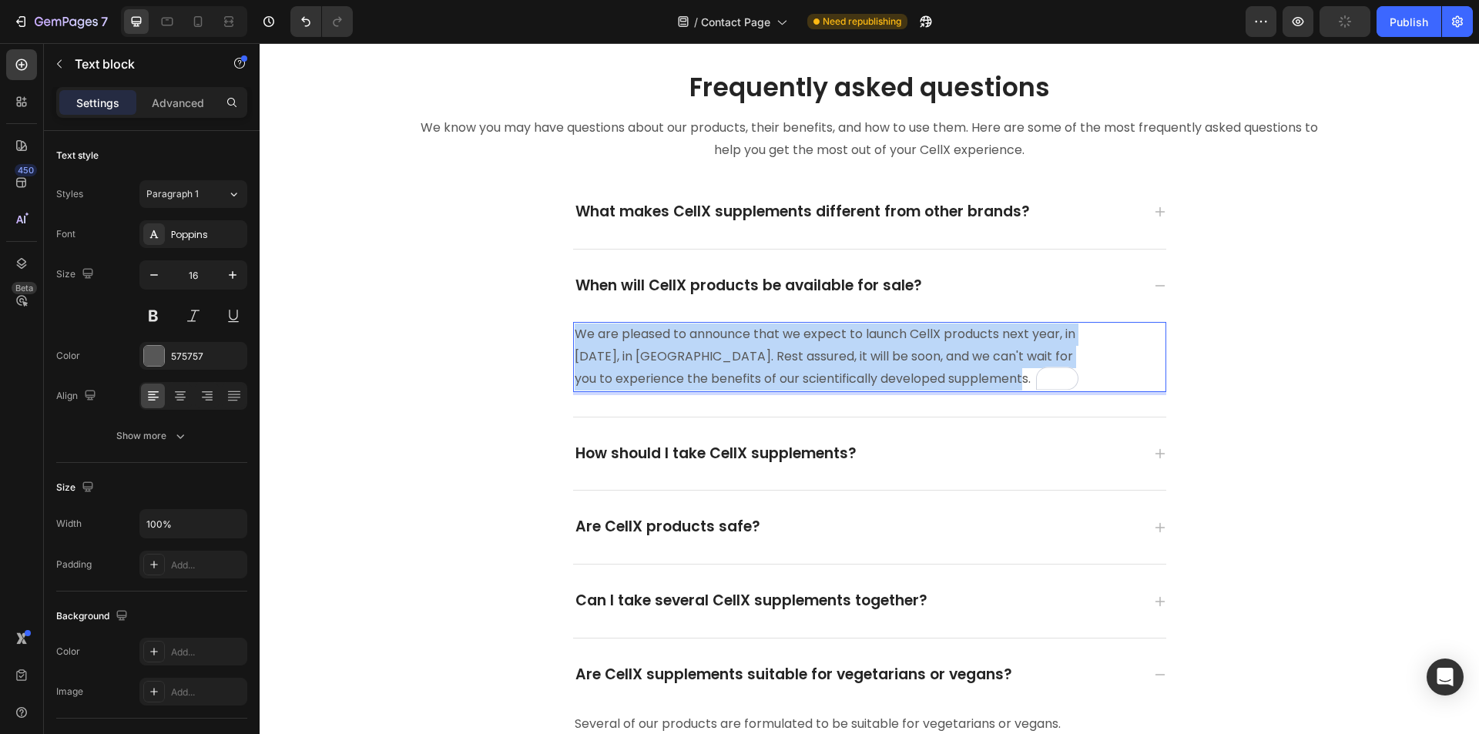
copy p "We are pleased to announce that we expect to launch CellX products next year, i…"
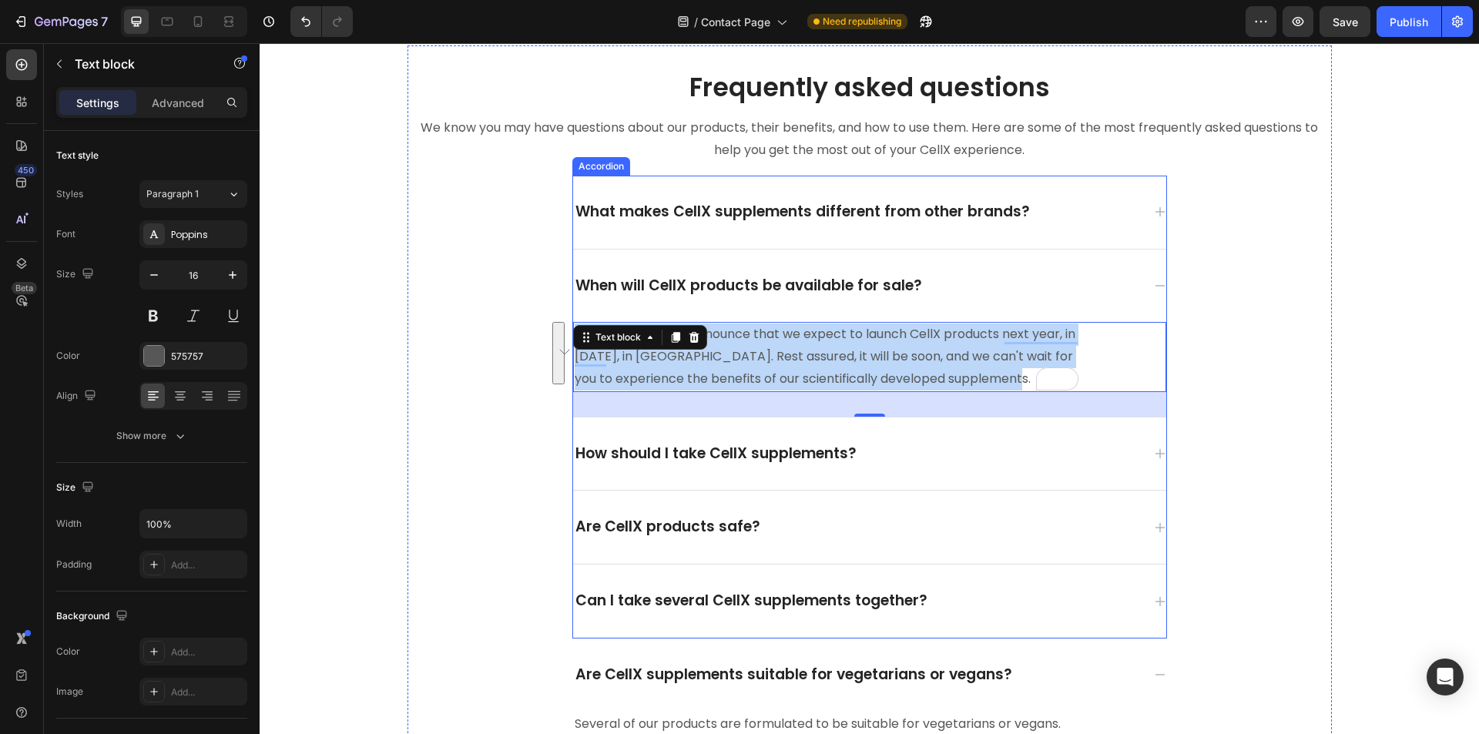
click at [1036, 451] on div "How should I take CellX supplements?" at bounding box center [857, 454] width 569 height 24
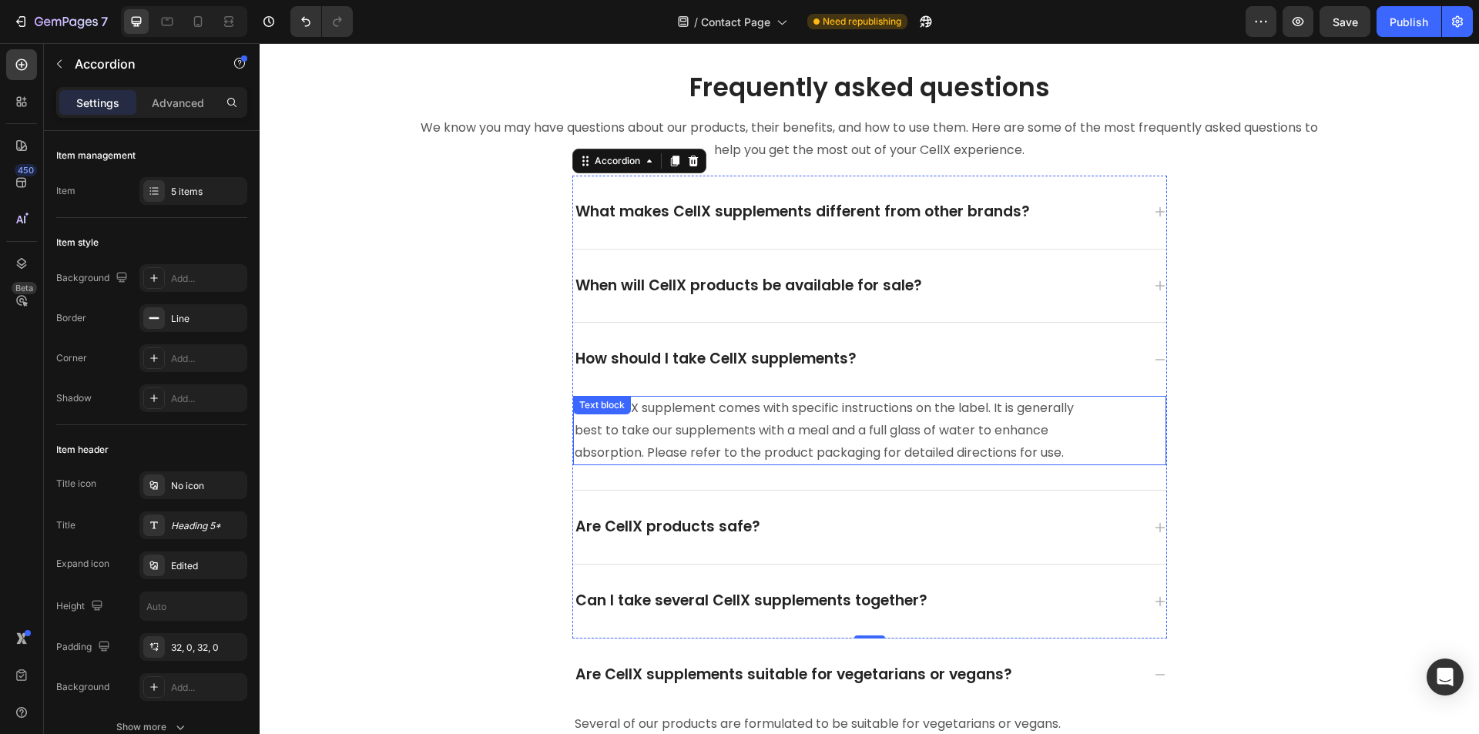
click at [891, 429] on p "Each CellX supplement comes with specific instructions on the label. It is gene…" at bounding box center [827, 431] width 504 height 66
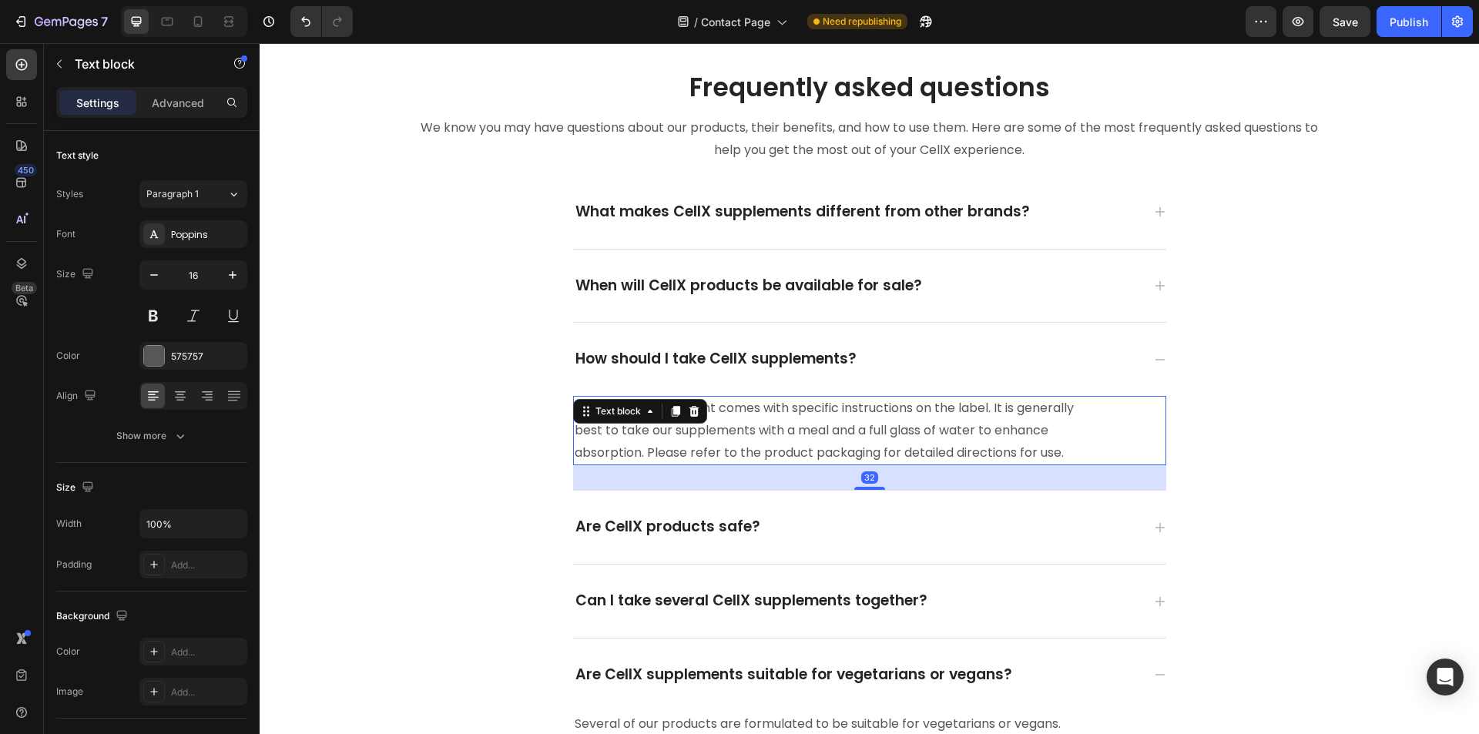
click at [912, 427] on p "Each CellX supplement comes with specific instructions on the label. It is gene…" at bounding box center [827, 431] width 504 height 66
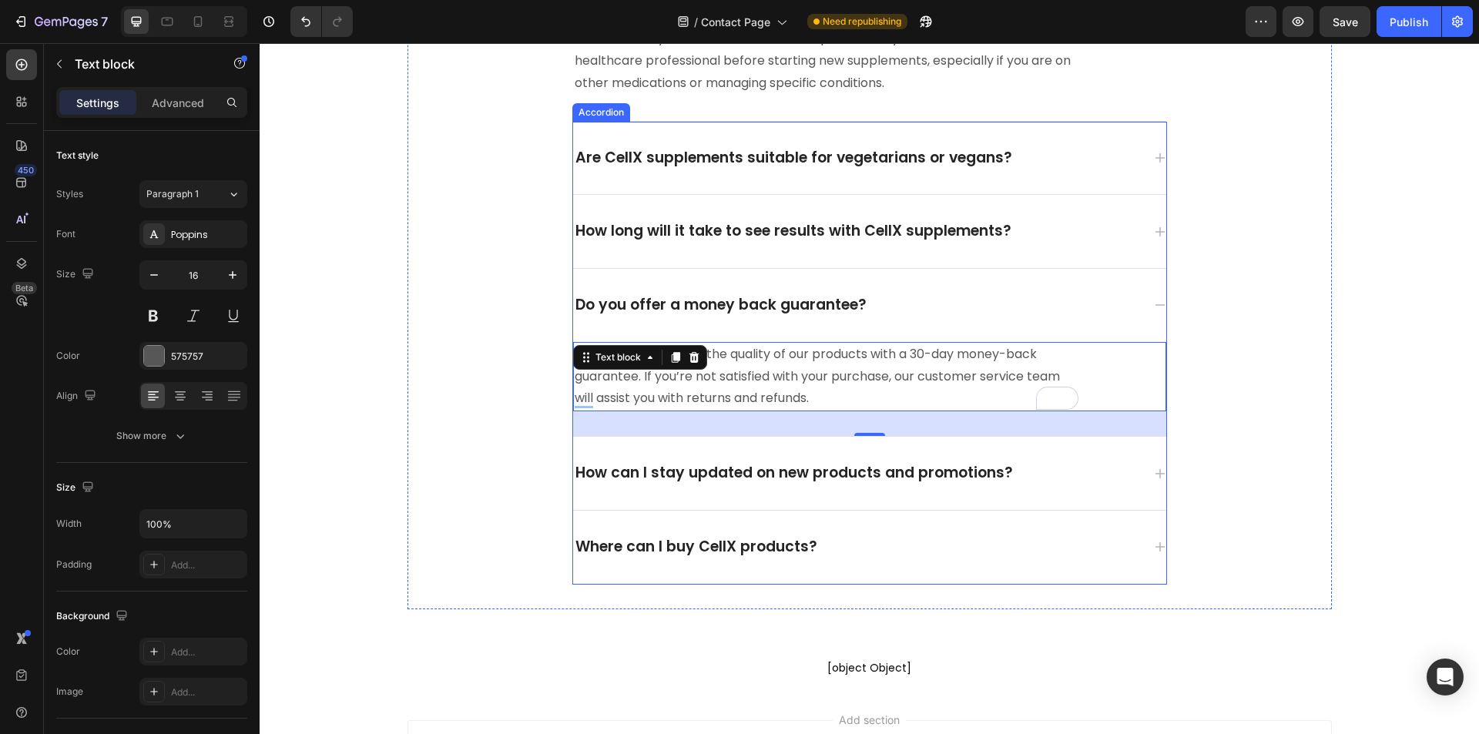
click at [959, 475] on p "How can I stay updated on new products and promotions?" at bounding box center [795, 473] width 438 height 19
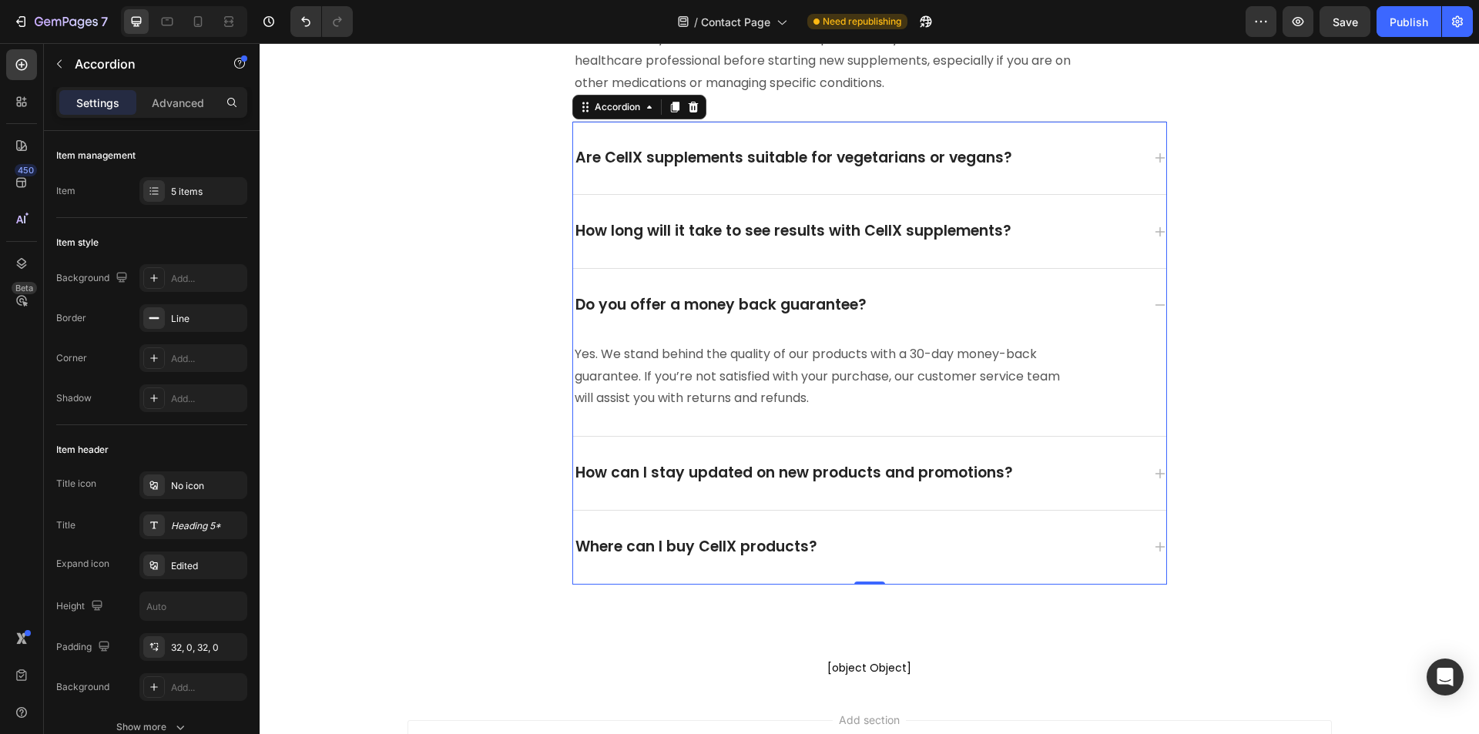
click at [1076, 472] on div "How can I stay updated on new products and promotions?" at bounding box center [857, 474] width 569 height 24
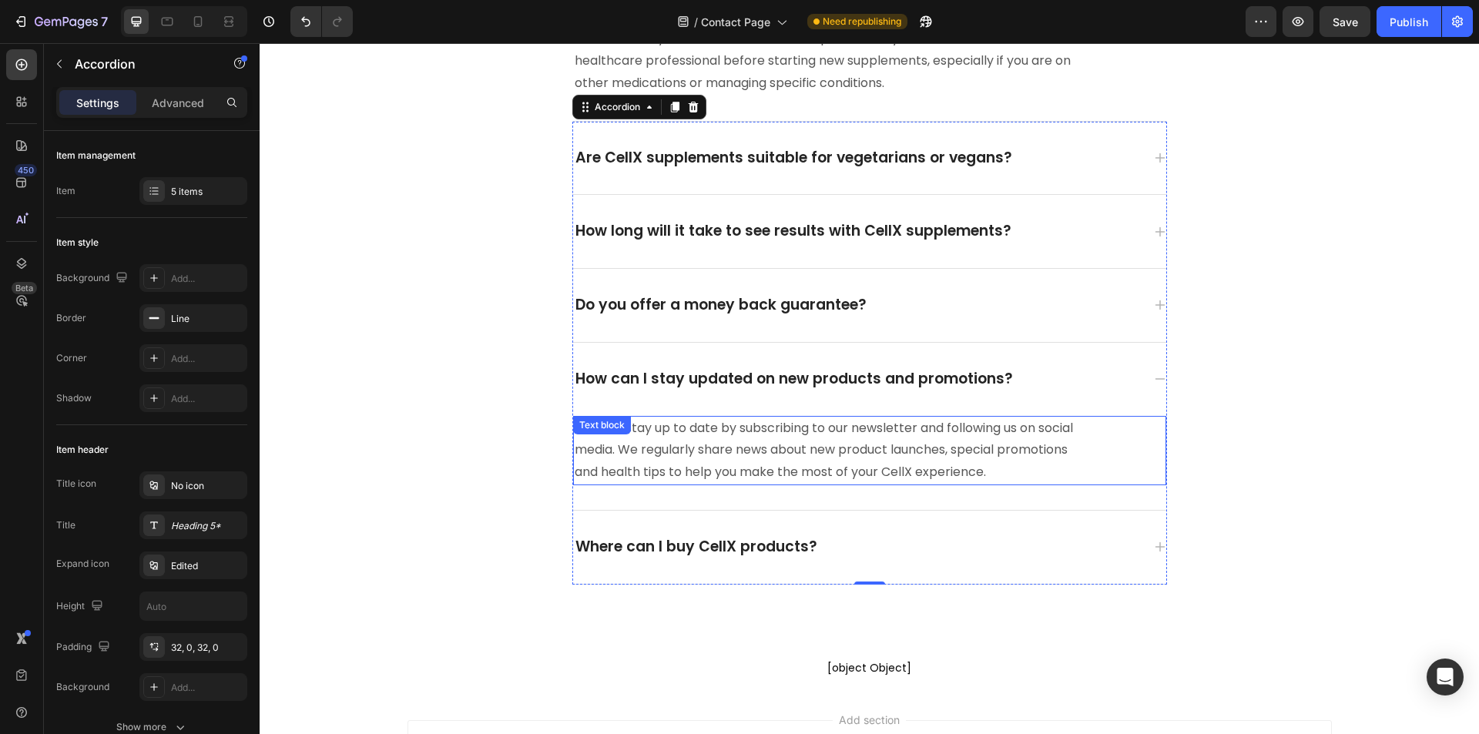
click at [772, 465] on p "You can stay up to date by subscribing to our newsletter and following us on so…" at bounding box center [827, 451] width 504 height 66
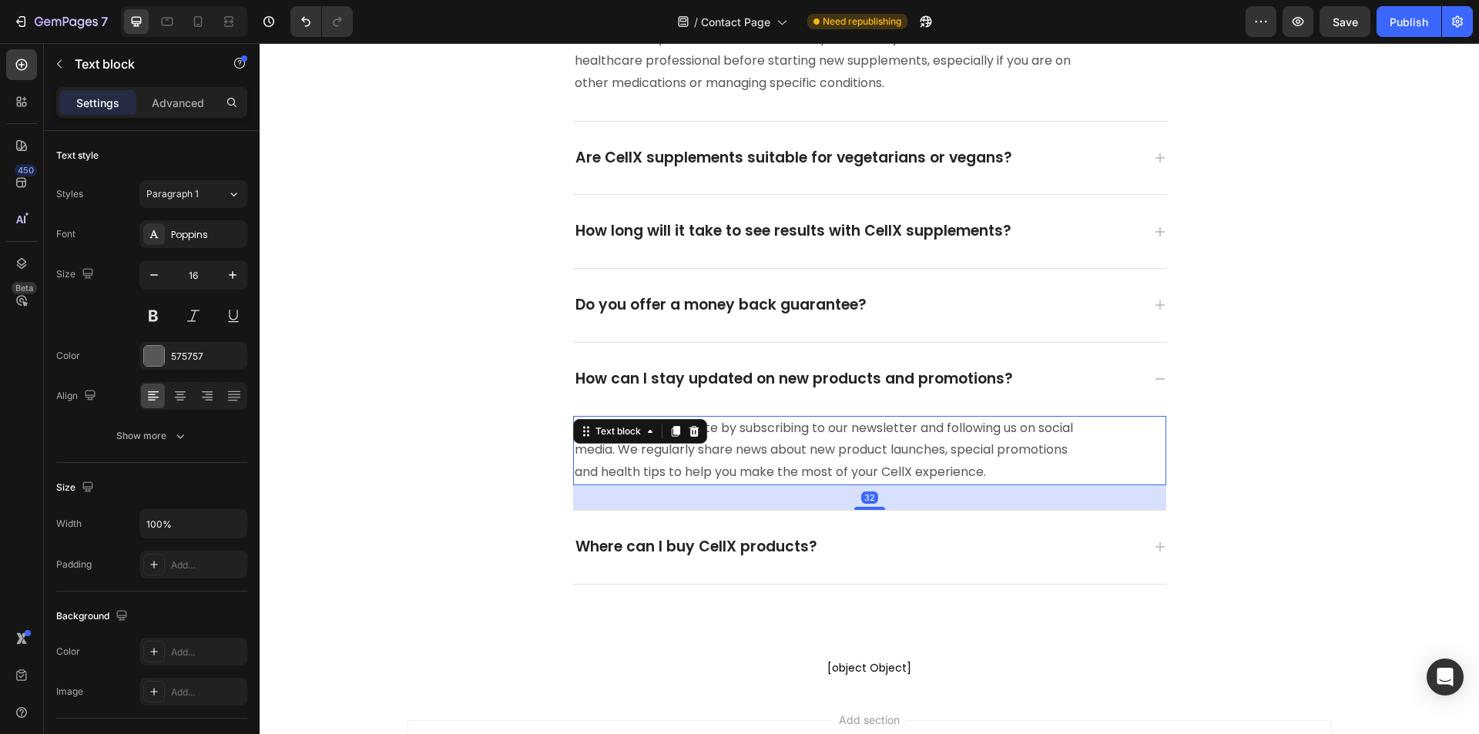
click at [772, 465] on p "You can stay up to date by subscribing to our newsletter and following us on so…" at bounding box center [827, 451] width 504 height 66
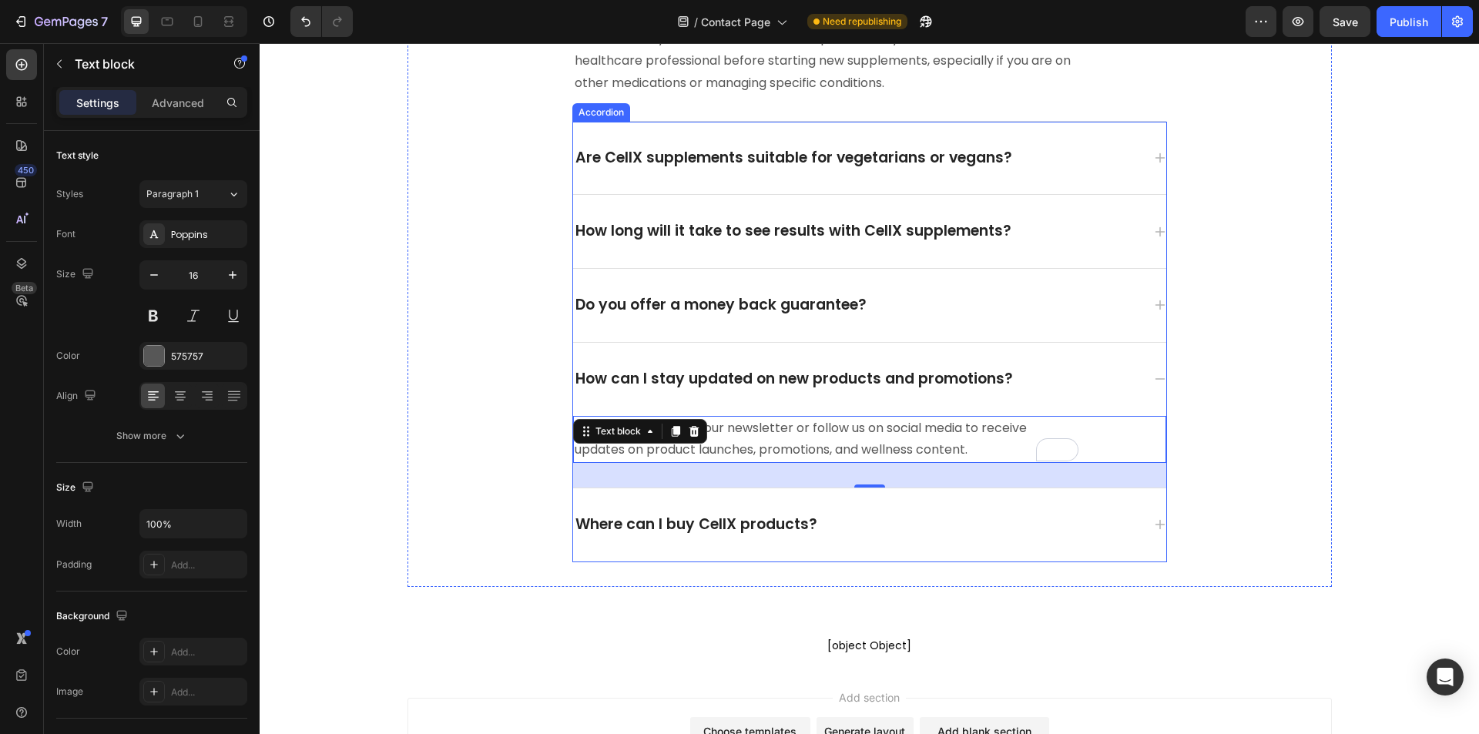
click at [897, 522] on div "Where can I buy CellX products?" at bounding box center [857, 525] width 569 height 24
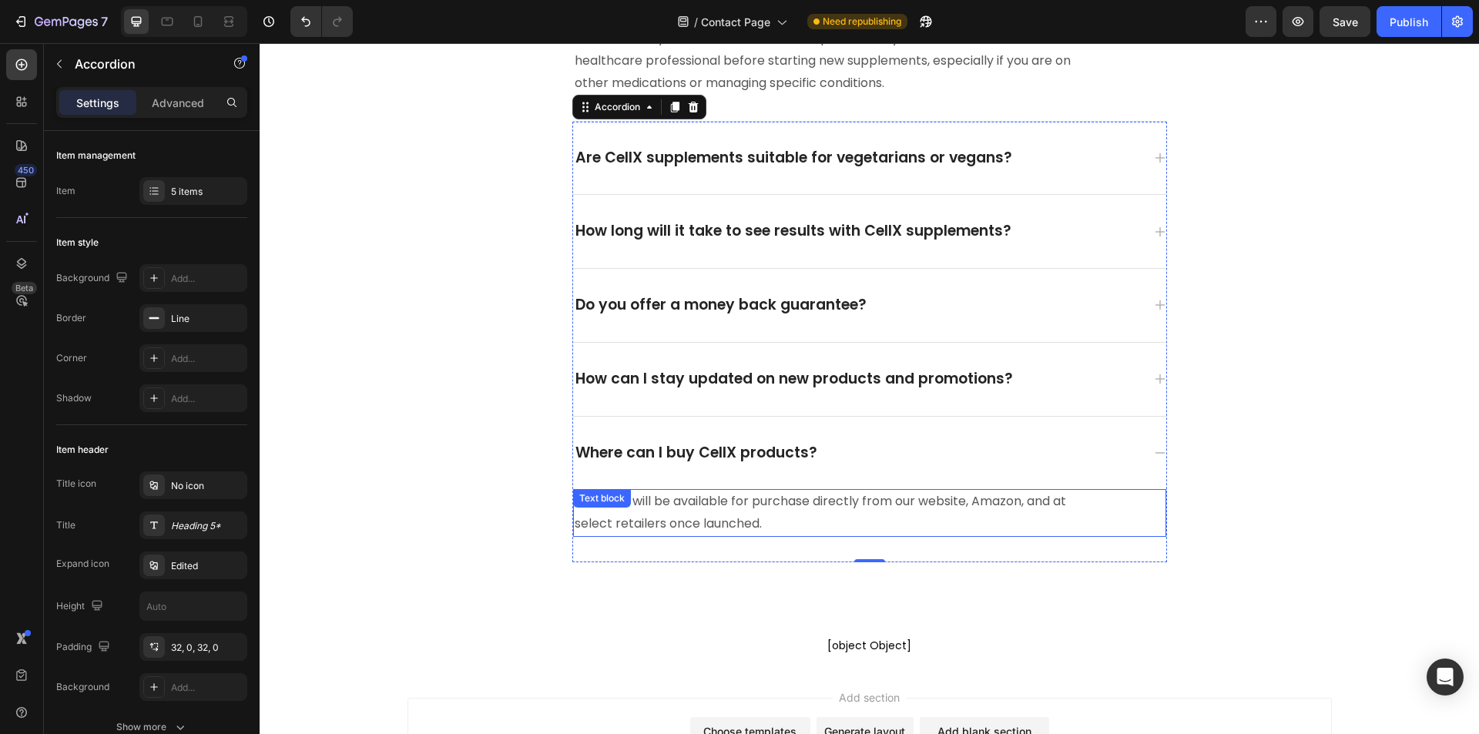
click at [888, 512] on p "Products will be available for purchase directly from our website, Amazon, and …" at bounding box center [827, 513] width 504 height 45
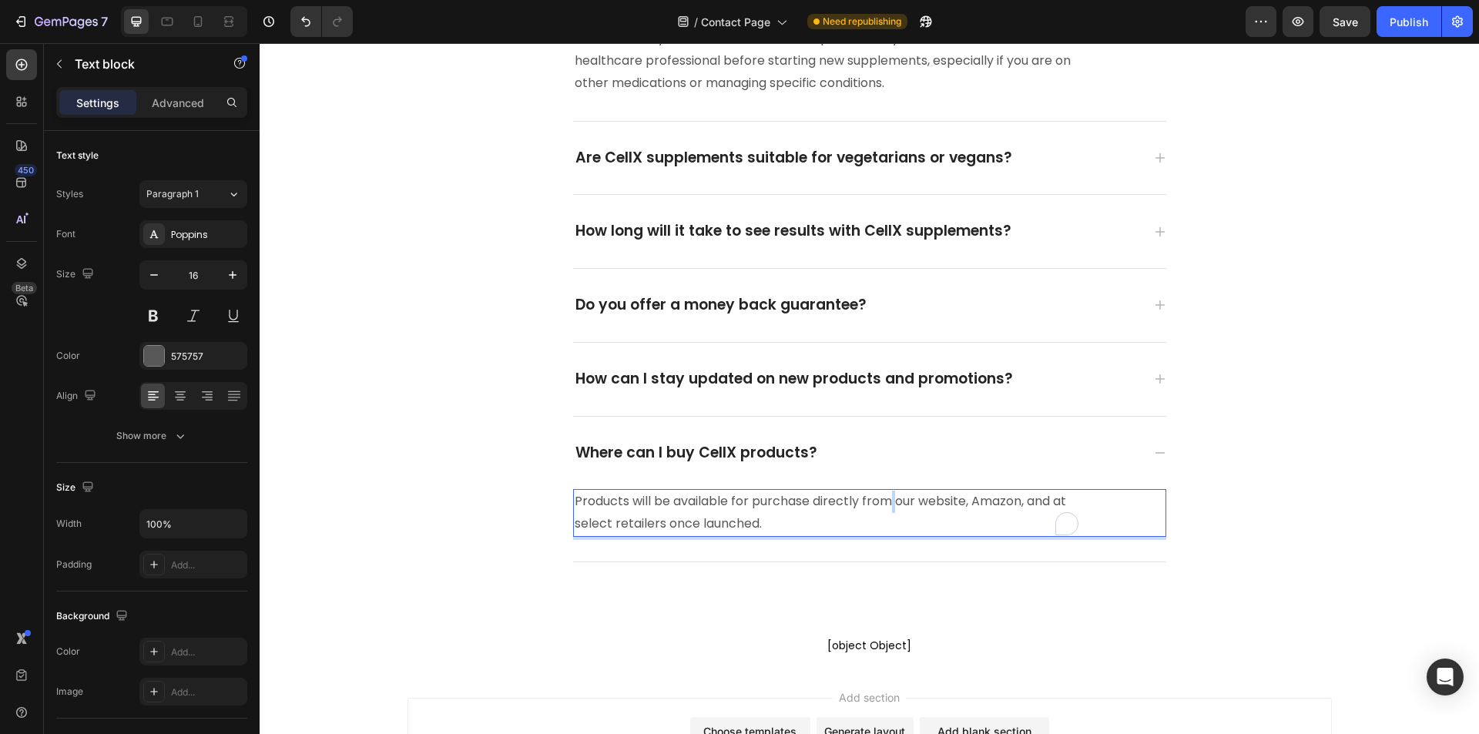
click at [888, 512] on p "Products will be available for purchase directly from our website, Amazon, and …" at bounding box center [827, 513] width 504 height 45
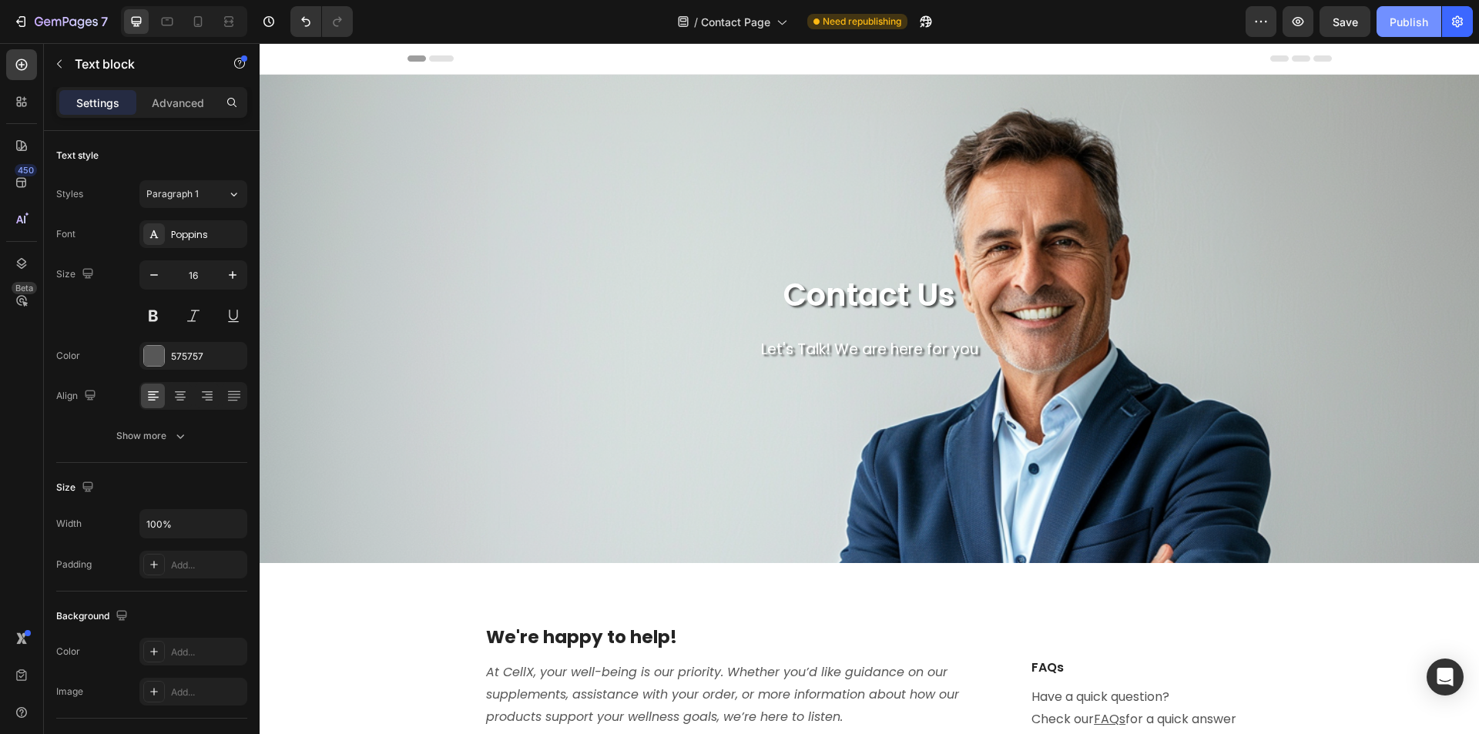
click at [1391, 15] on div "Publish" at bounding box center [1409, 22] width 39 height 16
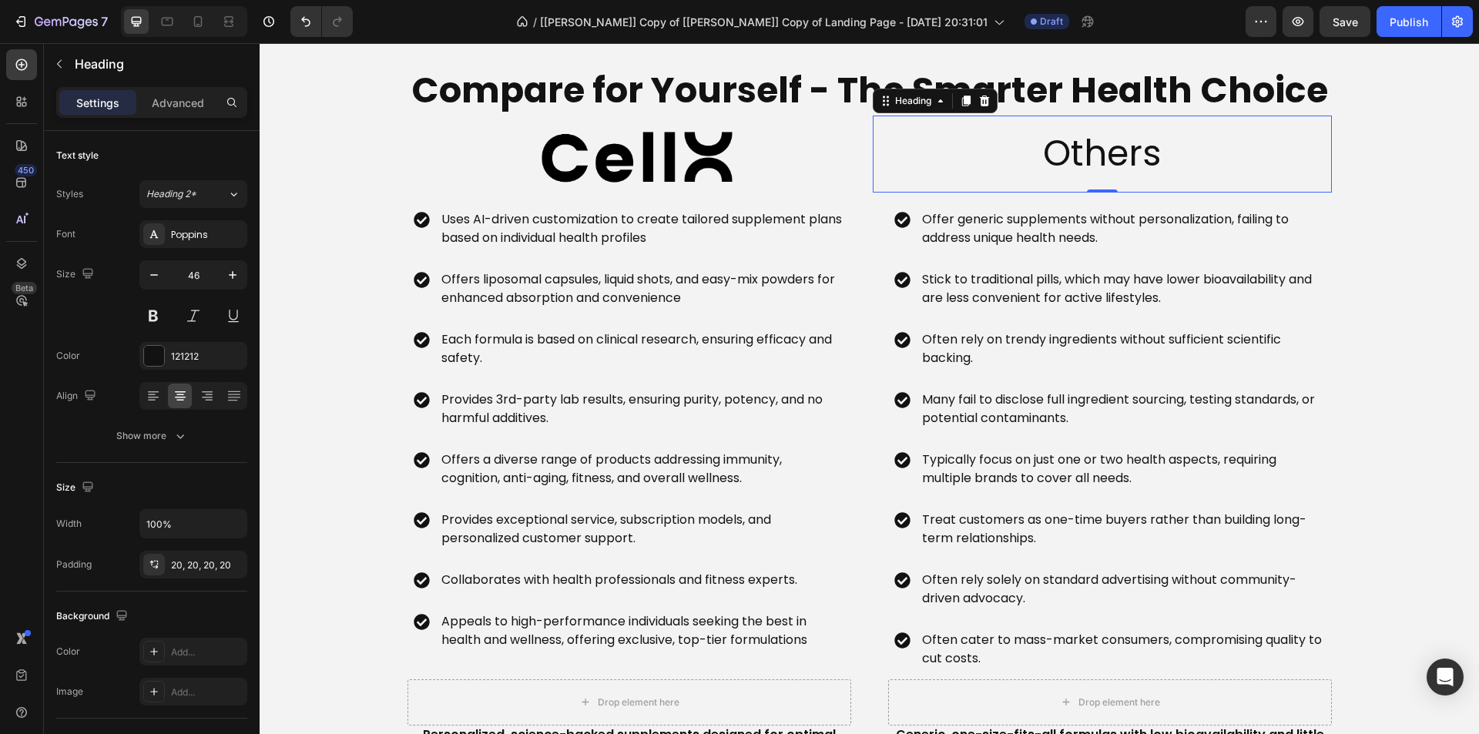
scroll to position [3698, 0]
click at [556, 217] on p "Uses AI-driven customization to create tailored supplement plans based on indiv…" at bounding box center [641, 228] width 401 height 37
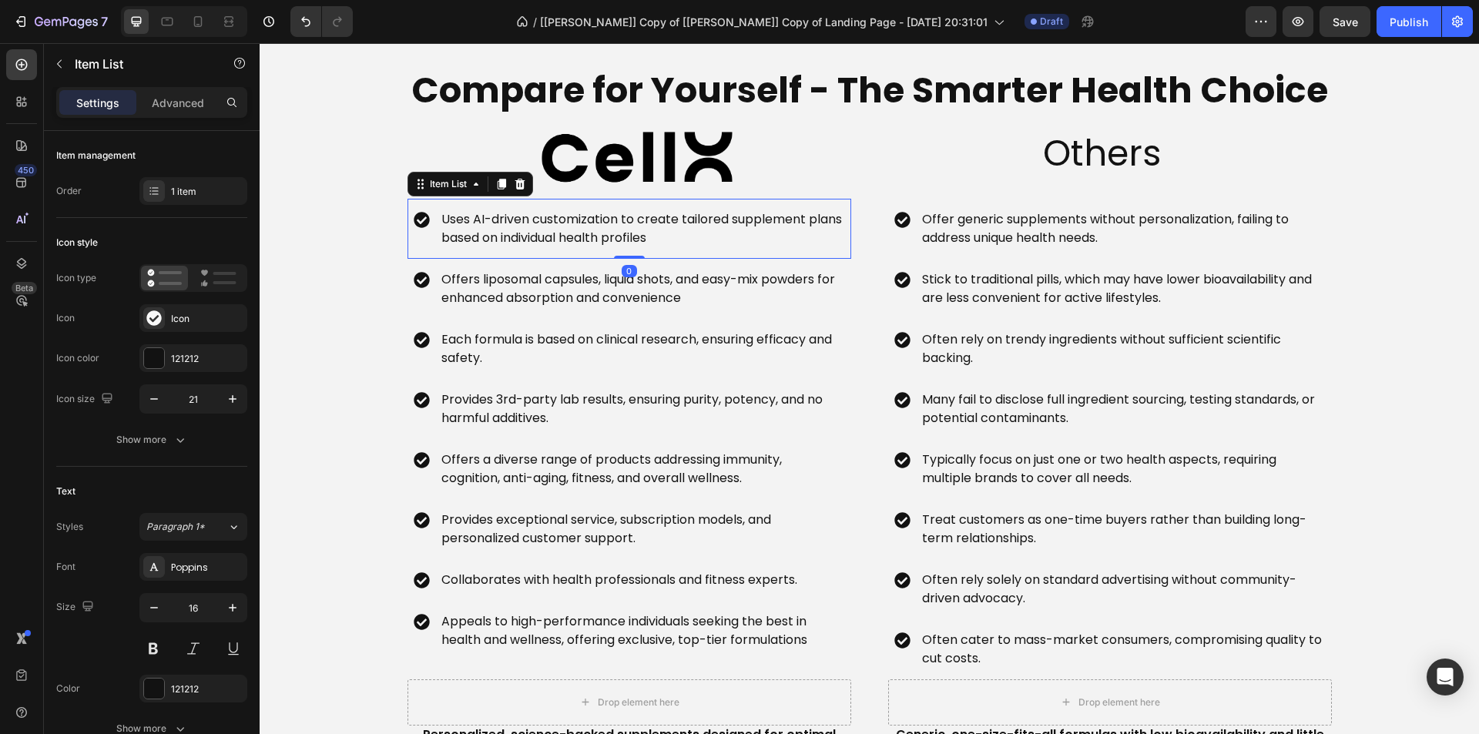
click at [556, 217] on p "Uses AI-driven customization to create tailored supplement plans based on indiv…" at bounding box center [641, 228] width 401 height 37
click at [688, 292] on p "Offers liposomal capsules, liquid shots, and easy-mix powders for enhanced abso…" at bounding box center [641, 288] width 401 height 37
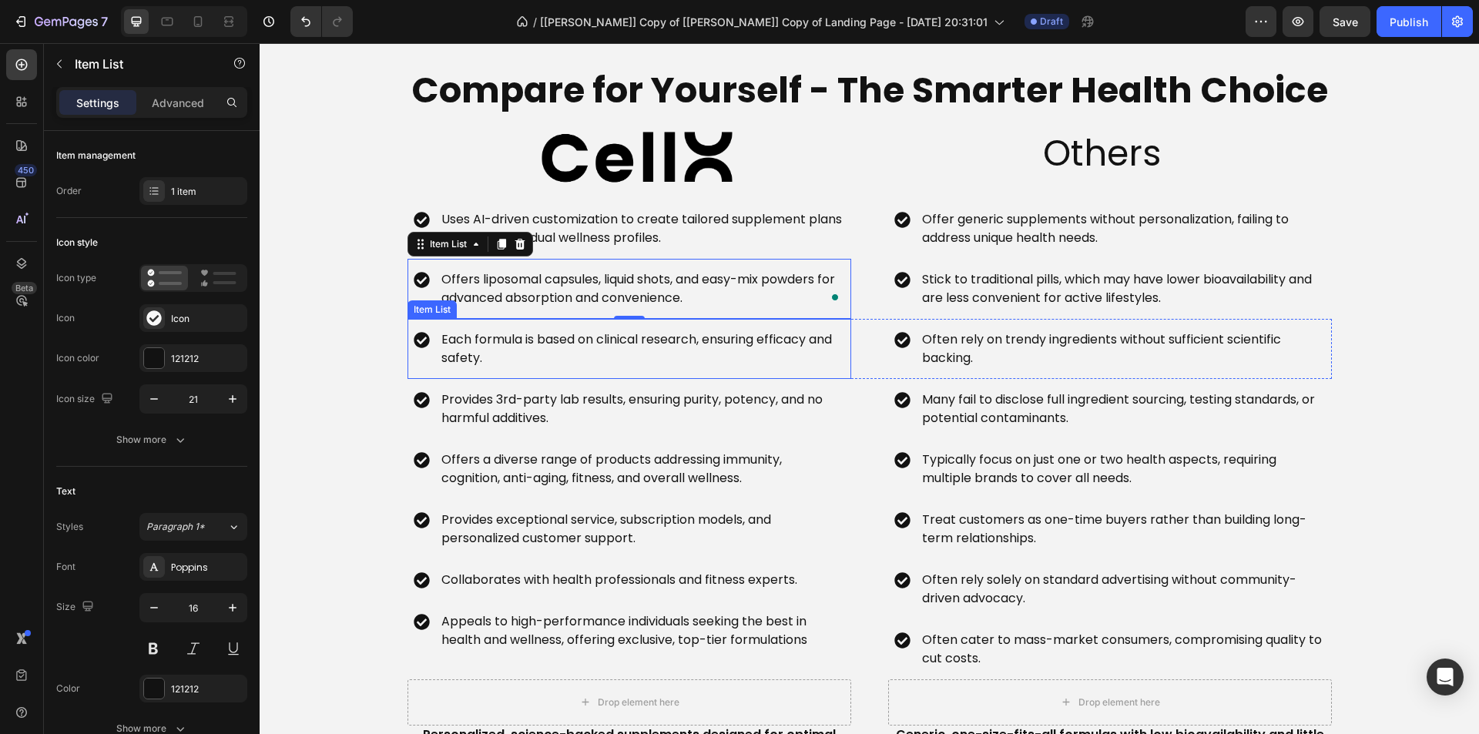
click at [530, 336] on p "Each formula is based on clinical research, ensuring efficacy and safety​." at bounding box center [641, 349] width 401 height 37
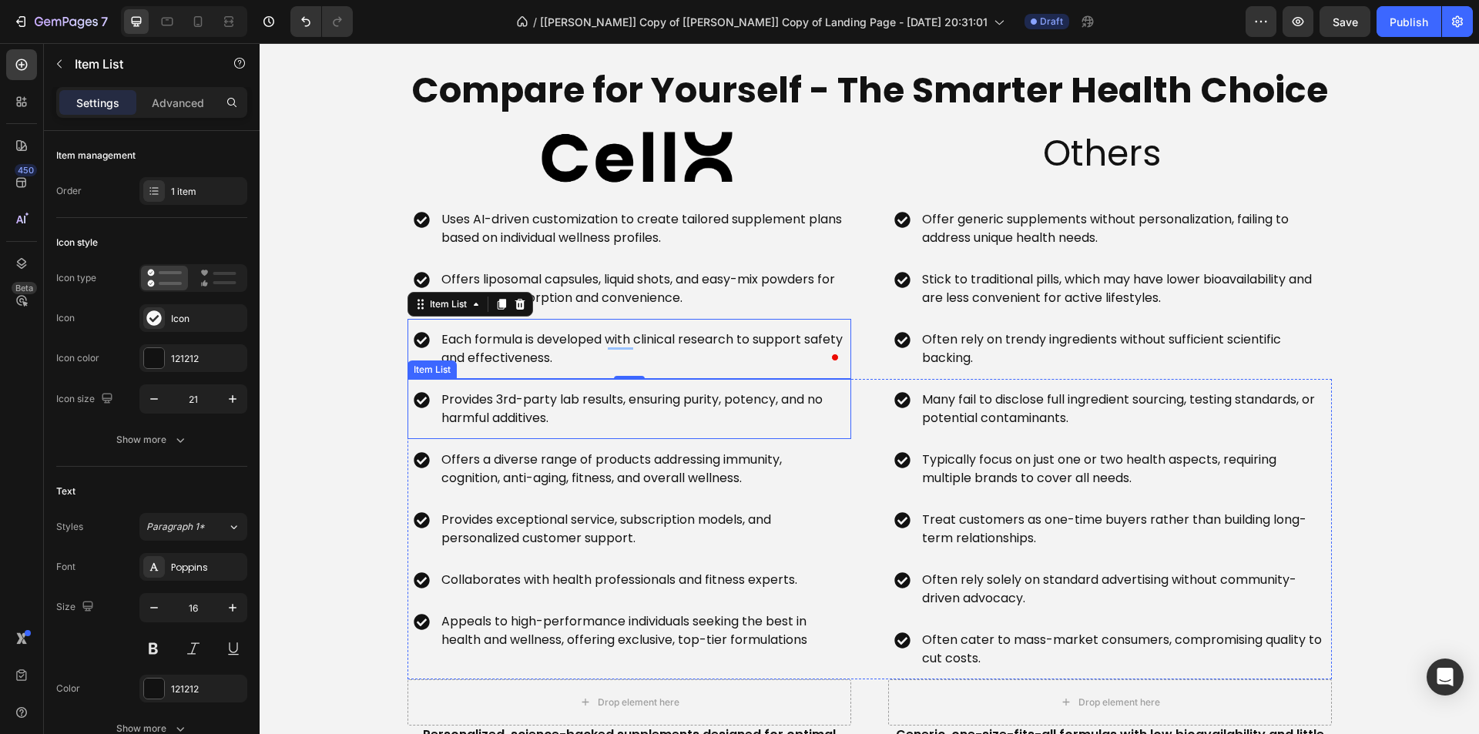
click at [592, 408] on p "Provides 3rd-party lab results, ensuring purity, potency, and no harmful additi…" at bounding box center [641, 409] width 401 height 37
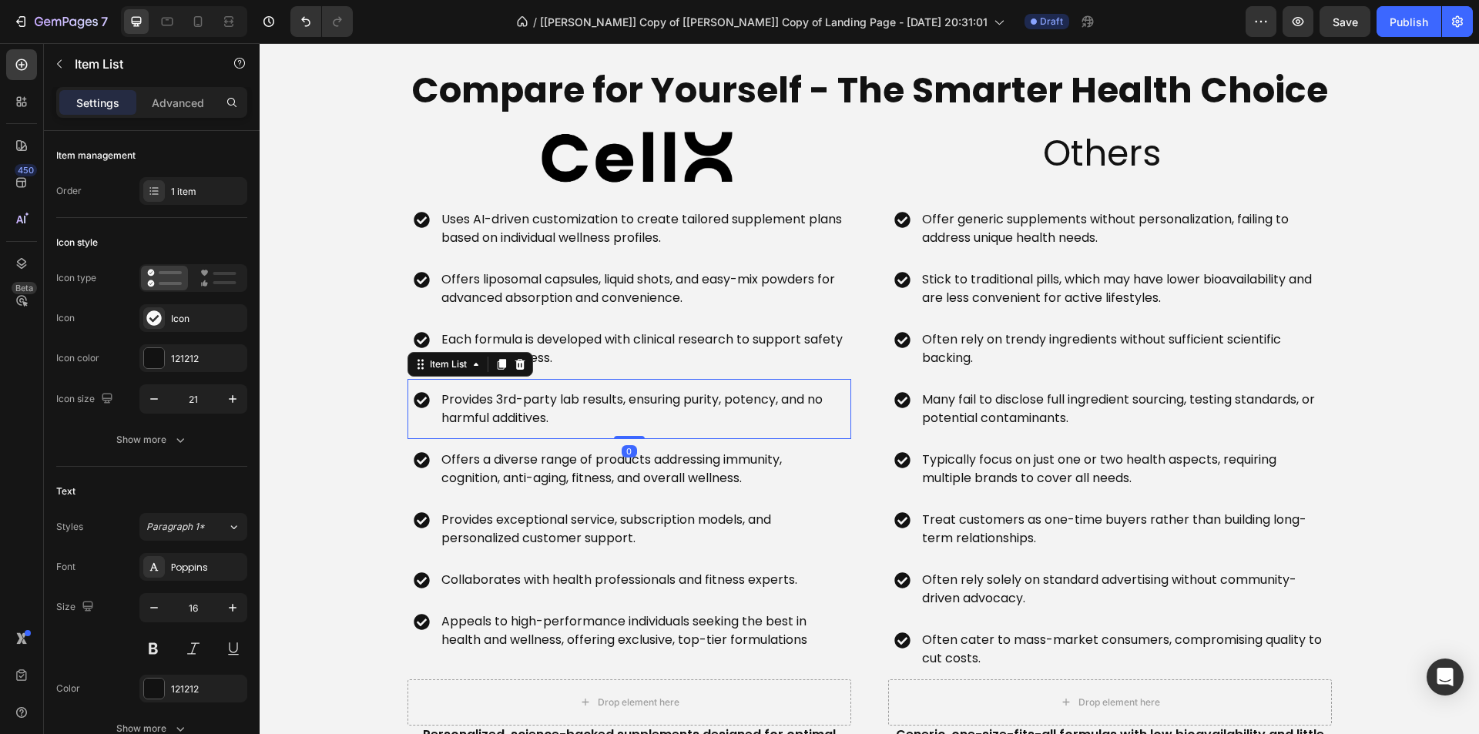
click at [592, 408] on p "Provides 3rd-party lab results, ensuring purity, potency, and no harmful additi…" at bounding box center [641, 409] width 401 height 37
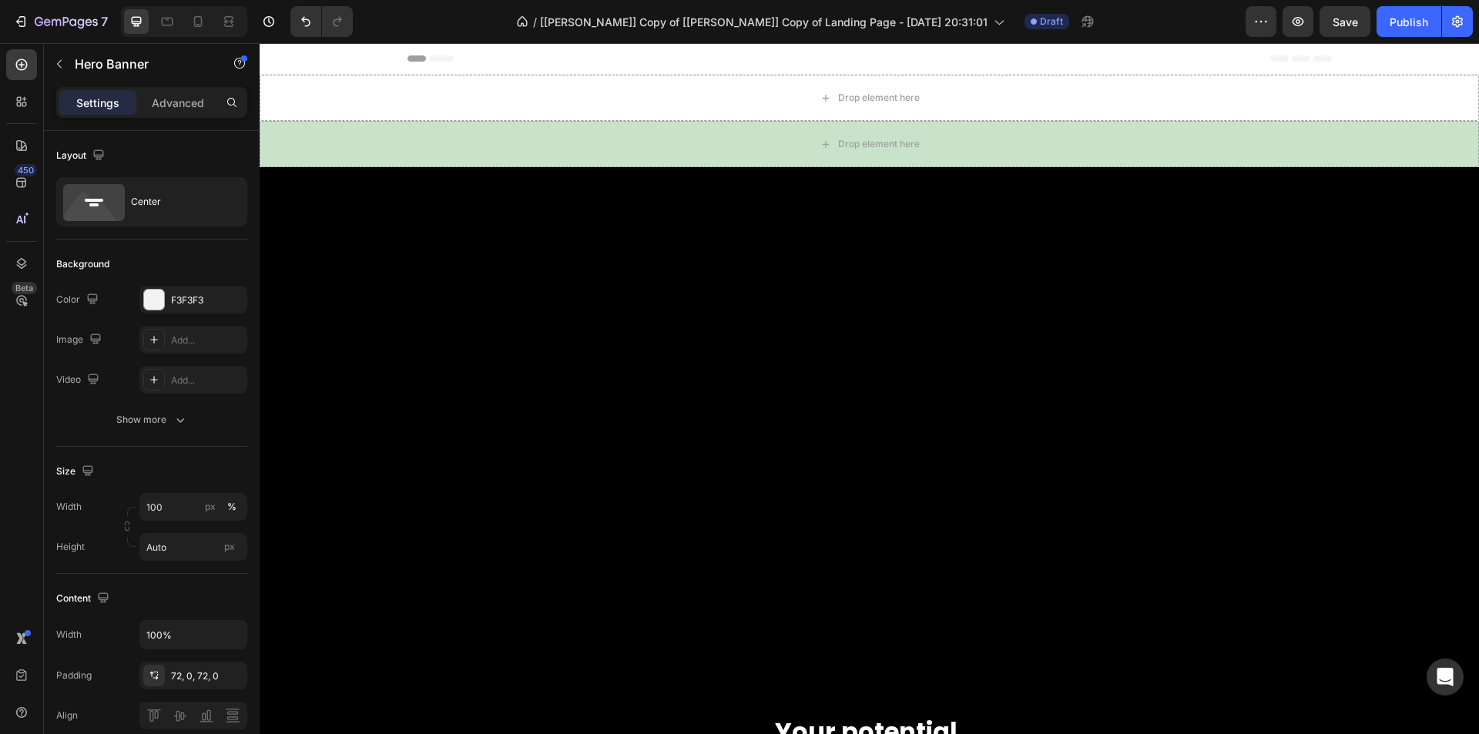
scroll to position [385, 0]
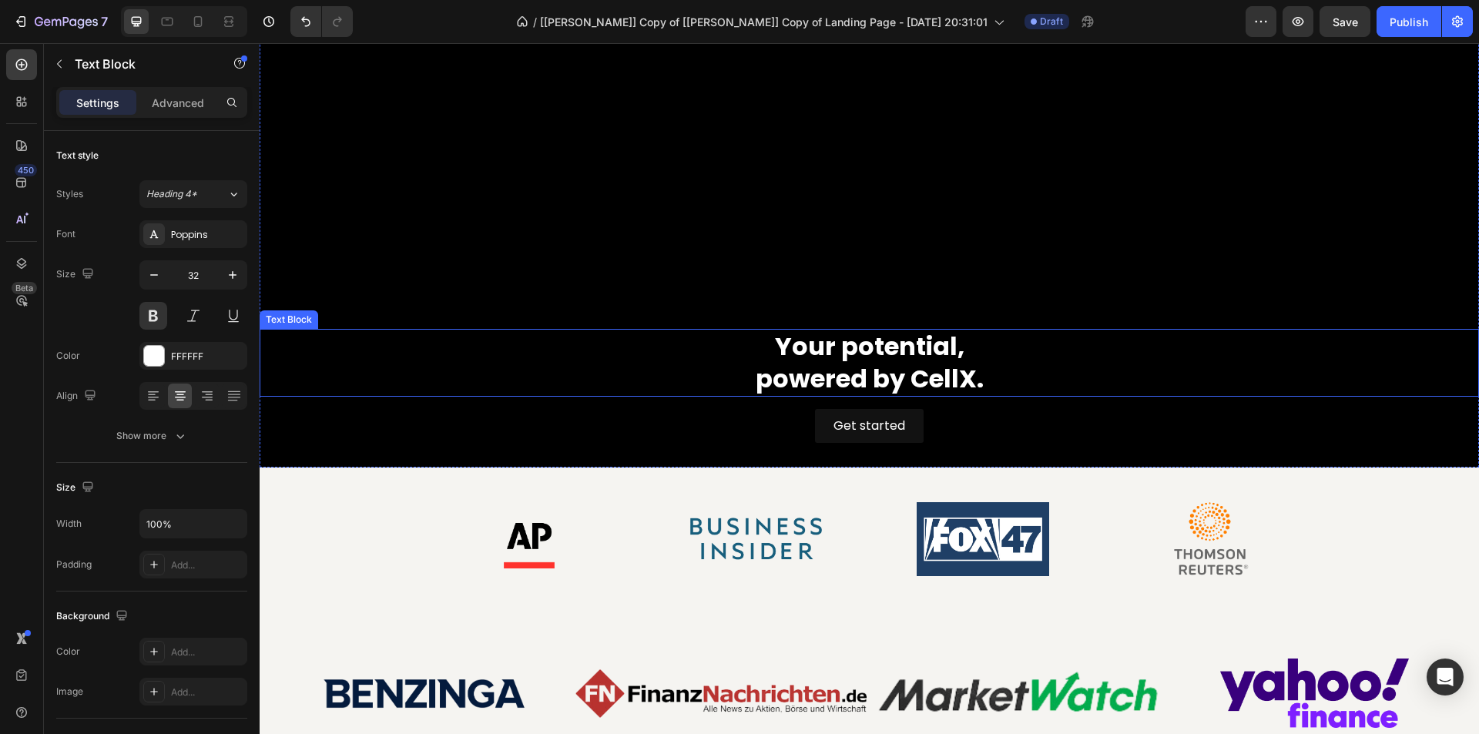
click at [836, 363] on p "powered by CellX." at bounding box center [869, 379] width 1217 height 32
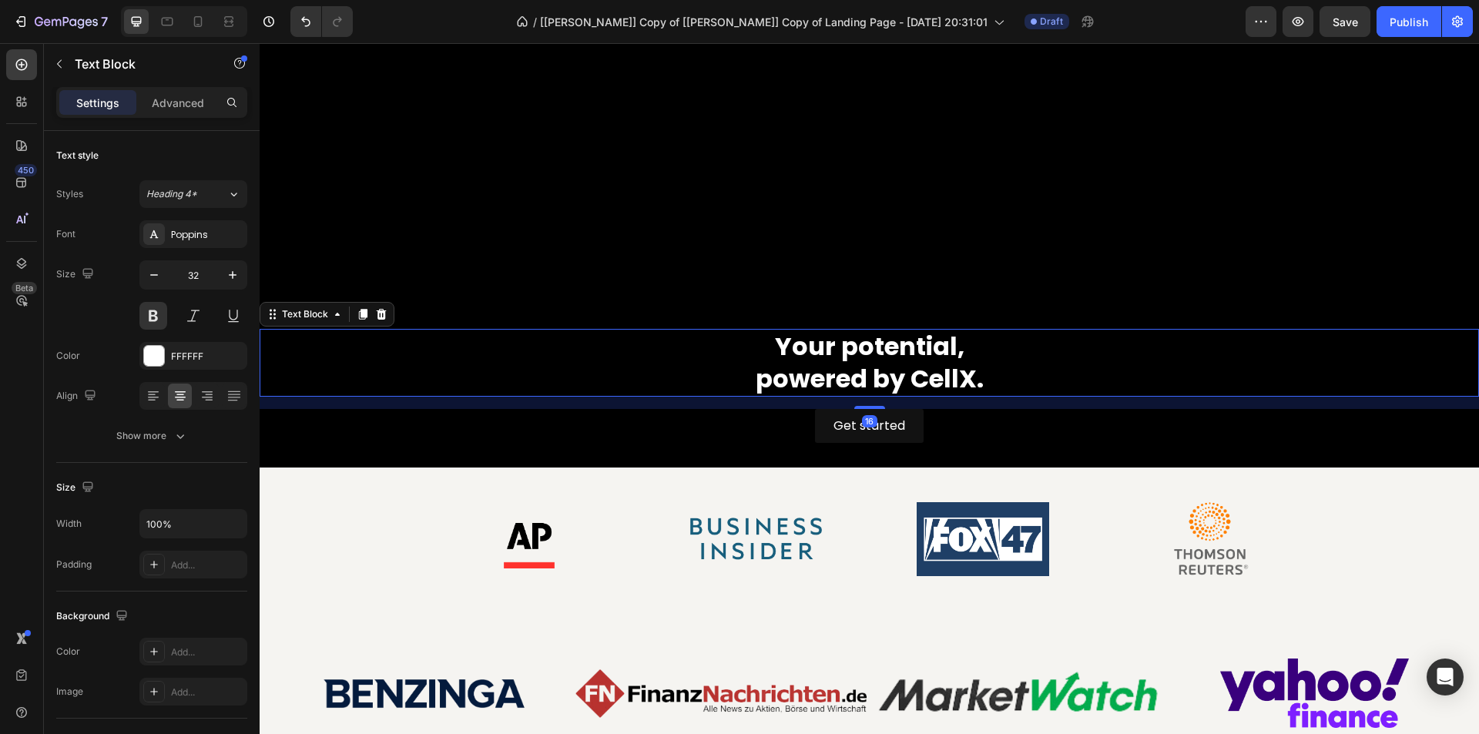
click at [836, 363] on p "powered by CellX." at bounding box center [869, 379] width 1217 height 32
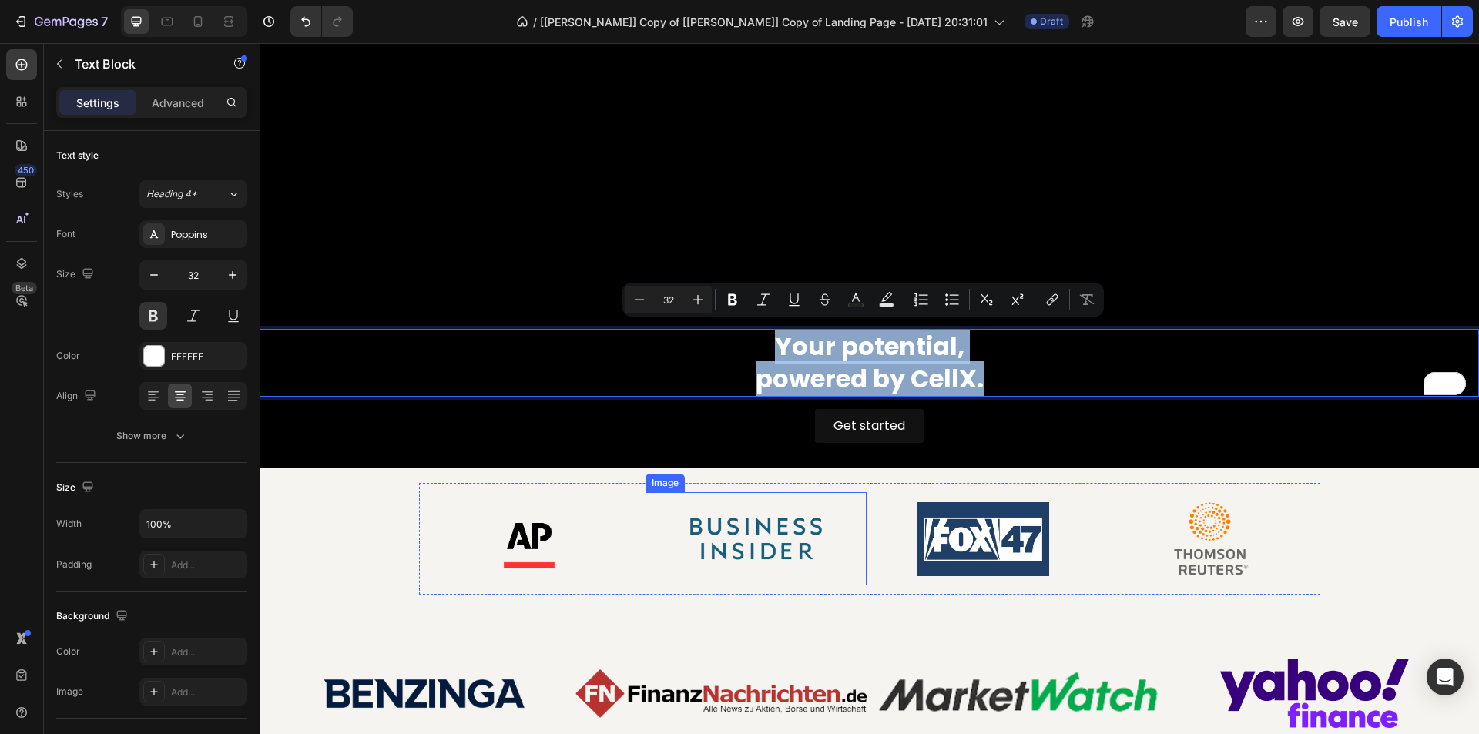
scroll to position [848, 0]
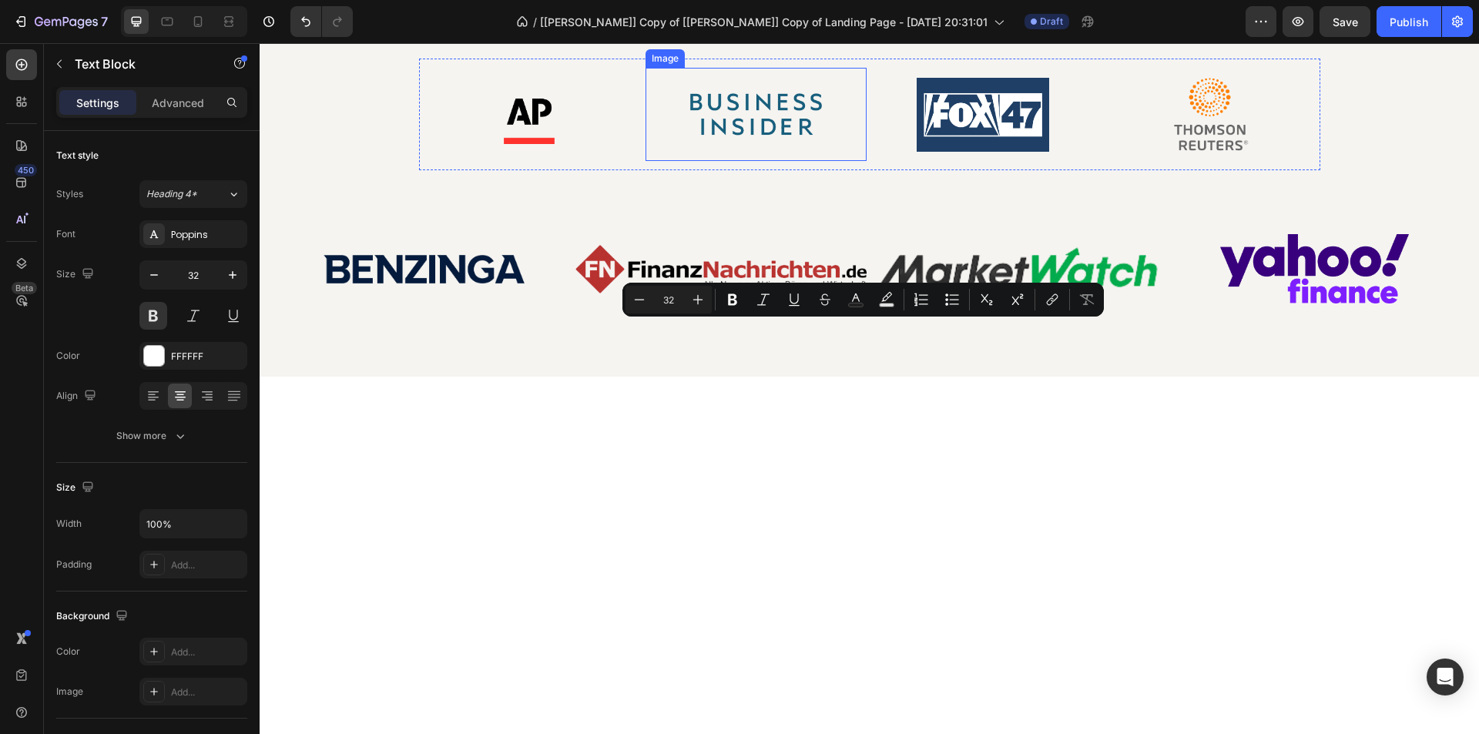
type input "16"
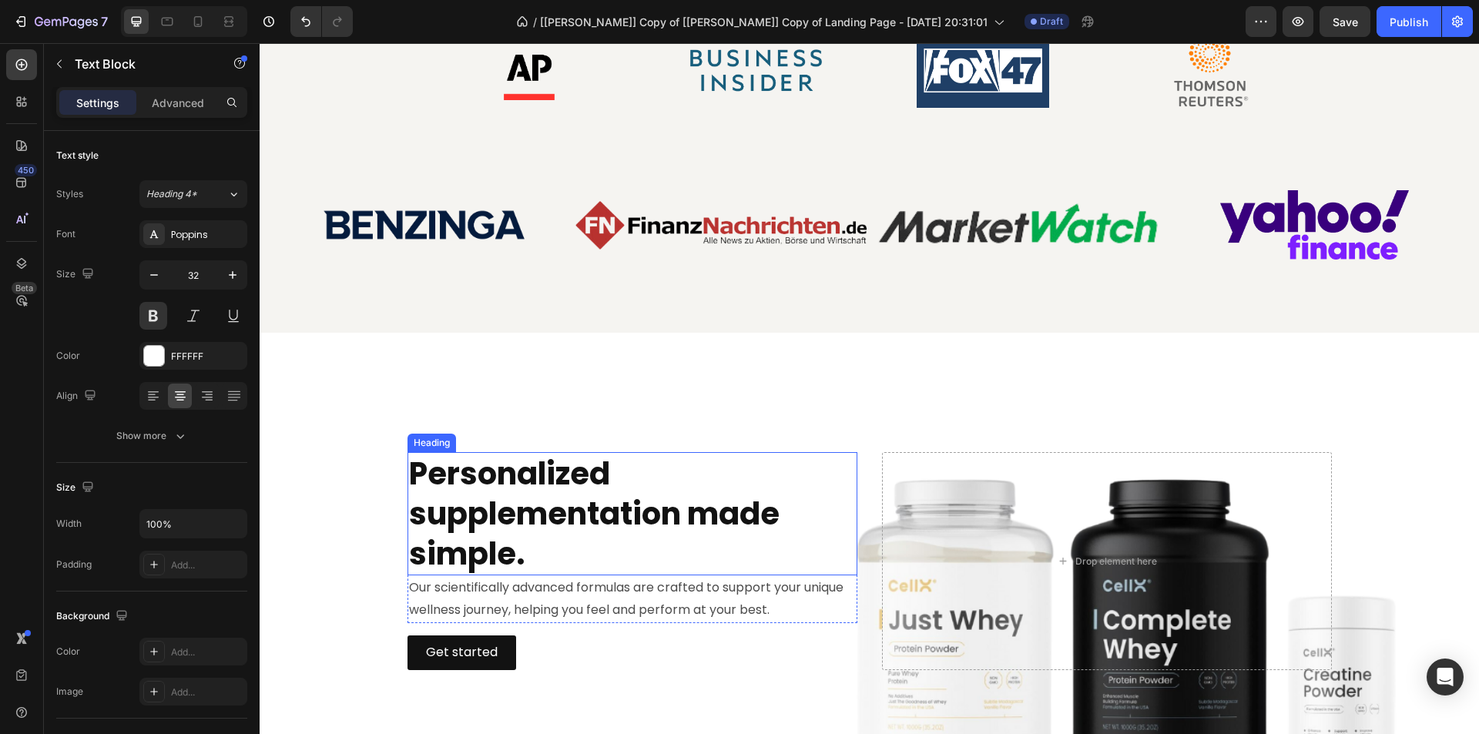
click at [526, 487] on h2 "Personalized supplementation made simple." at bounding box center [633, 513] width 450 height 123
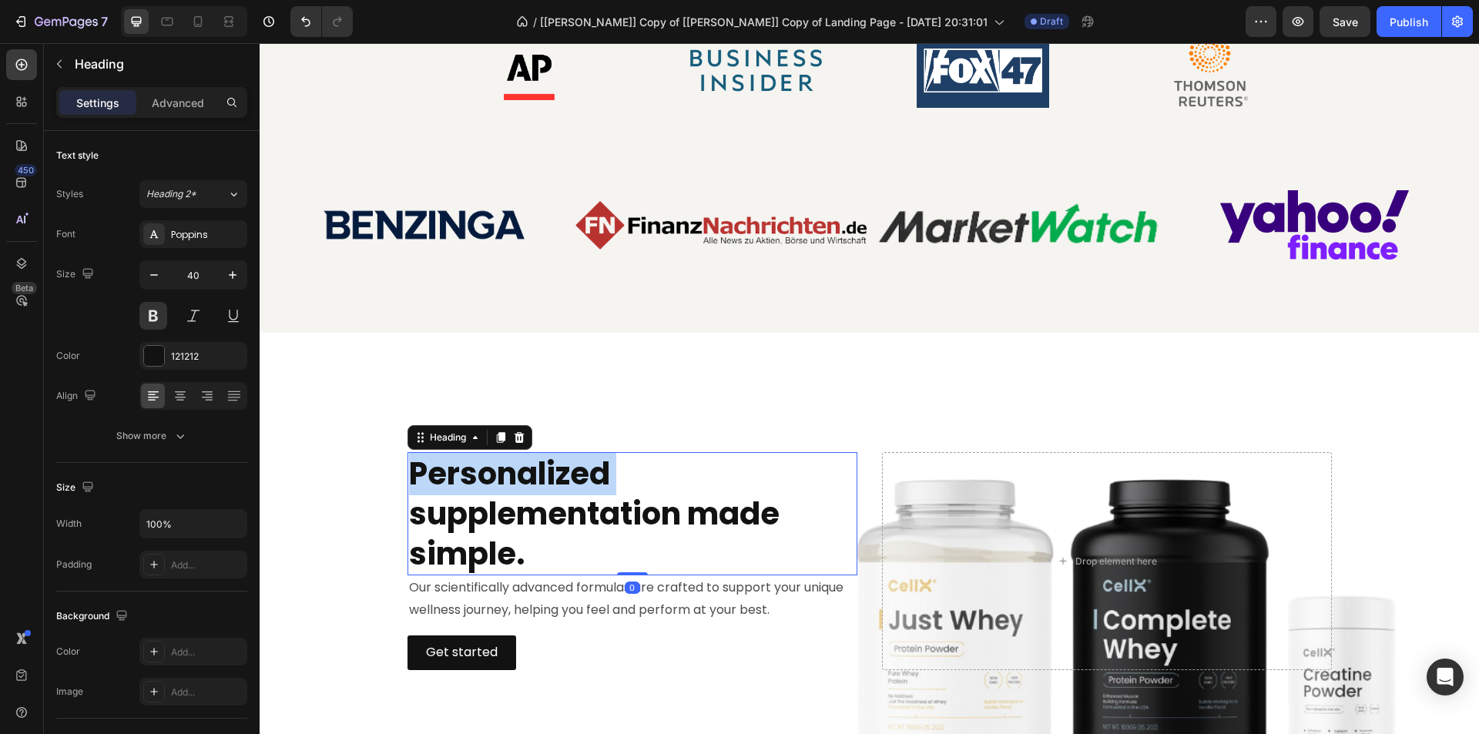
click at [526, 487] on h2 "Personalized supplementation made simple." at bounding box center [633, 513] width 450 height 123
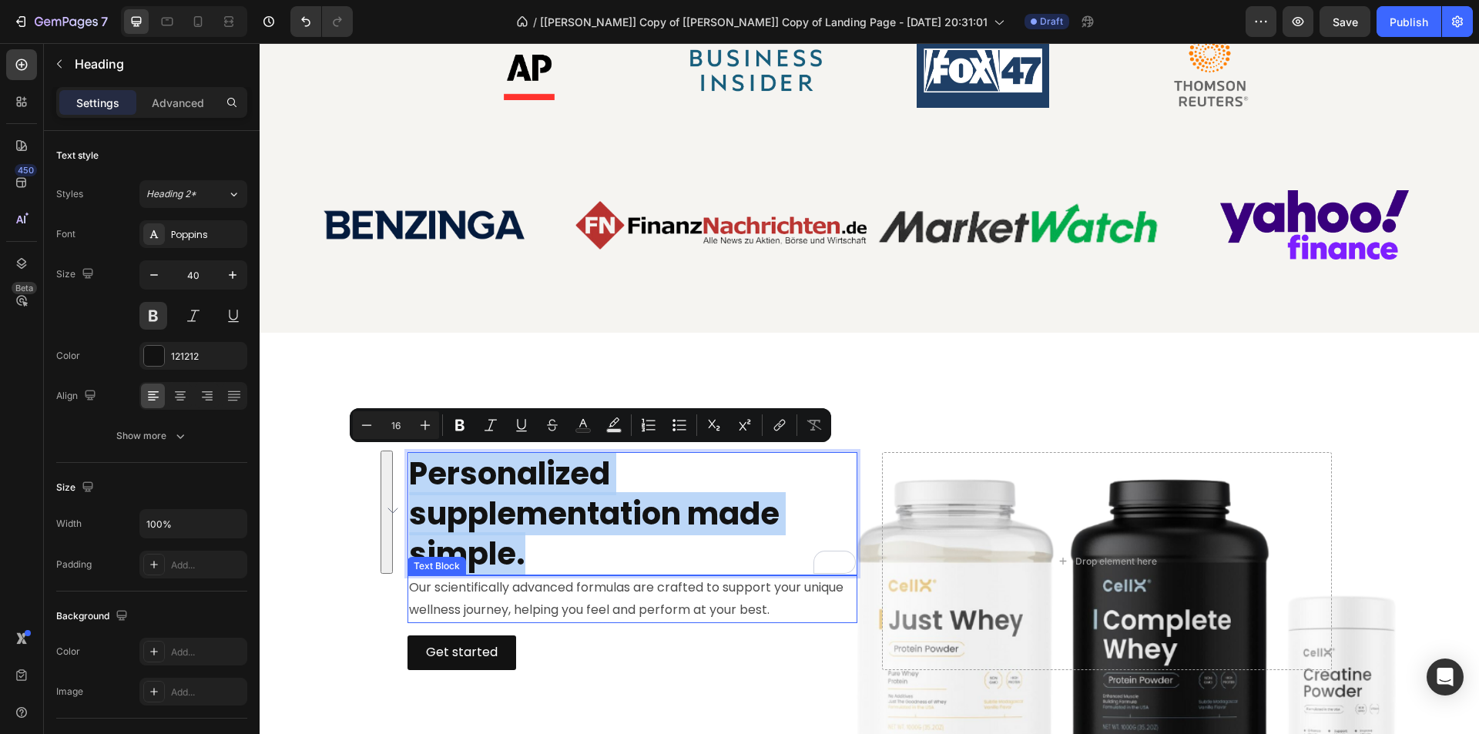
click at [545, 585] on p "Our scientifically advanced formulas are crafted to support your unique wellnes…" at bounding box center [632, 599] width 447 height 45
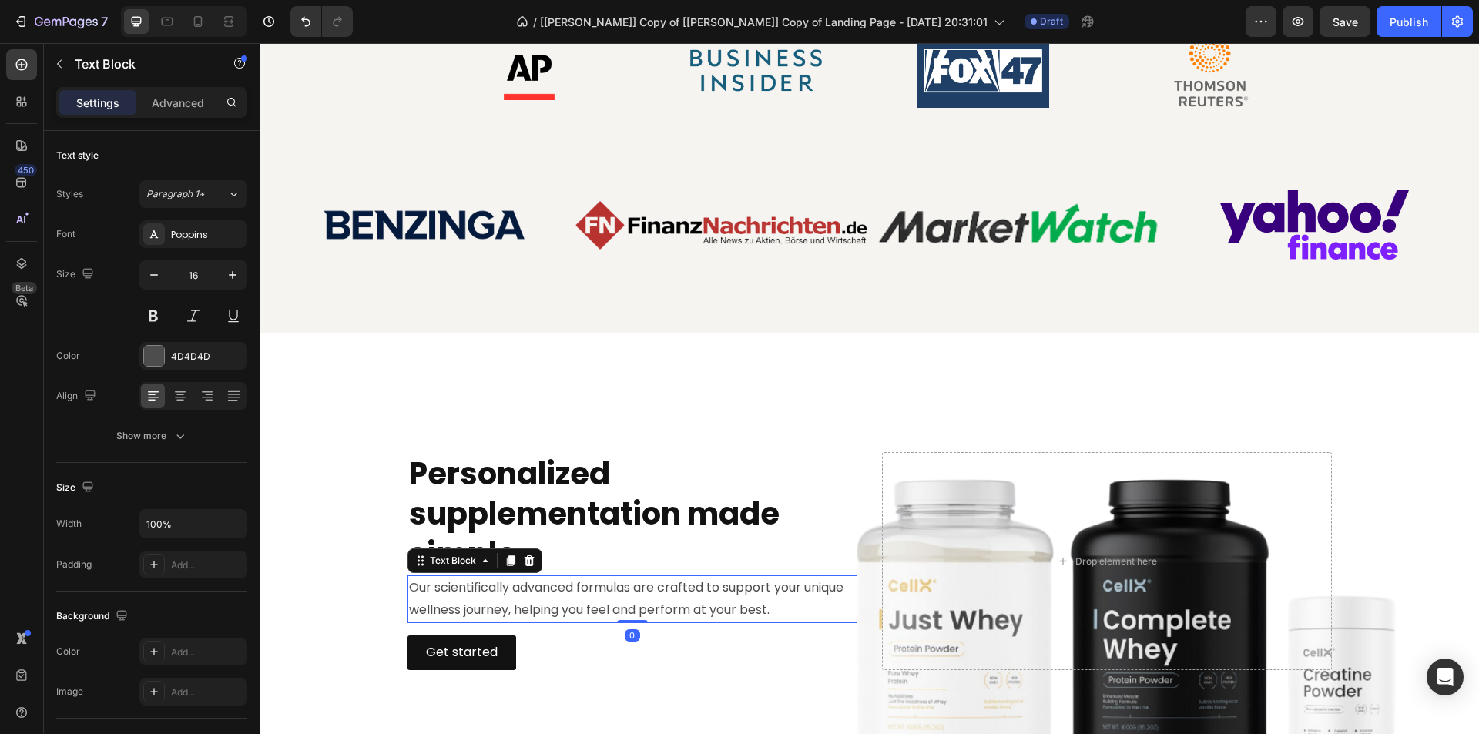
click at [545, 585] on p "Our scientifically advanced formulas are crafted to support your unique wellnes…" at bounding box center [632, 599] width 447 height 45
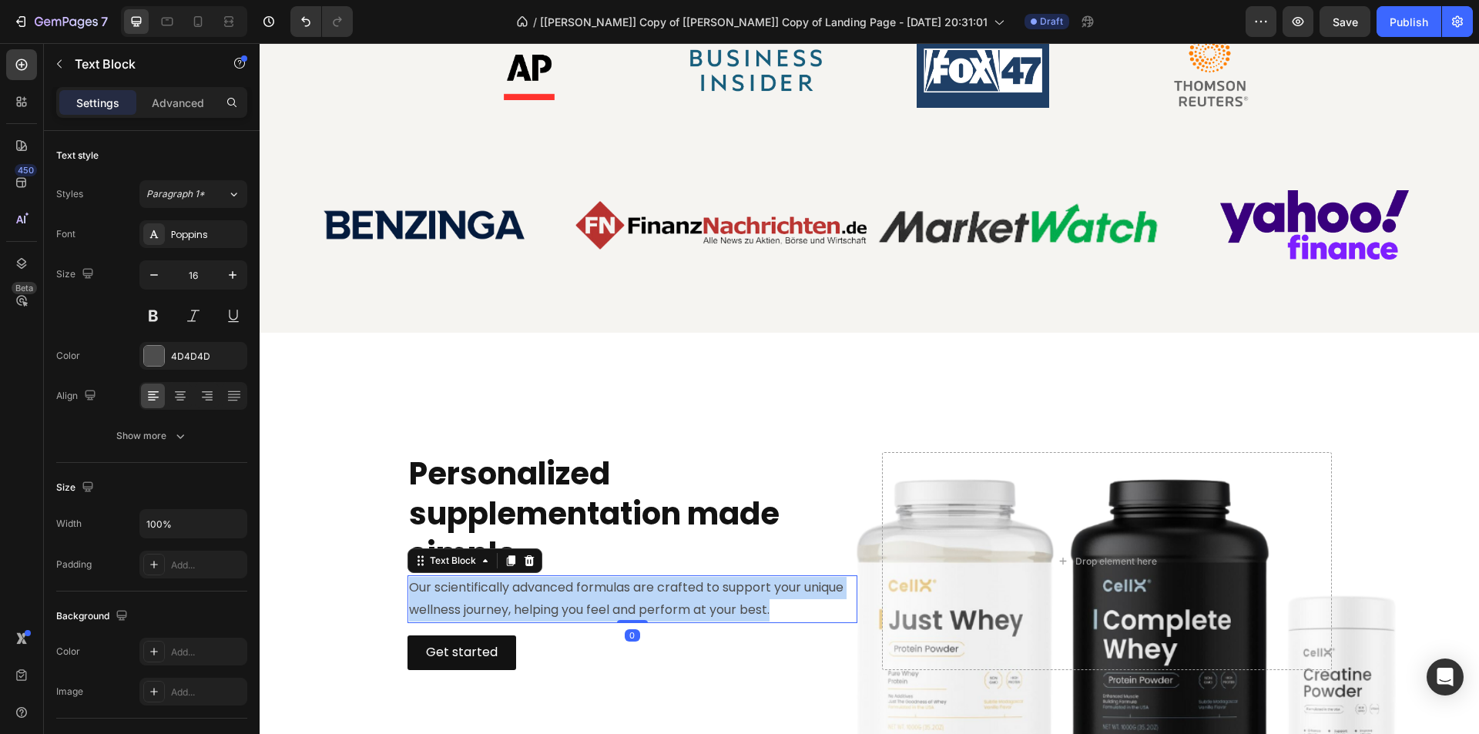
click at [545, 585] on p "Our scientifically advanced formulas are crafted to support your unique wellnes…" at bounding box center [632, 599] width 447 height 45
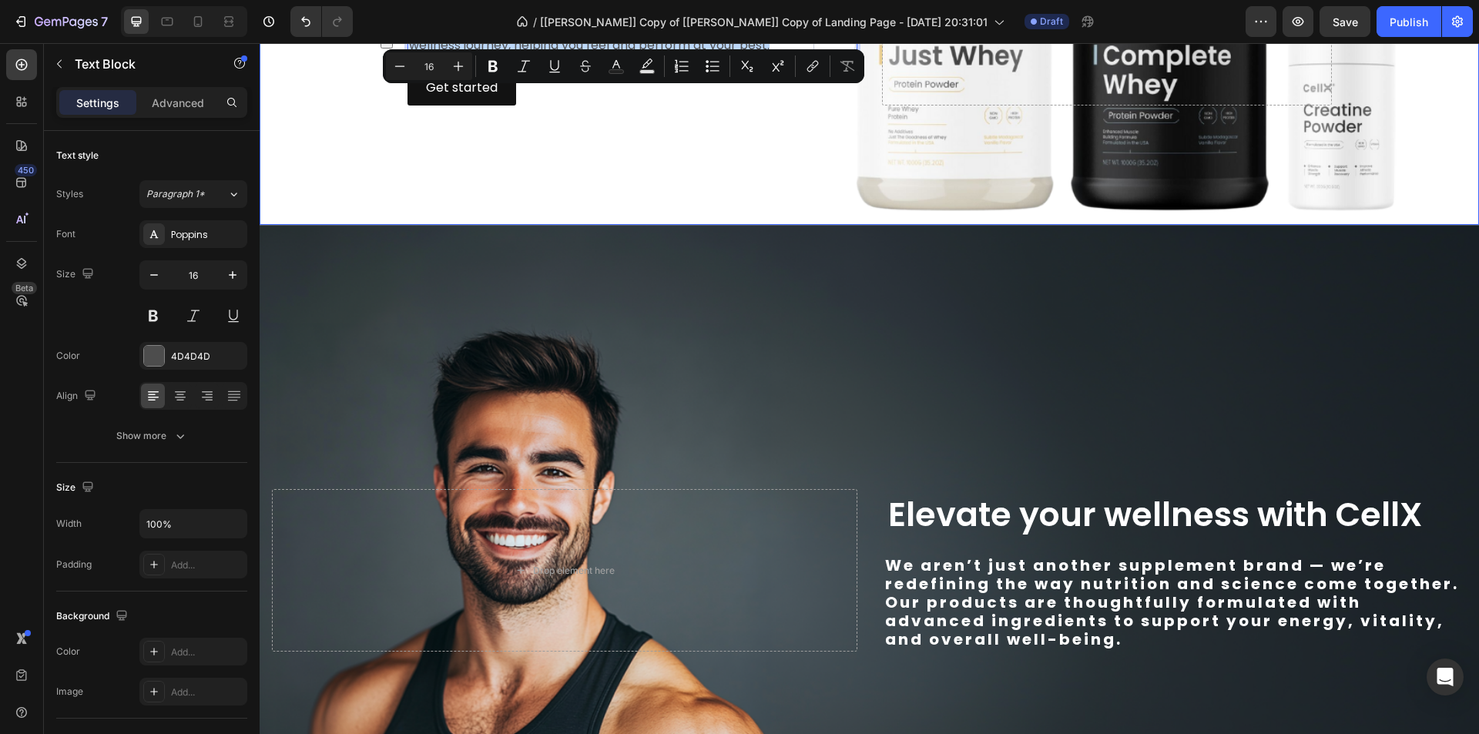
scroll to position [1464, 0]
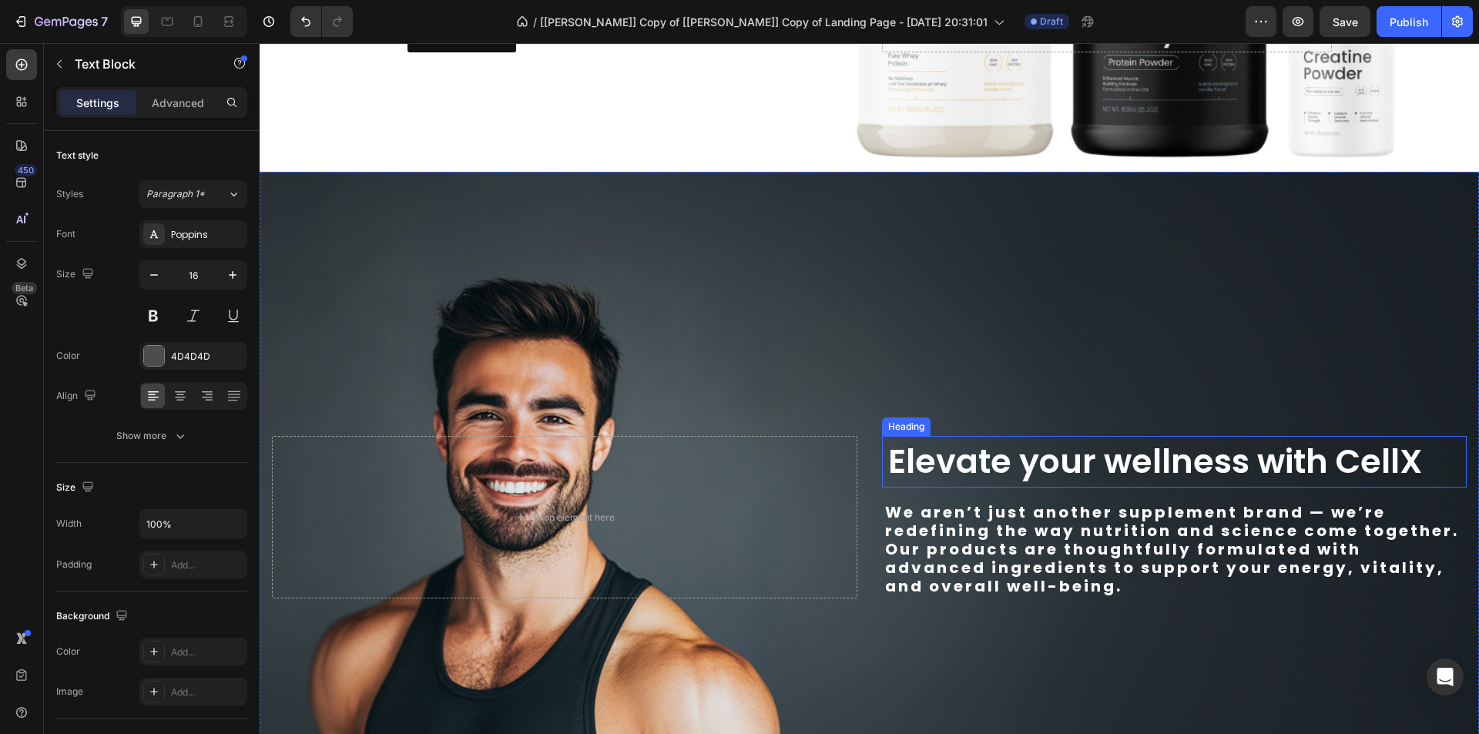
click at [1004, 465] on h2 "Elevate your wellness with CellX" at bounding box center [1175, 462] width 586 height 52
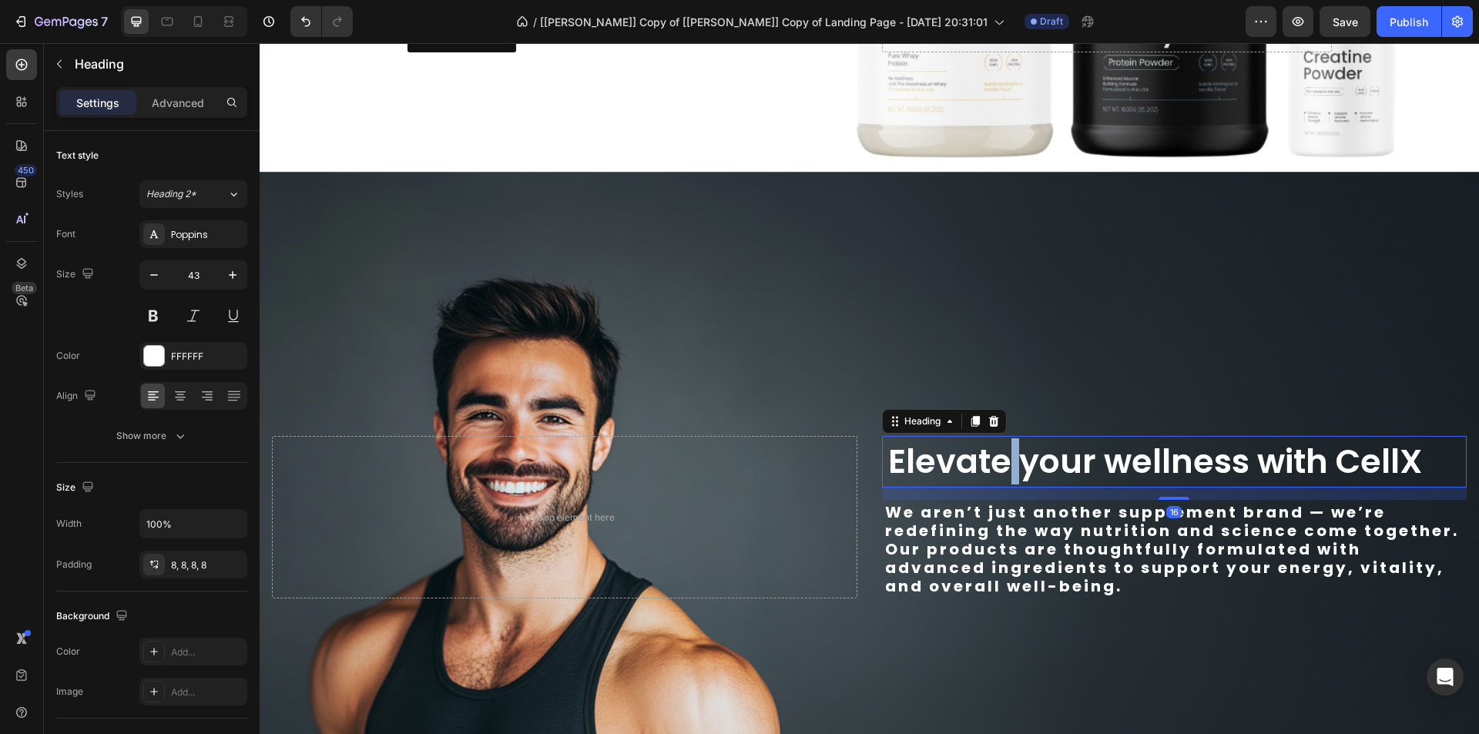
click at [1004, 465] on h2 "Elevate your wellness with CellX" at bounding box center [1175, 462] width 586 height 52
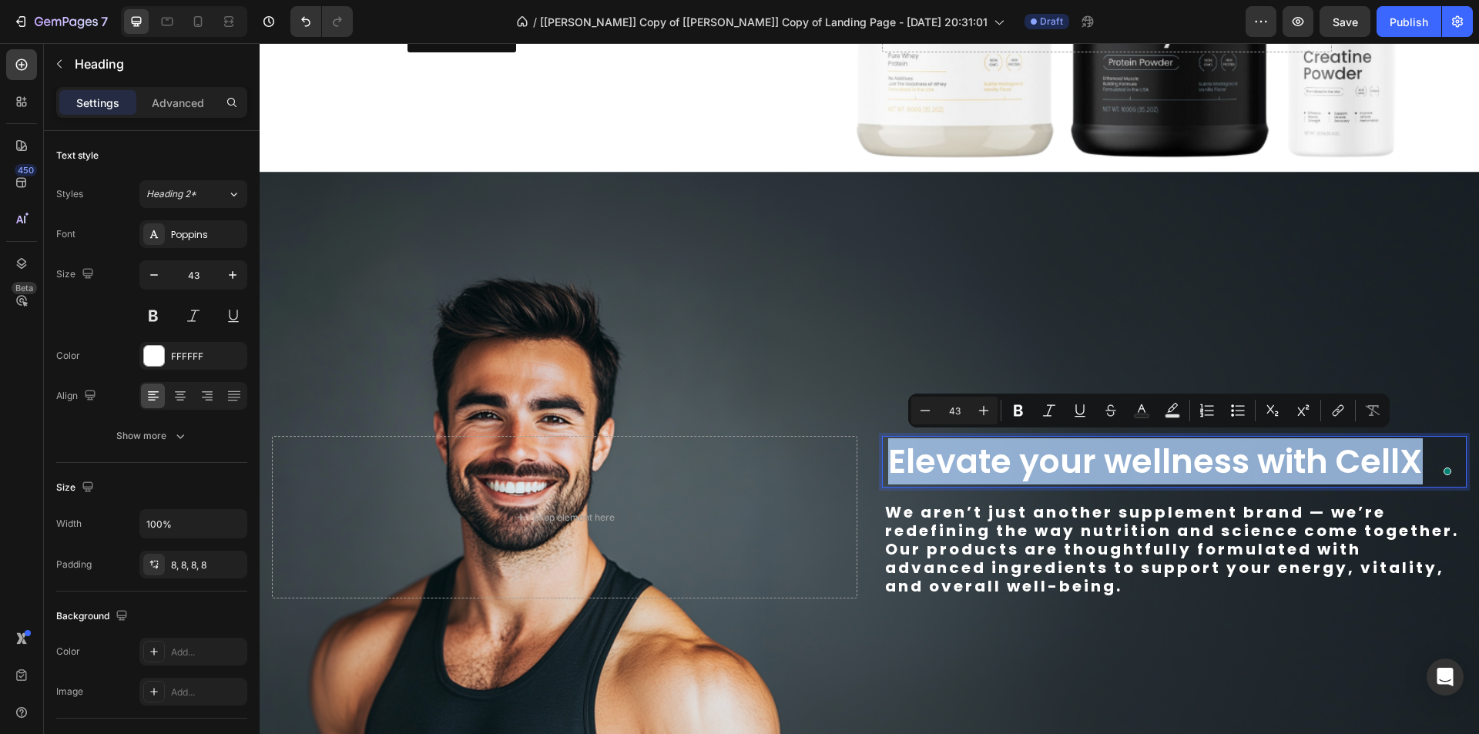
click at [987, 542] on p "We aren’t just another supplement brand — we’re redefining the way nutrition an…" at bounding box center [1174, 549] width 579 height 92
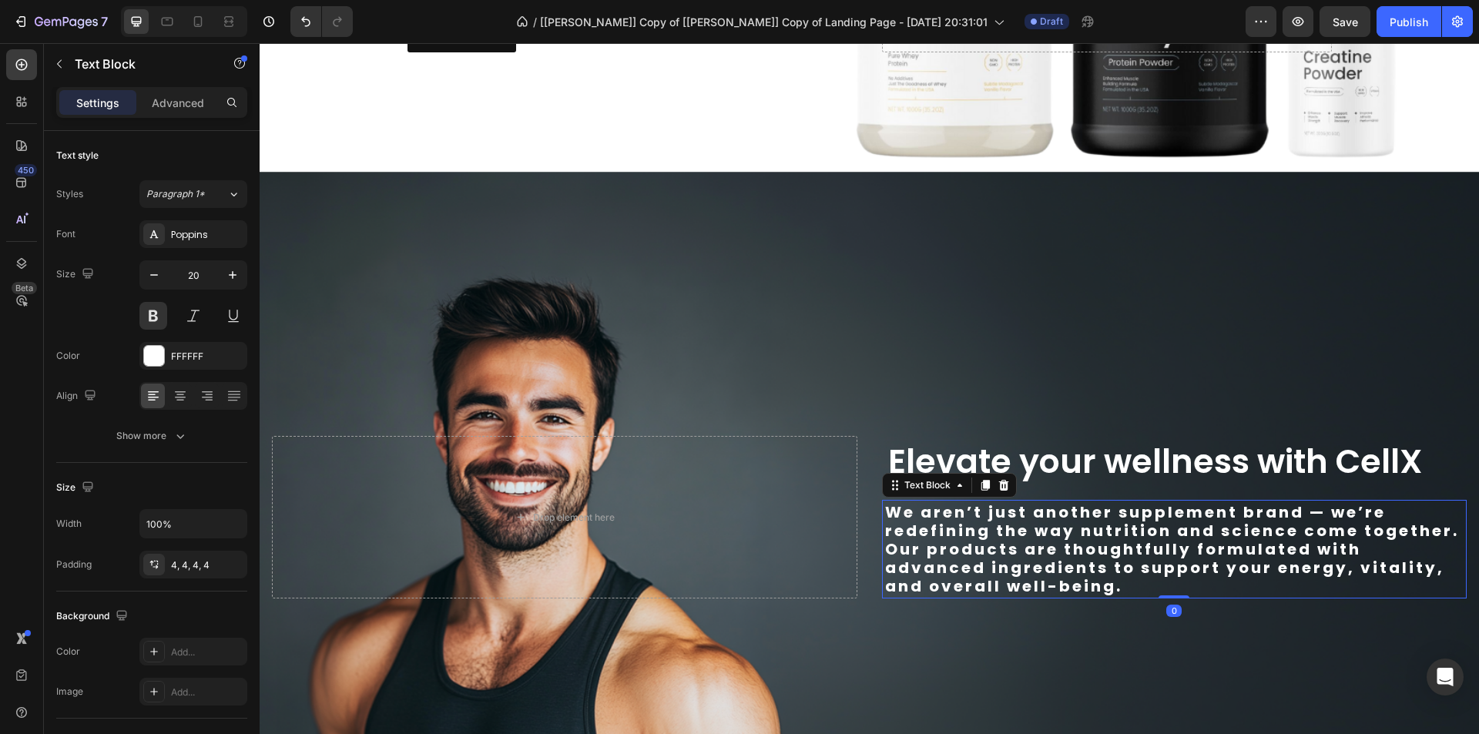
click at [987, 542] on p "We aren’t just another supplement brand — we’re redefining the way nutrition an…" at bounding box center [1174, 549] width 579 height 92
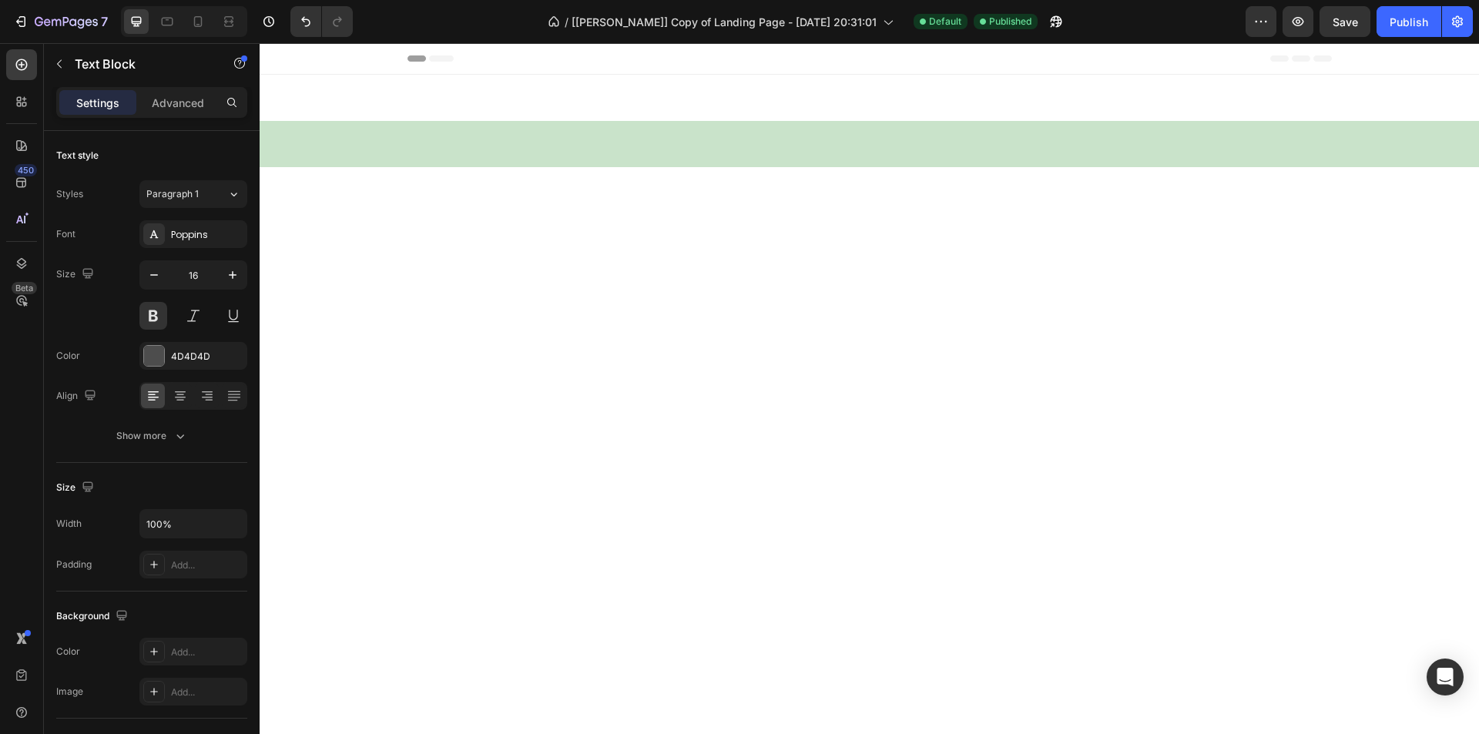
scroll to position [4238, 0]
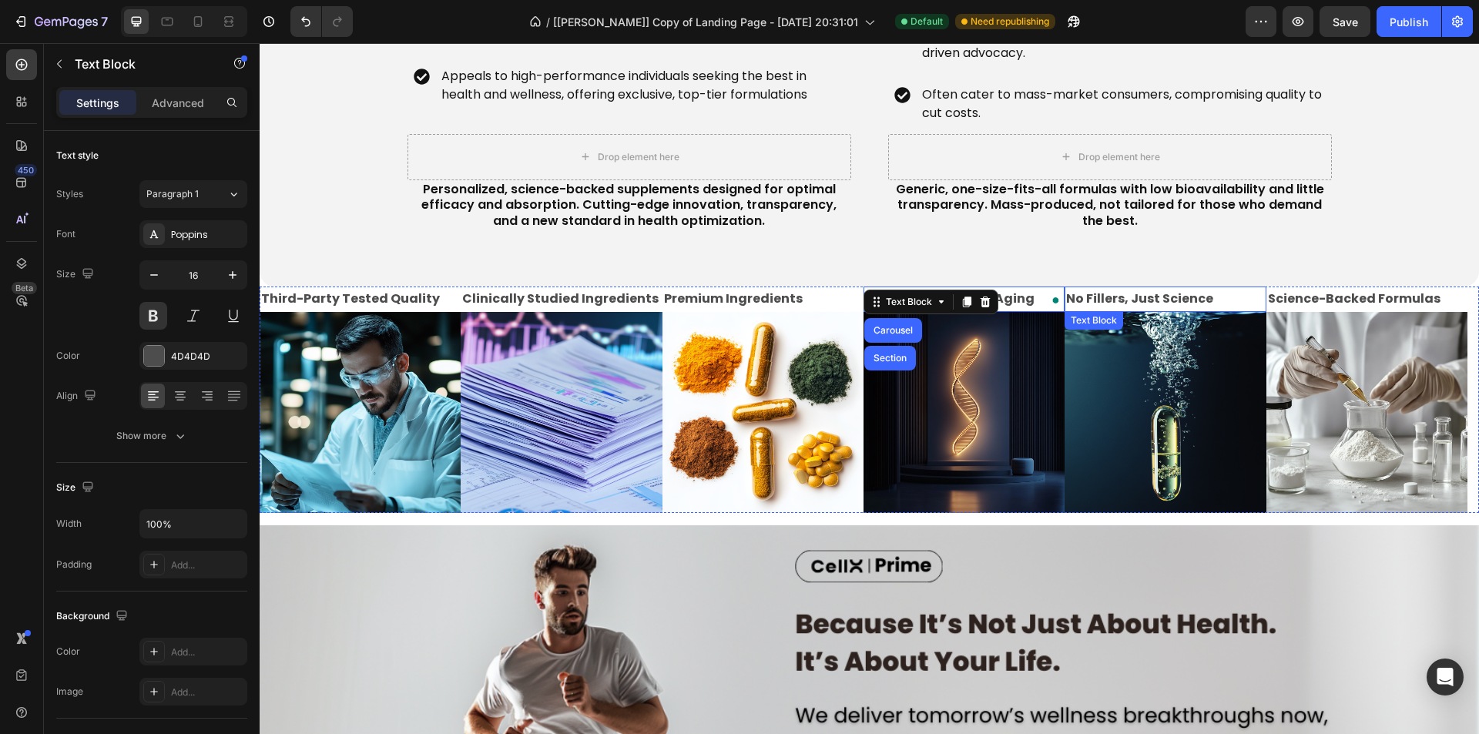
click at [1150, 298] on p "No Fillers, Just Science" at bounding box center [1165, 299] width 198 height 22
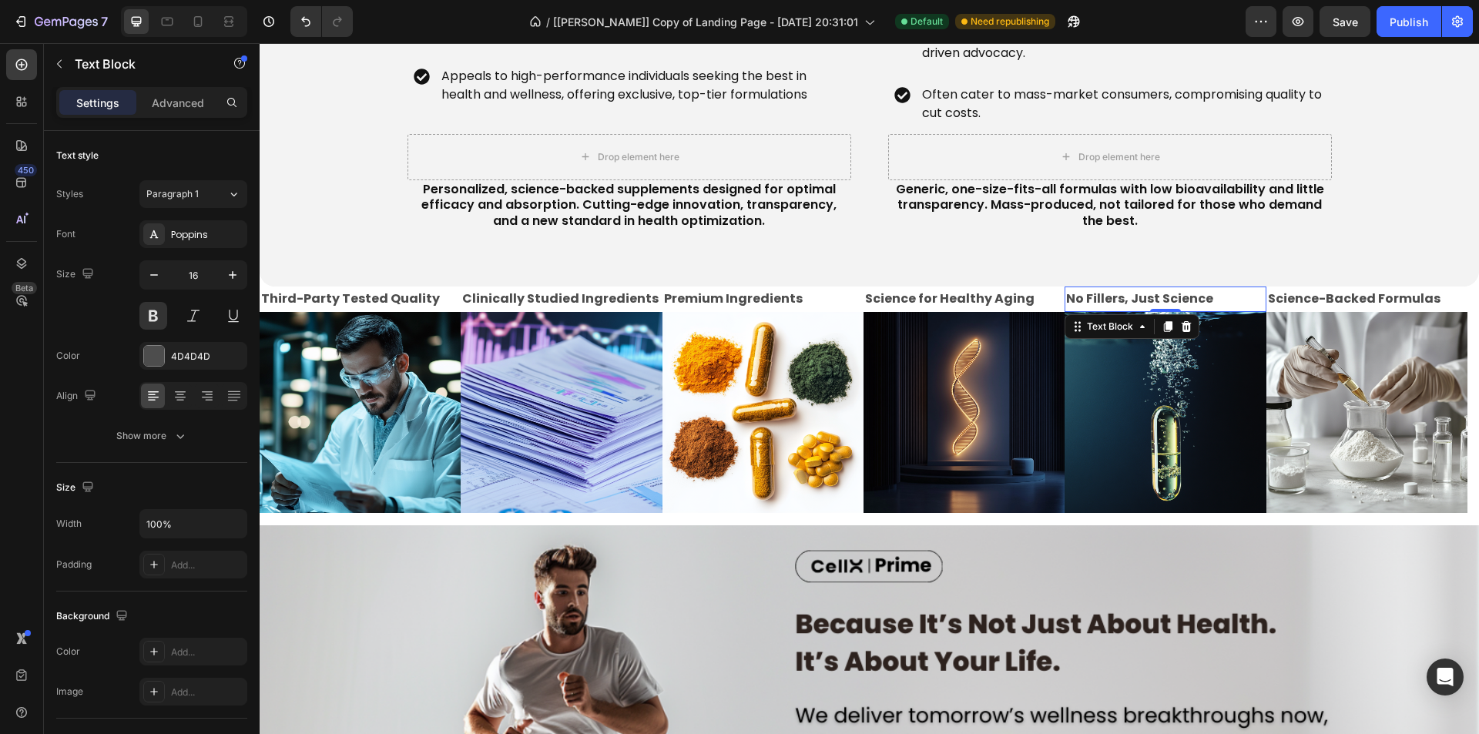
click at [1150, 298] on p "No Fillers, Just Science" at bounding box center [1165, 299] width 198 height 22
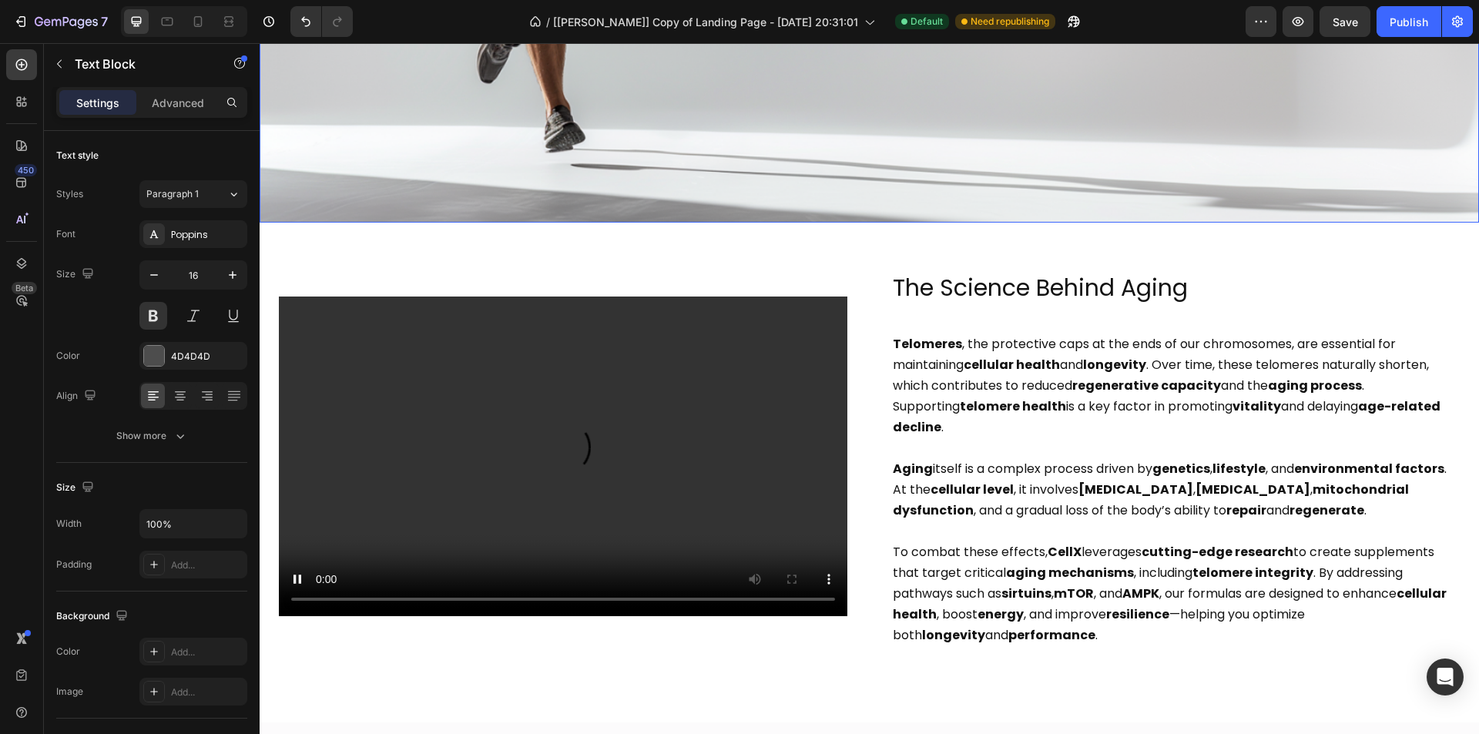
scroll to position [5162, 0]
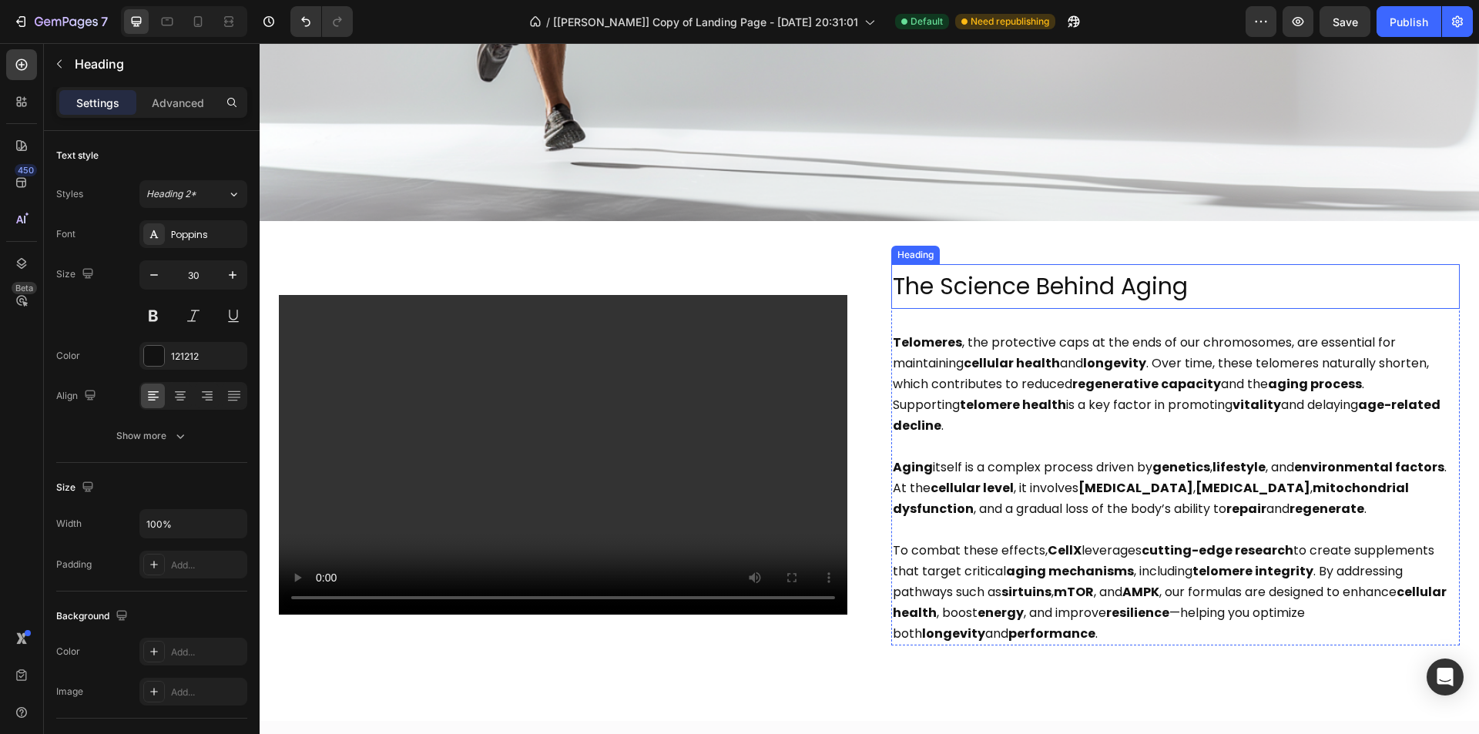
click at [1104, 280] on h2 "The Science Behind Aging" at bounding box center [1175, 286] width 569 height 45
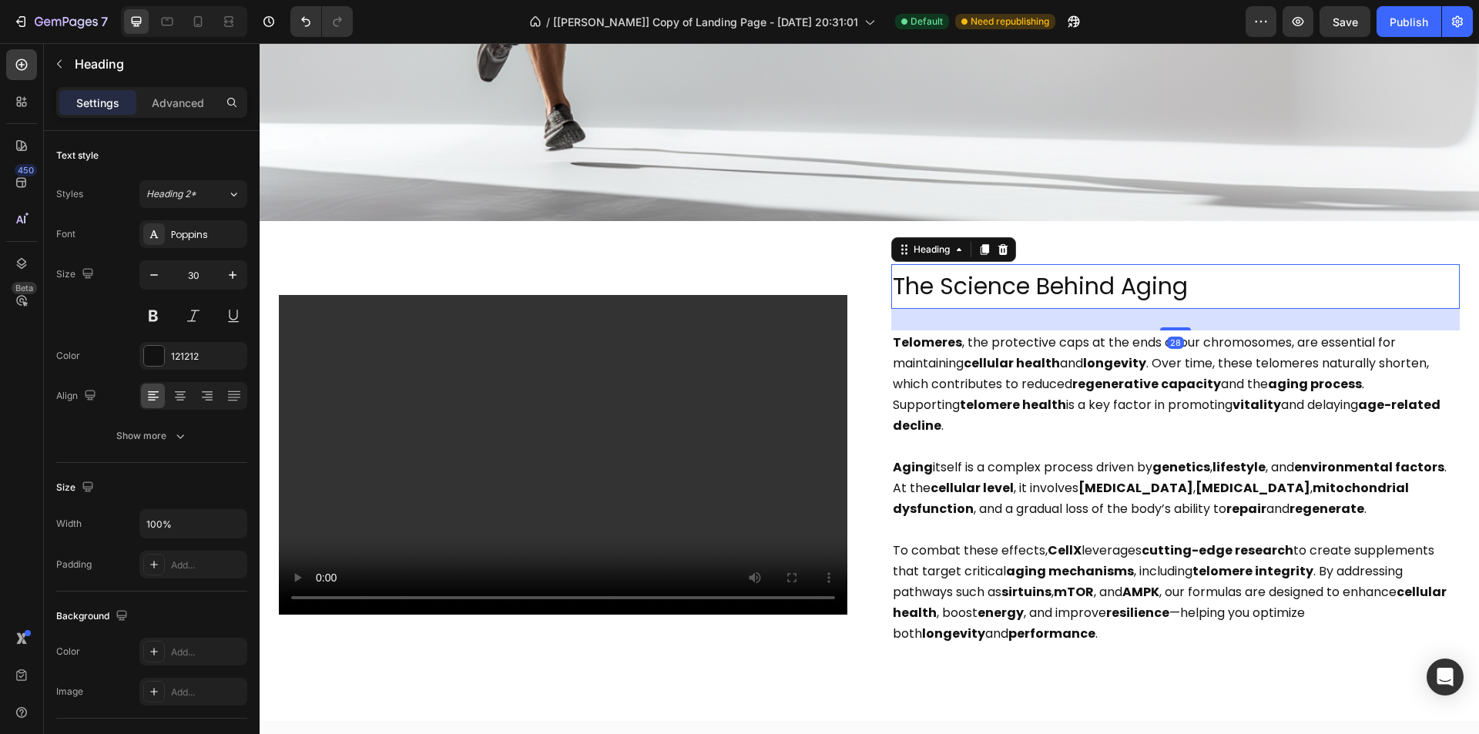
click at [1104, 280] on h2 "The Science Behind Aging" at bounding box center [1175, 286] width 569 height 45
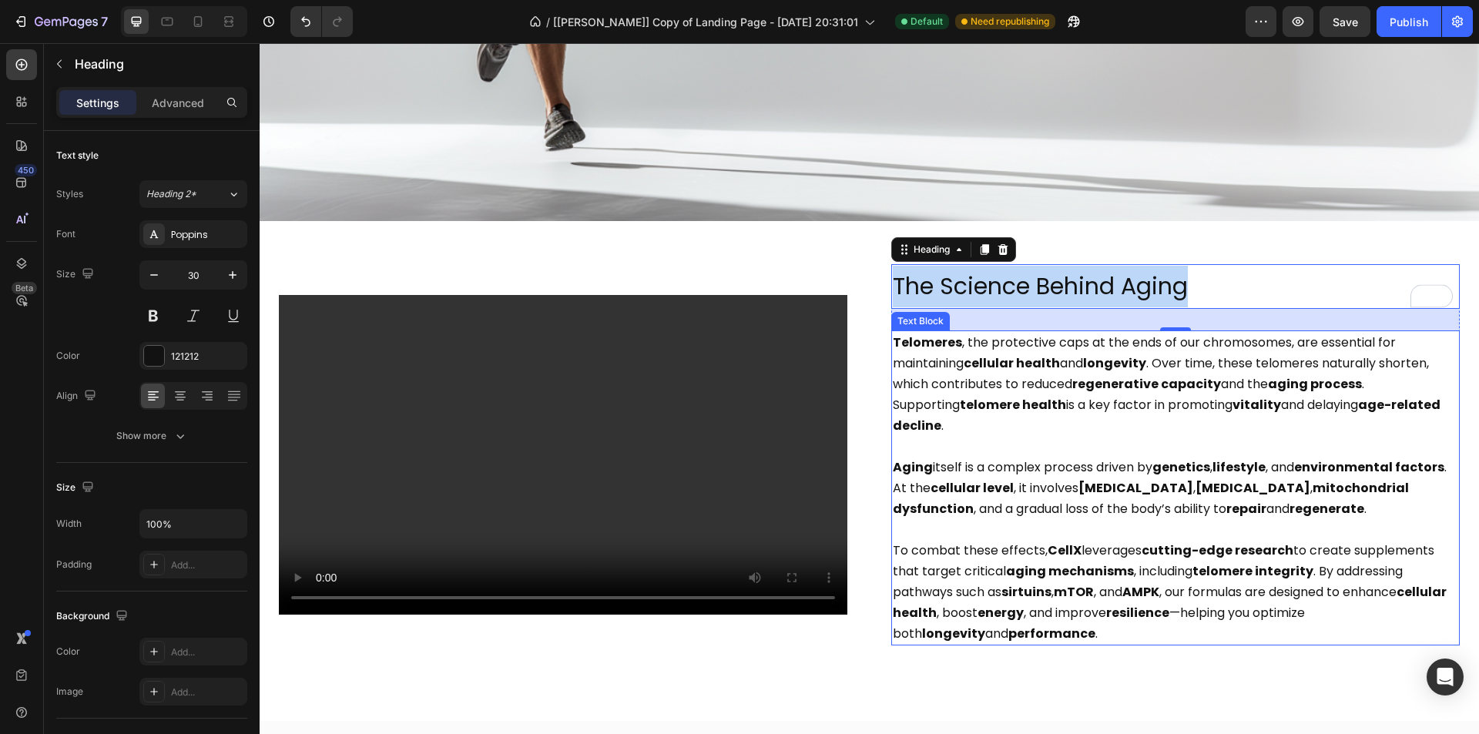
click at [1150, 436] on p at bounding box center [1176, 446] width 566 height 21
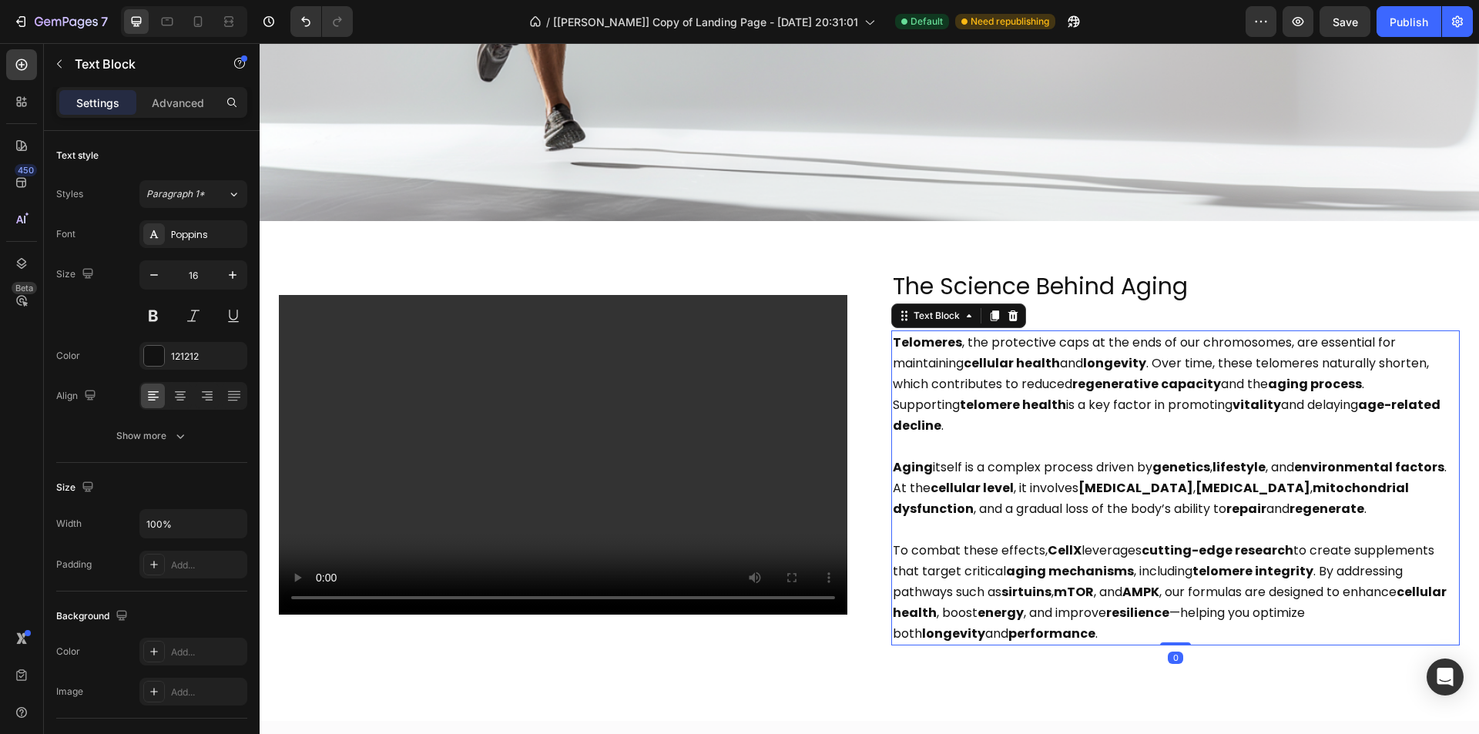
click at [1233, 396] on strong "vitality" at bounding box center [1257, 405] width 49 height 18
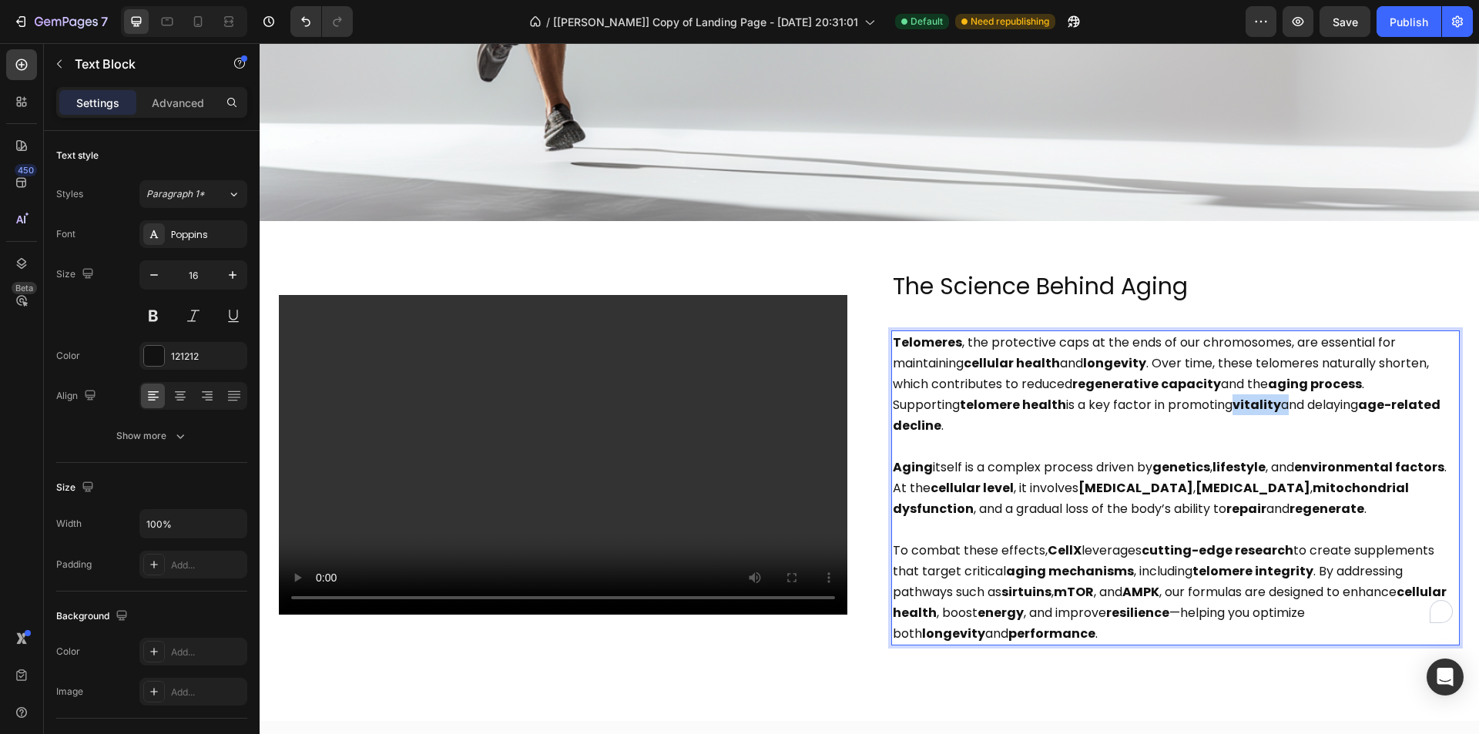
click at [1233, 396] on strong "vitality" at bounding box center [1257, 405] width 49 height 18
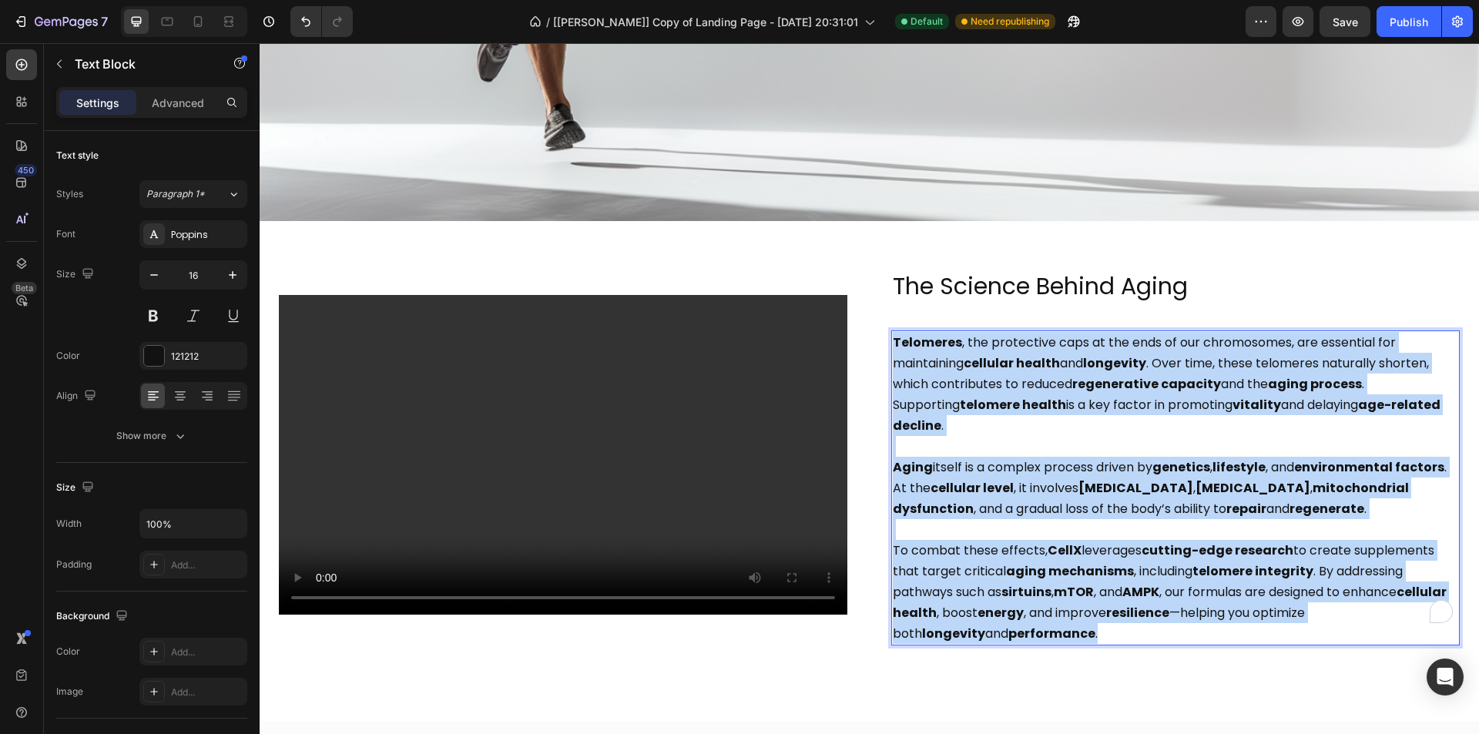
copy div "Telomeres , the protective caps at the ends of our chromosomes, are essential f…"
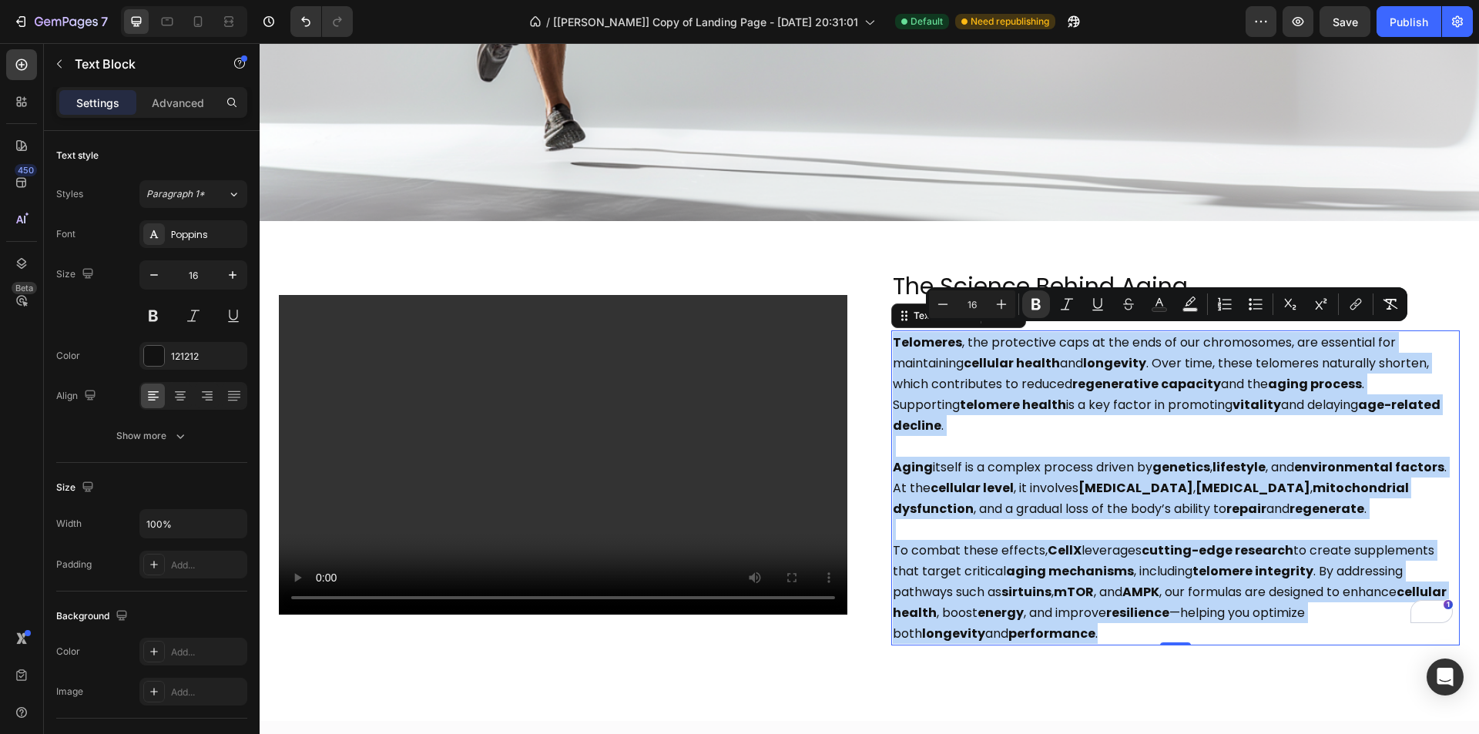
click at [1196, 458] on strong "genetics" at bounding box center [1182, 467] width 58 height 18
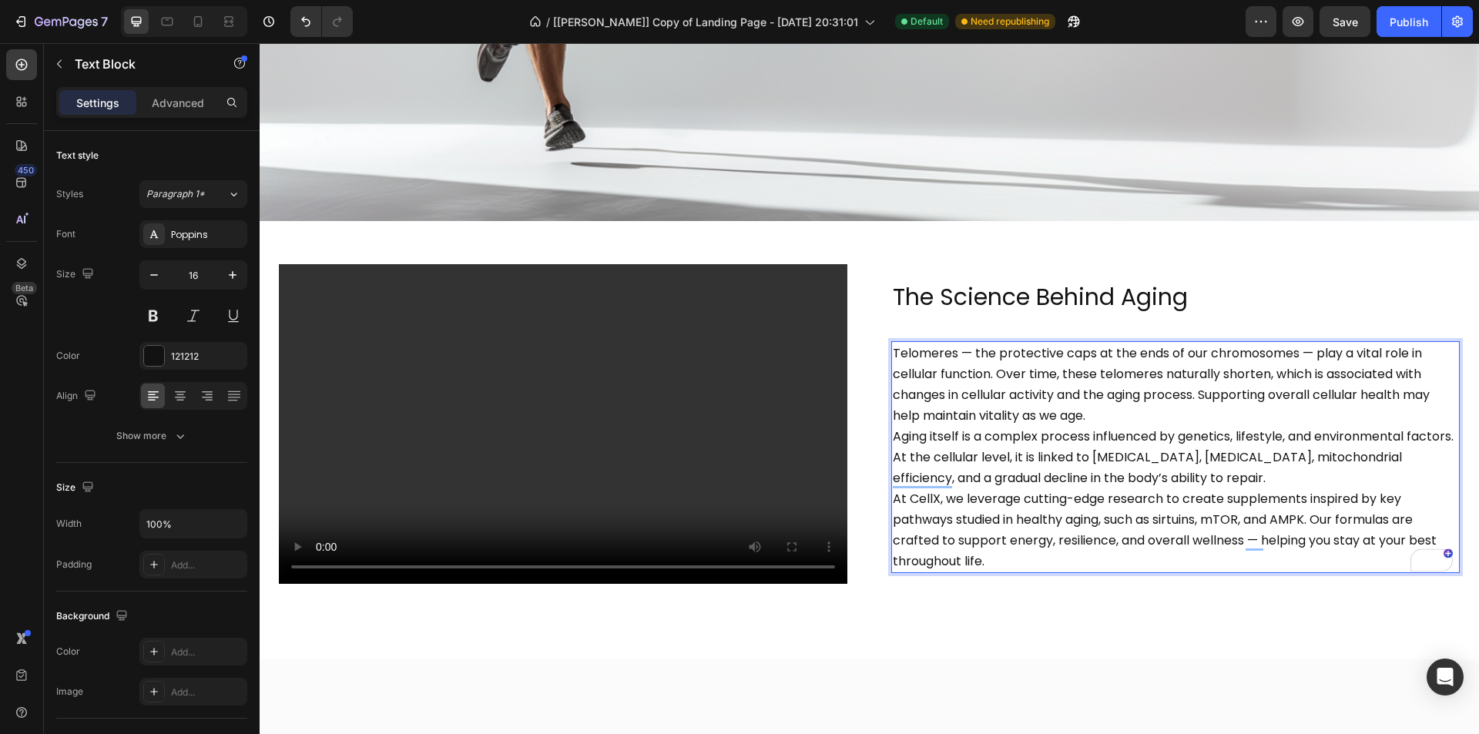
click at [1307, 465] on p "Aging itself is a complex process influenced by genetics, lifestyle, and enviro…" at bounding box center [1176, 457] width 566 height 62
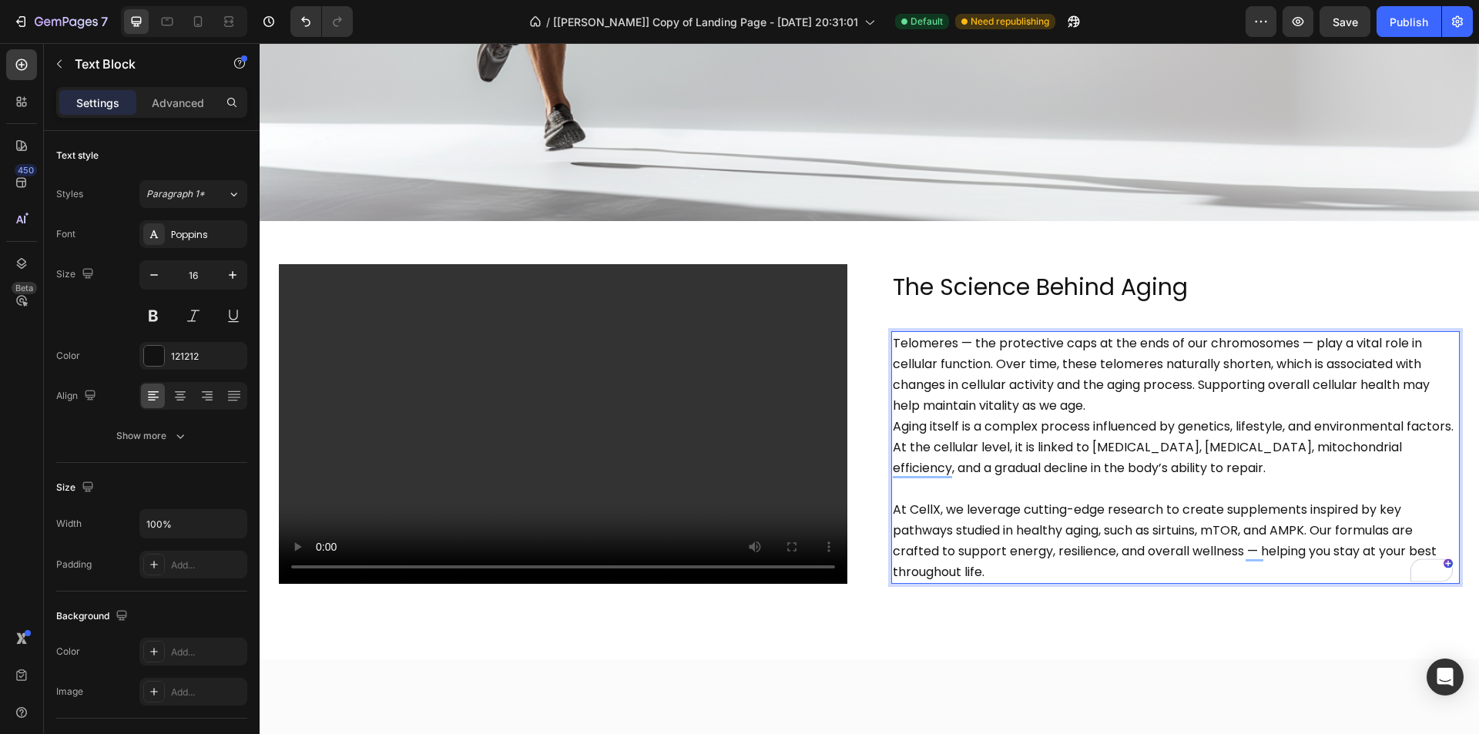
click at [1173, 397] on p "Telomeres — the protective caps at the ends of our chromosomes — play a vital r…" at bounding box center [1176, 374] width 566 height 83
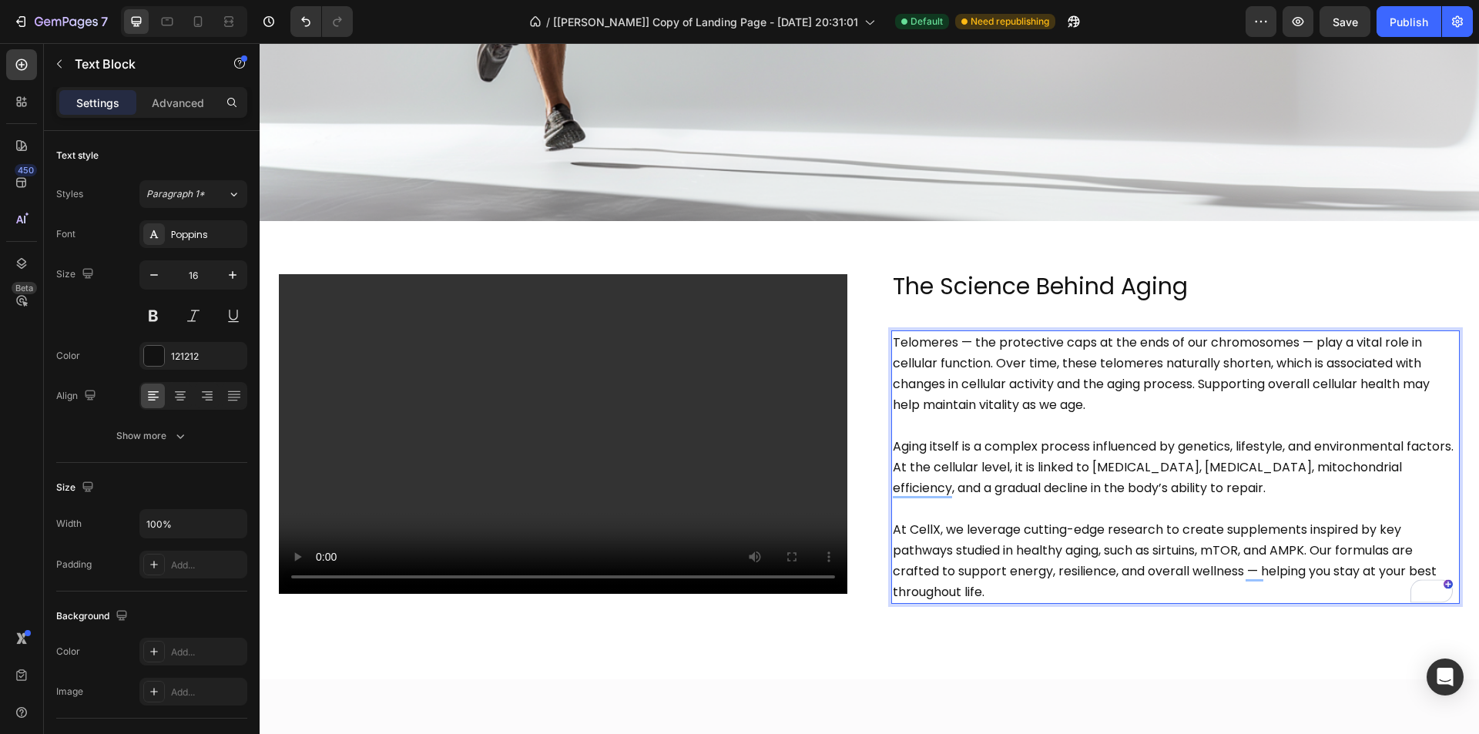
click at [893, 339] on p "Telomeres — the protective caps at the ends of our chromosomes — play a vital r…" at bounding box center [1176, 373] width 566 height 83
click at [1311, 427] on p "Rich Text Editor. Editing area: main" at bounding box center [1176, 425] width 566 height 21
click at [901, 436] on p "Aging itself is a complex process influenced by genetics, lifestyle, and enviro…" at bounding box center [1176, 467] width 566 height 62
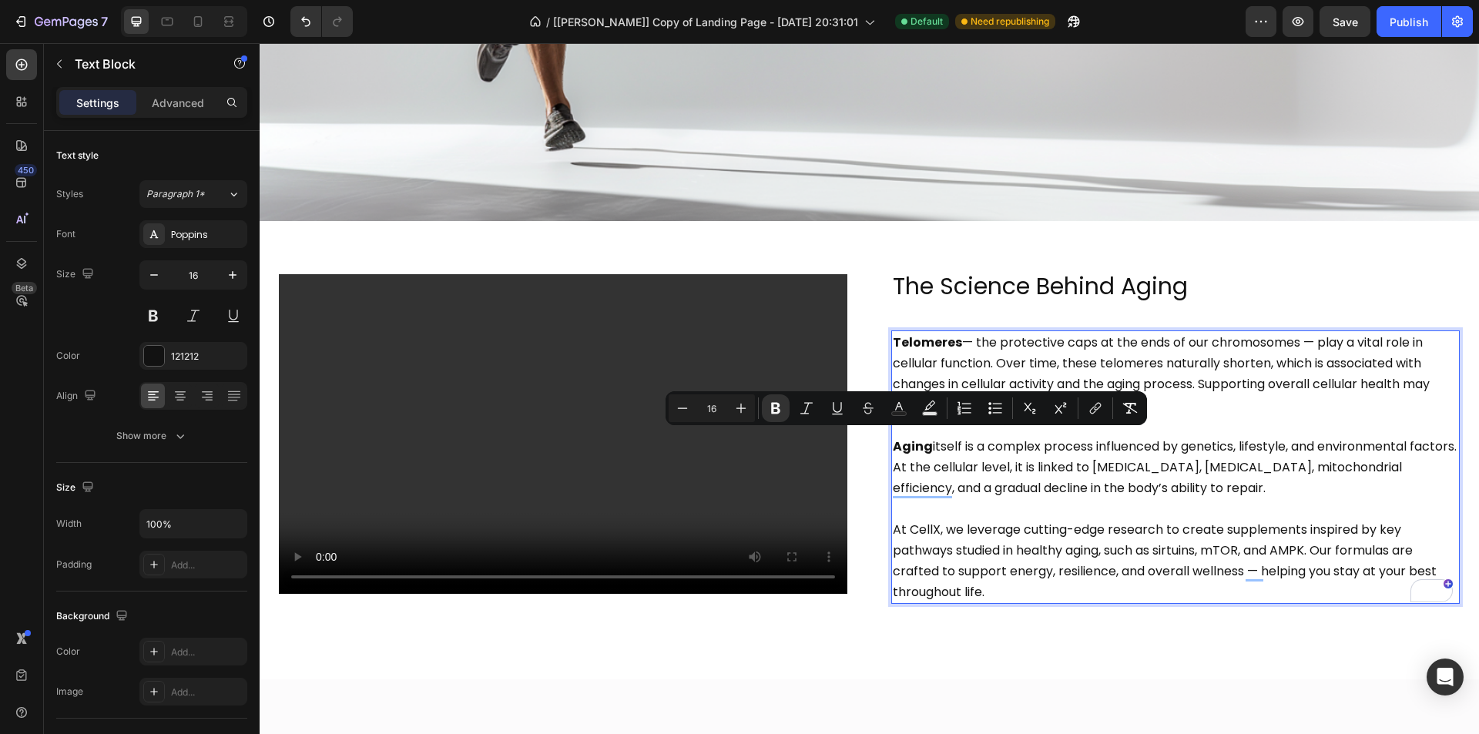
click at [918, 529] on p "At CellX, we leverage cutting-edge research to create supplements inspired by k…" at bounding box center [1176, 560] width 566 height 83
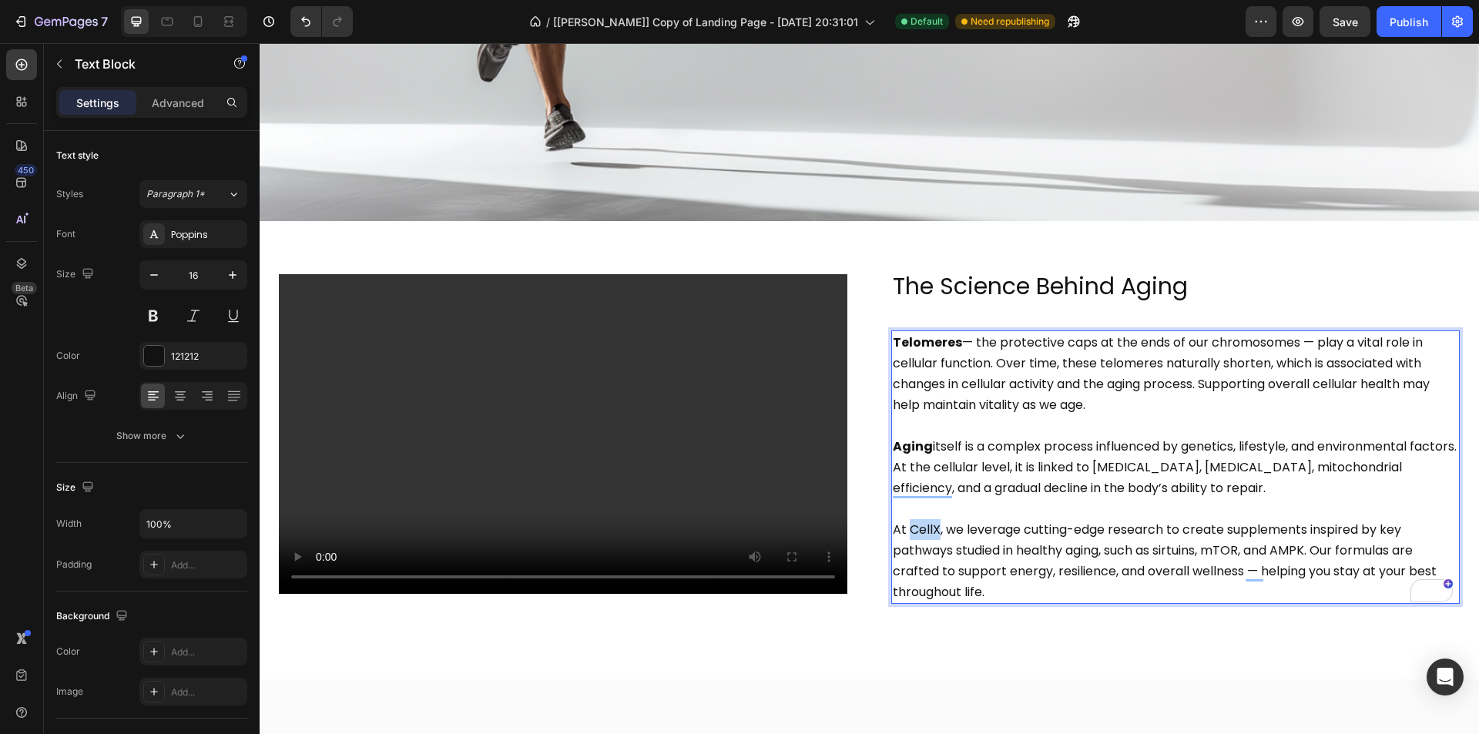
click at [918, 529] on p "At CellX, we leverage cutting-edge research to create supplements inspired by k…" at bounding box center [1176, 560] width 566 height 83
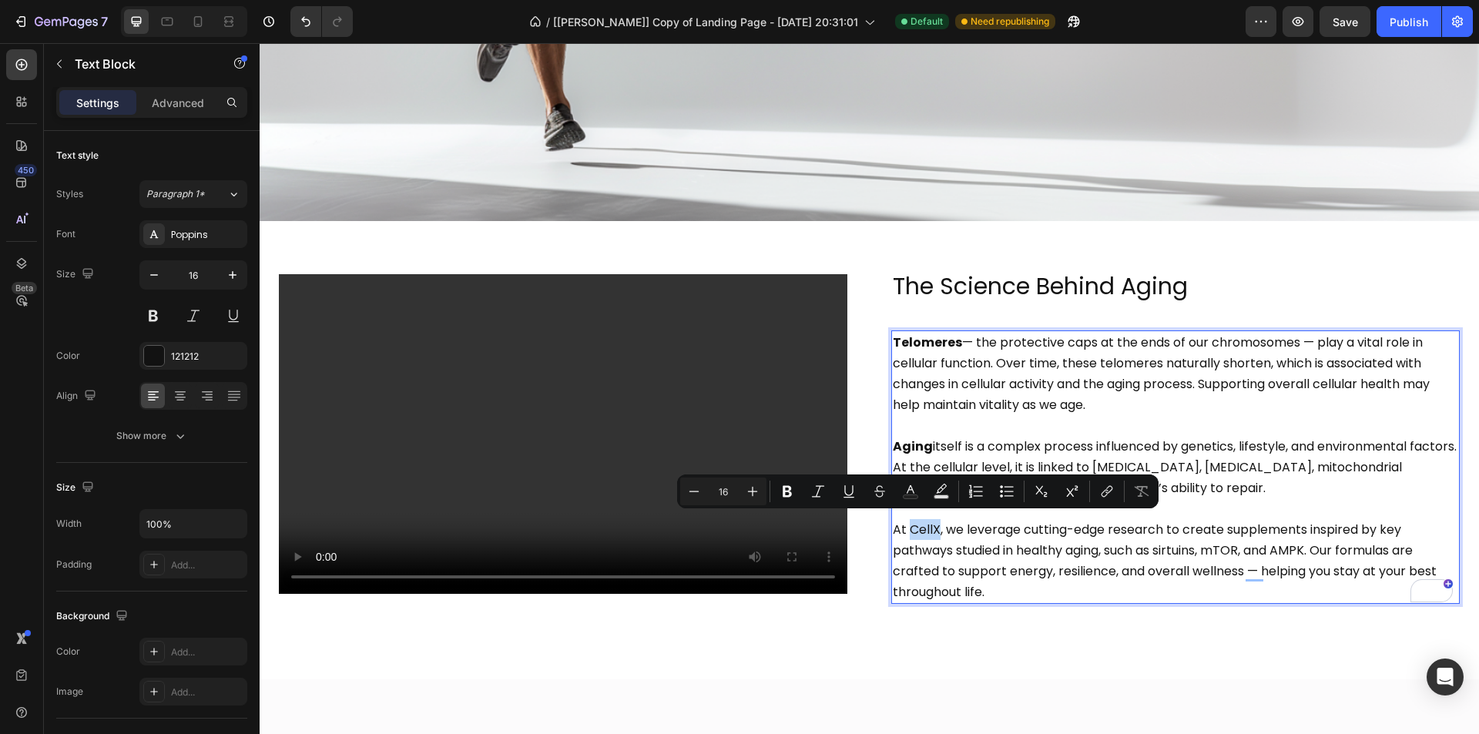
click at [908, 531] on p "At CellX, we leverage cutting-edge research to create supplements inspired by k…" at bounding box center [1176, 560] width 566 height 83
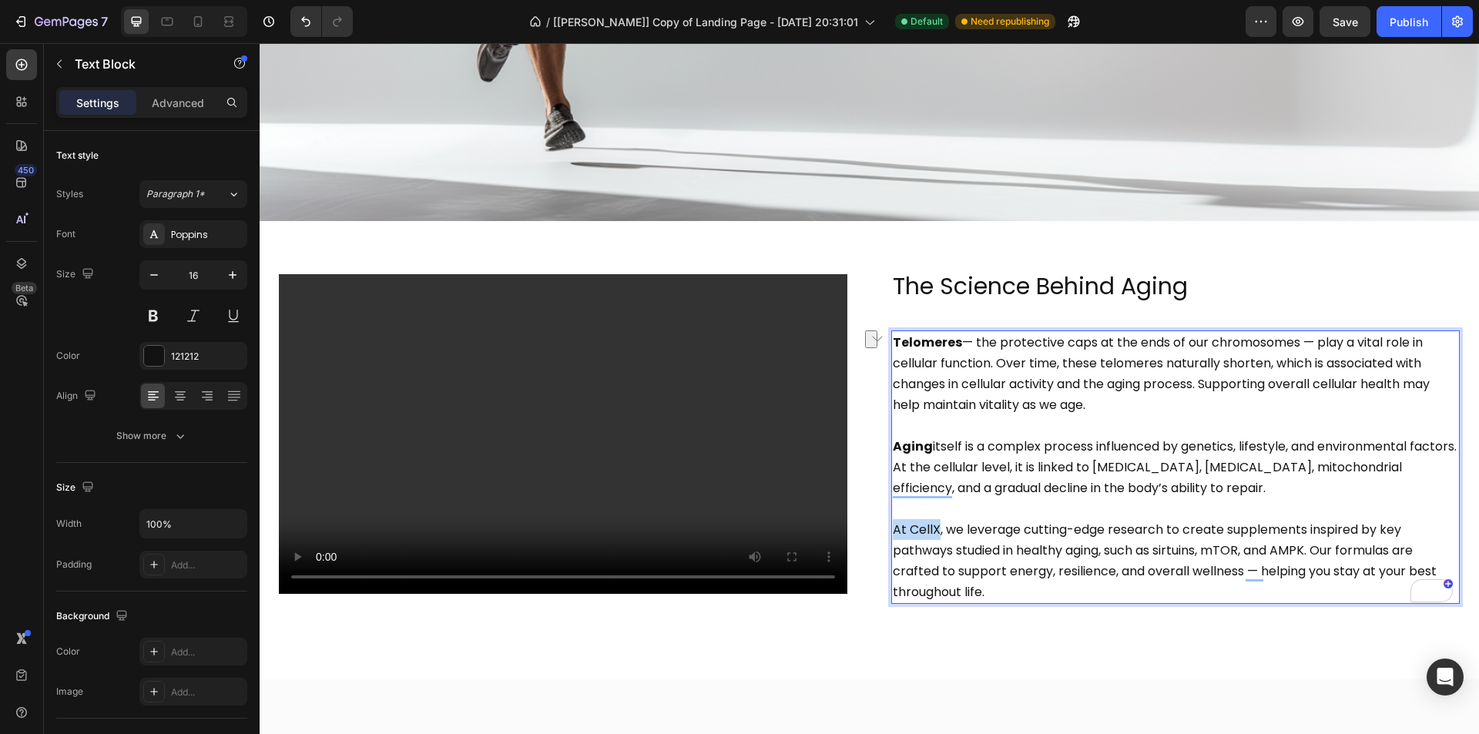
drag, startPoint x: 889, startPoint y: 529, endPoint x: 932, endPoint y: 521, distance: 43.2
click at [932, 521] on p "At CellX, we leverage cutting-edge research to create supplements inspired by k…" at bounding box center [1176, 560] width 566 height 83
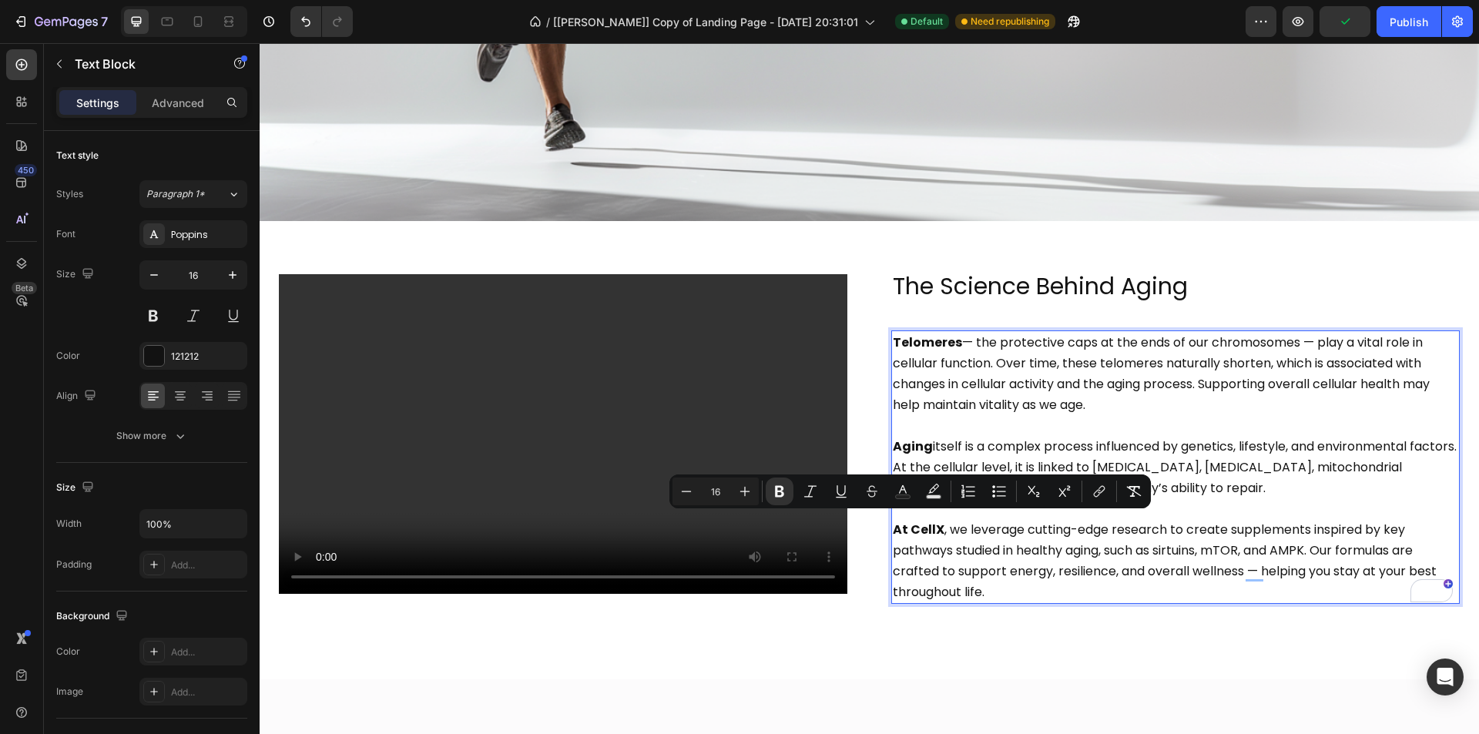
click at [1095, 542] on p "At CellX , we leverage cutting-edge research to create supplements inspired by …" at bounding box center [1176, 560] width 566 height 83
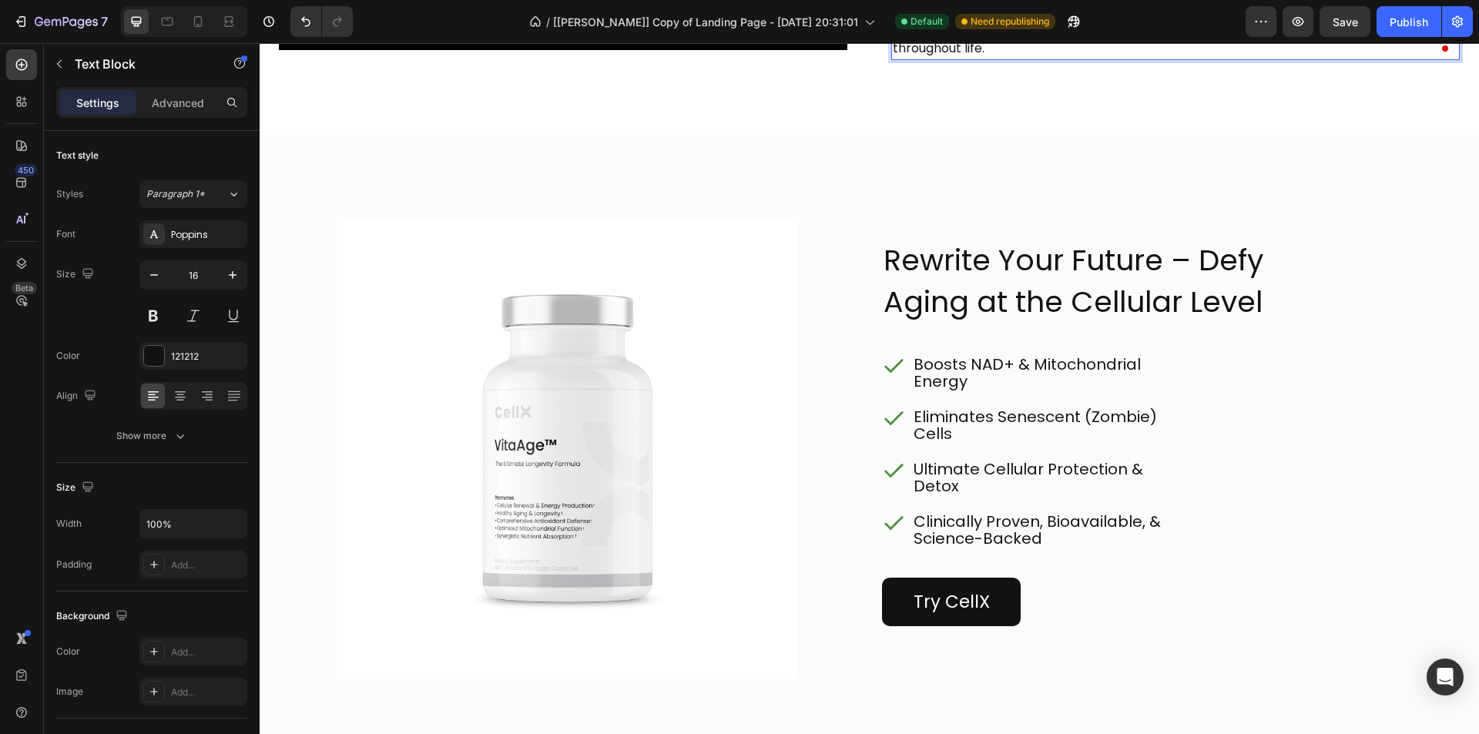
scroll to position [5702, 0]
click at [1120, 286] on h2 "Rewrite Your Future – Defy Aging at the Cellular Level" at bounding box center [1079, 280] width 394 height 86
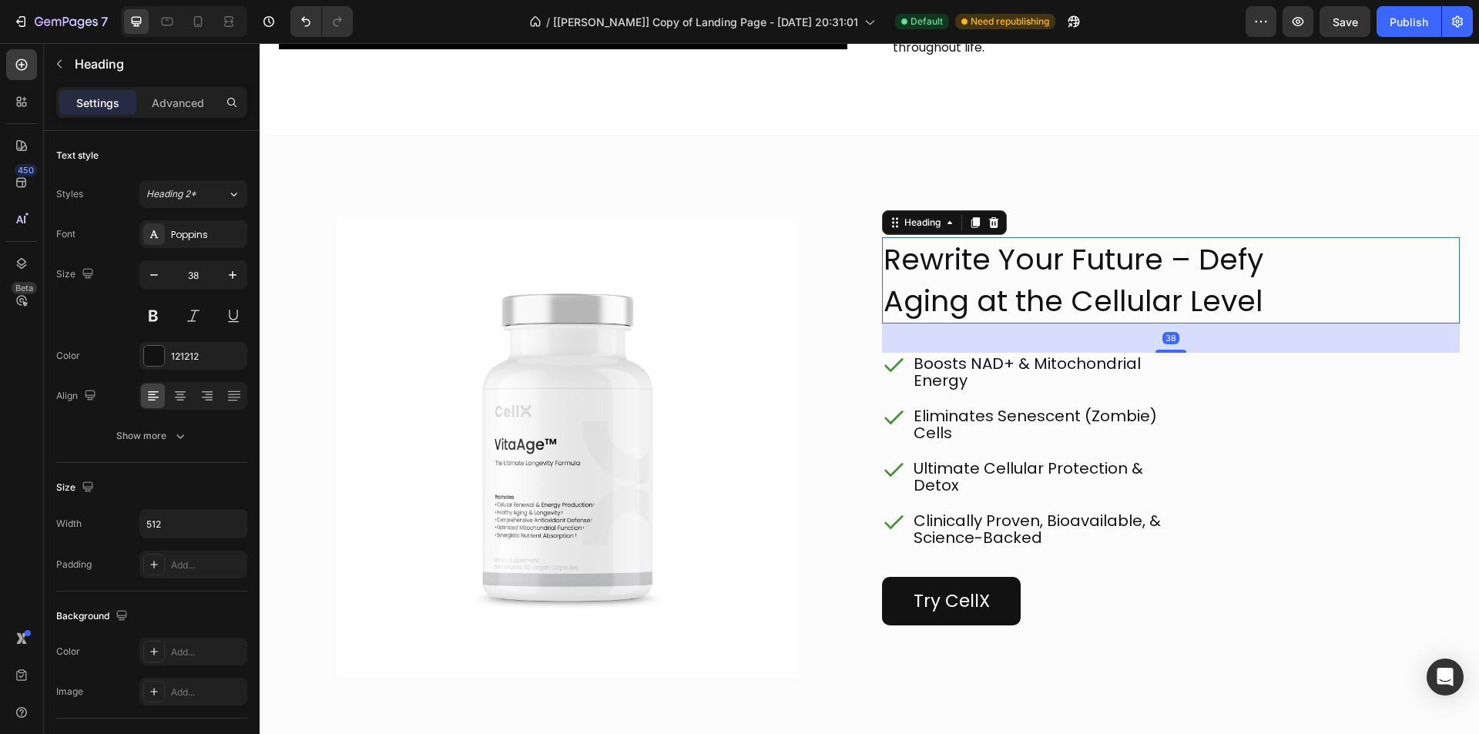
click at [1120, 286] on h2 "Rewrite Your Future – Defy Aging at the Cellular Level" at bounding box center [1079, 280] width 394 height 86
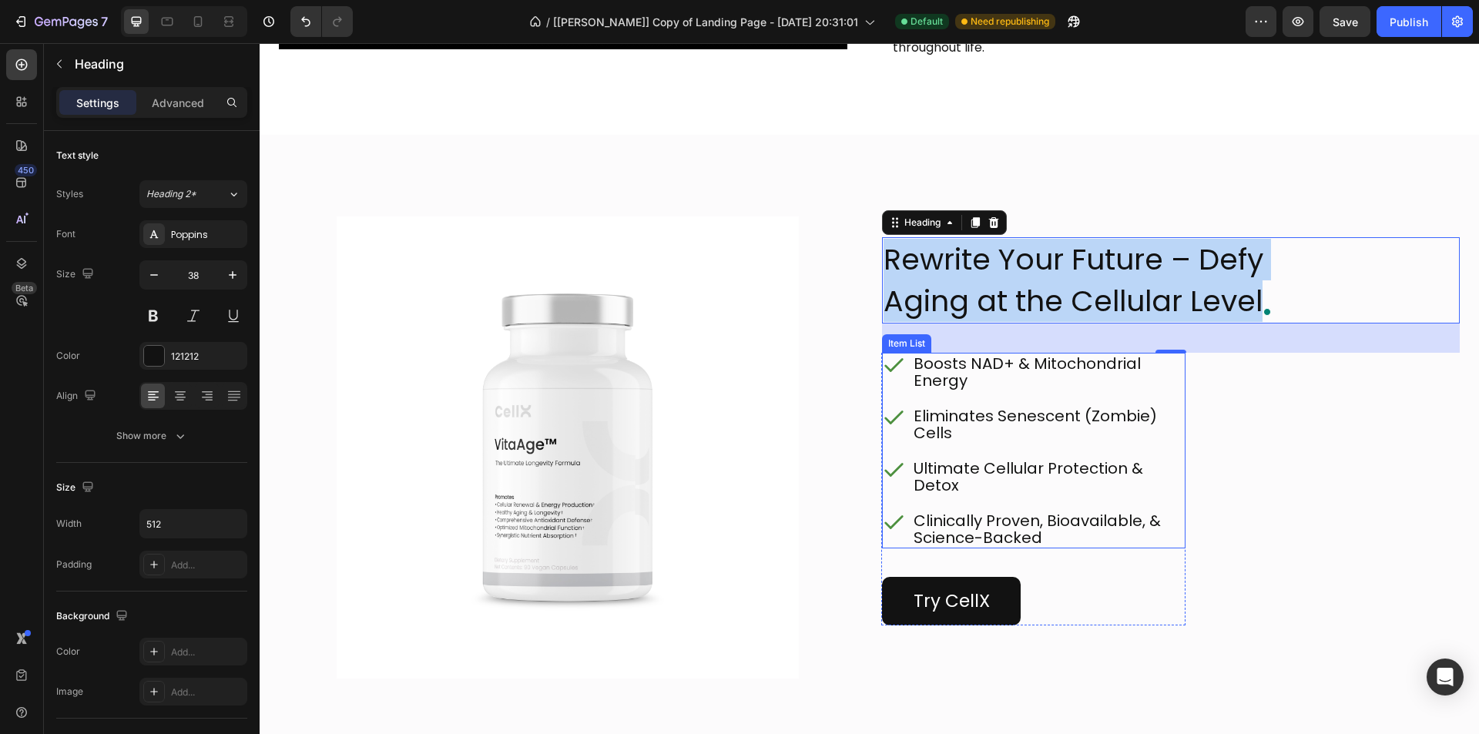
click at [1068, 438] on p "Eliminates Senescent (Zombie) Cells" at bounding box center [1049, 425] width 270 height 34
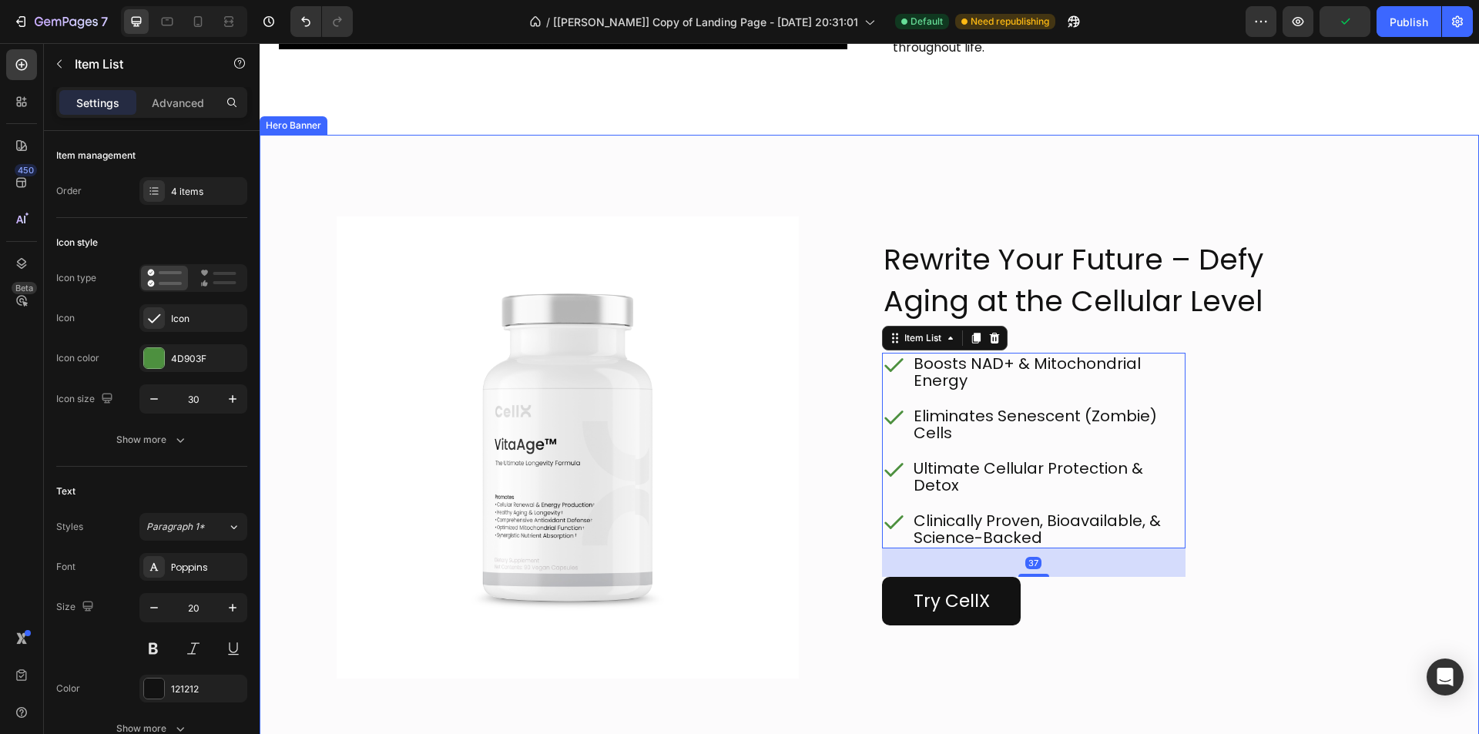
click at [1271, 394] on div "Rewrite Your Future – Defy Aging at the Cellular Level Heading Boosts NAD+ & Mi…" at bounding box center [1171, 454] width 579 height 475
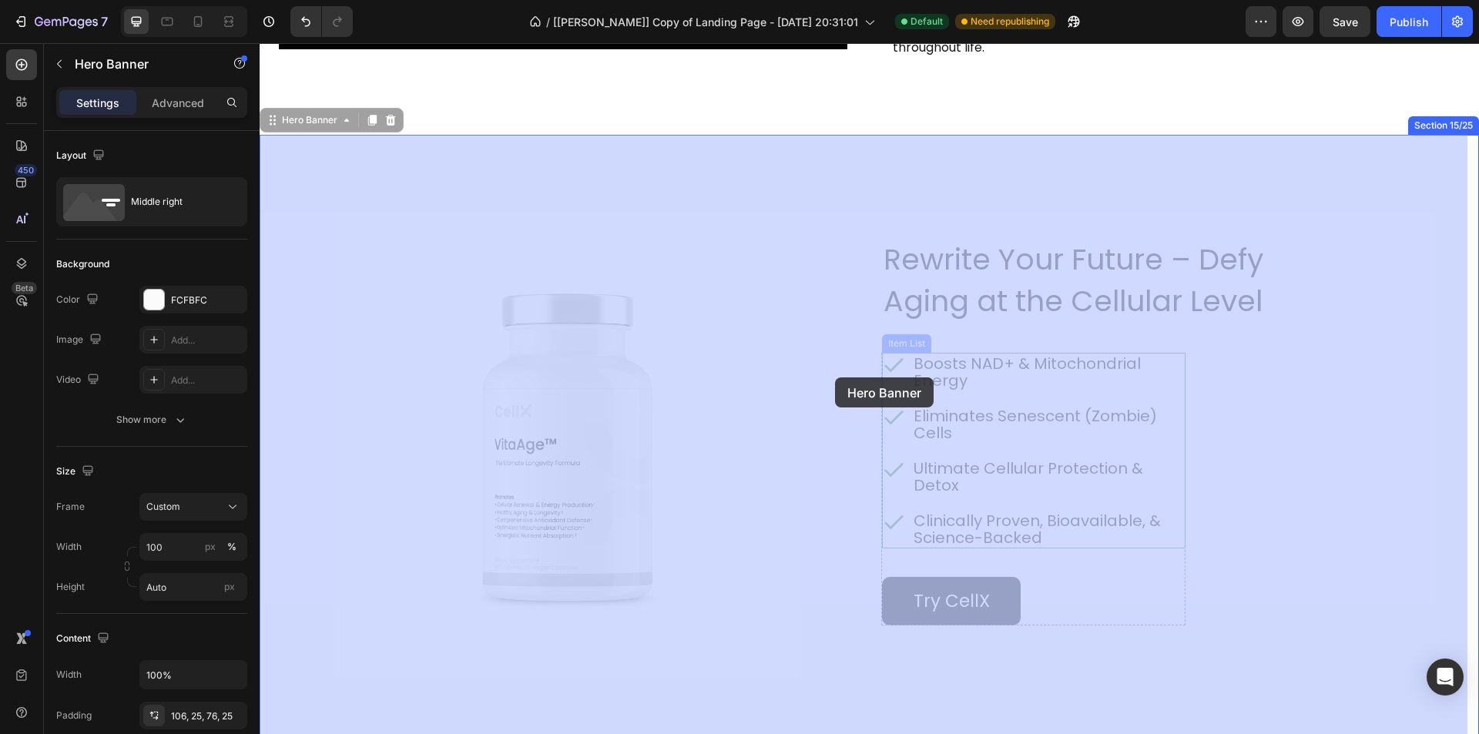
drag, startPoint x: 839, startPoint y: 351, endPoint x: 825, endPoint y: 372, distance: 25.6
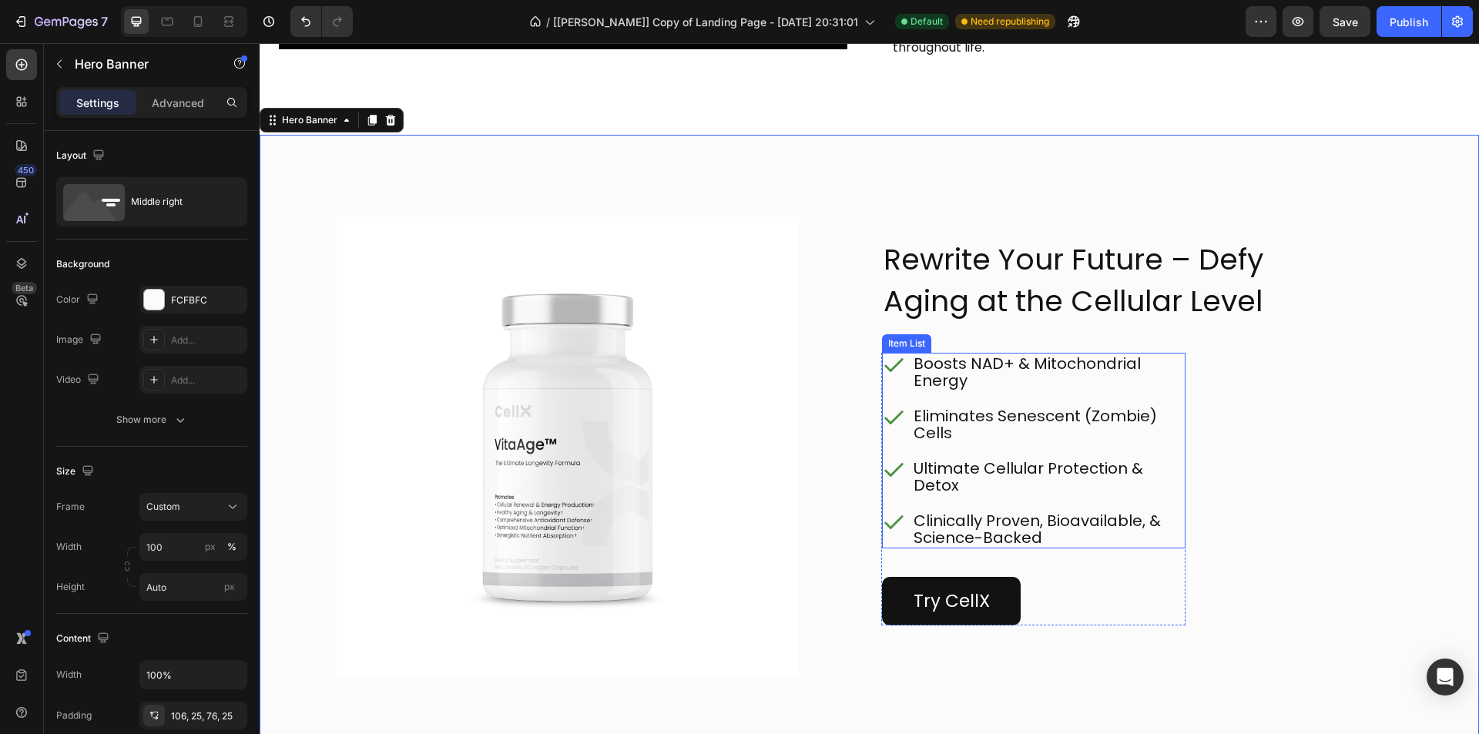
click at [986, 372] on p "Boosts NAD+ & Mitochondrial Energy" at bounding box center [1049, 372] width 270 height 34
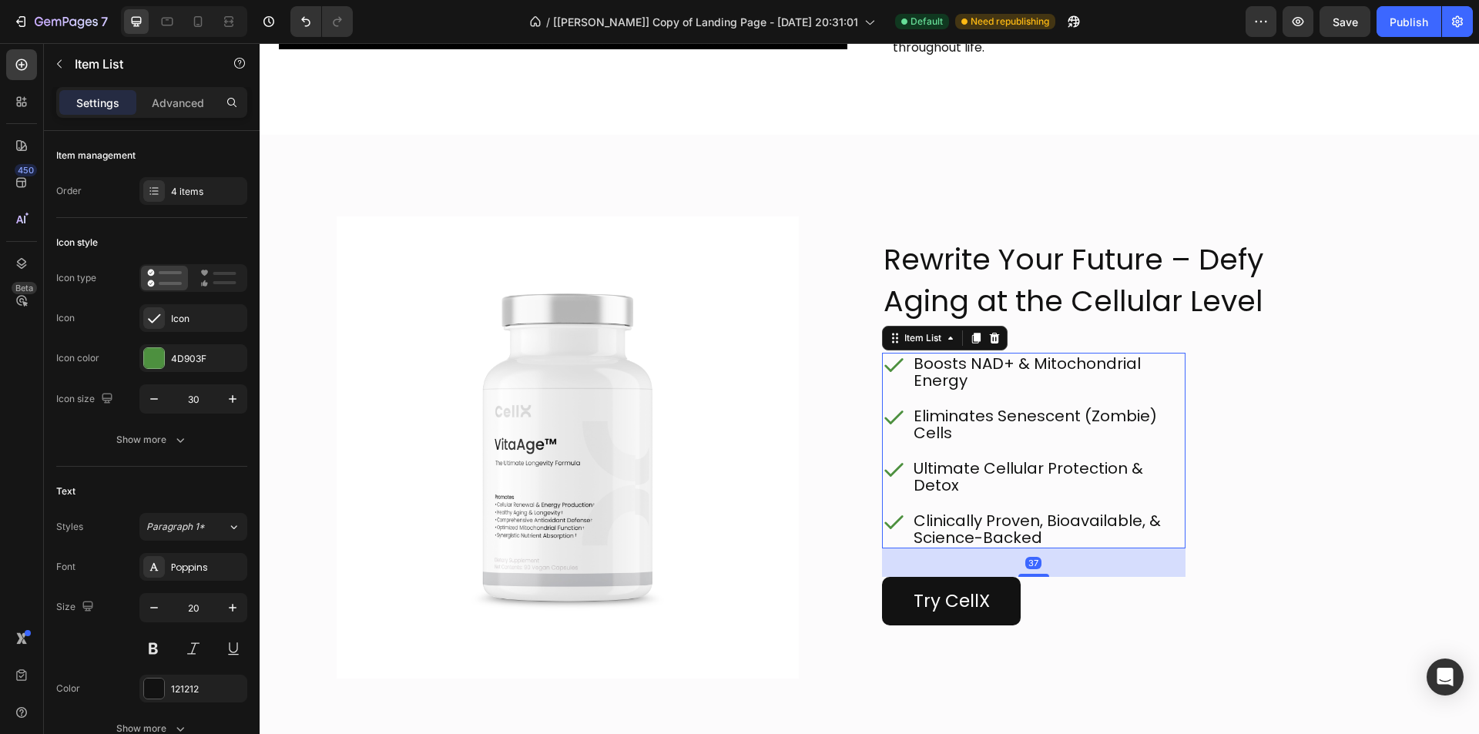
click at [986, 372] on p "Boosts NAD+ & Mitochondrial Energy" at bounding box center [1049, 372] width 270 height 34
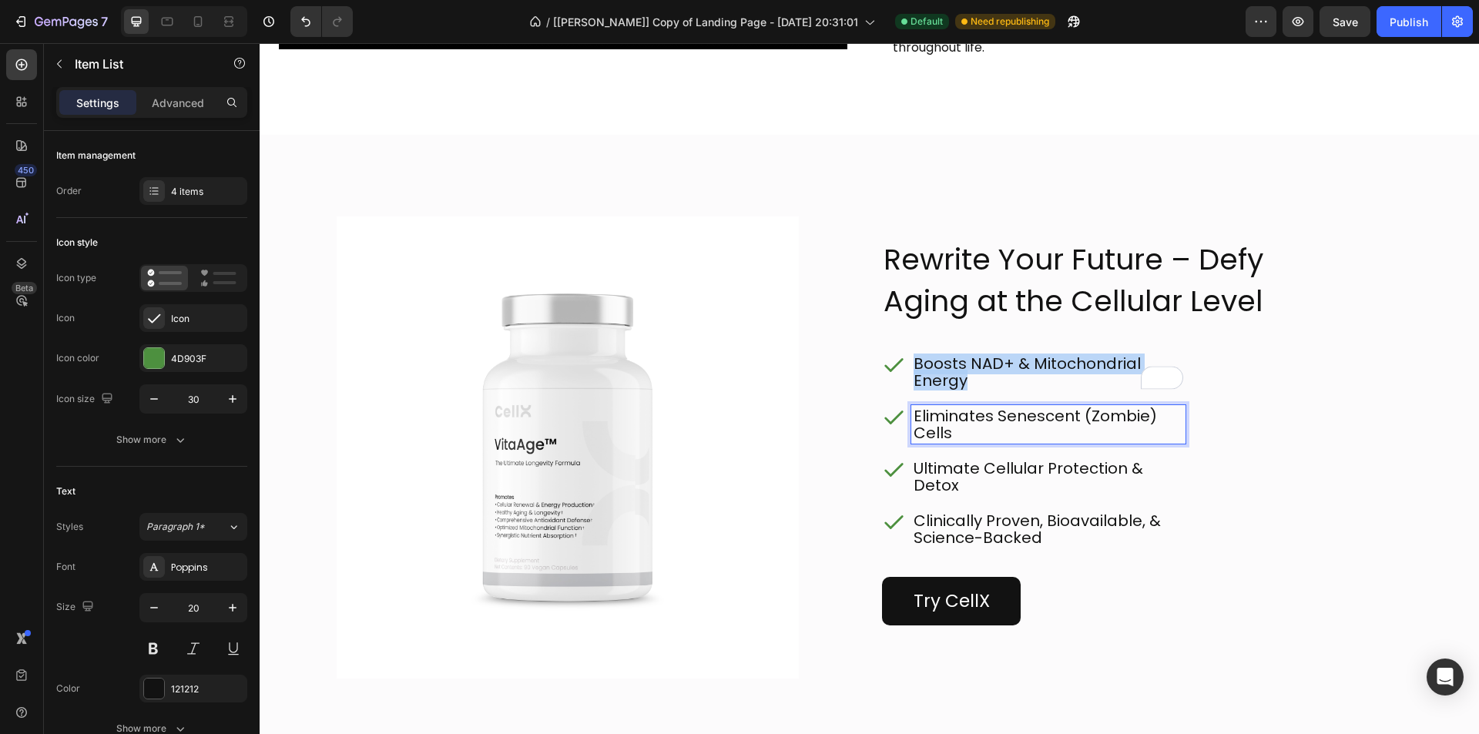
click at [983, 443] on div "Eliminates Senescent (Zombie) Cells" at bounding box center [1048, 424] width 274 height 39
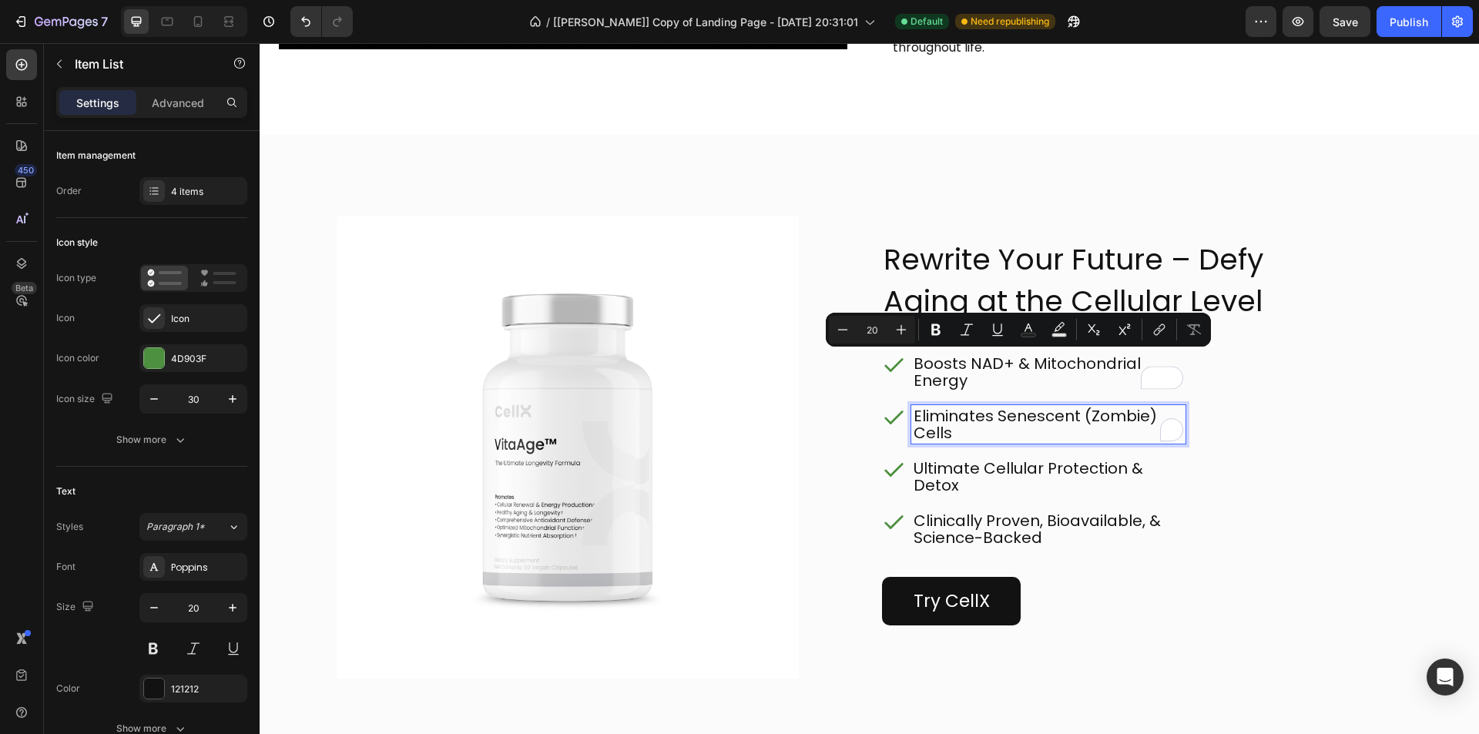
click at [983, 443] on div "Eliminates Senescent (Zombie) Cells" at bounding box center [1048, 424] width 274 height 39
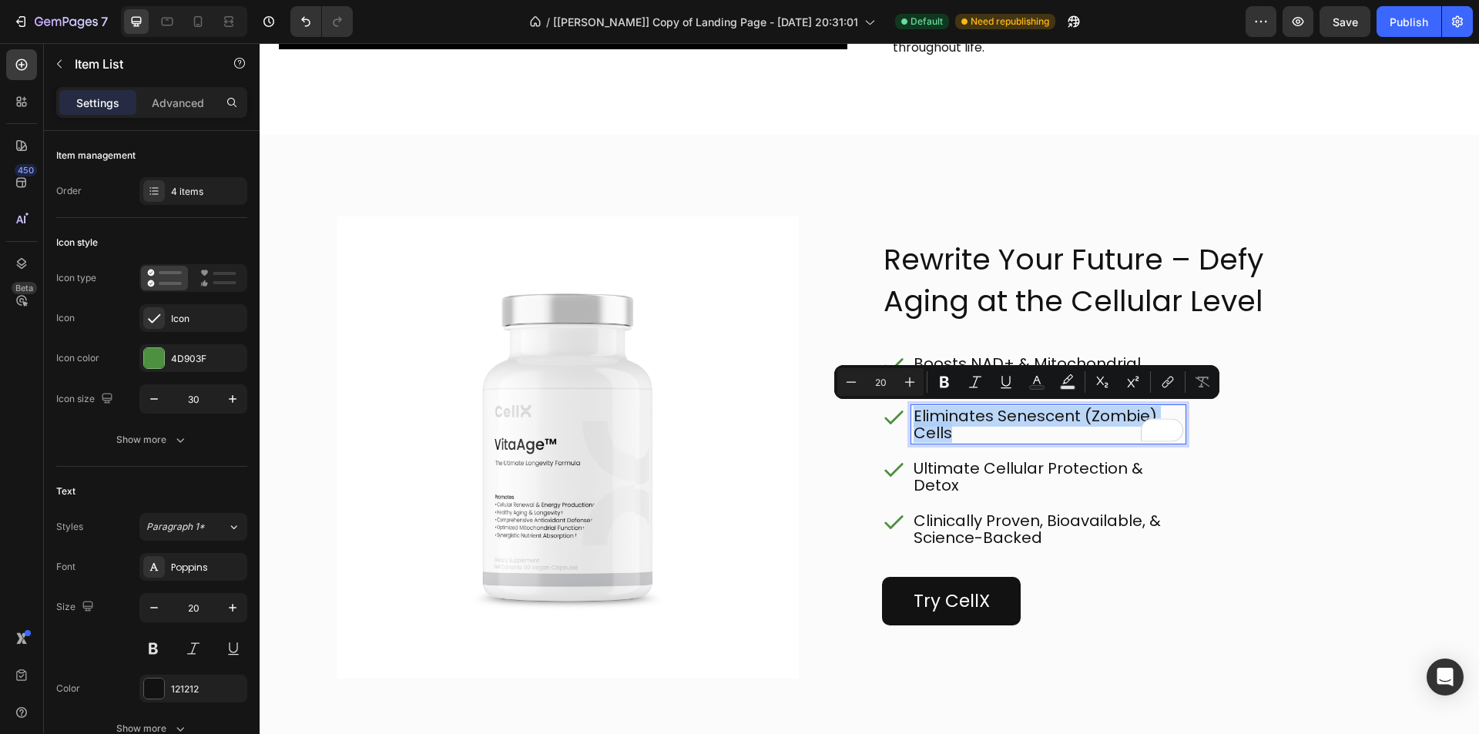
copy p "Eliminates Senescent (Zombie) Cells"
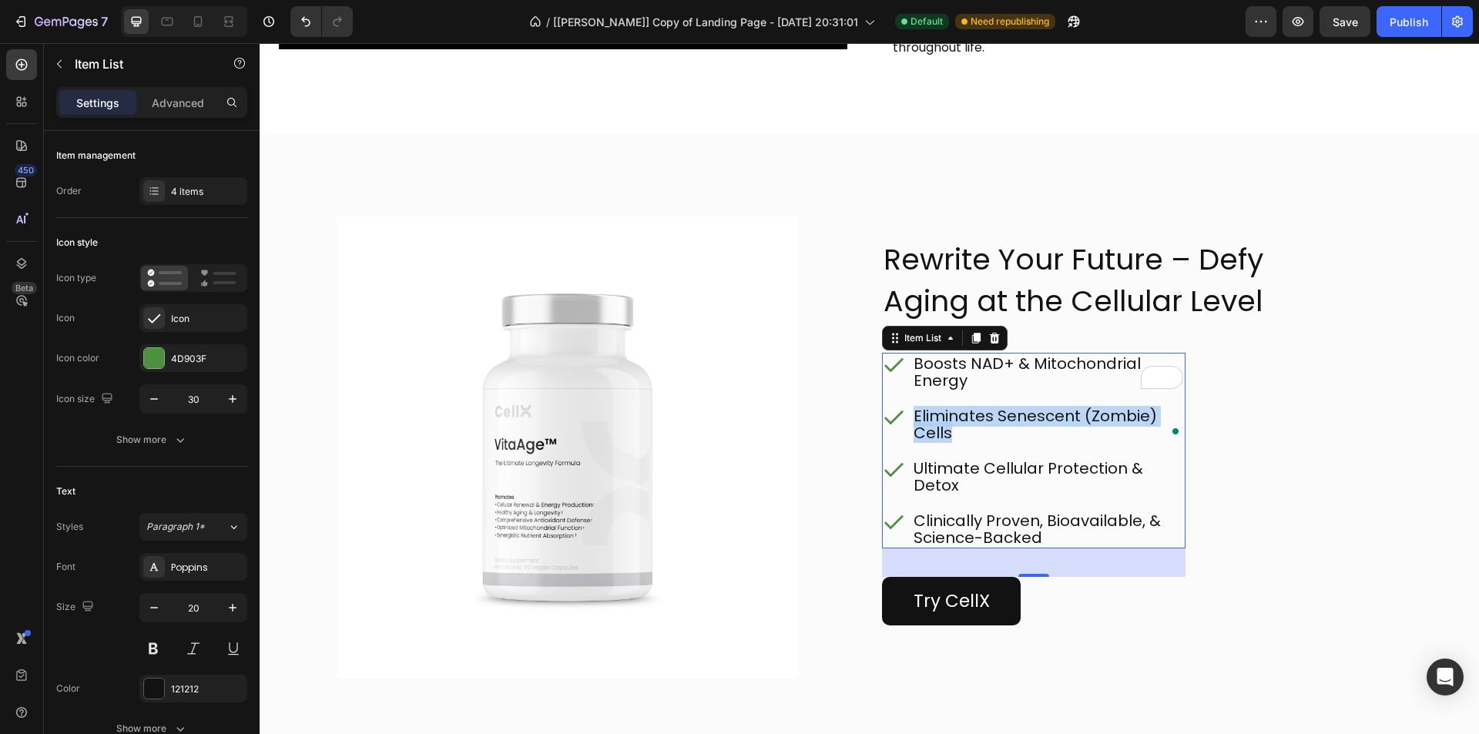
click at [1013, 477] on p "Ultimate Cellular Protection & Detox" at bounding box center [1049, 477] width 270 height 34
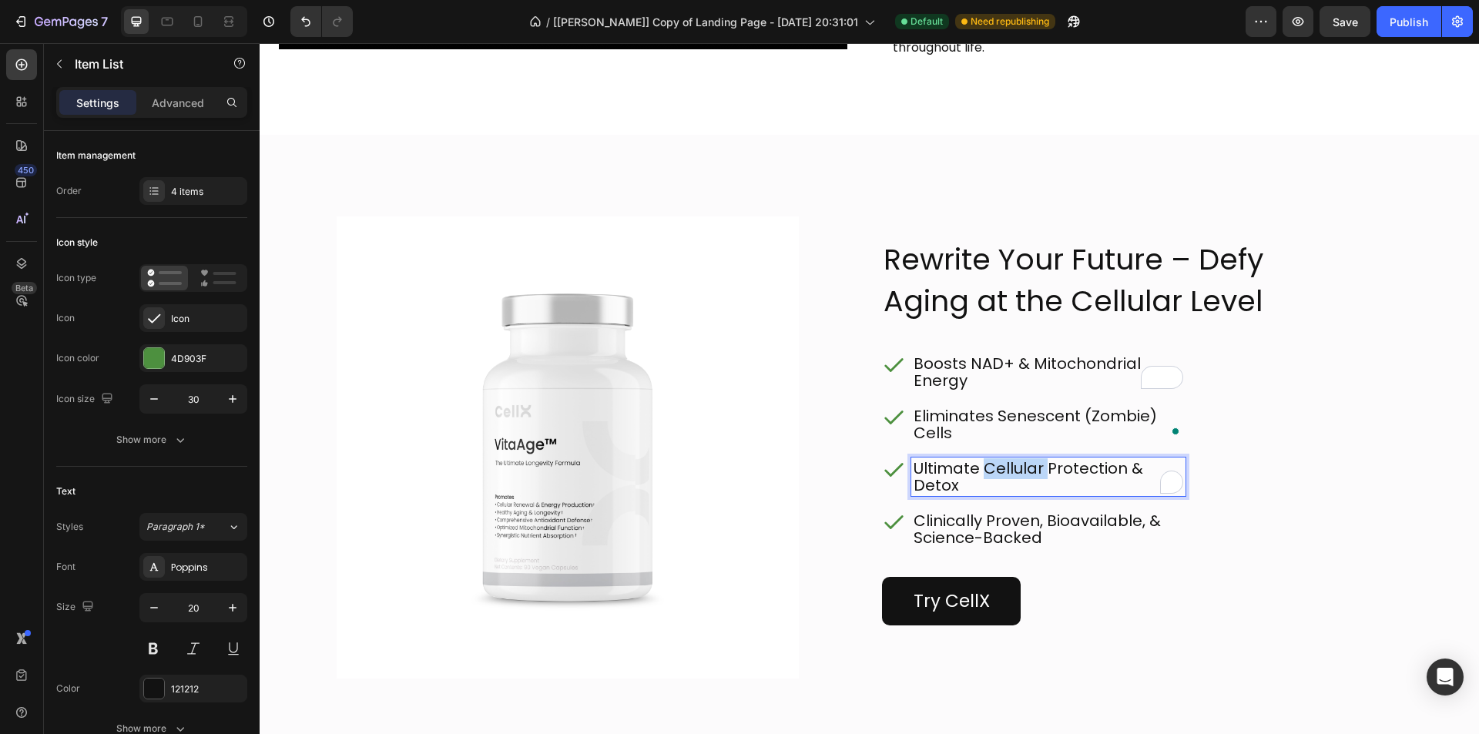
click at [1013, 477] on p "Ultimate Cellular Protection & Detox" at bounding box center [1049, 477] width 270 height 34
copy p "Ultimate Cellular Protection & Detox"
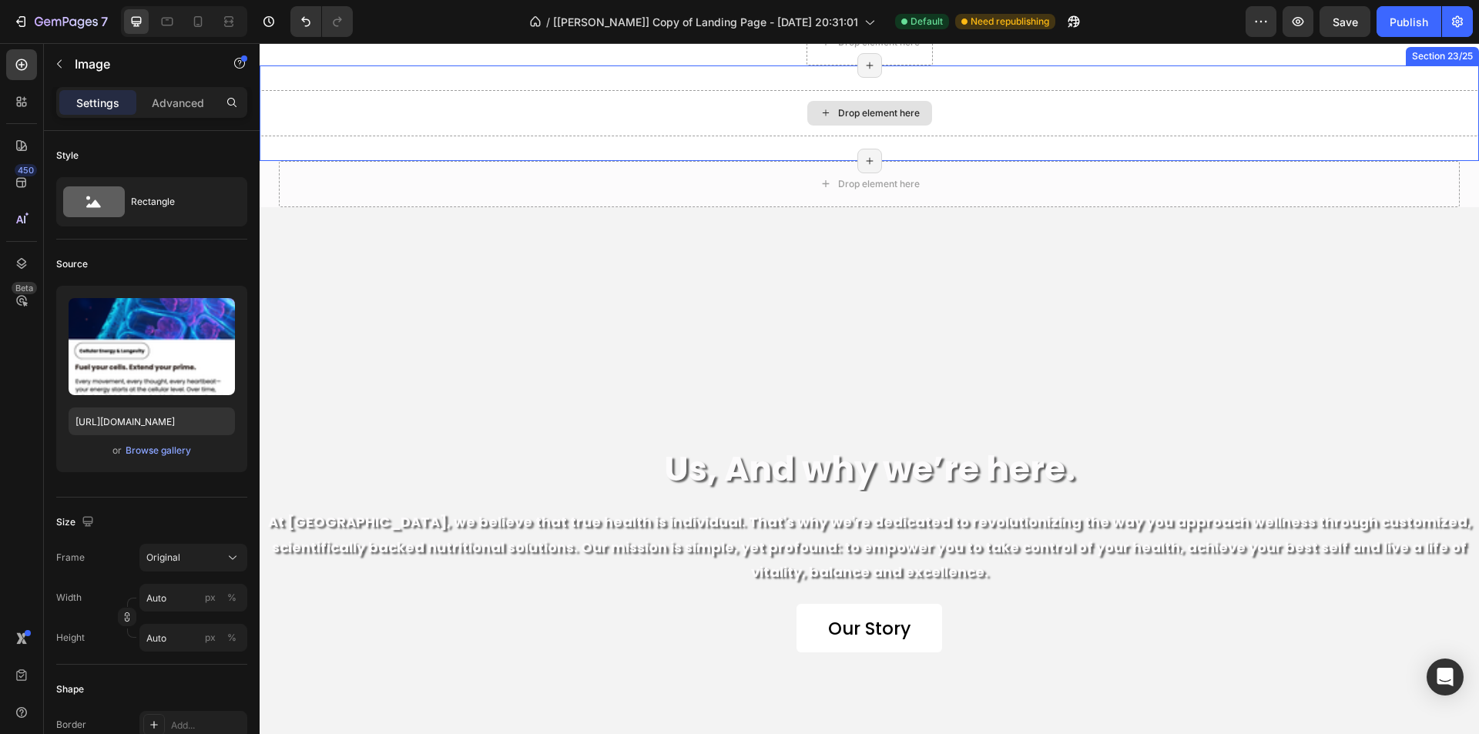
scroll to position [8223, 0]
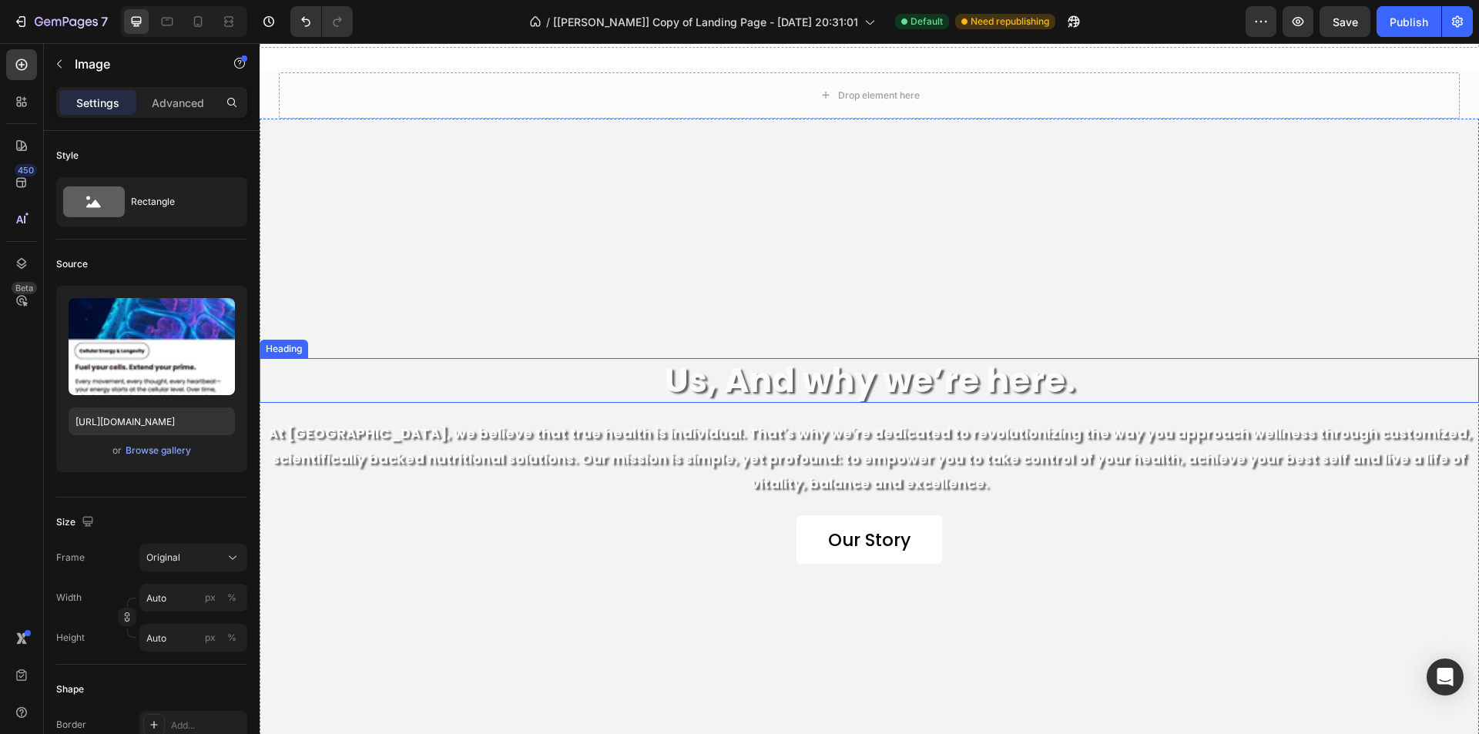
click at [755, 386] on h2 "Us, And why we’re here." at bounding box center [870, 380] width 1220 height 45
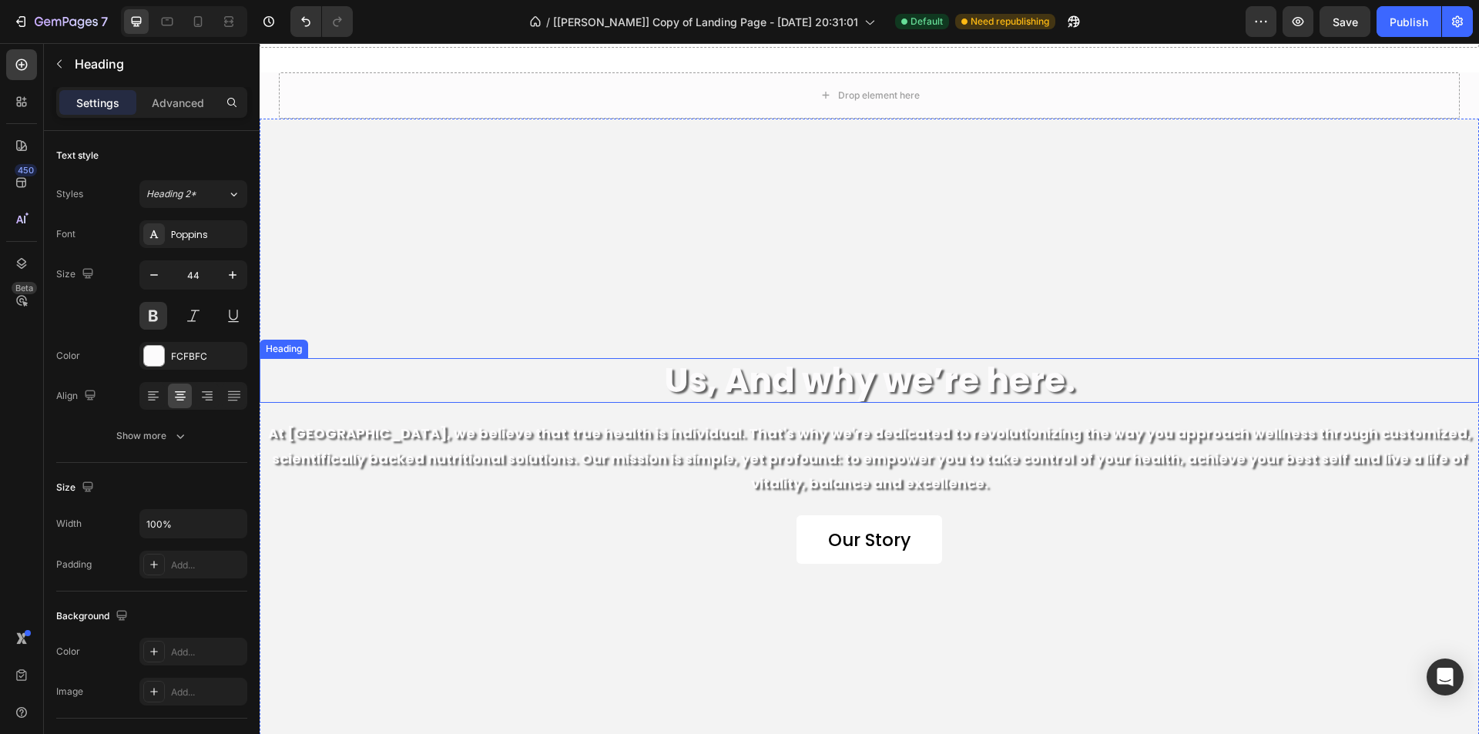
click at [755, 386] on h2 "Us, And why we’re here." at bounding box center [870, 380] width 1220 height 45
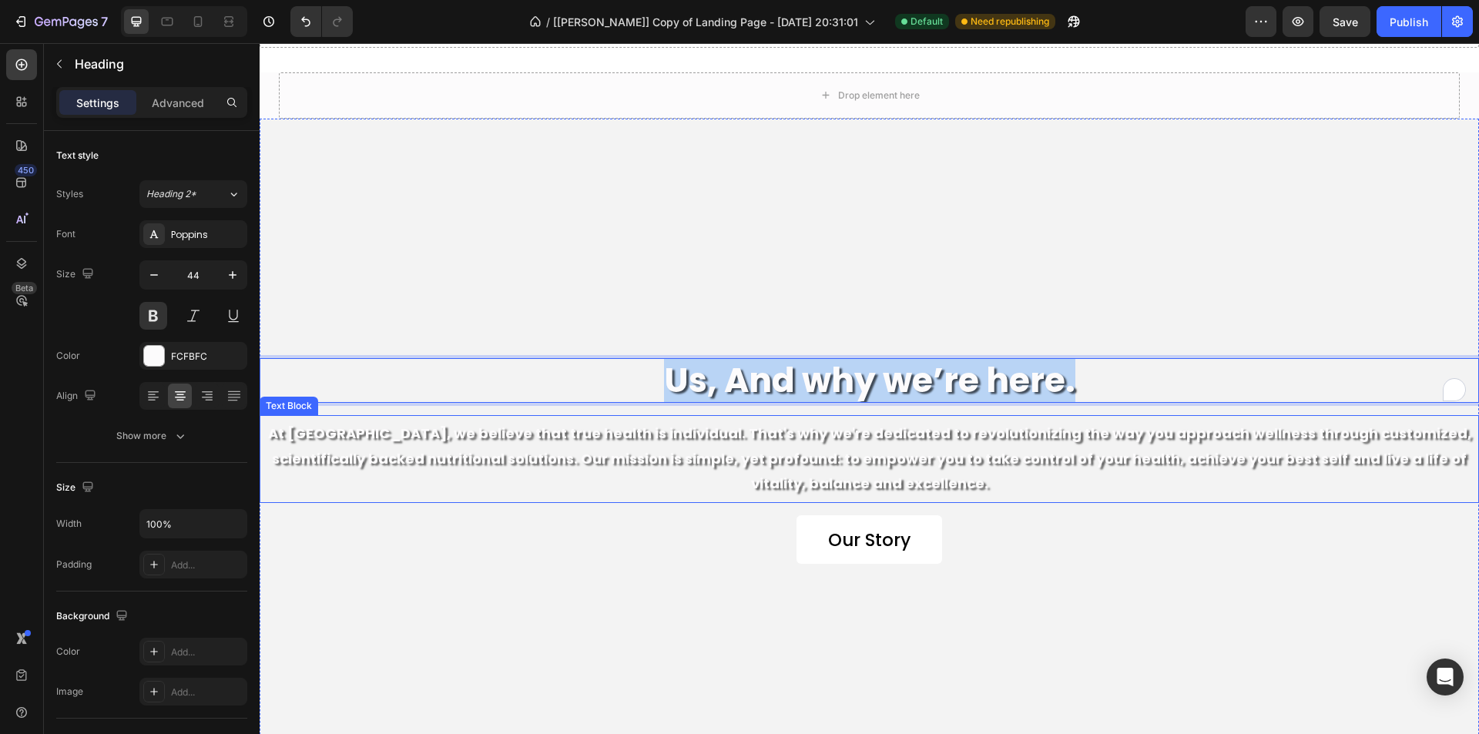
copy p "Us, And why we’re here."
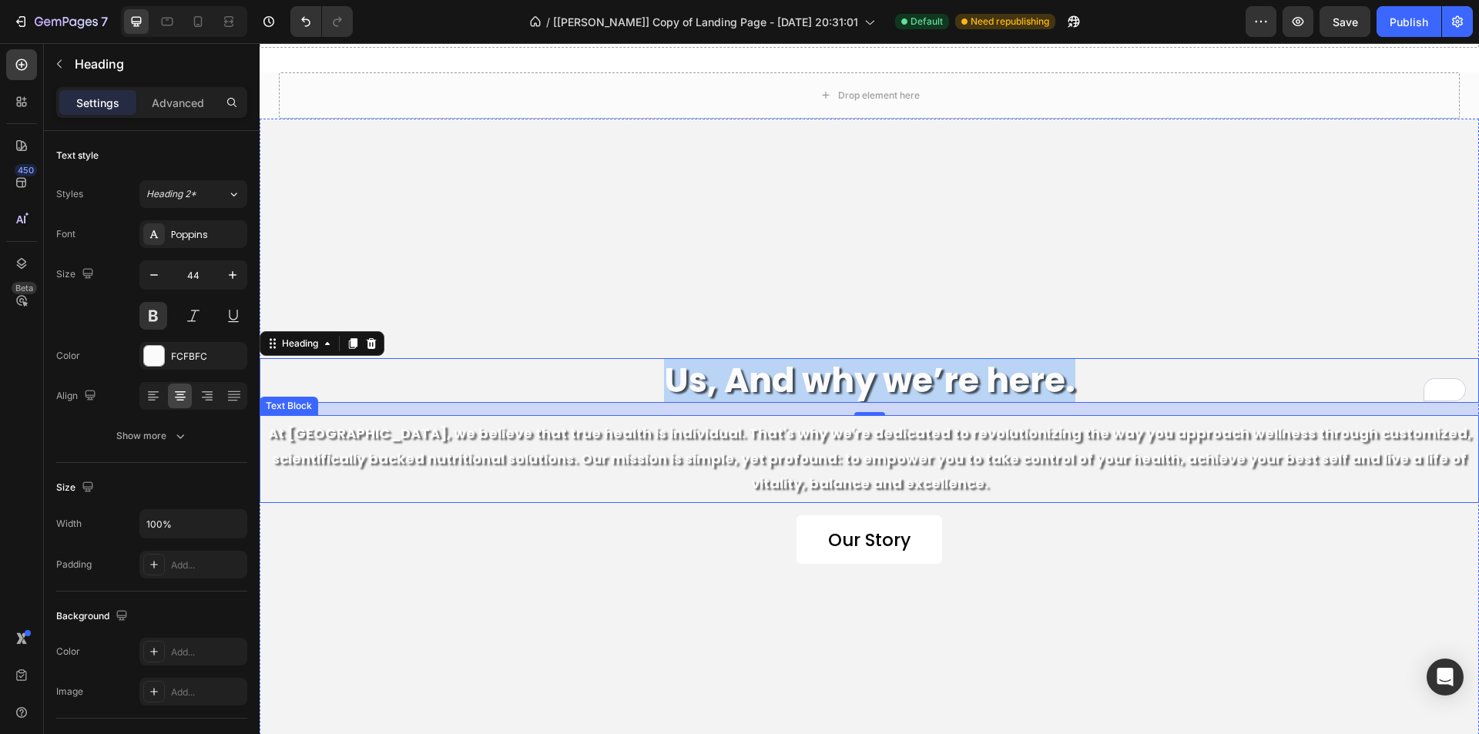
click at [1024, 440] on p "At [GEOGRAPHIC_DATA], we believe that true health is individual. That's why we'…" at bounding box center [869, 458] width 1207 height 75
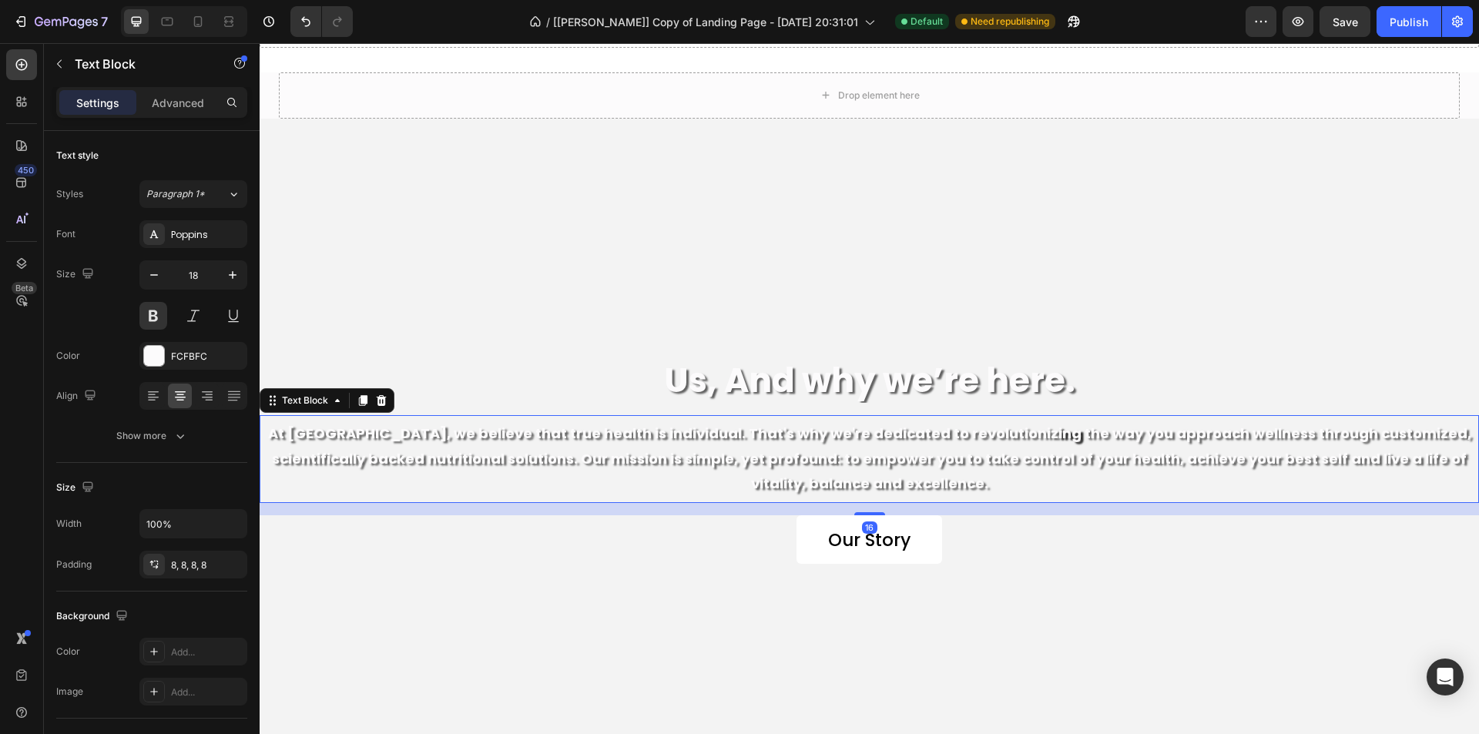
click at [1024, 440] on p "At [GEOGRAPHIC_DATA], we believe that true health is individual. That's why we'…" at bounding box center [869, 458] width 1207 height 75
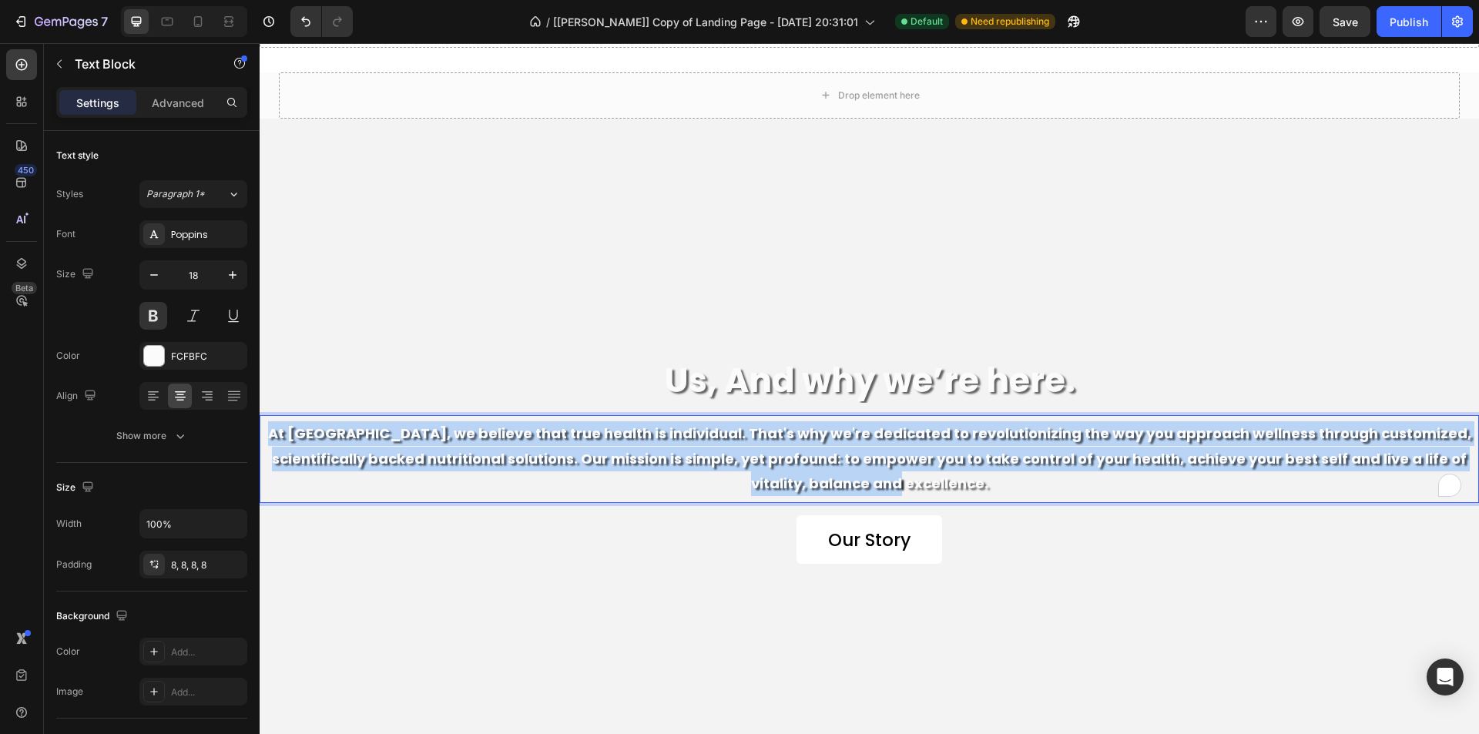
copy p "At [GEOGRAPHIC_DATA], we believe that true health is individual. That's why we'…"
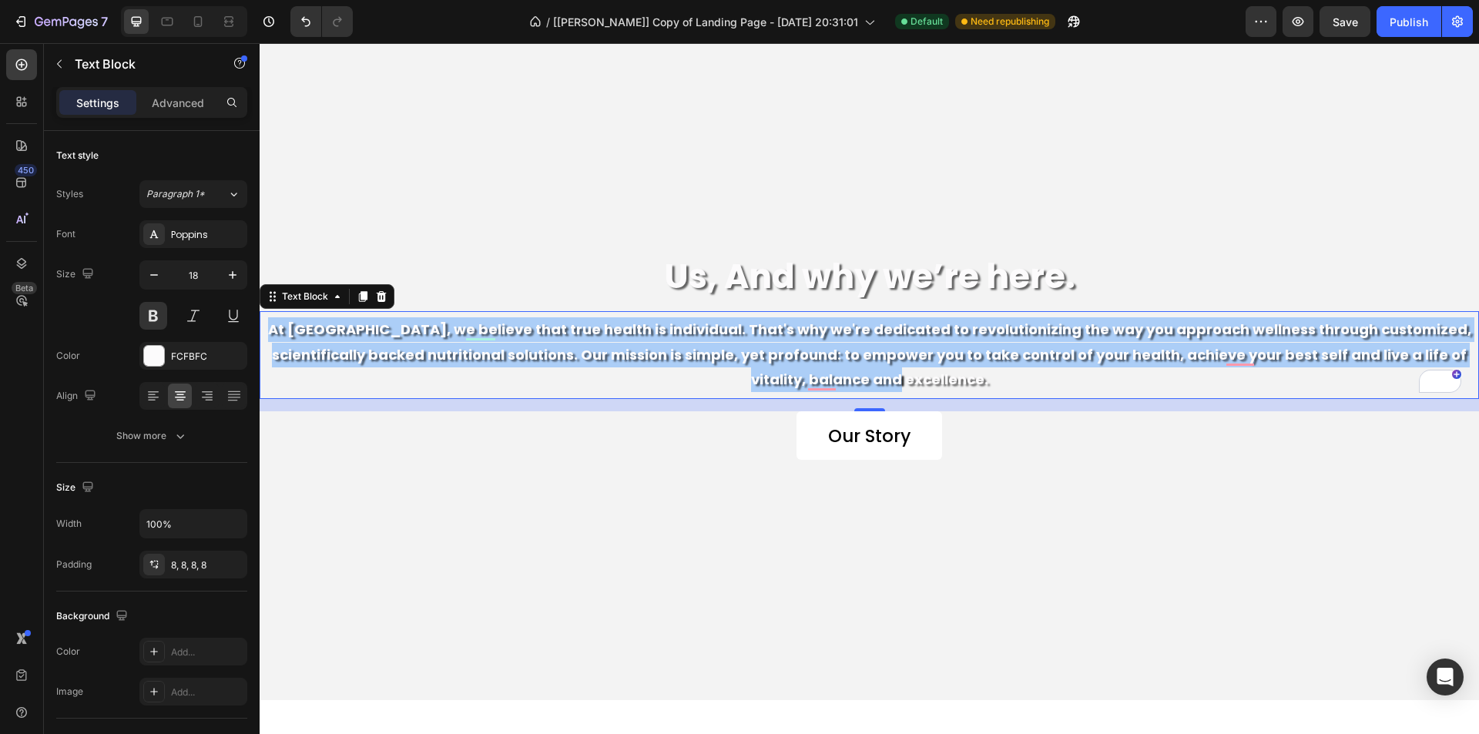
scroll to position [8310, 0]
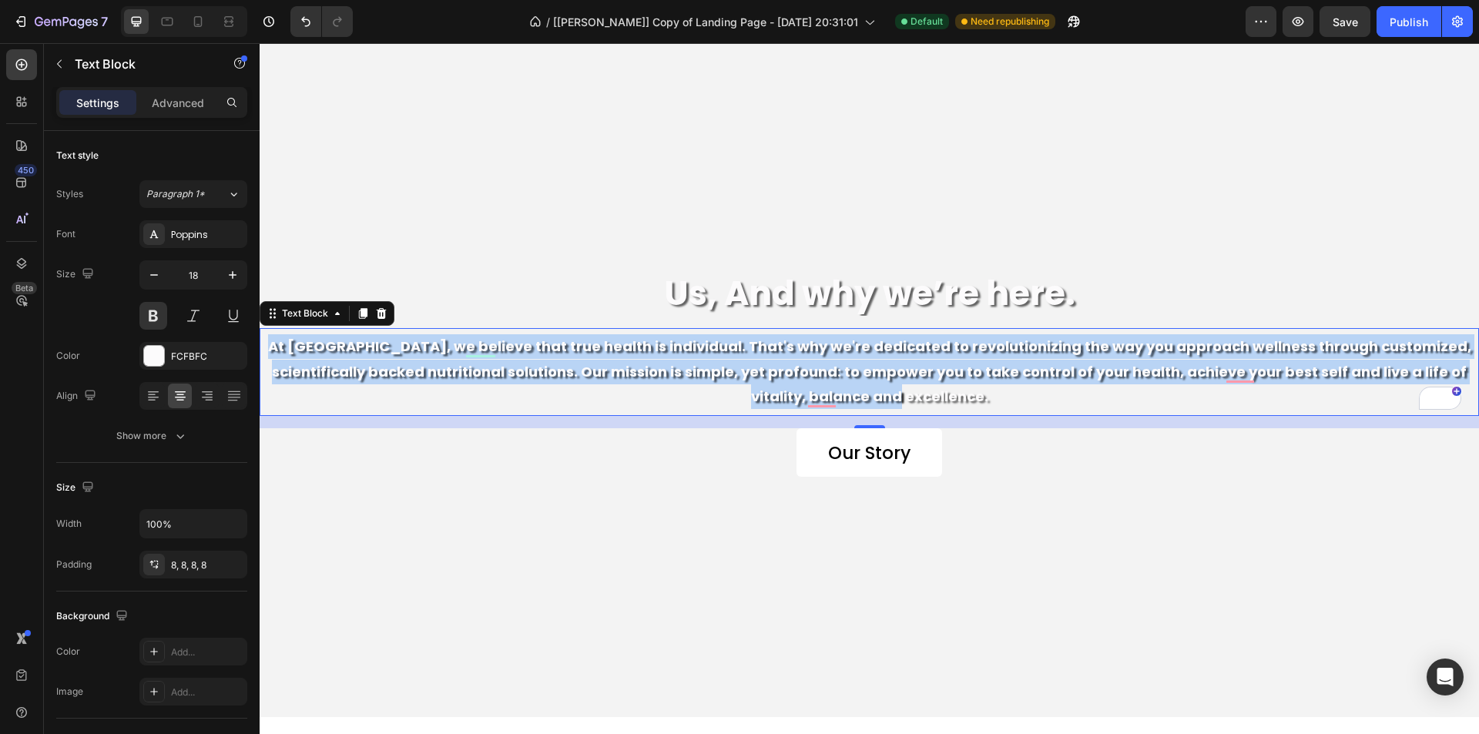
click at [941, 374] on p "At [GEOGRAPHIC_DATA], we believe that true health is individual. That's why we'…" at bounding box center [869, 371] width 1207 height 75
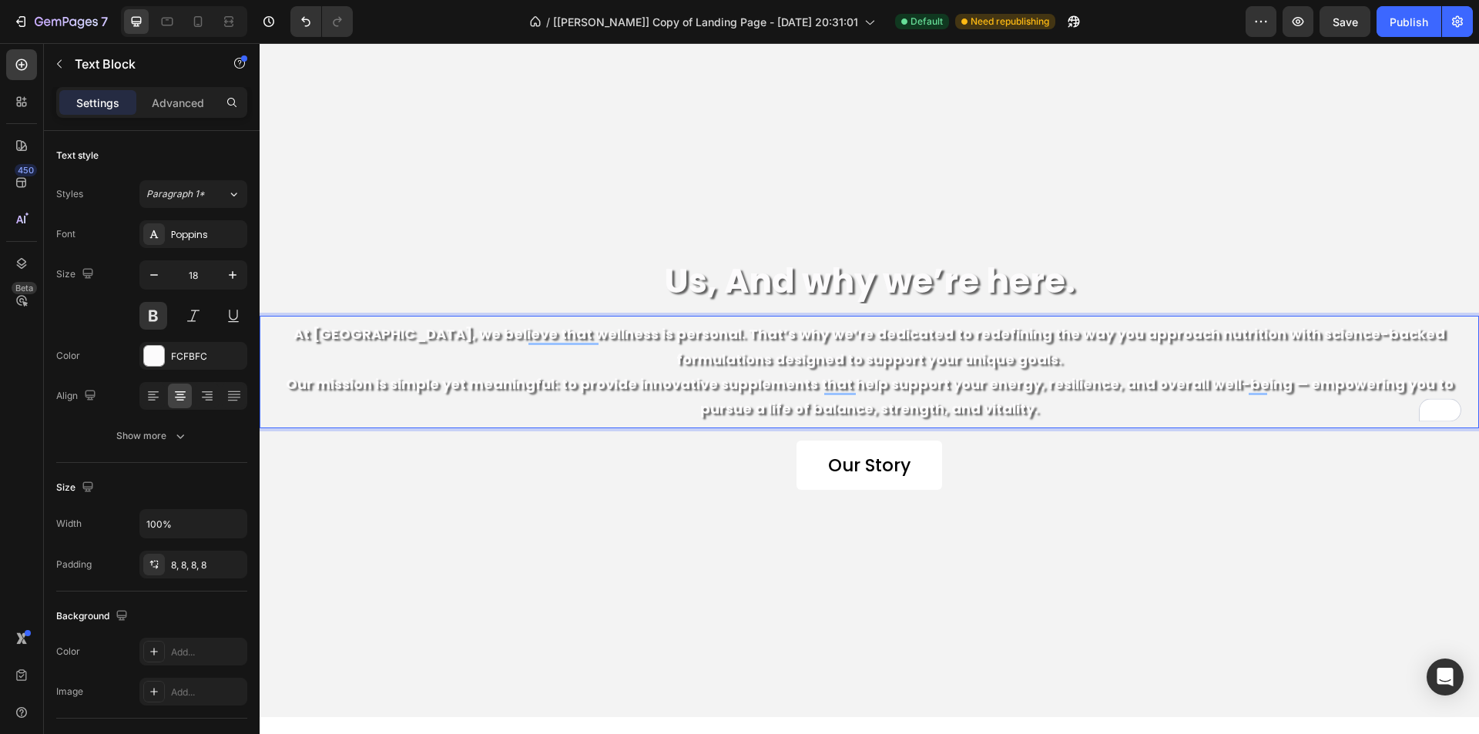
click at [997, 360] on p "At [GEOGRAPHIC_DATA], we believe that wellness is personal. That’s why we’re de…" at bounding box center [869, 347] width 1207 height 50
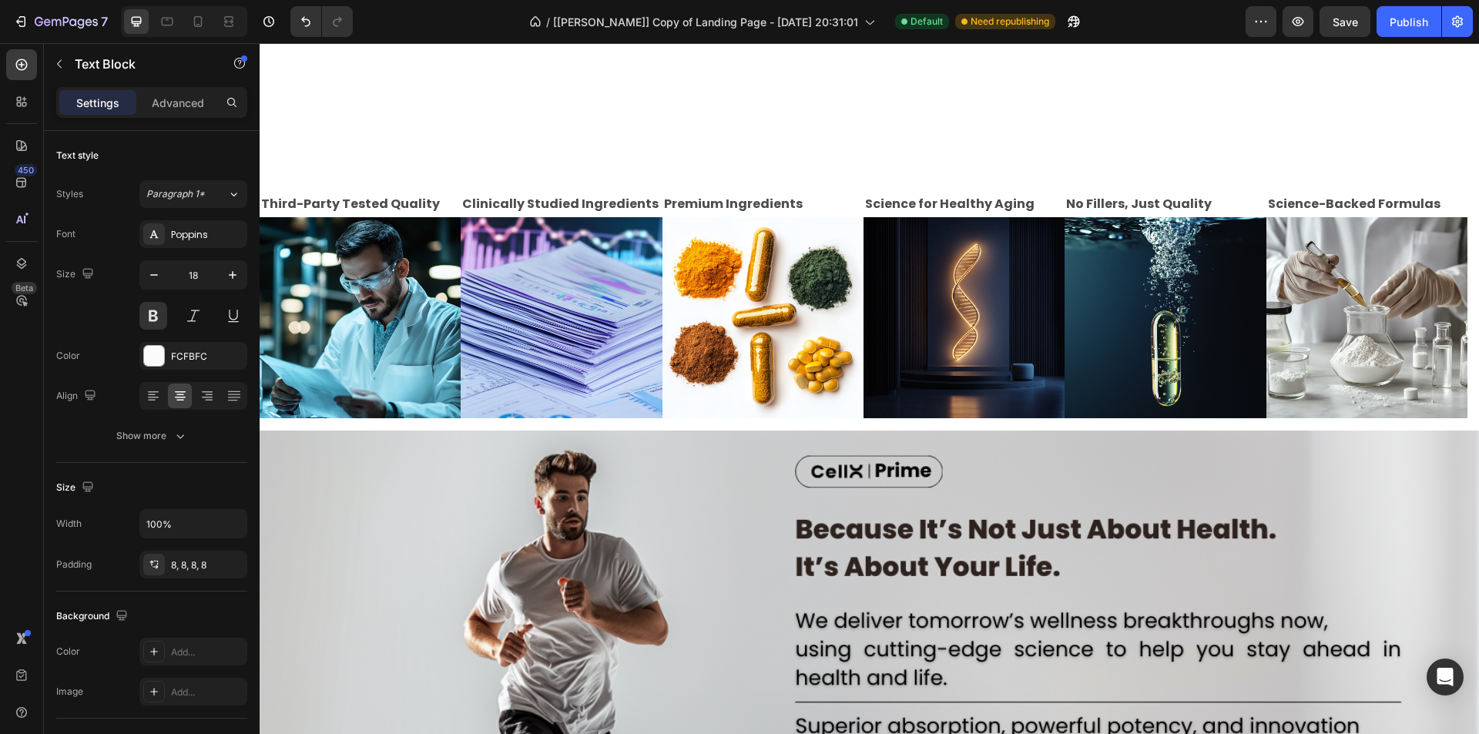
scroll to position [4535, 0]
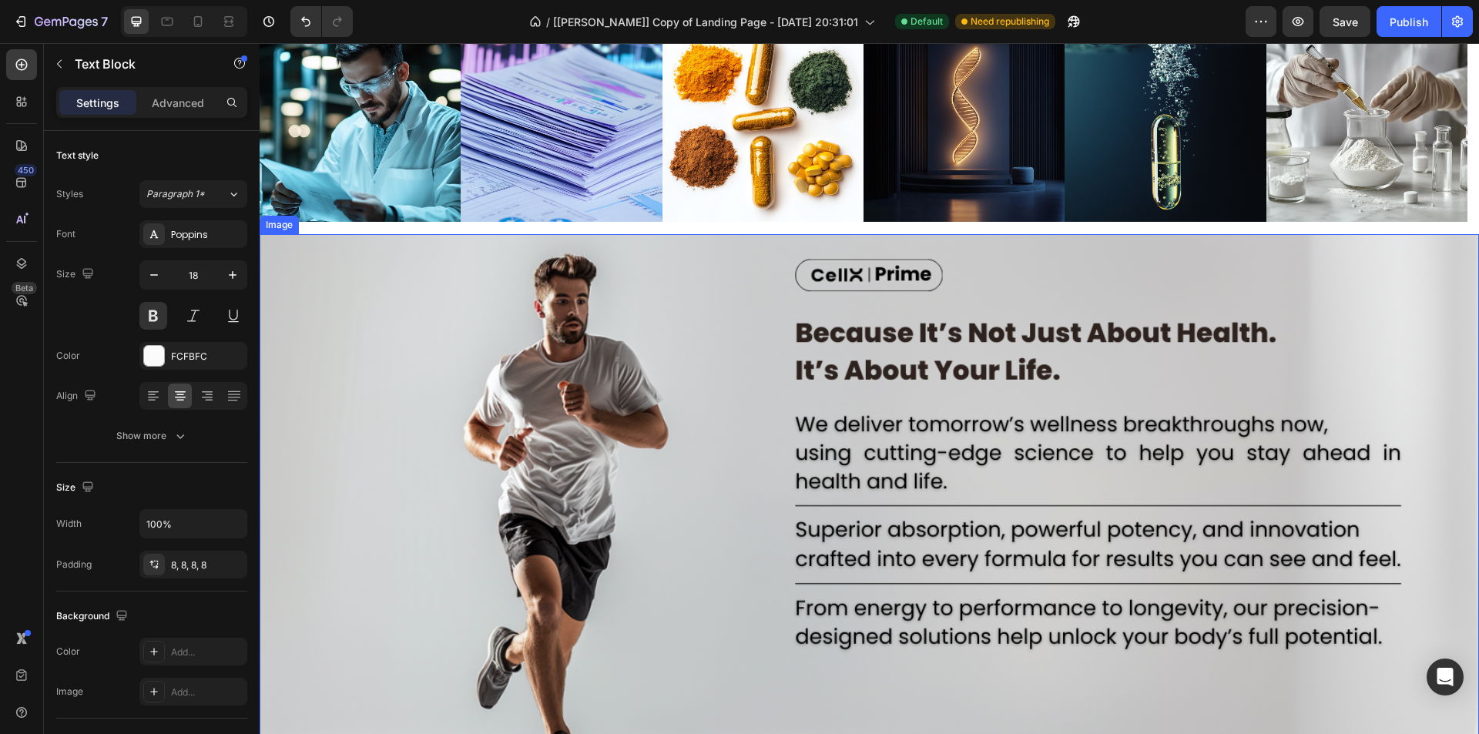
click at [745, 421] on img at bounding box center [870, 541] width 1220 height 614
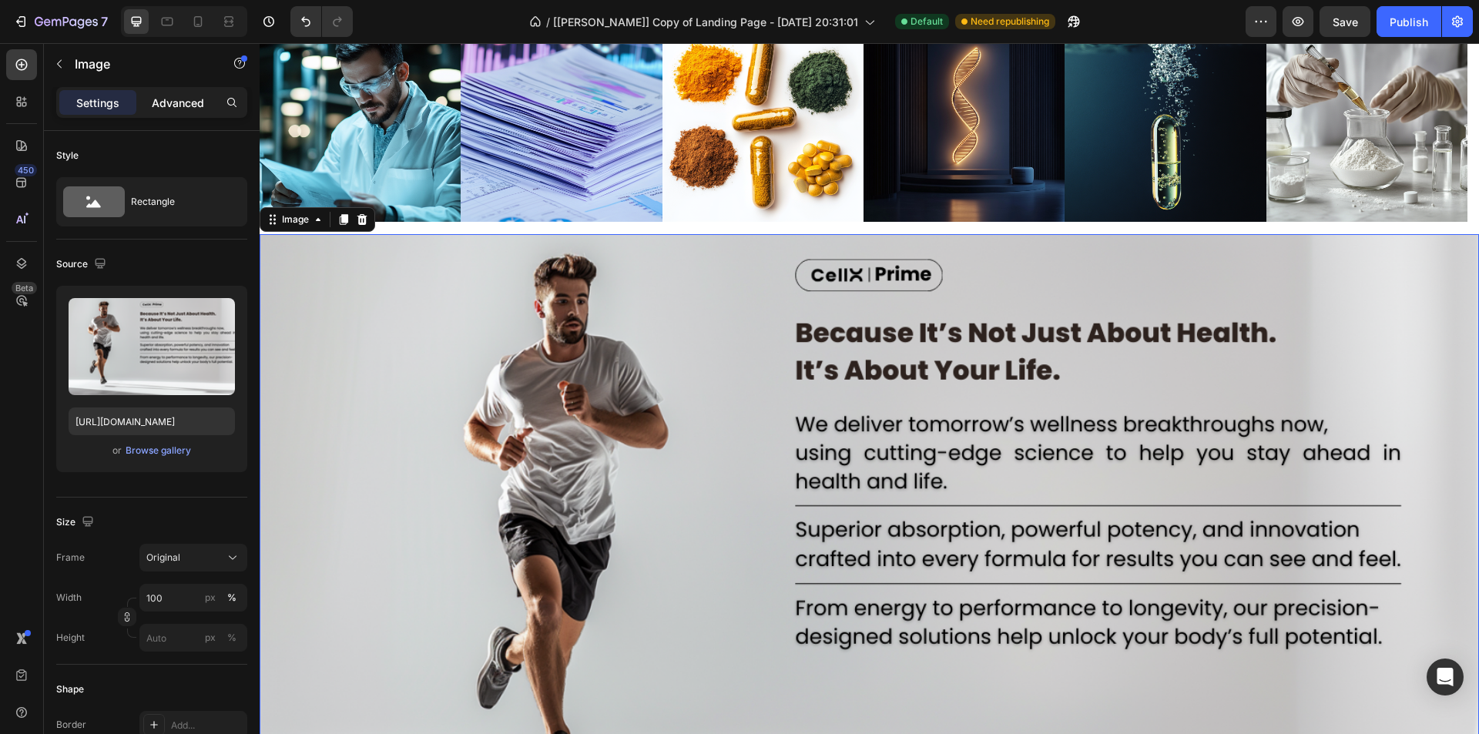
click at [167, 101] on p "Advanced" at bounding box center [178, 103] width 52 height 16
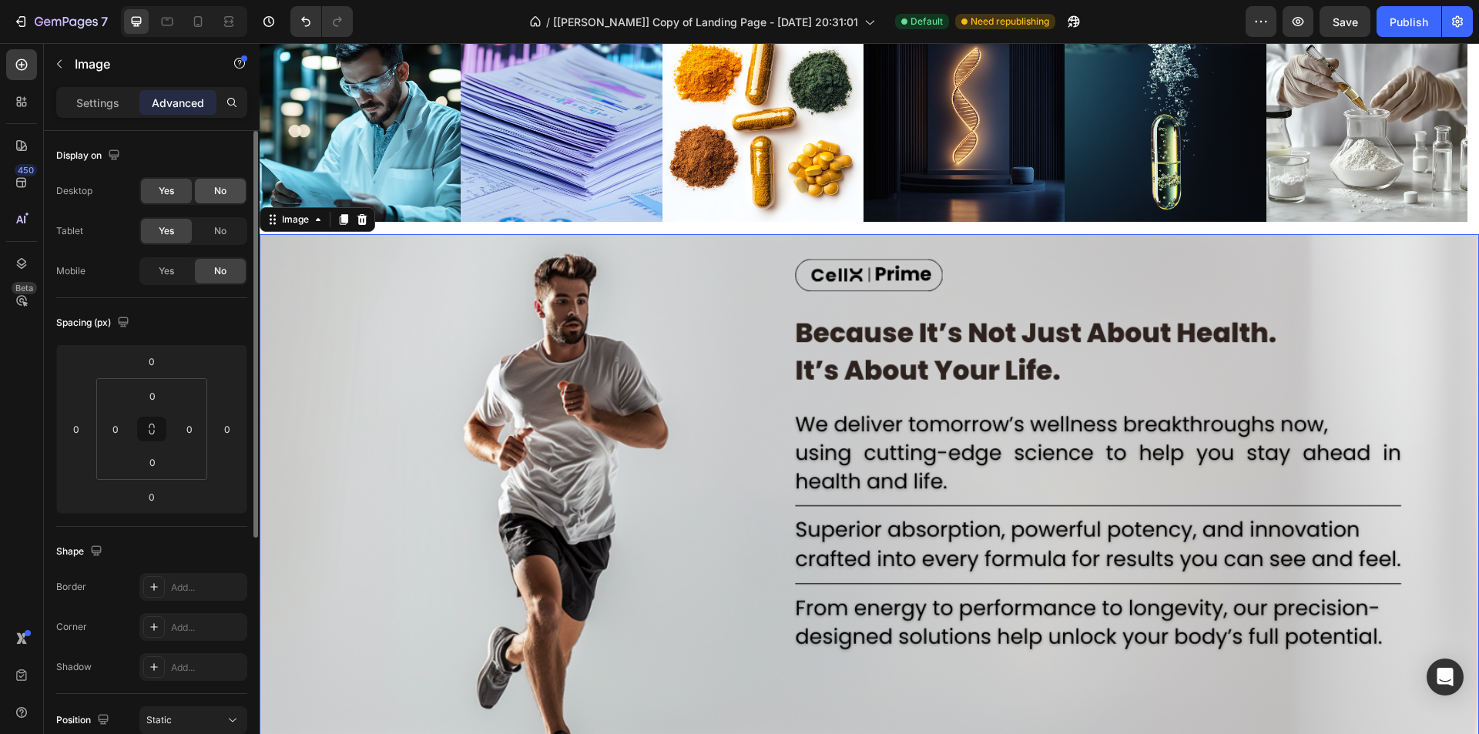
click at [215, 185] on span "No" at bounding box center [220, 191] width 12 height 14
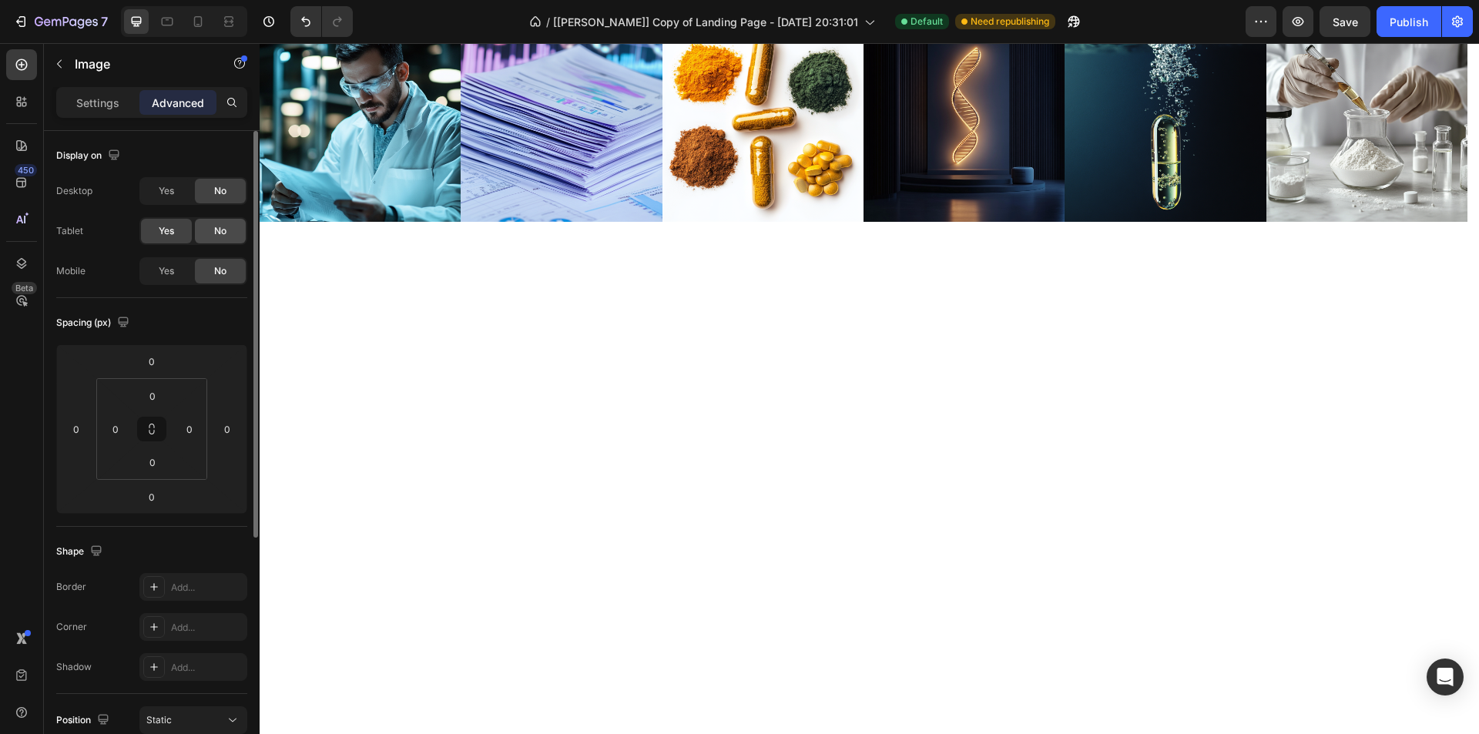
click at [216, 229] on span "No" at bounding box center [220, 231] width 12 height 14
click at [173, 195] on span "Yes" at bounding box center [166, 191] width 15 height 14
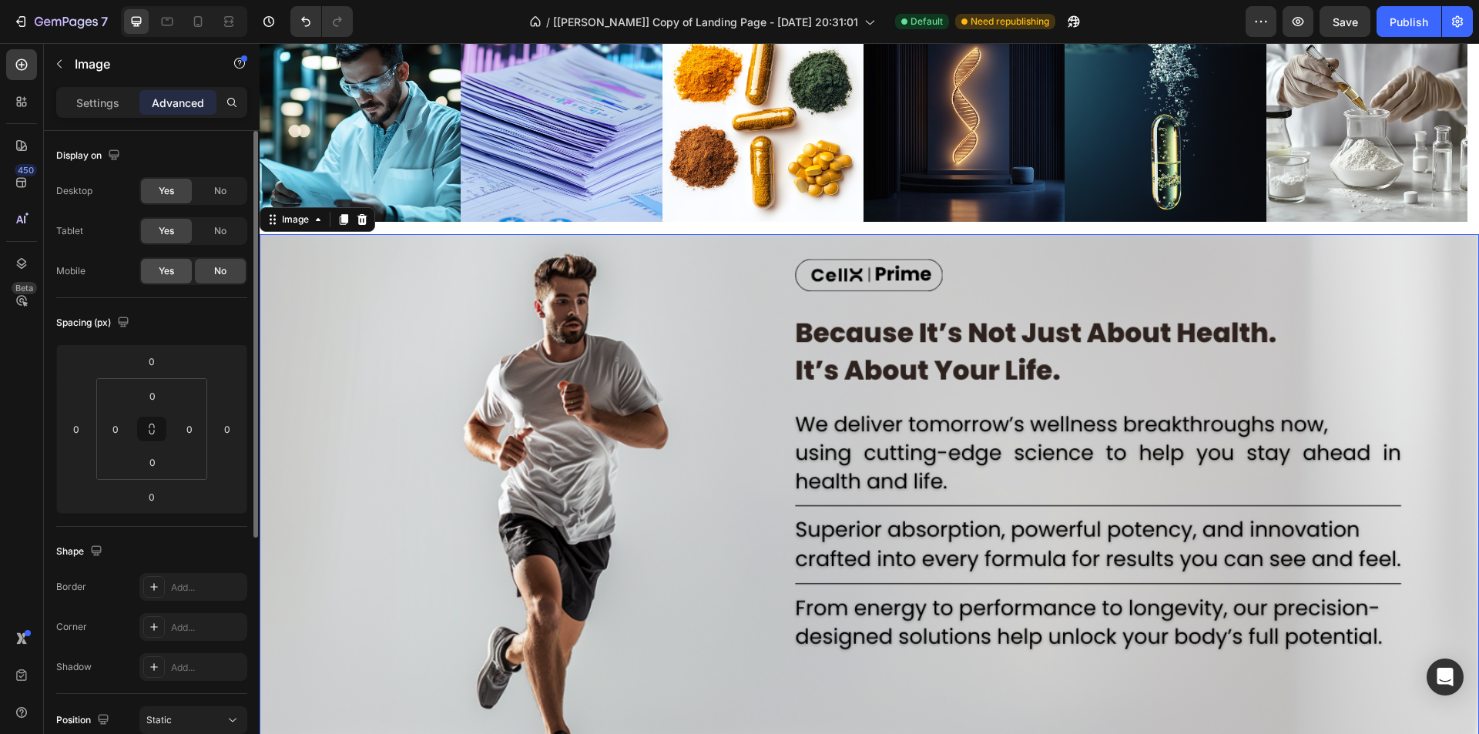
click at [153, 270] on div "Yes" at bounding box center [166, 271] width 51 height 25
click at [1140, 331] on img at bounding box center [870, 541] width 1220 height 614
click at [1422, 262] on img at bounding box center [870, 541] width 1220 height 614
click at [361, 214] on icon at bounding box center [363, 219] width 10 height 11
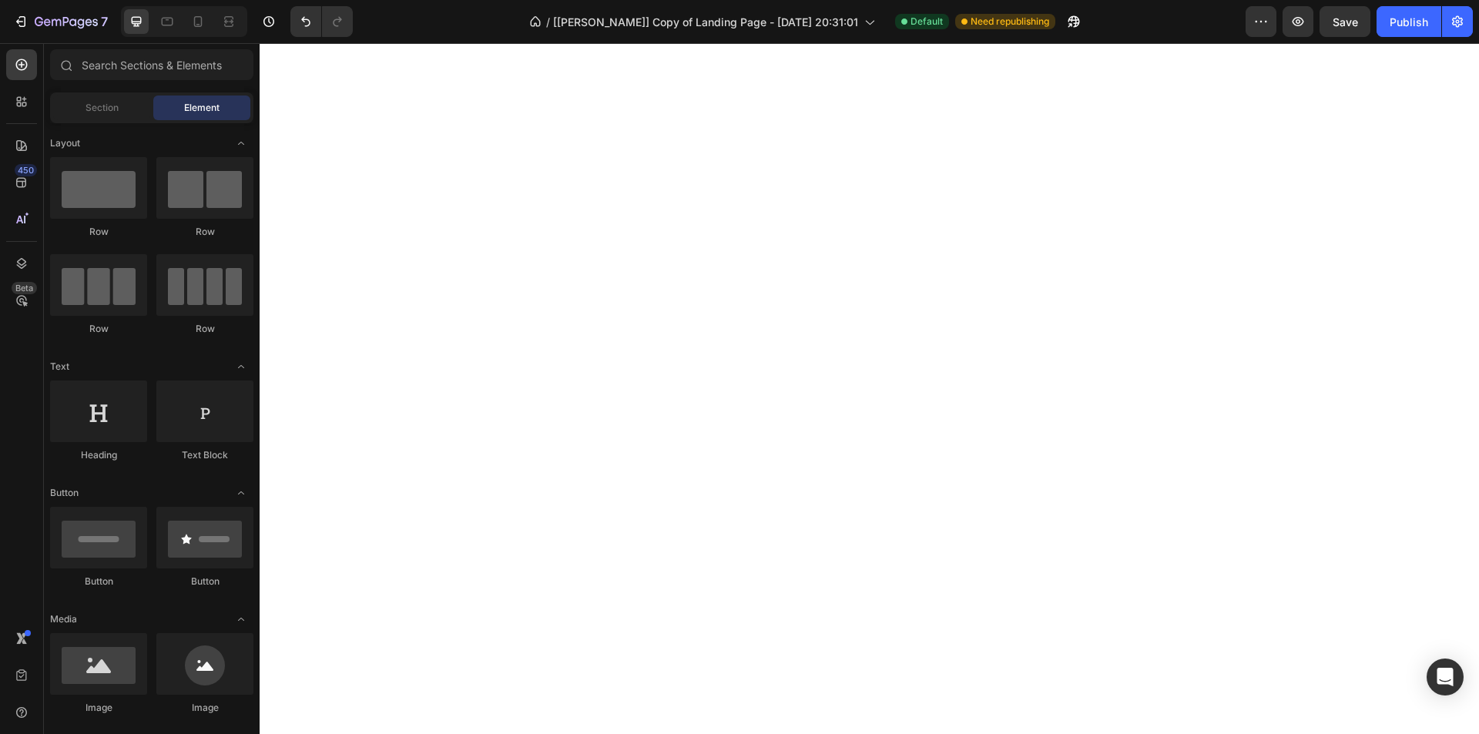
scroll to position [6769, 0]
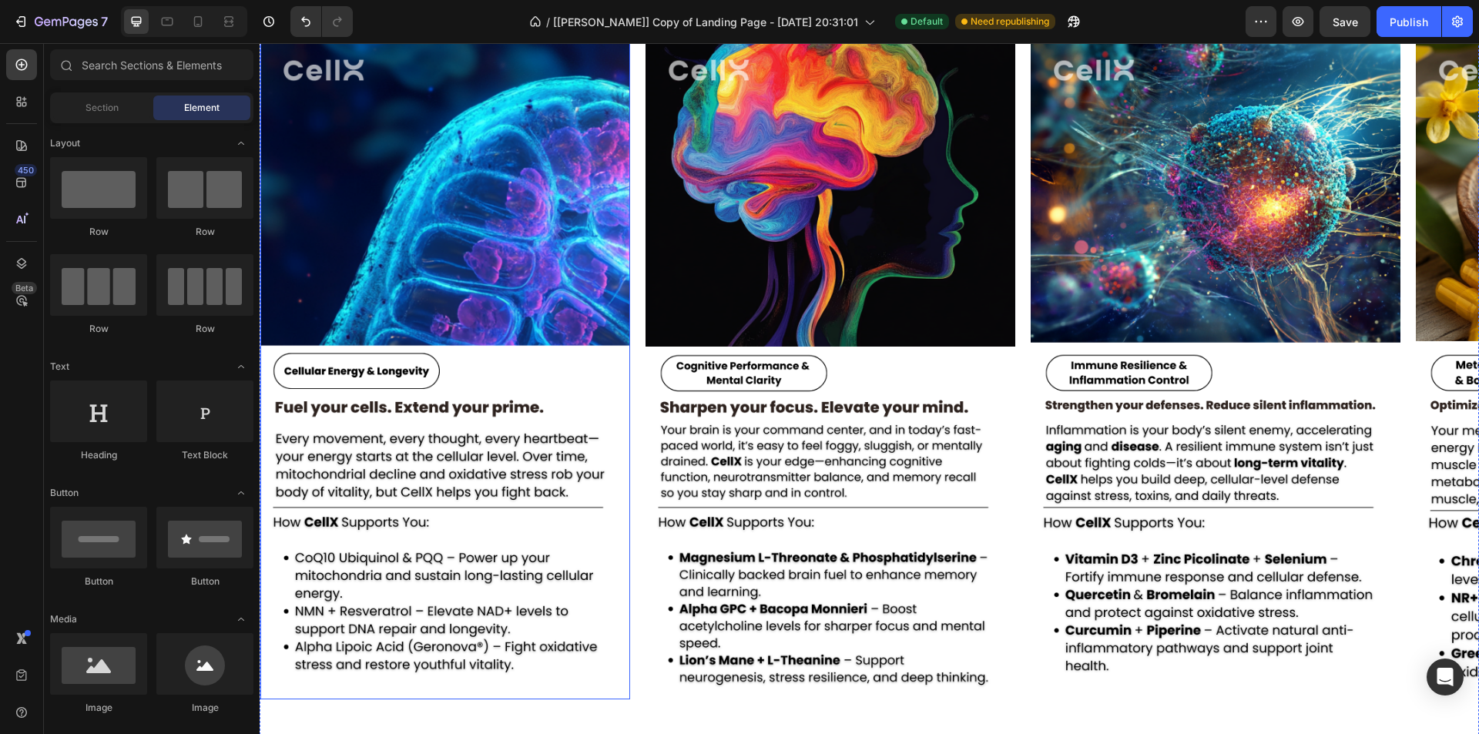
click at [492, 227] on img at bounding box center [445, 361] width 370 height 657
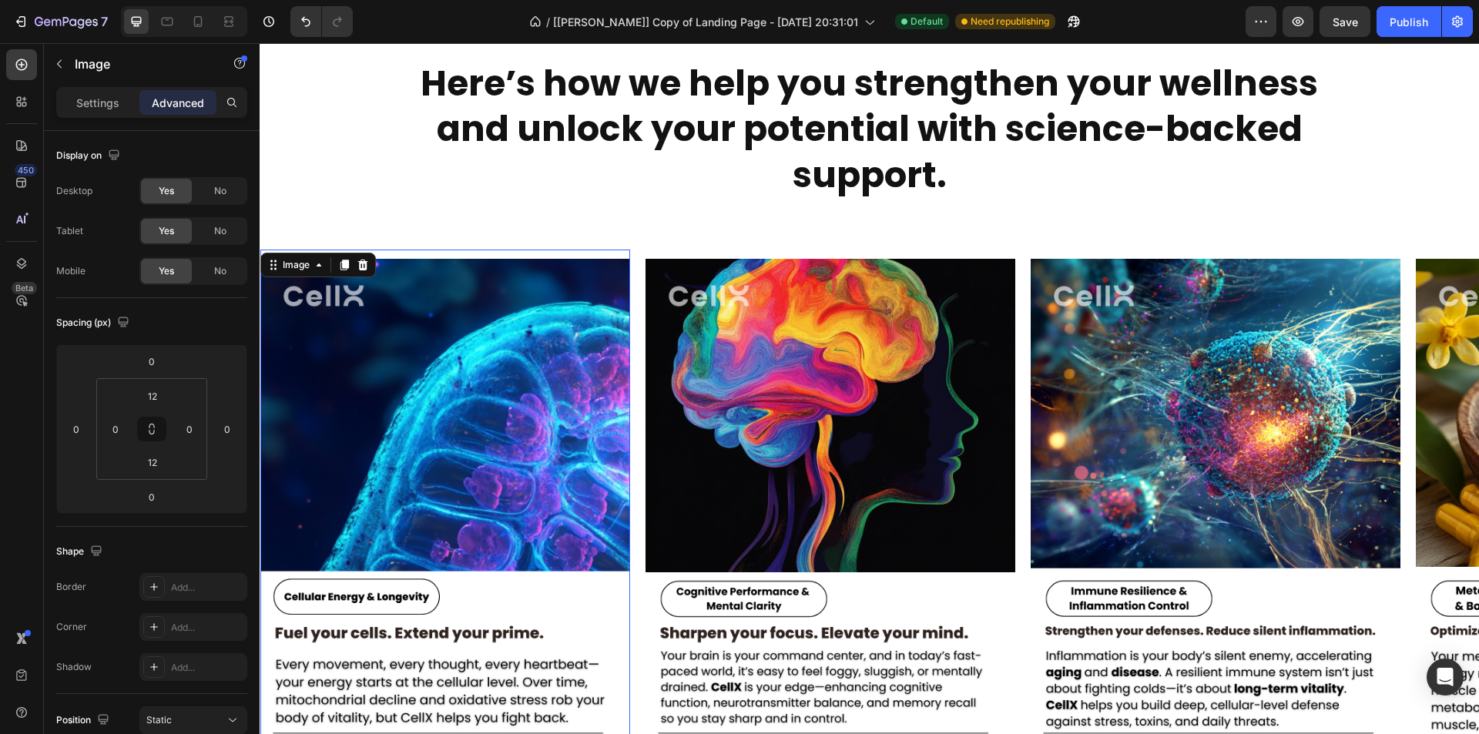
scroll to position [6538, 0]
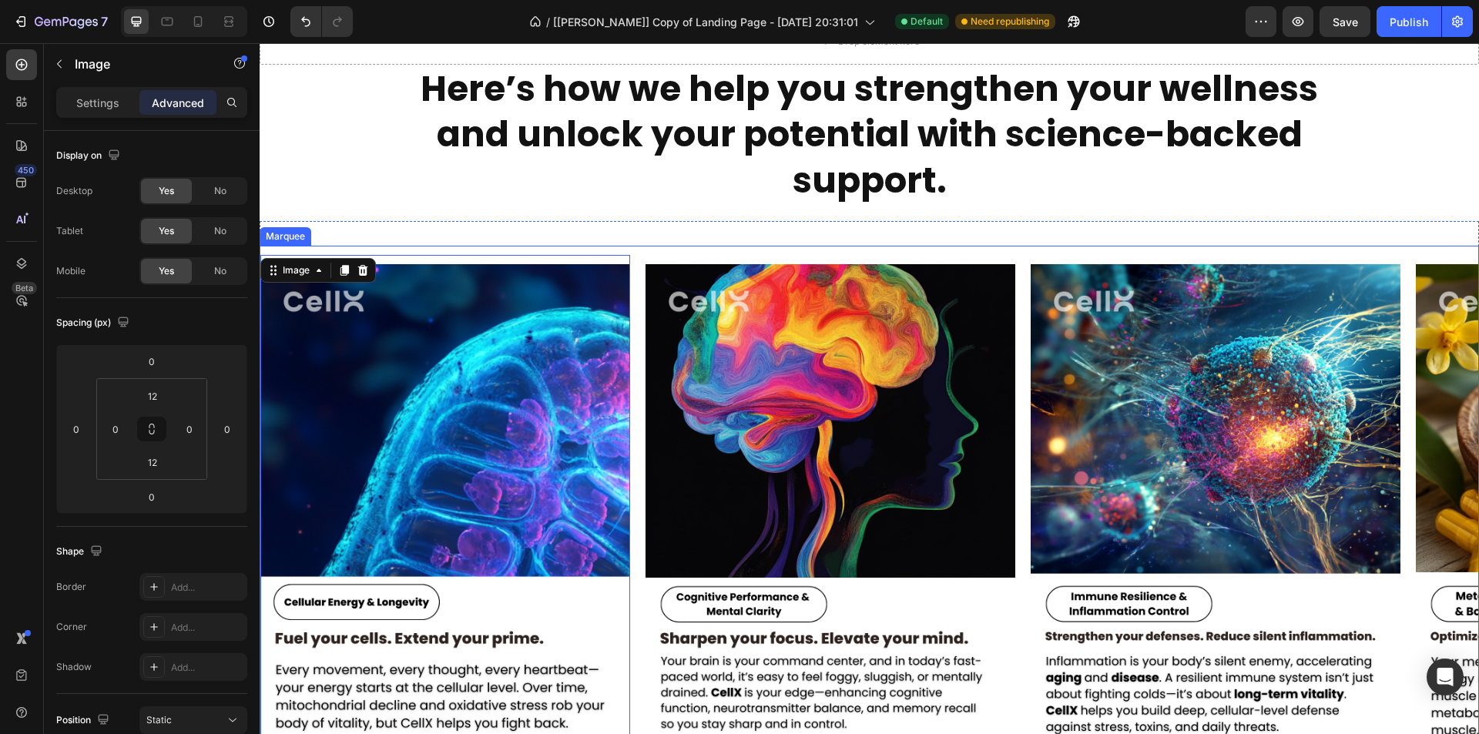
click at [640, 253] on div "Image 0 Image Image Image Image Image Image Image Image 0 Image Image Image Ima…" at bounding box center [870, 631] width 1220 height 770
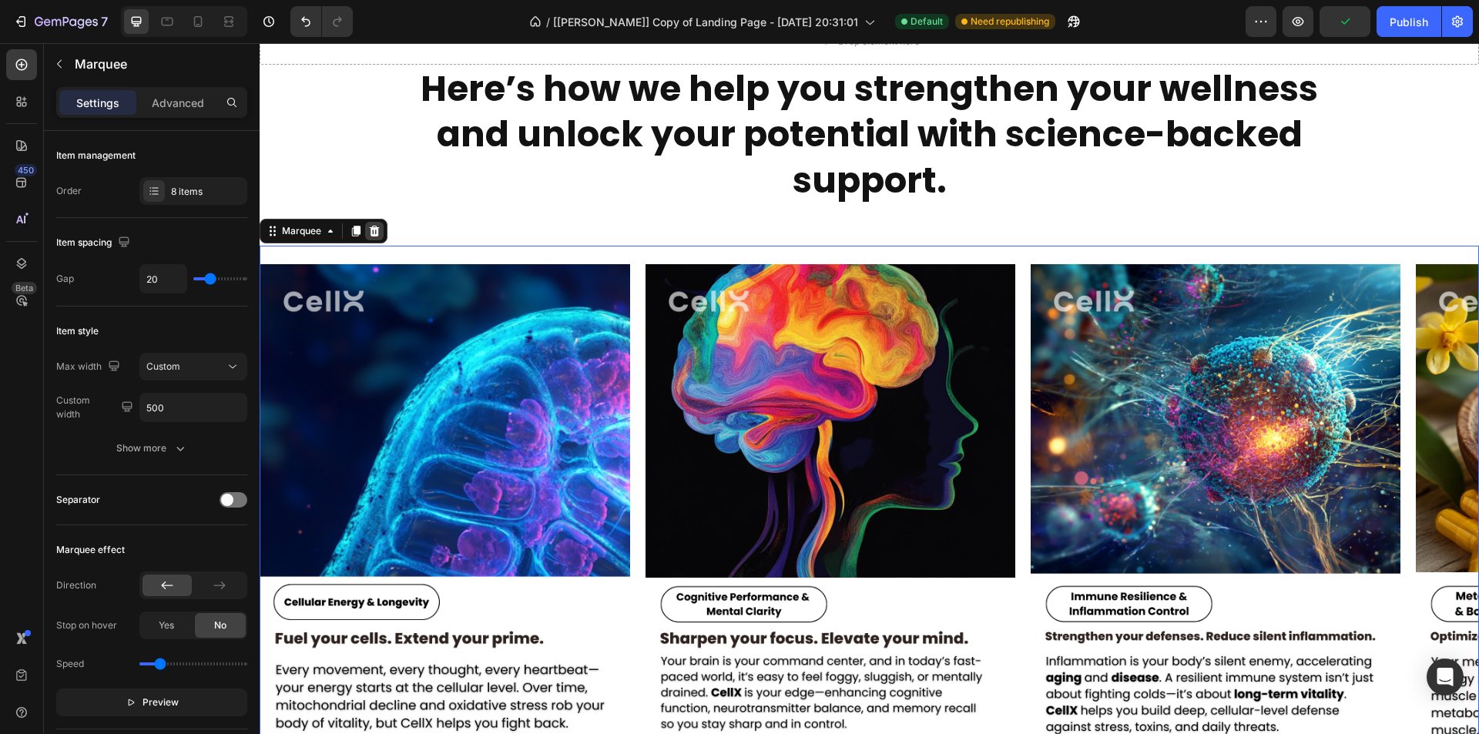
click at [380, 223] on div at bounding box center [374, 231] width 18 height 18
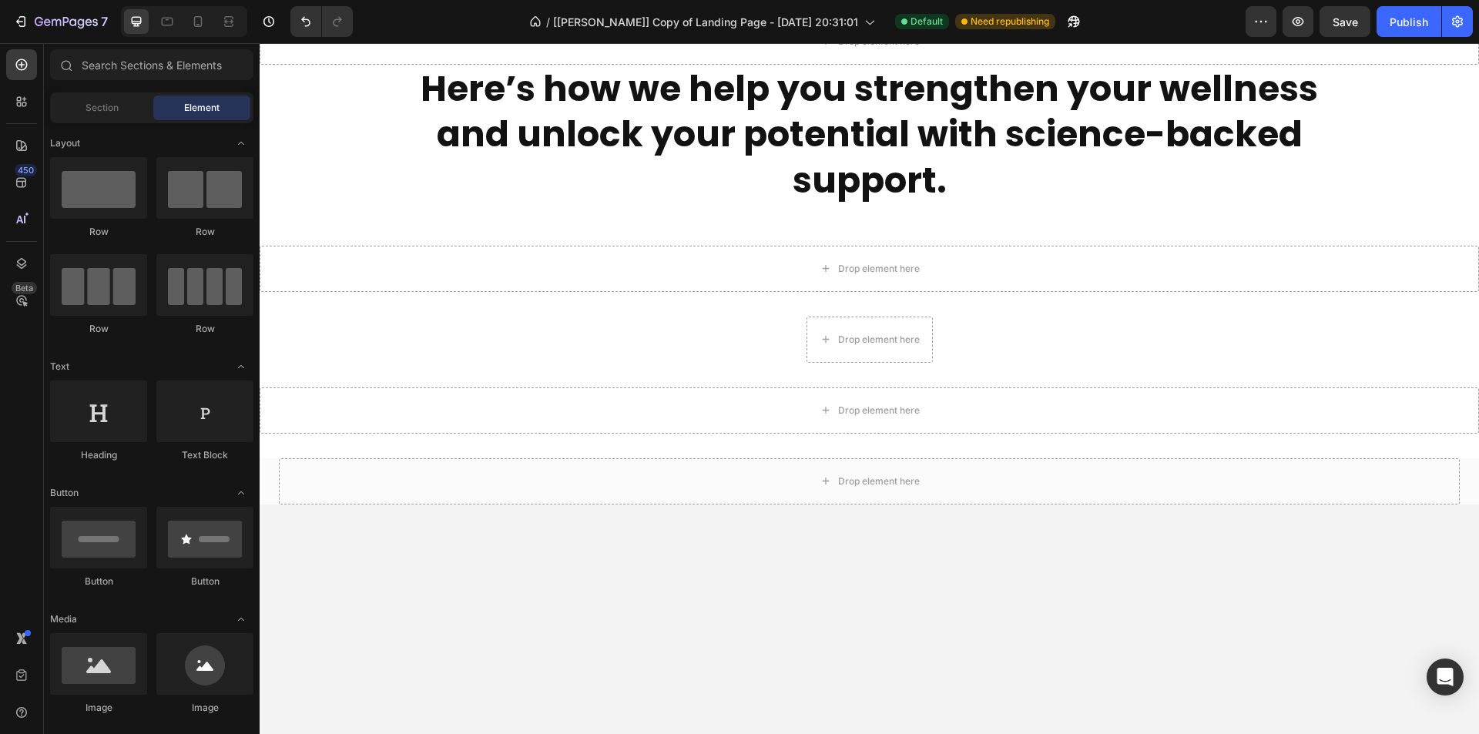
scroll to position [6384, 0]
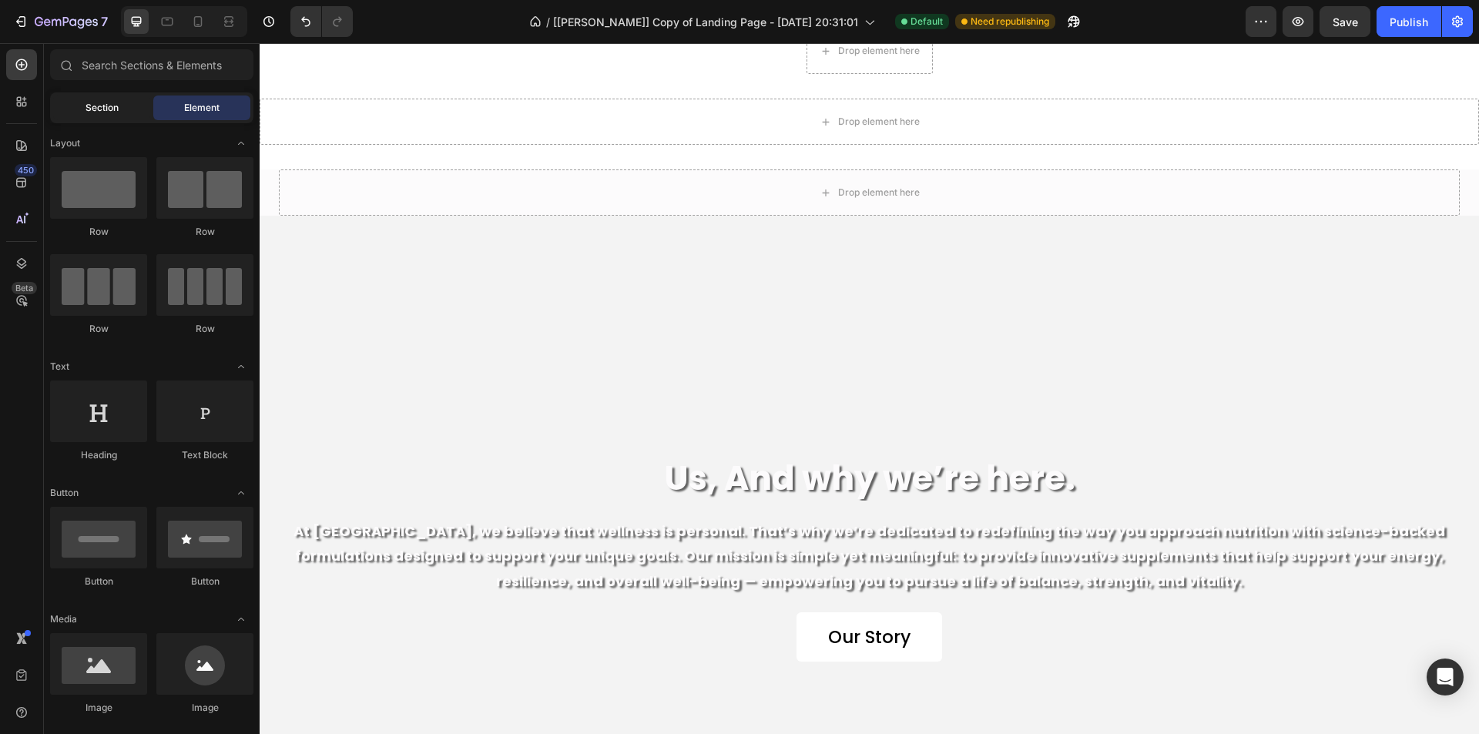
click at [109, 109] on span "Section" at bounding box center [102, 108] width 33 height 14
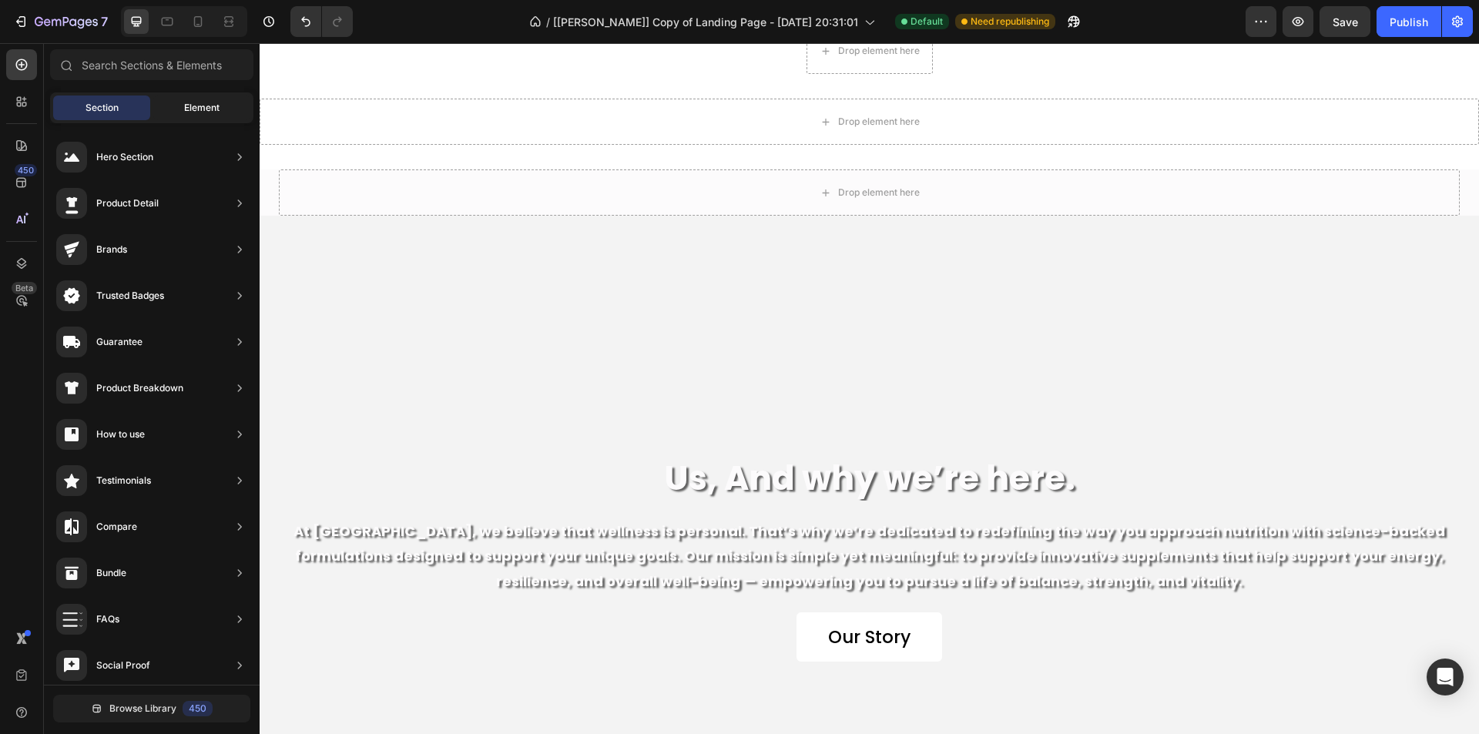
click at [190, 109] on span "Element" at bounding box center [201, 108] width 35 height 14
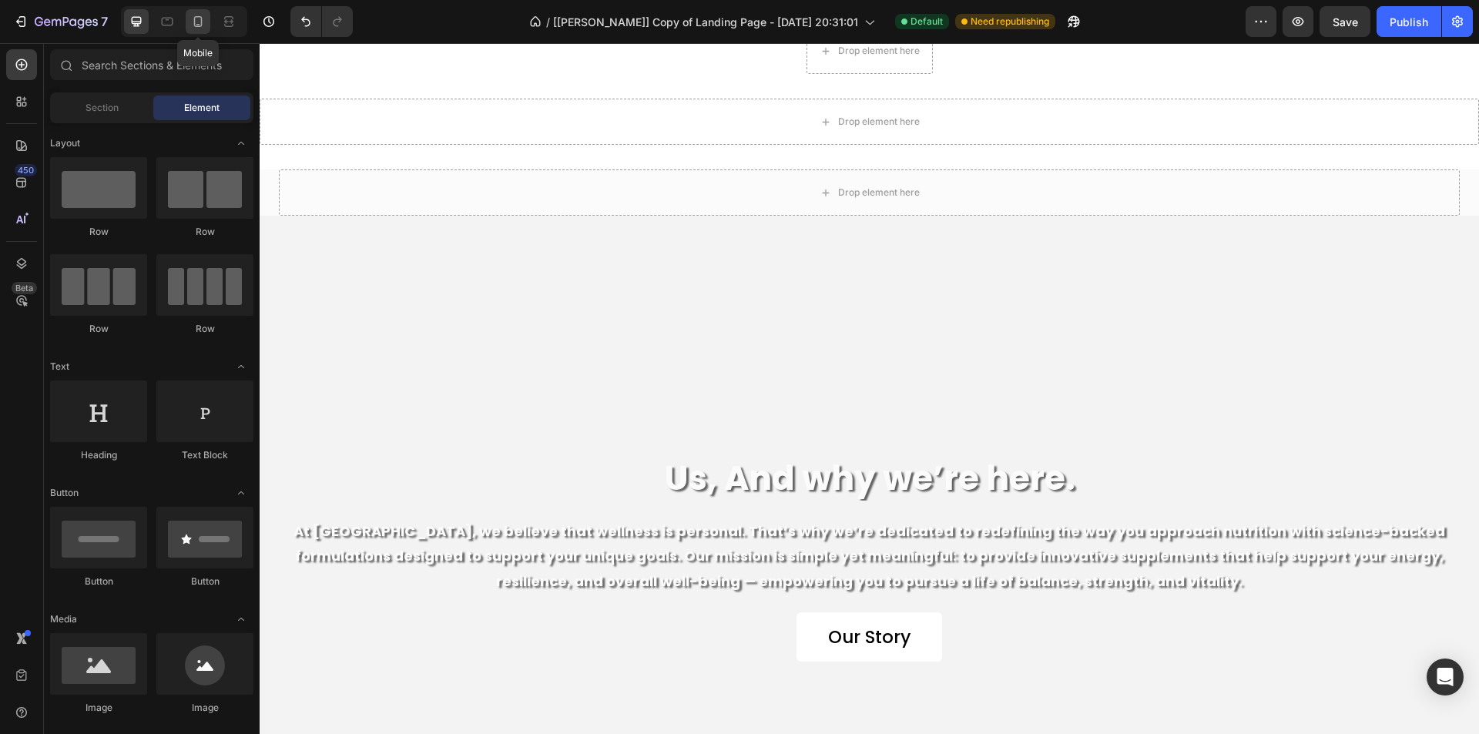
click at [195, 19] on icon at bounding box center [198, 21] width 8 height 11
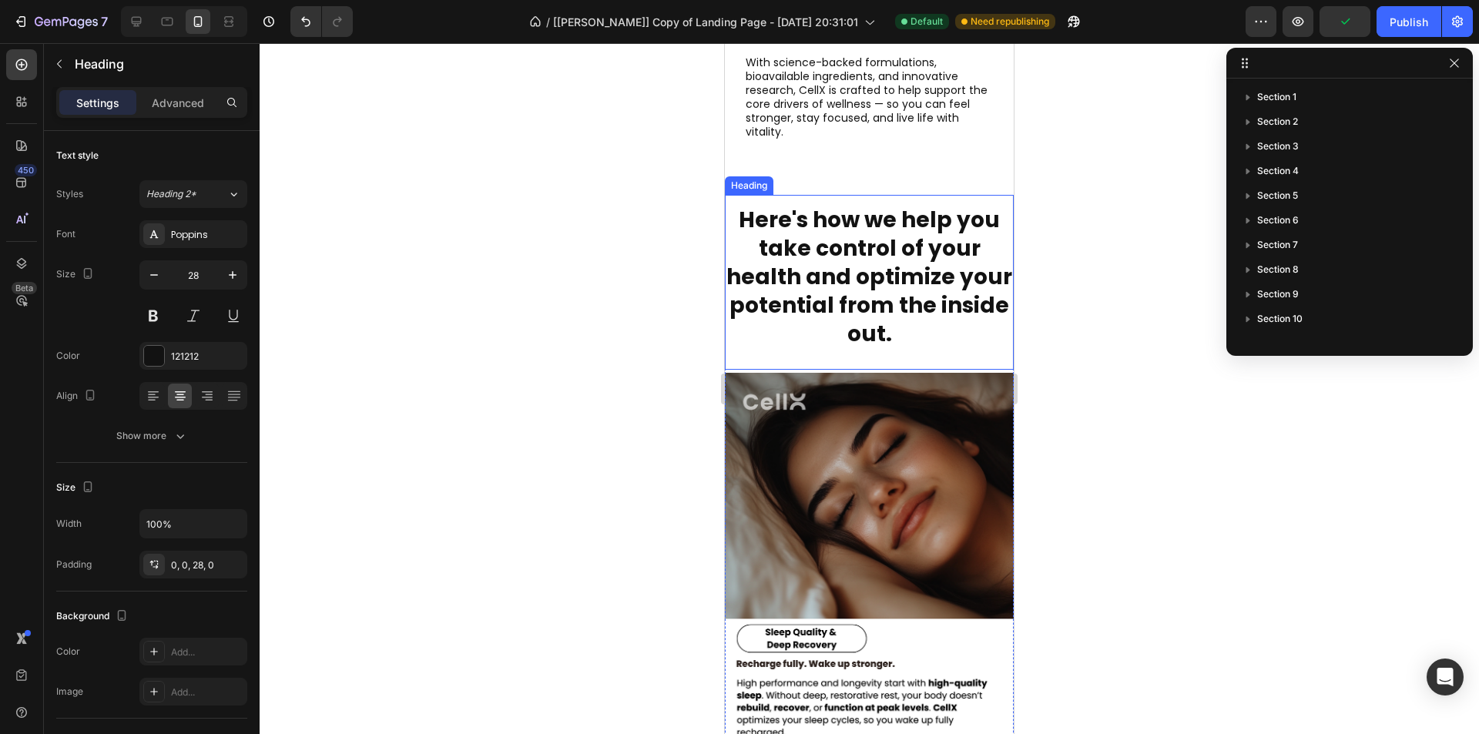
scroll to position [341, 0]
click at [889, 370] on div "Here's how we help you take control of your health and optimize your potential …" at bounding box center [869, 282] width 289 height 175
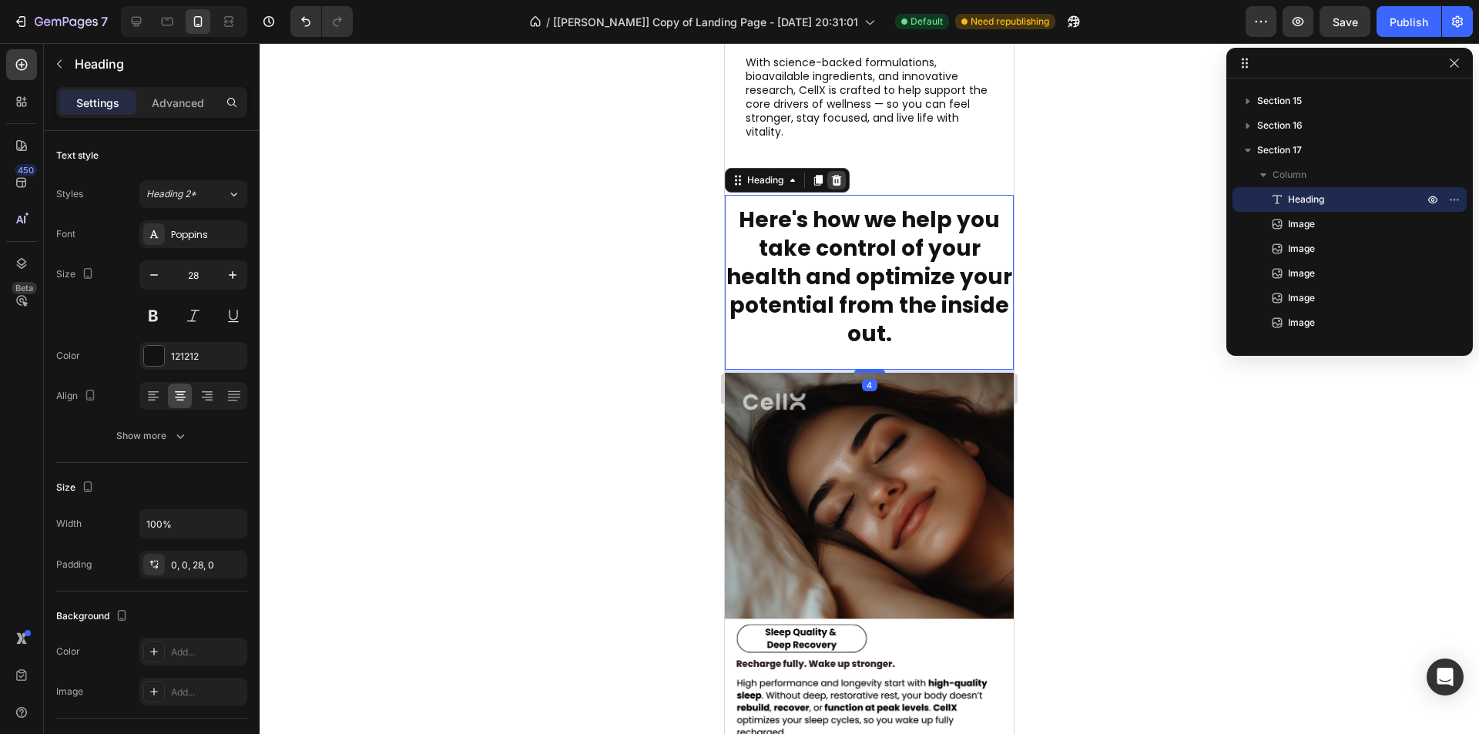
click at [843, 186] on icon at bounding box center [837, 180] width 12 height 12
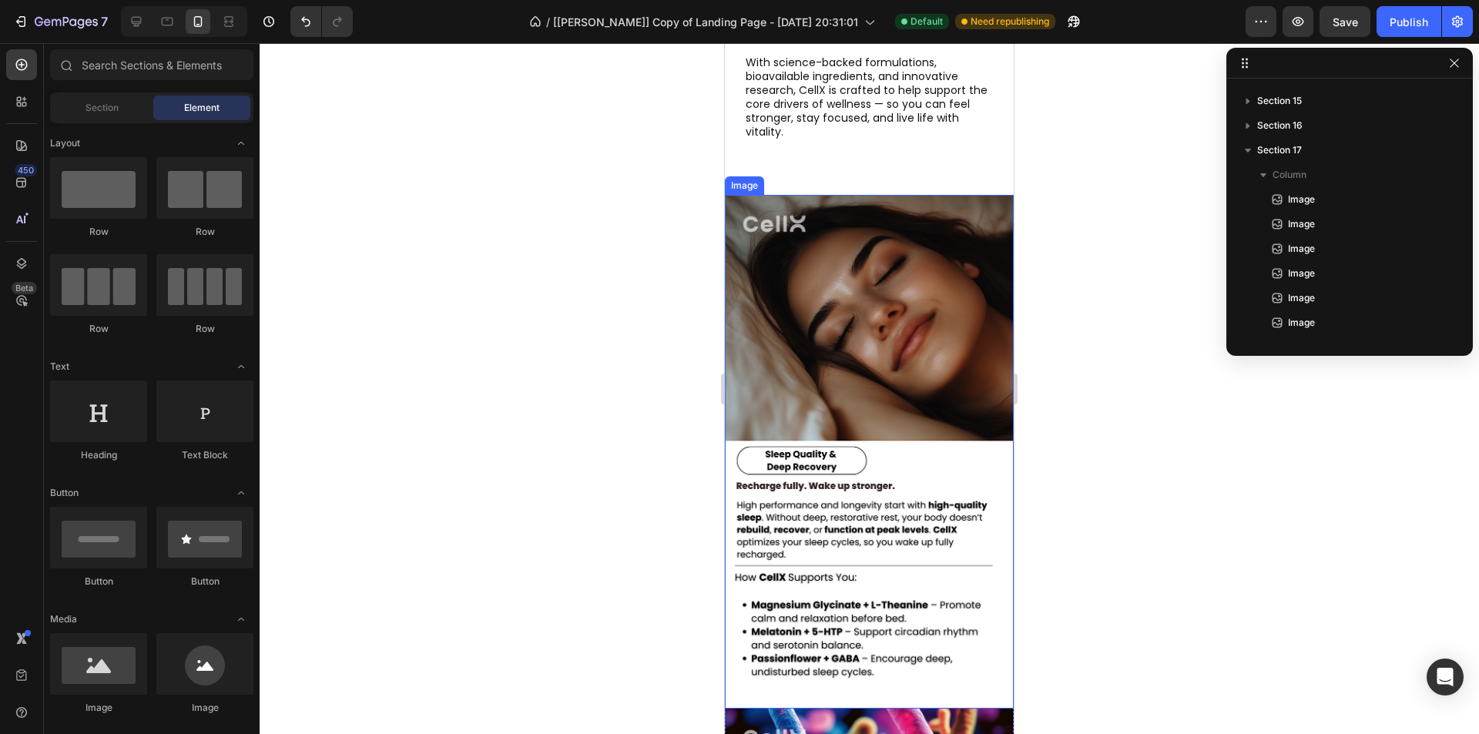
click at [932, 451] on img at bounding box center [869, 452] width 289 height 514
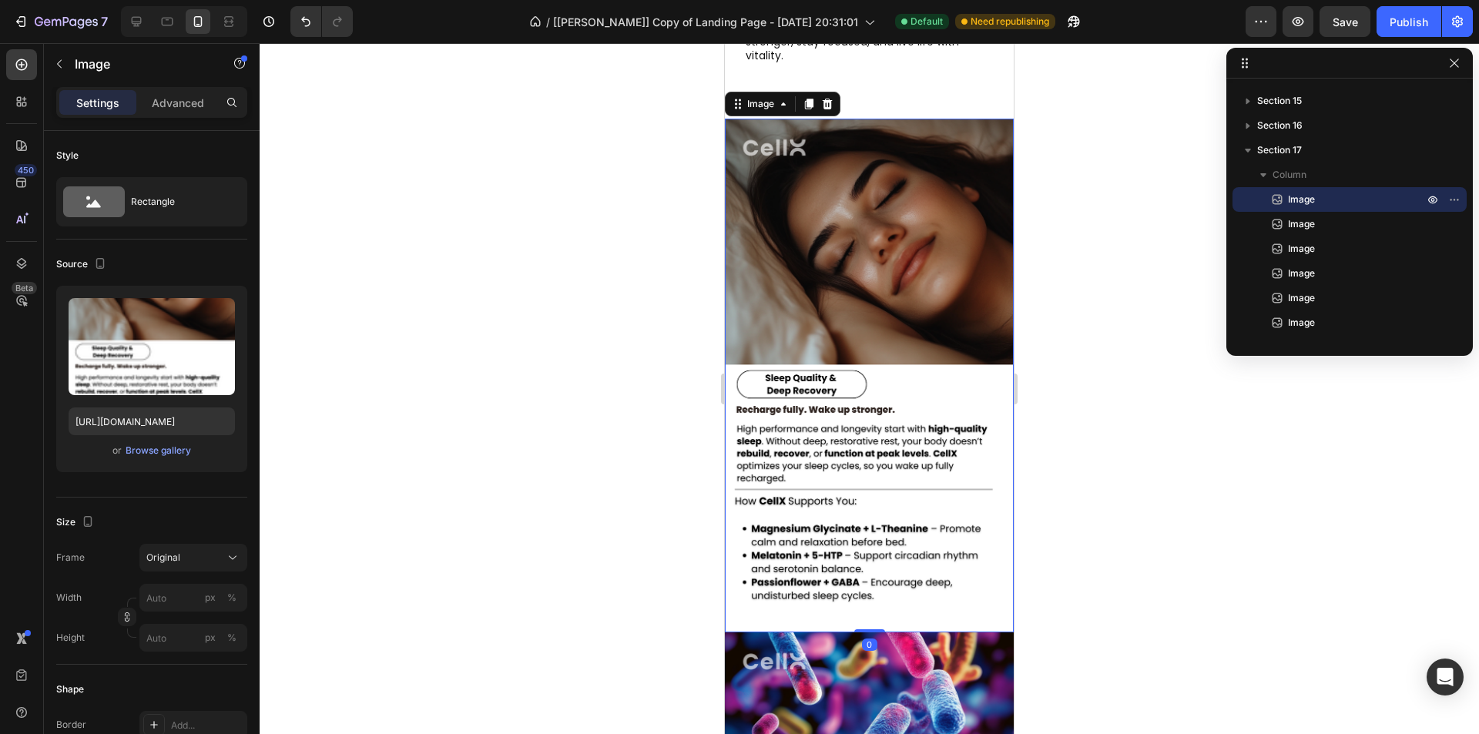
scroll to position [6153, 0]
click at [832, 109] on icon at bounding box center [827, 103] width 12 height 12
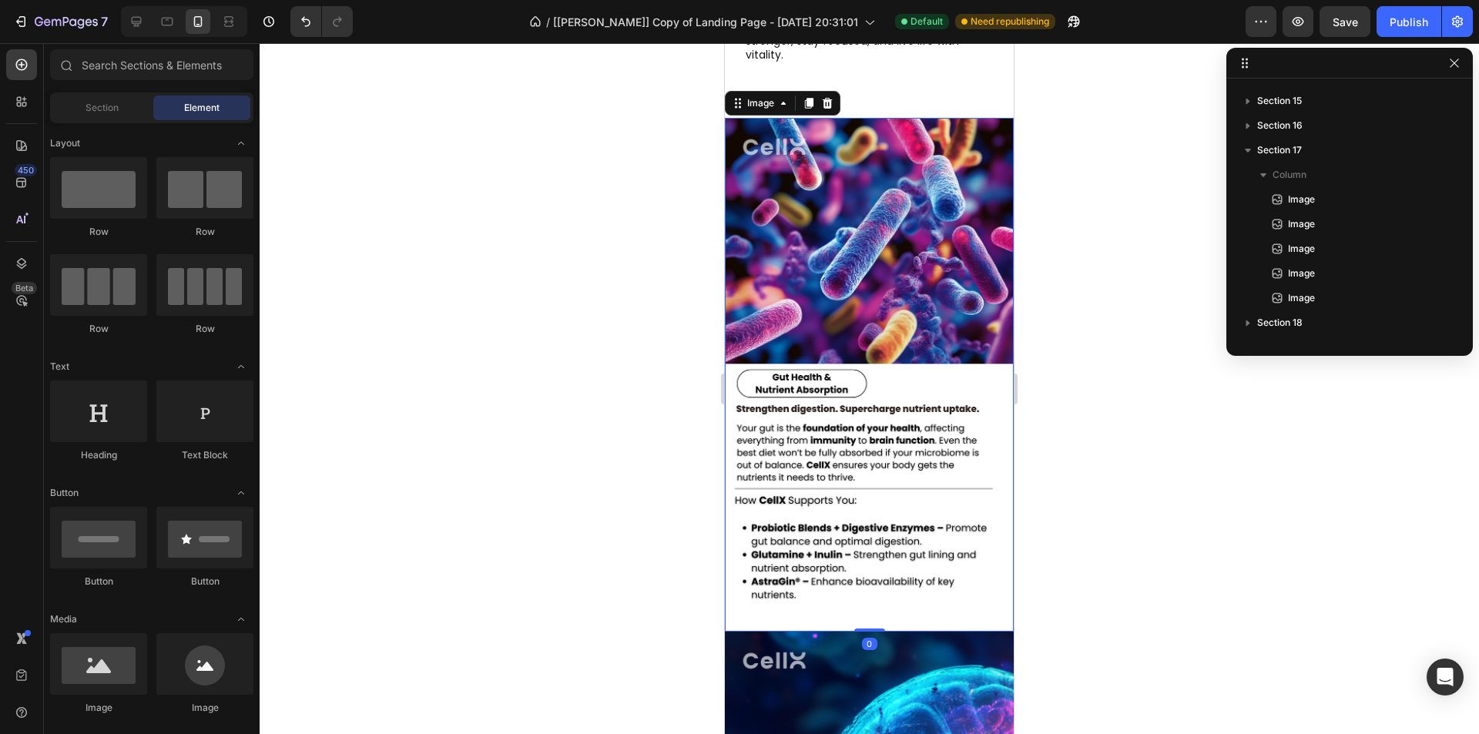
click at [844, 432] on img at bounding box center [869, 375] width 289 height 514
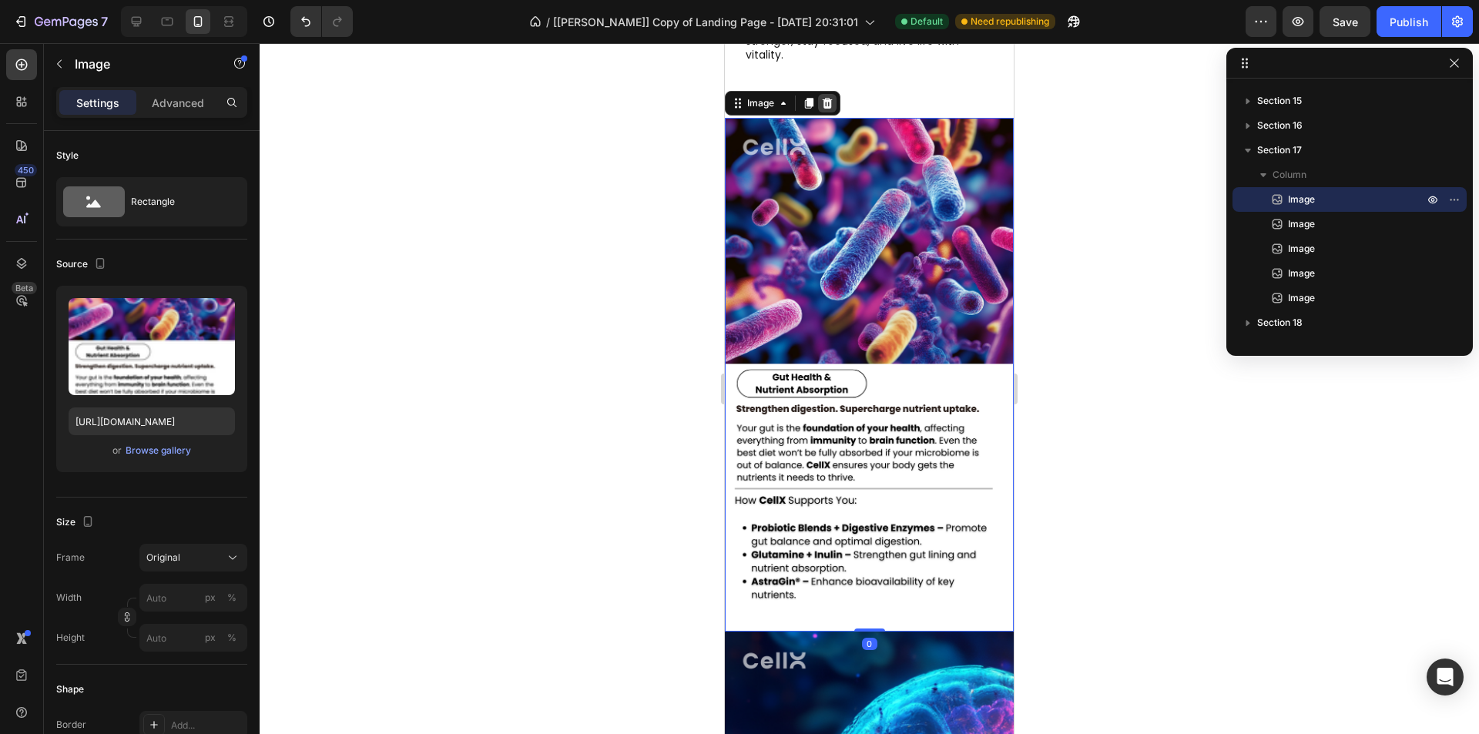
click at [823, 109] on icon at bounding box center [827, 103] width 12 height 12
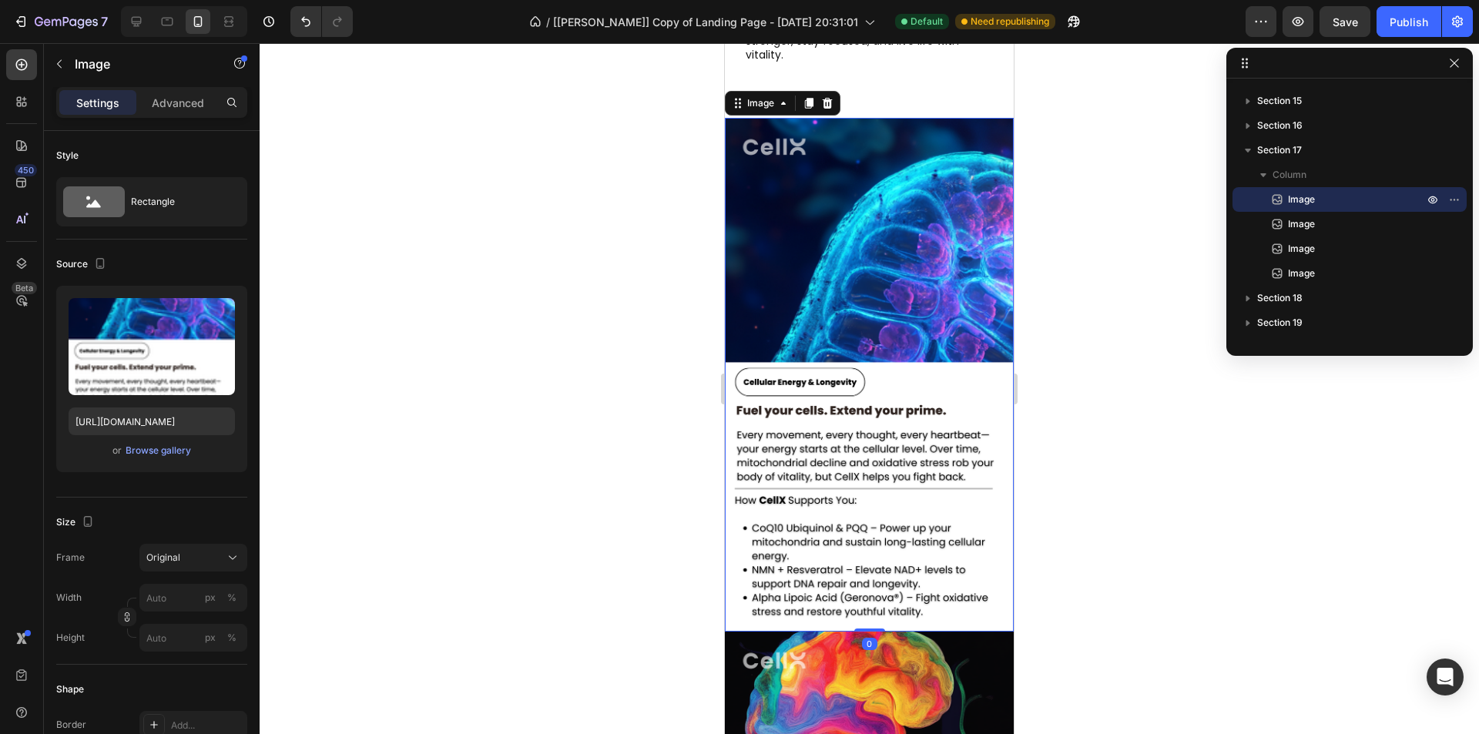
click at [833, 438] on img at bounding box center [869, 375] width 289 height 514
click at [826, 109] on icon at bounding box center [827, 103] width 12 height 12
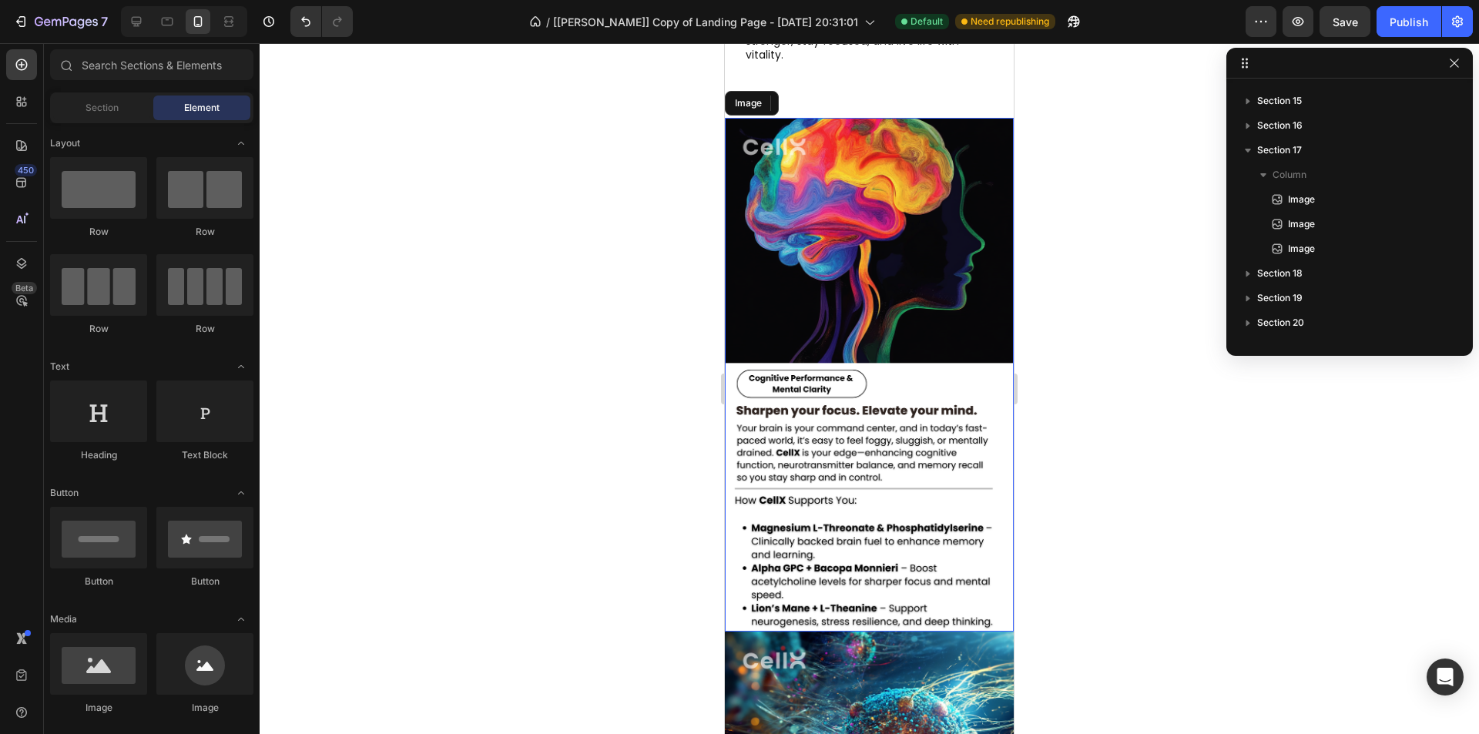
click at [827, 440] on img at bounding box center [869, 375] width 289 height 514
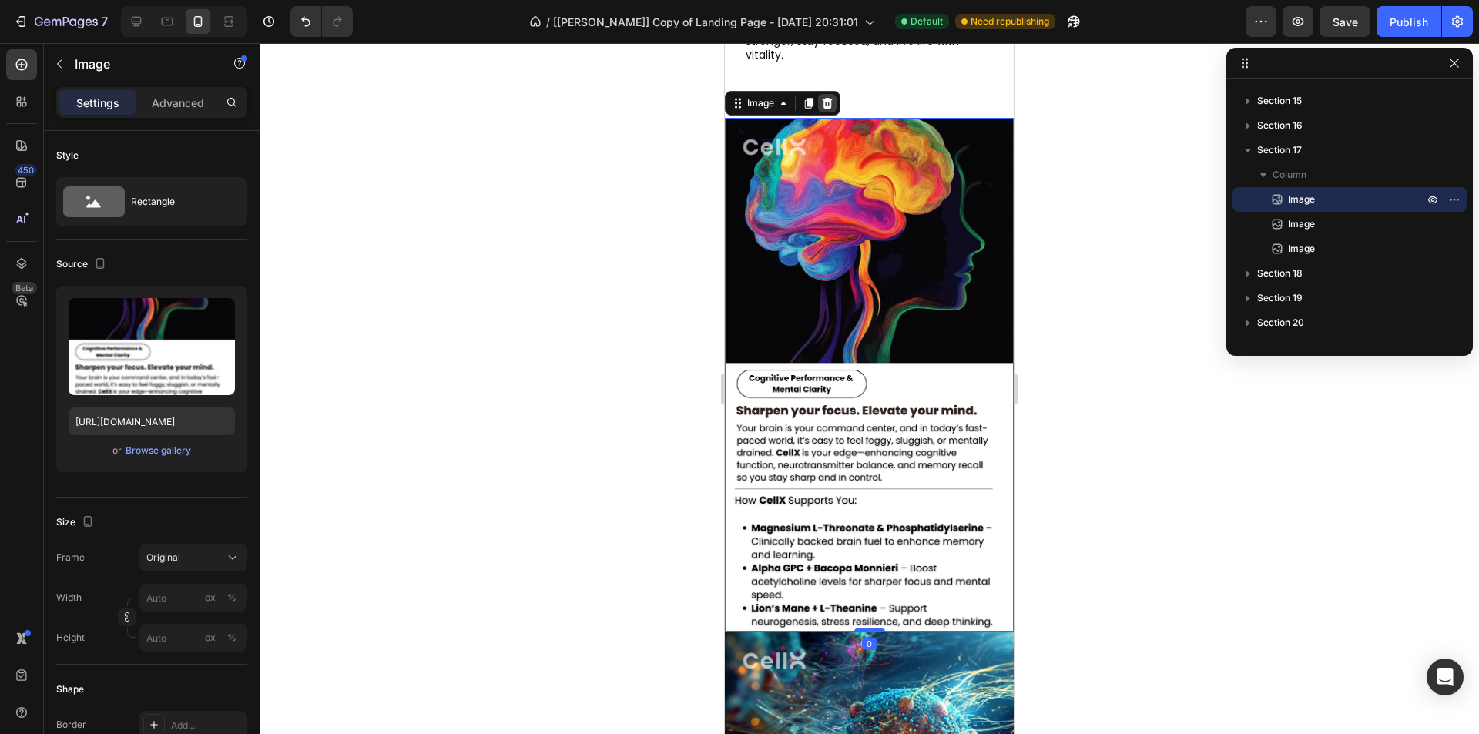
click at [819, 112] on div at bounding box center [827, 103] width 18 height 18
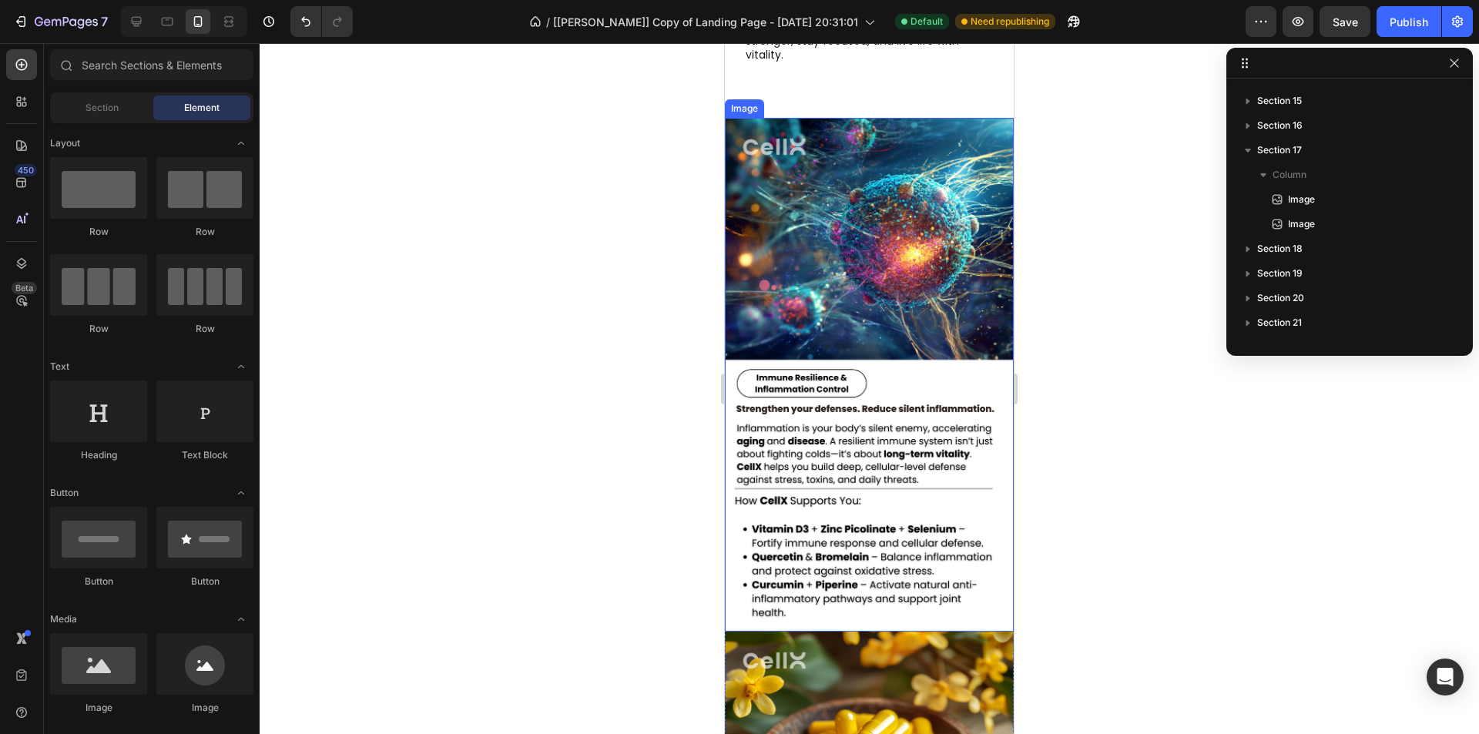
click at [823, 435] on img at bounding box center [869, 375] width 289 height 514
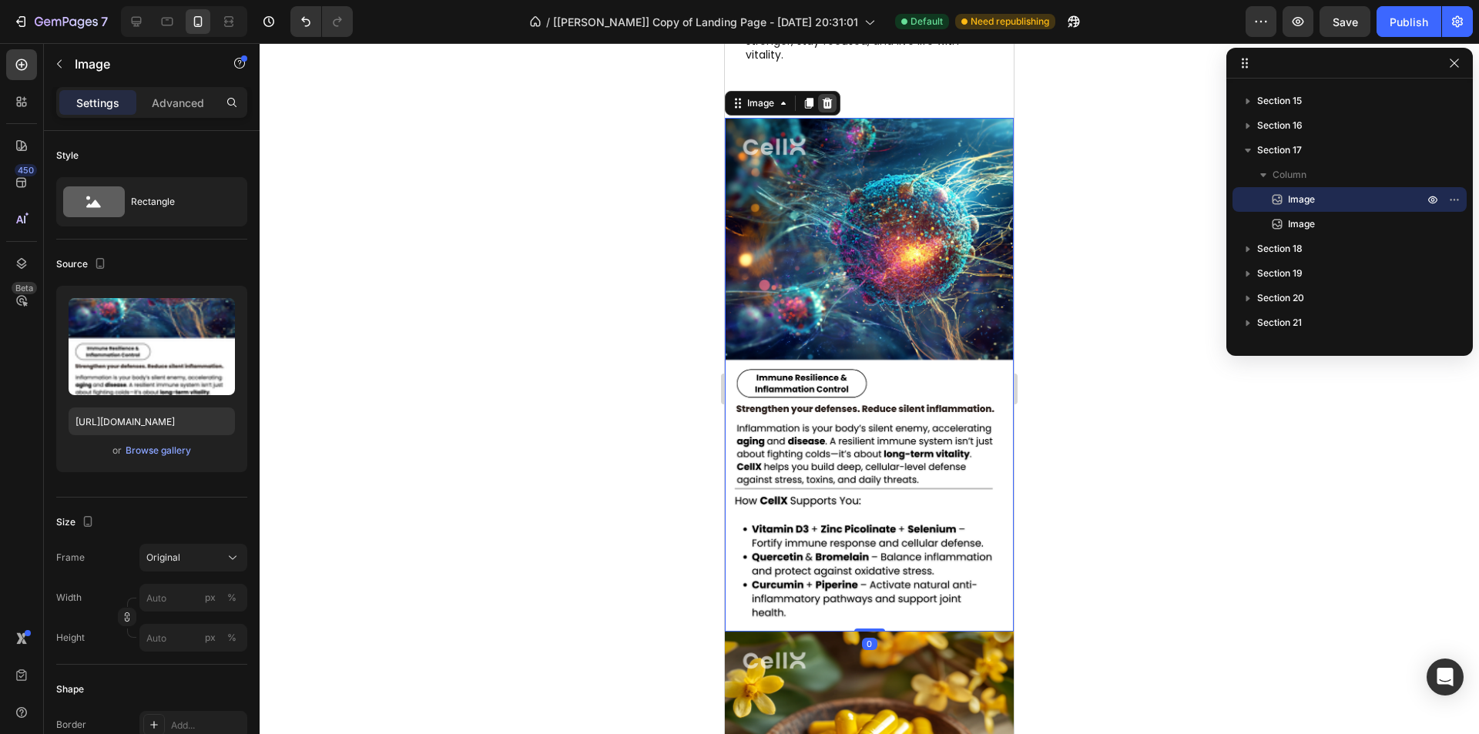
click at [826, 109] on icon at bounding box center [827, 103] width 12 height 12
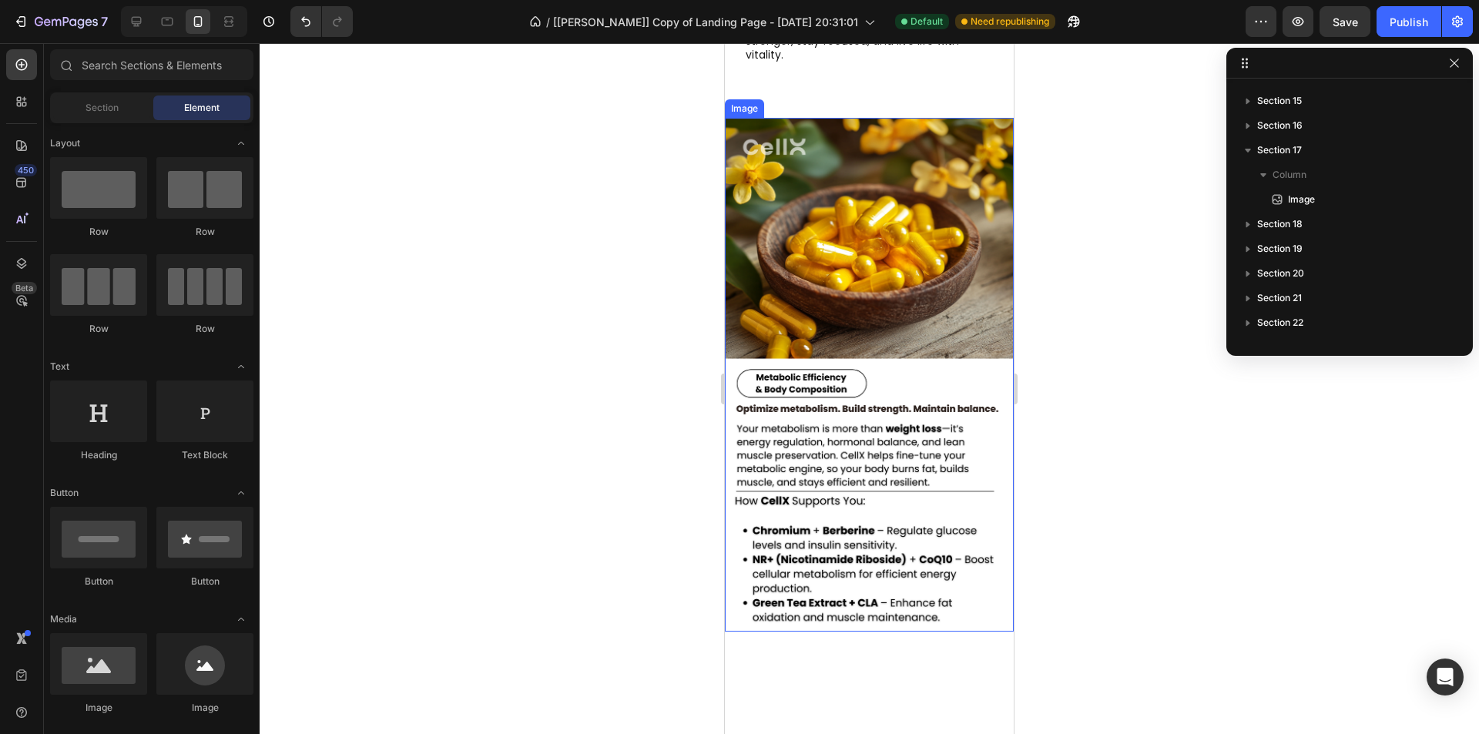
click at [827, 432] on img at bounding box center [869, 375] width 289 height 514
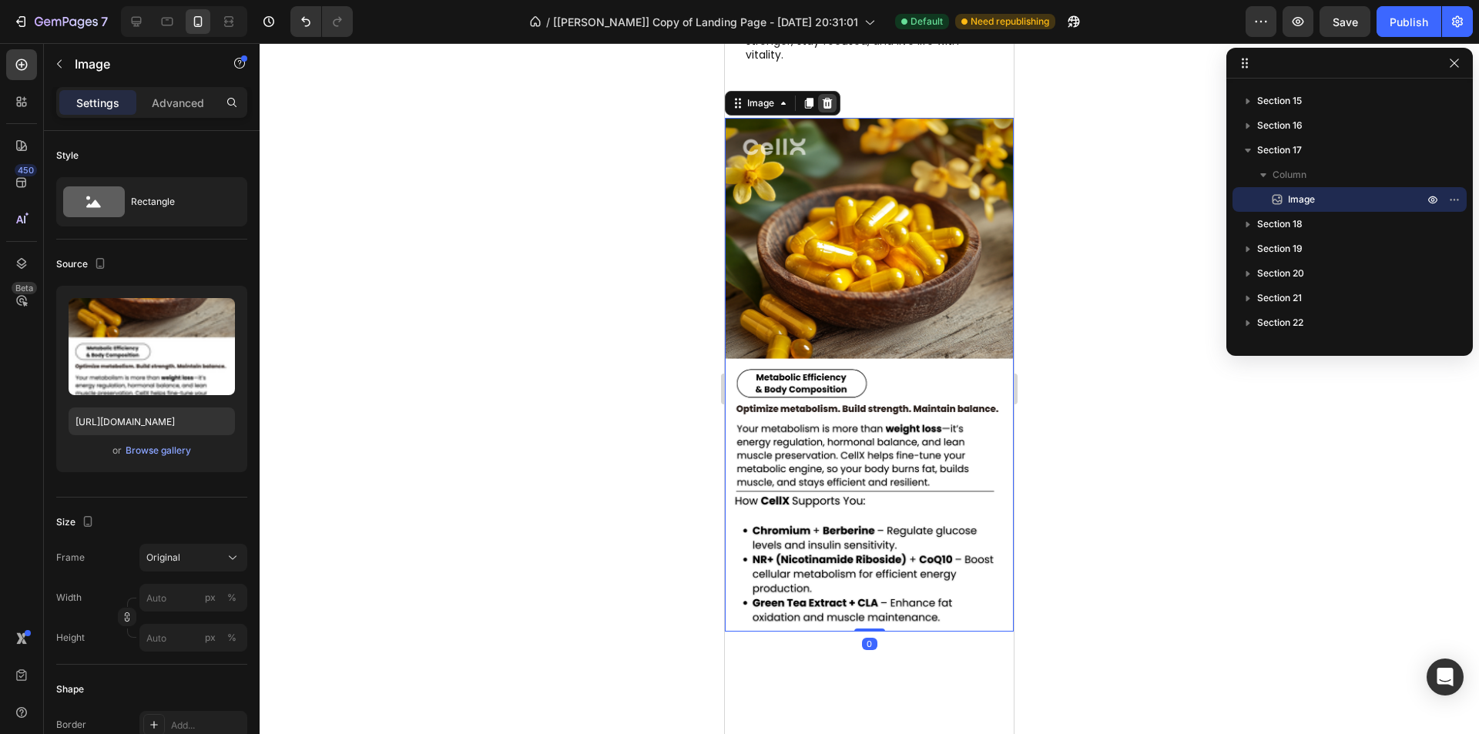
click at [820, 112] on div at bounding box center [827, 103] width 18 height 18
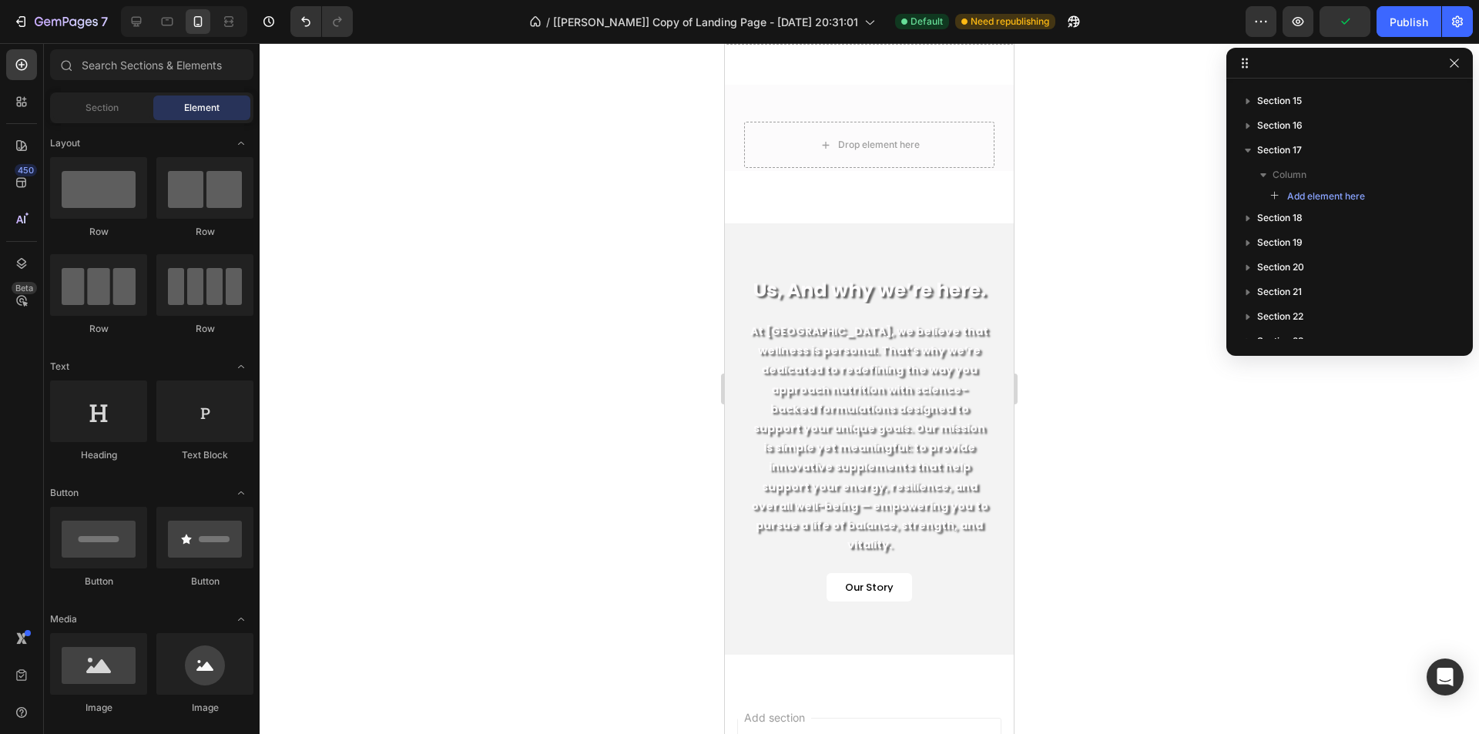
scroll to position [6924, 0]
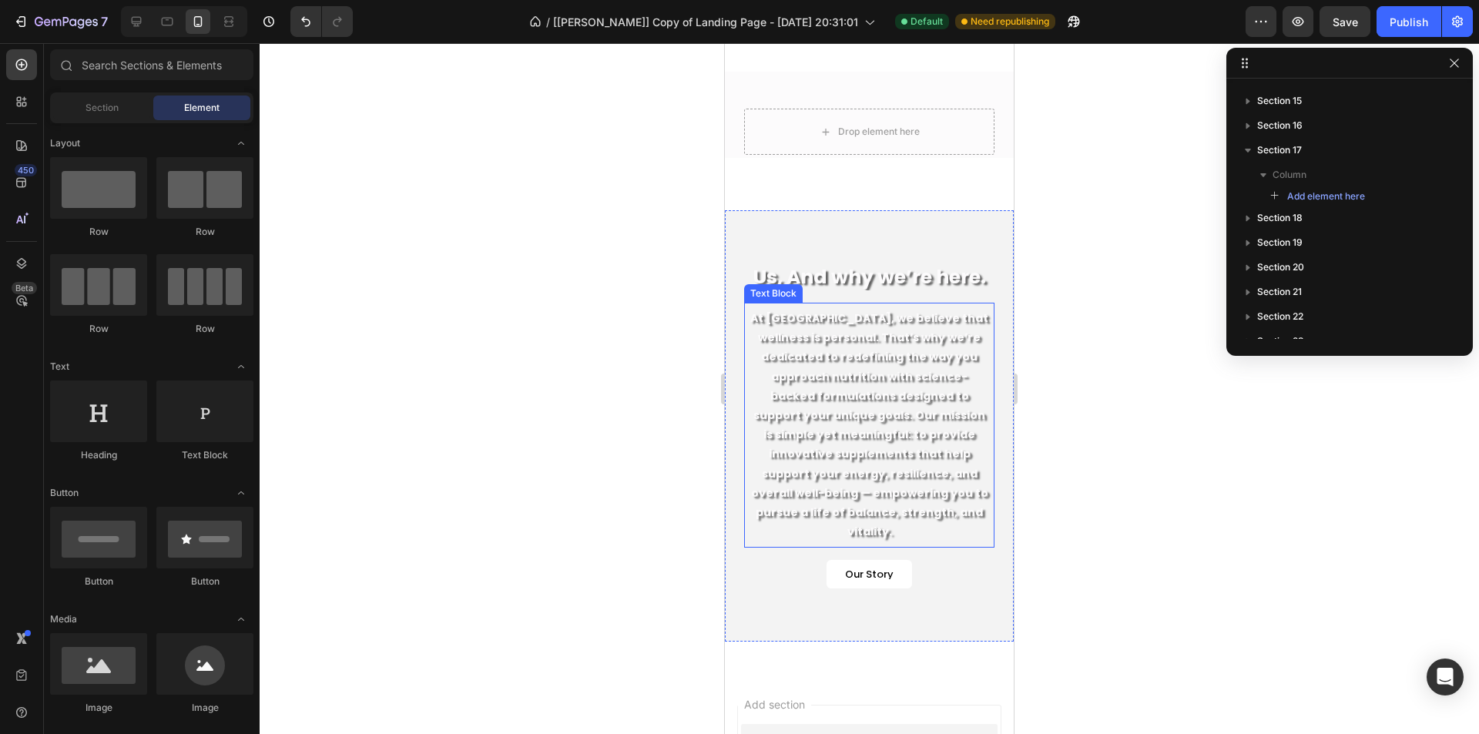
click at [893, 424] on p "At CellX, we believe that wellness is personal. That’s why we’re dedicated to r…" at bounding box center [869, 425] width 238 height 233
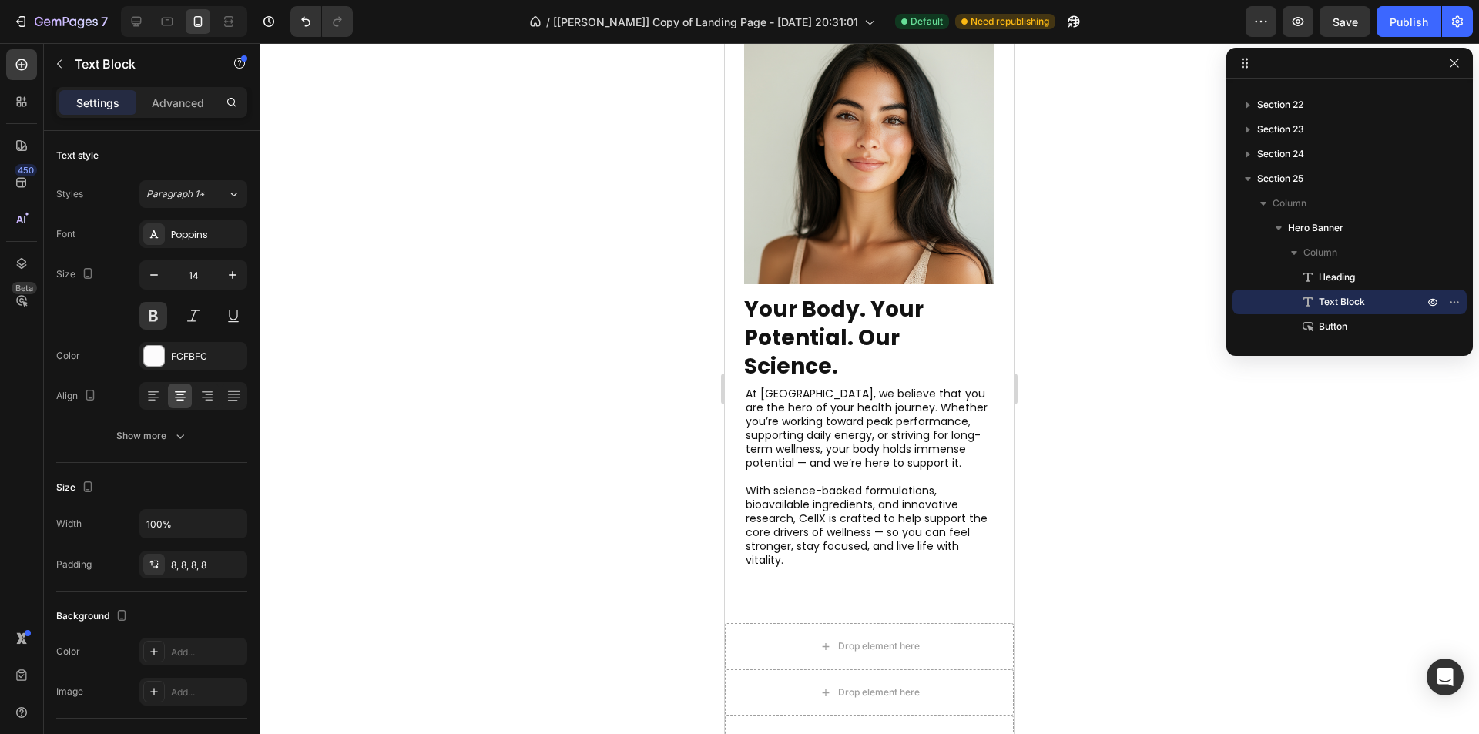
scroll to position [6076, 0]
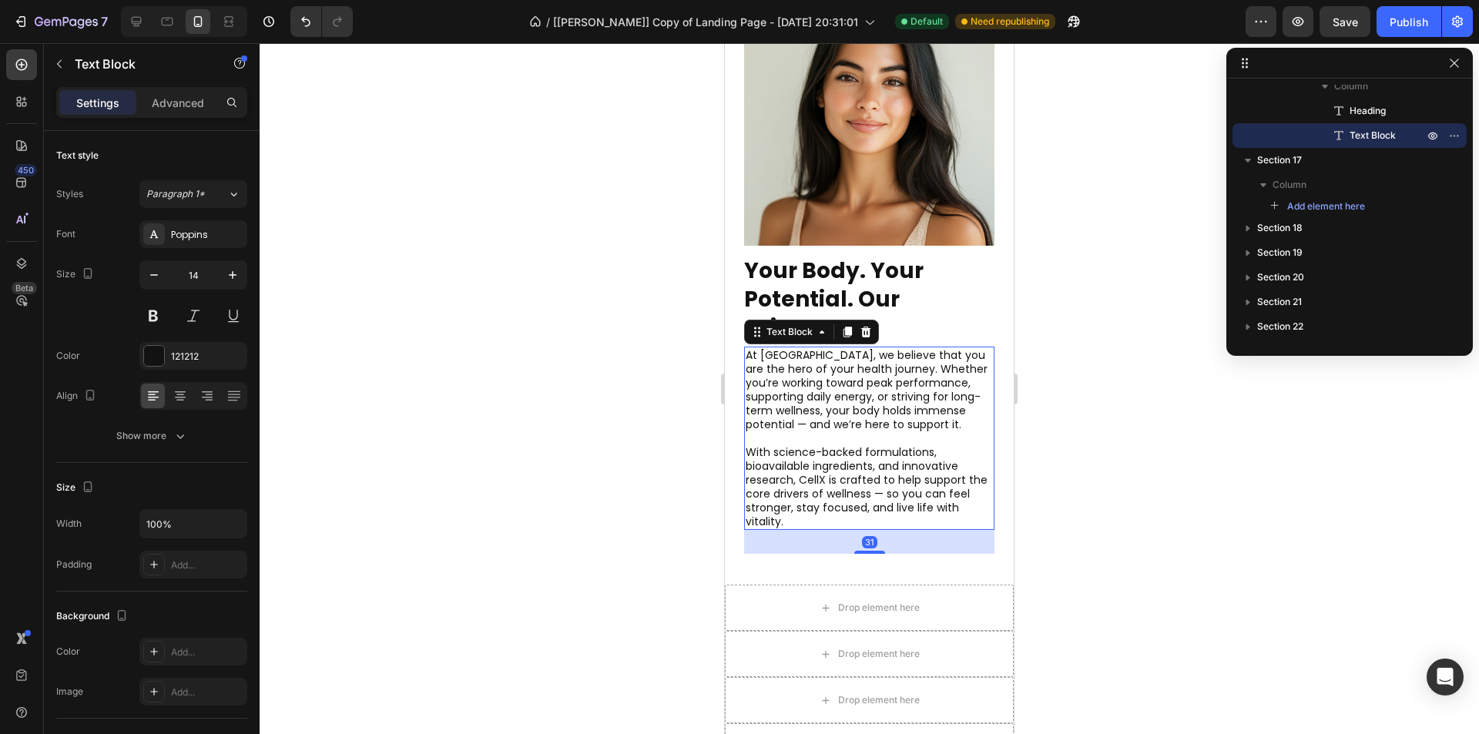
click at [820, 371] on p "At CellX, we believe that you are the hero of your health journey. Whether you’…" at bounding box center [869, 389] width 247 height 83
click at [180, 104] on p "Advanced" at bounding box center [178, 103] width 52 height 16
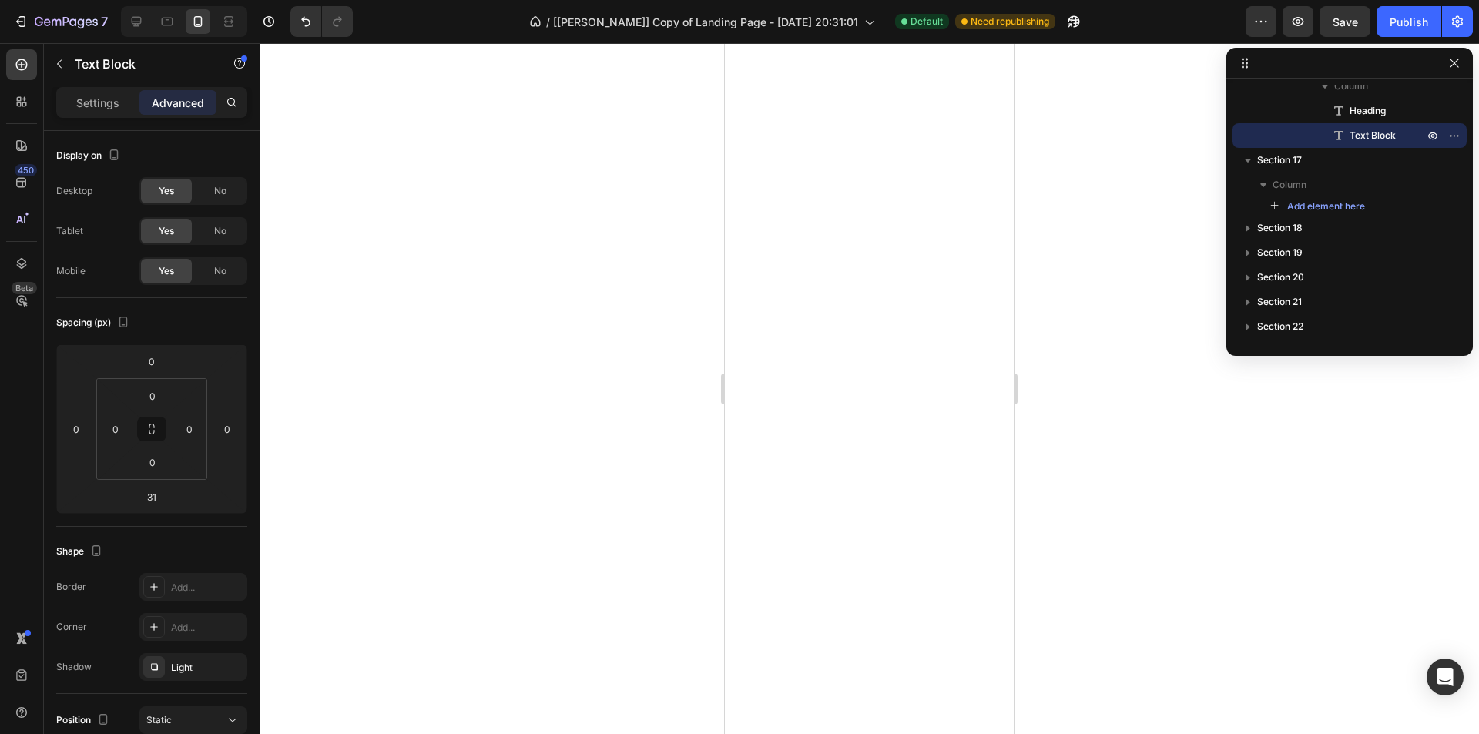
scroll to position [4689, 0]
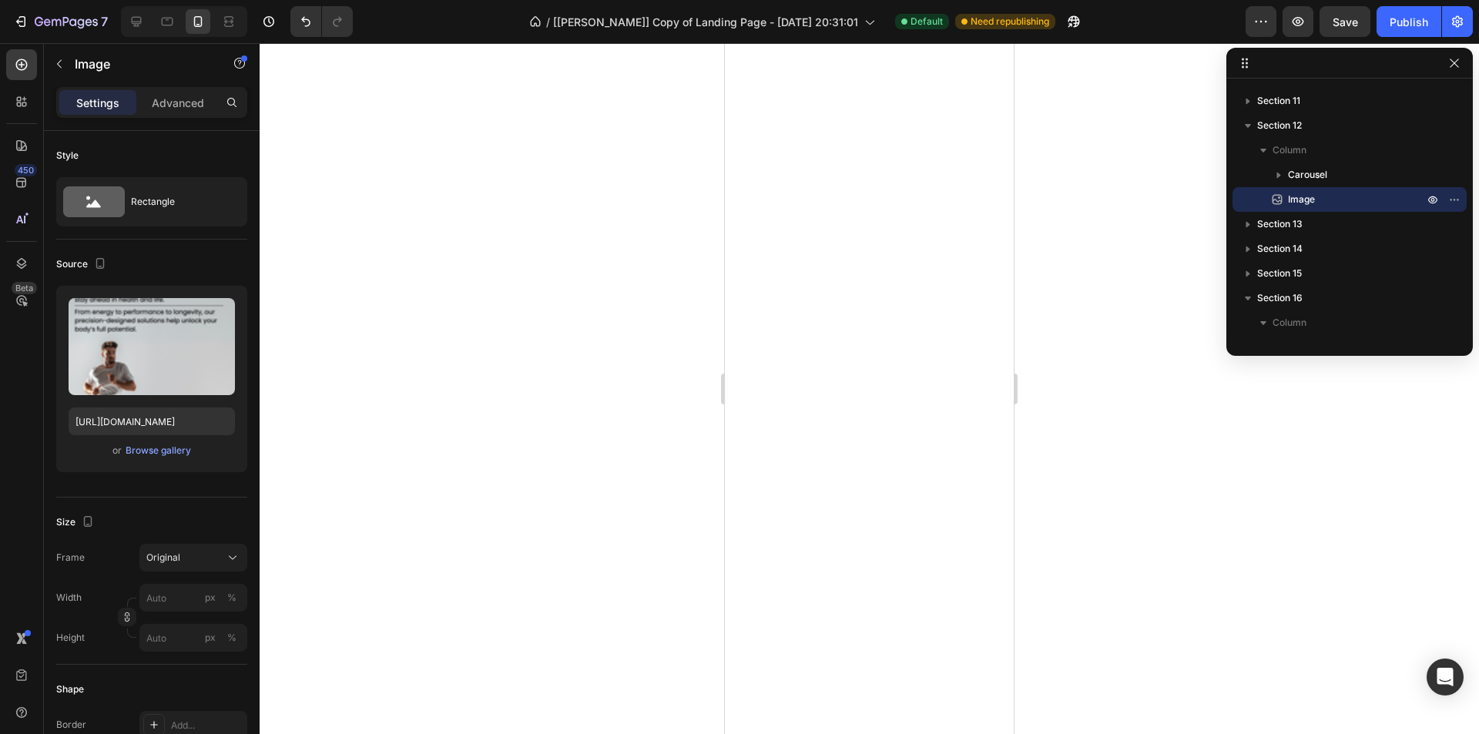
drag, startPoint x: 827, startPoint y: 144, endPoint x: 821, endPoint y: 153, distance: 10.0
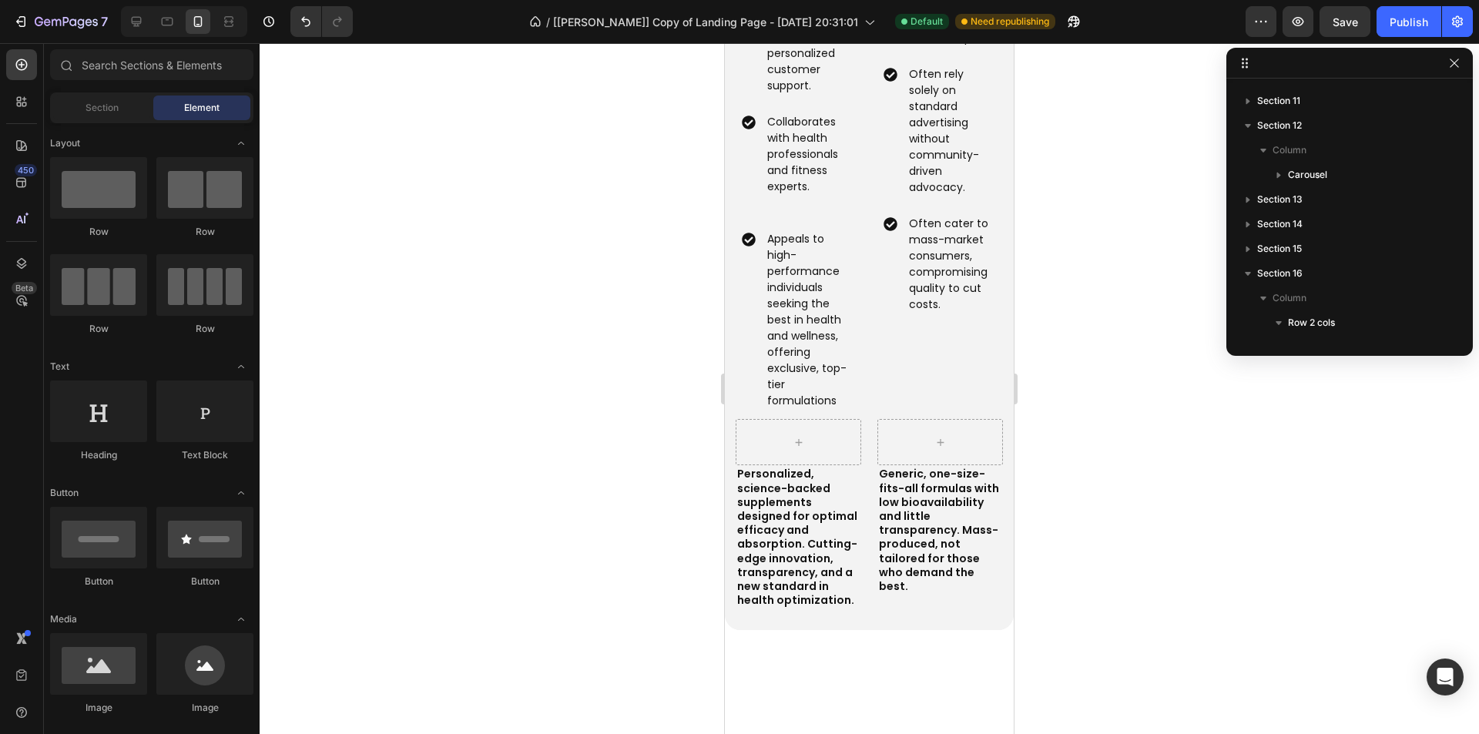
scroll to position [3456, 0]
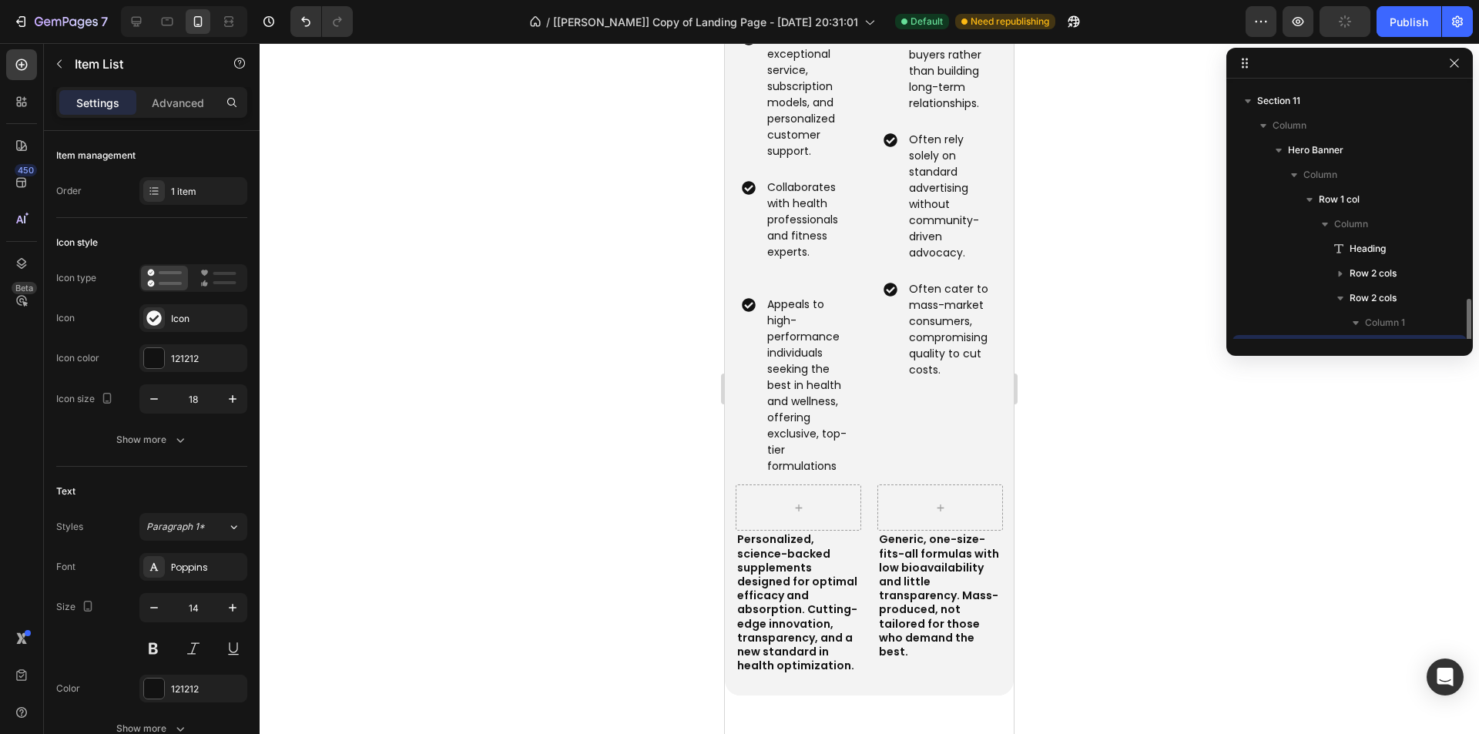
scroll to position [391, 0]
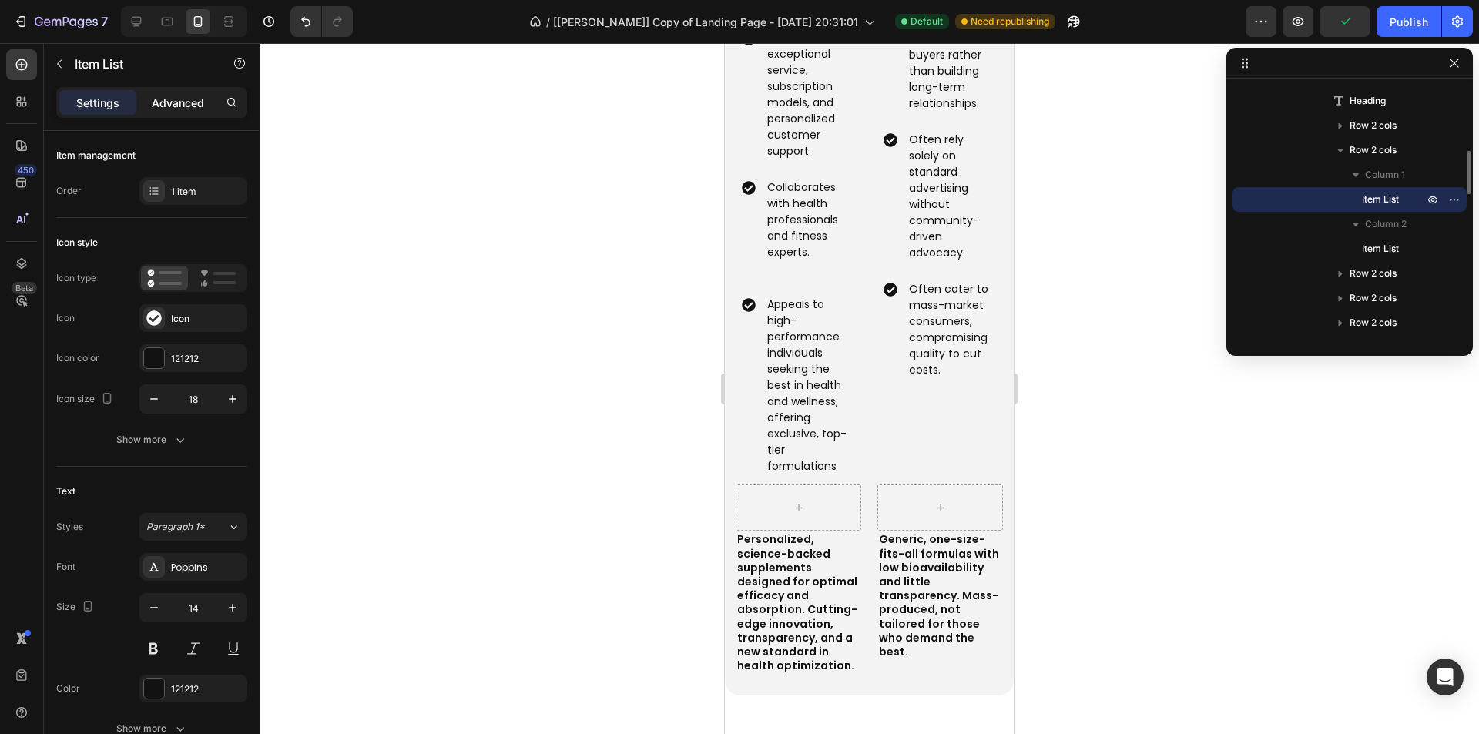
click at [166, 99] on p "Advanced" at bounding box center [178, 103] width 52 height 16
type input "100%"
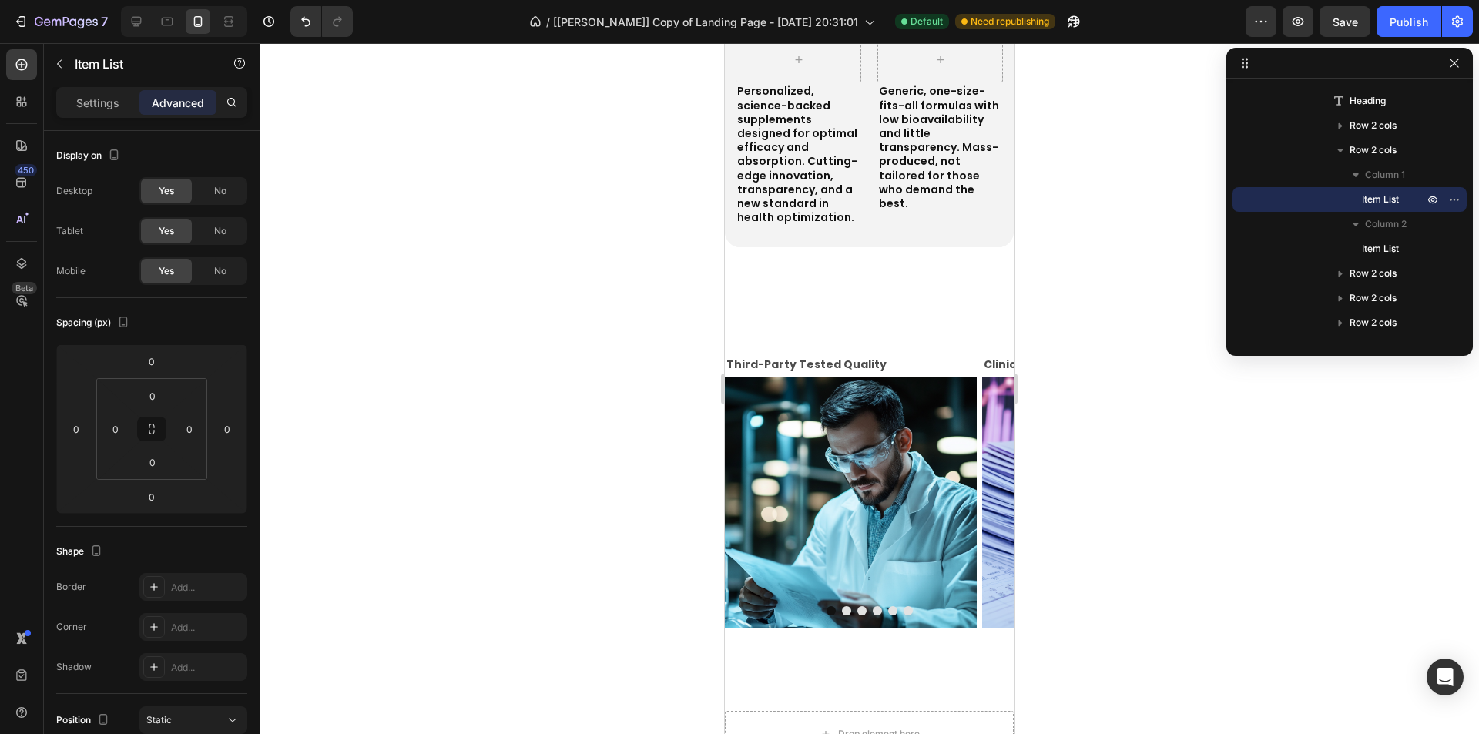
scroll to position [5074, 0]
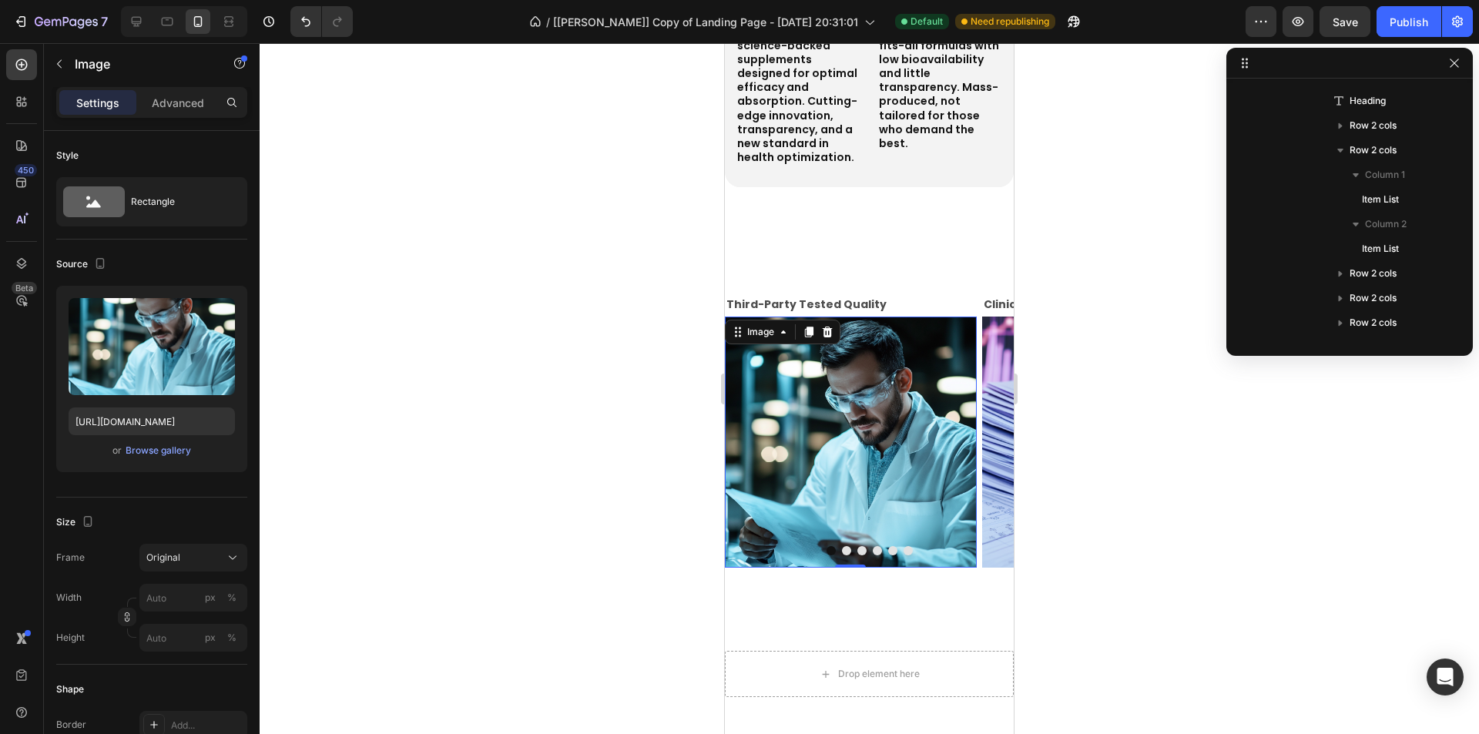
click at [859, 419] on img at bounding box center [851, 443] width 252 height 252
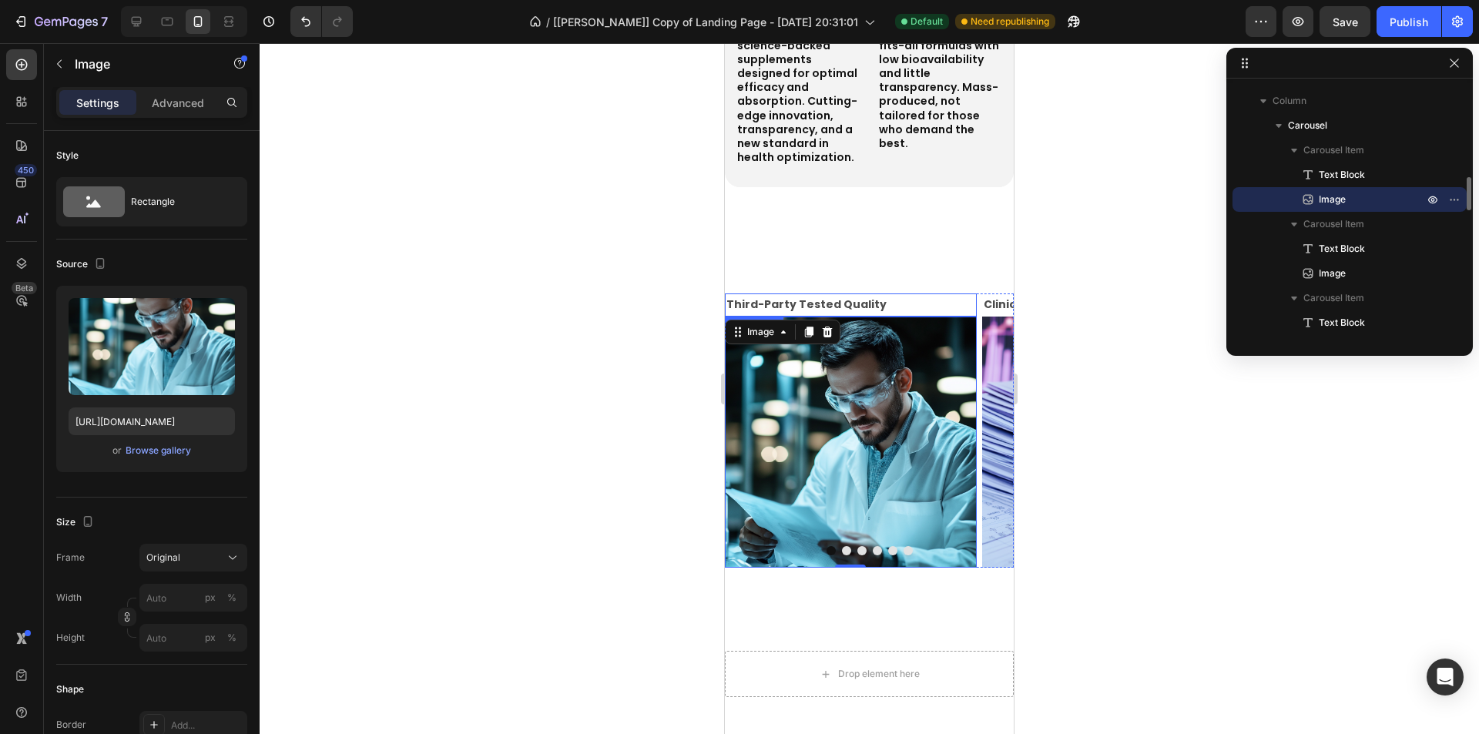
click at [919, 314] on p "Third-Party Tested Quality" at bounding box center [851, 304] width 249 height 19
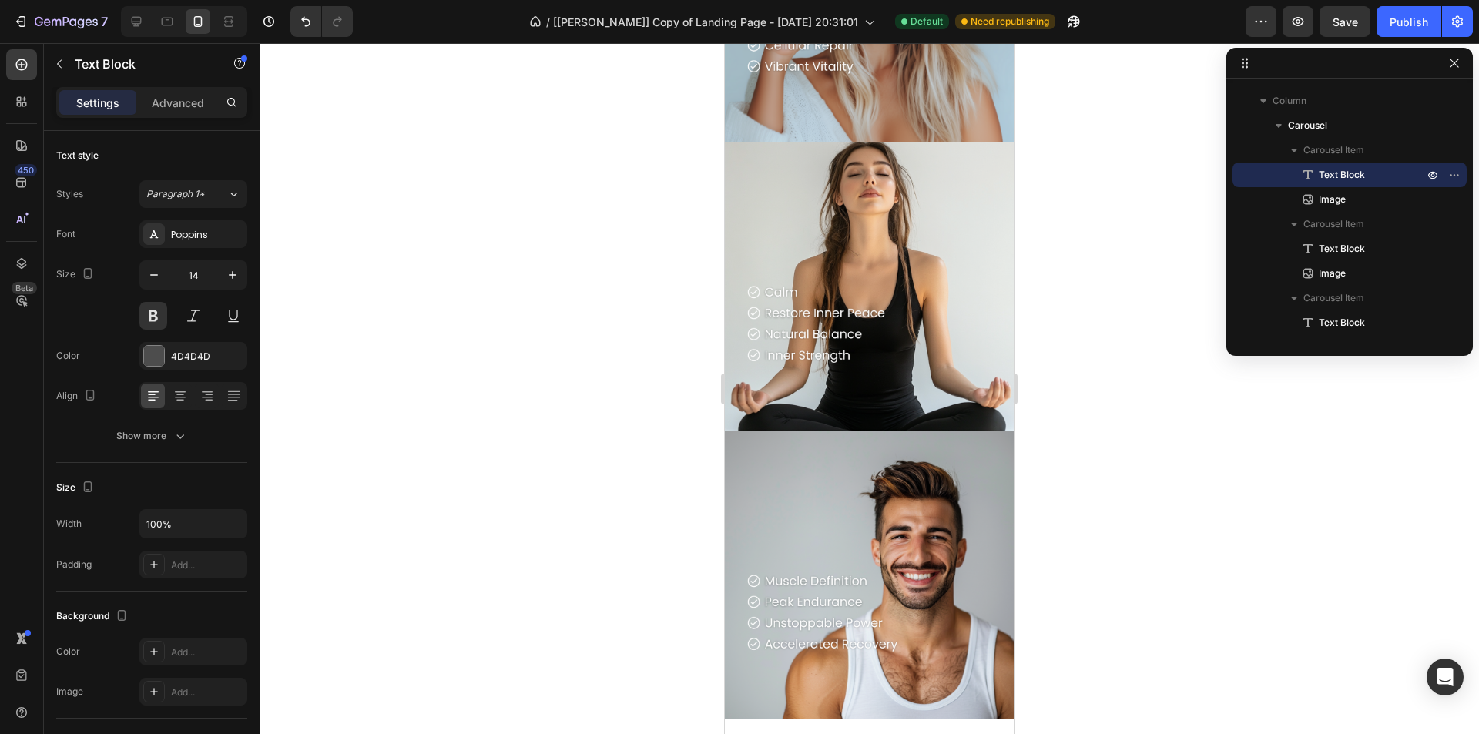
scroll to position [2840, 0]
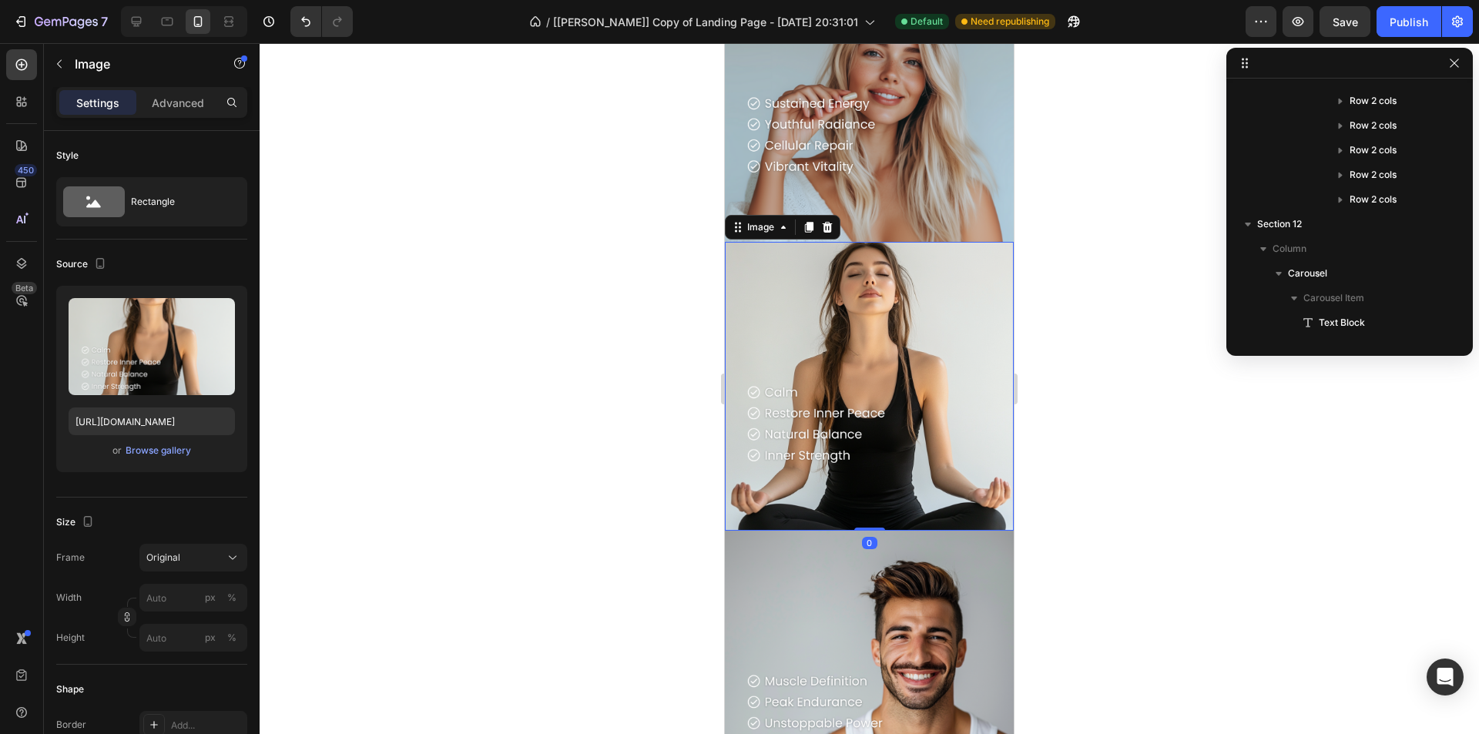
click at [831, 336] on img at bounding box center [869, 386] width 289 height 289
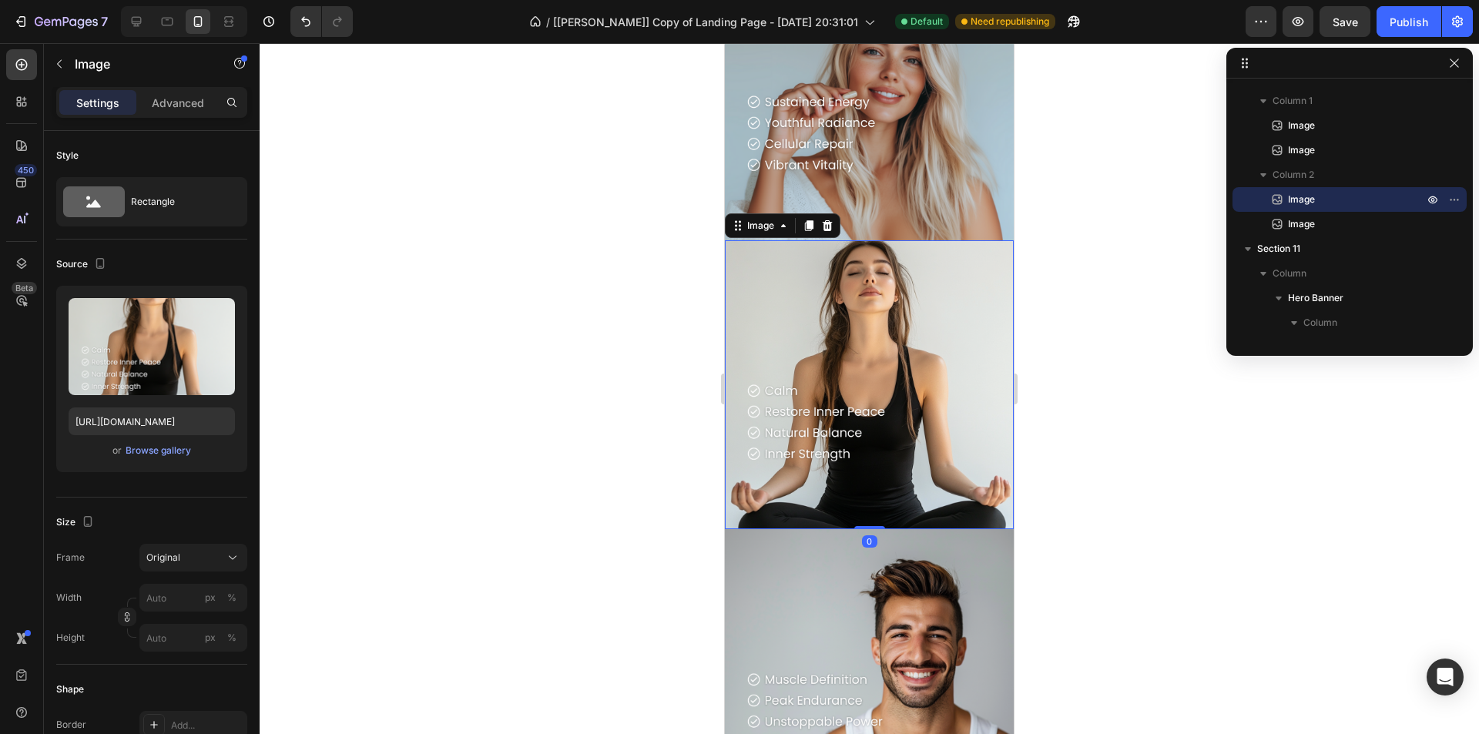
scroll to position [2994, 0]
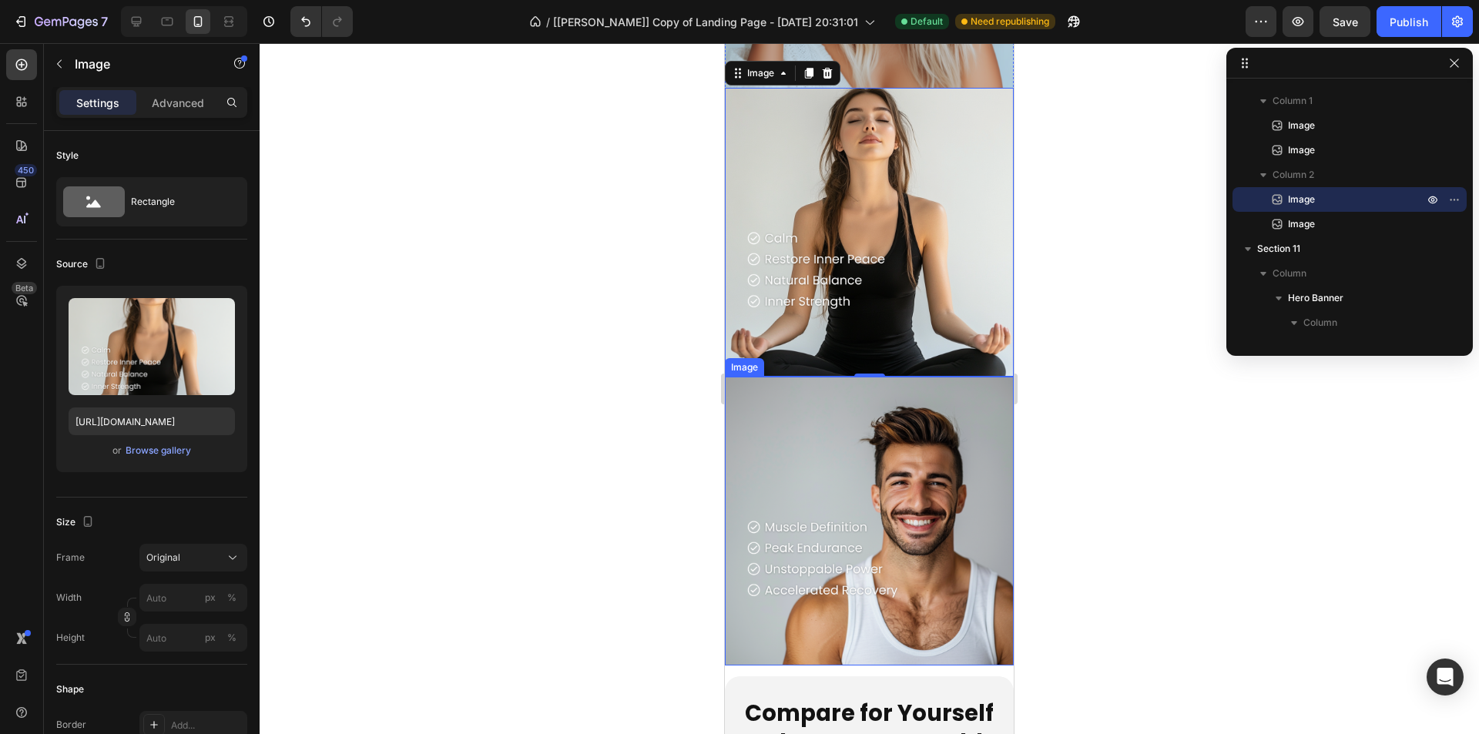
click at [844, 422] on img at bounding box center [869, 521] width 289 height 289
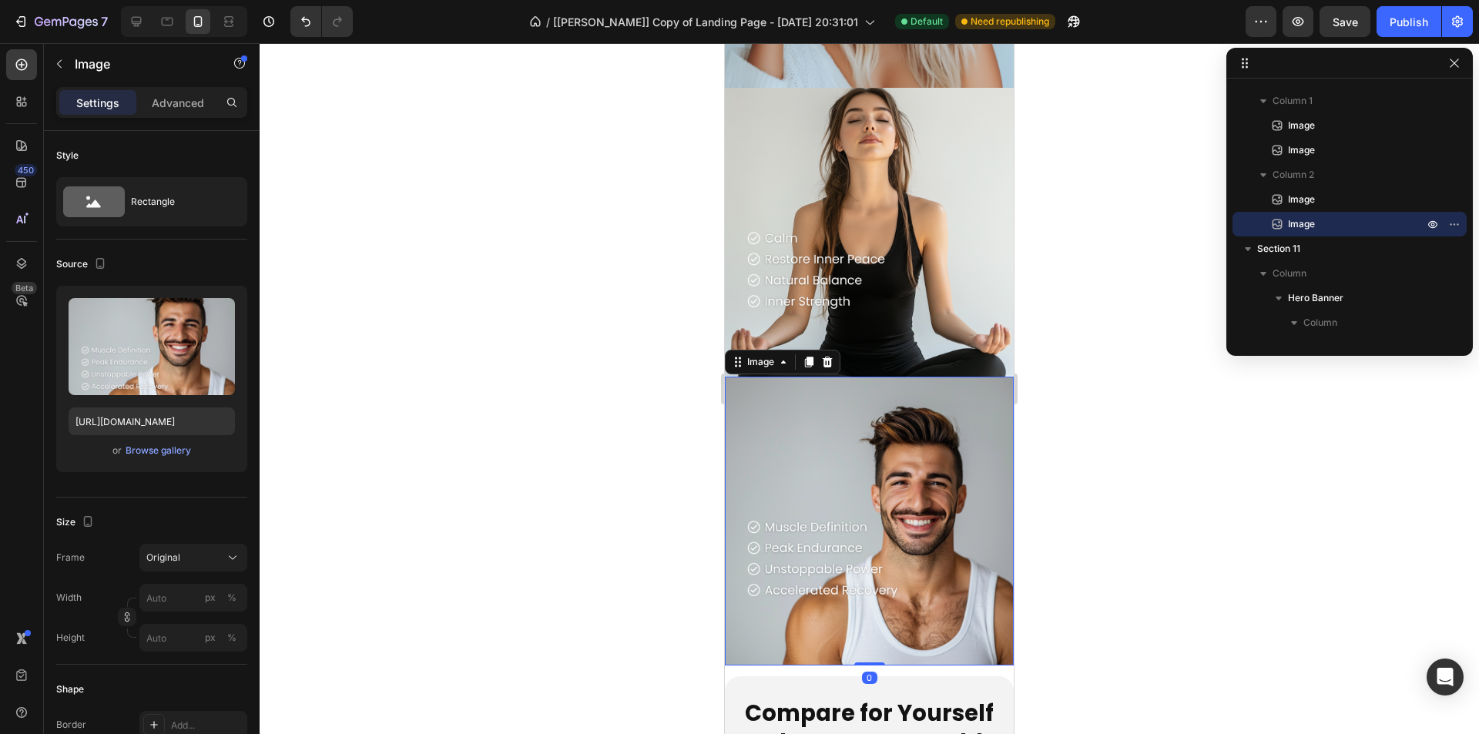
click at [636, 407] on div at bounding box center [870, 388] width 1220 height 691
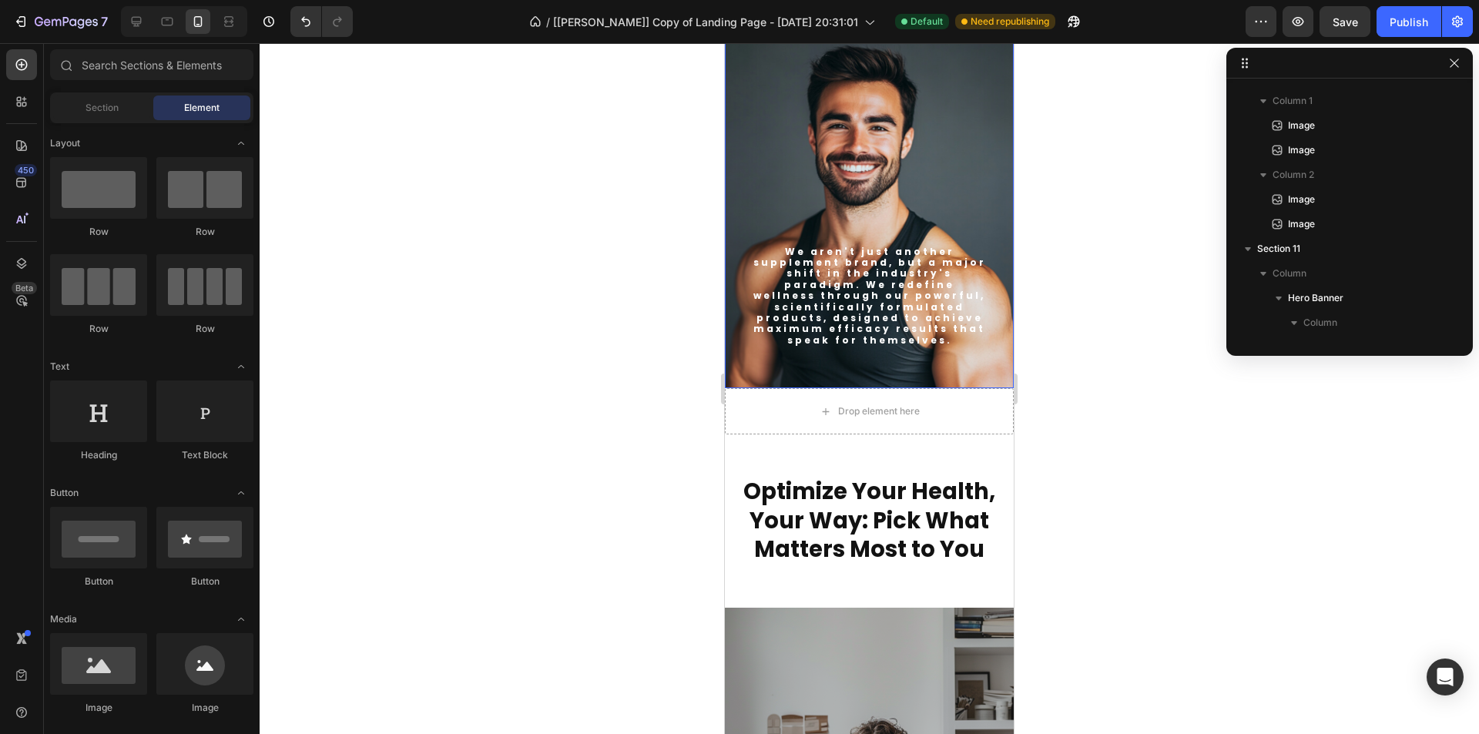
scroll to position [1915, 0]
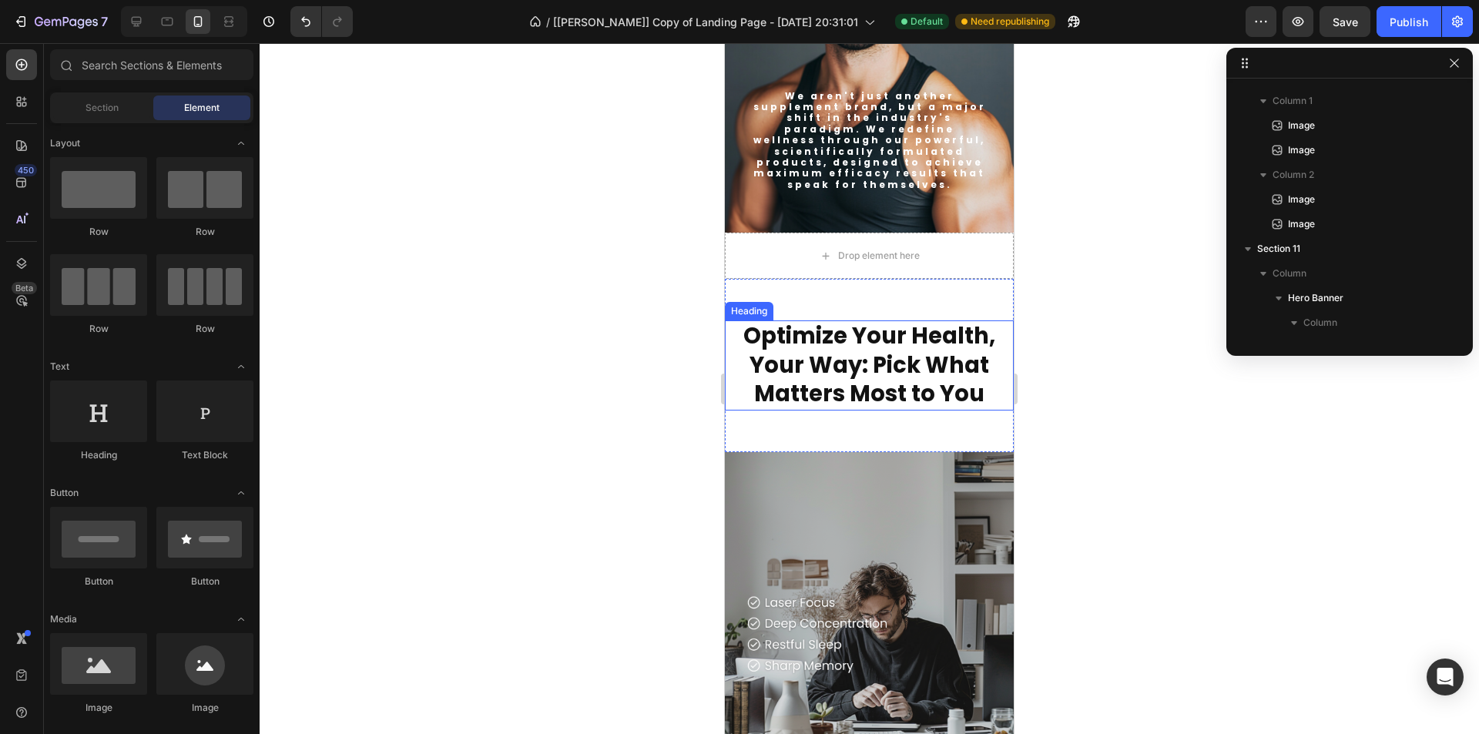
click at [932, 344] on h2 "Optimize Your Health, Your Way: Pick What Matters Most to You" at bounding box center [869, 366] width 289 height 90
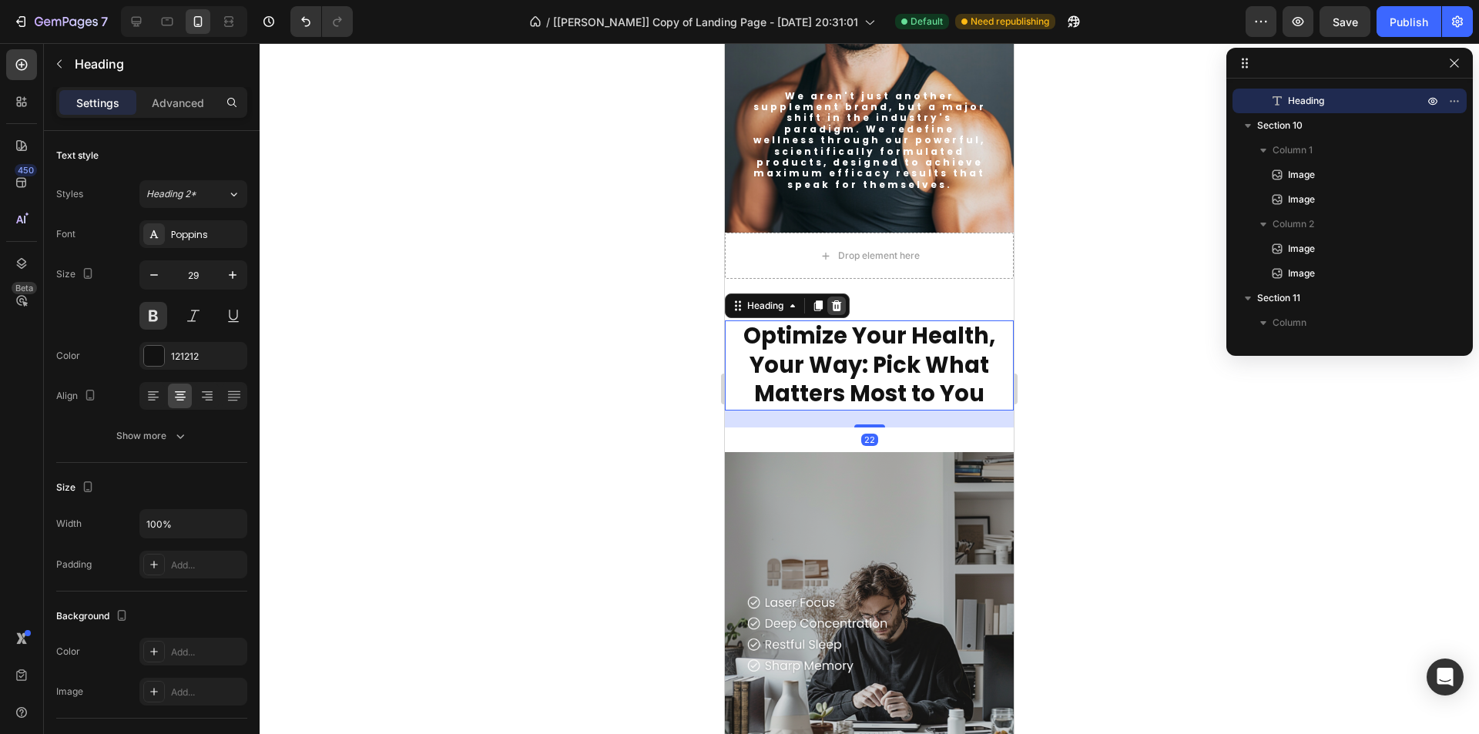
click at [841, 297] on div at bounding box center [836, 306] width 18 height 18
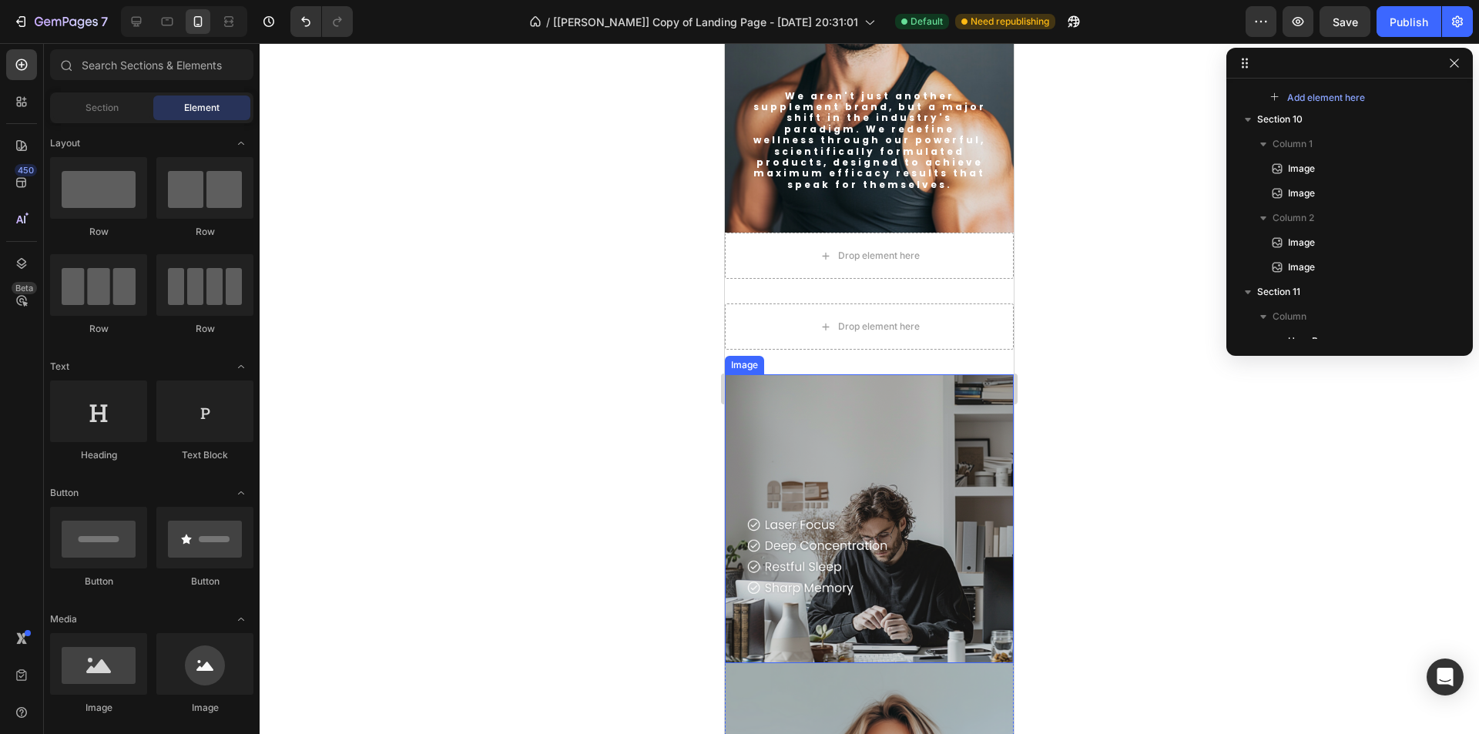
click at [876, 388] on img at bounding box center [869, 518] width 289 height 289
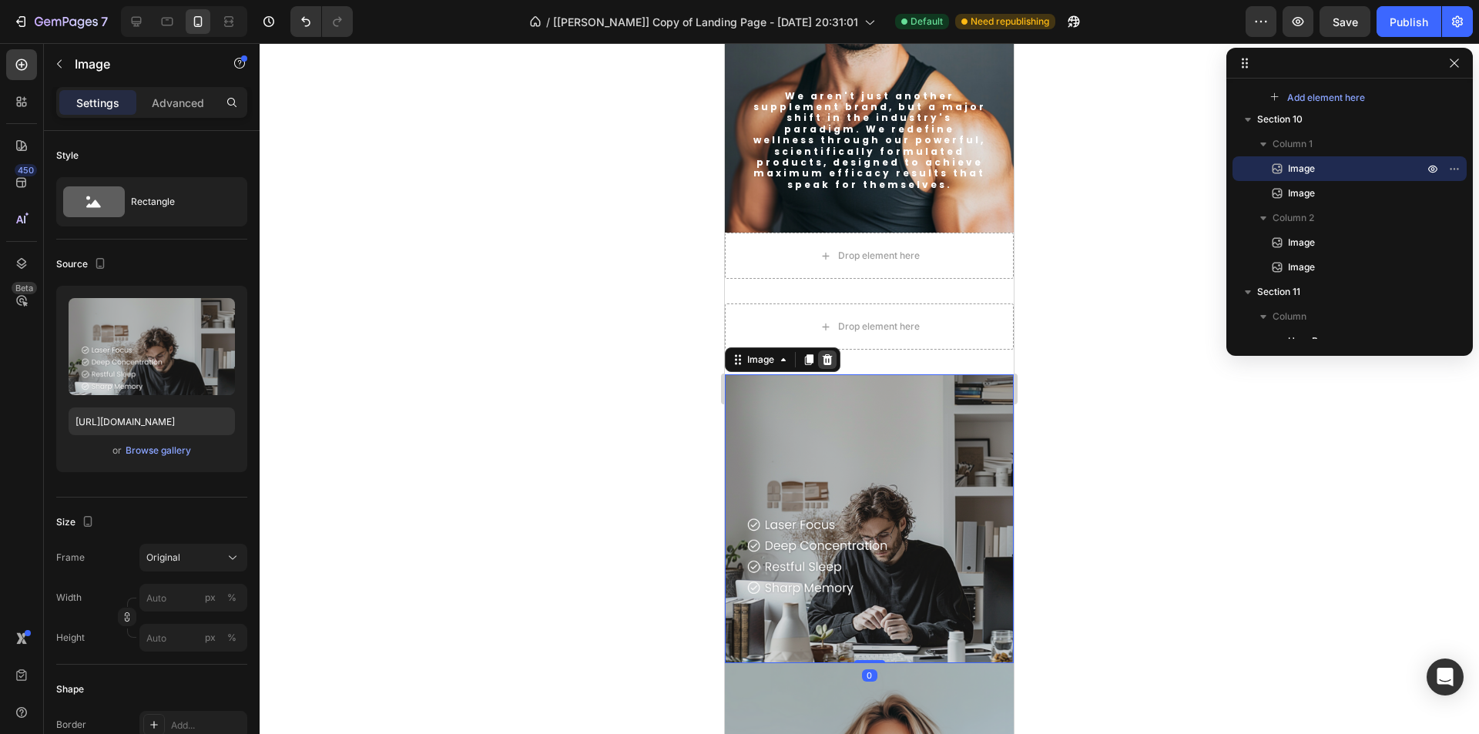
click at [827, 354] on icon at bounding box center [828, 359] width 10 height 11
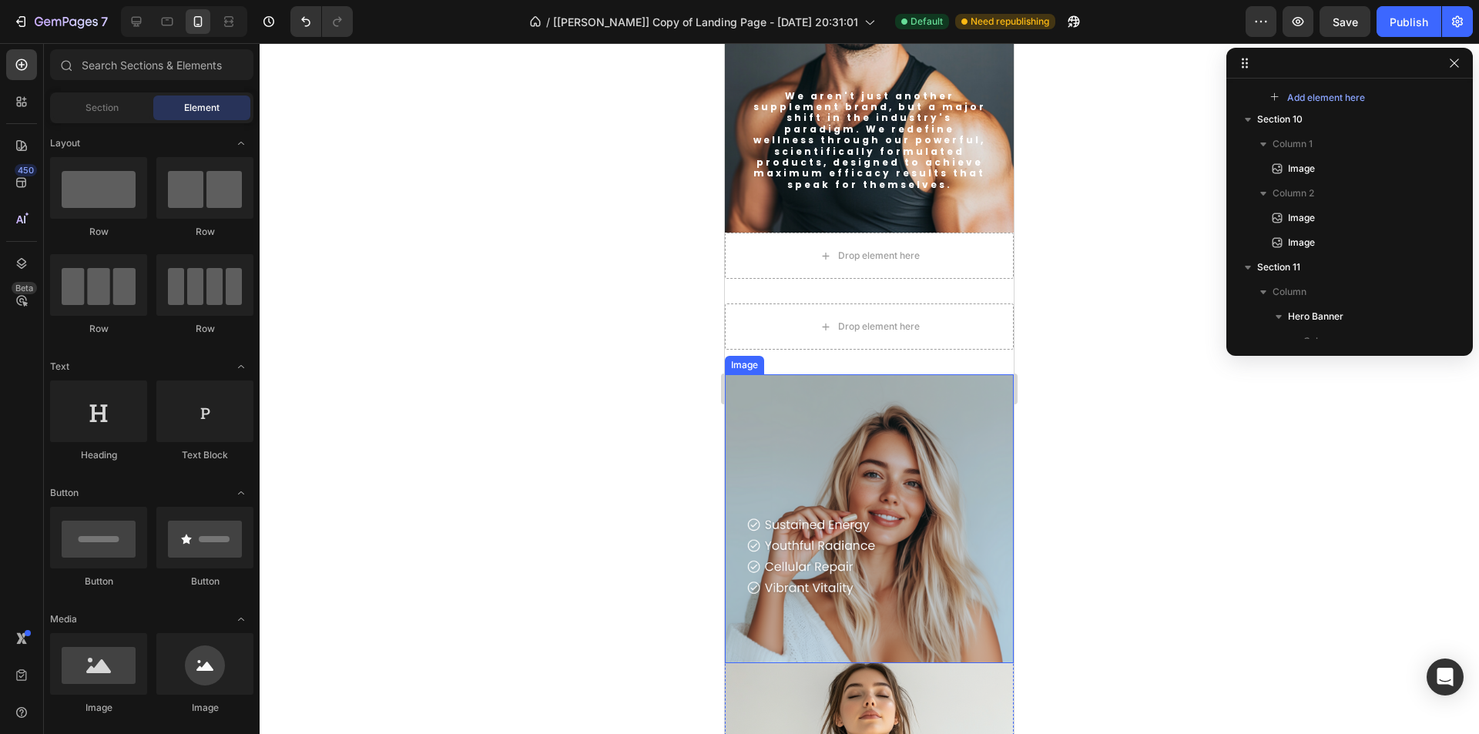
click at [827, 391] on img at bounding box center [869, 518] width 289 height 289
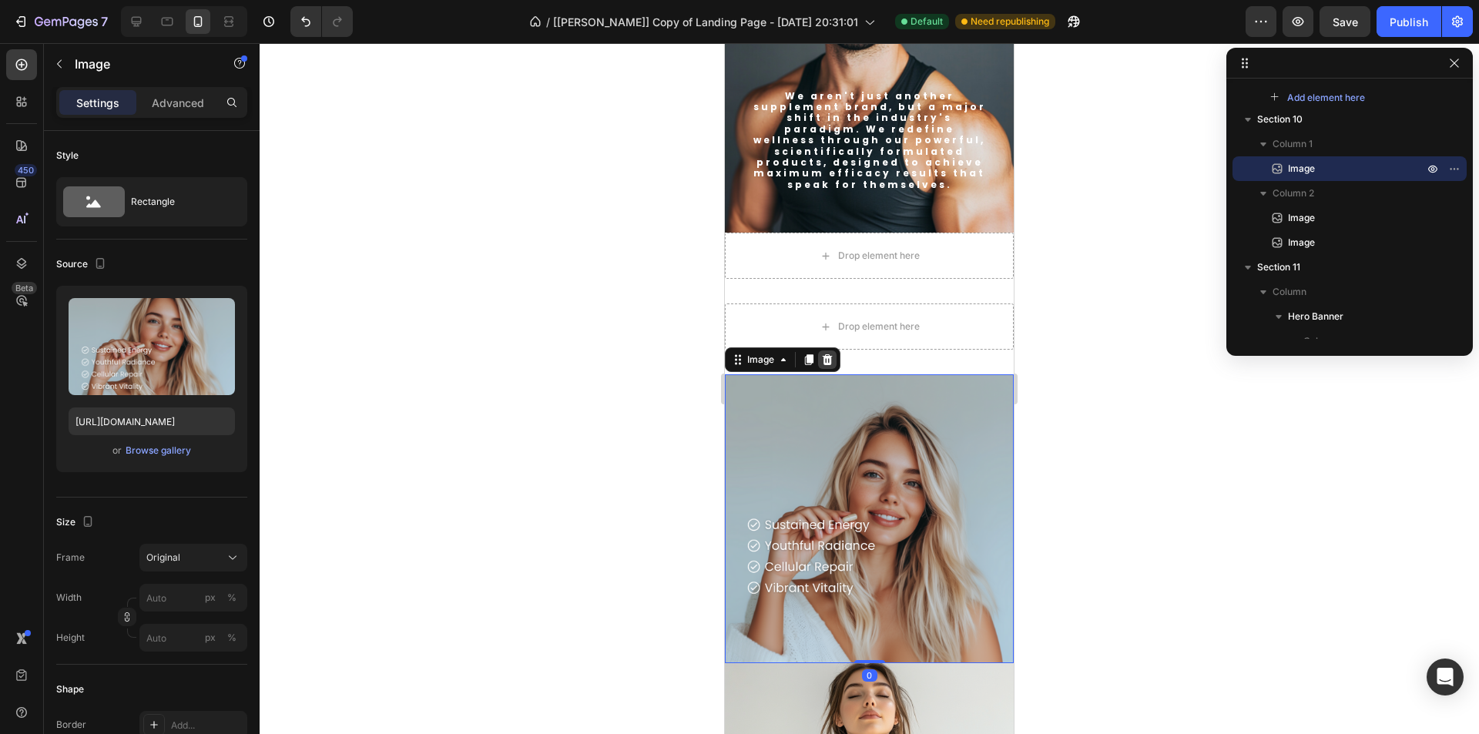
click at [828, 354] on icon at bounding box center [828, 359] width 10 height 11
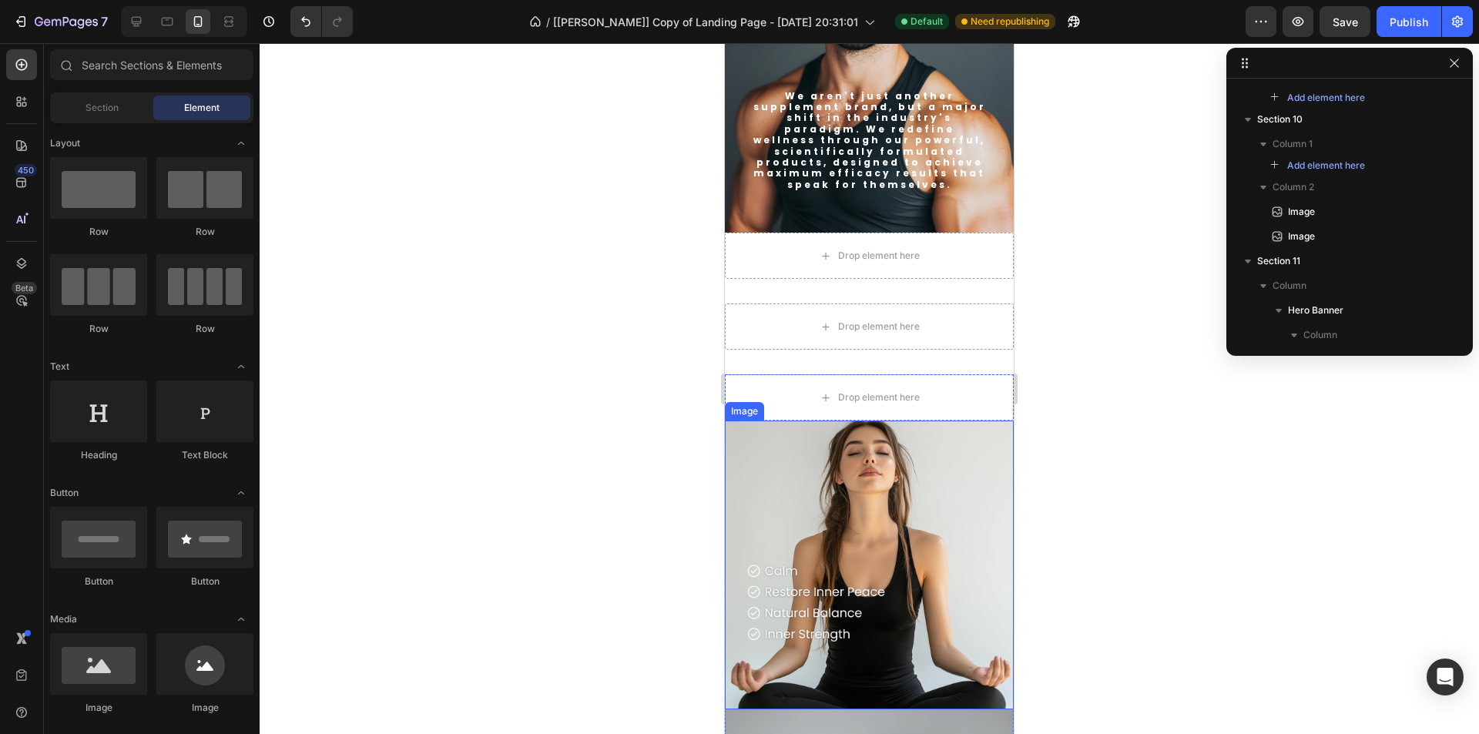
click at [822, 431] on img at bounding box center [869, 565] width 289 height 289
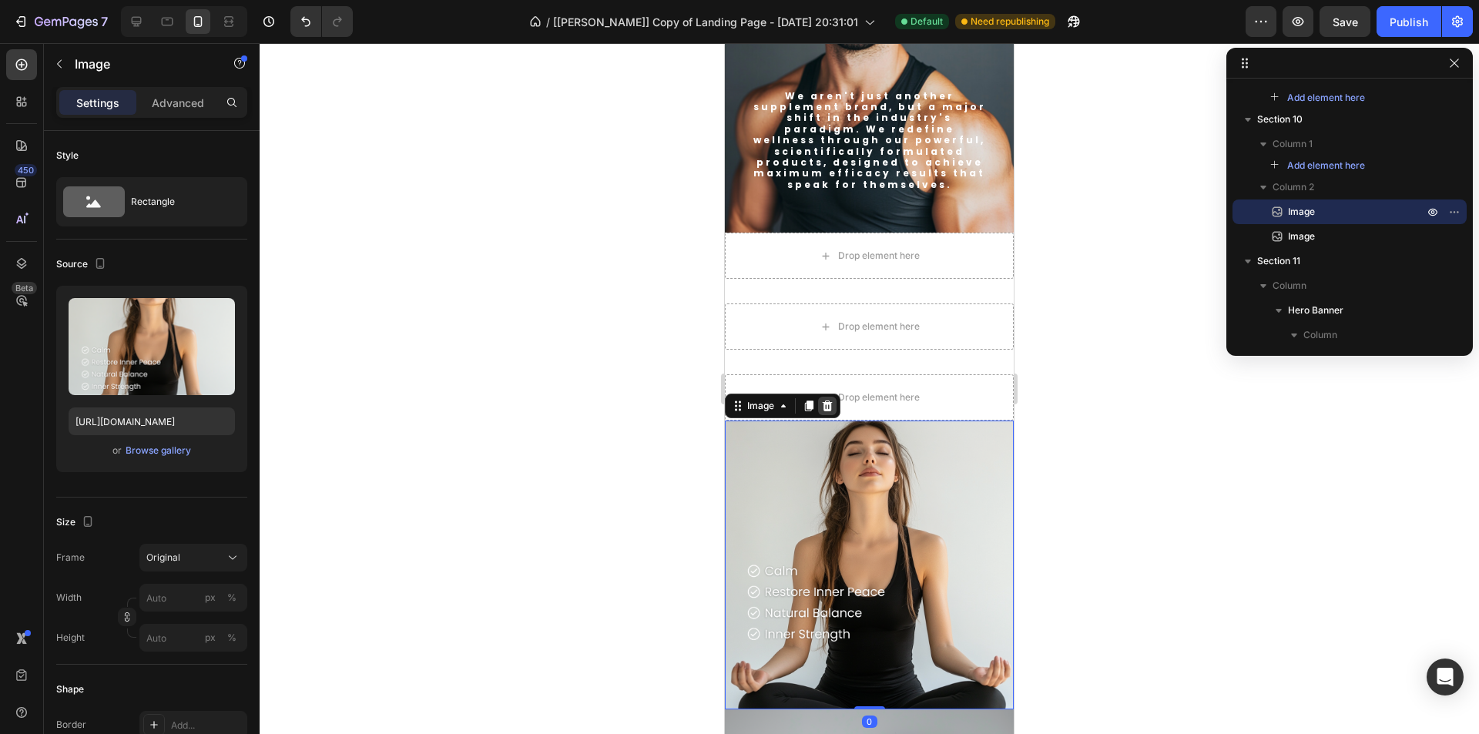
click at [824, 400] on icon at bounding box center [827, 406] width 12 height 12
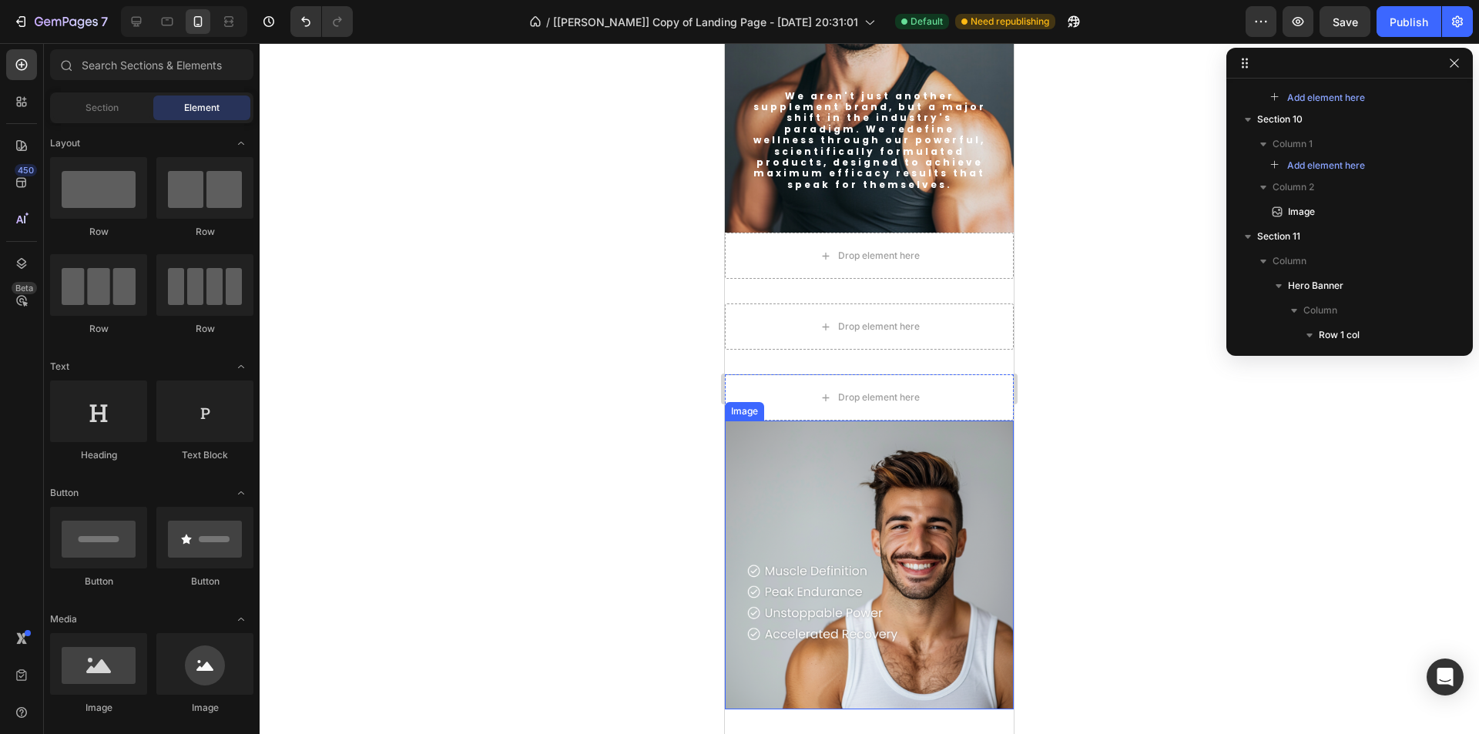
click at [829, 457] on img at bounding box center [869, 565] width 289 height 289
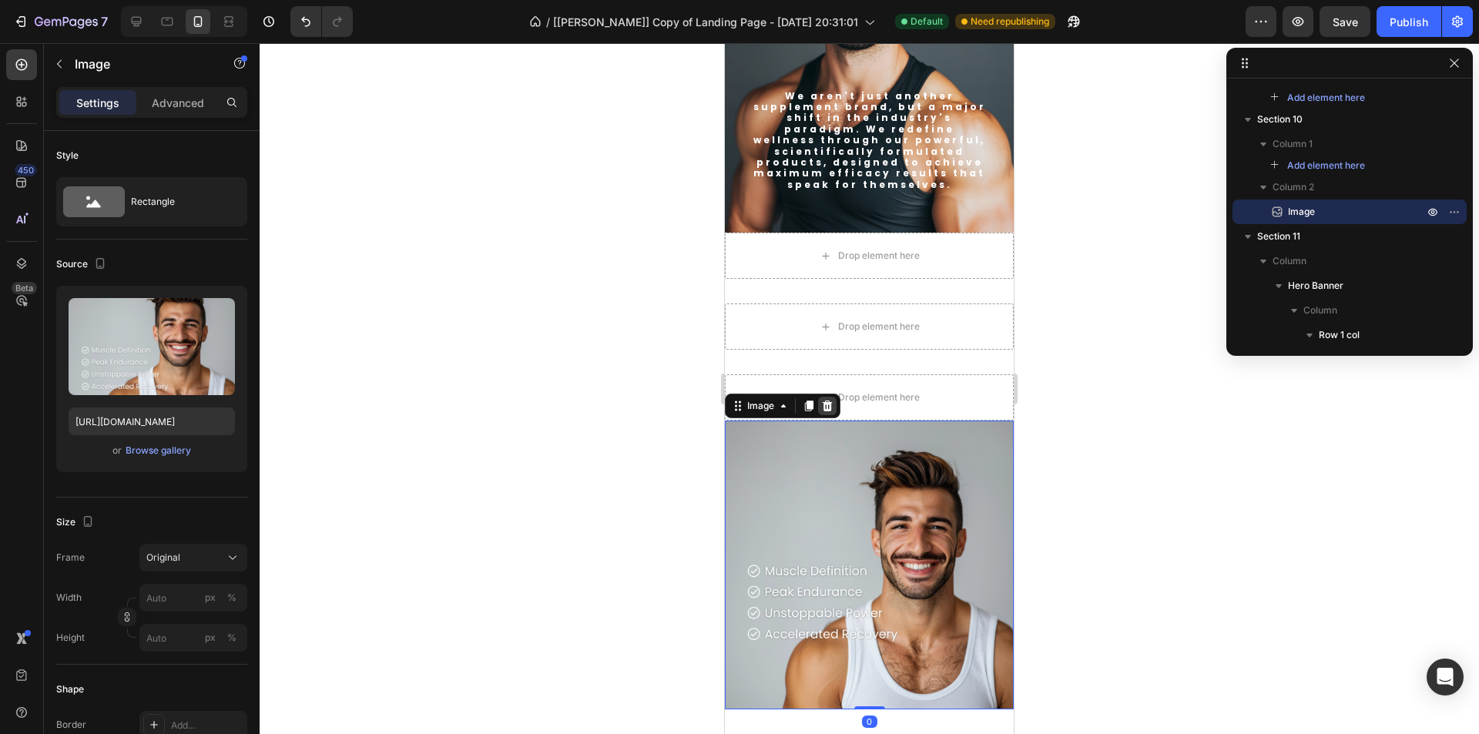
click at [827, 400] on icon at bounding box center [827, 406] width 12 height 12
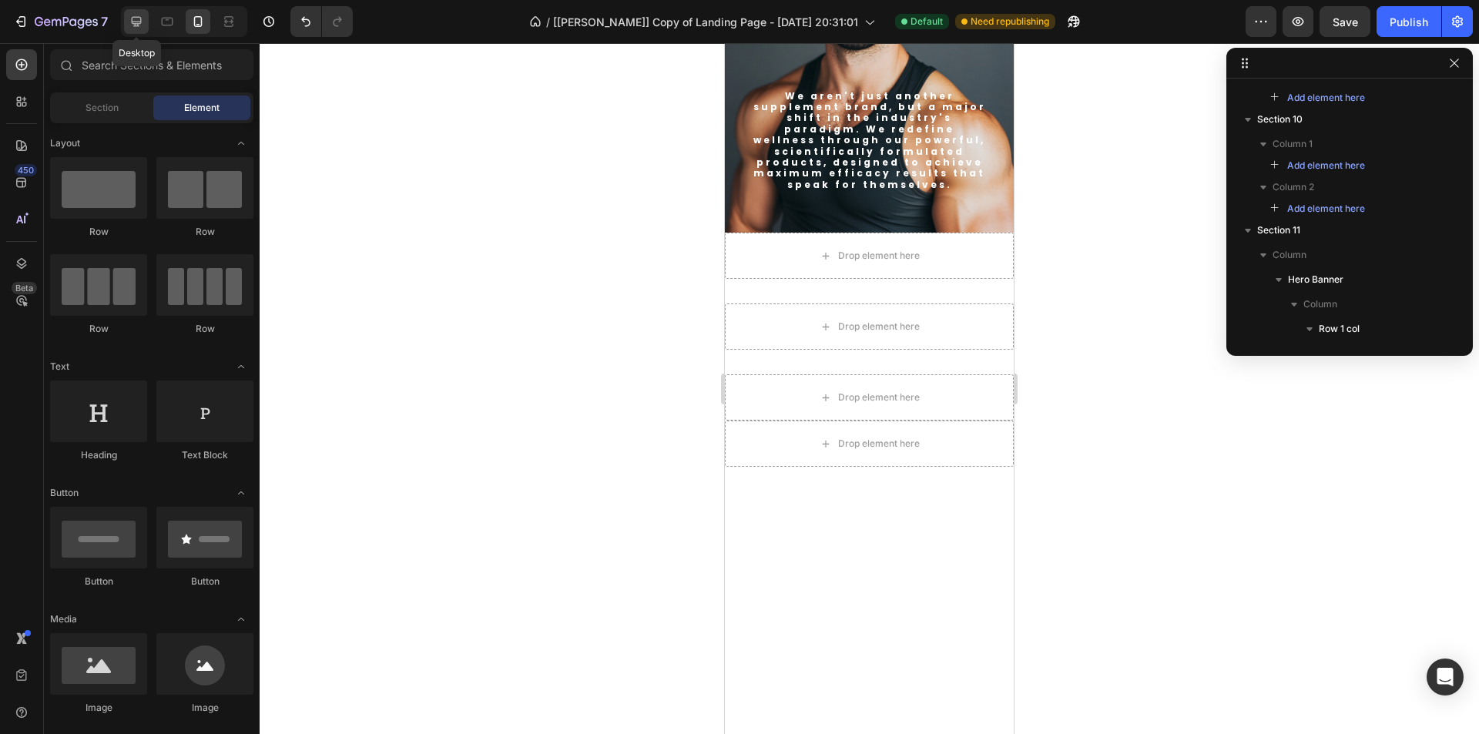
click at [139, 22] on icon at bounding box center [137, 22] width 10 height 10
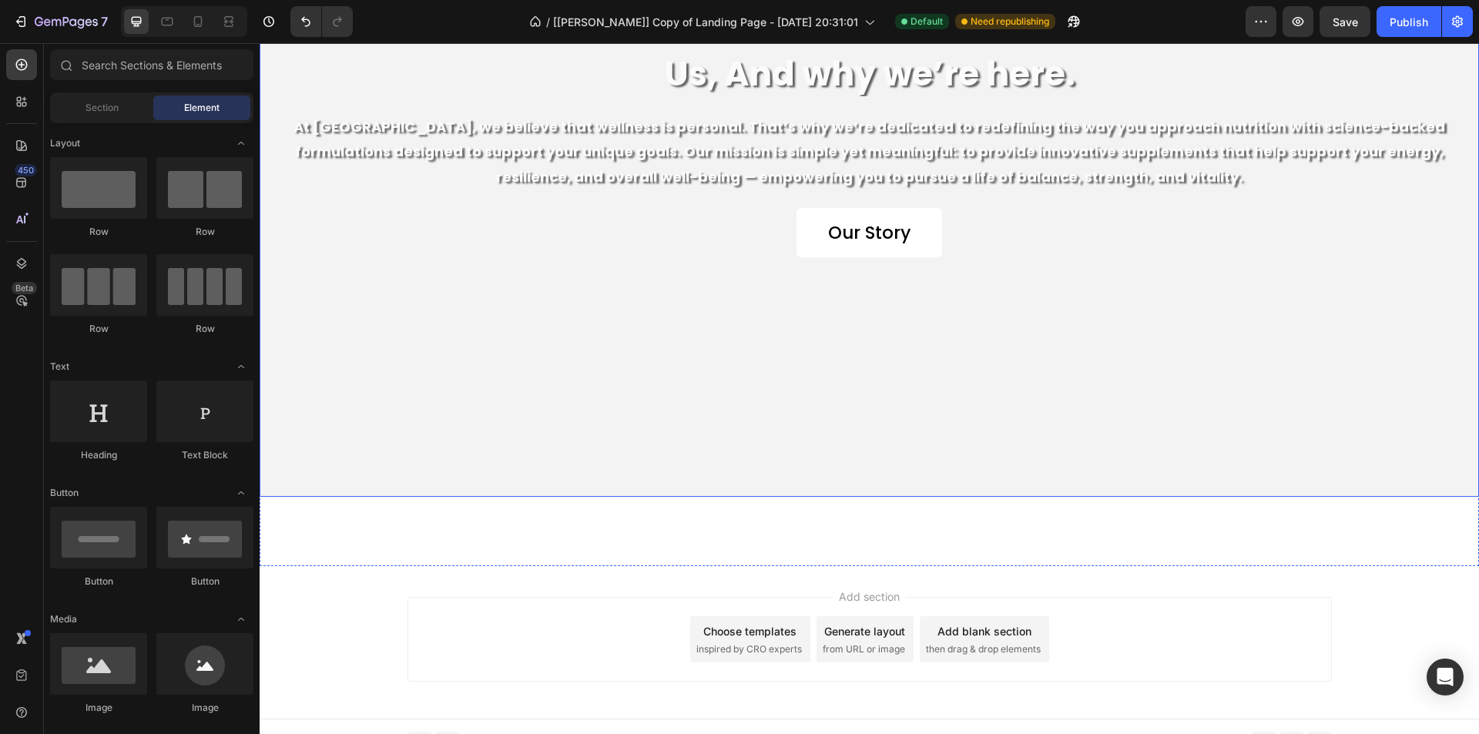
scroll to position [6029, 0]
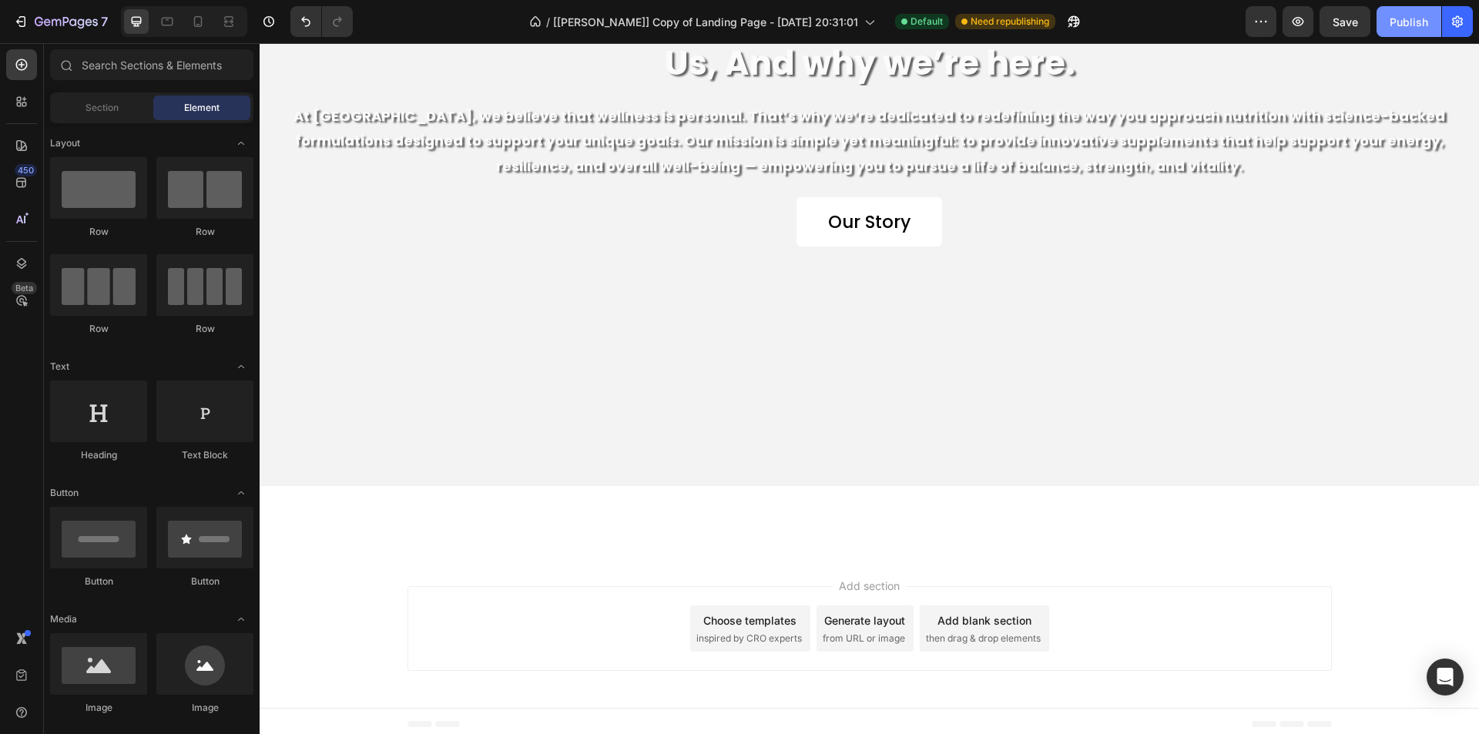
click at [1400, 15] on div "Publish" at bounding box center [1409, 22] width 39 height 16
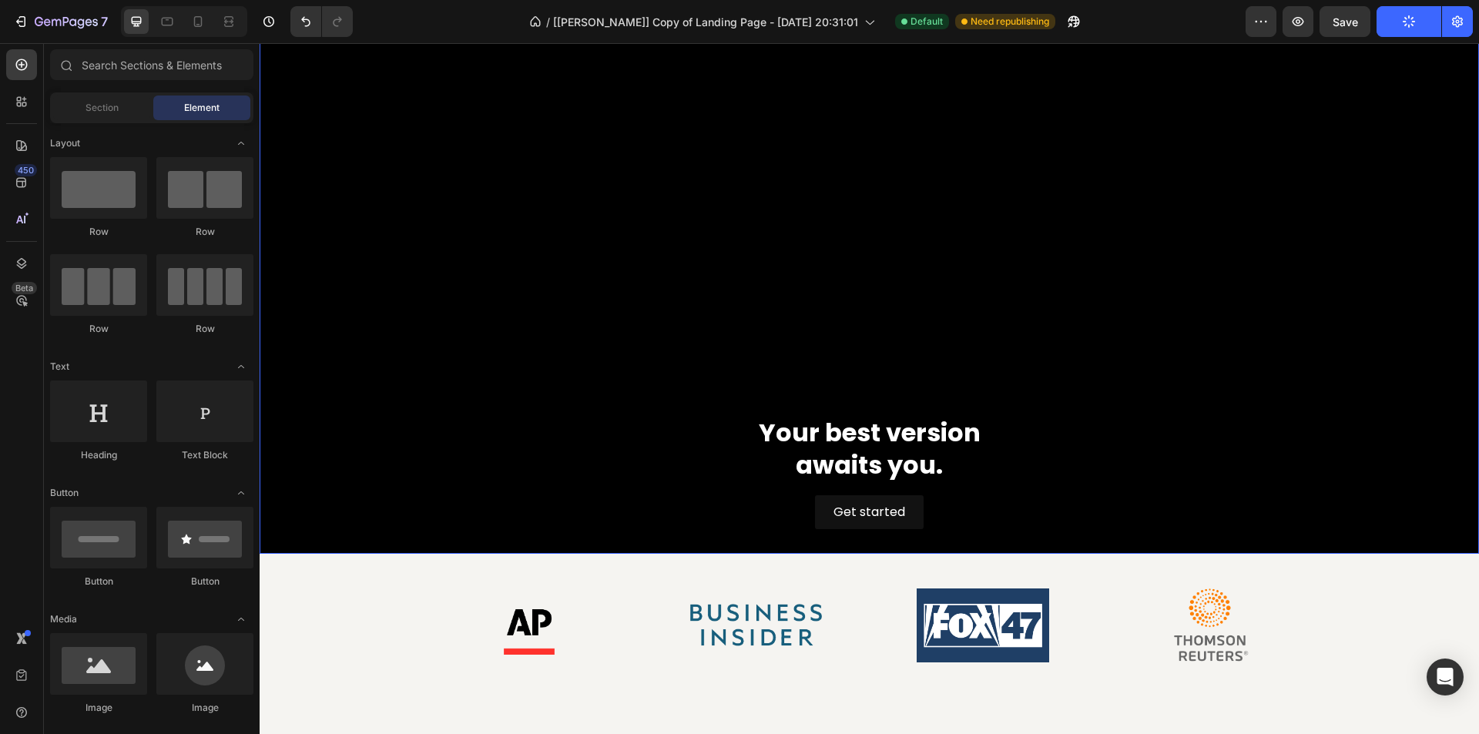
scroll to position [308, 0]
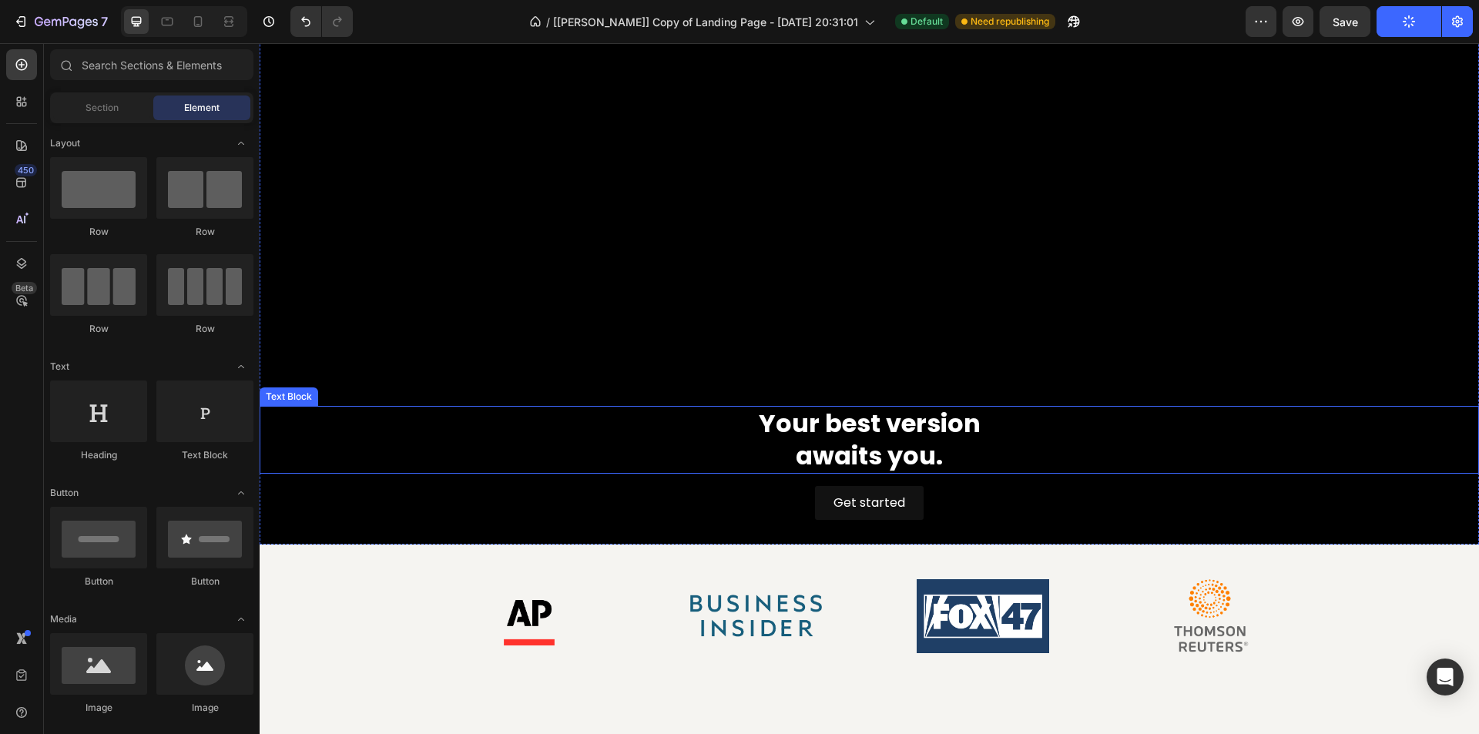
click at [824, 451] on p "awaits you." at bounding box center [869, 456] width 1217 height 32
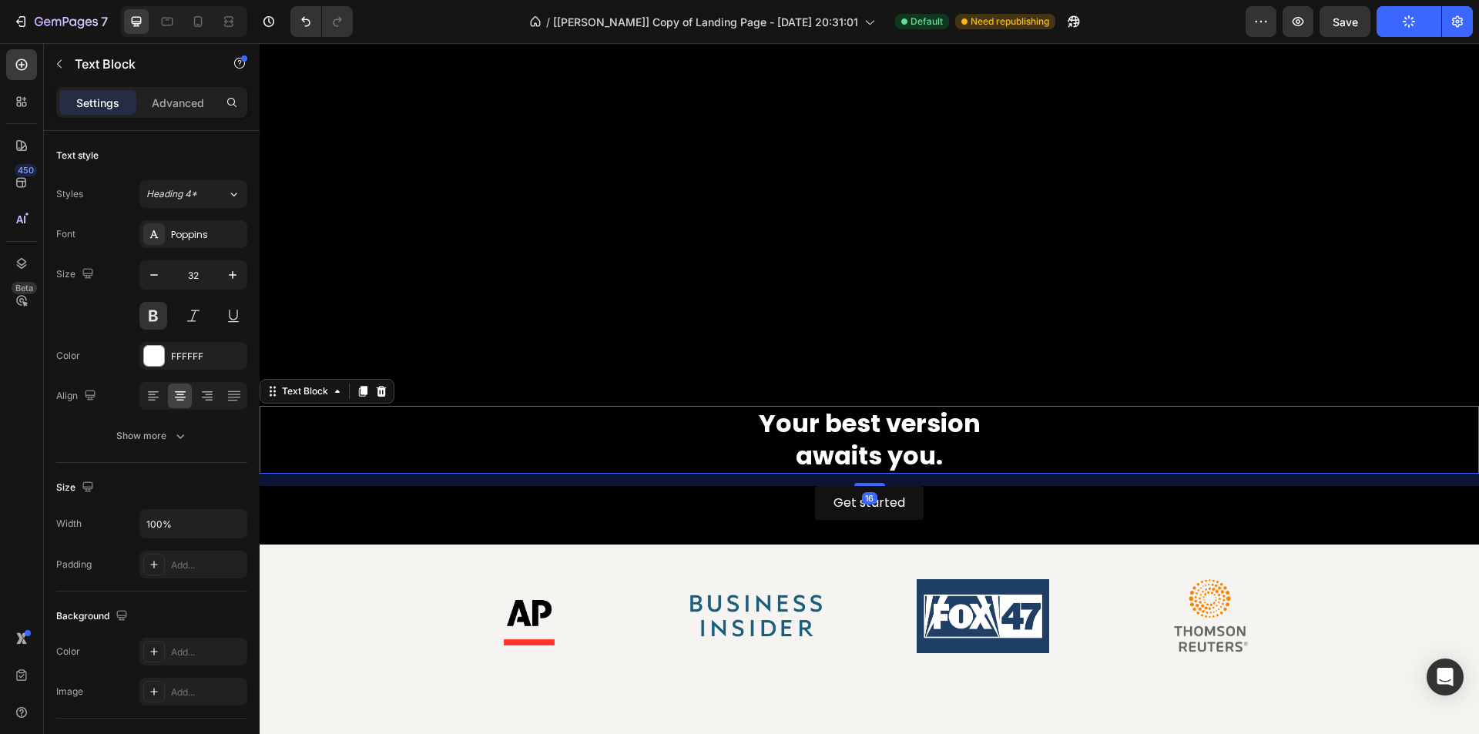
click at [824, 451] on p "awaits you." at bounding box center [869, 456] width 1217 height 32
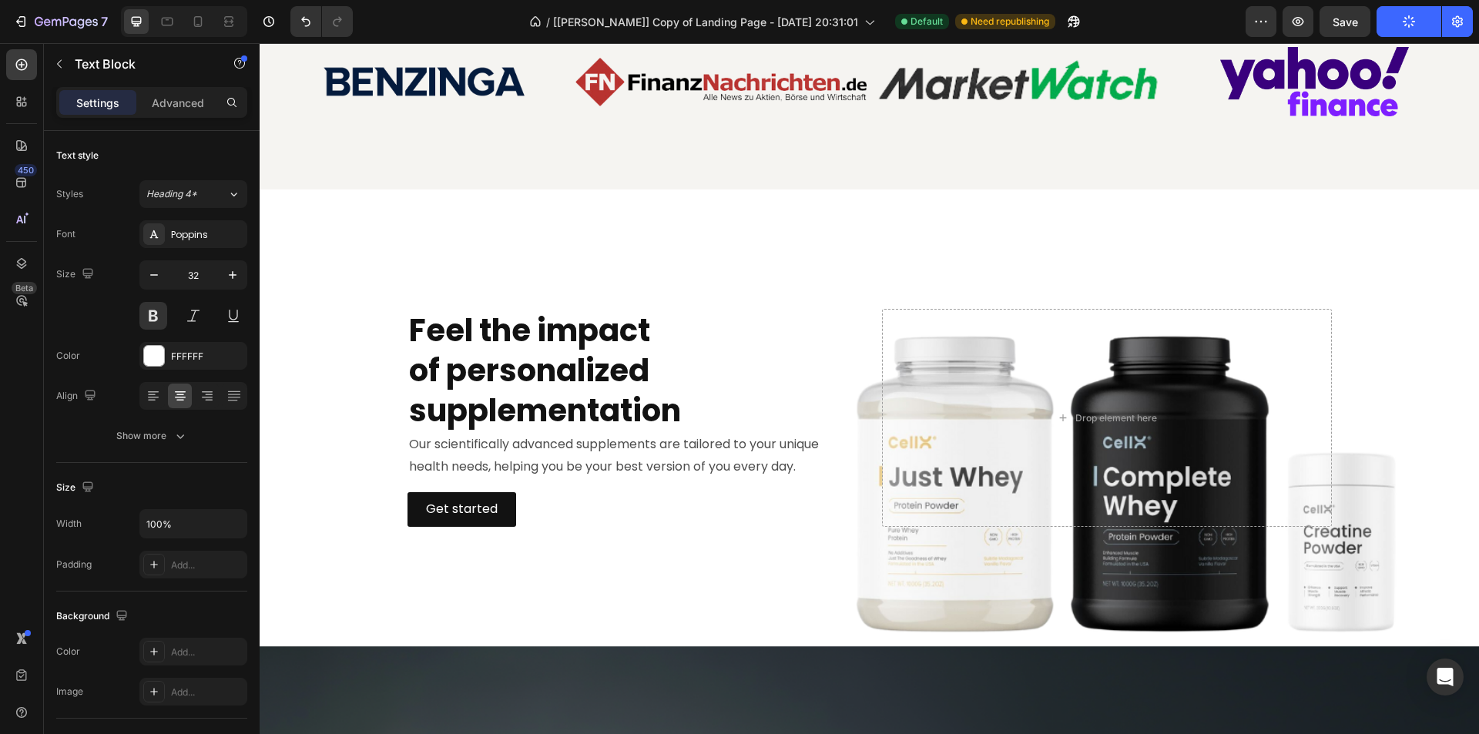
scroll to position [1156, 0]
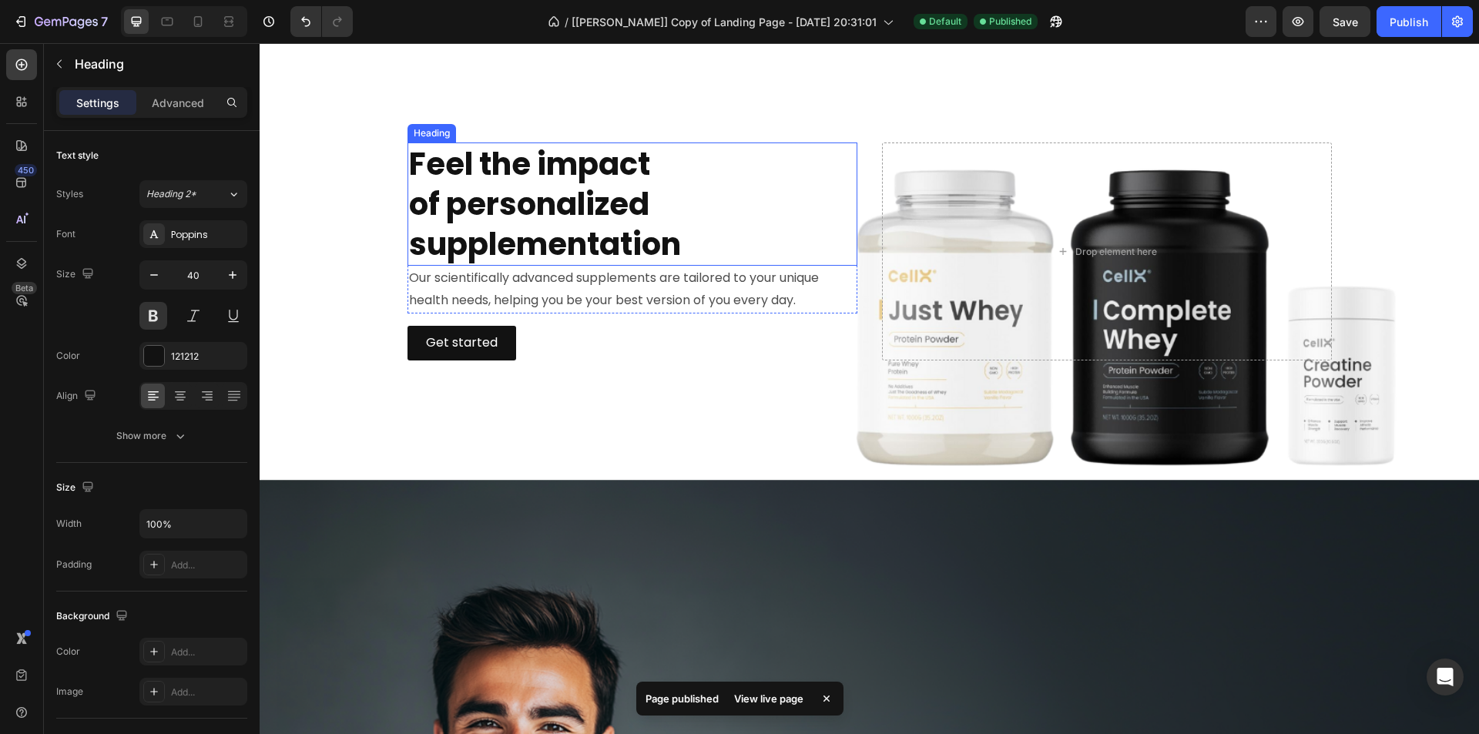
click at [559, 204] on h2 "Feel the impact of personalized supplementation" at bounding box center [633, 204] width 450 height 123
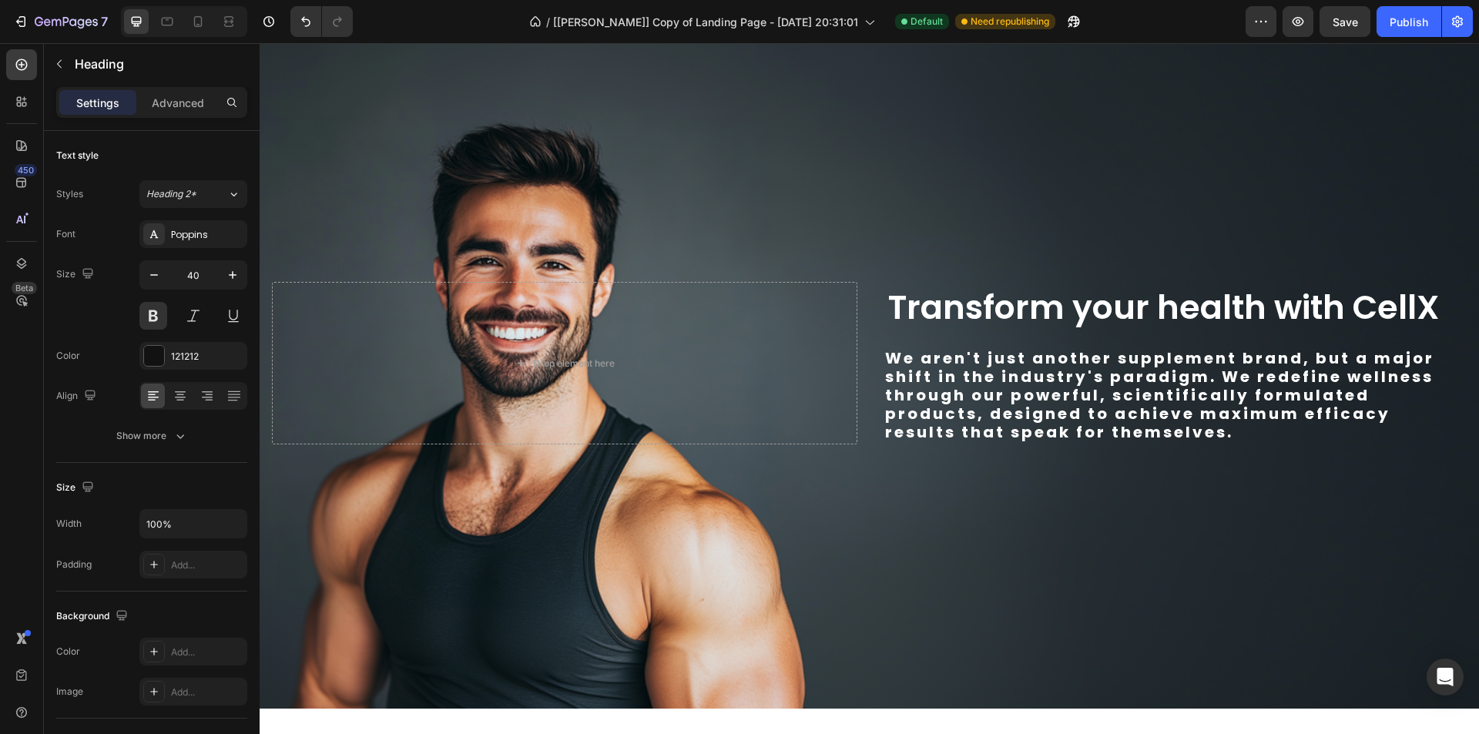
scroll to position [1618, 0]
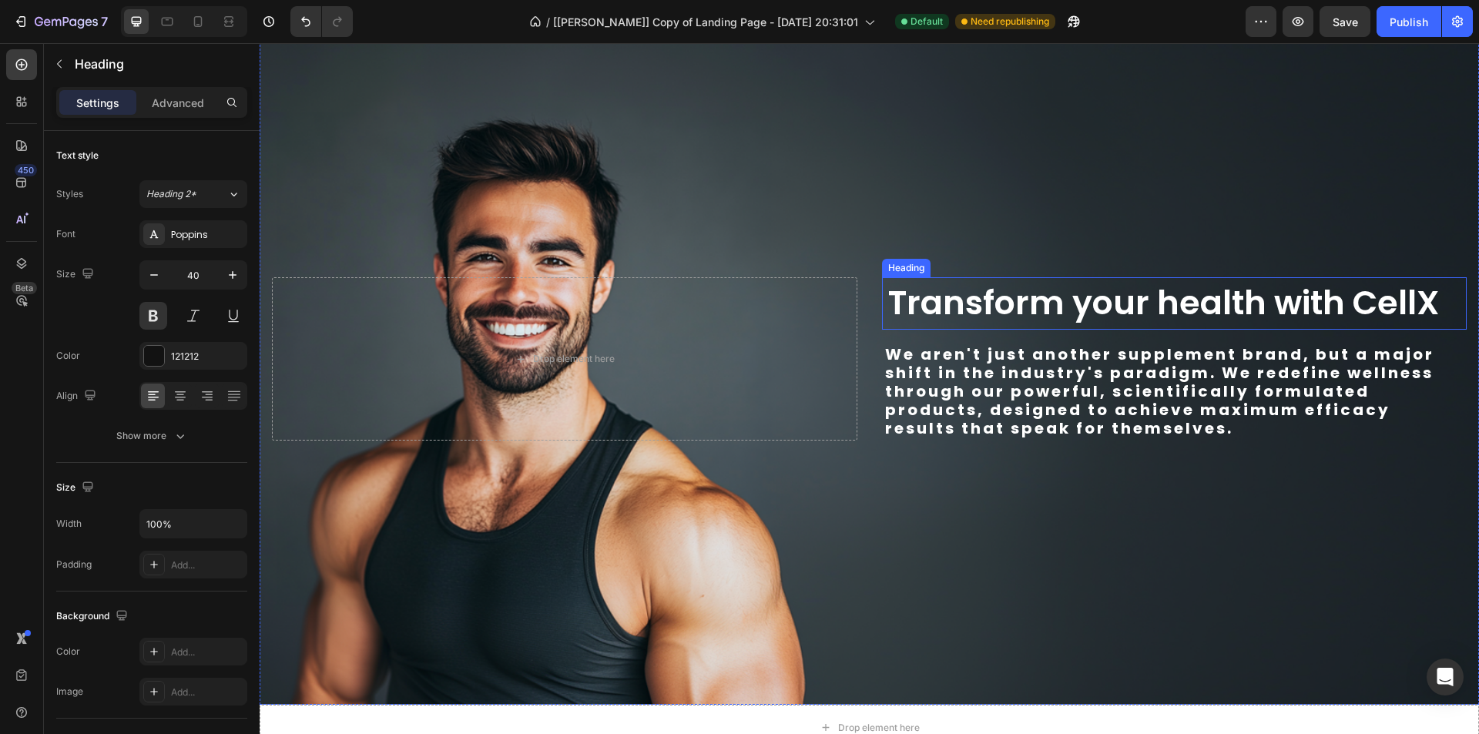
click at [932, 298] on h2 "Transform your health with CellX" at bounding box center [1175, 303] width 586 height 52
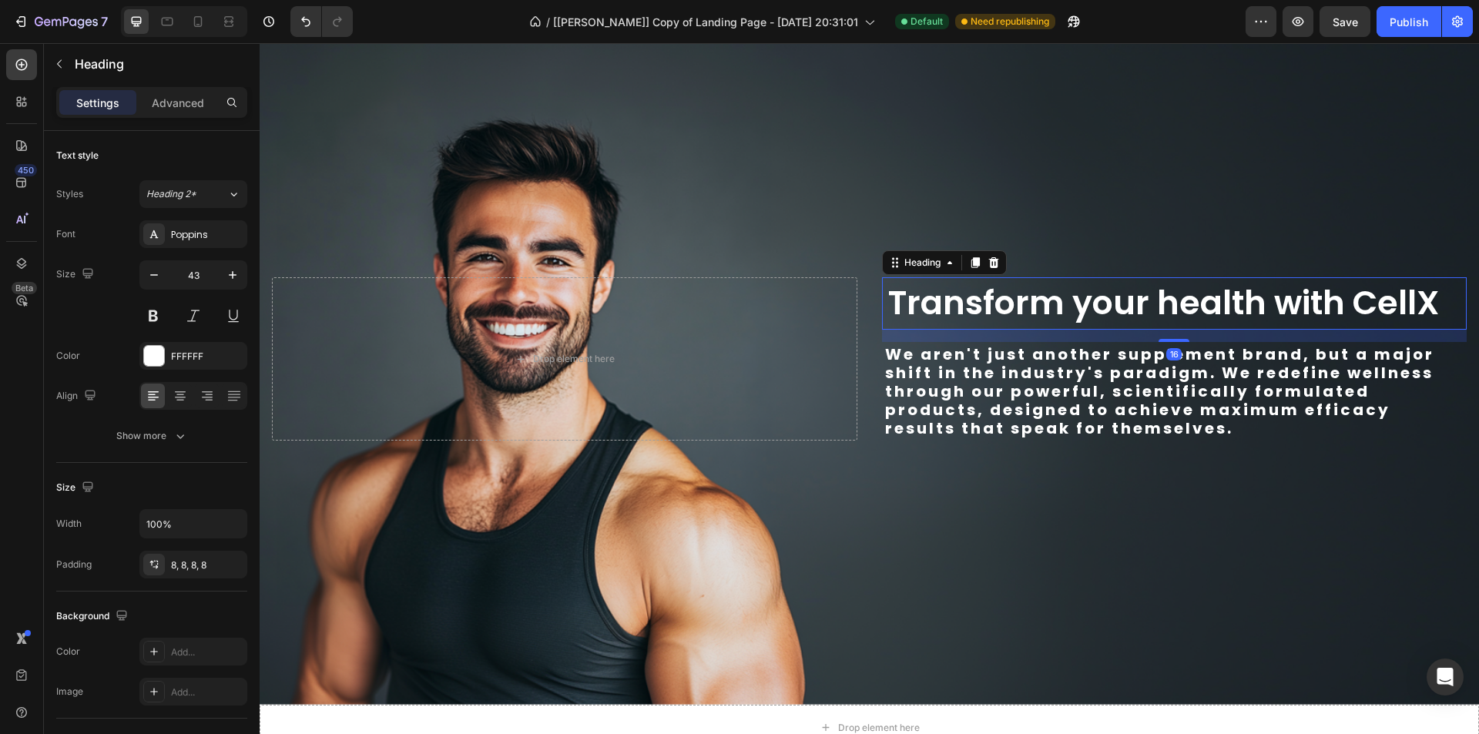
click at [932, 298] on h2 "Transform your health with CellX" at bounding box center [1175, 303] width 586 height 52
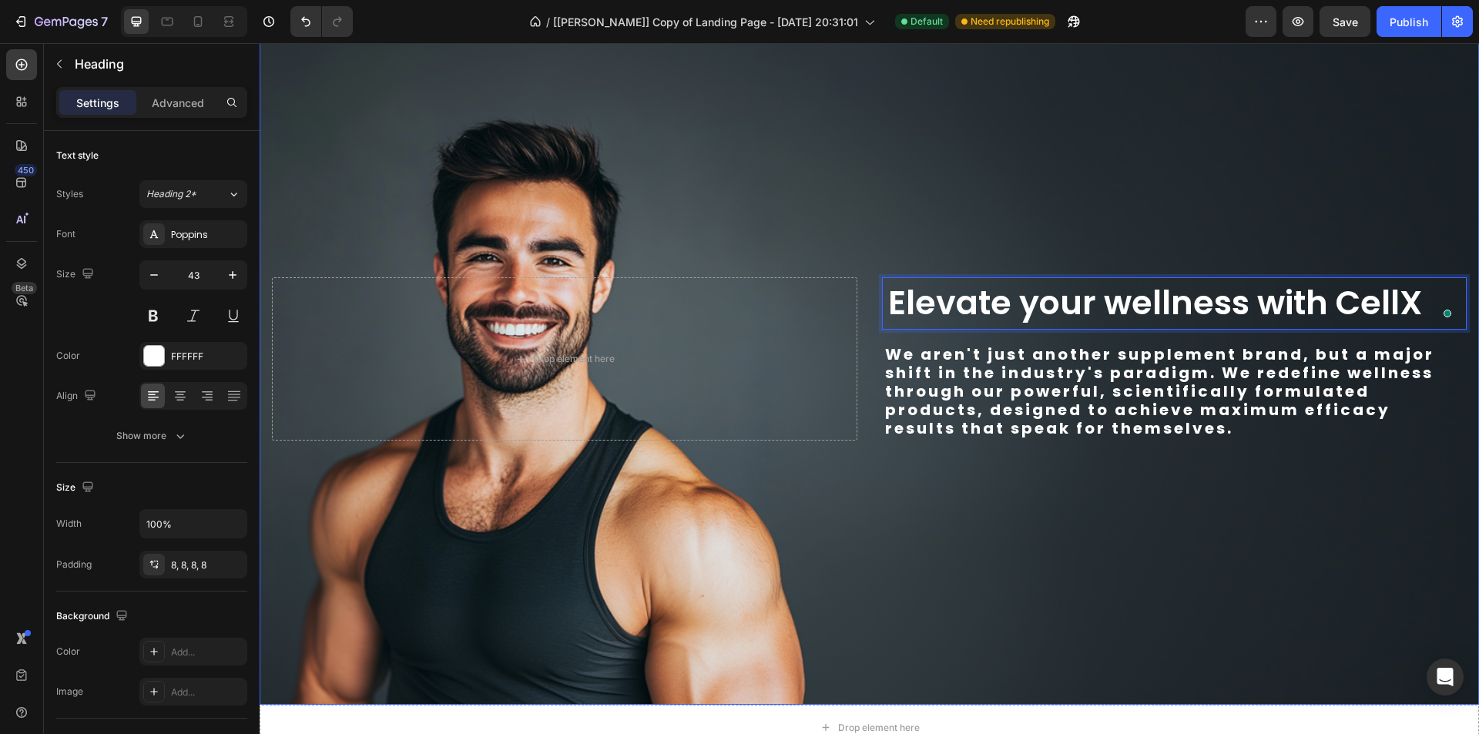
click at [945, 364] on p "We aren't just another supplement brand, but a major shift in the industry's pa…" at bounding box center [1174, 391] width 579 height 92
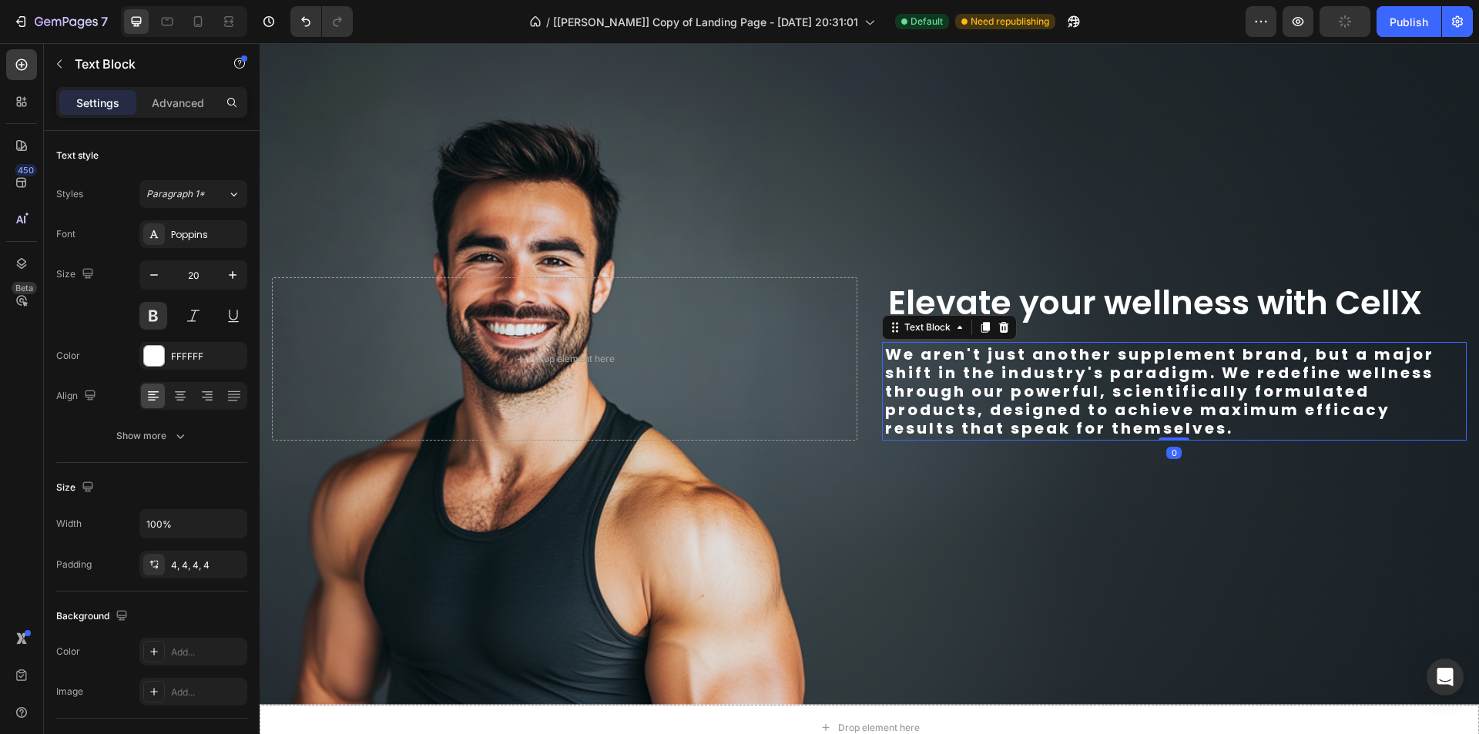
click at [945, 364] on p "We aren't just another supplement brand, but a major shift in the industry's pa…" at bounding box center [1174, 391] width 579 height 92
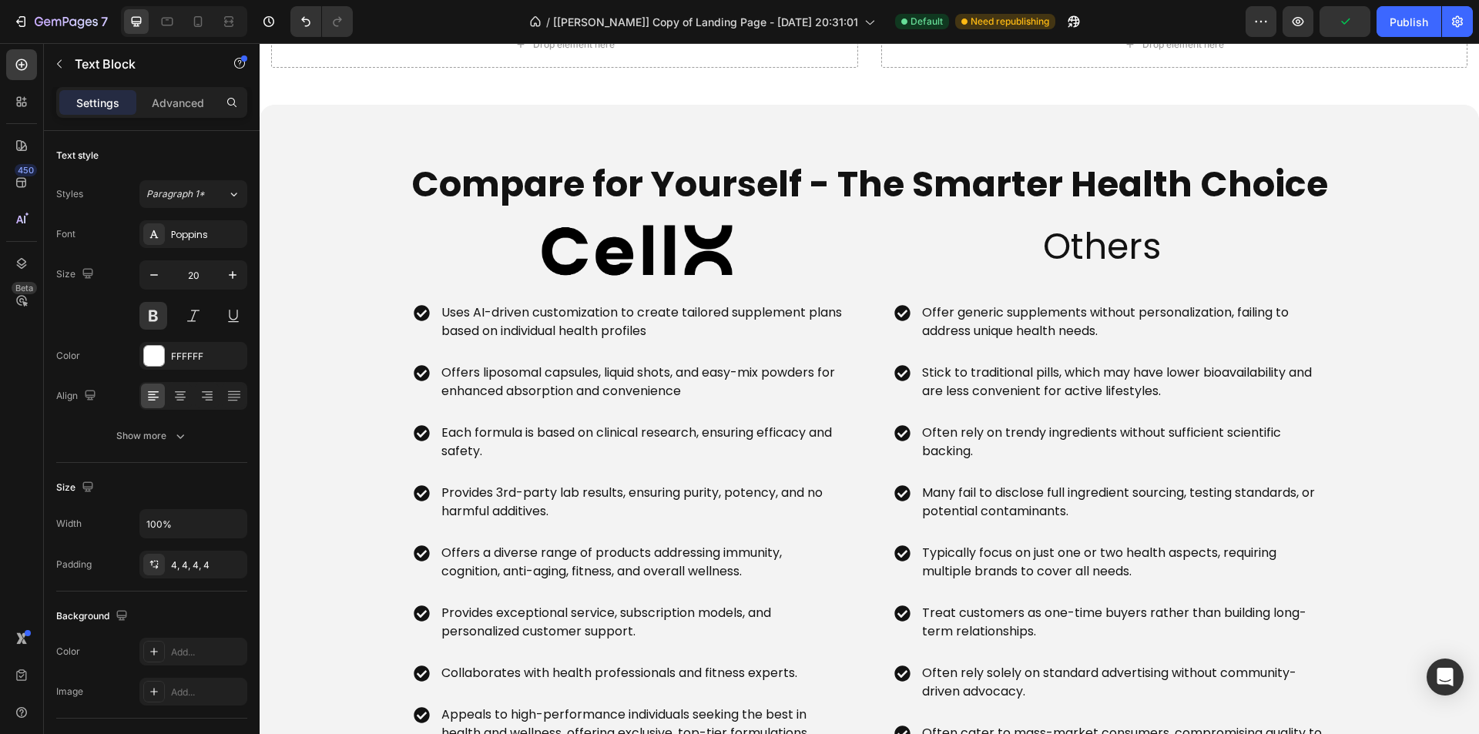
scroll to position [2466, 0]
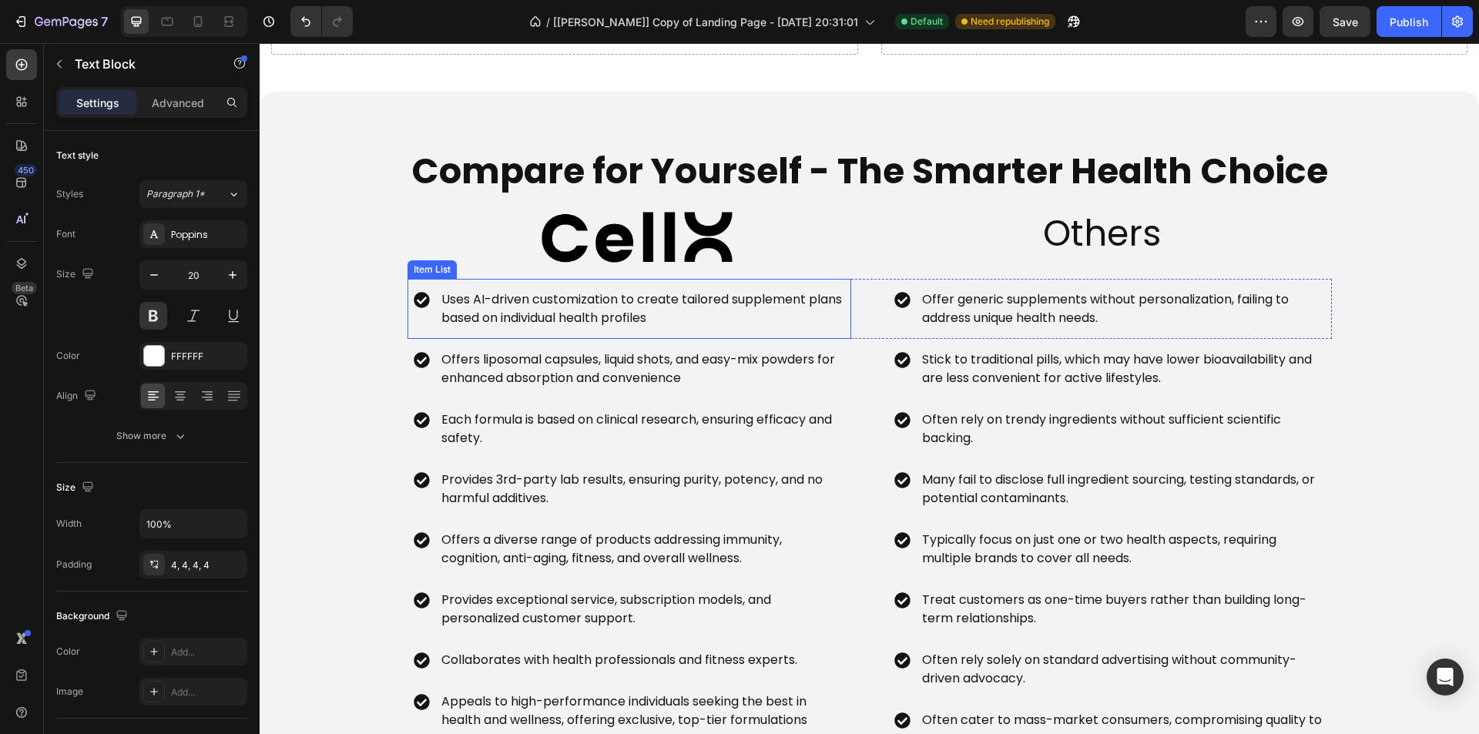
click at [647, 317] on p "Uses AI-driven customization to create tailored supplement plans based on indiv…" at bounding box center [641, 308] width 401 height 37
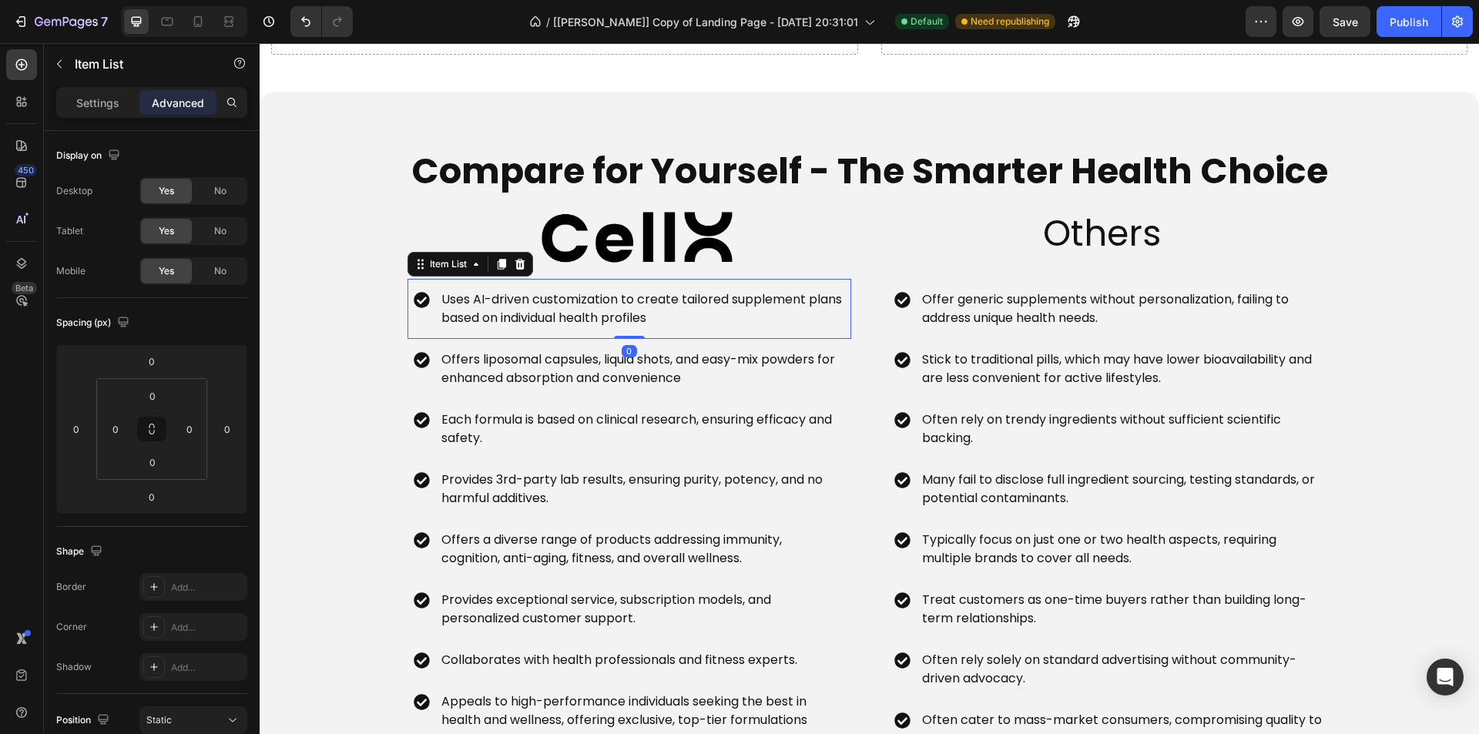
click at [647, 317] on p "Uses AI-driven customization to create tailored supplement plans based on indiv…" at bounding box center [641, 308] width 401 height 37
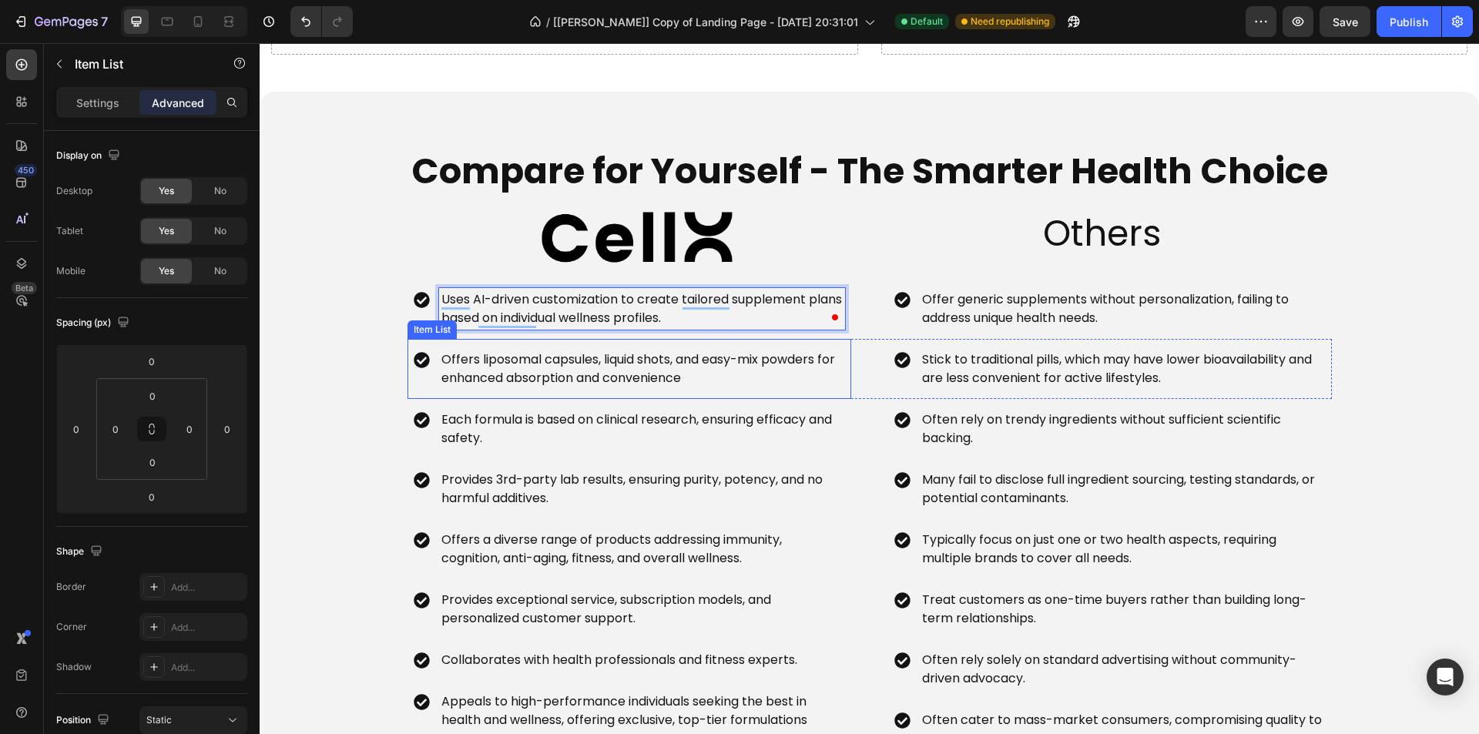
click at [623, 358] on p "Offers liposomal capsules, liquid shots, and easy-mix powders for enhanced abso…" at bounding box center [641, 369] width 401 height 37
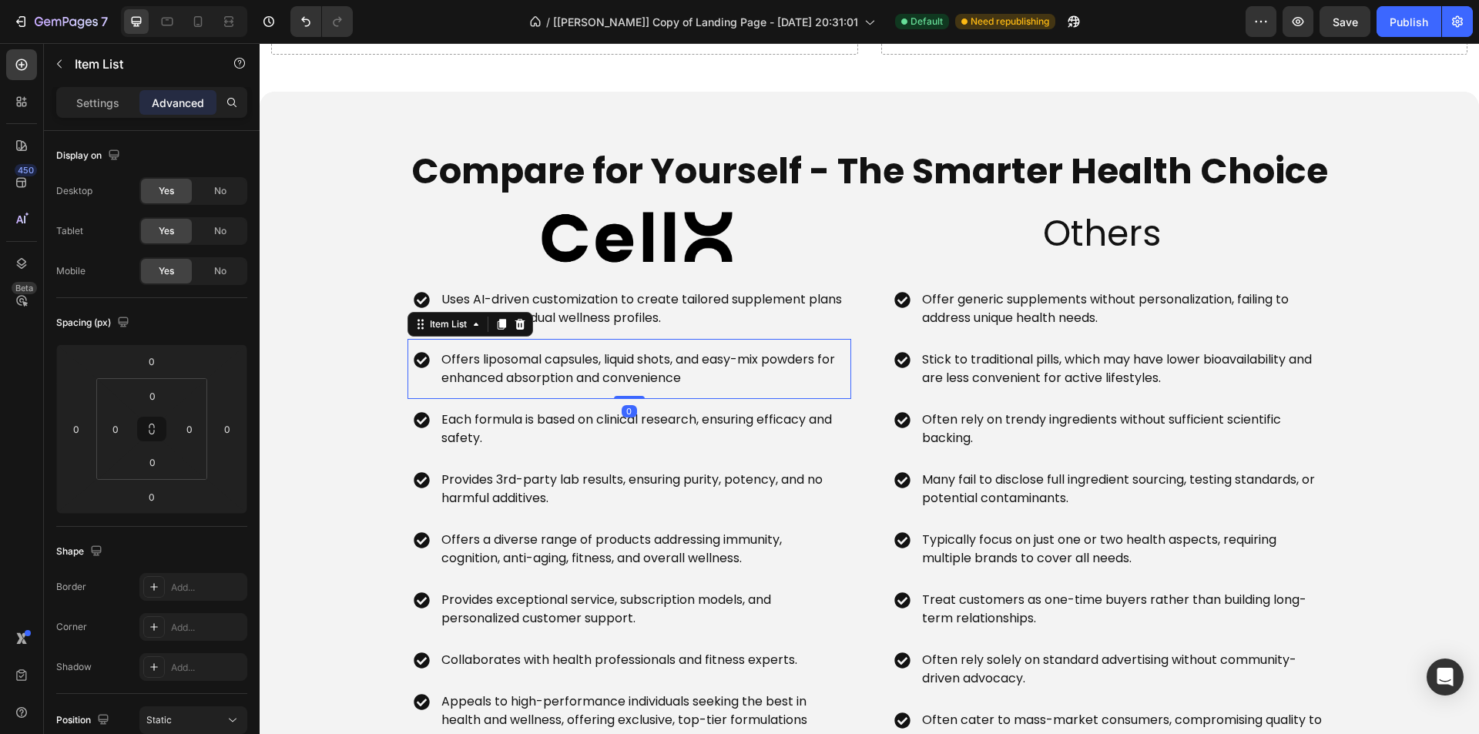
click at [623, 358] on p "Offers liposomal capsules, liquid shots, and easy-mix powders for enhanced abso…" at bounding box center [641, 369] width 401 height 37
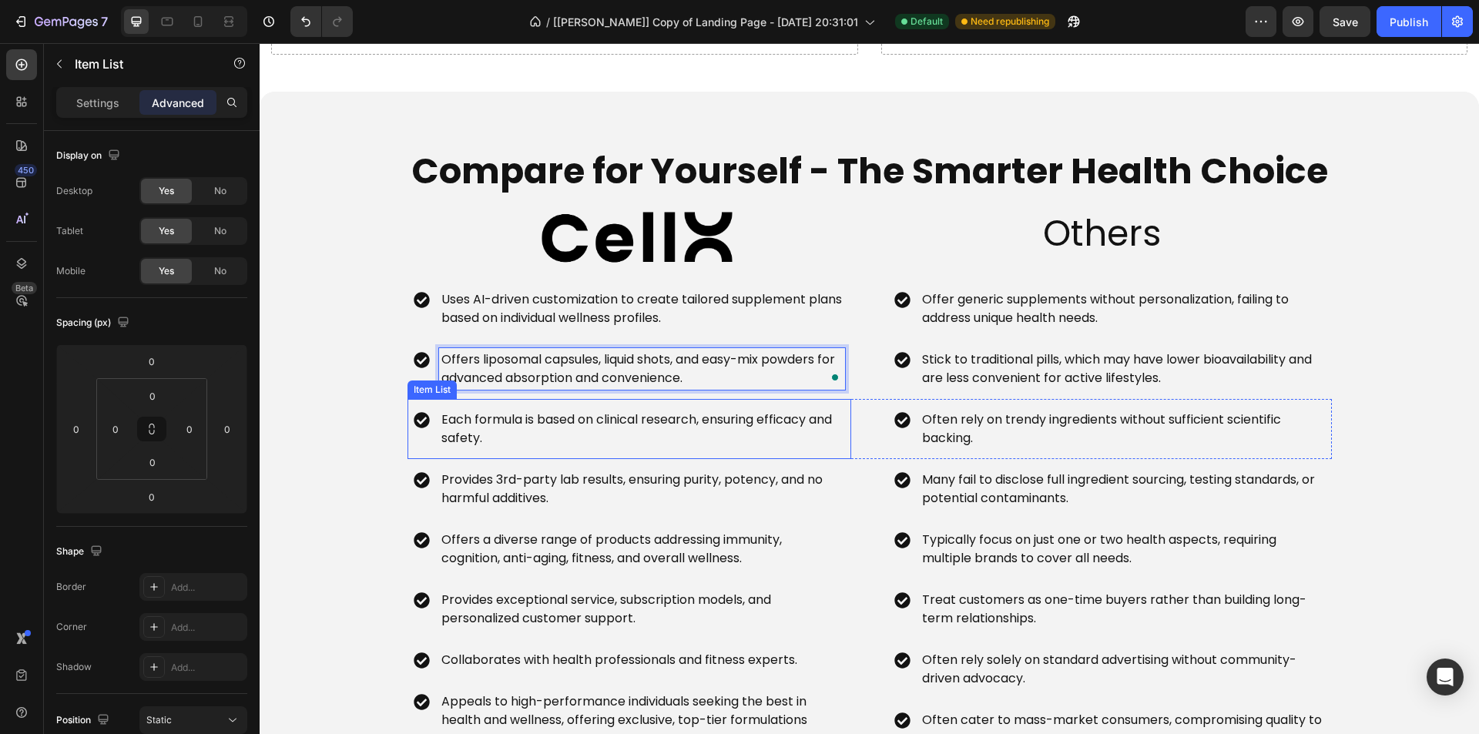
click at [606, 427] on p "Each formula is based on clinical research, ensuring efficacy and safety​." at bounding box center [641, 429] width 401 height 37
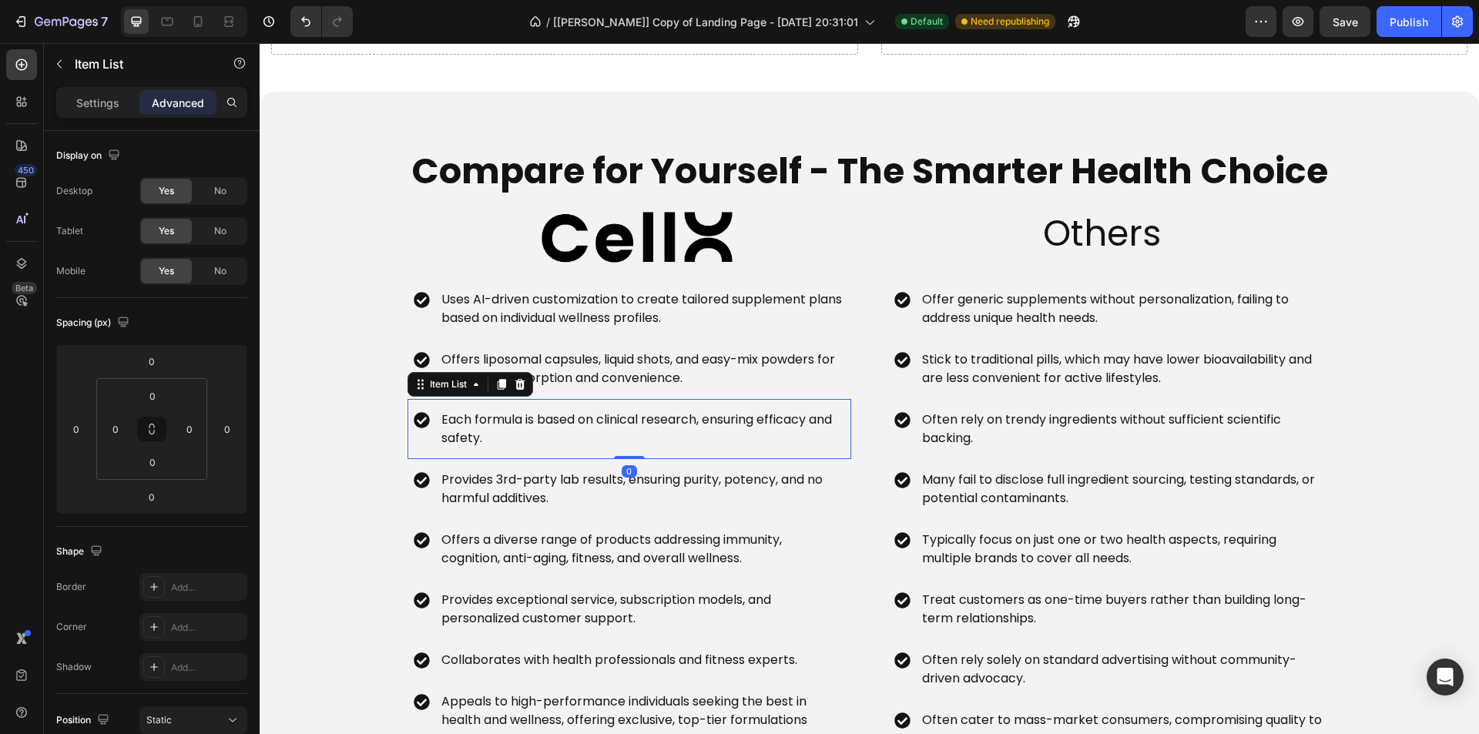
click at [606, 427] on p "Each formula is based on clinical research, ensuring efficacy and safety​." at bounding box center [641, 429] width 401 height 37
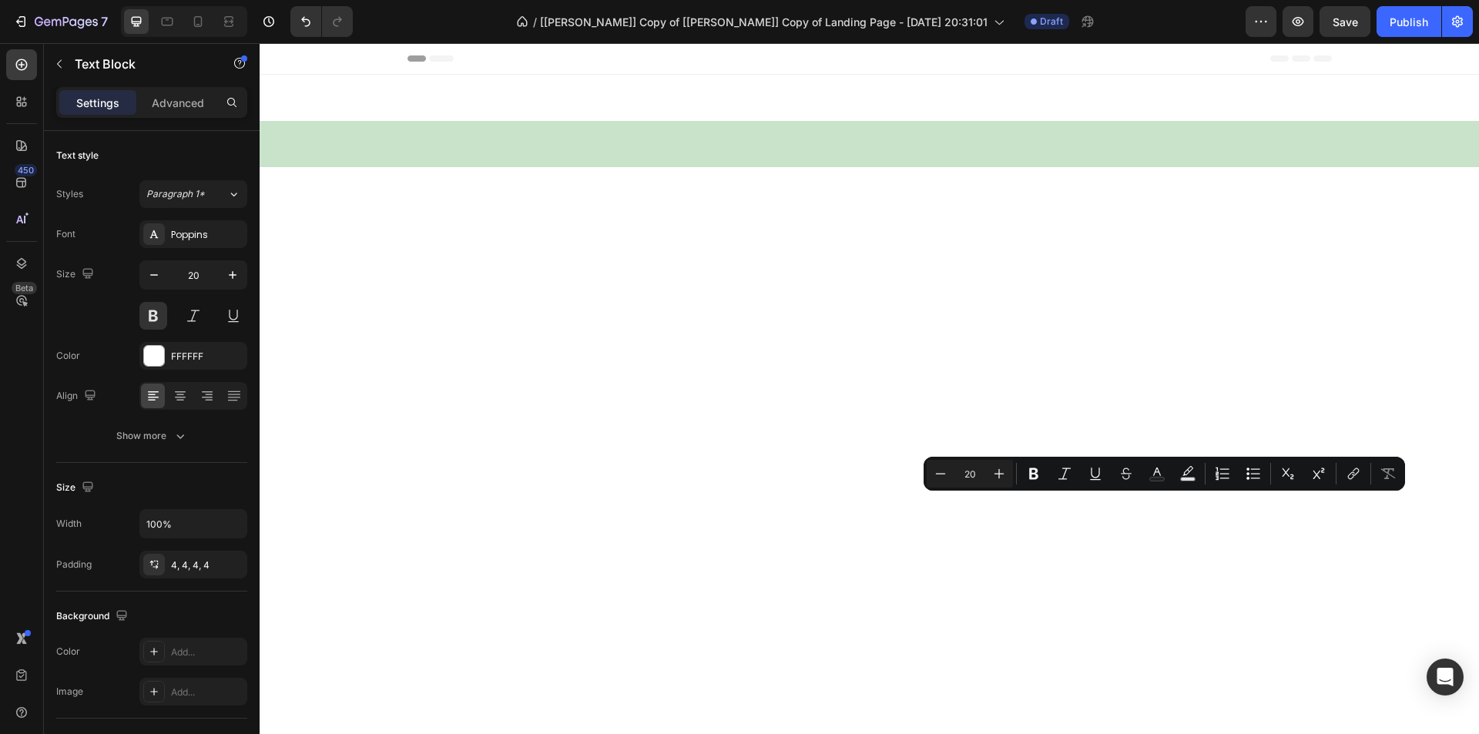
scroll to position [1464, 0]
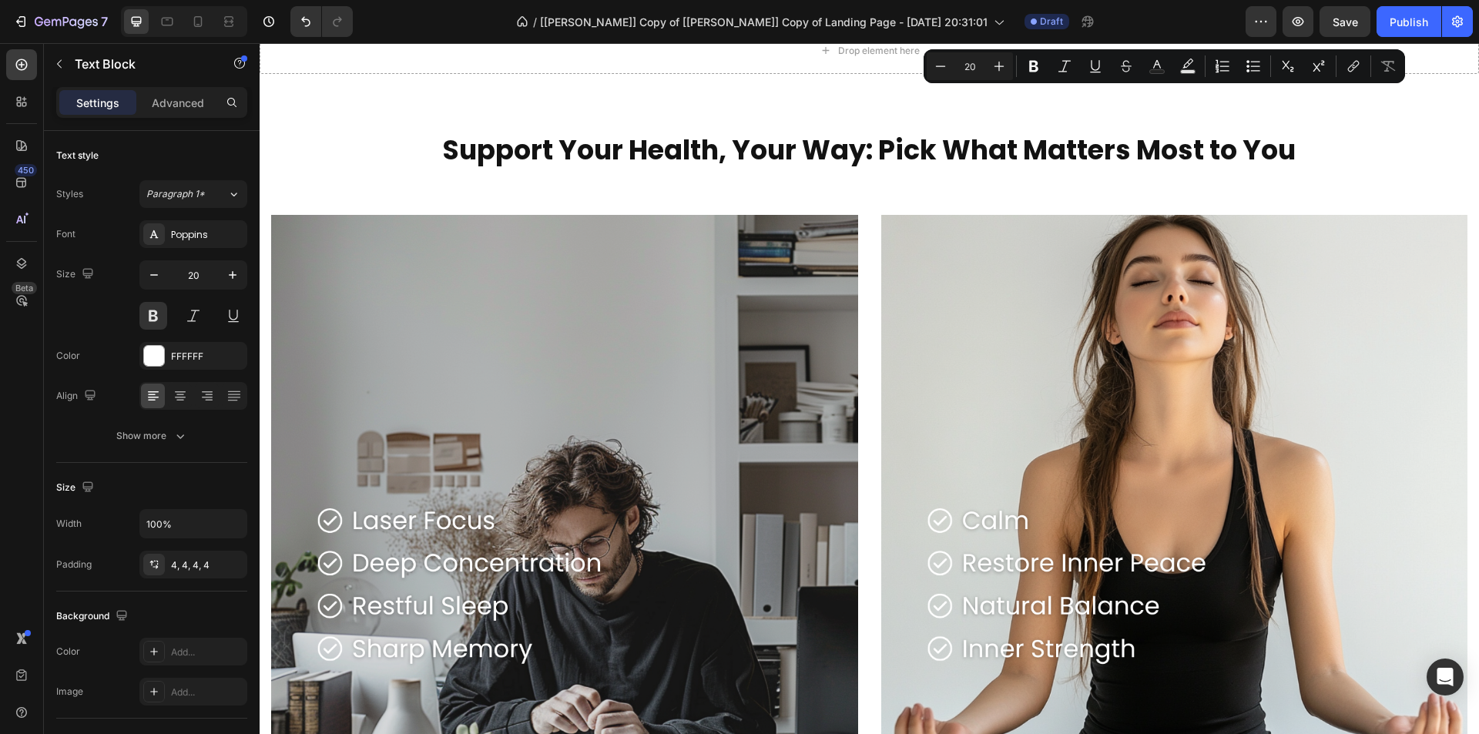
type input "16"
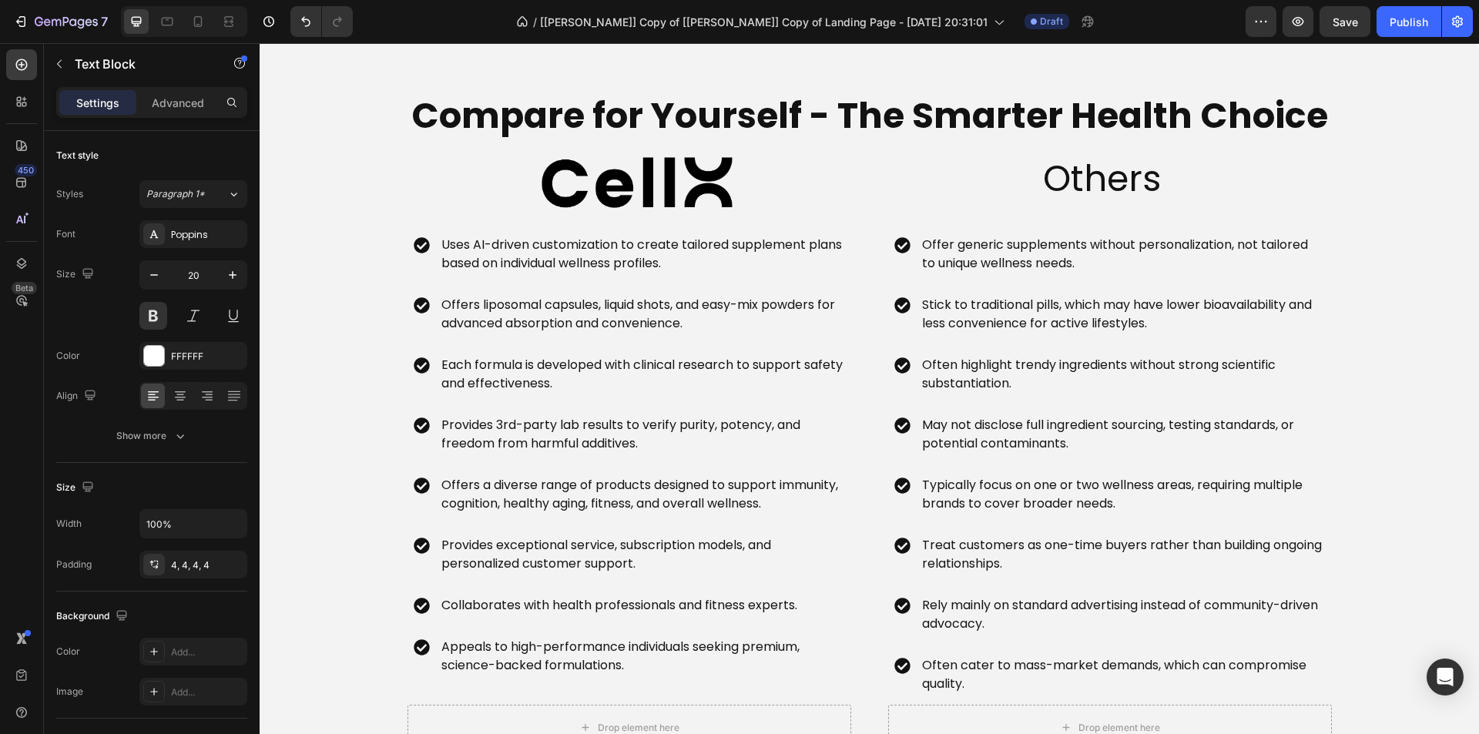
scroll to position [3698, 0]
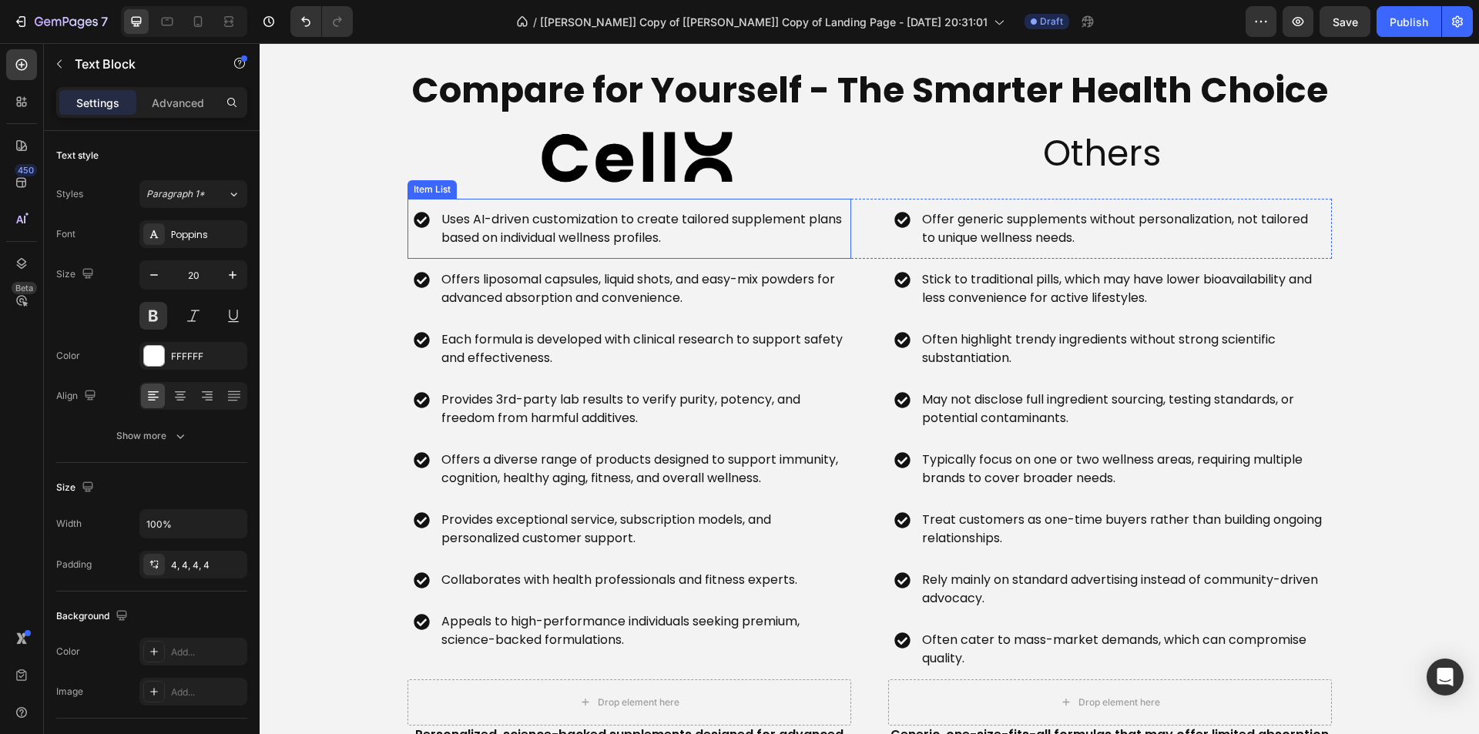
click at [605, 240] on p "Uses AI-driven customization to create tailored supplement plans based on indiv…" at bounding box center [641, 228] width 401 height 37
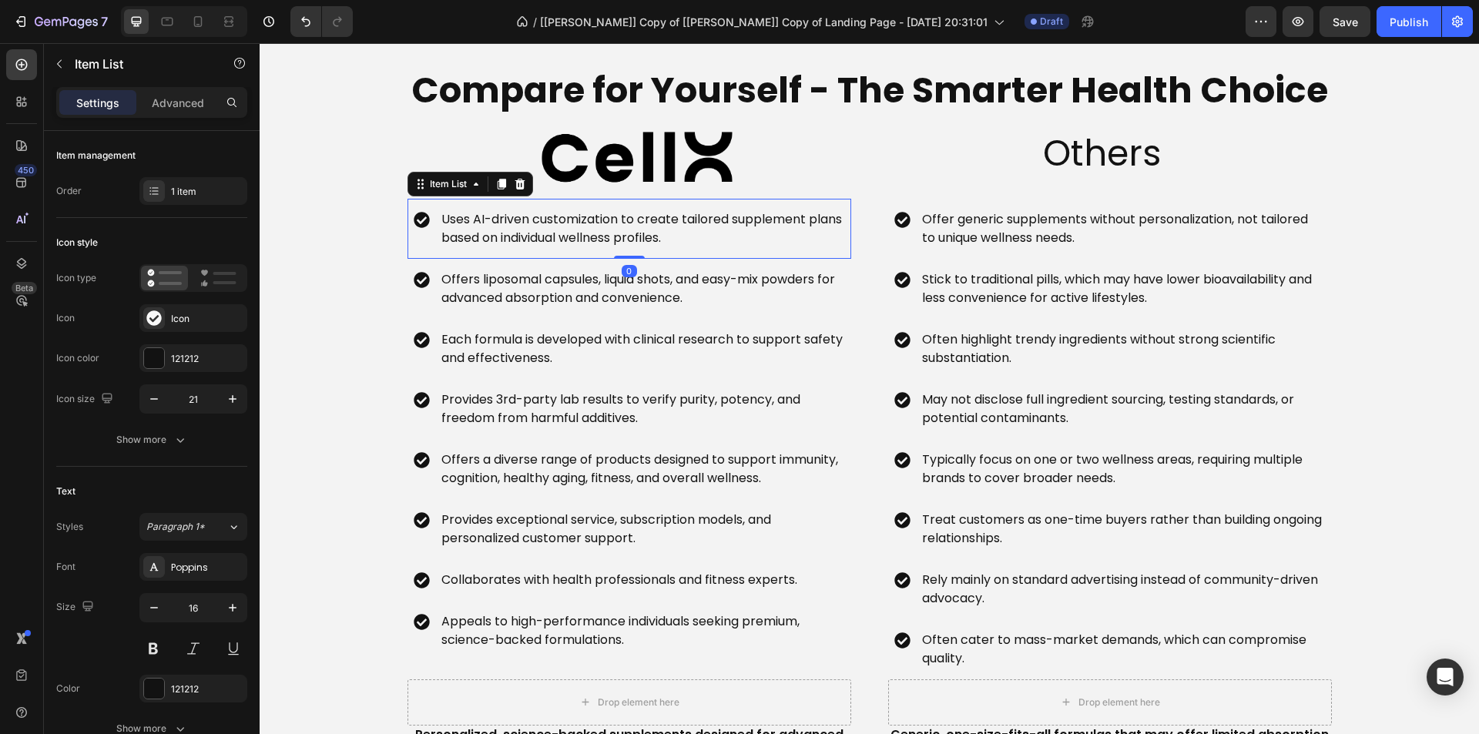
click at [605, 240] on p "Uses AI-driven customization to create tailored supplement plans based on indiv…" at bounding box center [641, 228] width 401 height 37
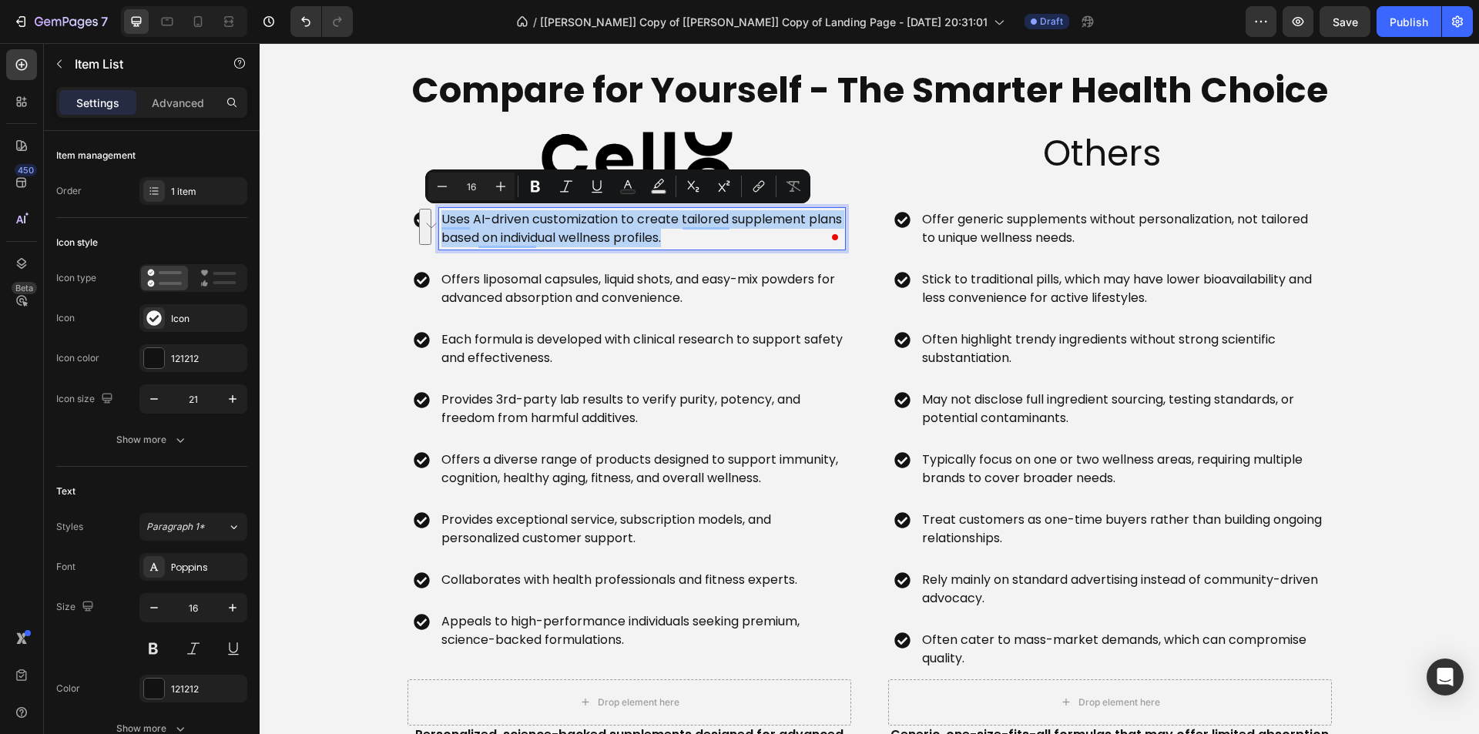
click at [649, 277] on p "Offers liposomal capsules, liquid shots, and easy-mix powders for advanced abso…" at bounding box center [641, 288] width 401 height 37
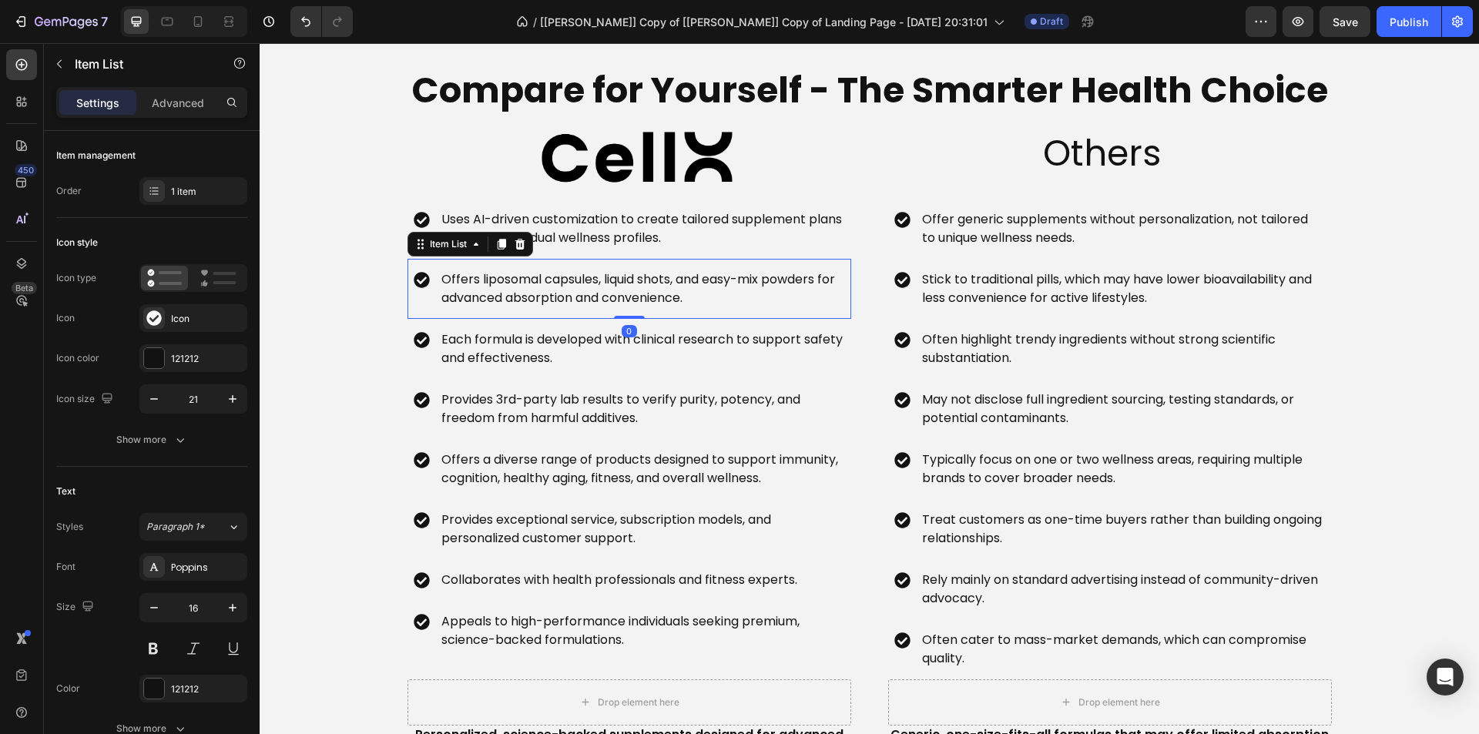
click at [649, 277] on p "Offers liposomal capsules, liquid shots, and easy-mix powders for advanced abso…" at bounding box center [641, 288] width 401 height 37
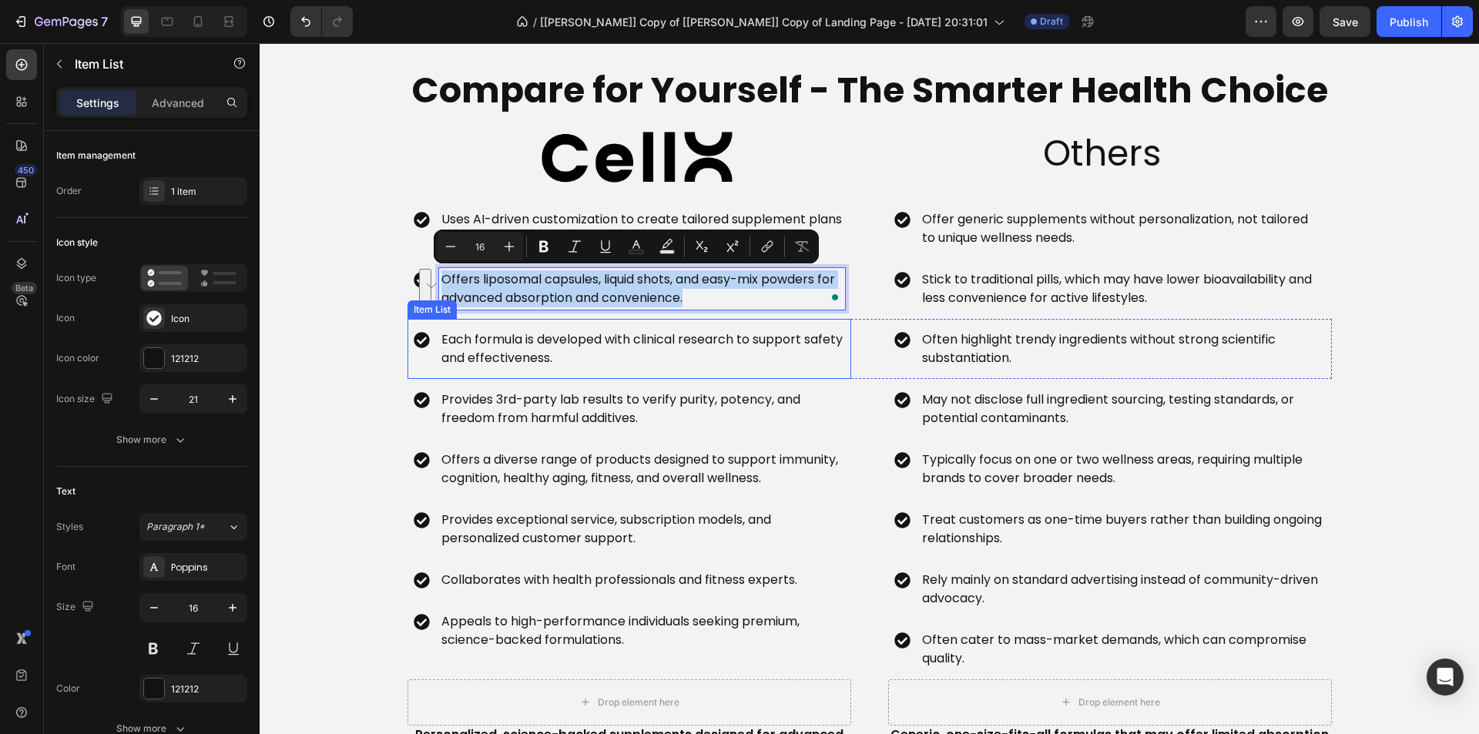
click at [666, 342] on p "Each formula is developed with clinical research to support safety and effectiv…" at bounding box center [641, 349] width 401 height 37
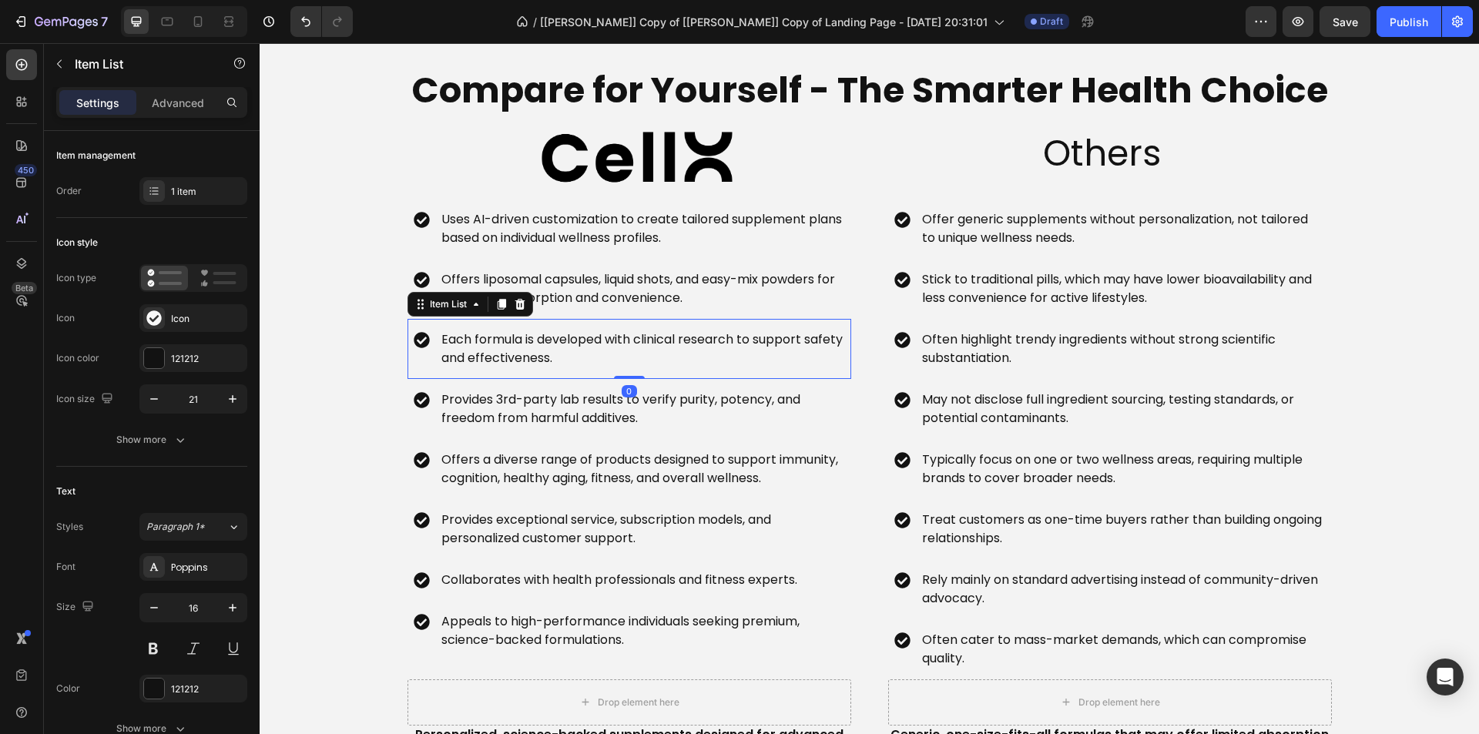
click at [666, 342] on p "Each formula is developed with clinical research to support safety and effectiv…" at bounding box center [641, 349] width 401 height 37
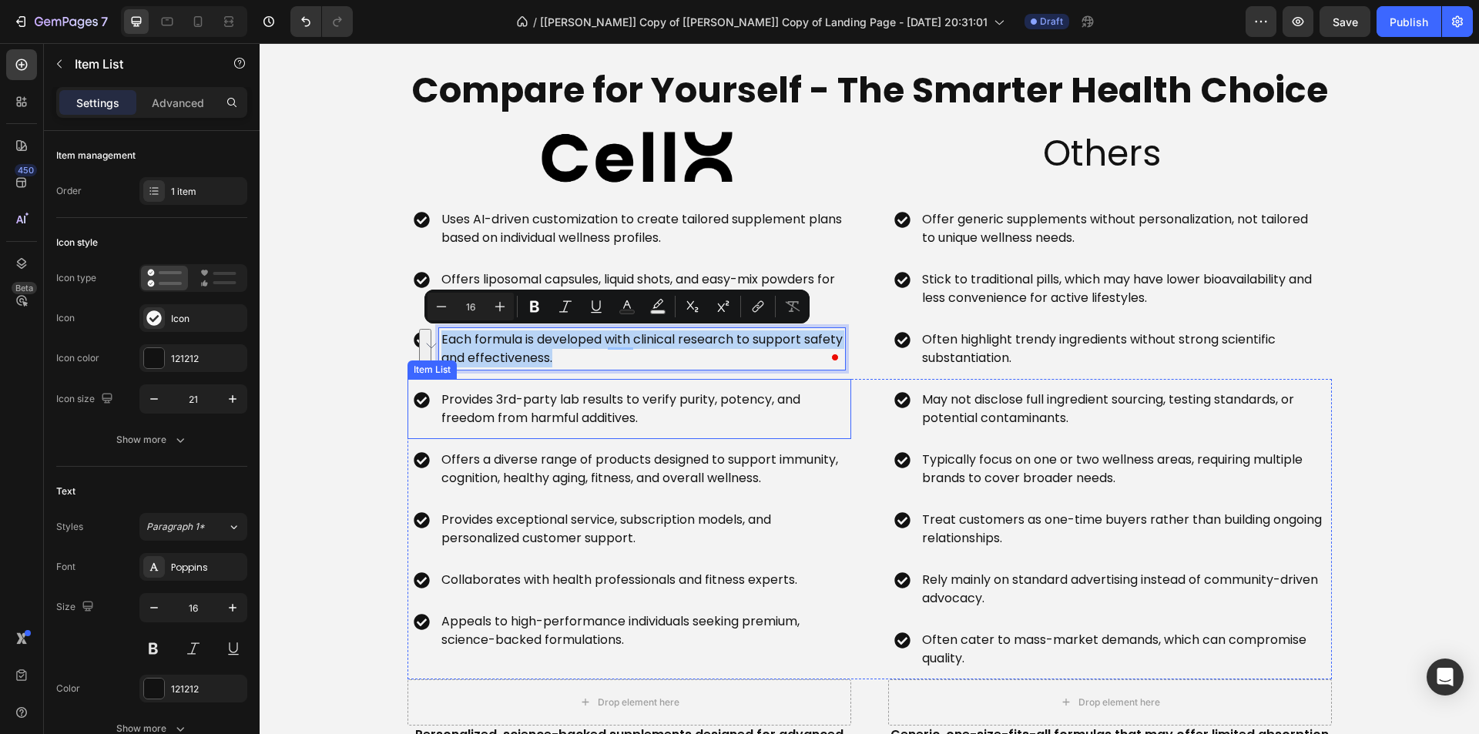
click at [663, 408] on p "Provides 3rd-party lab results to verify purity, potency, and freedom from harm…" at bounding box center [641, 409] width 401 height 37
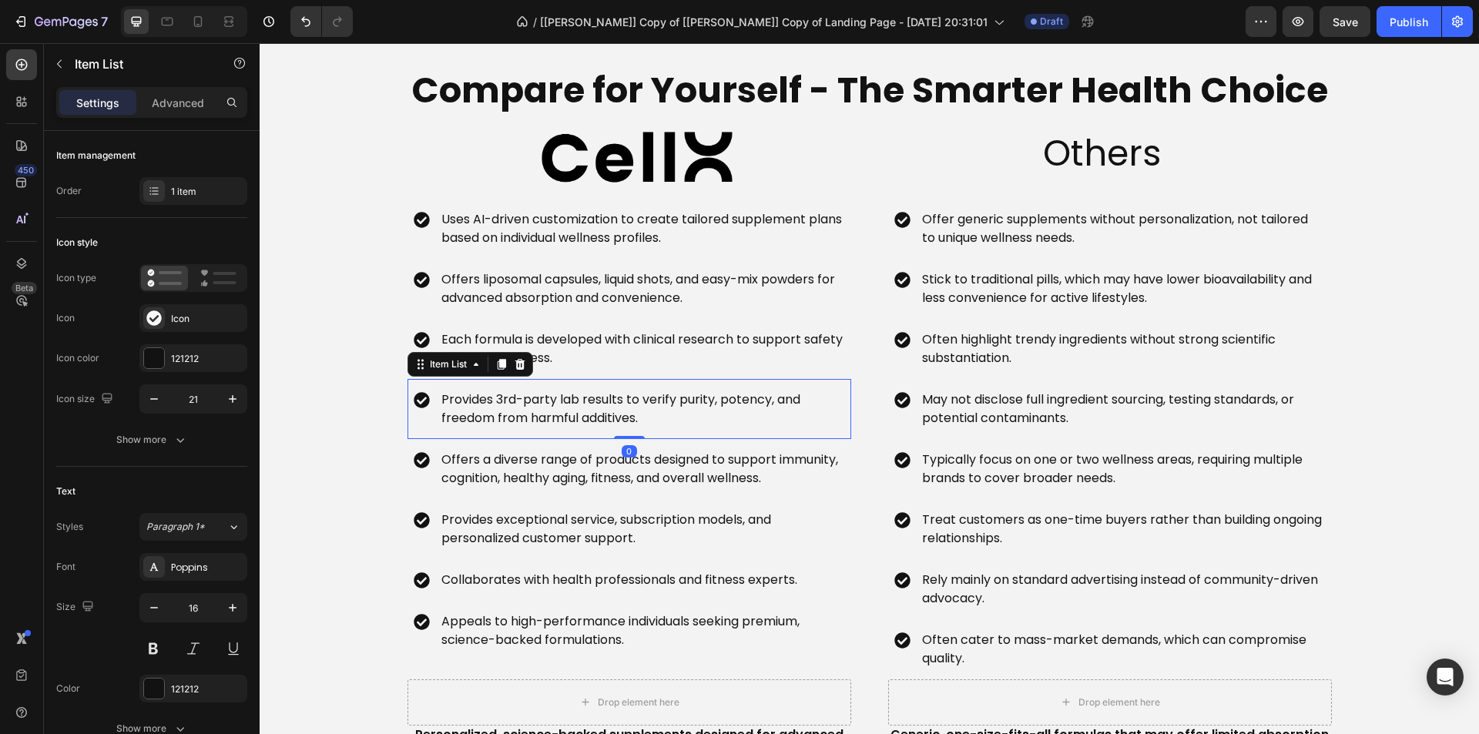
click at [663, 408] on p "Provides 3rd-party lab results to verify purity, potency, and freedom from harm…" at bounding box center [641, 409] width 401 height 37
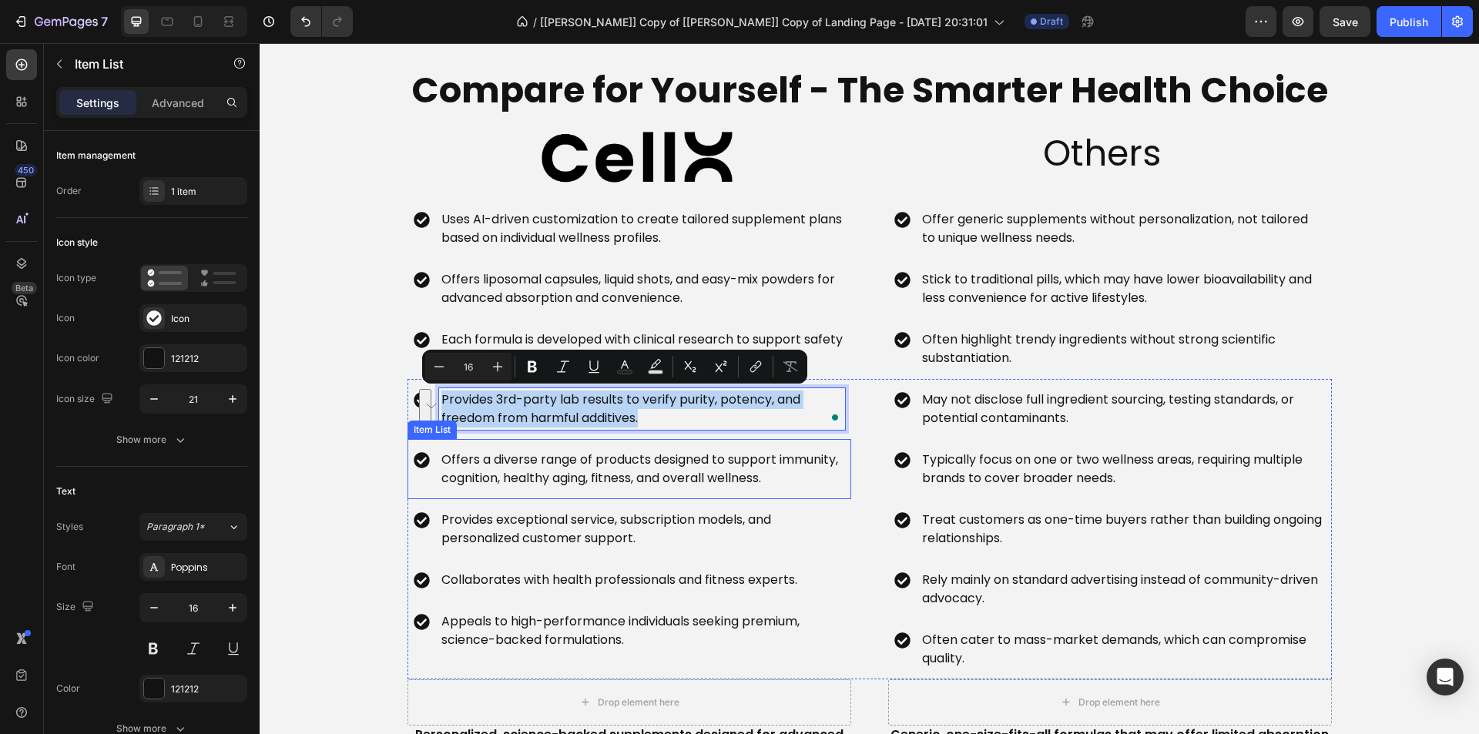
click at [704, 456] on p "Offers a diverse range of products designed to support immunity, cognition, hea…" at bounding box center [641, 469] width 401 height 37
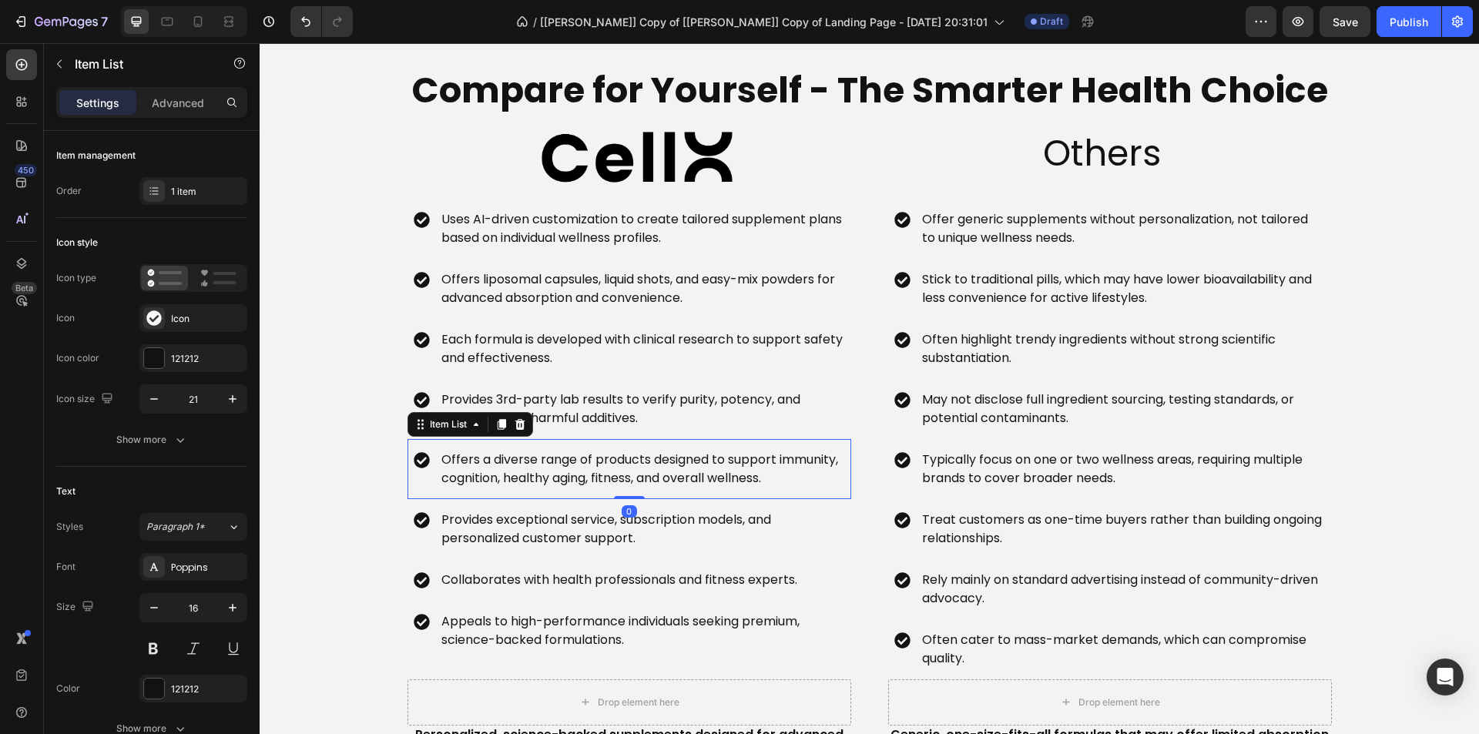
click at [704, 456] on p "Offers a diverse range of products designed to support immunity, cognition, hea…" at bounding box center [641, 469] width 401 height 37
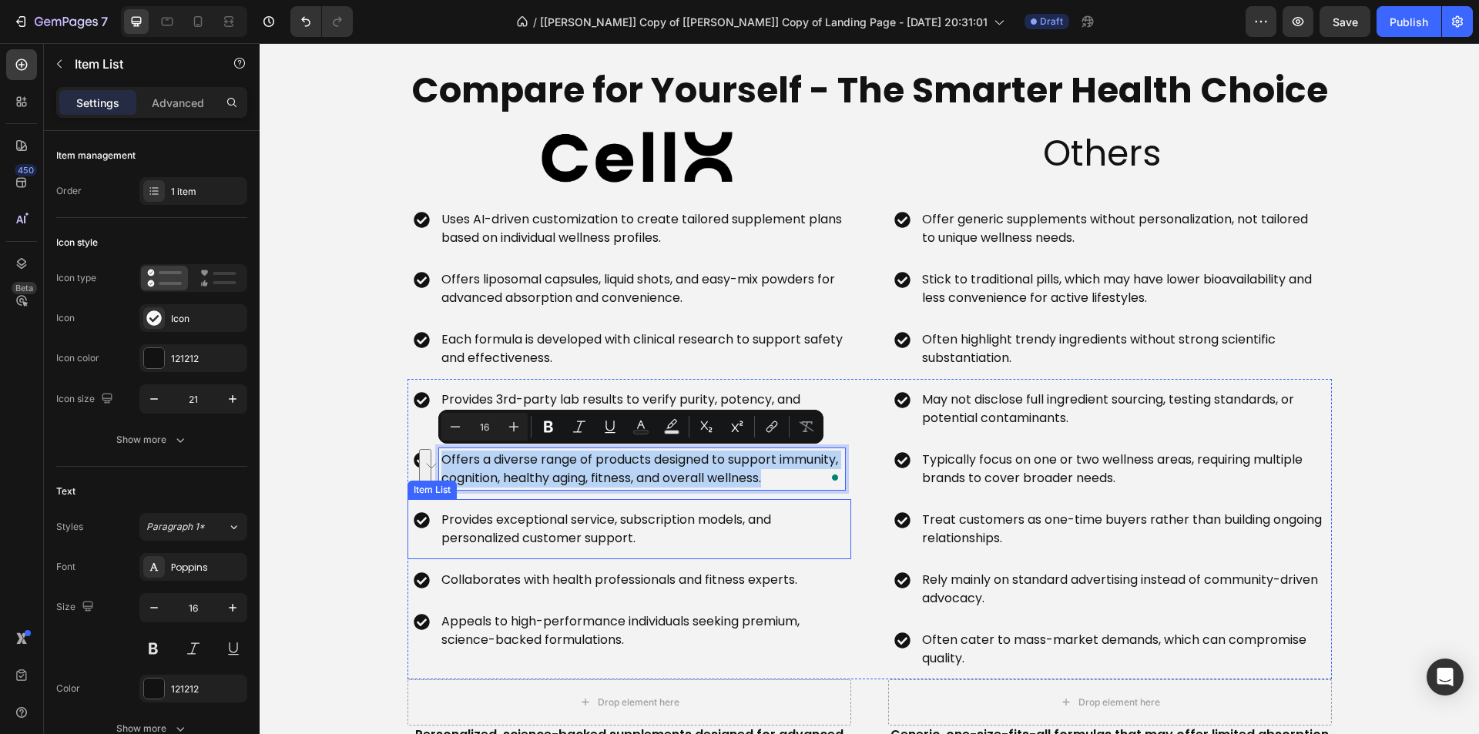
click at [681, 529] on p "Provides exceptional service, subscription models, and personalized customer su…" at bounding box center [641, 529] width 401 height 37
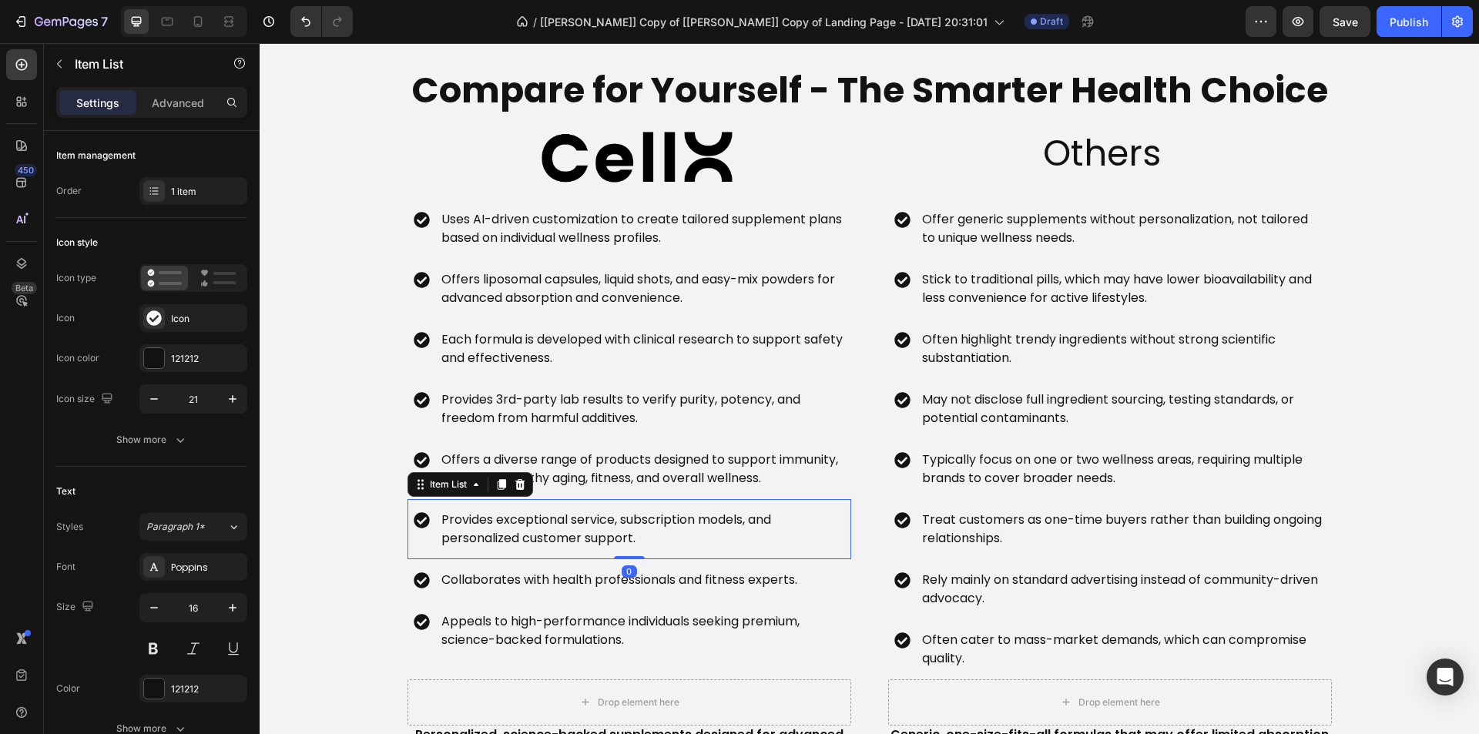
click at [681, 529] on p "Provides exceptional service, subscription models, and personalized customer su…" at bounding box center [641, 529] width 401 height 37
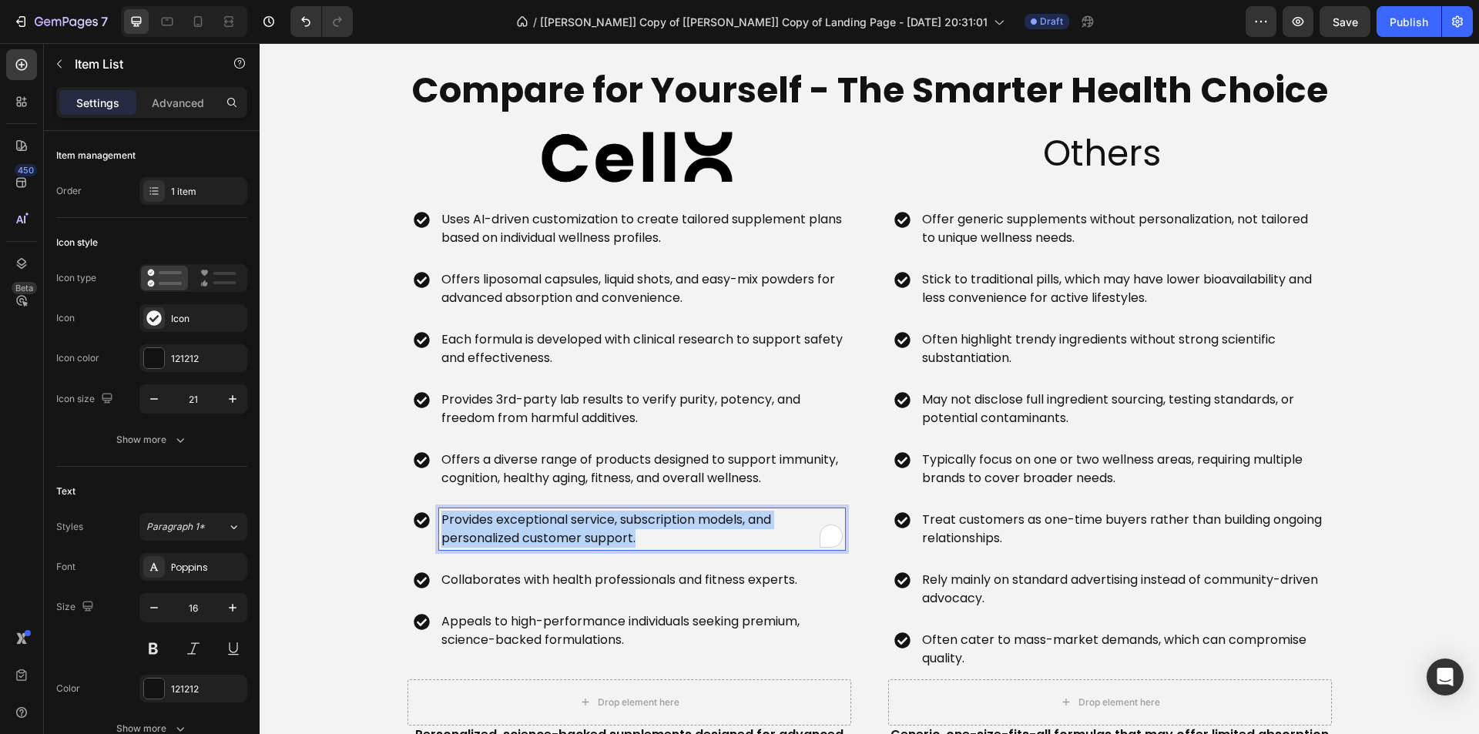
copy p "Provides exceptional service, subscription models, and personalized customer su…"
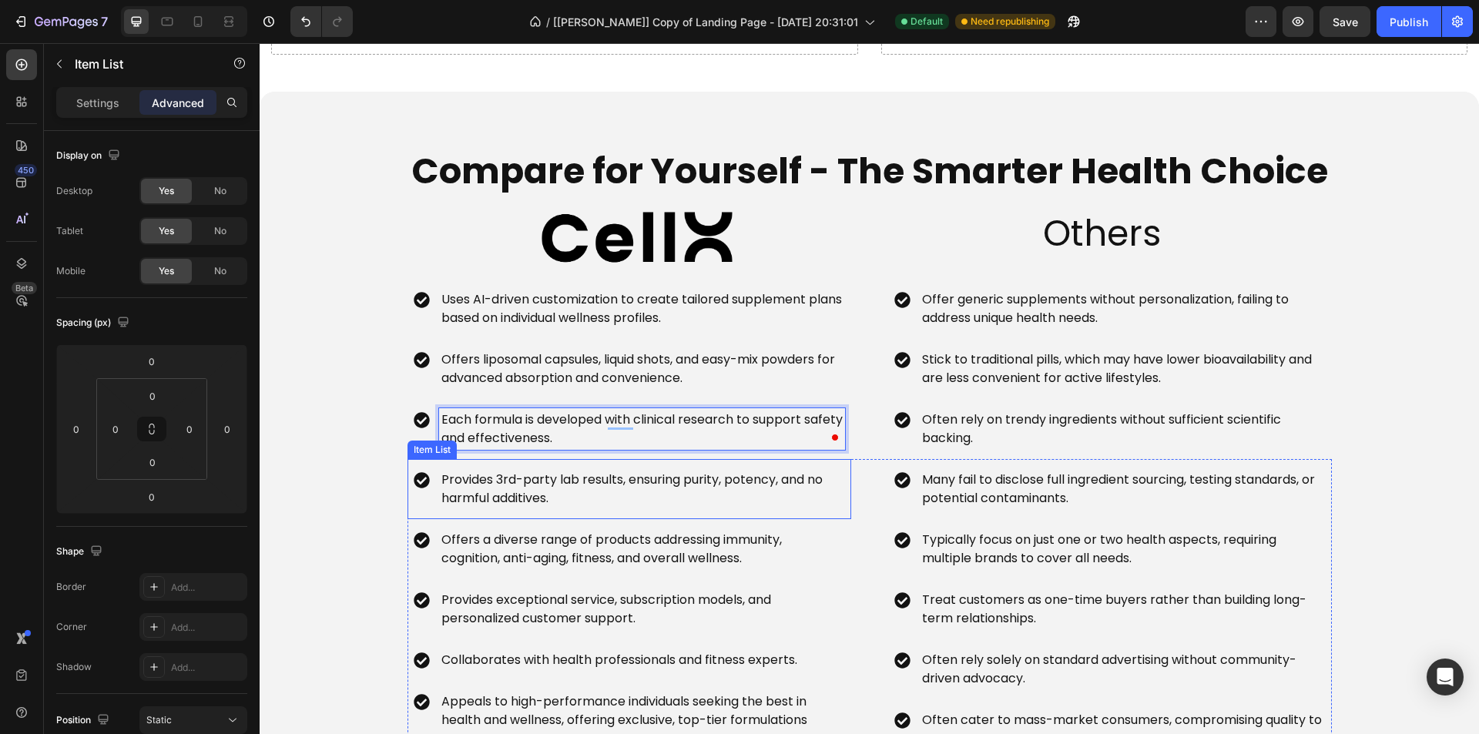
click at [595, 502] on p "Provides 3rd-party lab results, ensuring purity, potency, and no harmful additi…" at bounding box center [641, 489] width 401 height 37
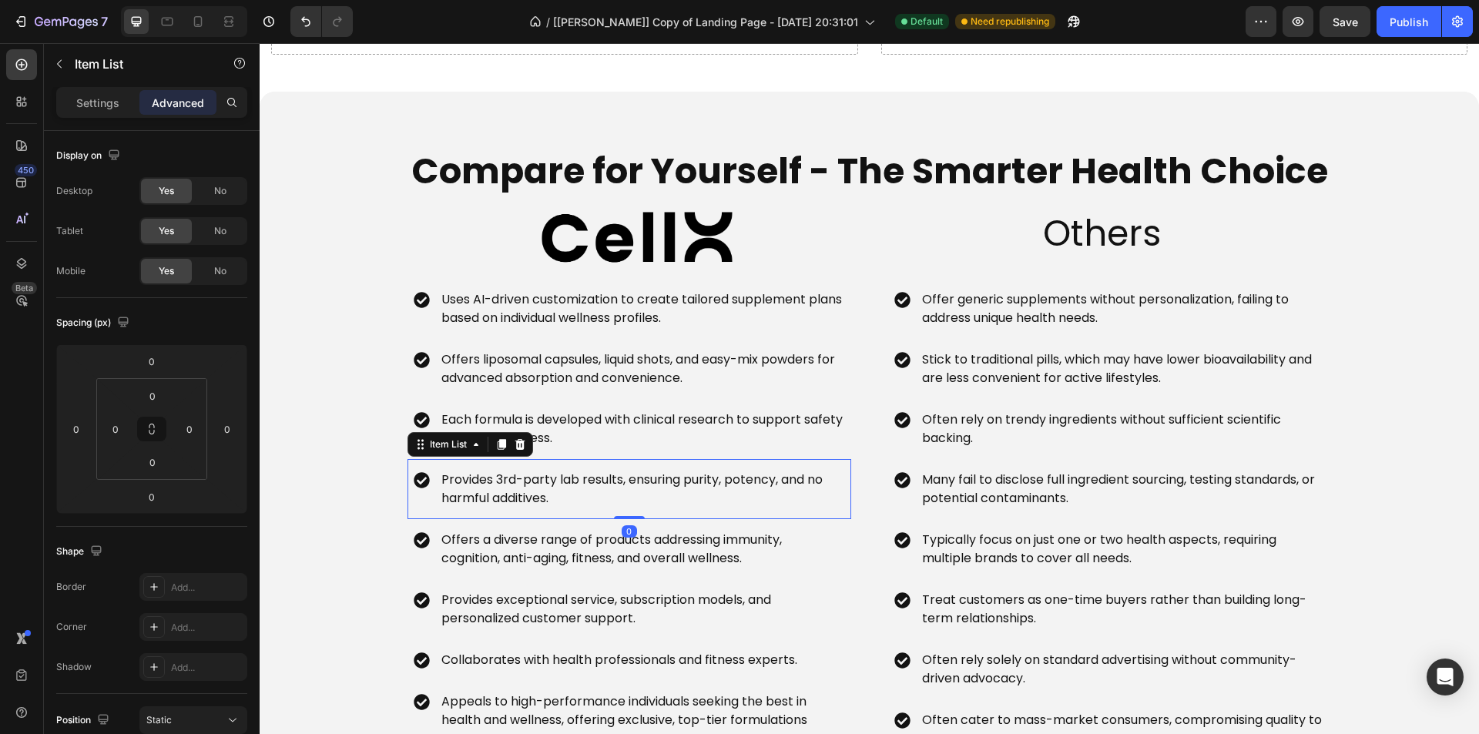
click at [595, 502] on p "Provides 3rd-party lab results, ensuring purity, potency, and no harmful additi…" at bounding box center [641, 489] width 401 height 37
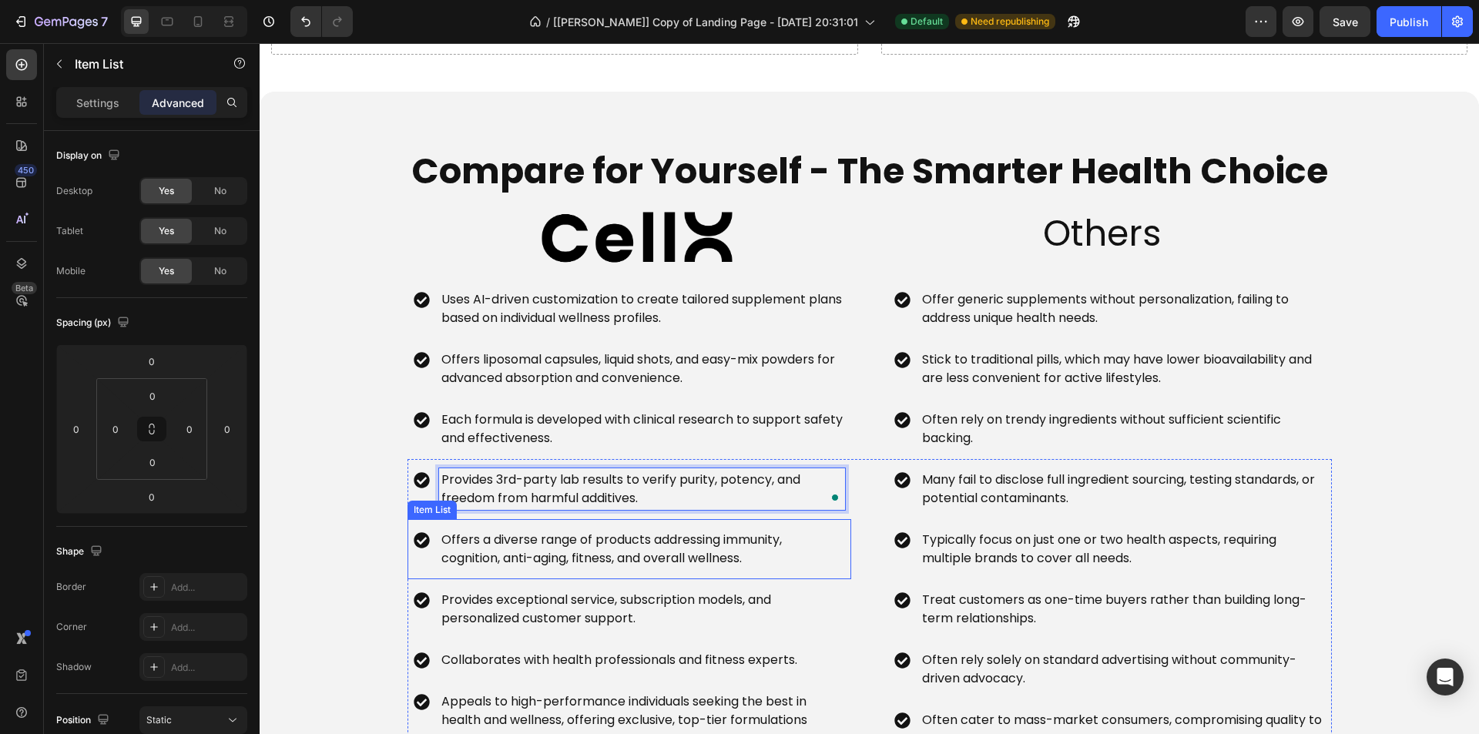
click at [599, 547] on p "Offers a diverse range of products addressing immunity, cognition, anti-aging, …" at bounding box center [641, 549] width 401 height 37
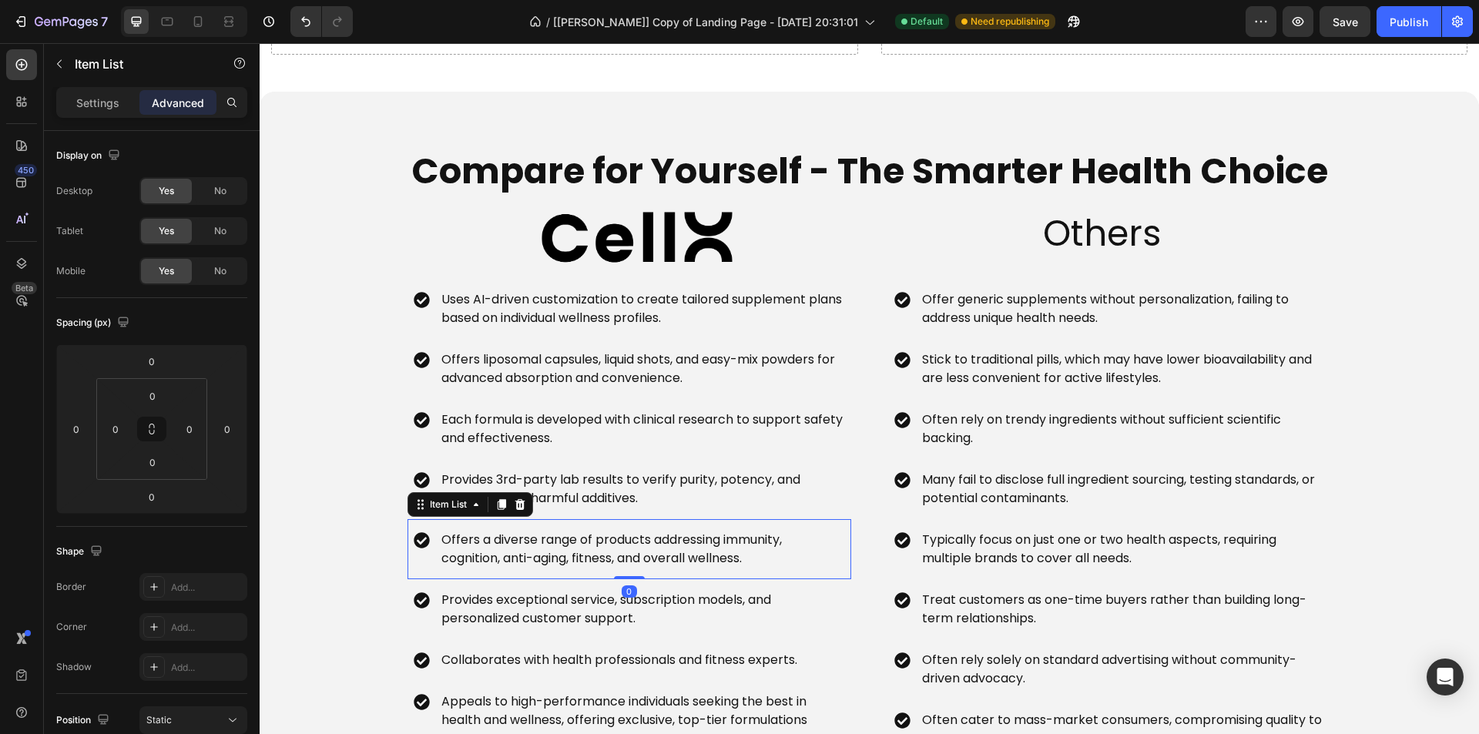
click at [599, 547] on p "Offers a diverse range of products addressing immunity, cognition, anti-aging, …" at bounding box center [641, 549] width 401 height 37
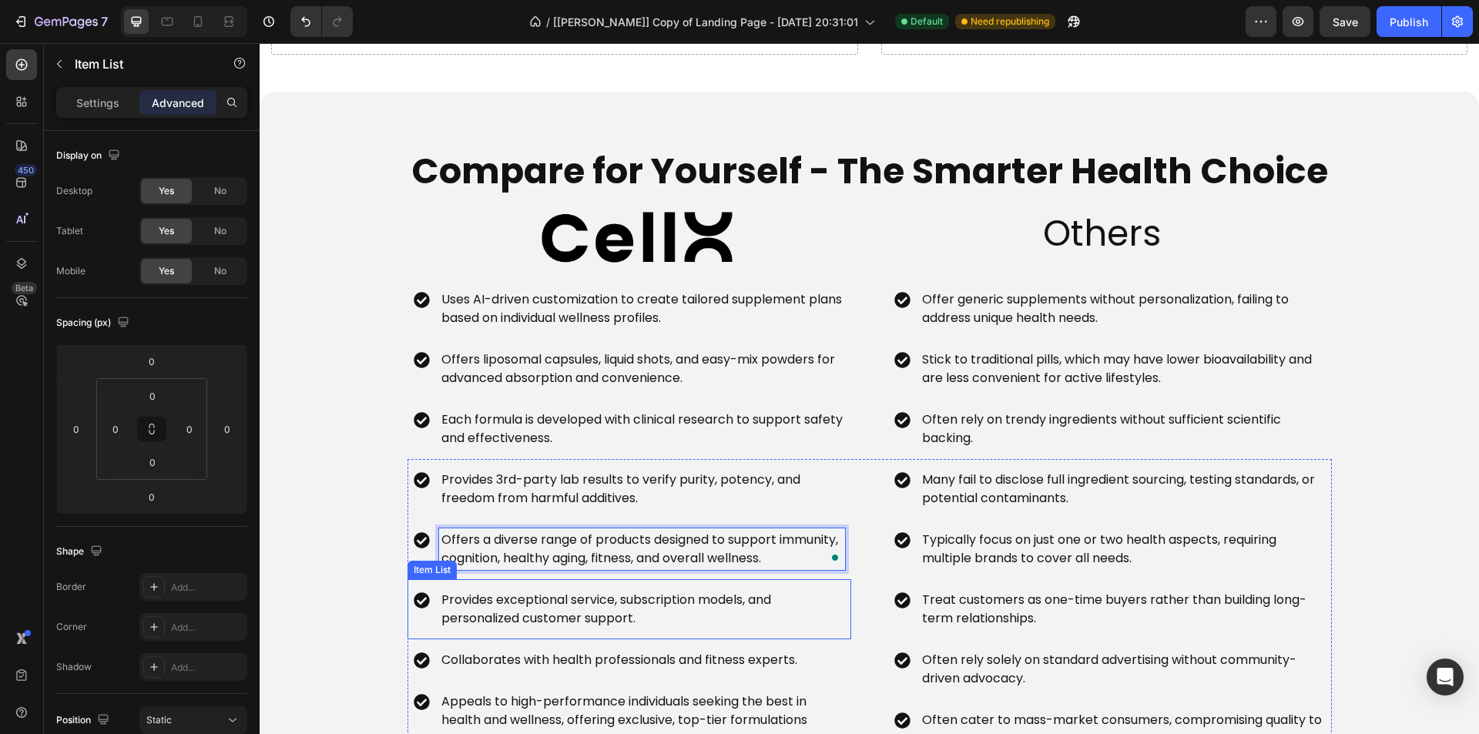
click at [538, 590] on div "Provides exceptional service, subscription models, and personalized customer su…" at bounding box center [642, 610] width 406 height 42
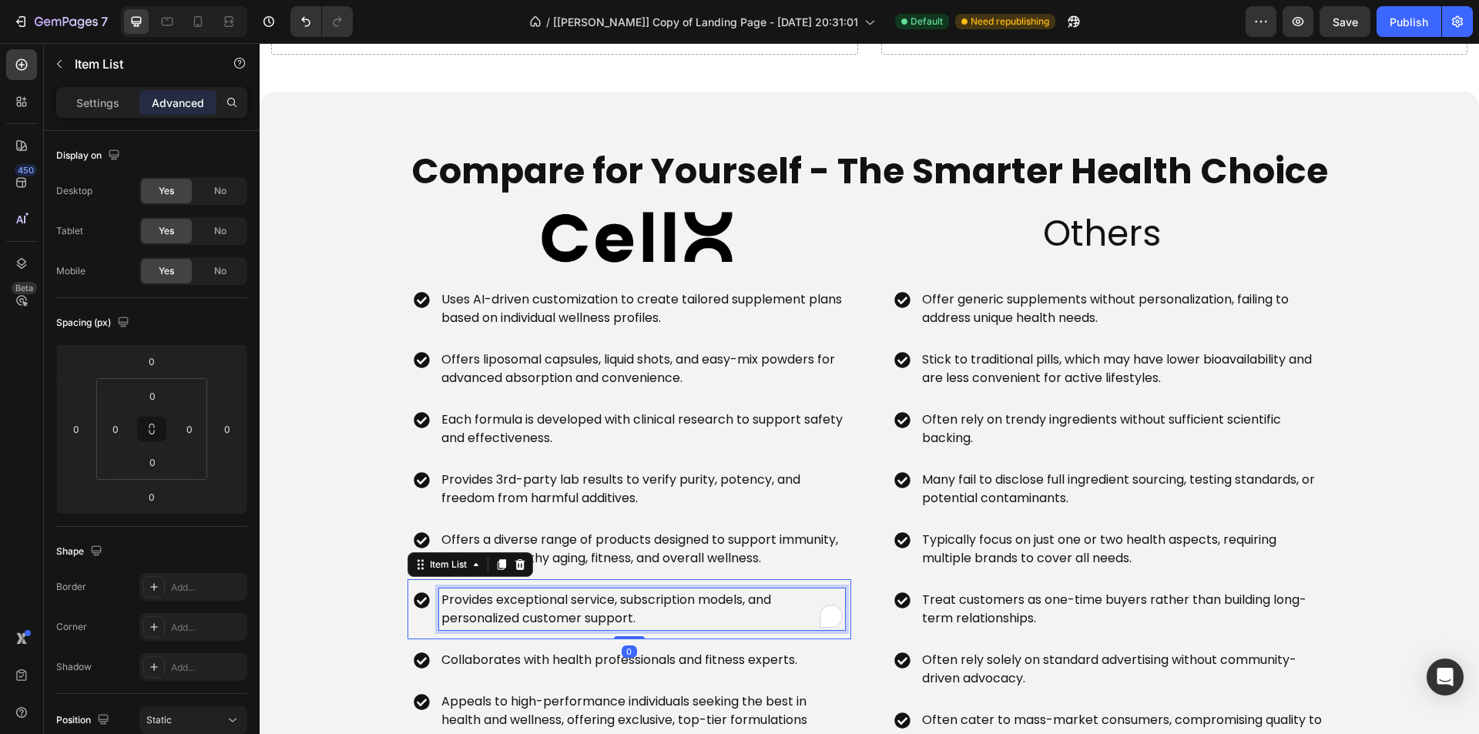
click at [538, 590] on div "Provides exceptional service, subscription models, and personalized customer su…" at bounding box center [642, 610] width 406 height 42
click at [554, 657] on p "Collaborates with health professionals and fitness experts." at bounding box center [619, 660] width 356 height 18
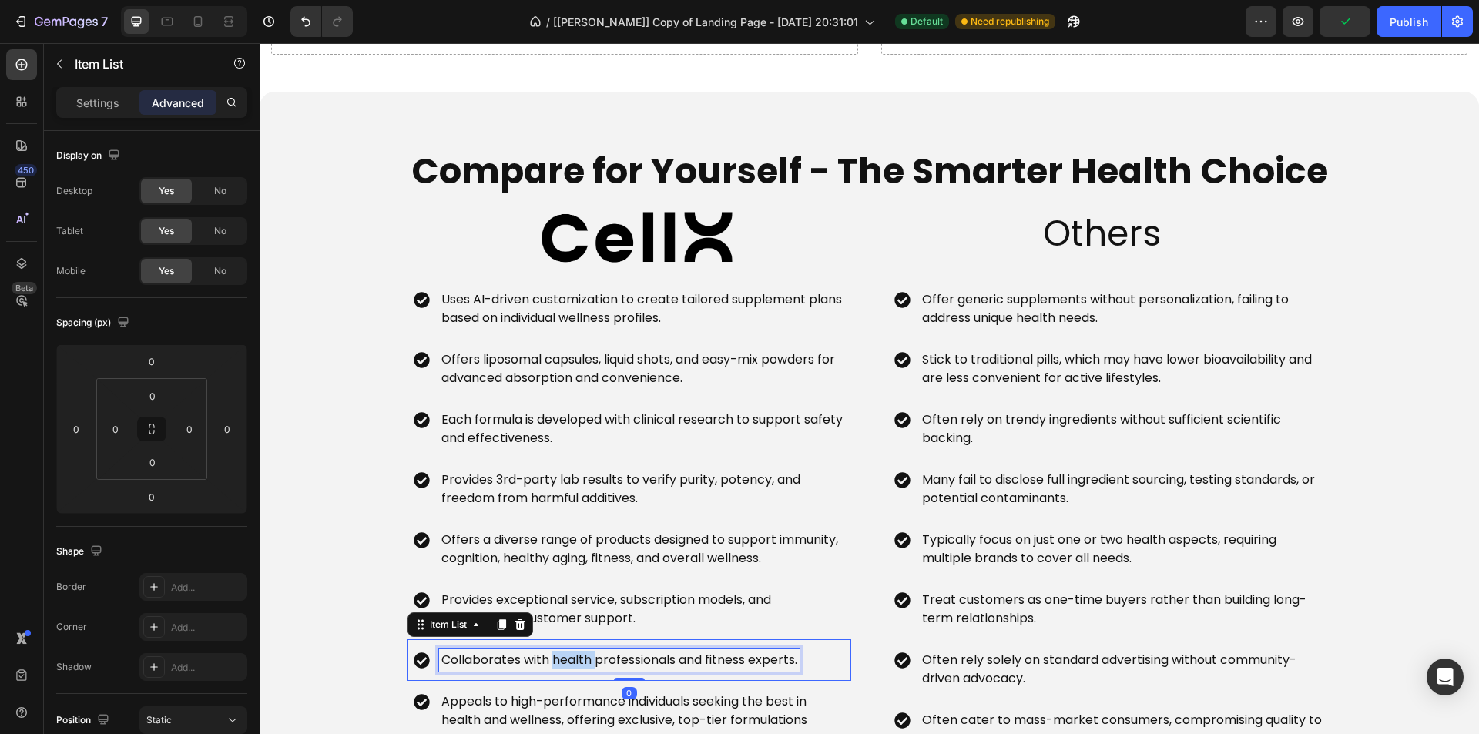
click at [554, 657] on p "Collaborates with health professionals and fitness experts." at bounding box center [619, 660] width 356 height 18
click at [537, 692] on div "Appeals to high-performance individuals seeking the best in health and wellness…" at bounding box center [642, 711] width 406 height 42
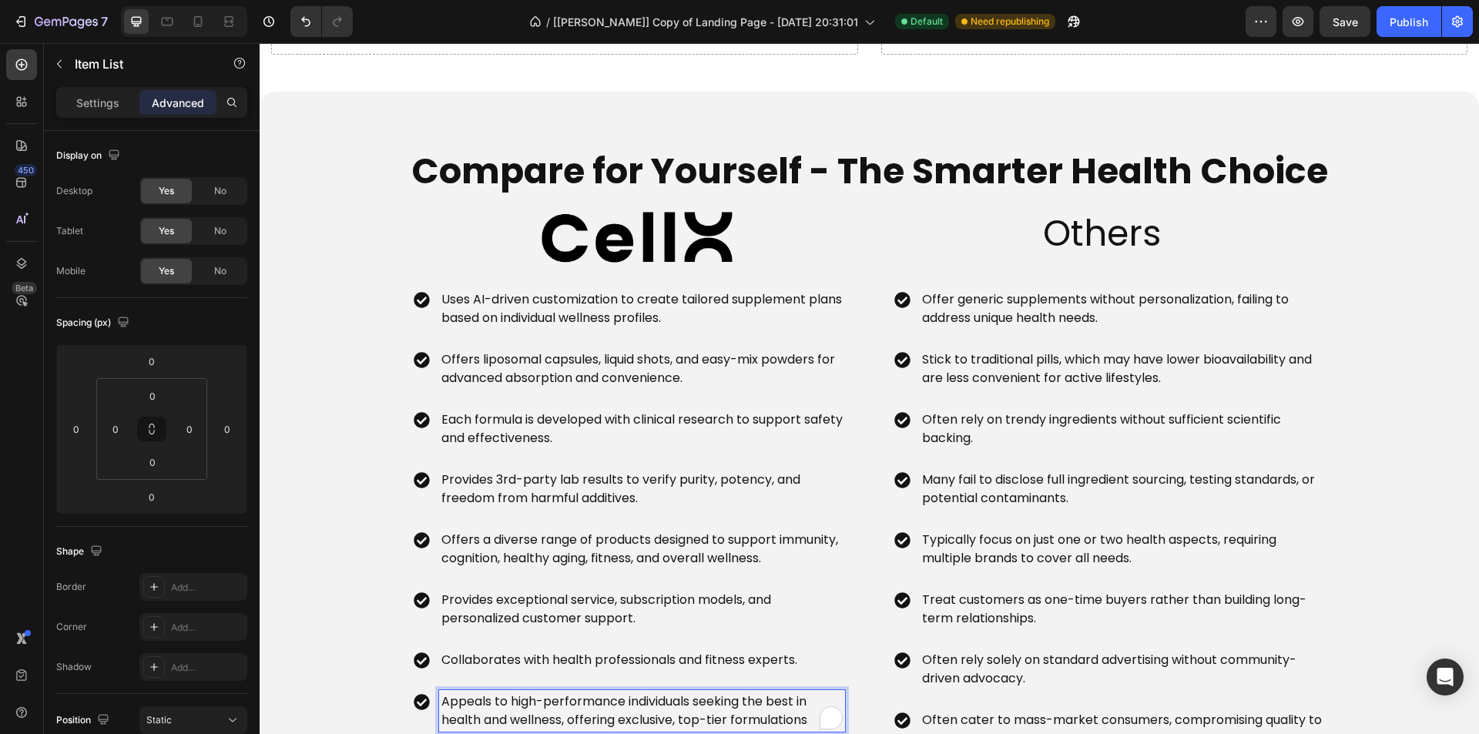
scroll to position [2476, 0]
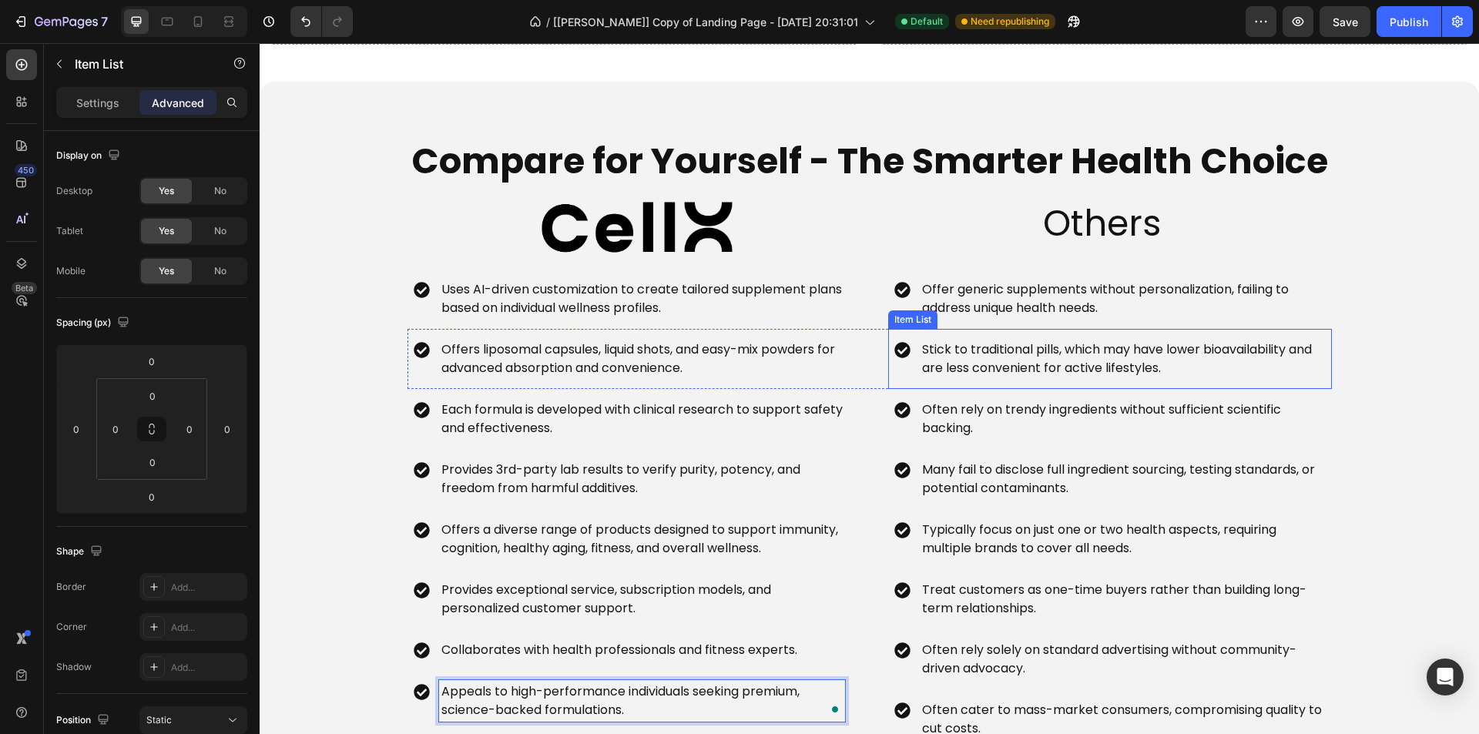
click at [1133, 295] on p "Offer generic supplements without personalization, failing to address unique he…" at bounding box center [1122, 298] width 401 height 37
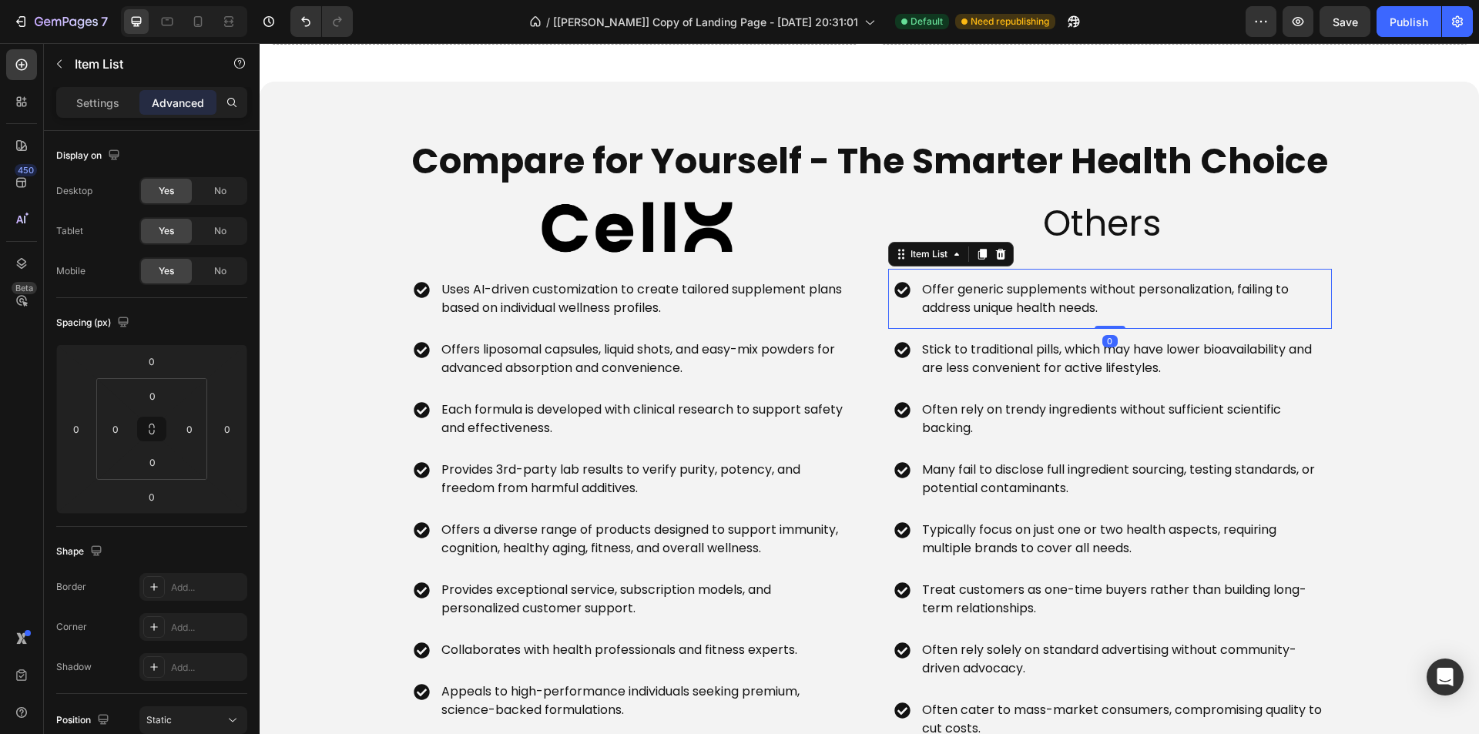
click at [1133, 295] on p "Offer generic supplements without personalization, failing to address unique he…" at bounding box center [1122, 298] width 401 height 37
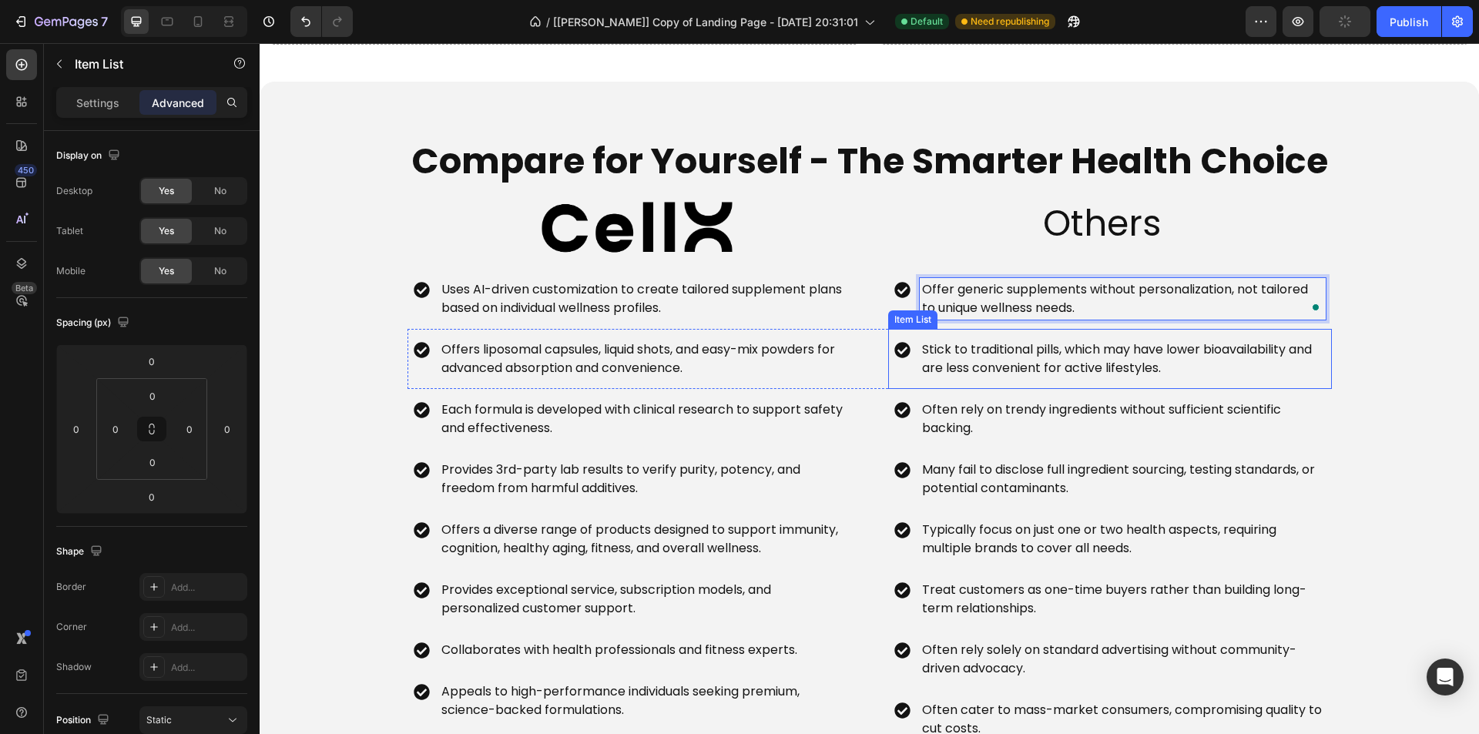
click at [1014, 364] on p "Stick to traditional pills, which may have lower bioavailability and are less c…" at bounding box center [1122, 359] width 401 height 37
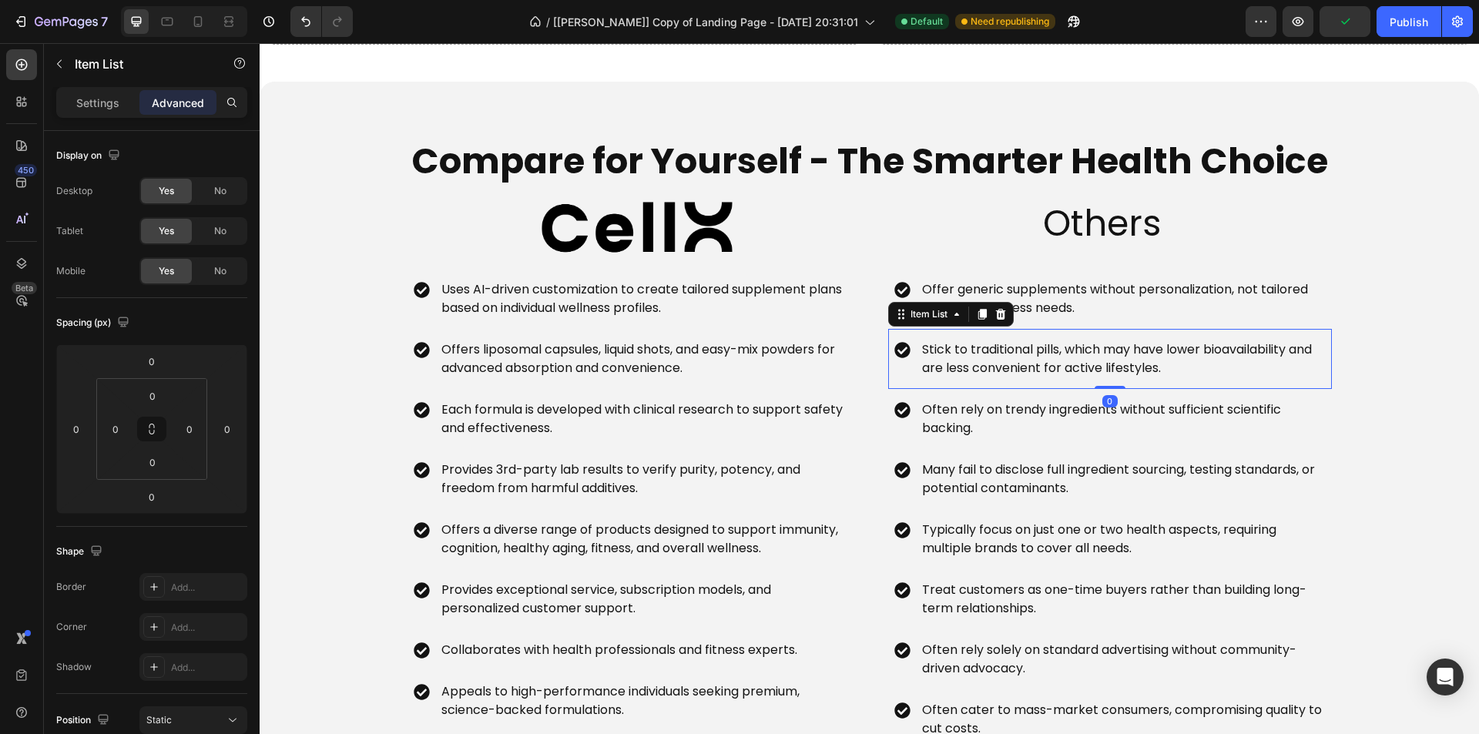
click at [1014, 364] on p "Stick to traditional pills, which may have lower bioavailability and are less c…" at bounding box center [1122, 359] width 401 height 37
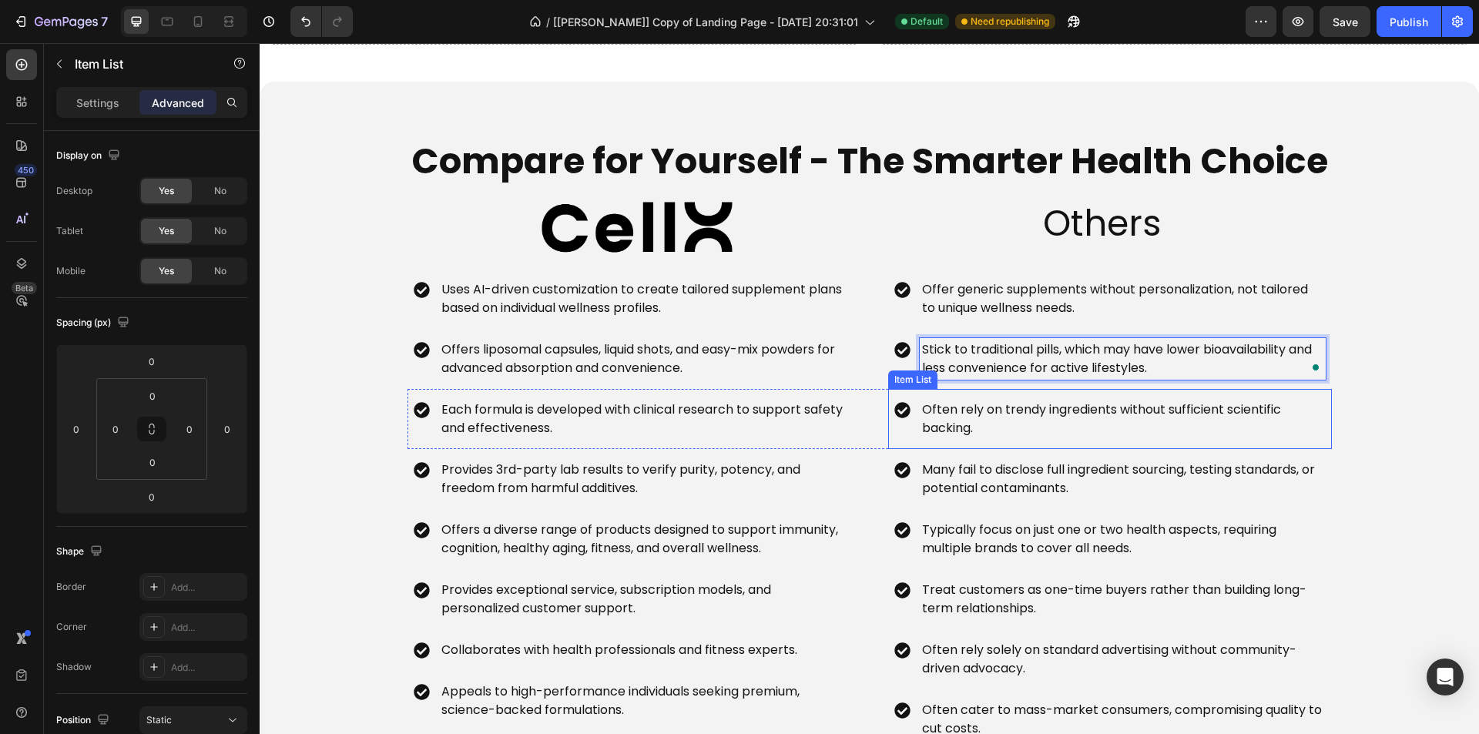
click at [1045, 423] on p "Often rely on trendy ingredients without sufficient scientific backing." at bounding box center [1122, 419] width 401 height 37
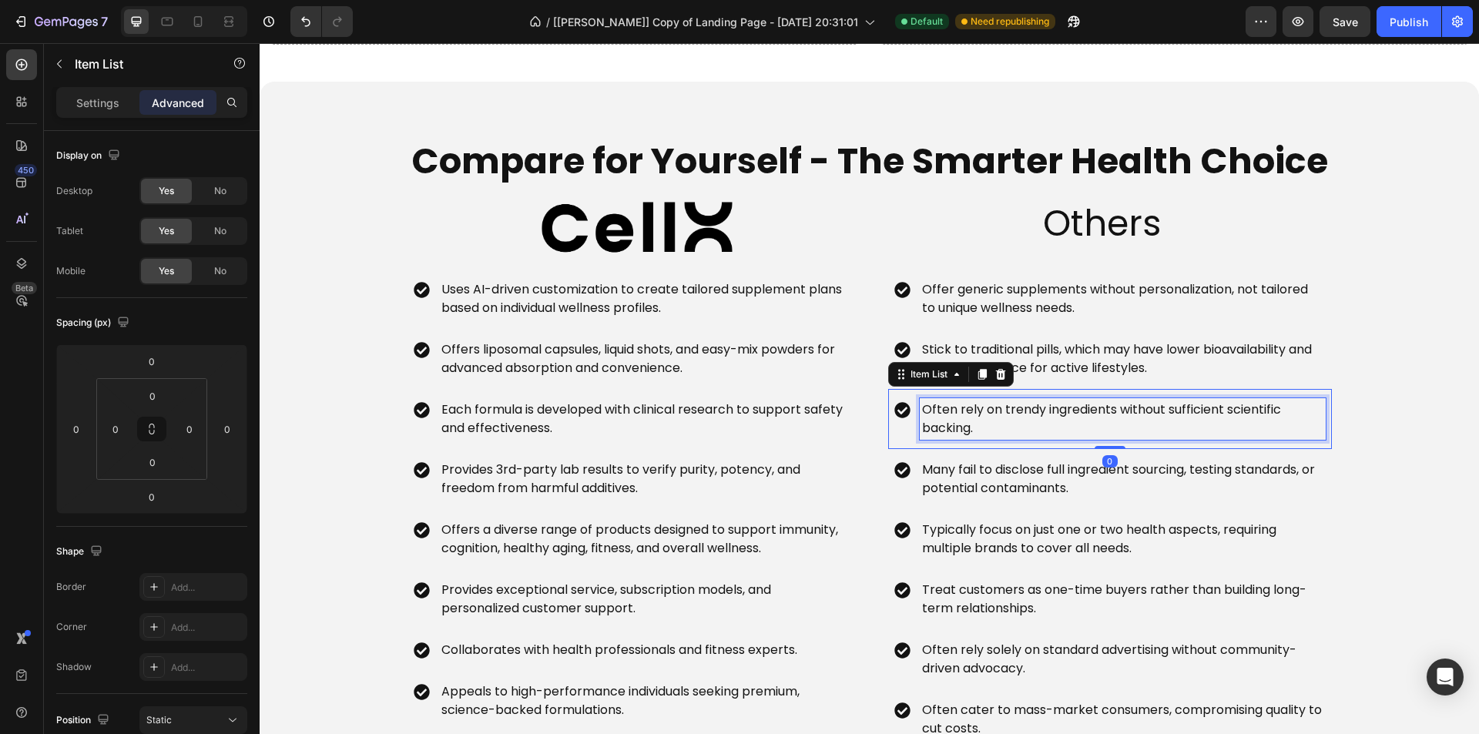
click at [1044, 423] on p "Often rely on trendy ingredients without sufficient scientific backing." at bounding box center [1122, 419] width 401 height 37
click at [994, 480] on p "Many fail to disclose full ingredient sourcing, testing standards, or potential…" at bounding box center [1122, 479] width 401 height 37
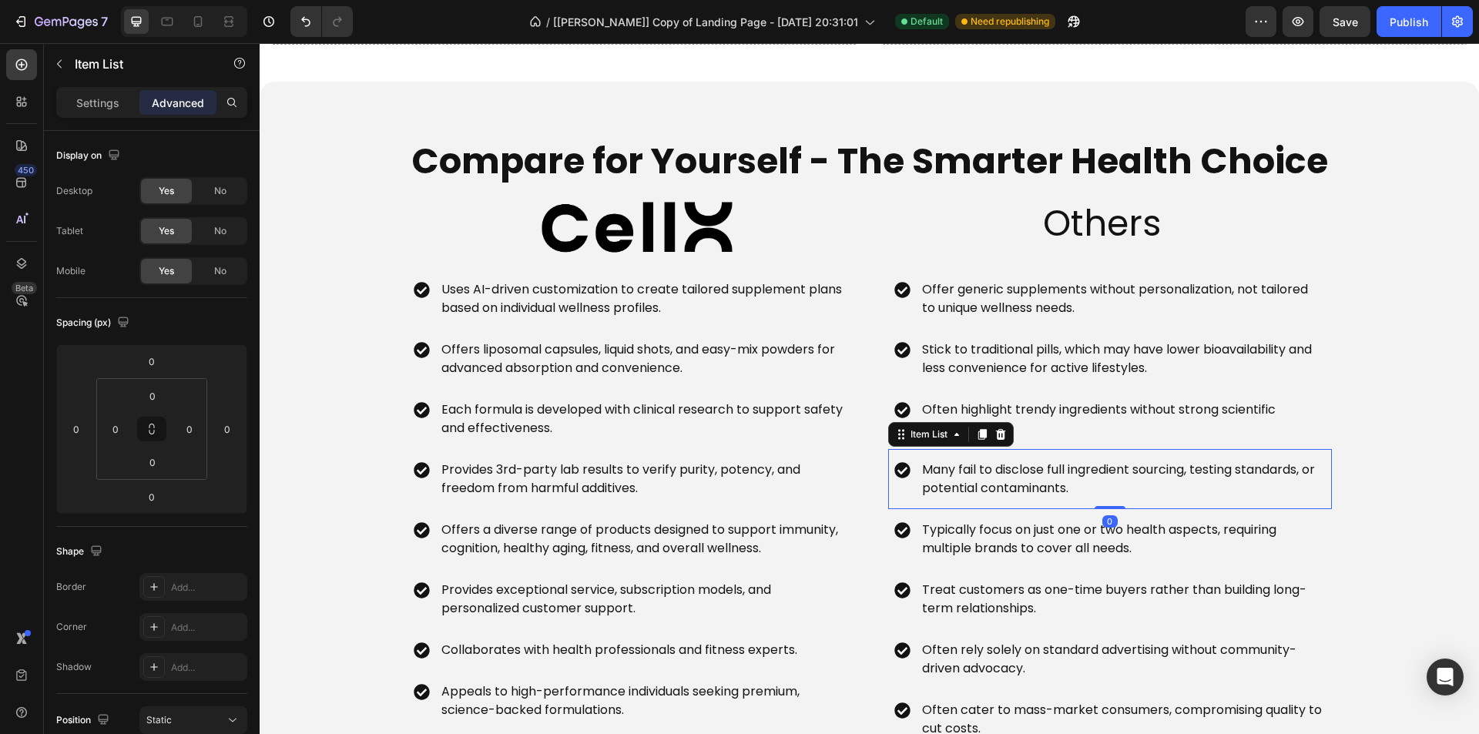
click at [994, 480] on p "Many fail to disclose full ingredient sourcing, testing standards, or potential…" at bounding box center [1122, 479] width 401 height 37
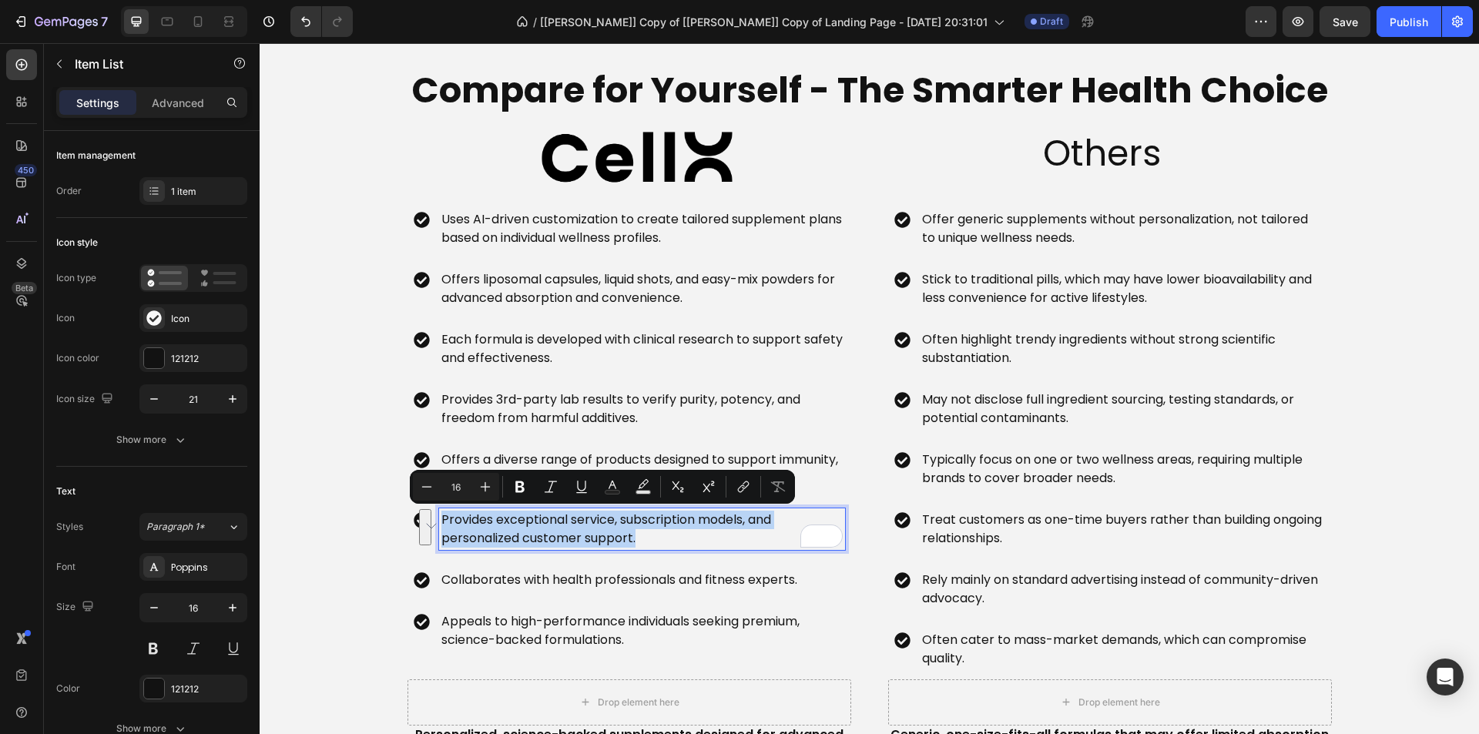
scroll to position [3698, 0]
click at [647, 586] on p "Collaborates with health professionals and fitness experts." at bounding box center [619, 580] width 356 height 18
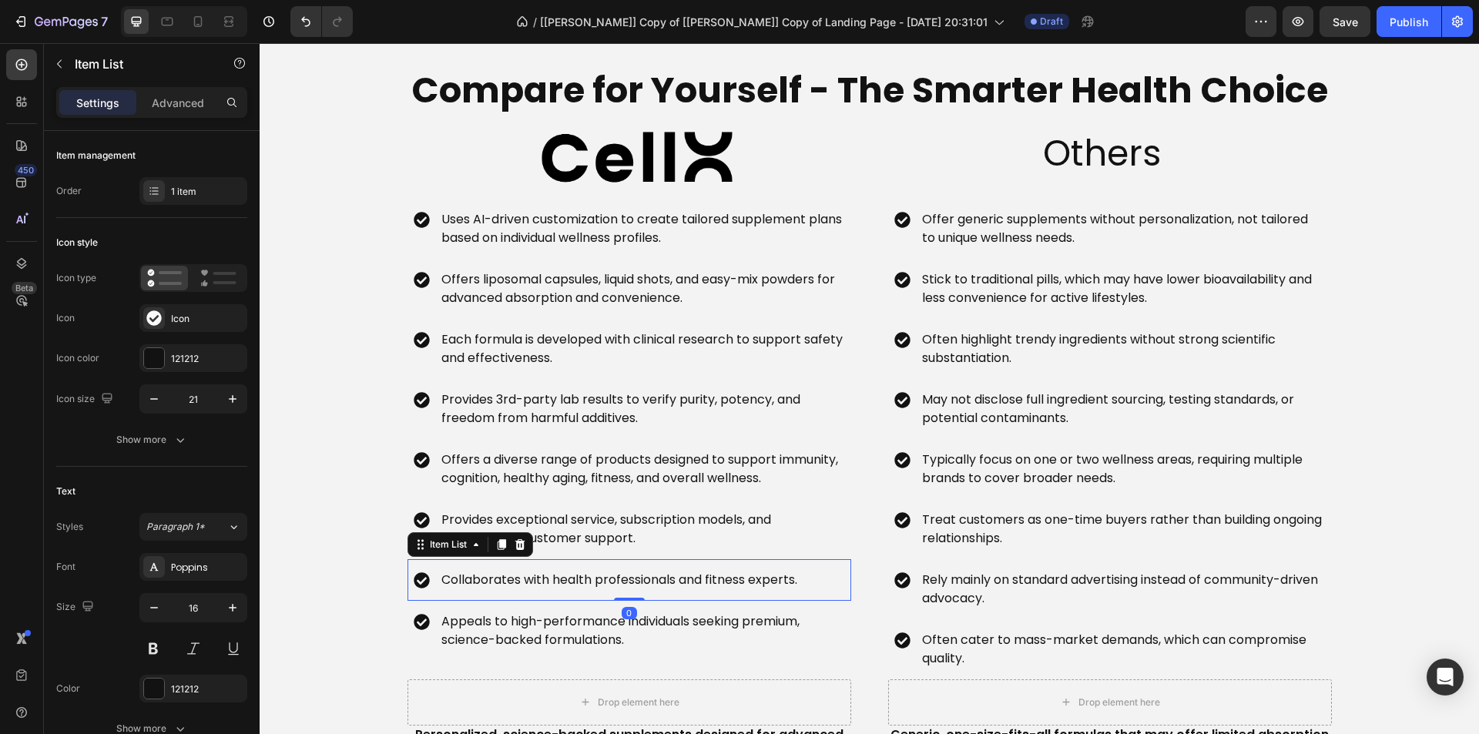
click at [647, 586] on p "Collaborates with health professionals and fitness experts." at bounding box center [619, 580] width 356 height 18
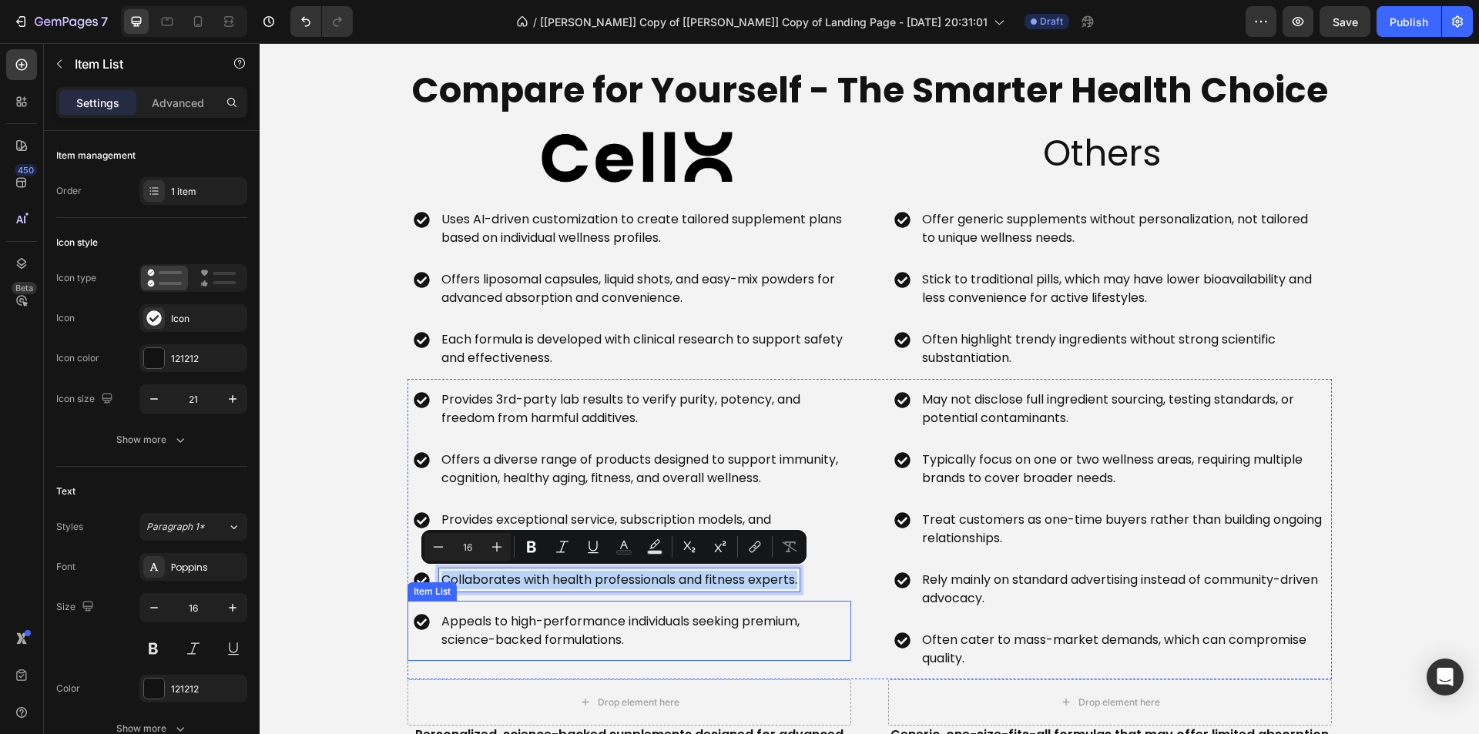
click at [632, 624] on p "Appeals to high-performance individuals seeking premium, science-backed formula…" at bounding box center [641, 631] width 401 height 37
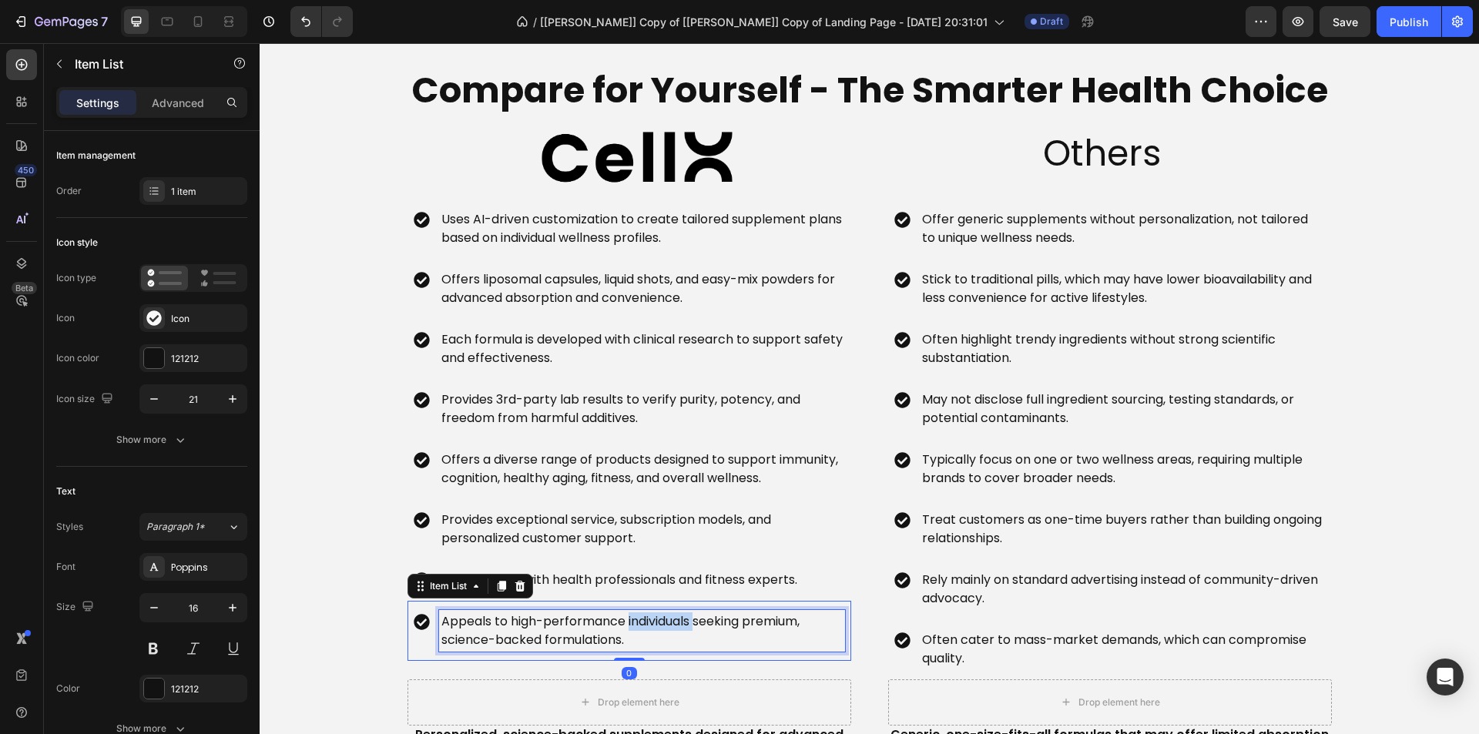
click at [632, 624] on p "Appeals to high-performance individuals seeking premium, science-backed formula…" at bounding box center [641, 631] width 401 height 37
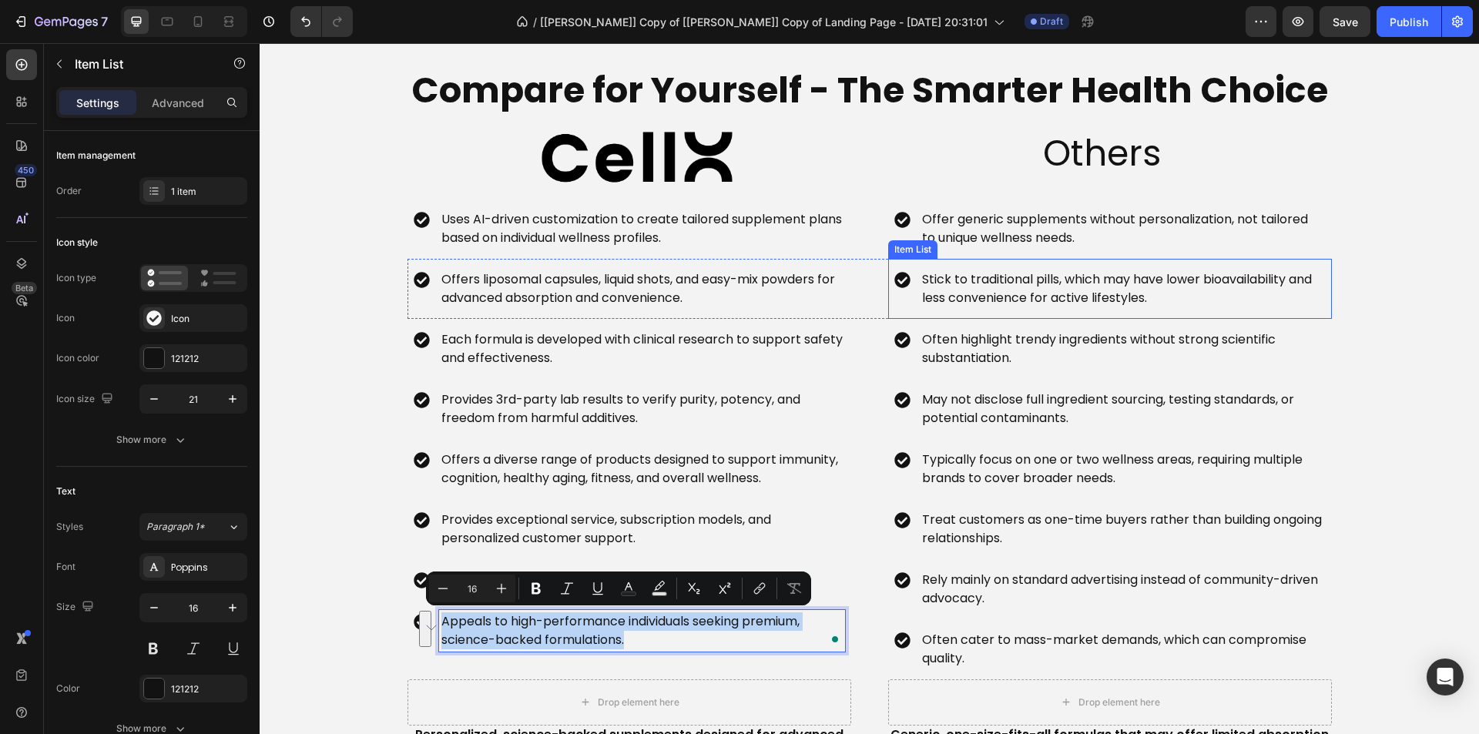
click at [1032, 231] on p "Offer generic supplements without personalization, not tailored to unique welln…" at bounding box center [1122, 228] width 401 height 37
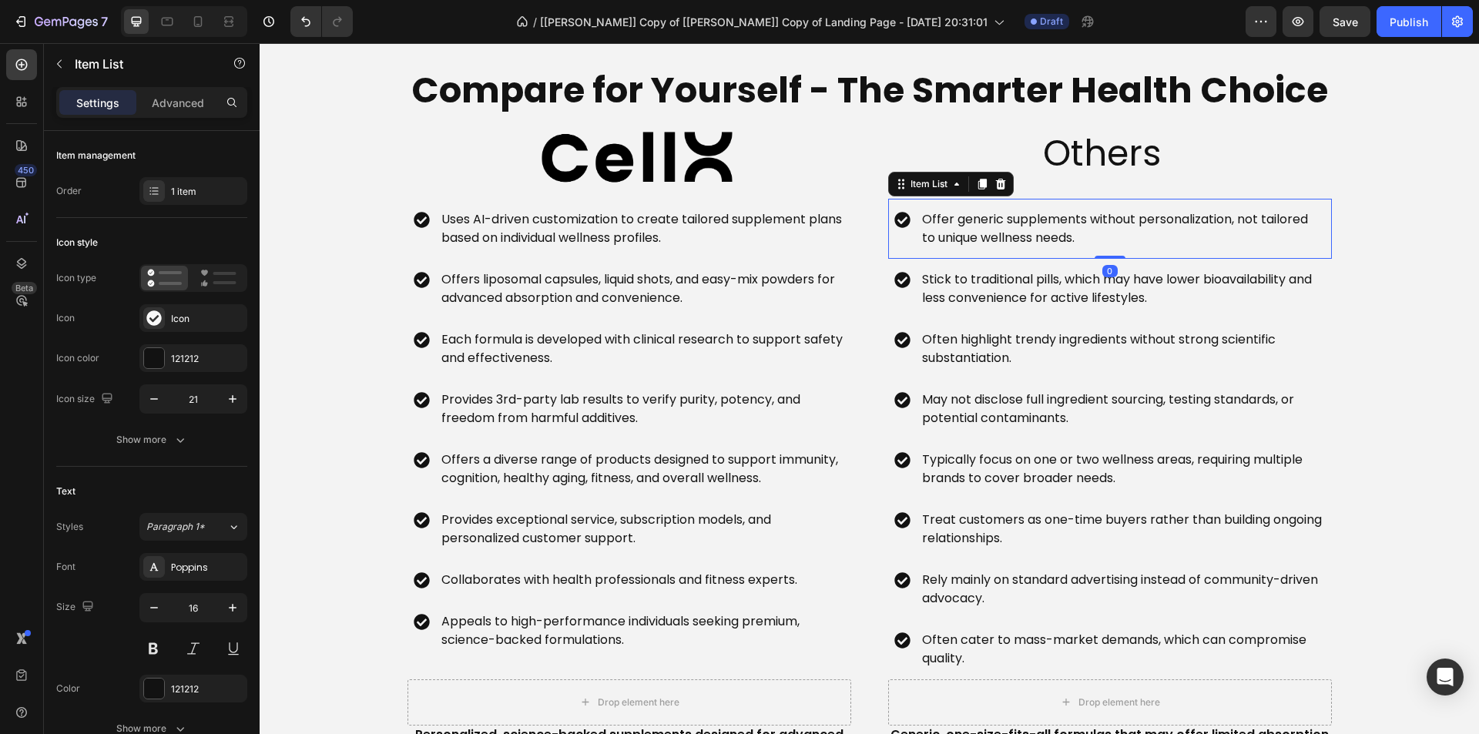
click at [1032, 231] on p "Offer generic supplements without personalization, not tailored to unique welln…" at bounding box center [1122, 228] width 401 height 37
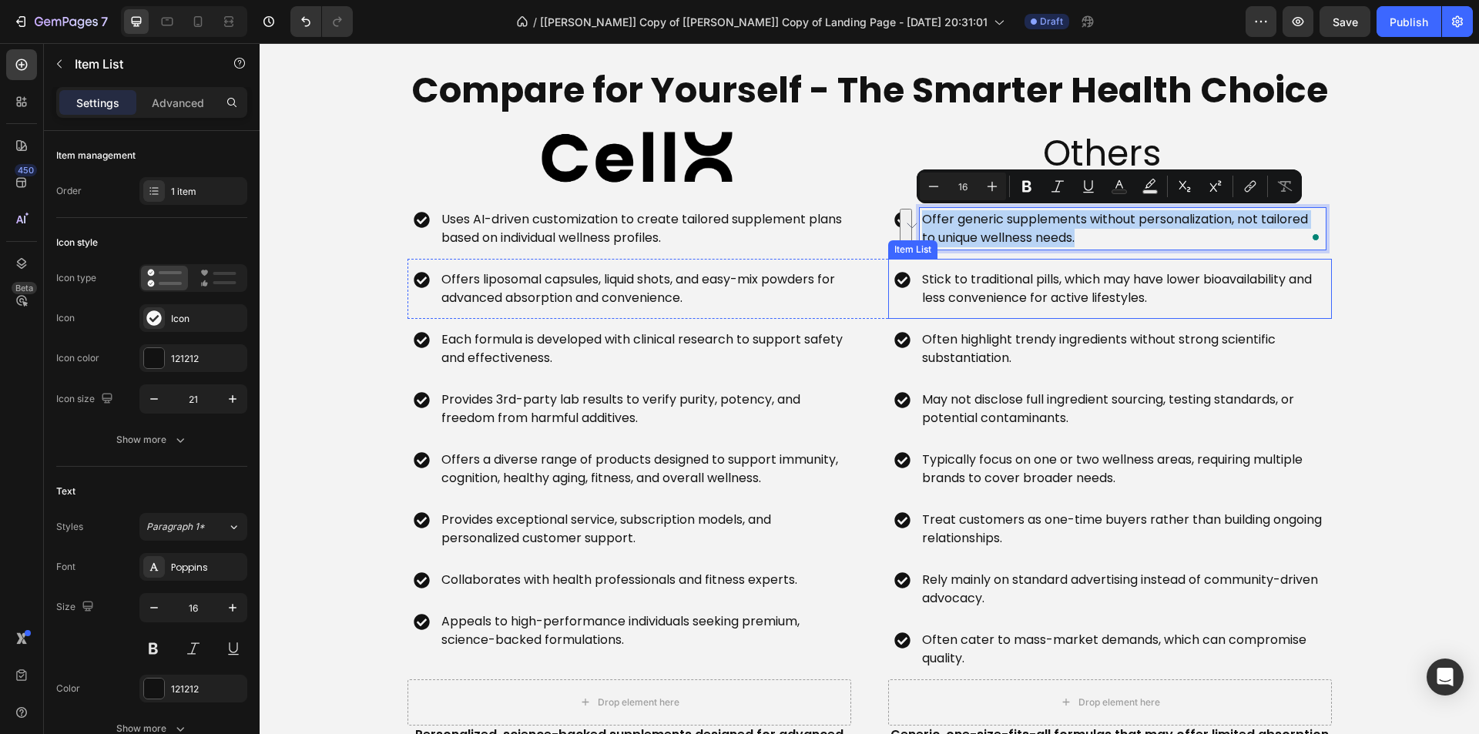
click at [1000, 294] on p "Stick to traditional pills, which may have lower bioavailability and less conve…" at bounding box center [1122, 288] width 401 height 37
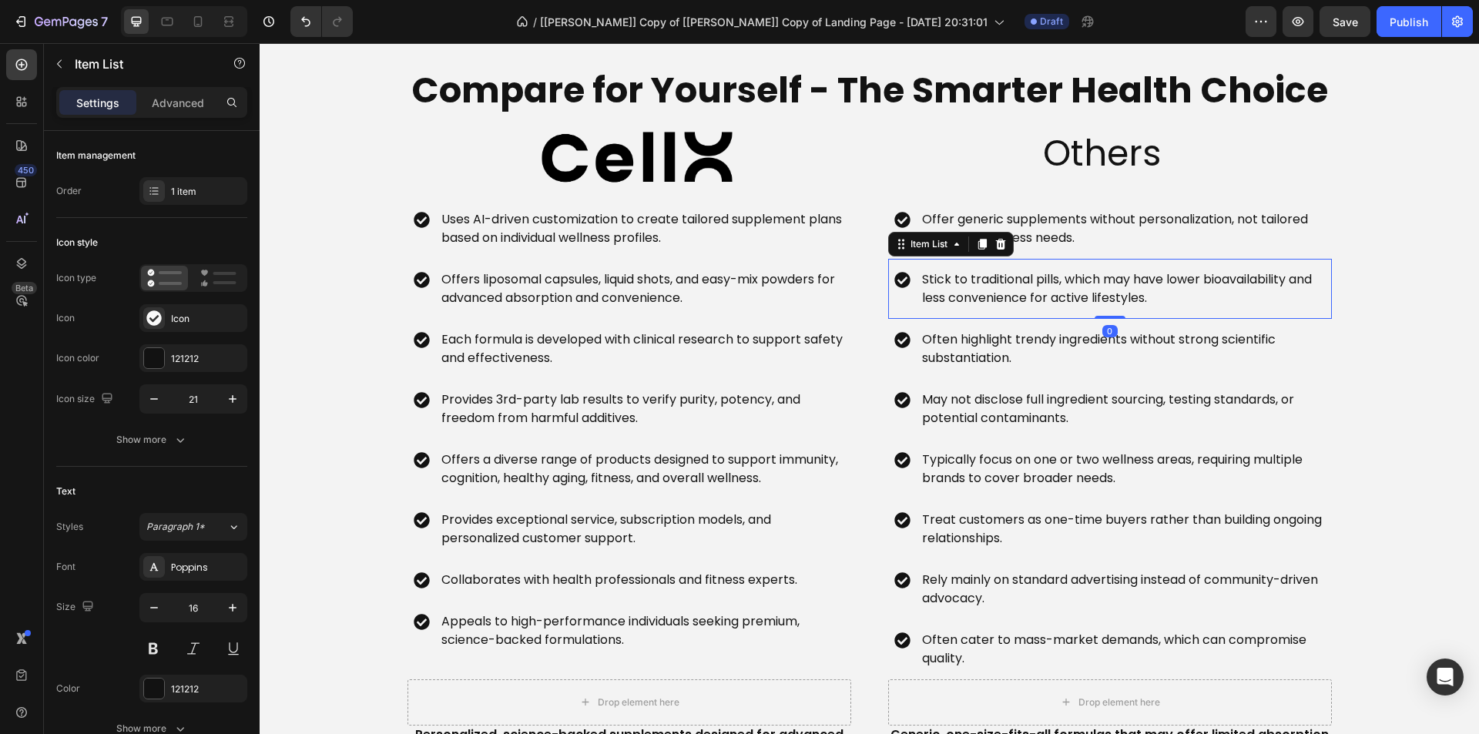
click at [1000, 294] on p "Stick to traditional pills, which may have lower bioavailability and less conve…" at bounding box center [1122, 288] width 401 height 37
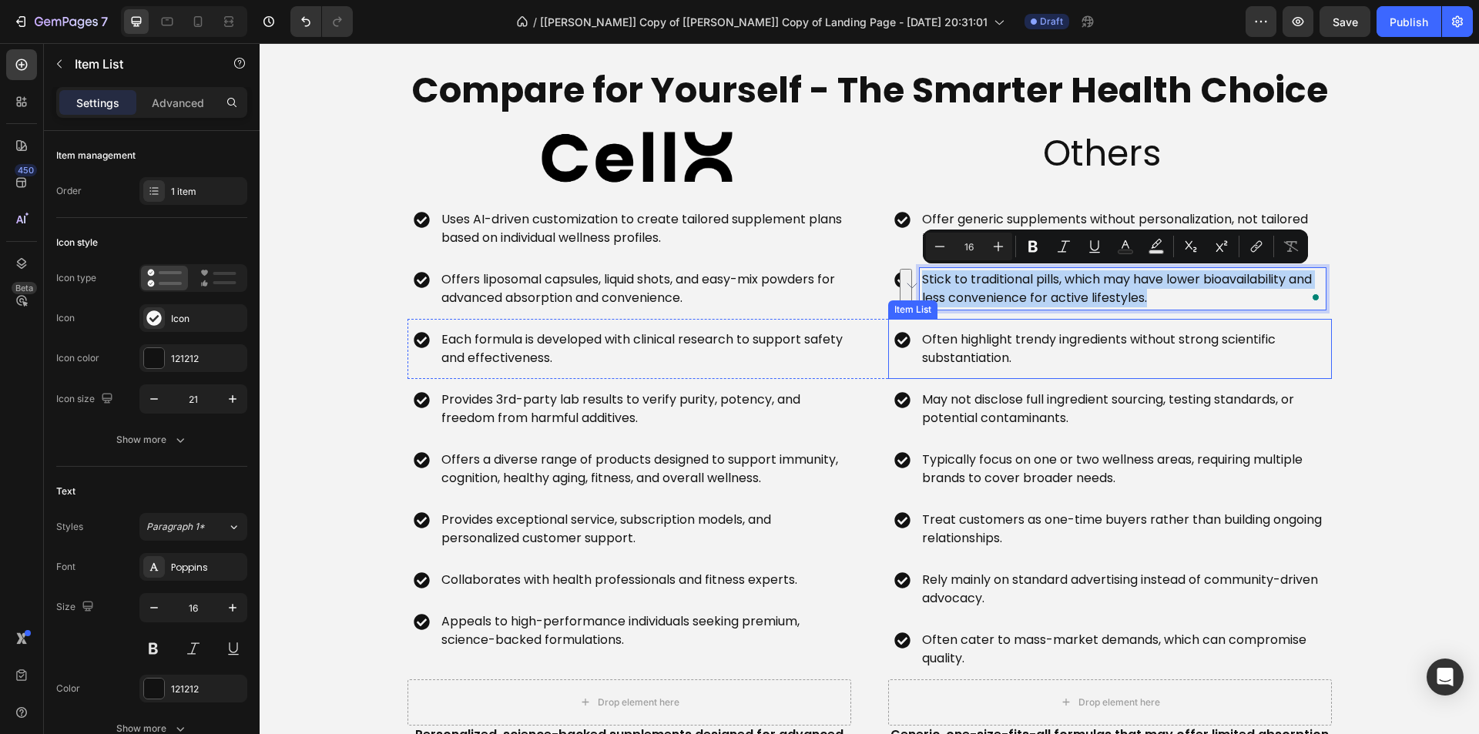
click at [1025, 344] on p "Often highlight trendy ingredients without strong scientific substantiation." at bounding box center [1122, 349] width 401 height 37
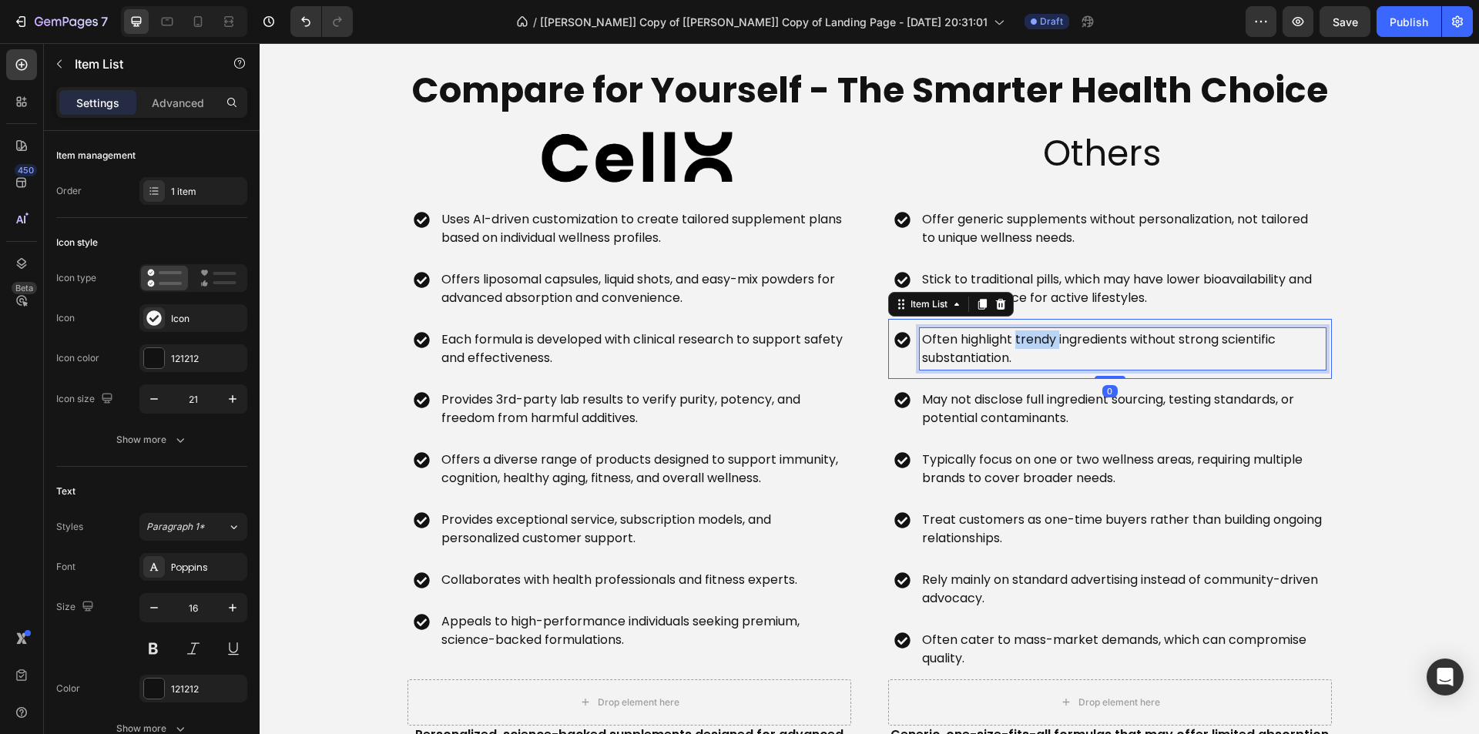
click at [1025, 344] on p "Often highlight trendy ingredients without strong scientific substantiation." at bounding box center [1122, 349] width 401 height 37
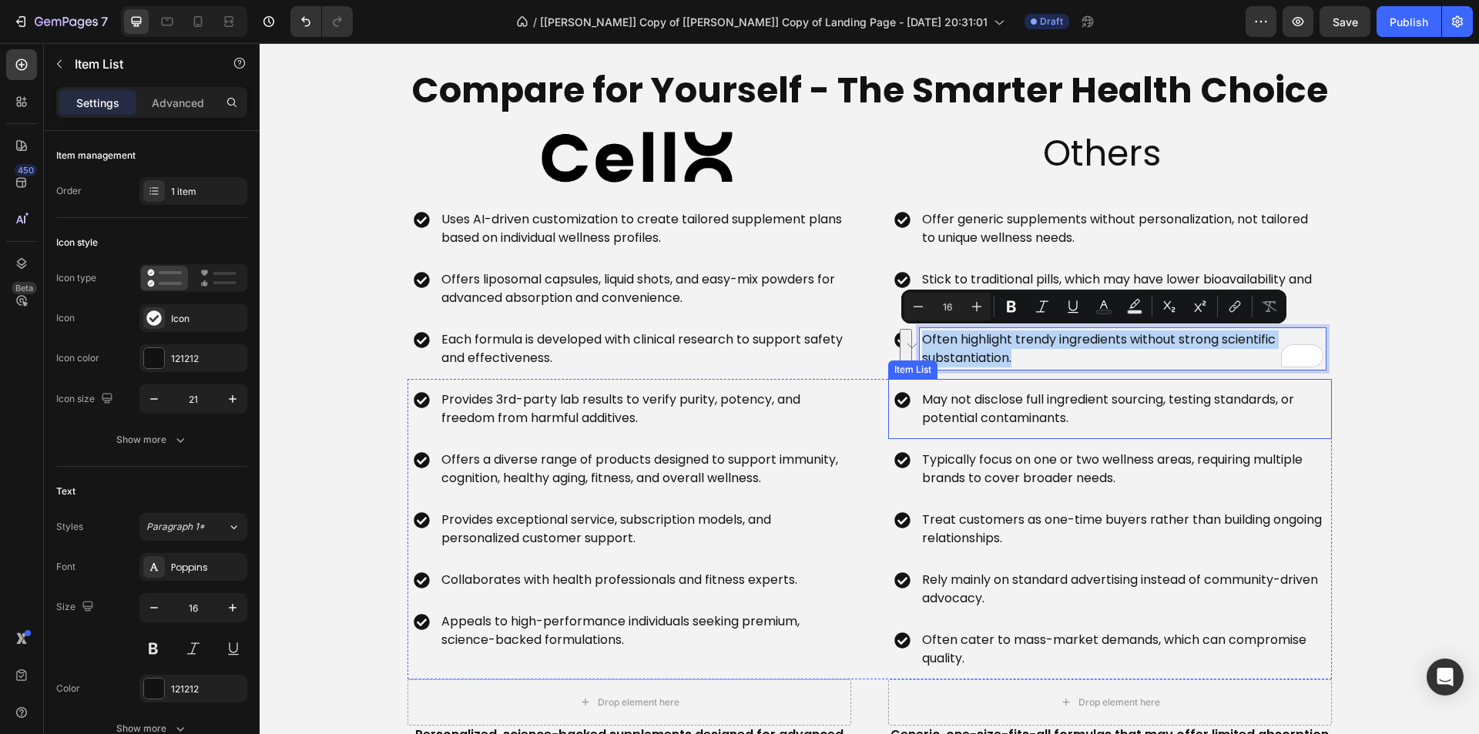
click at [1011, 415] on p "May not disclose full ingredient sourcing, testing standards, or potential cont…" at bounding box center [1122, 409] width 401 height 37
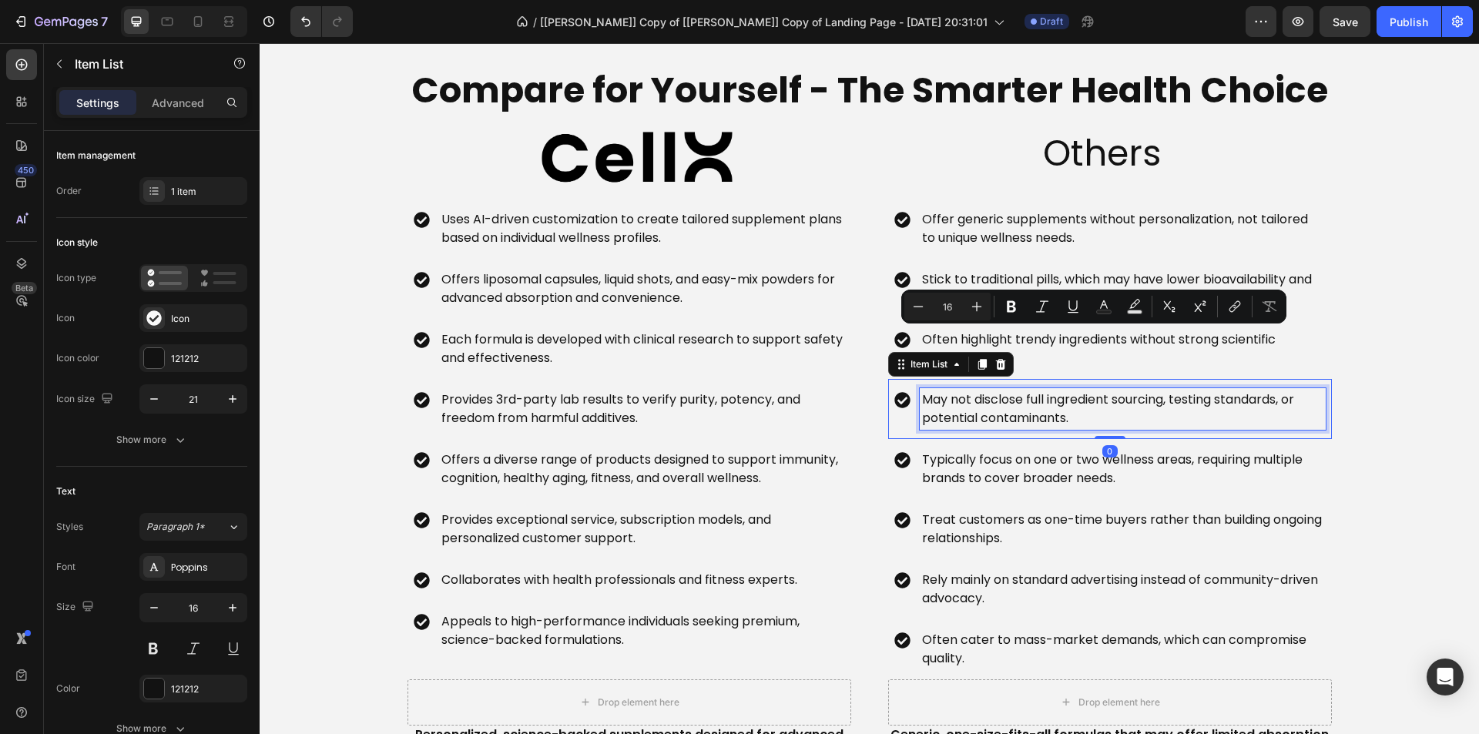
click at [1011, 415] on p "May not disclose full ingredient sourcing, testing standards, or potential cont…" at bounding box center [1122, 409] width 401 height 37
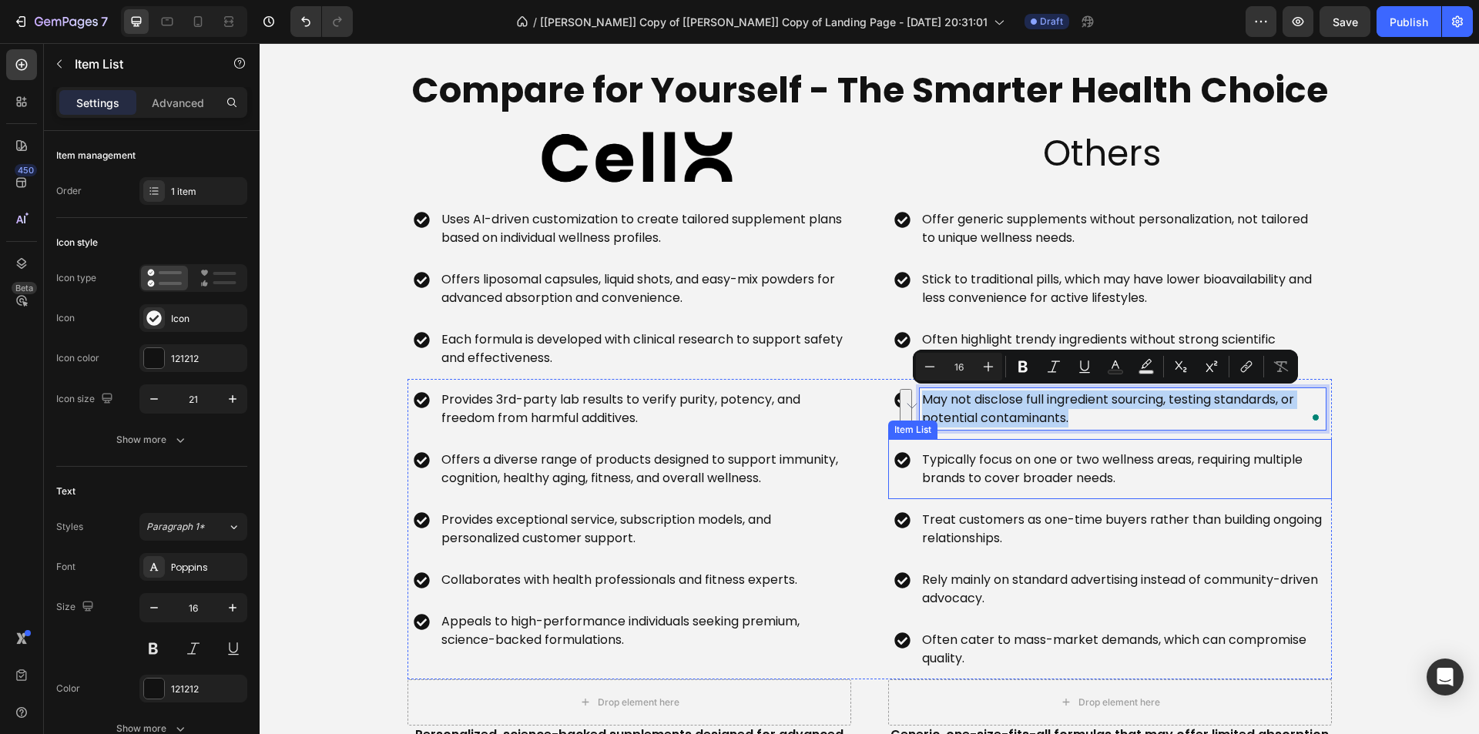
click at [953, 475] on p "Typically focus on one or two wellness areas, requiring multiple brands to cove…" at bounding box center [1122, 469] width 401 height 37
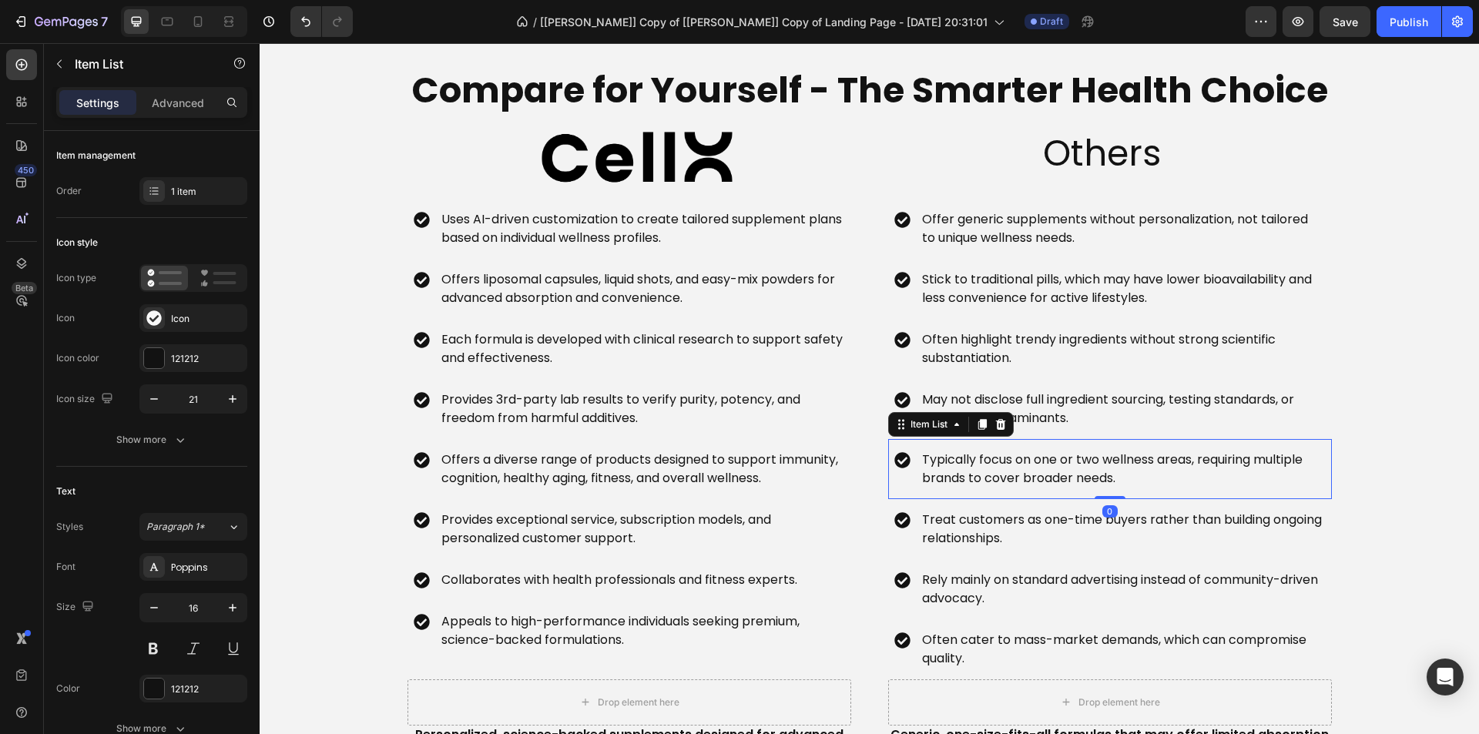
click at [953, 475] on p "Typically focus on one or two wellness areas, requiring multiple brands to cove…" at bounding box center [1122, 469] width 401 height 37
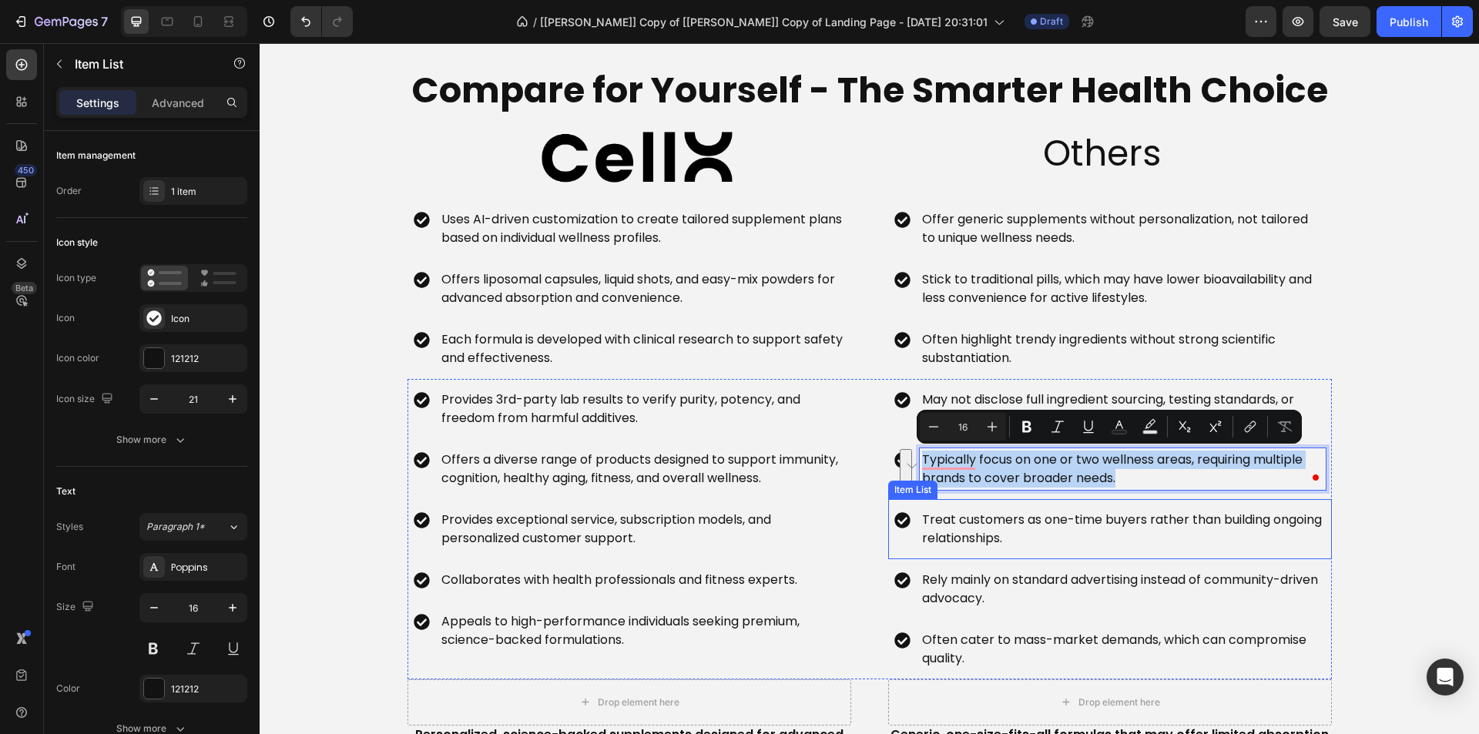
click at [977, 533] on p "Treat customers as one-time buyers rather than building ongoing relationships." at bounding box center [1122, 529] width 401 height 37
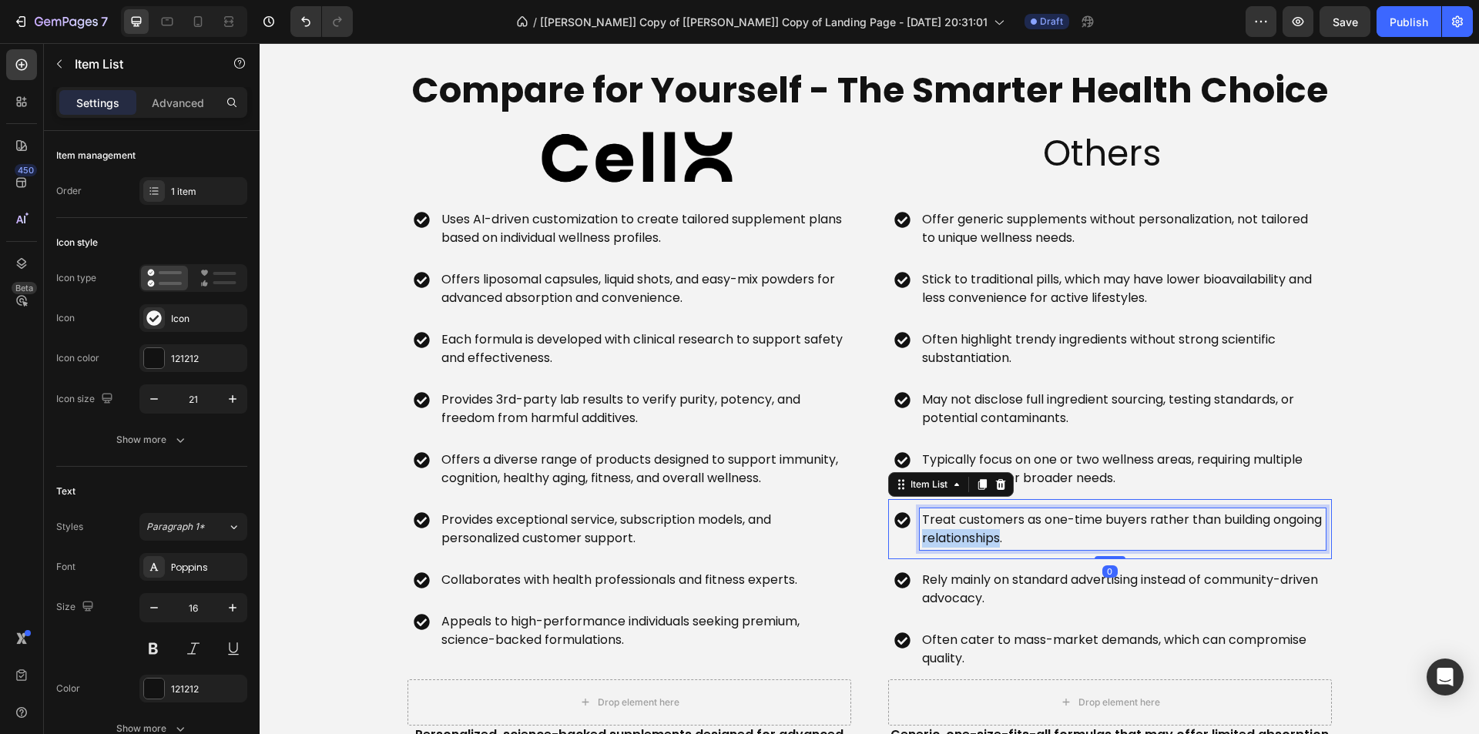
click at [977, 533] on p "Treat customers as one-time buyers rather than building ongoing relationships." at bounding box center [1122, 529] width 401 height 37
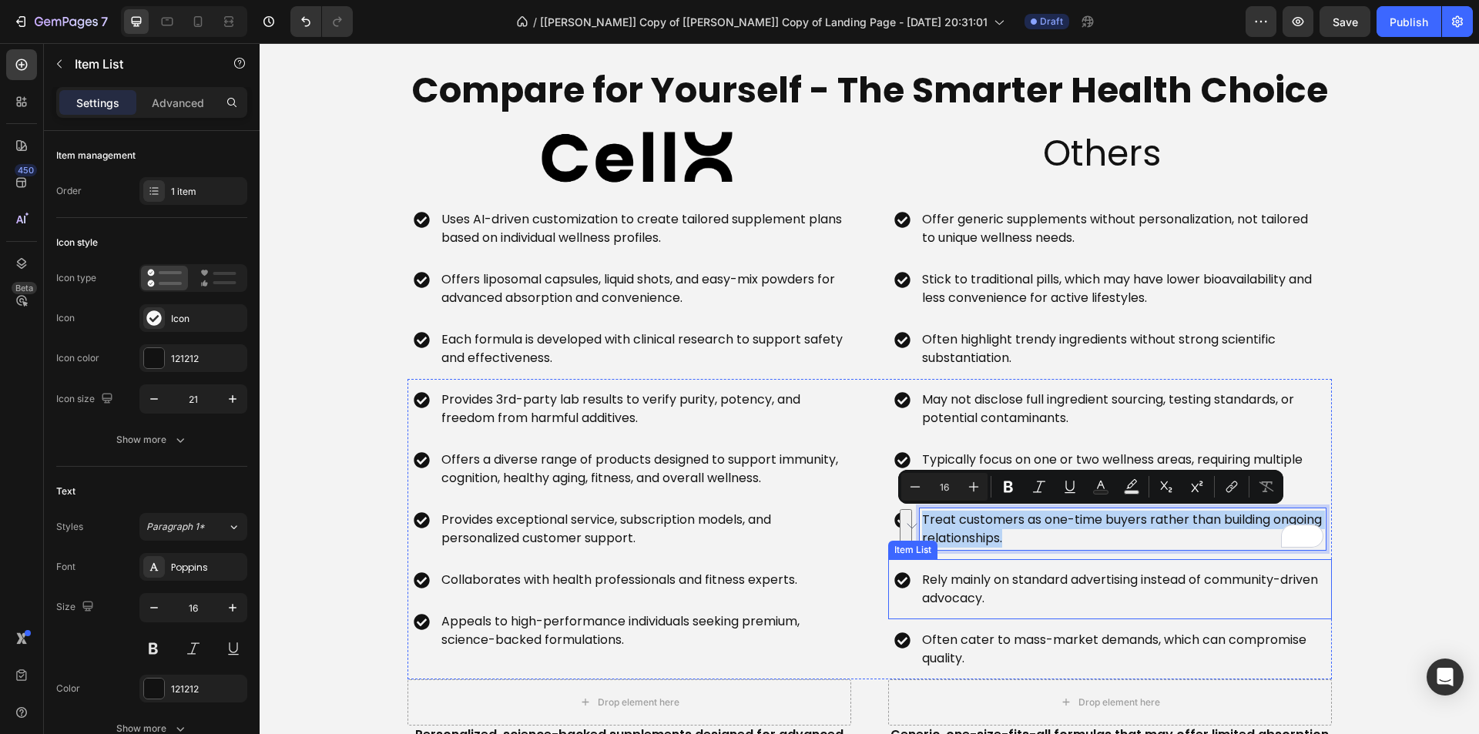
click at [942, 591] on p "Rely mainly on standard advertising instead of community-driven advocacy." at bounding box center [1122, 589] width 401 height 37
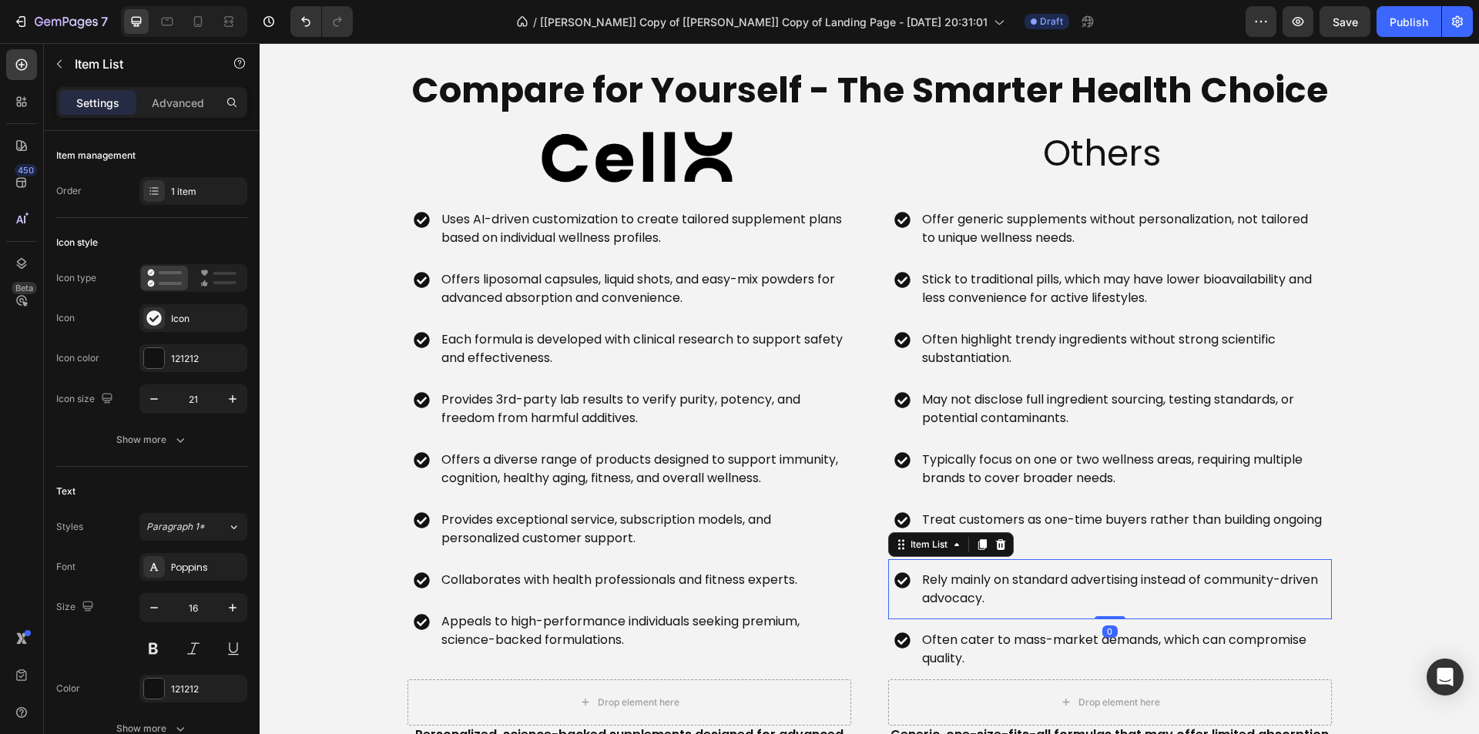
click at [942, 591] on p "Rely mainly on standard advertising instead of community-driven advocacy." at bounding box center [1122, 589] width 401 height 37
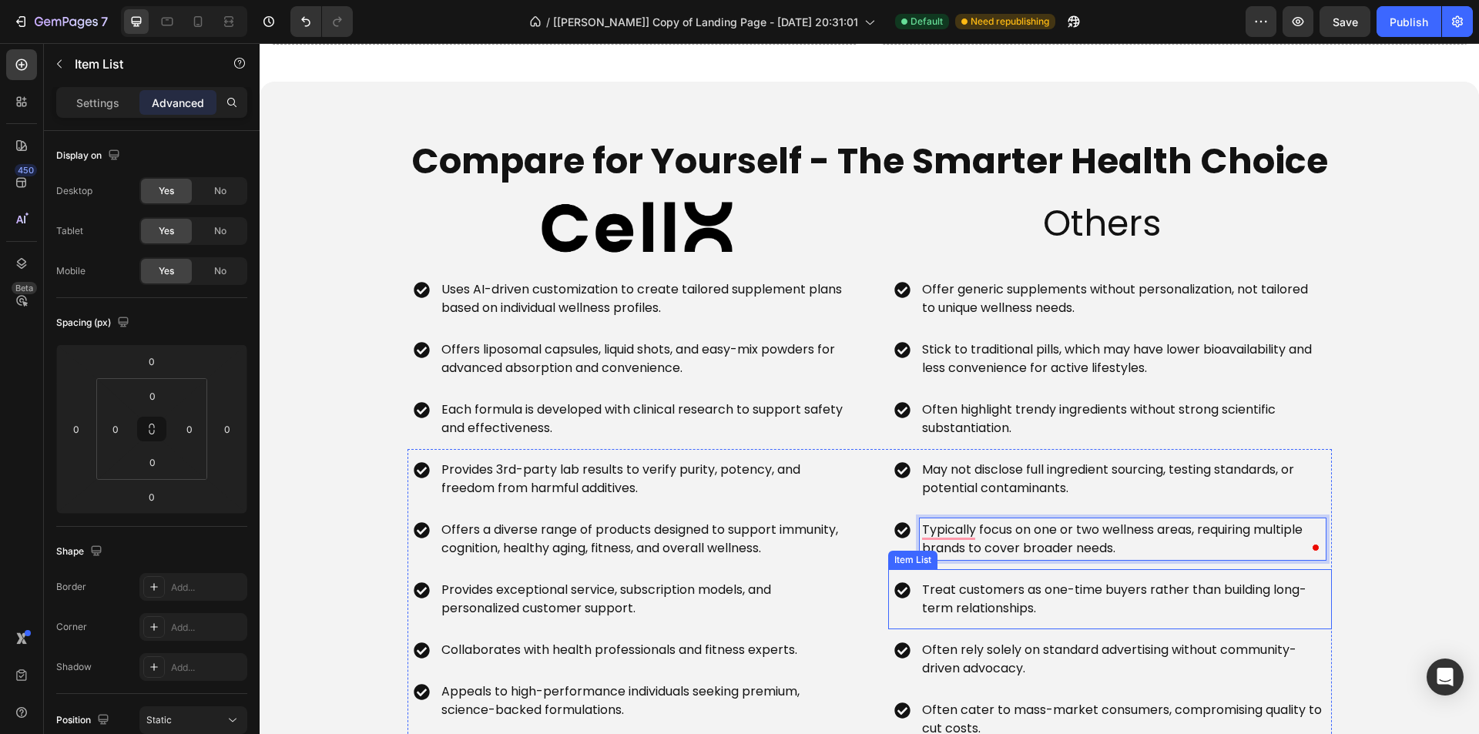
click at [1000, 599] on p "Treat customers as one-time buyers rather than building long-term relationships." at bounding box center [1122, 599] width 401 height 37
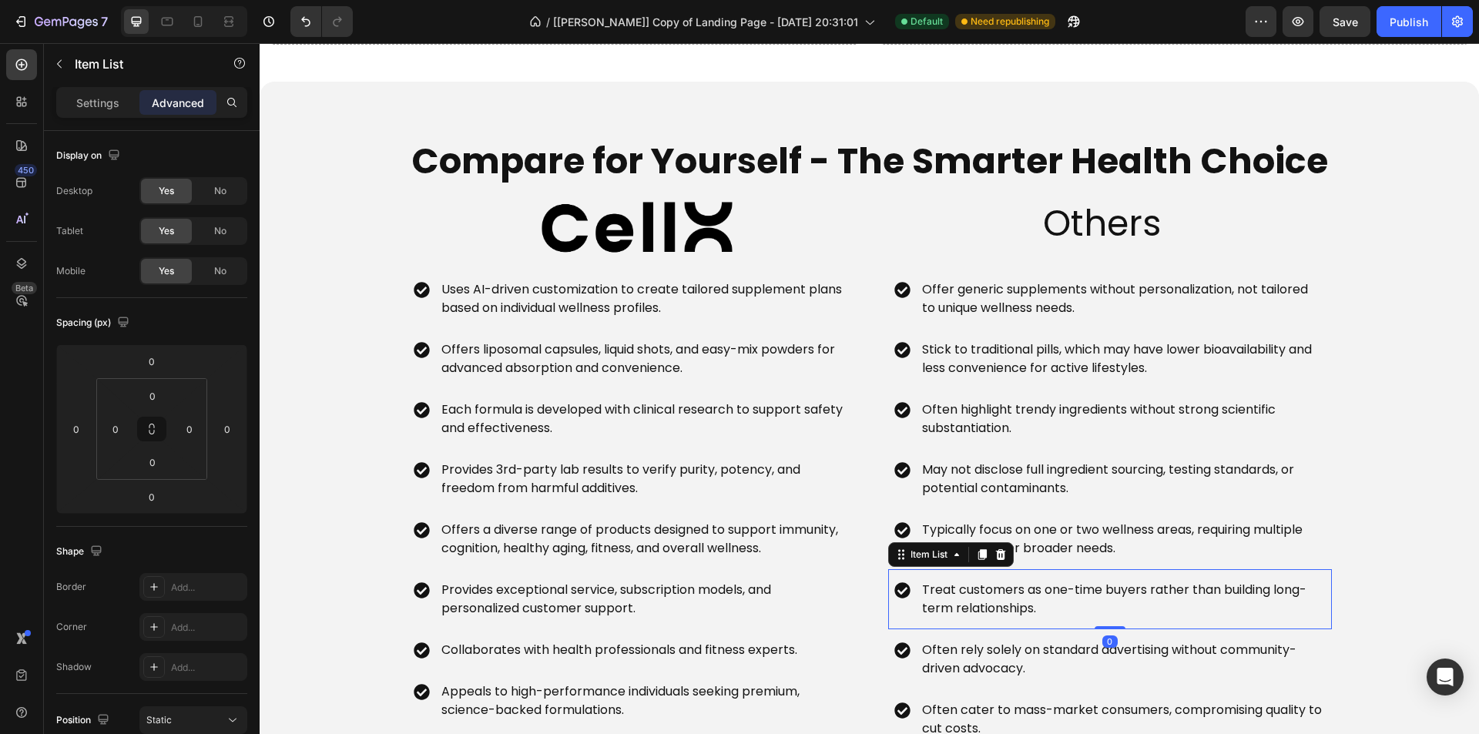
click at [1000, 599] on p "Treat customers as one-time buyers rather than building long-term relationships." at bounding box center [1122, 599] width 401 height 37
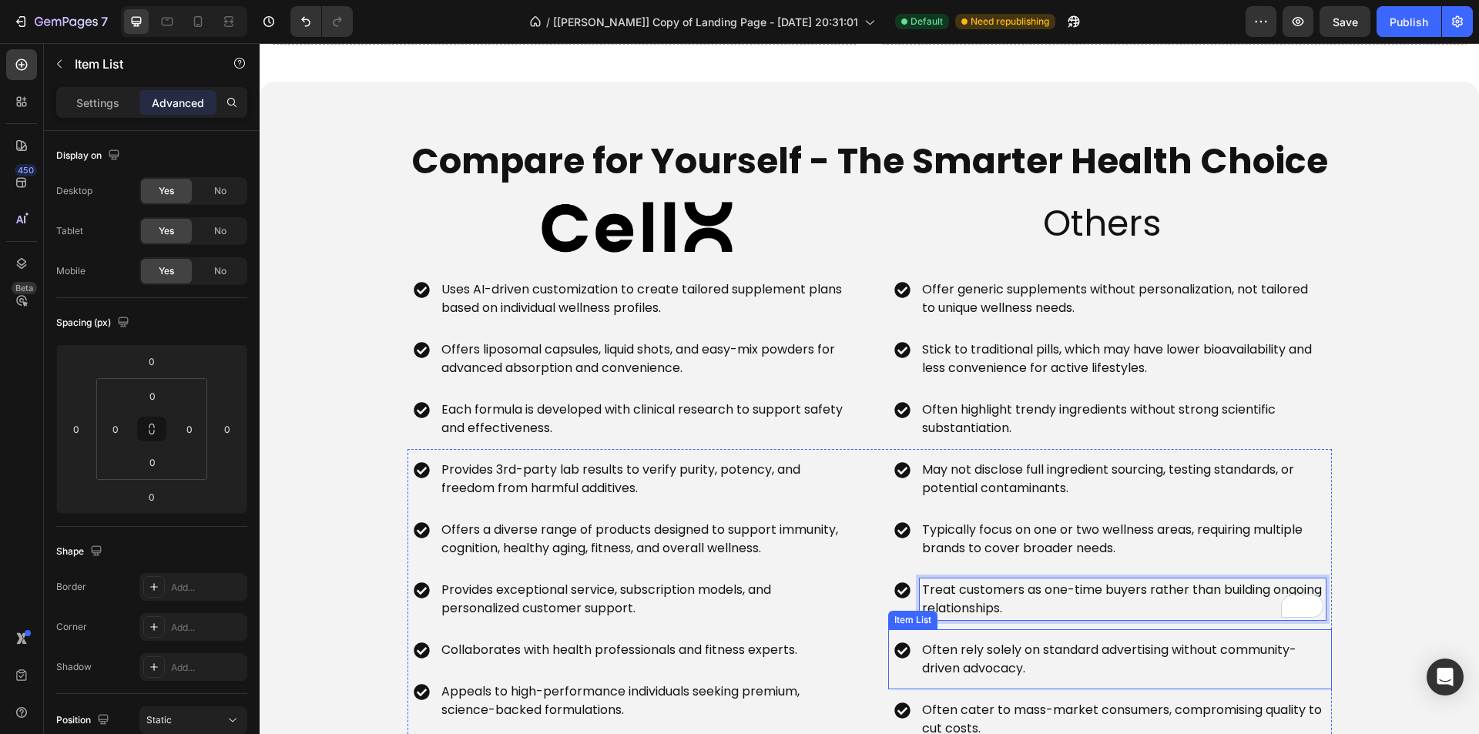
click at [967, 671] on p "Often rely solely on standard advertising without community-driven advocacy." at bounding box center [1122, 659] width 401 height 37
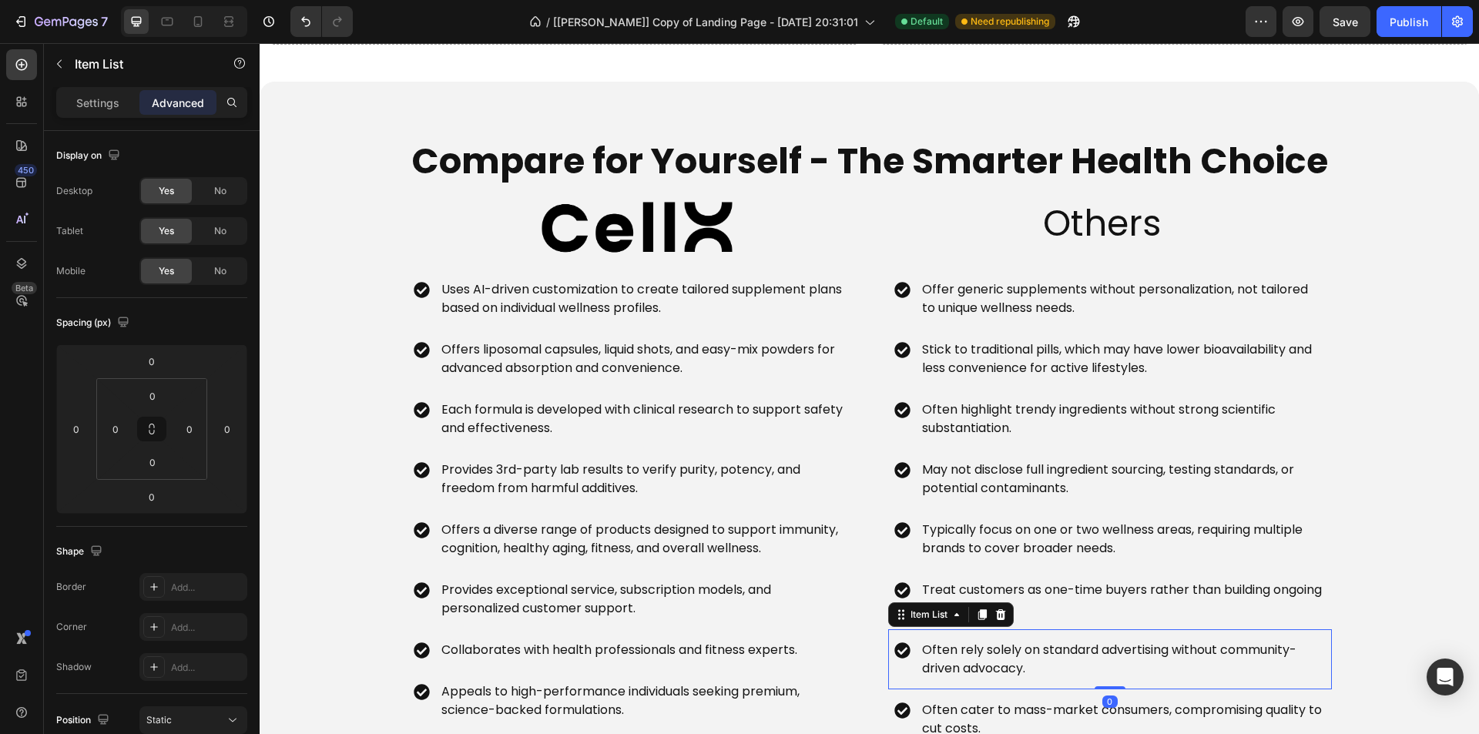
click at [967, 671] on p "Often rely solely on standard advertising without community-driven advocacy." at bounding box center [1122, 659] width 401 height 37
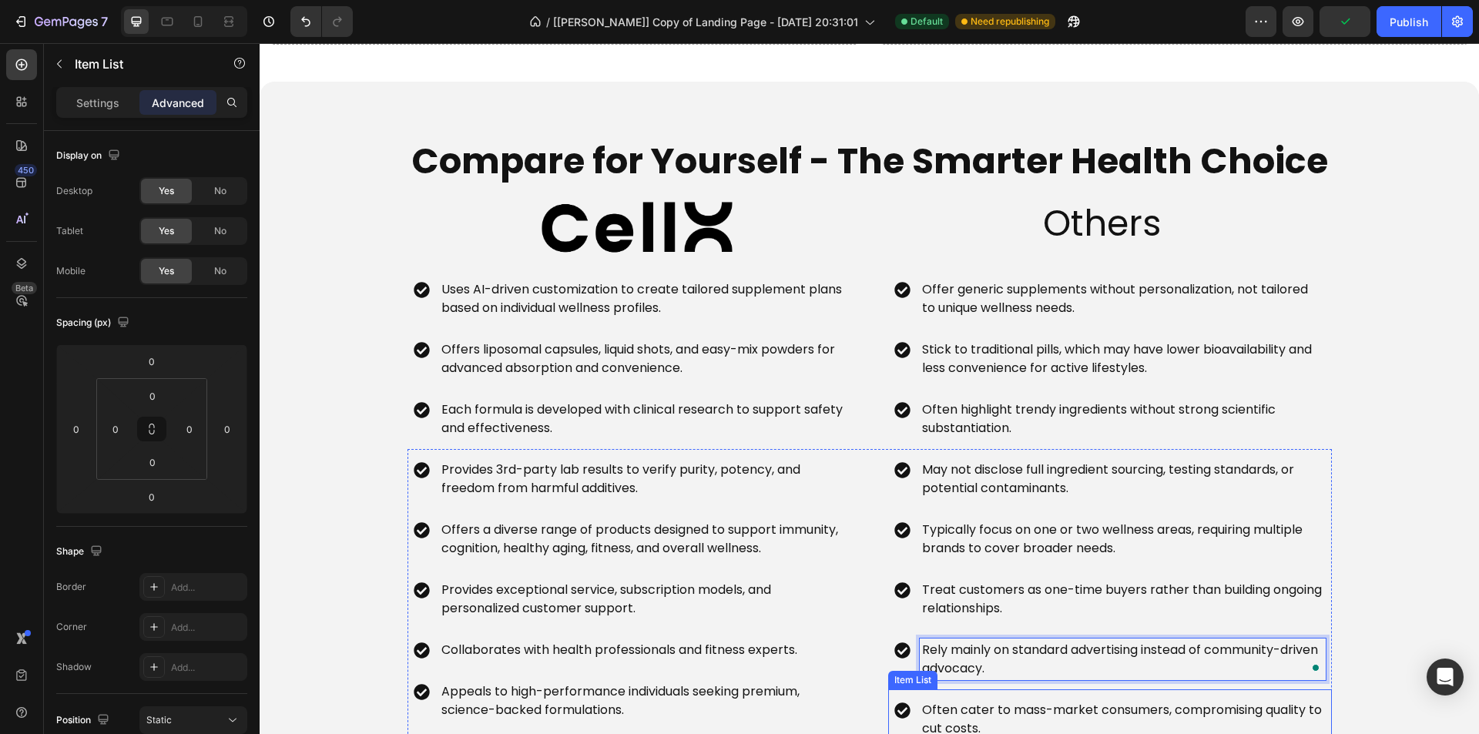
click at [999, 709] on p "Often cater to mass-market consumers, compromising quality to cut costs." at bounding box center [1122, 719] width 401 height 37
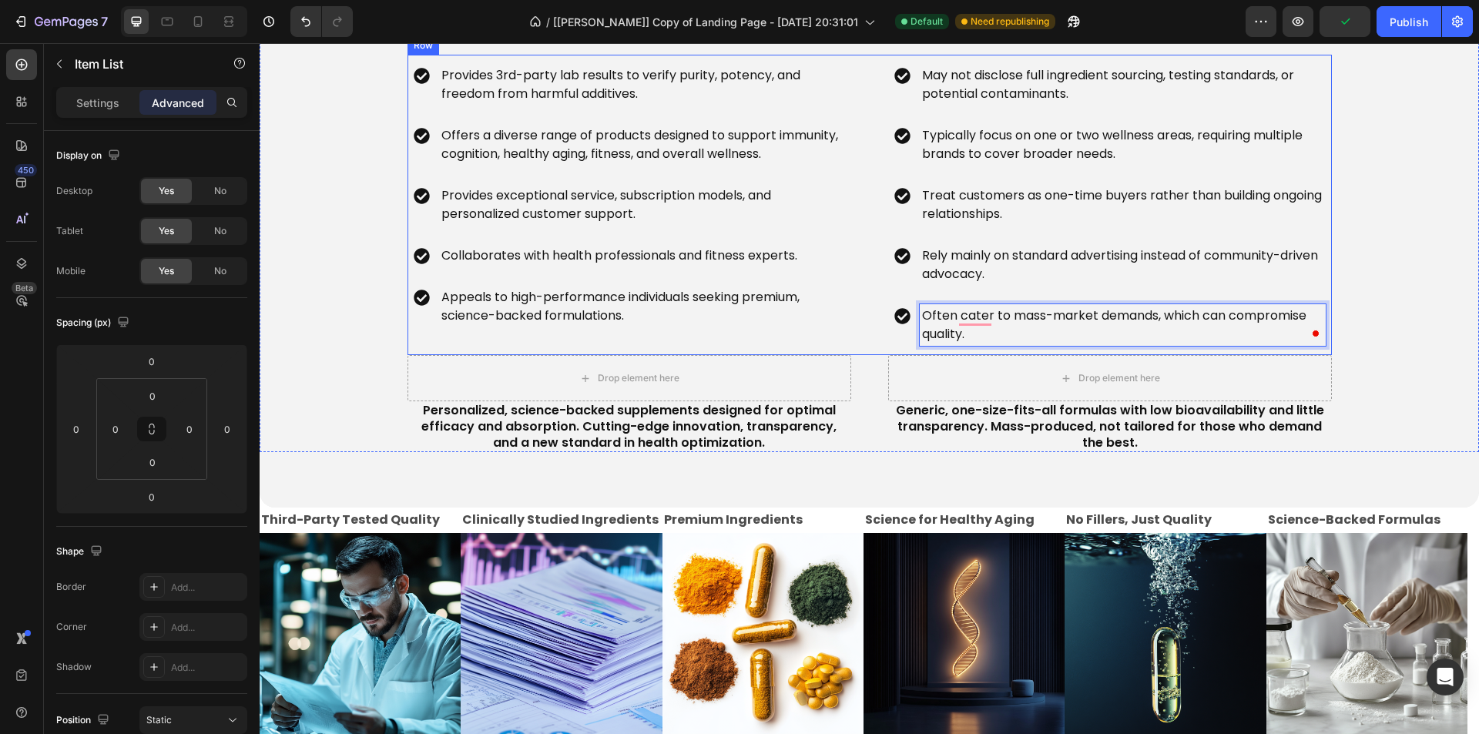
scroll to position [2879, 0]
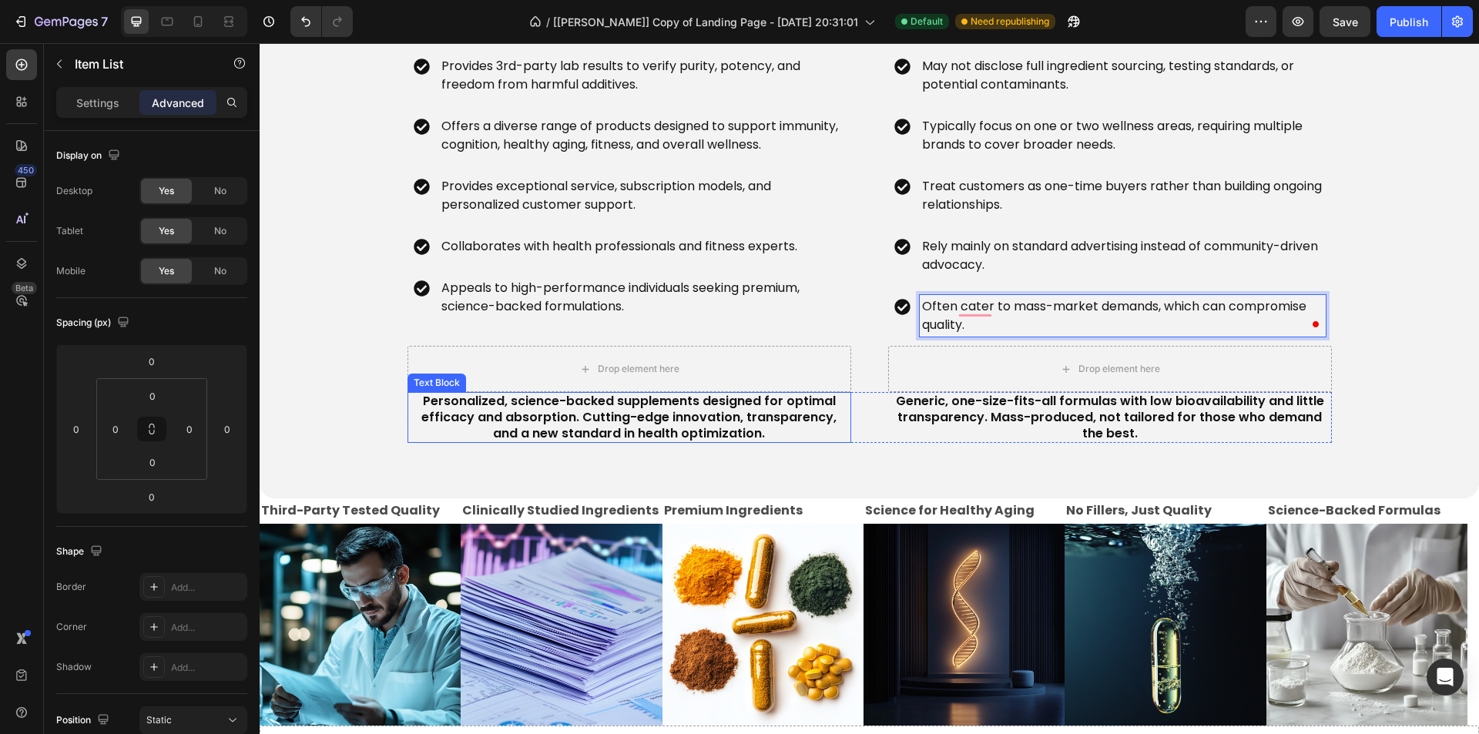
click at [640, 438] on p "Personalized, science-backed supplements designed for optimal efficacy and abso…" at bounding box center [629, 418] width 441 height 48
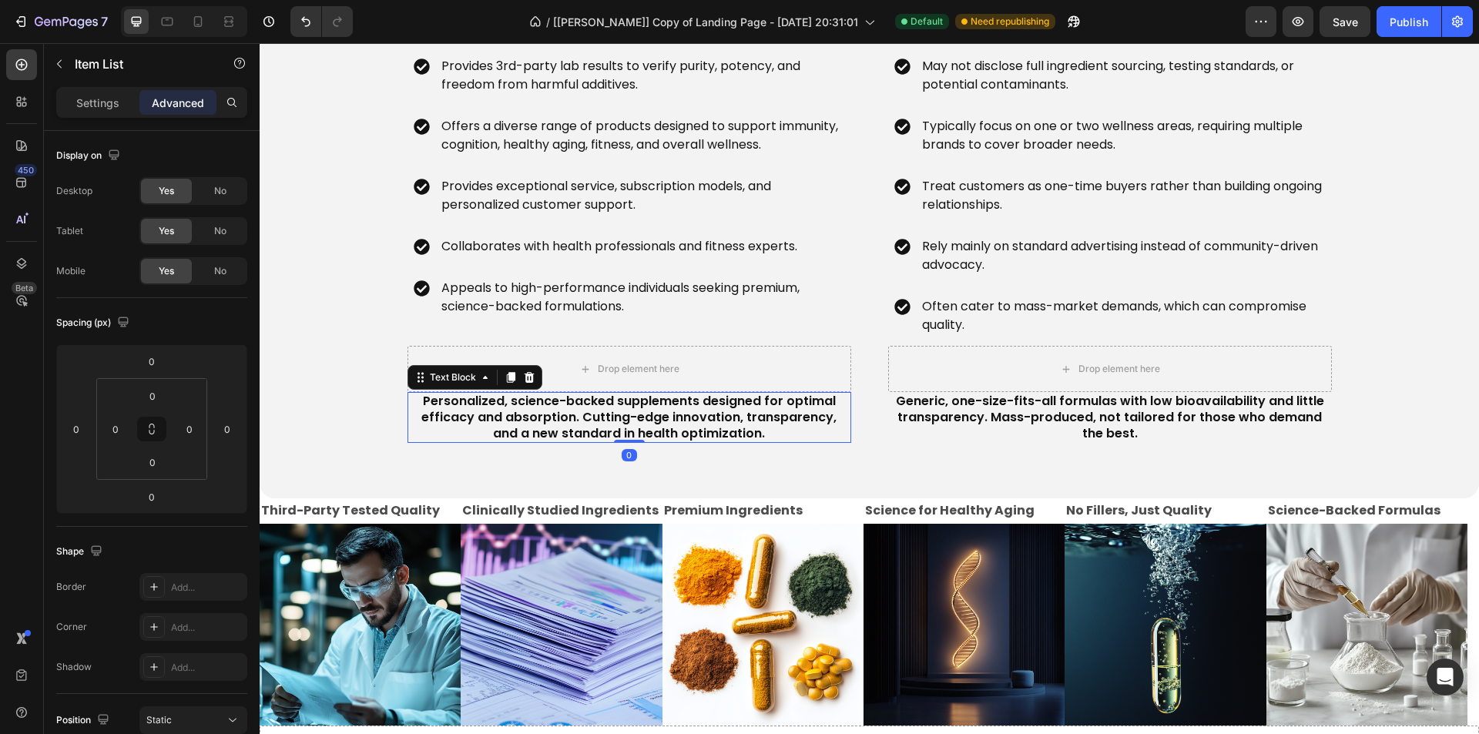
click at [640, 438] on p "Personalized, science-backed supplements designed for optimal efficacy and abso…" at bounding box center [629, 418] width 441 height 48
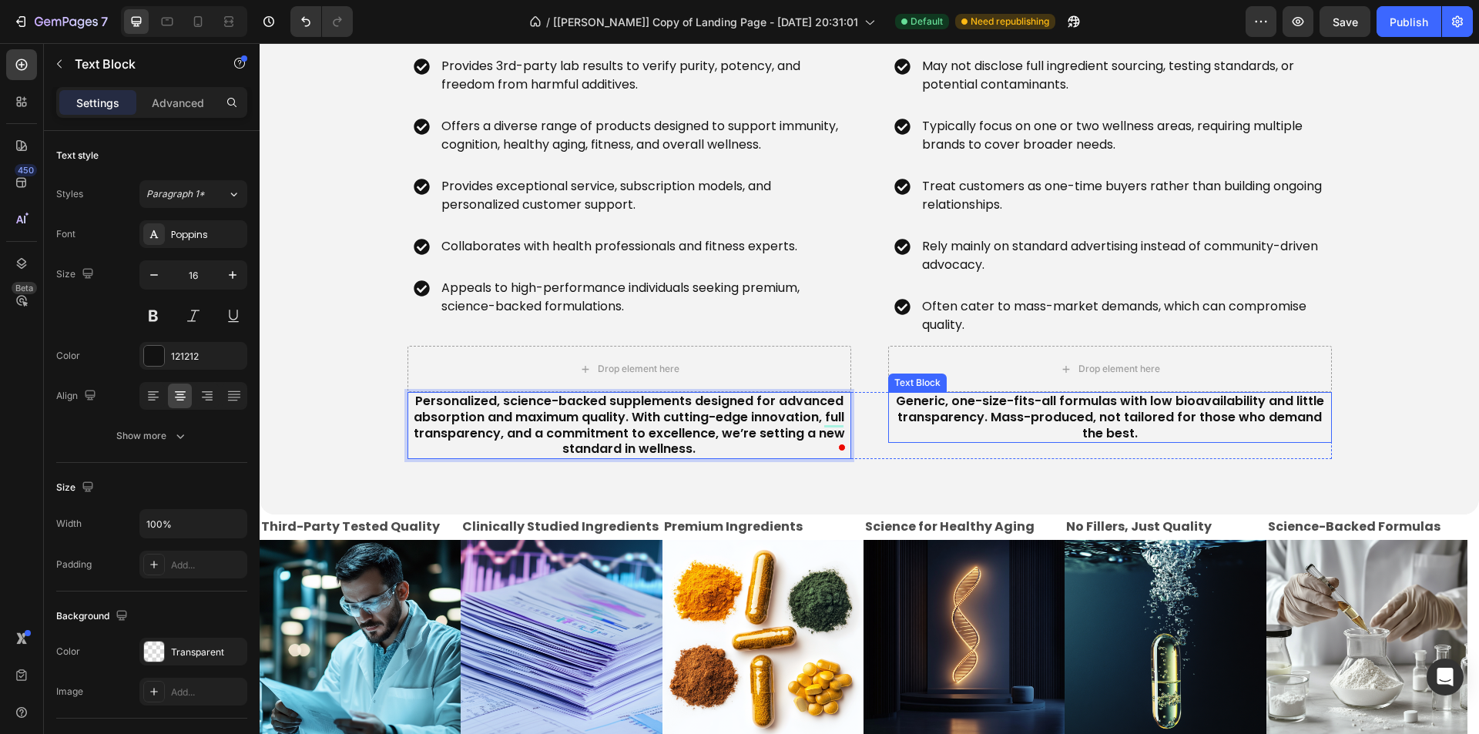
click at [968, 426] on p "Generic, one-size-fits-all formulas with low bioavailability and little transpa…" at bounding box center [1110, 418] width 441 height 48
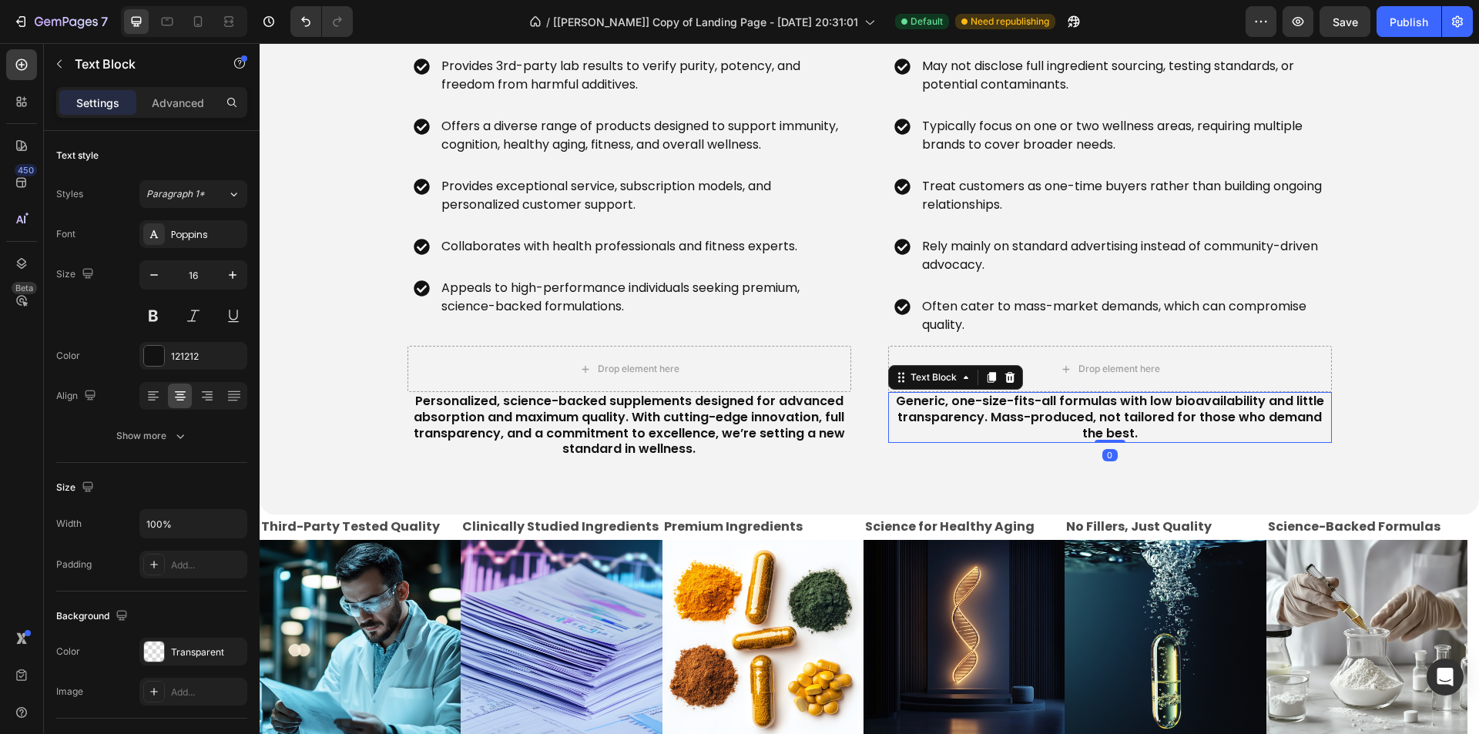
click at [968, 426] on p "Generic, one-size-fits-all formulas with low bioavailability and little transpa…" at bounding box center [1110, 418] width 441 height 48
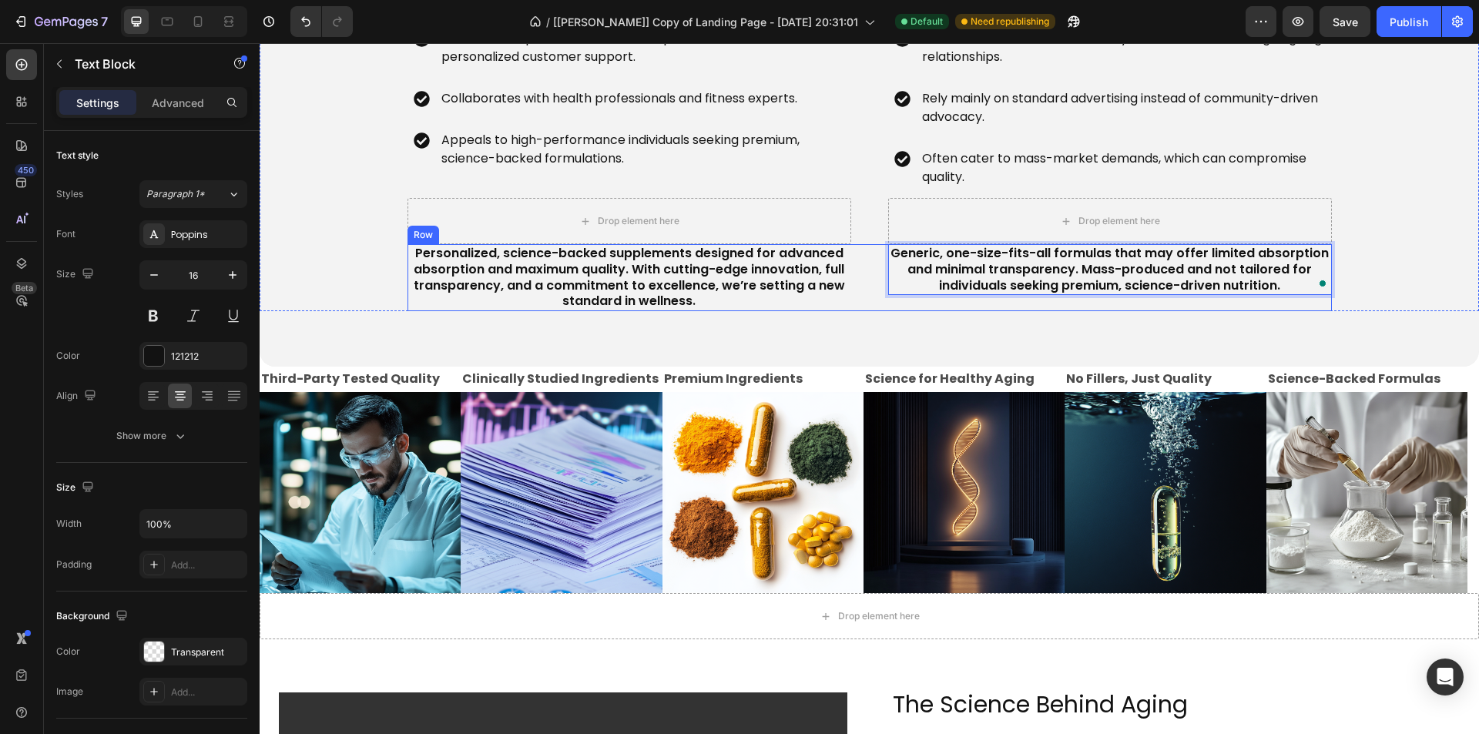
scroll to position [3033, 0]
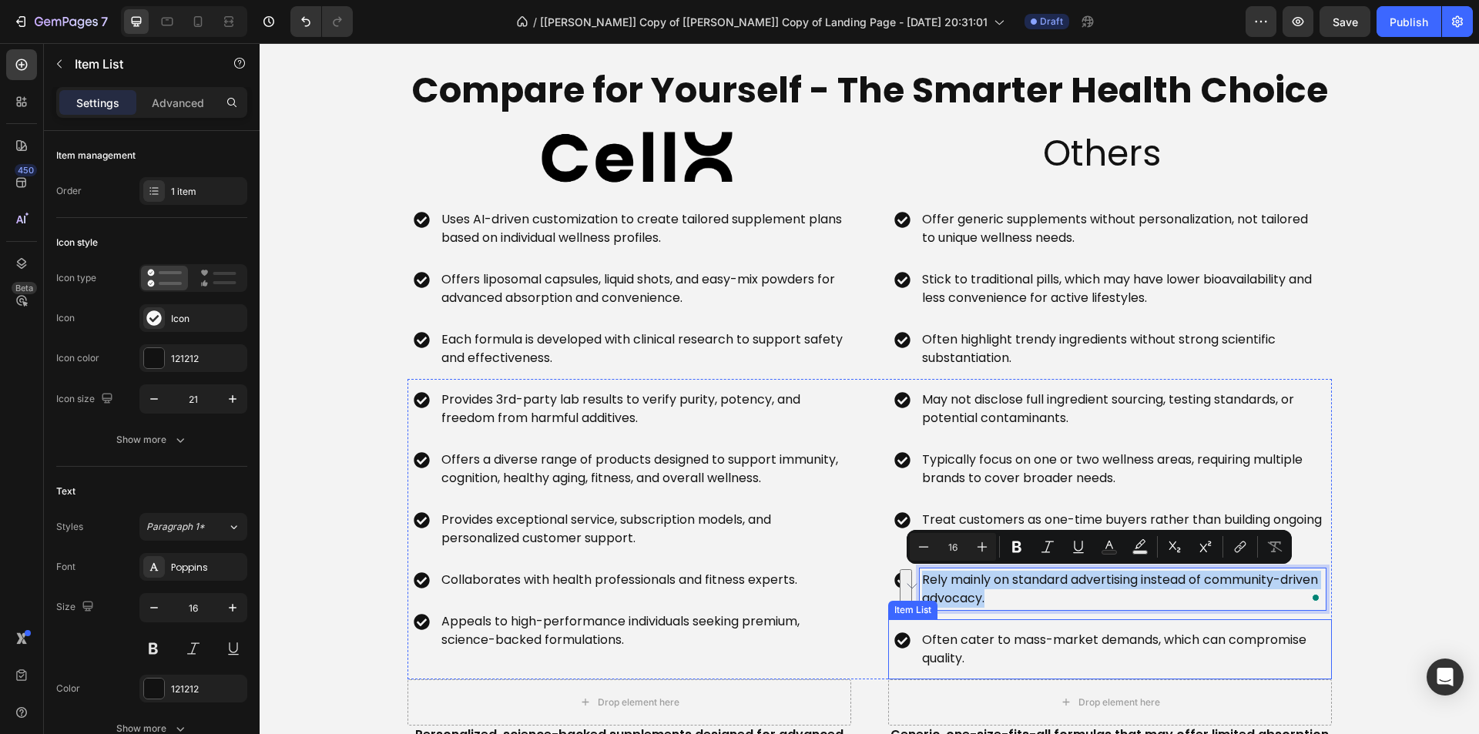
click at [1002, 648] on p "Often cater to mass-market demands, which can compromise quality." at bounding box center [1122, 649] width 401 height 37
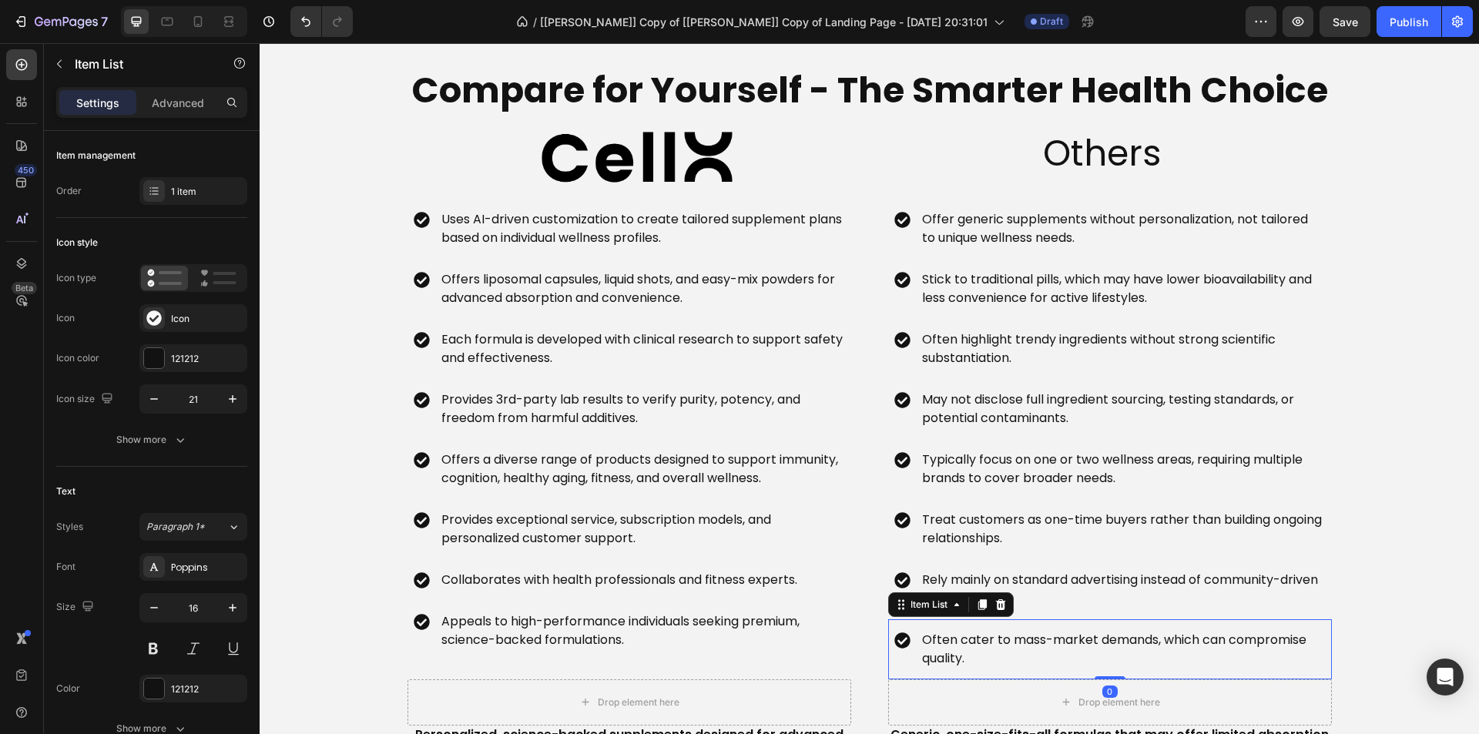
click at [1002, 648] on p "Often cater to mass-market demands, which can compromise quality." at bounding box center [1122, 649] width 401 height 37
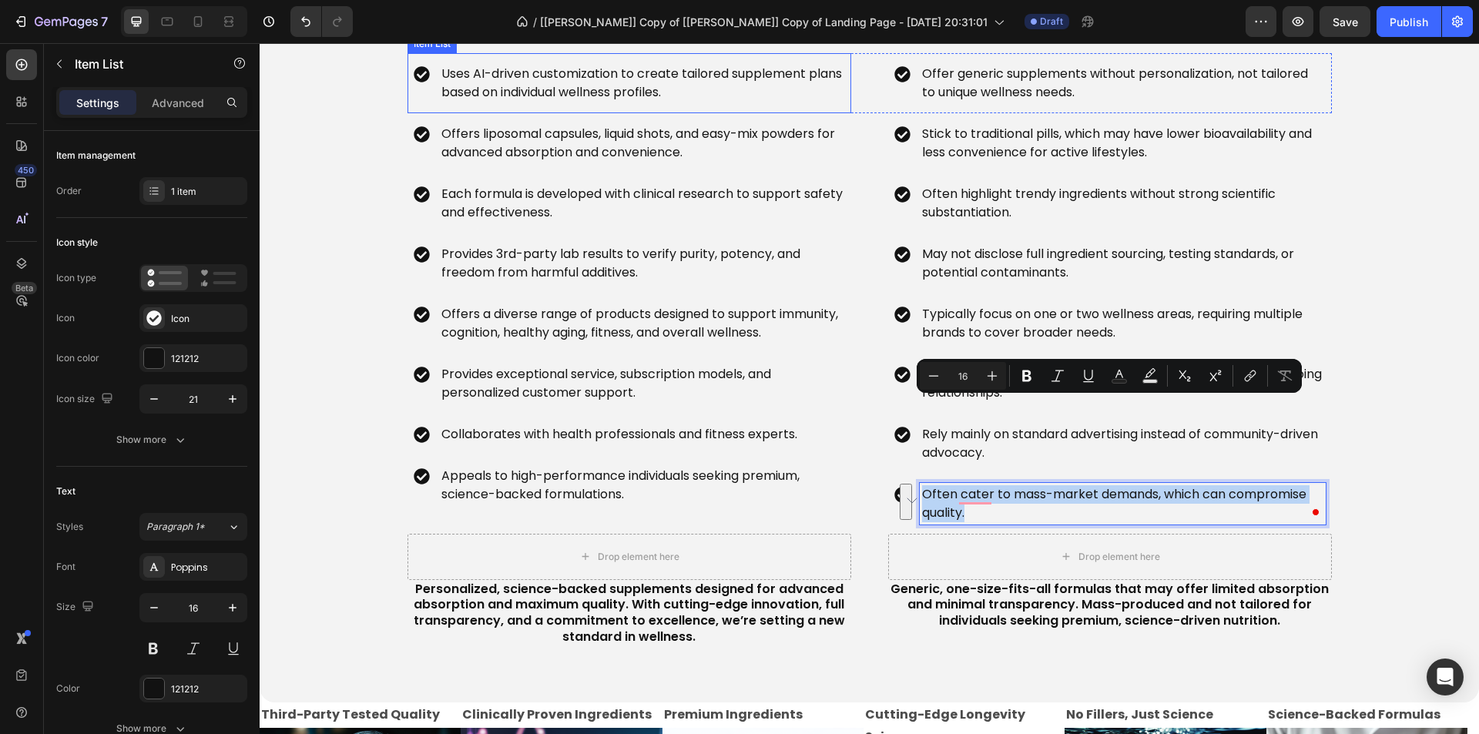
scroll to position [3929, 0]
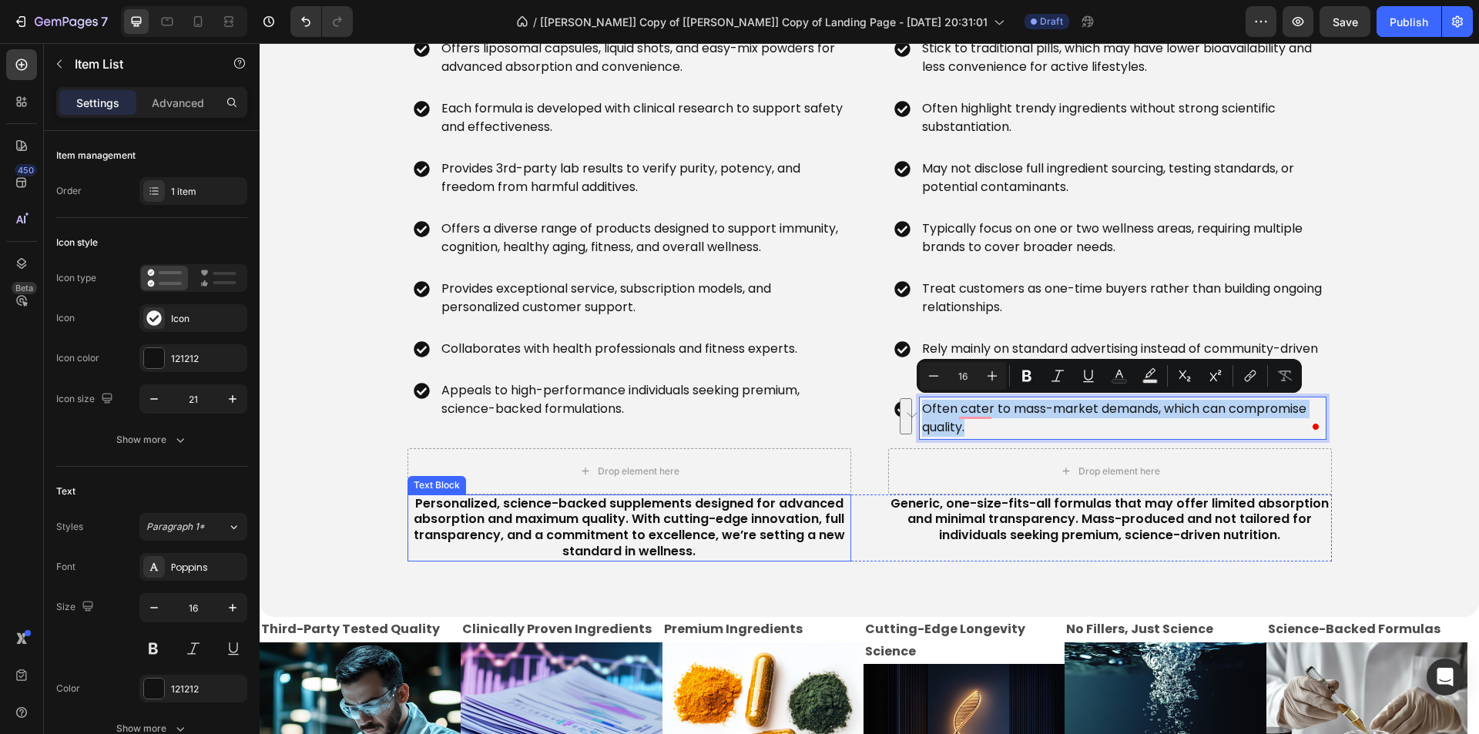
click at [576, 522] on p "Personalized, science-backed supplements designed for advanced absorption and m…" at bounding box center [629, 528] width 441 height 64
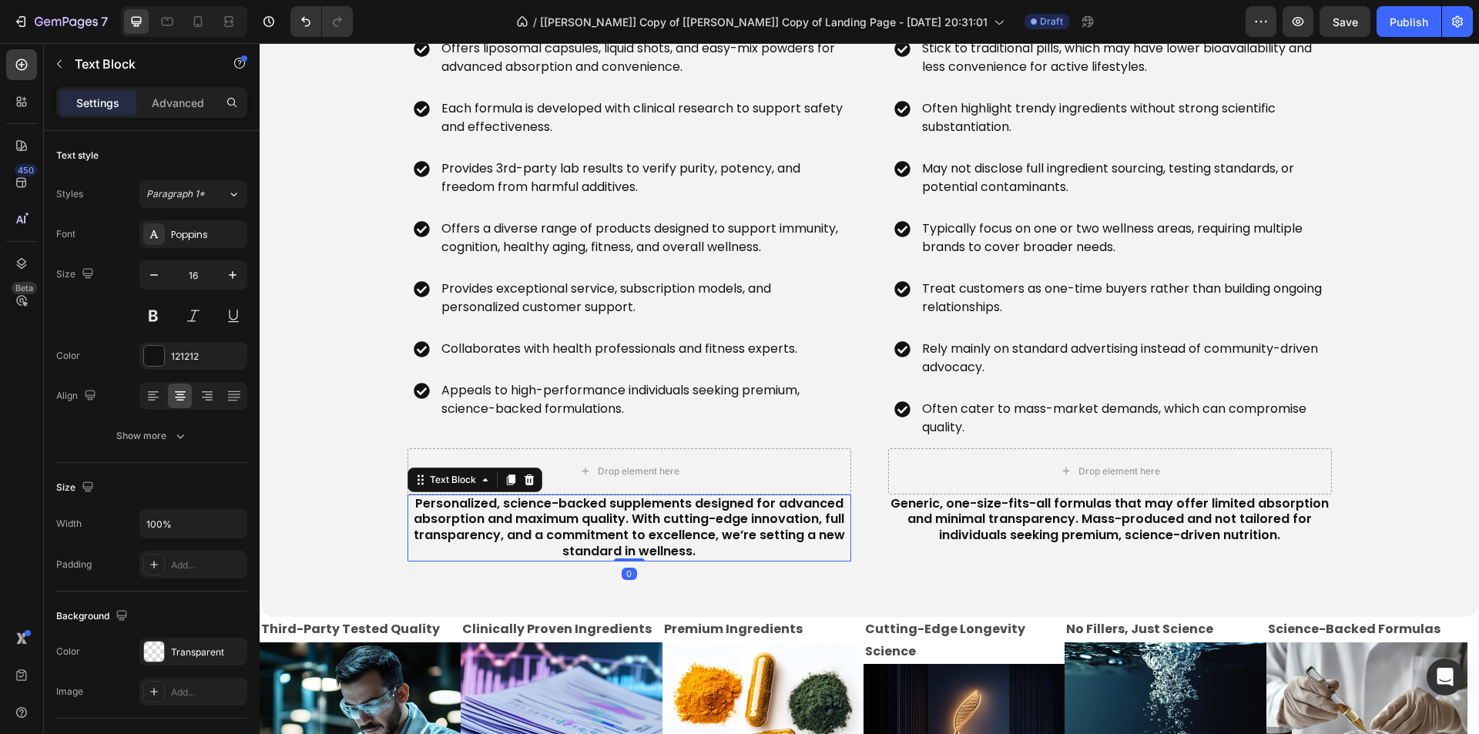
click at [576, 522] on p "Personalized, science-backed supplements designed for advanced absorption and m…" at bounding box center [629, 528] width 441 height 64
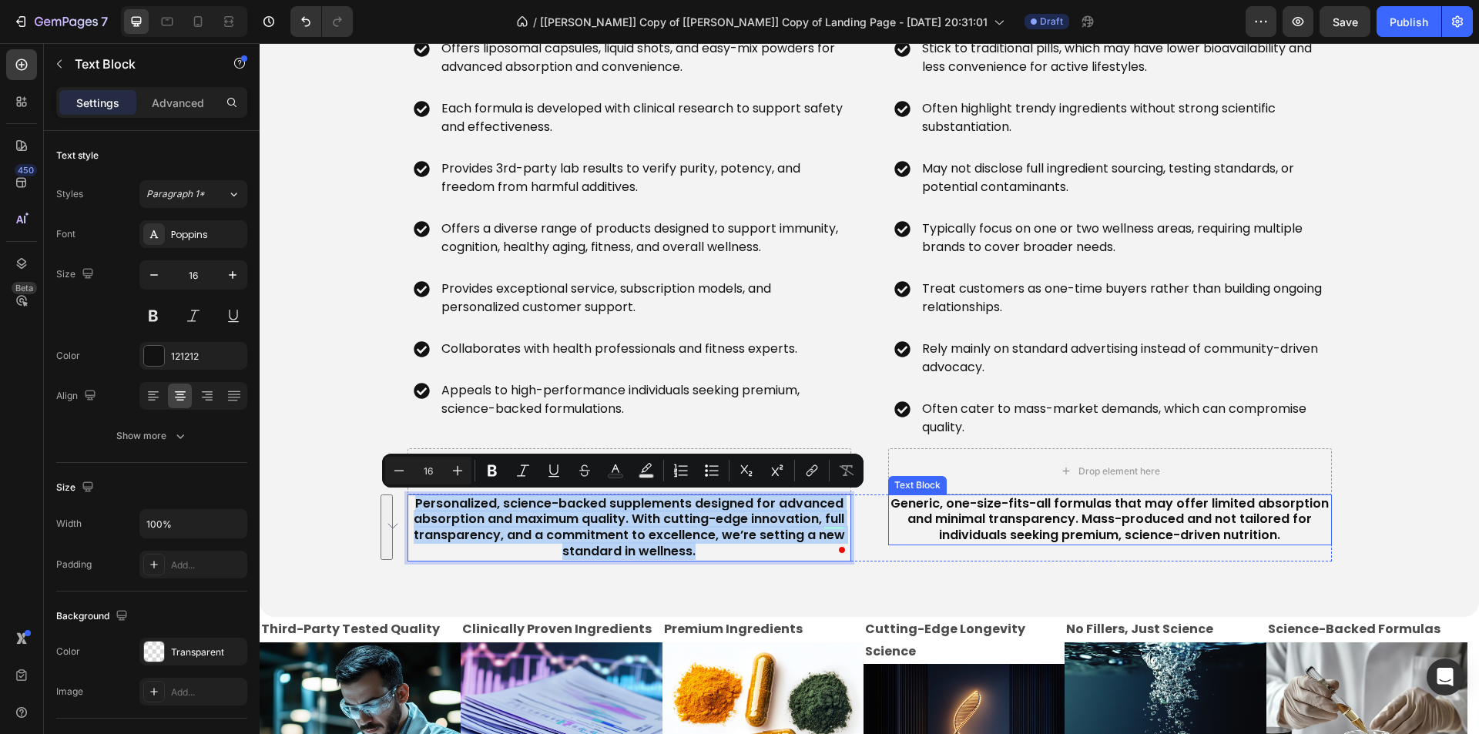
click at [987, 518] on p "Generic, one-size-fits-all formulas that may offer limited absorption and minim…" at bounding box center [1110, 520] width 441 height 48
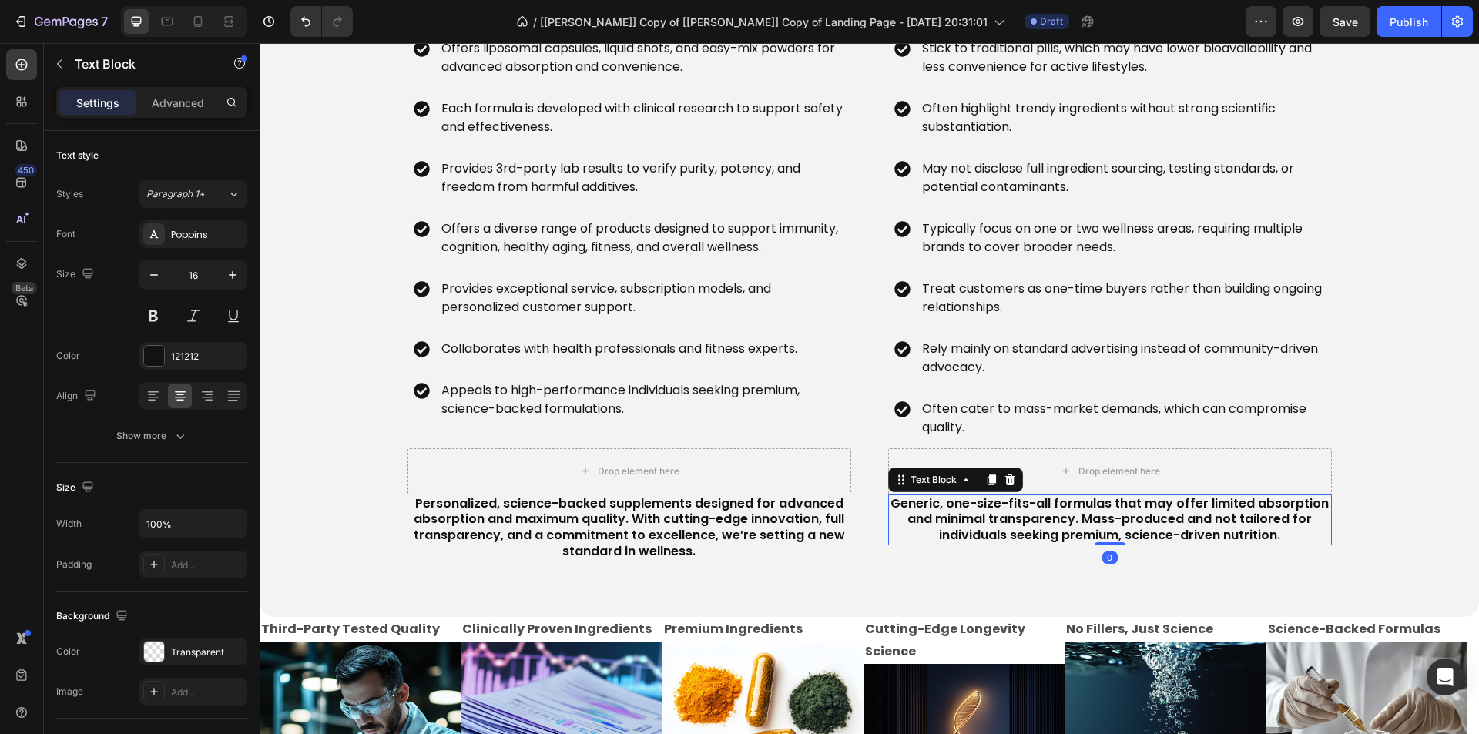
click at [987, 518] on p "Generic, one-size-fits-all formulas that may offer limited absorption and minim…" at bounding box center [1110, 520] width 441 height 48
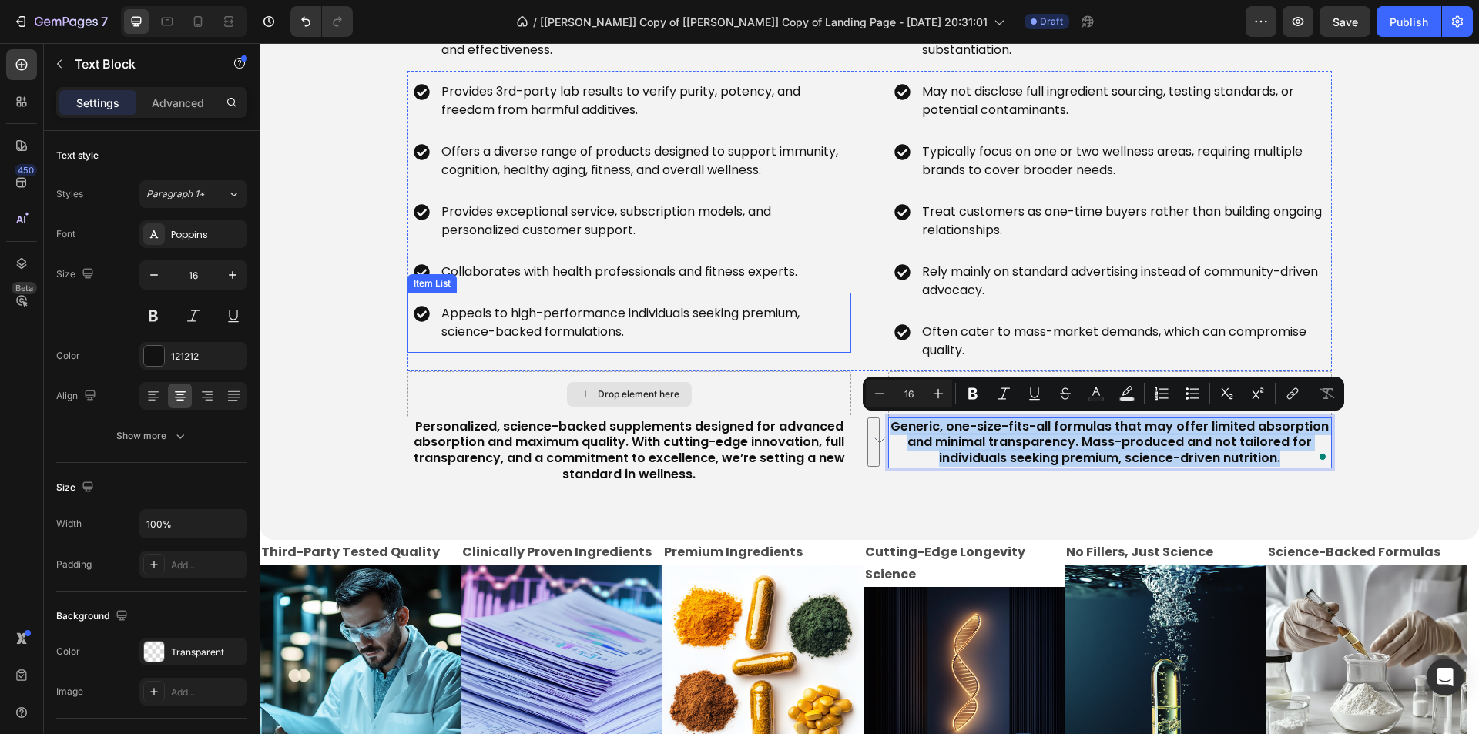
scroll to position [4084, 0]
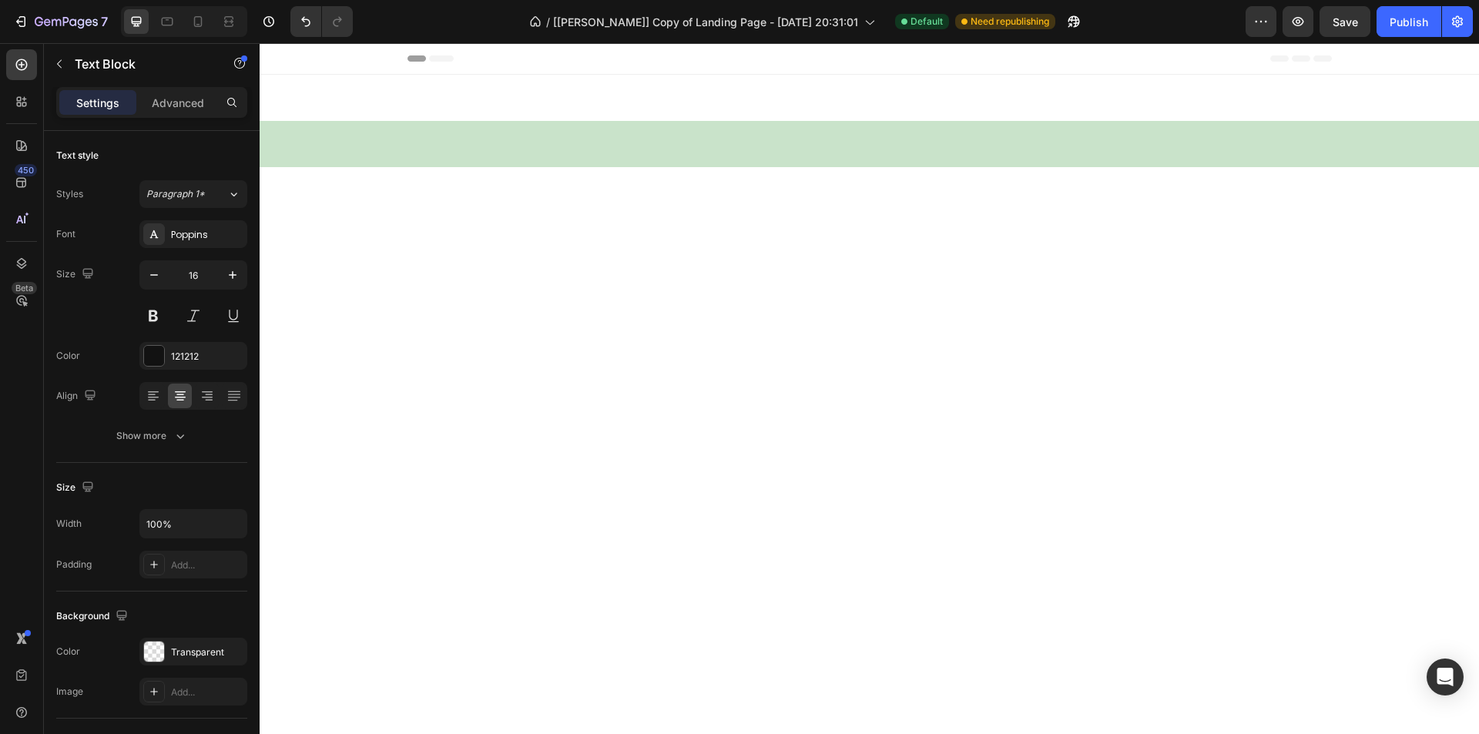
scroll to position [3033, 0]
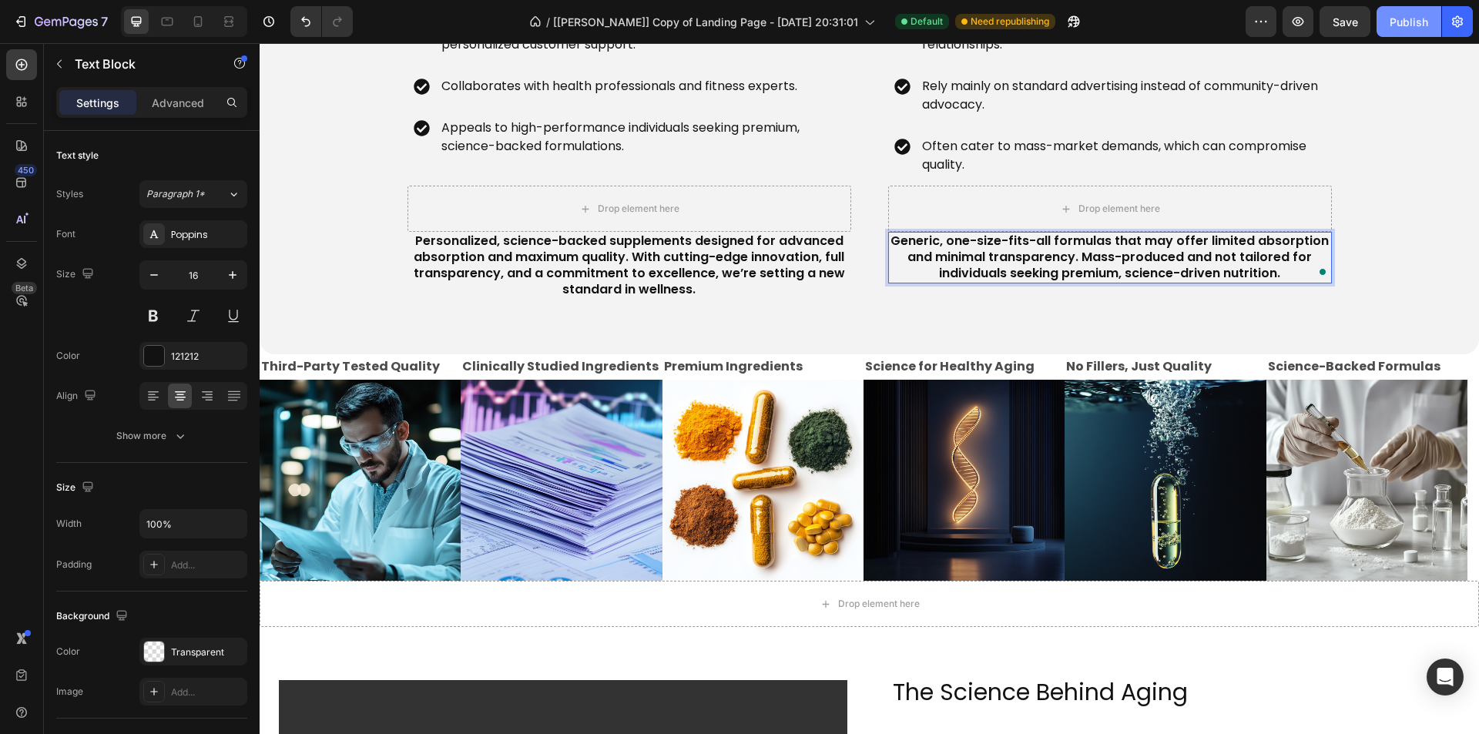
click at [1402, 21] on div "Publish" at bounding box center [1409, 22] width 39 height 16
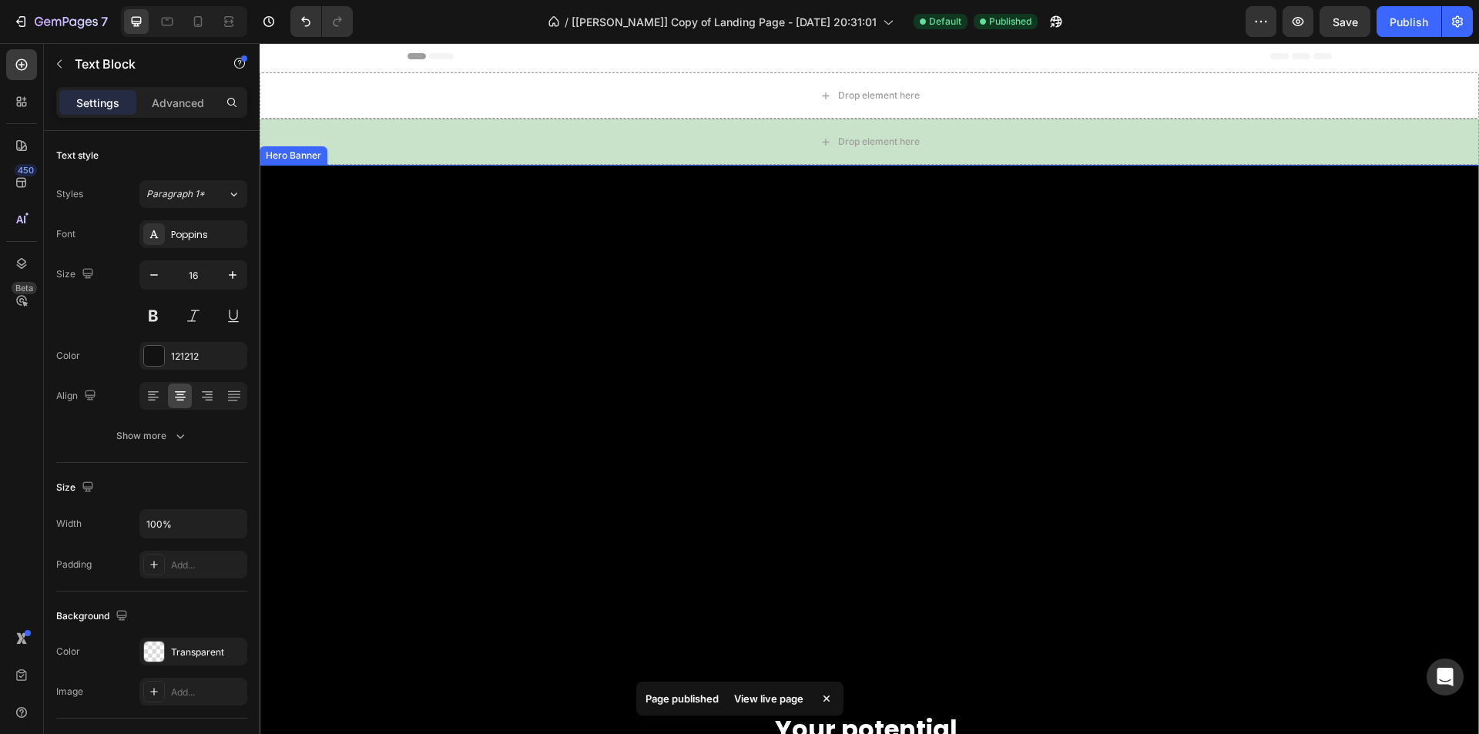
scroll to position [0, 0]
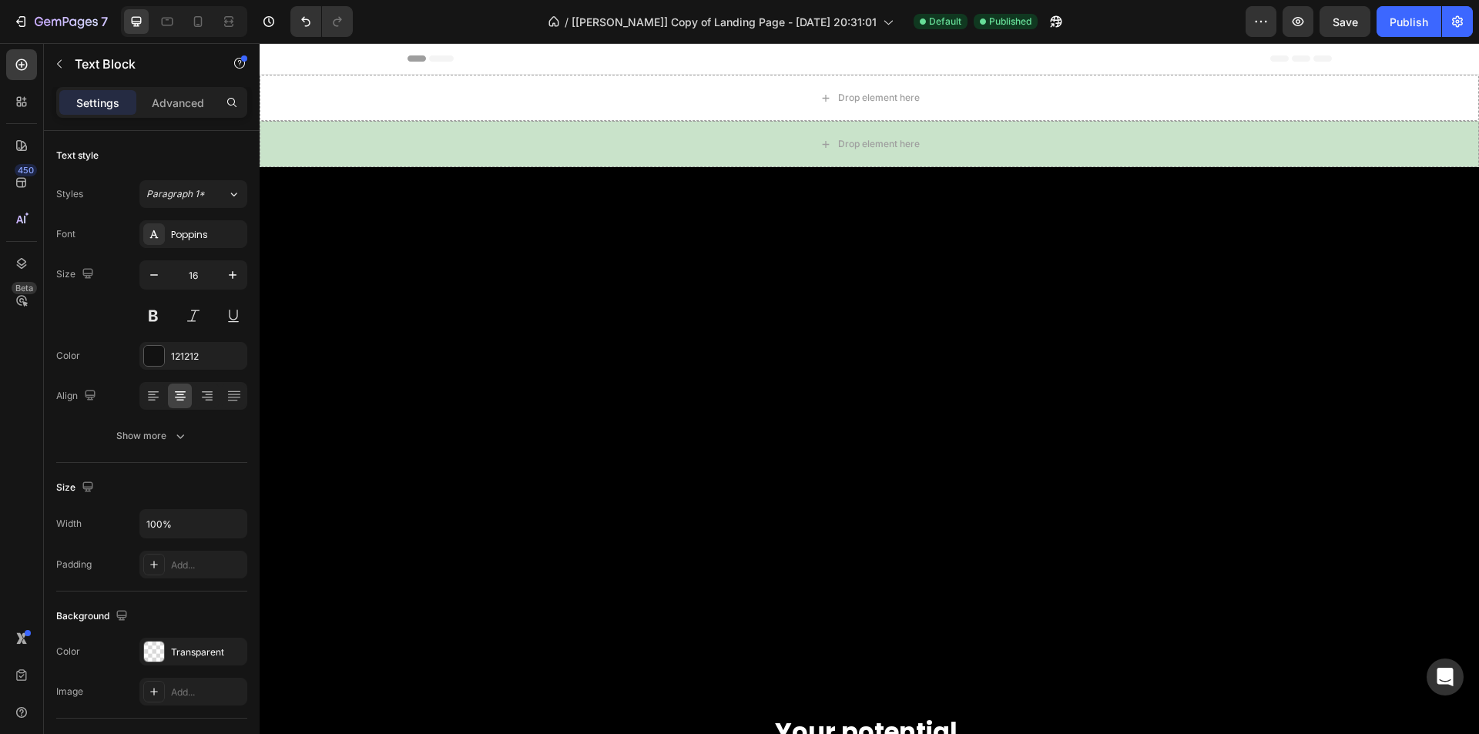
click at [514, 64] on div "Header" at bounding box center [870, 58] width 925 height 31
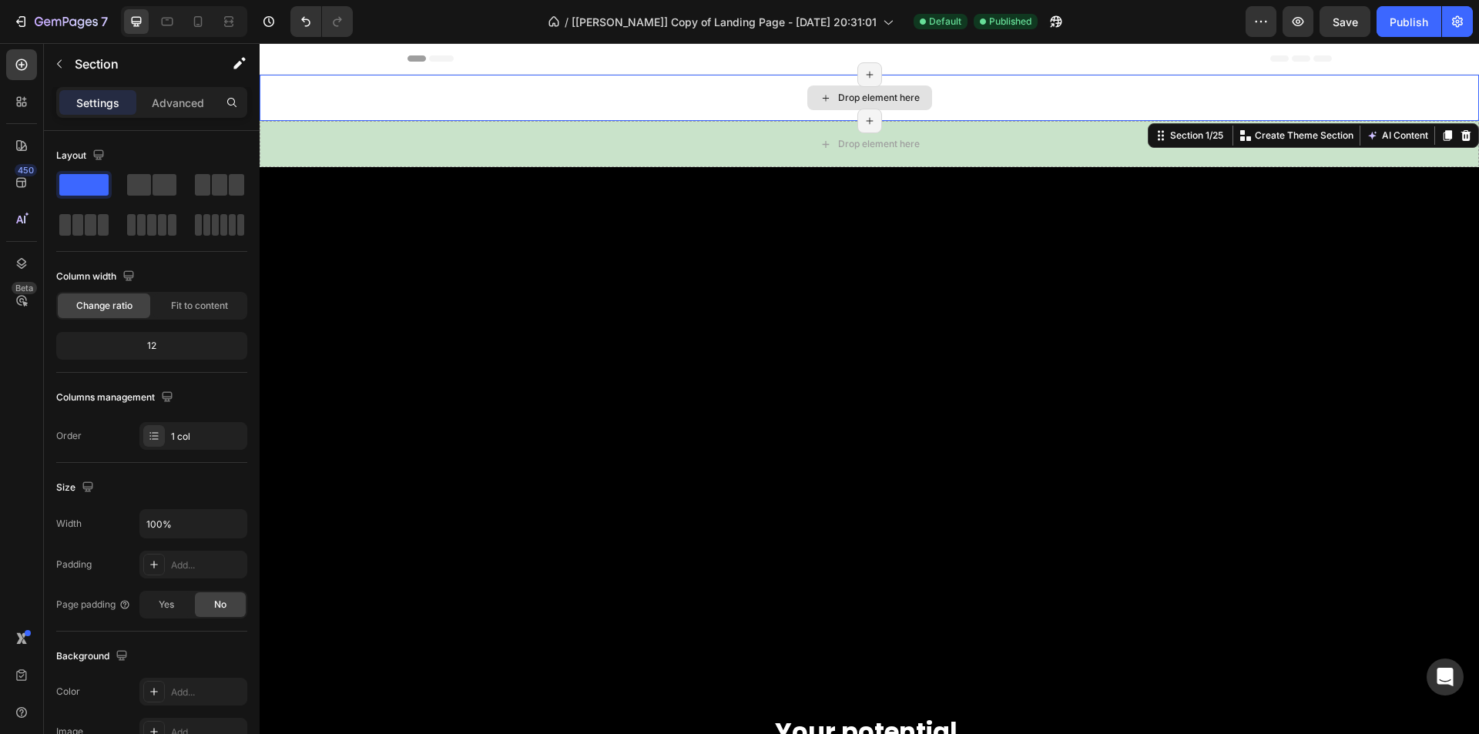
click at [574, 113] on div "Drop element here" at bounding box center [870, 98] width 1220 height 46
